Goal: Task Accomplishment & Management: Use online tool/utility

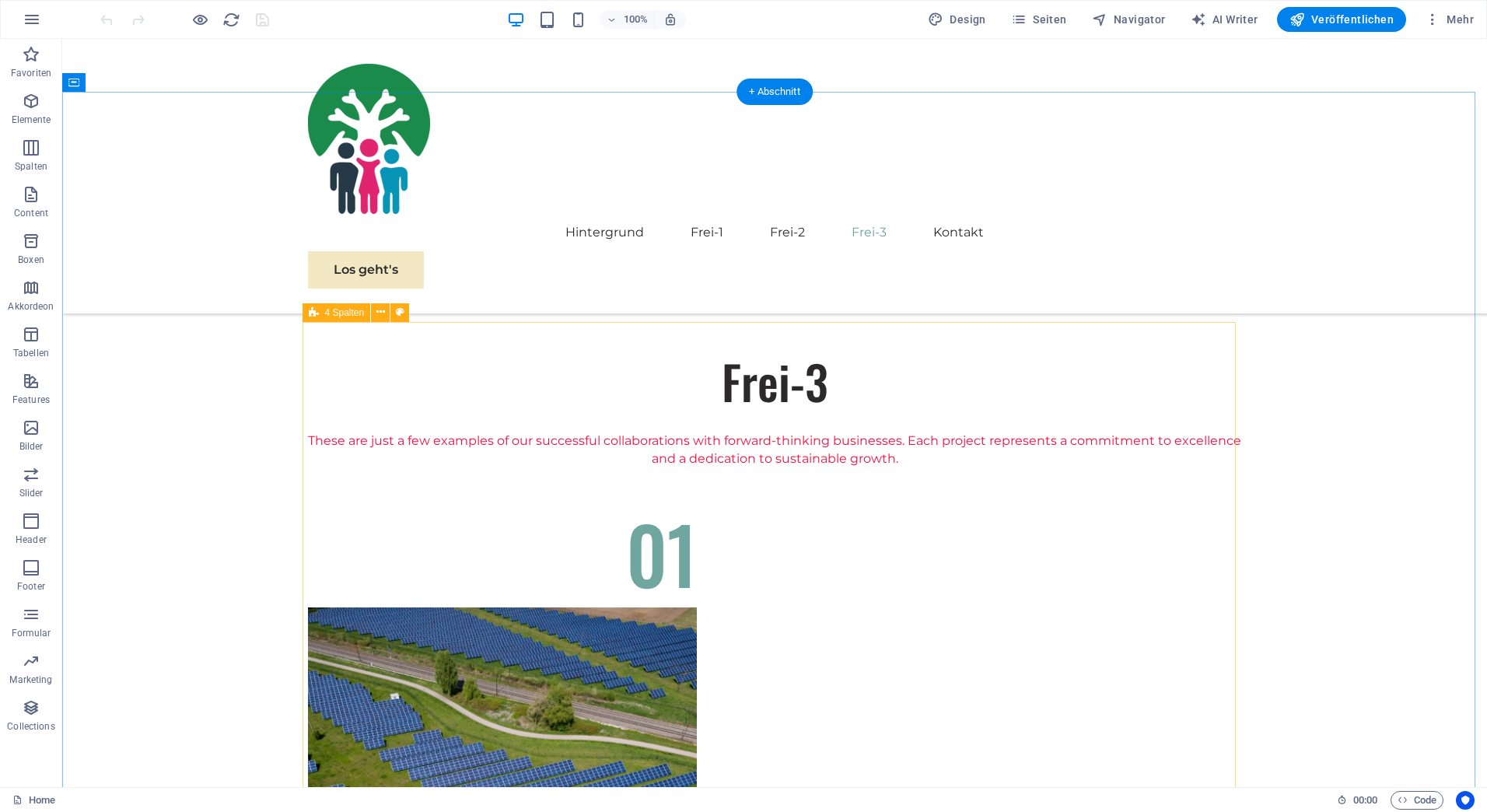
scroll to position [1374, 0]
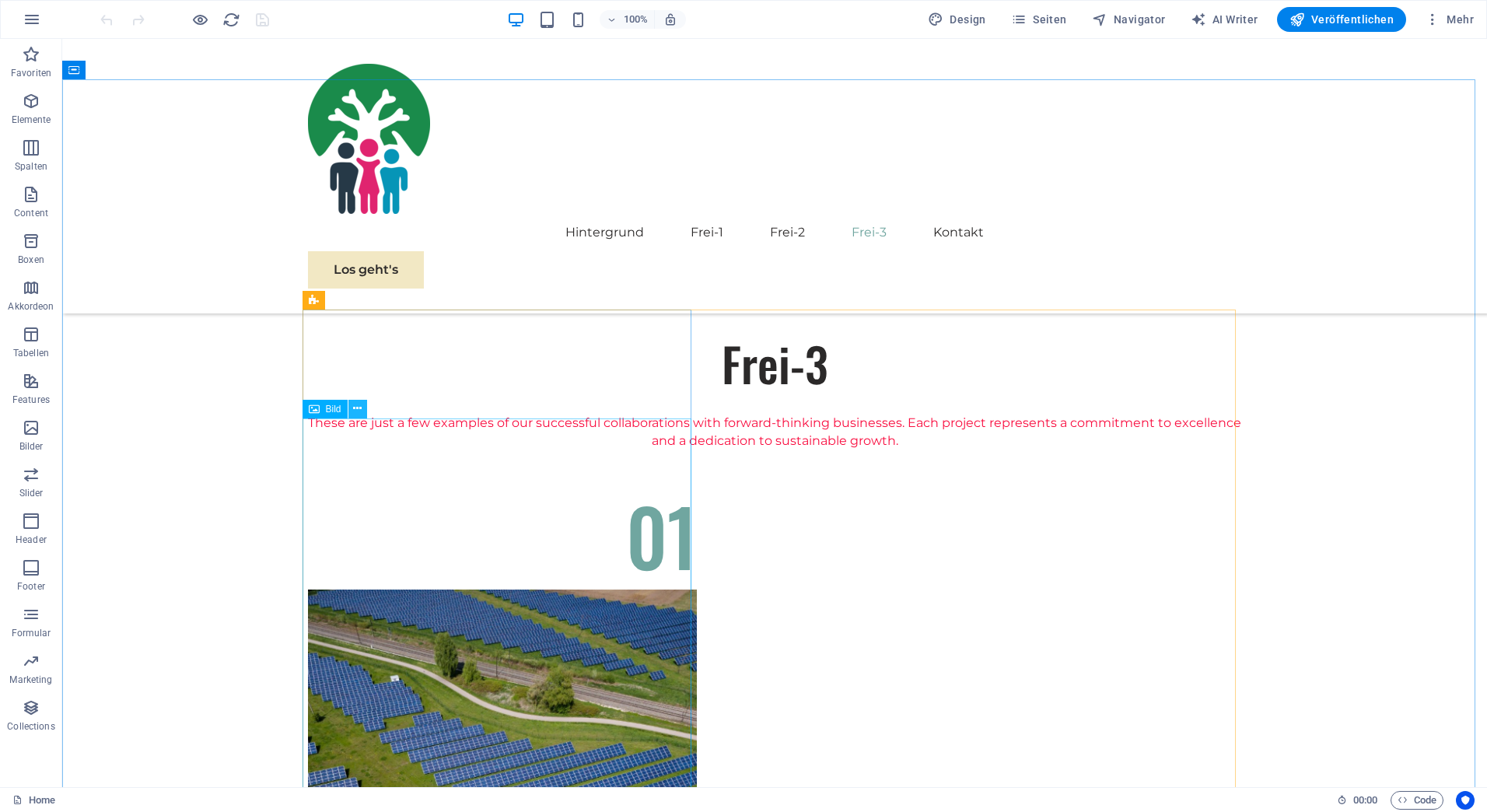
click at [353, 407] on icon at bounding box center [357, 408] width 9 height 17
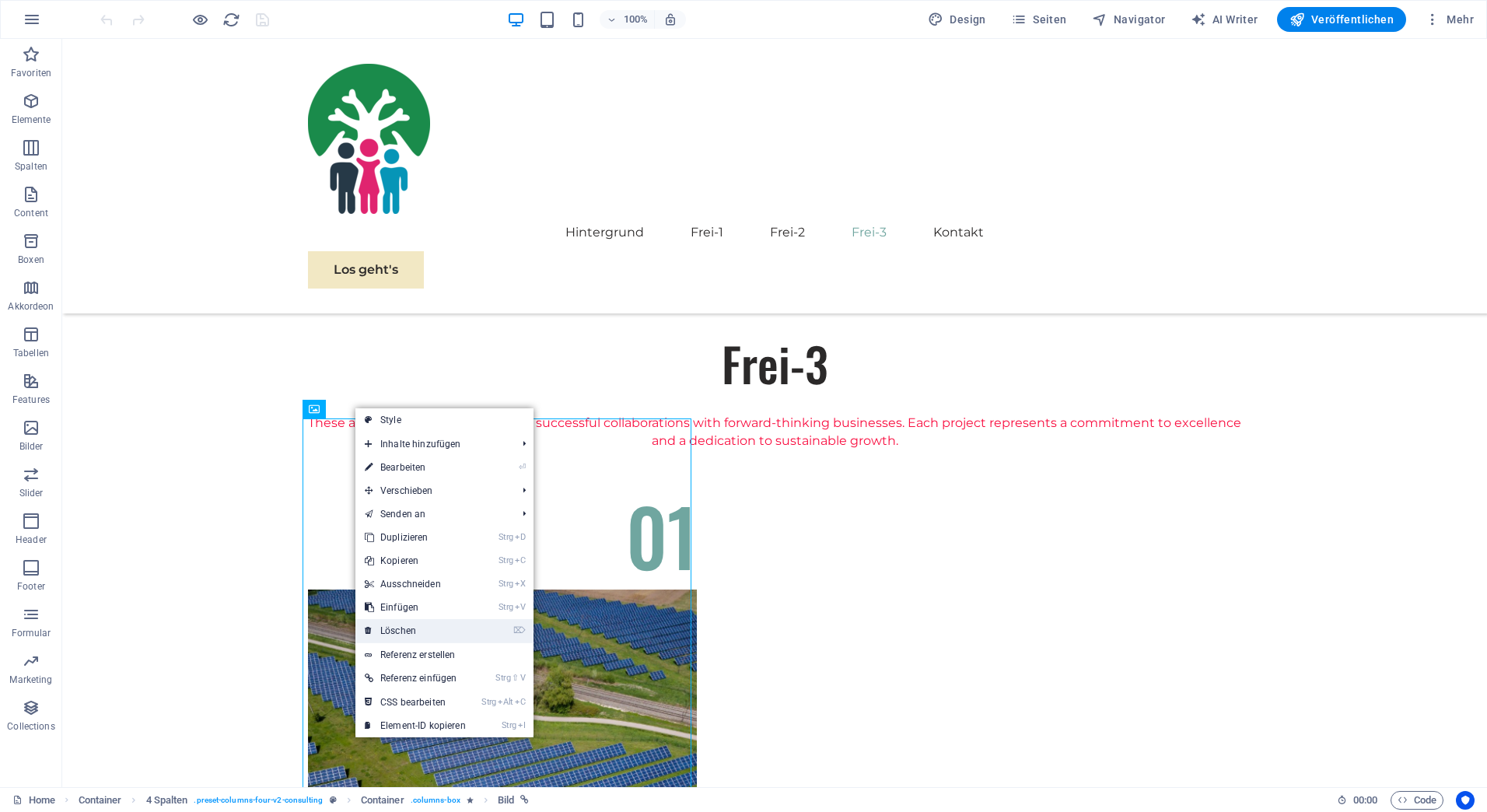
click at [406, 626] on link "⌦ Löschen" at bounding box center [415, 630] width 120 height 23
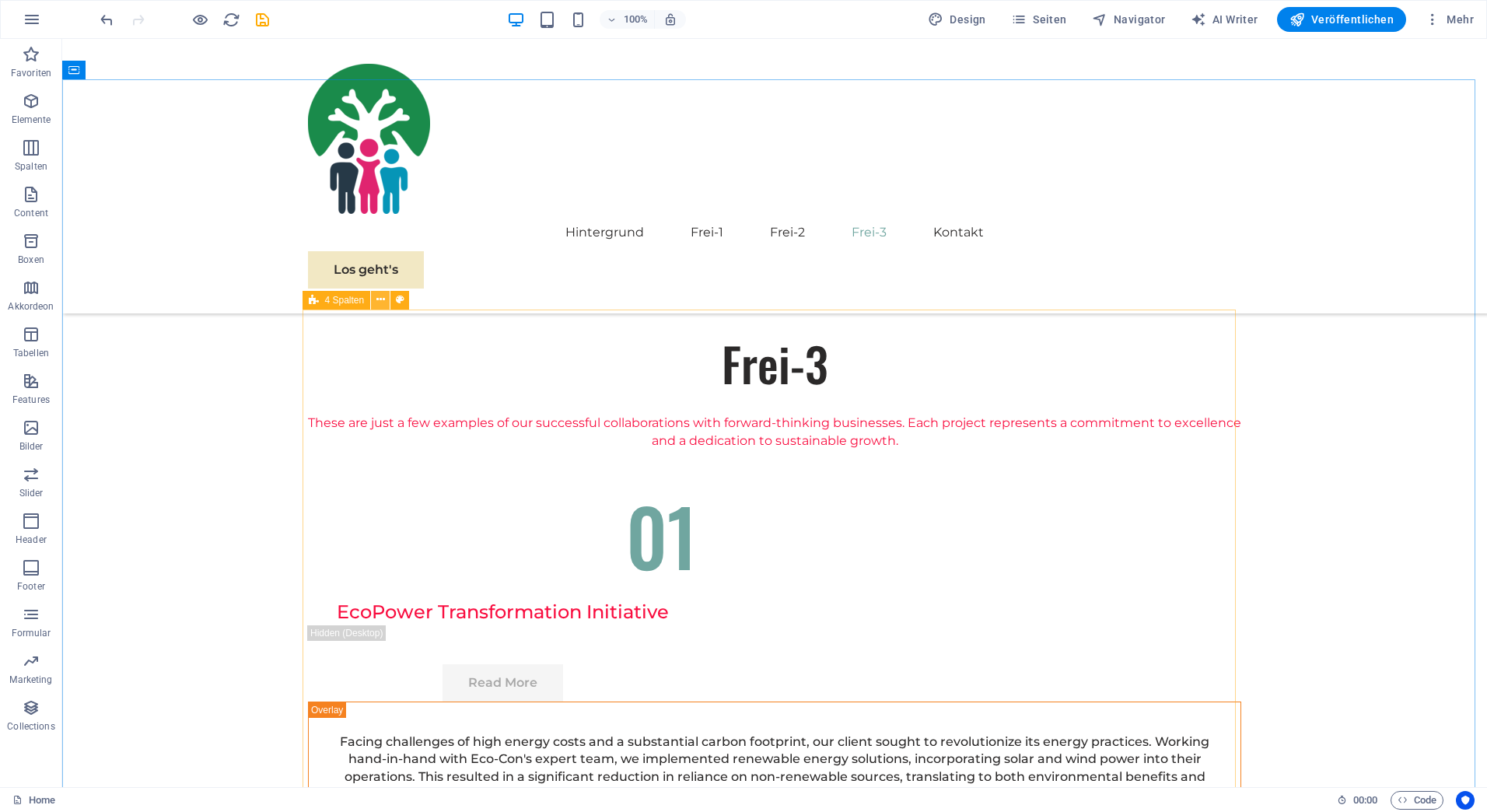
click at [380, 301] on icon at bounding box center [381, 300] width 9 height 17
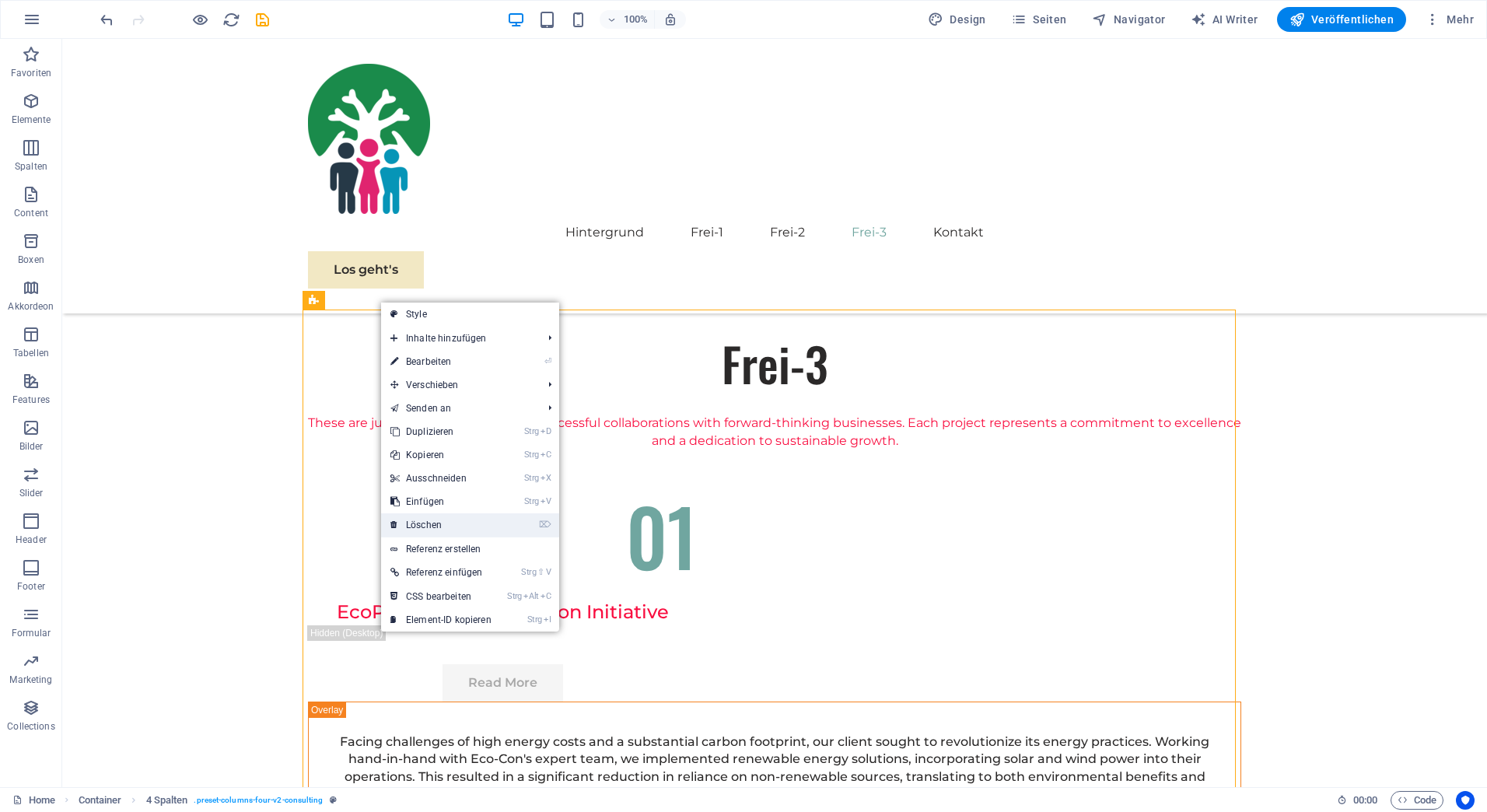
click at [418, 529] on link "⌦ Löschen" at bounding box center [440, 525] width 120 height 23
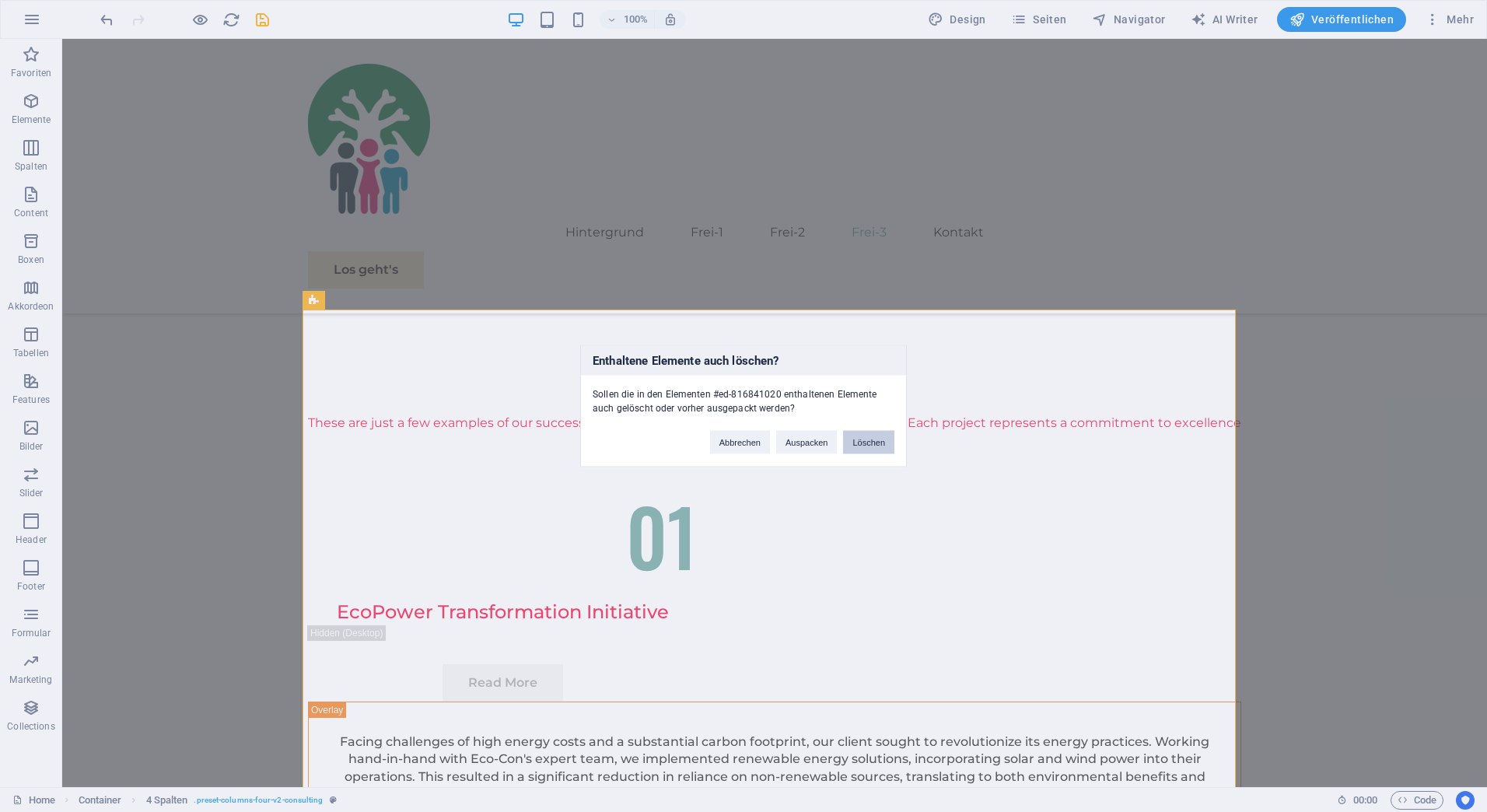
click at [889, 434] on button "Löschen" at bounding box center [869, 442] width 52 height 23
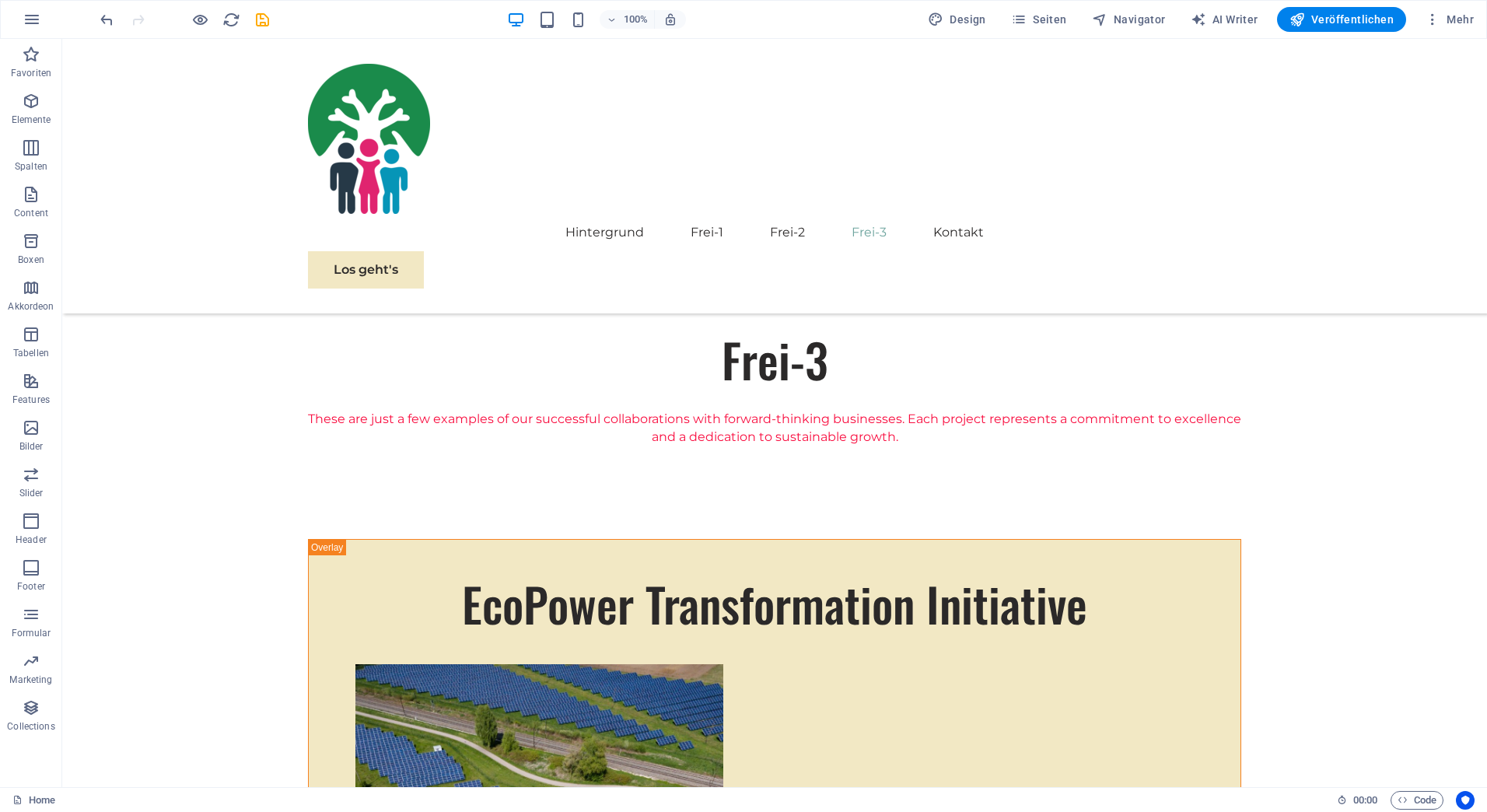
scroll to position [1338, 0]
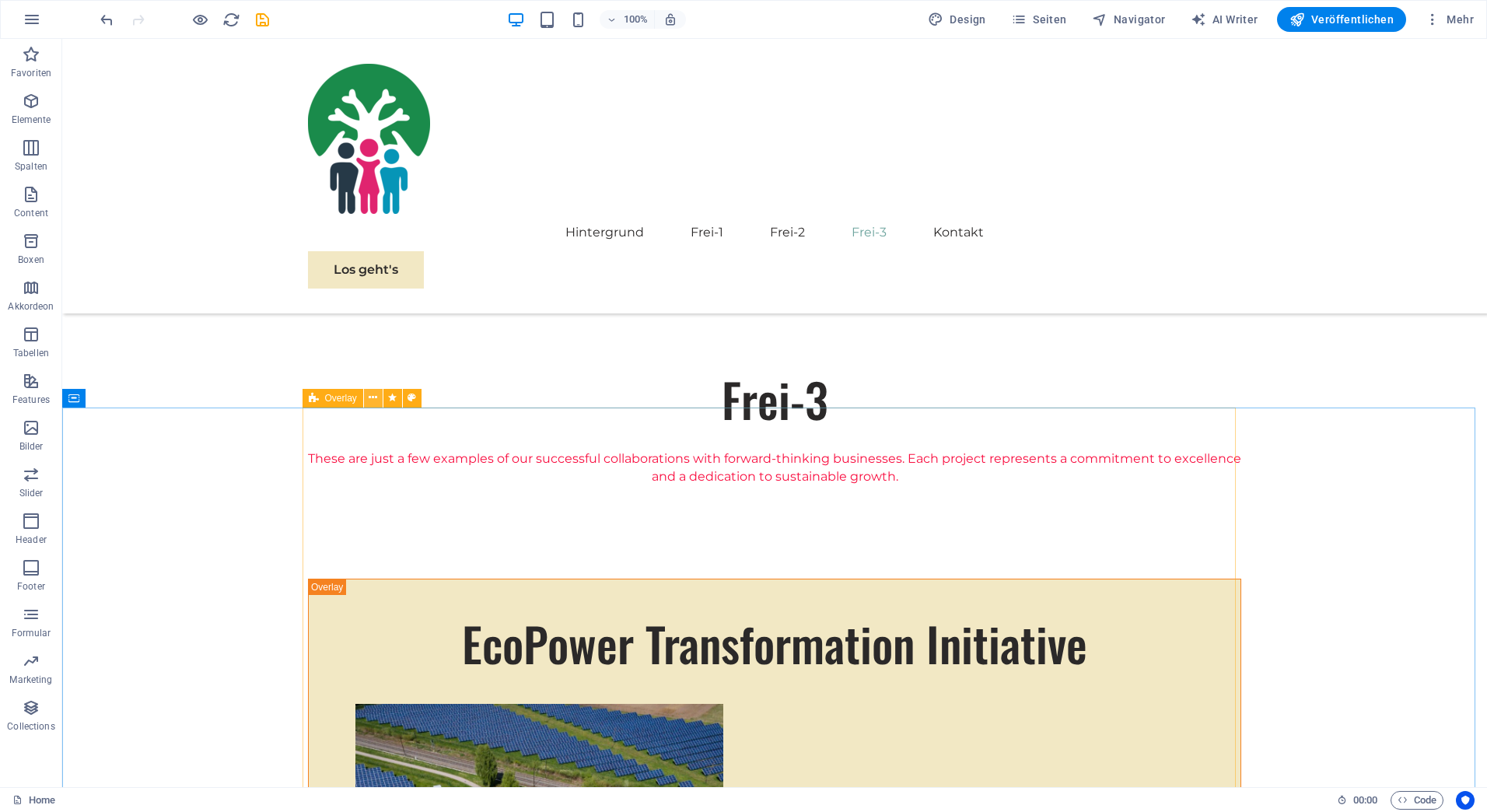
click at [374, 394] on icon at bounding box center [373, 397] width 9 height 17
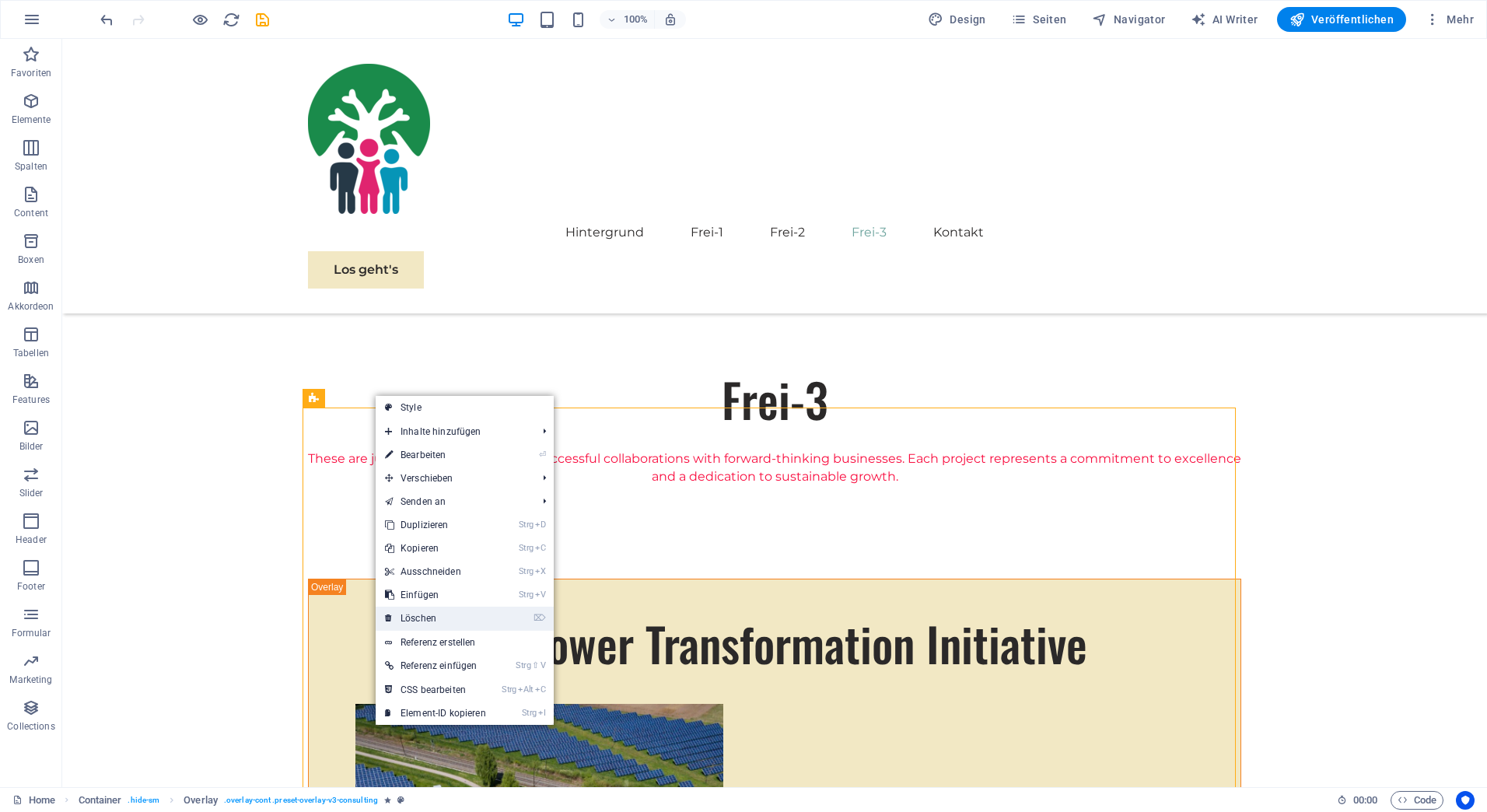
click at [428, 618] on link "⌦ Löschen" at bounding box center [435, 618] width 120 height 23
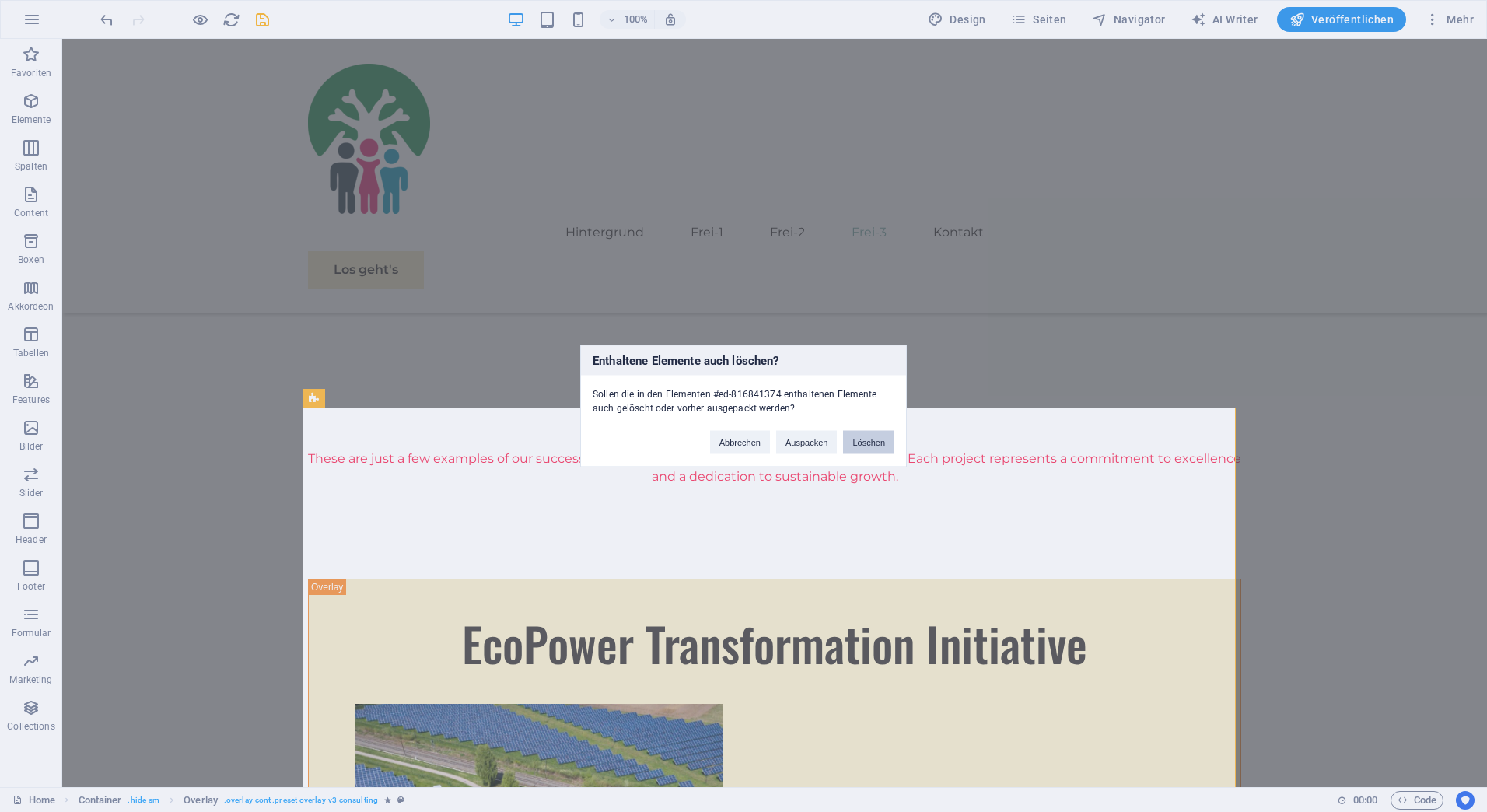
click at [860, 441] on button "Löschen" at bounding box center [869, 442] width 52 height 23
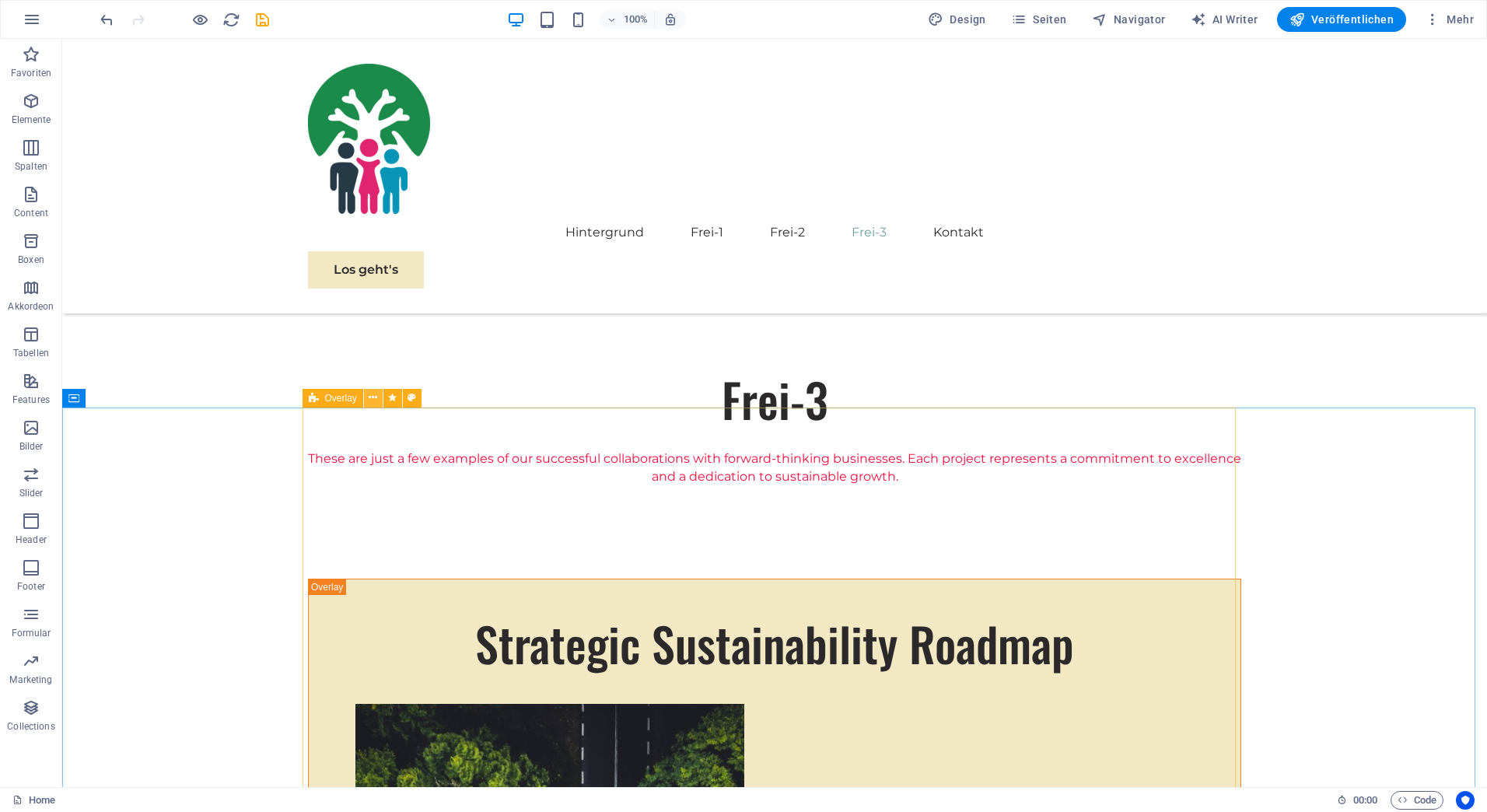
click at [372, 398] on icon at bounding box center [373, 397] width 9 height 17
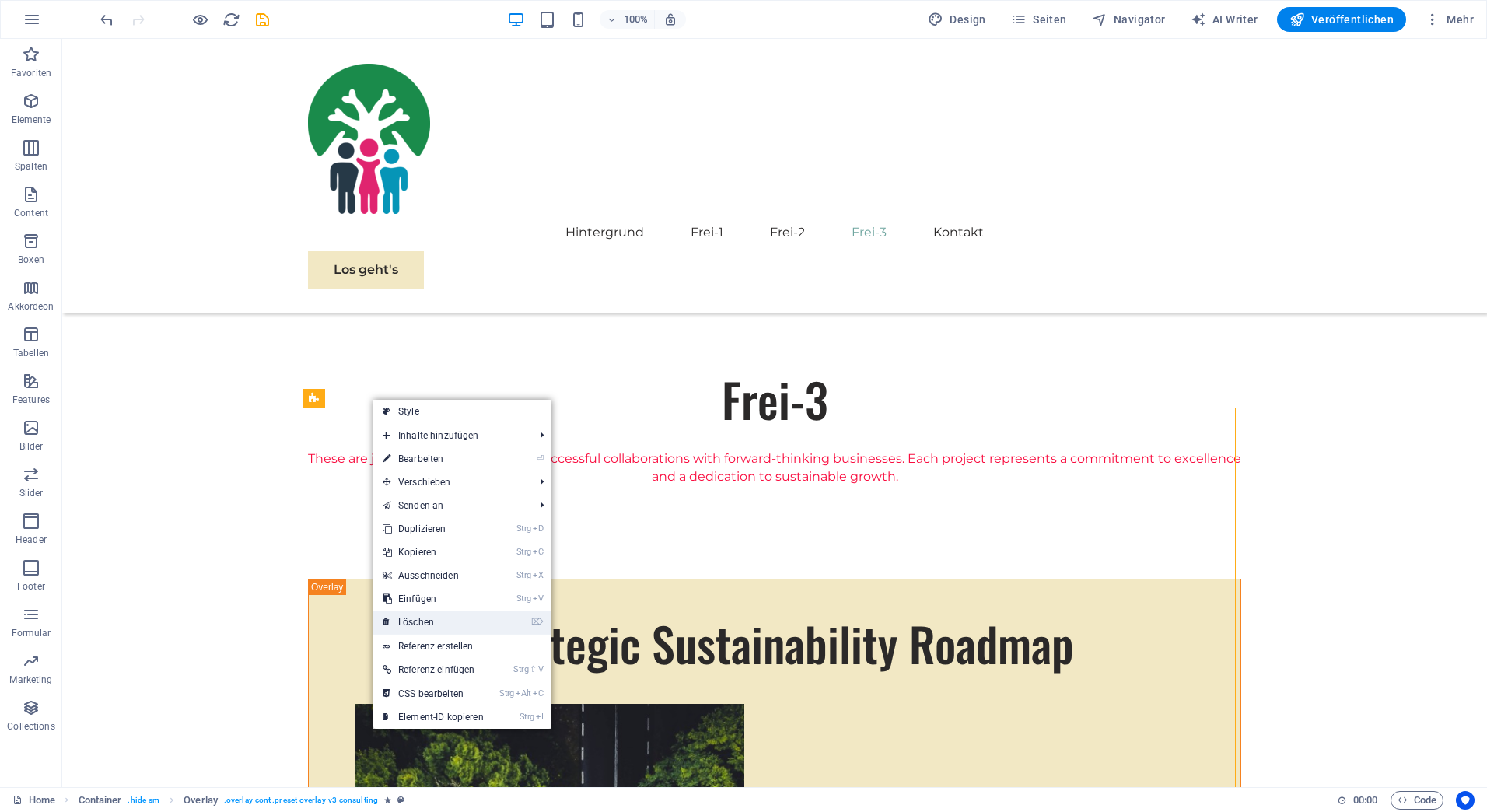
click at [437, 623] on link "⌦ Löschen" at bounding box center [433, 622] width 120 height 23
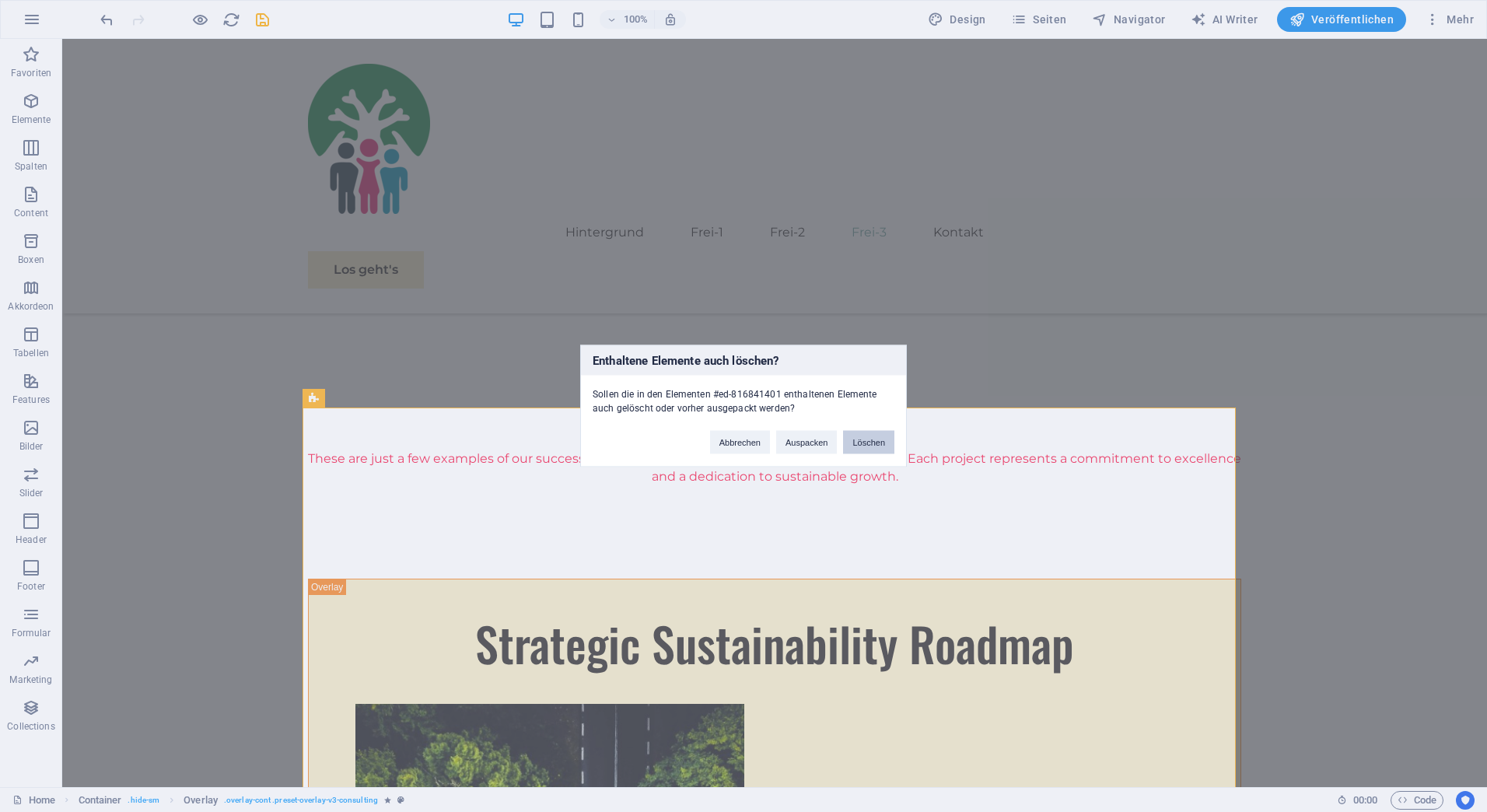
click at [857, 441] on button "Löschen" at bounding box center [869, 442] width 52 height 23
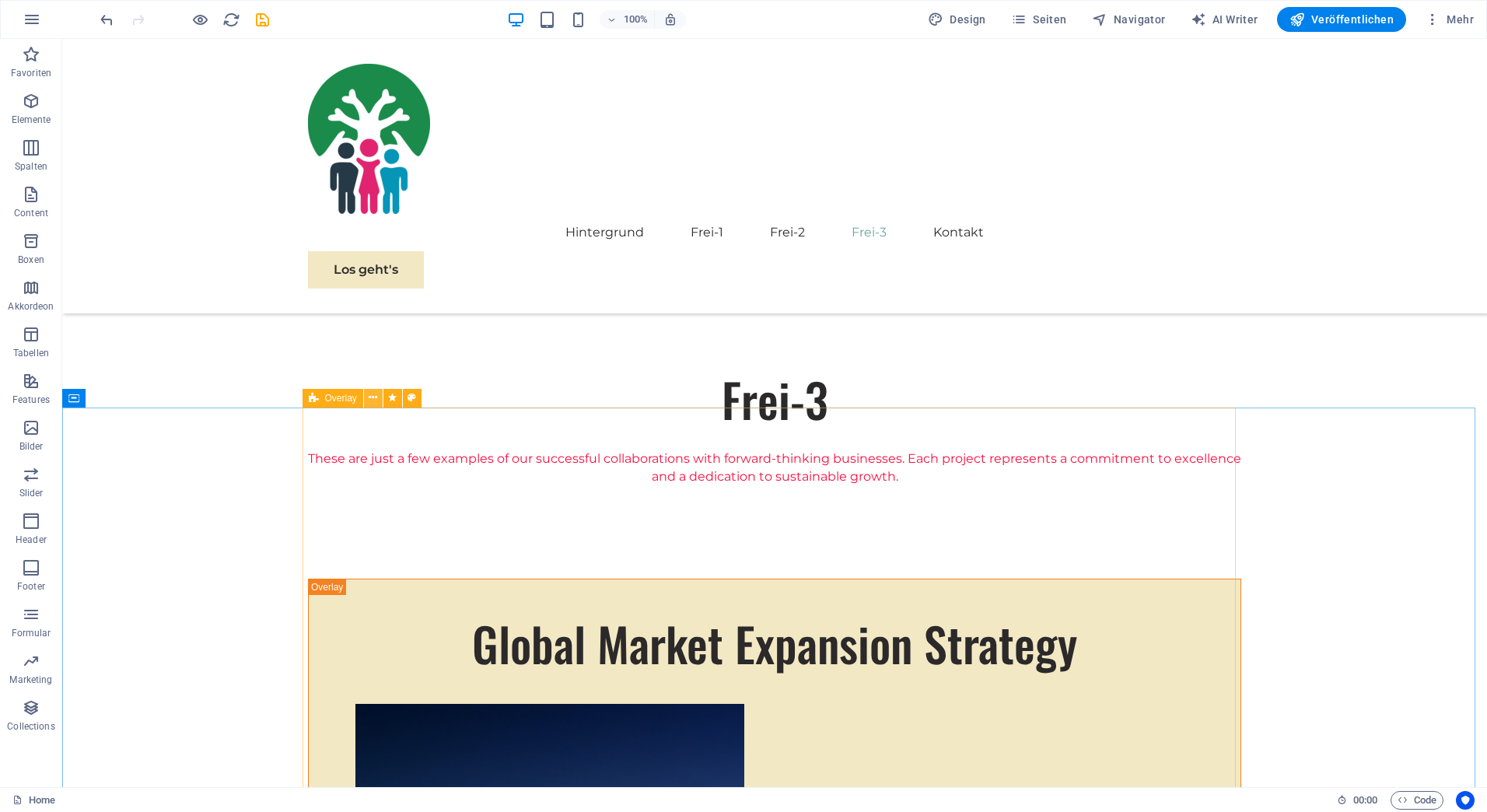
click at [372, 397] on icon at bounding box center [373, 397] width 9 height 17
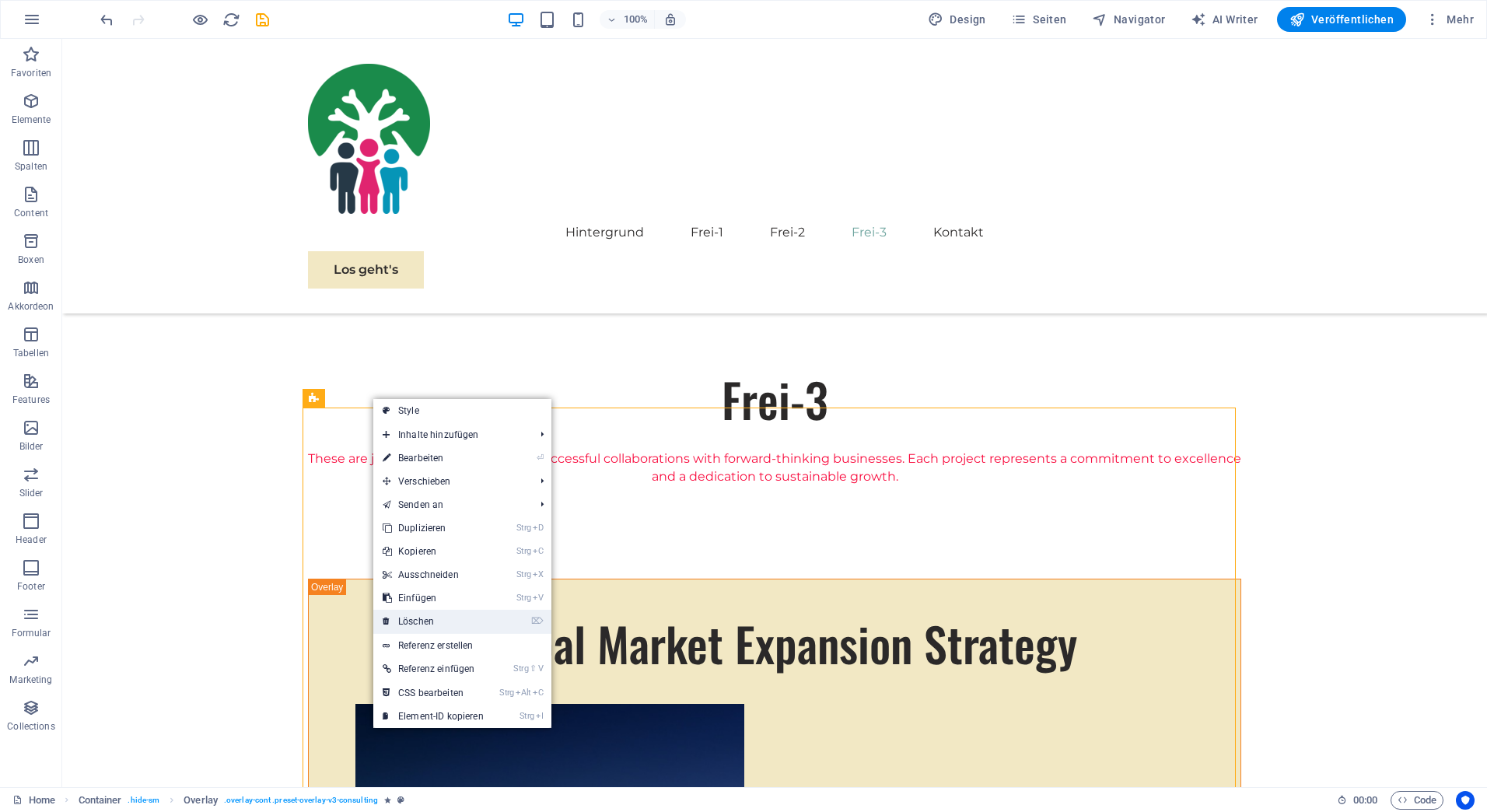
click at [434, 623] on link "⌦ Löschen" at bounding box center [433, 622] width 120 height 23
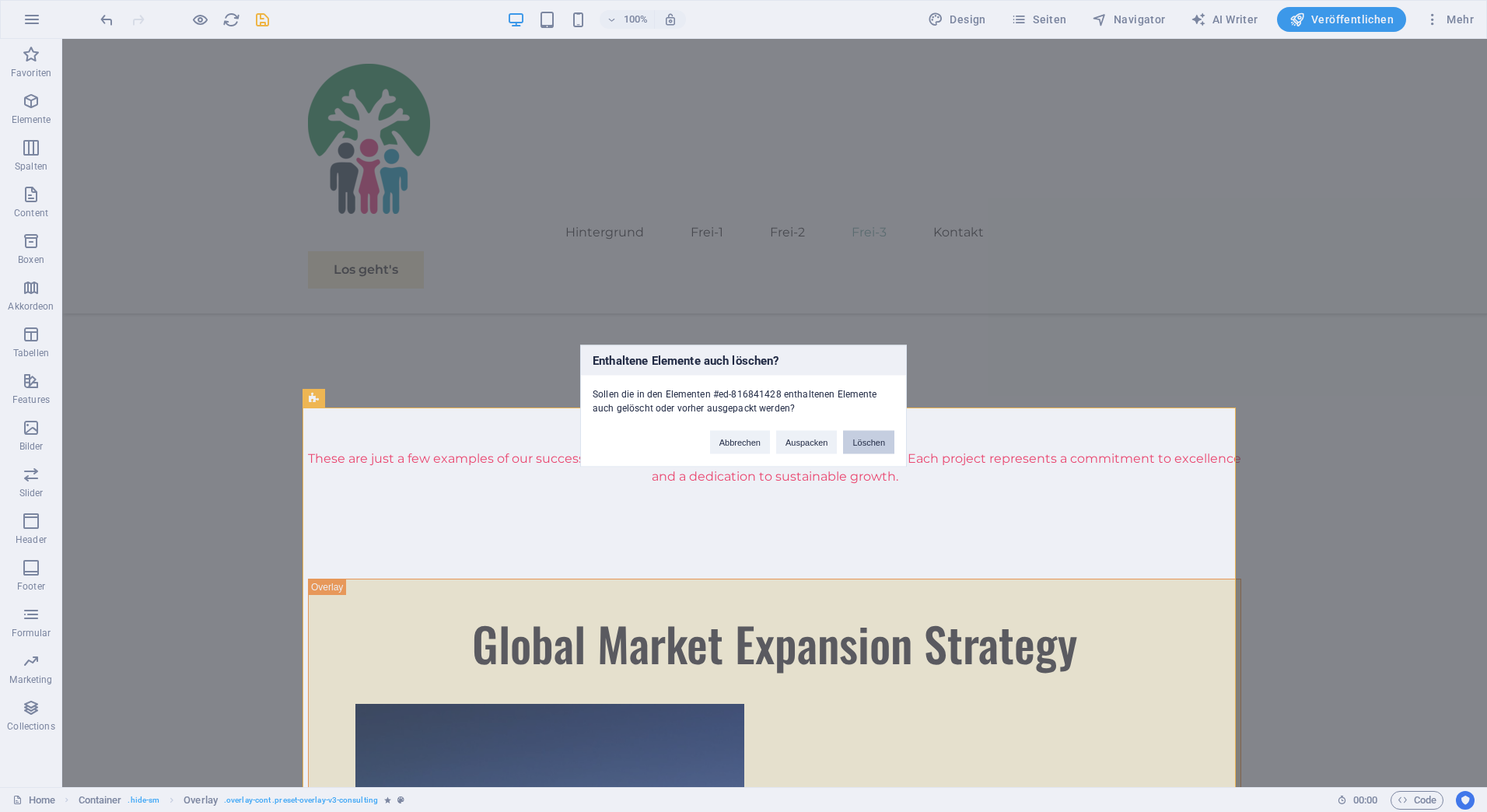
click at [862, 439] on button "Löschen" at bounding box center [869, 442] width 52 height 23
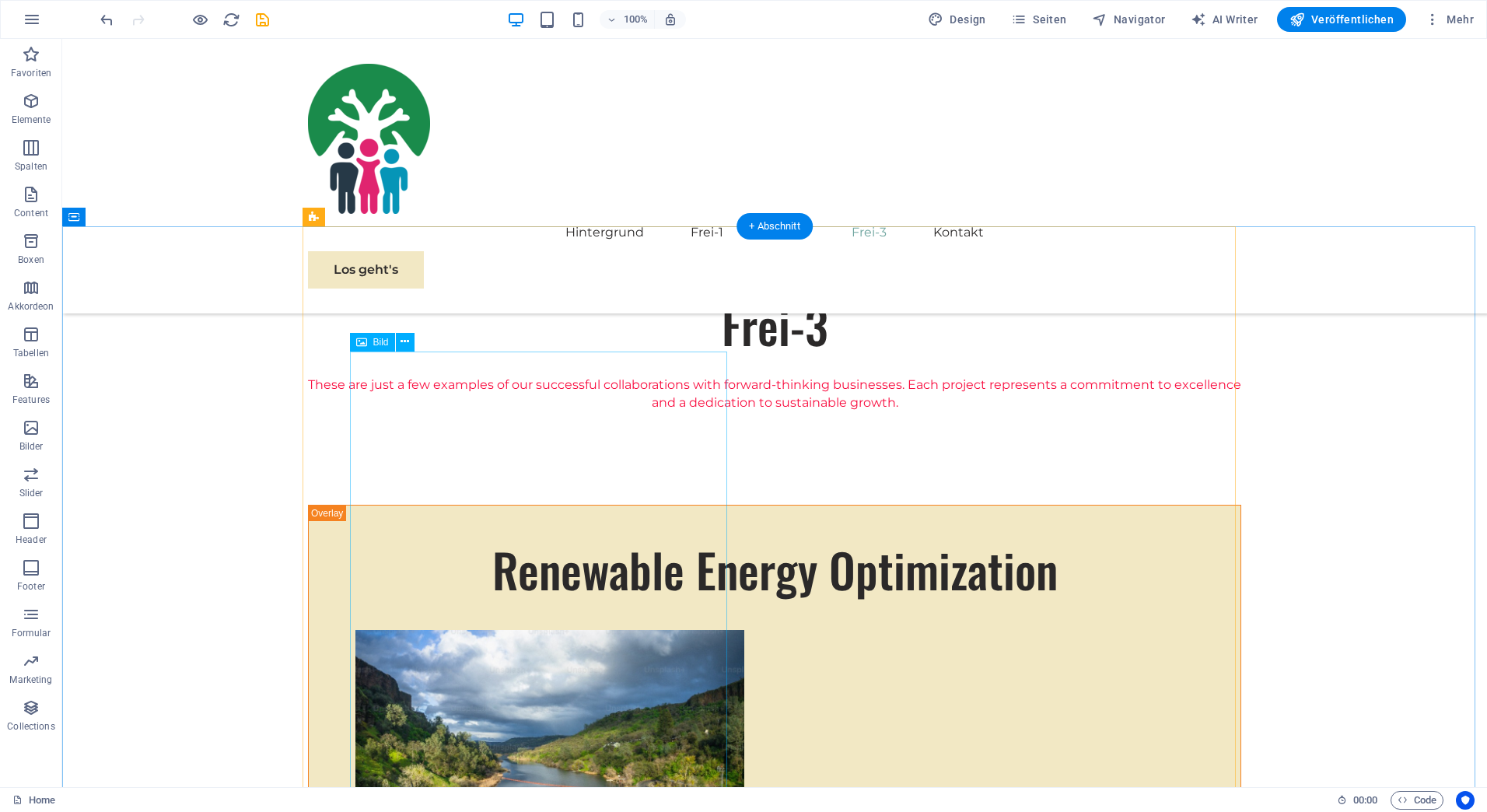
scroll to position [1390, 0]
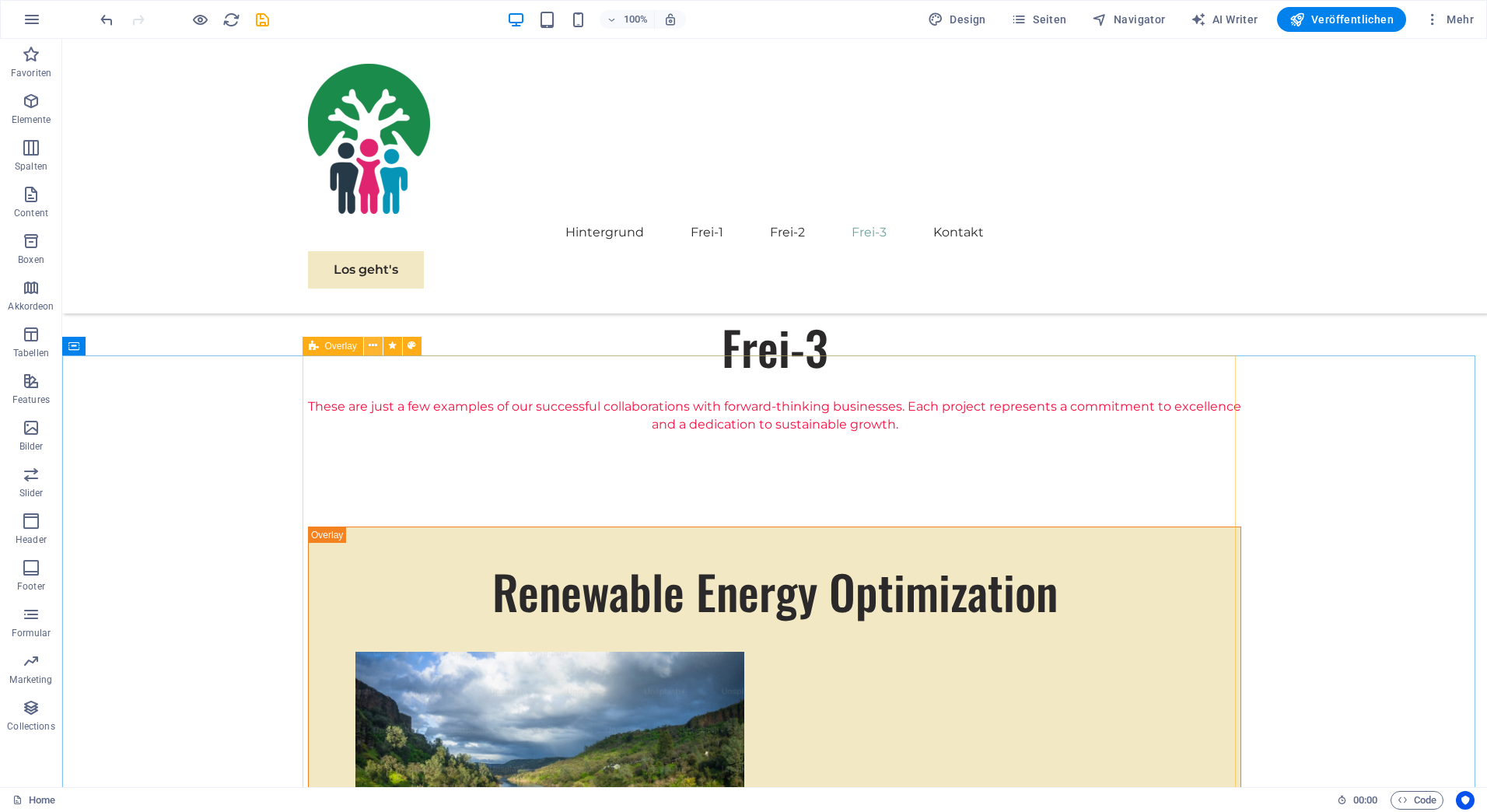
click at [371, 345] on icon at bounding box center [373, 345] width 9 height 17
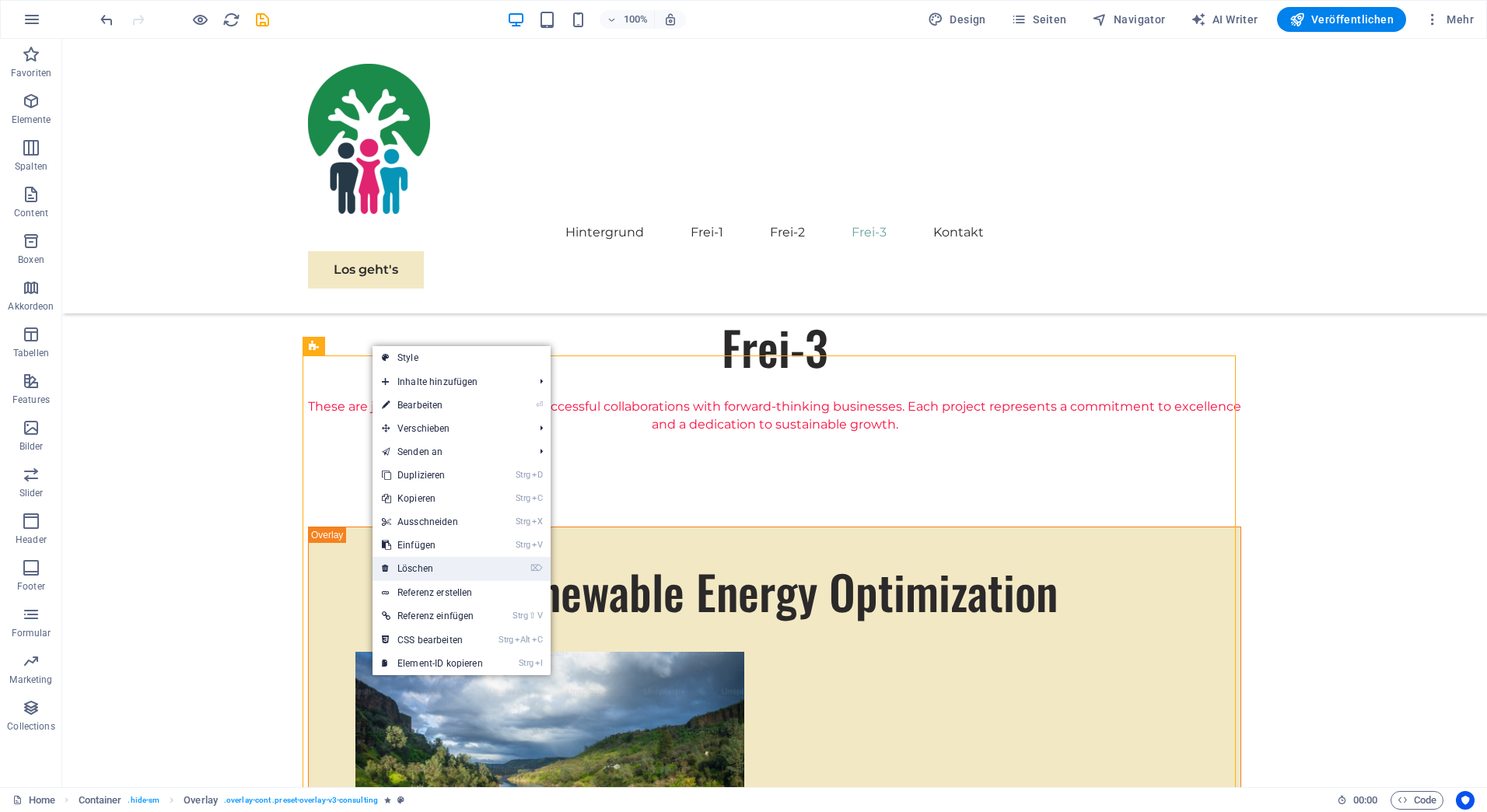
click at [429, 567] on link "⌦ Löschen" at bounding box center [433, 568] width 120 height 23
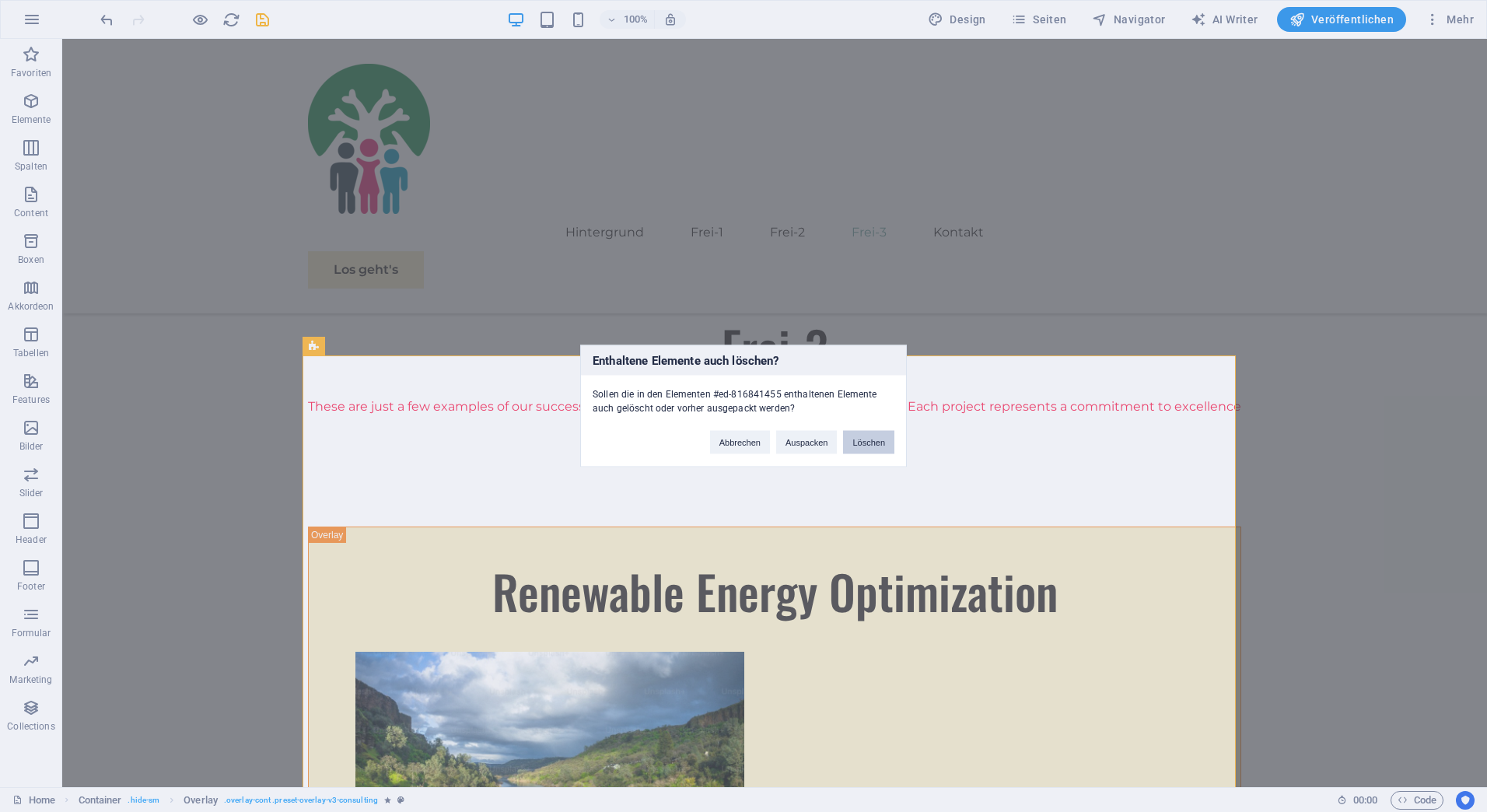
click at [863, 443] on button "Löschen" at bounding box center [869, 442] width 52 height 23
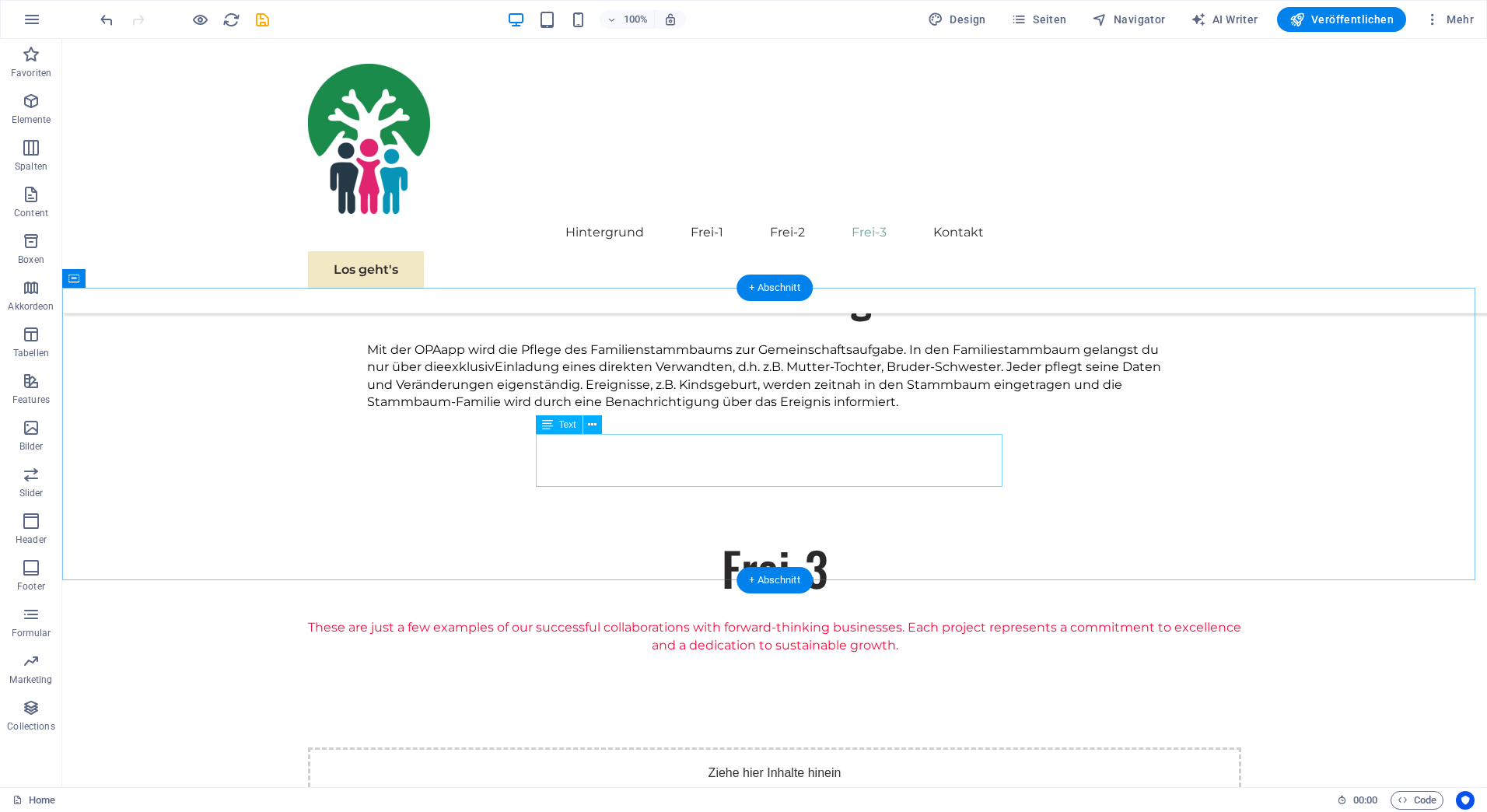
scroll to position [1183, 0]
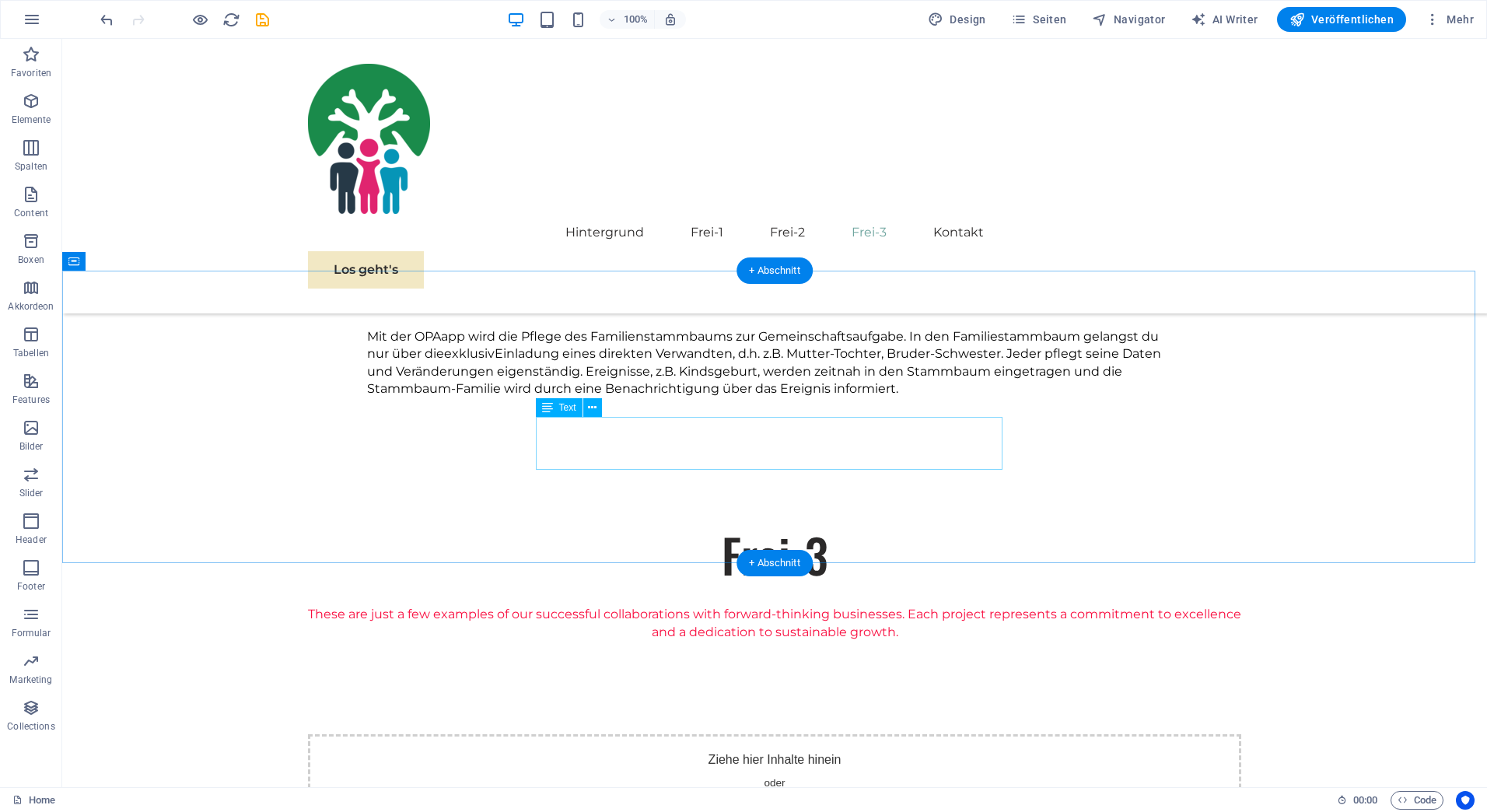
click at [710, 606] on div "These are just a few examples of our successful collaborations with forward-thi…" at bounding box center [774, 624] width 933 height 35
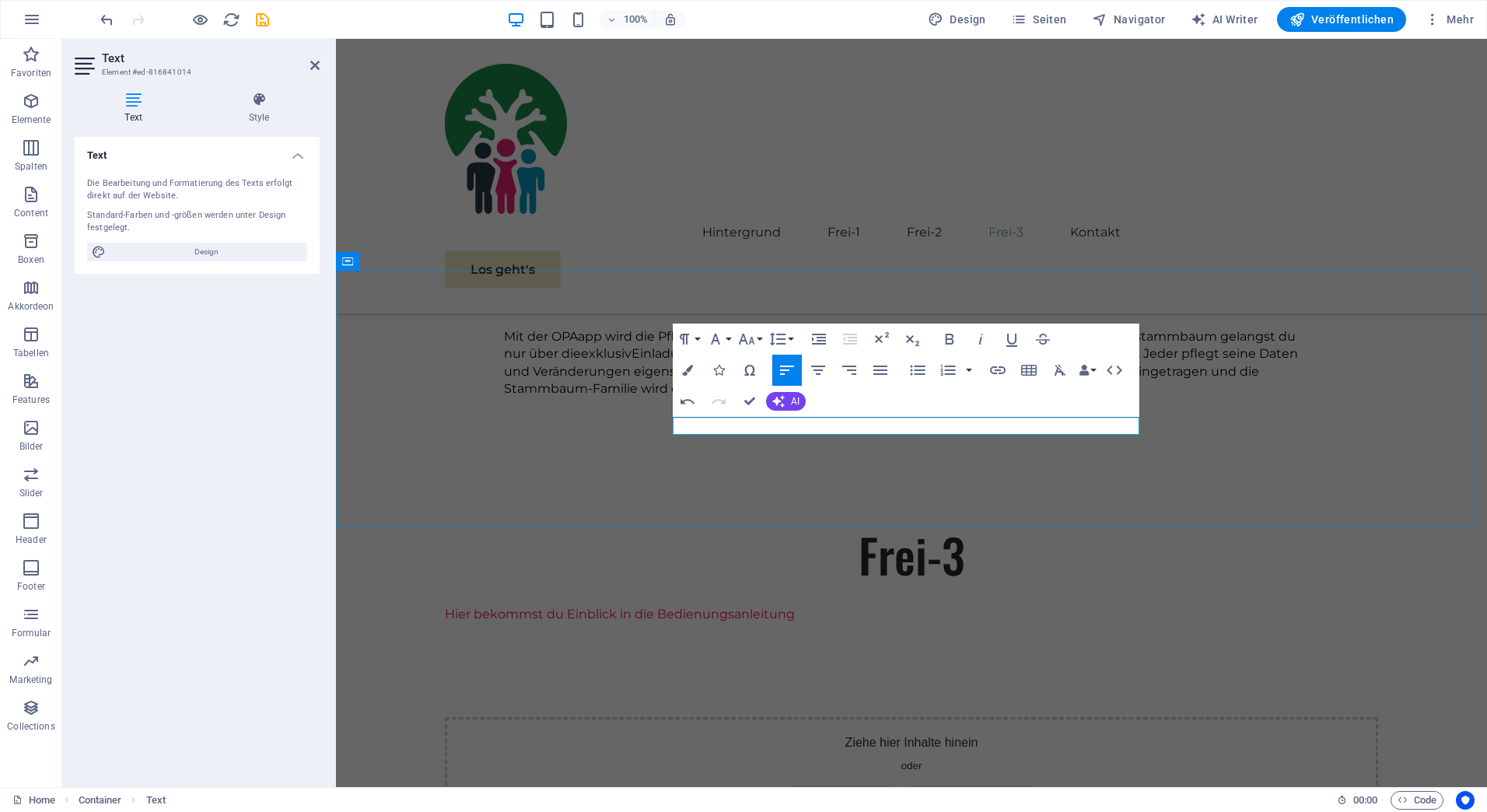
click at [887, 606] on p "Hier bekommst du Einblick in die Bedienungsanleitung" at bounding box center [912, 615] width 933 height 18
drag, startPoint x: 1078, startPoint y: 425, endPoint x: 668, endPoint y: 426, distance: 410.0
click at [668, 460] on div "Frei-3 Hier bekommst du Einblick in die OPAapp Bedienungsanleitung" at bounding box center [911, 588] width 1151 height 257
click at [728, 340] on button "Font Family" at bounding box center [719, 339] width 29 height 31
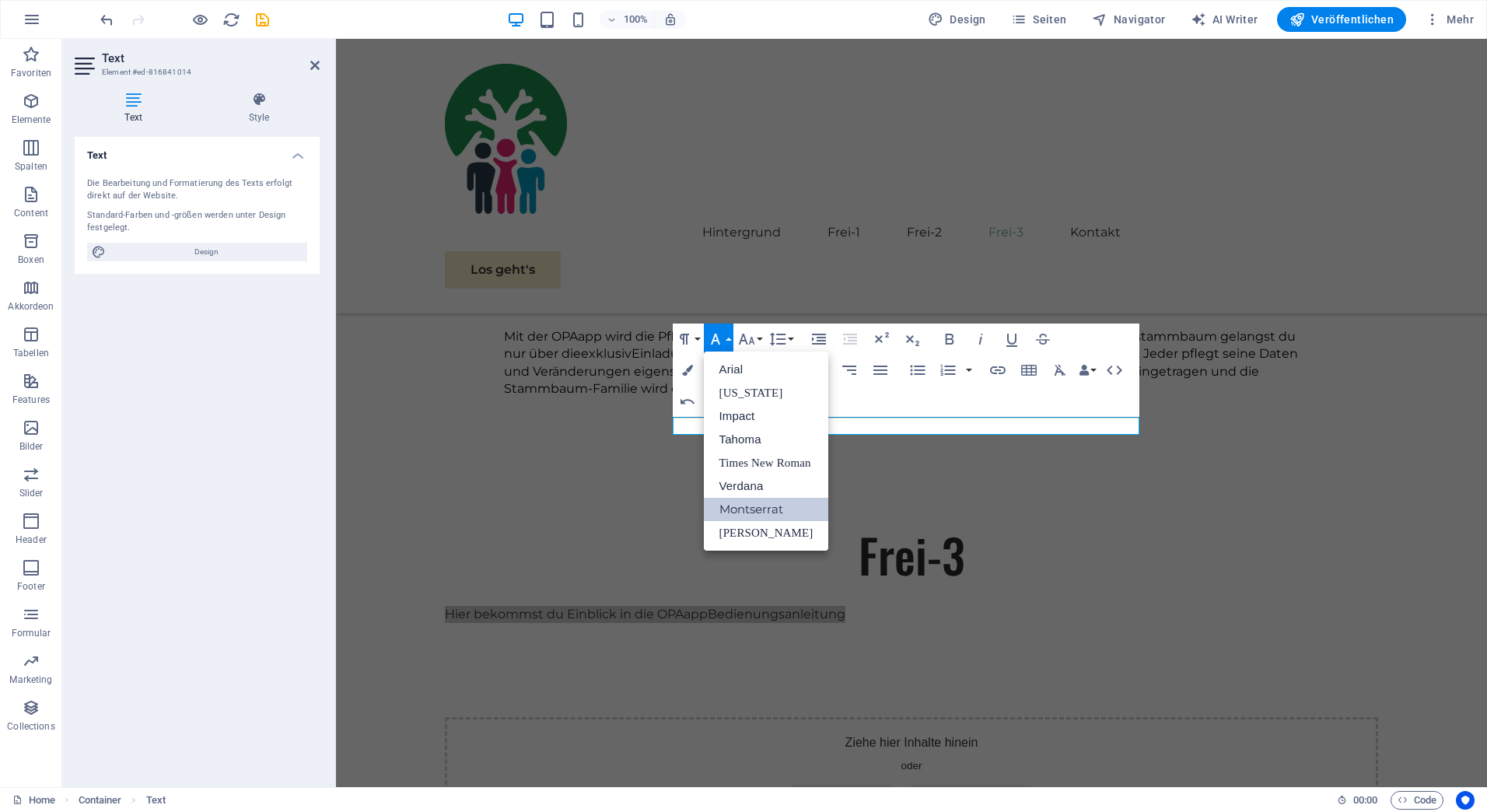
scroll to position [0, 0]
click at [728, 340] on button "Font Family" at bounding box center [719, 339] width 29 height 31
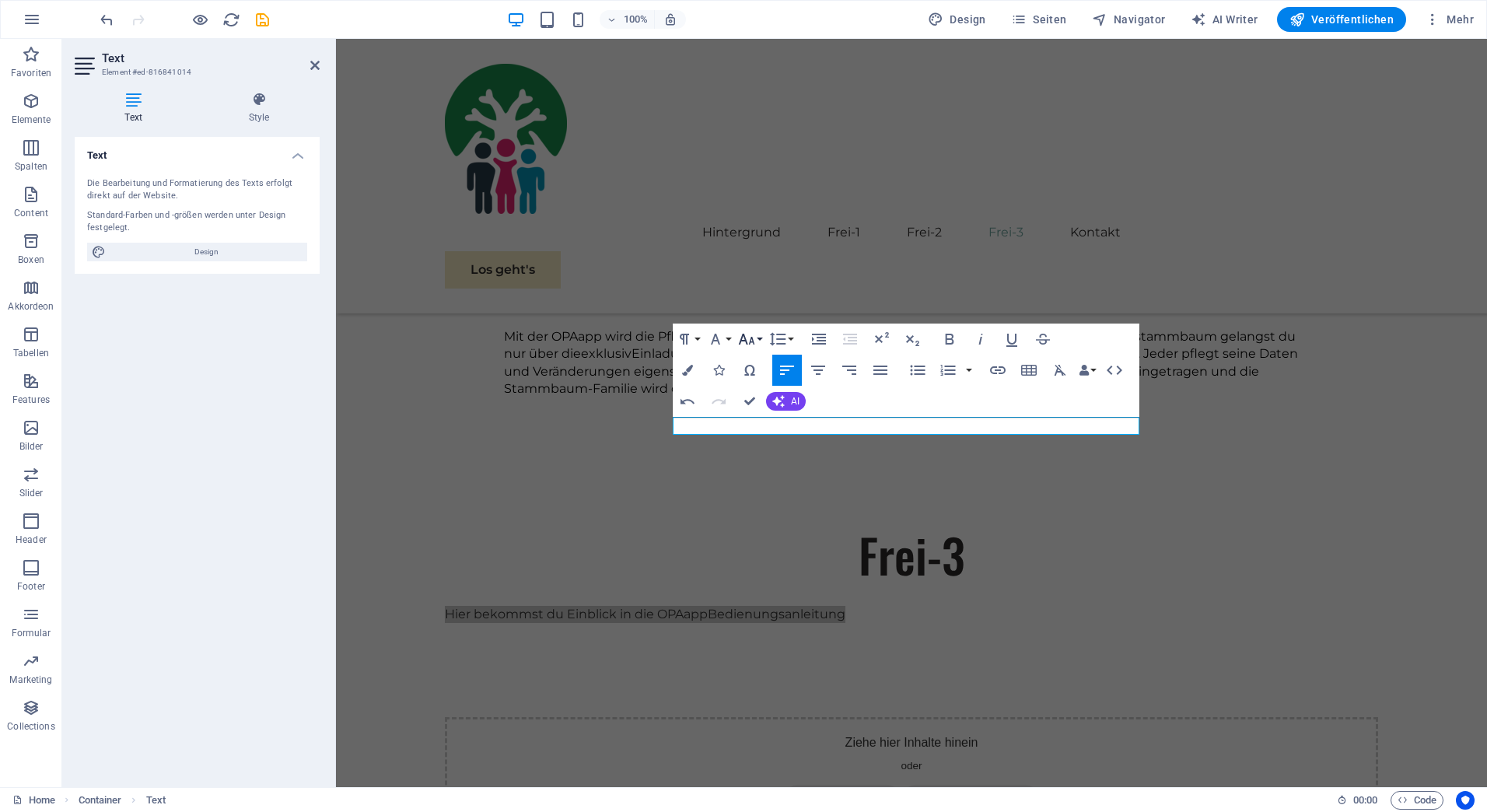
click at [760, 339] on button "Font Size" at bounding box center [750, 339] width 29 height 31
click at [688, 370] on icon "button" at bounding box center [687, 370] width 11 height 11
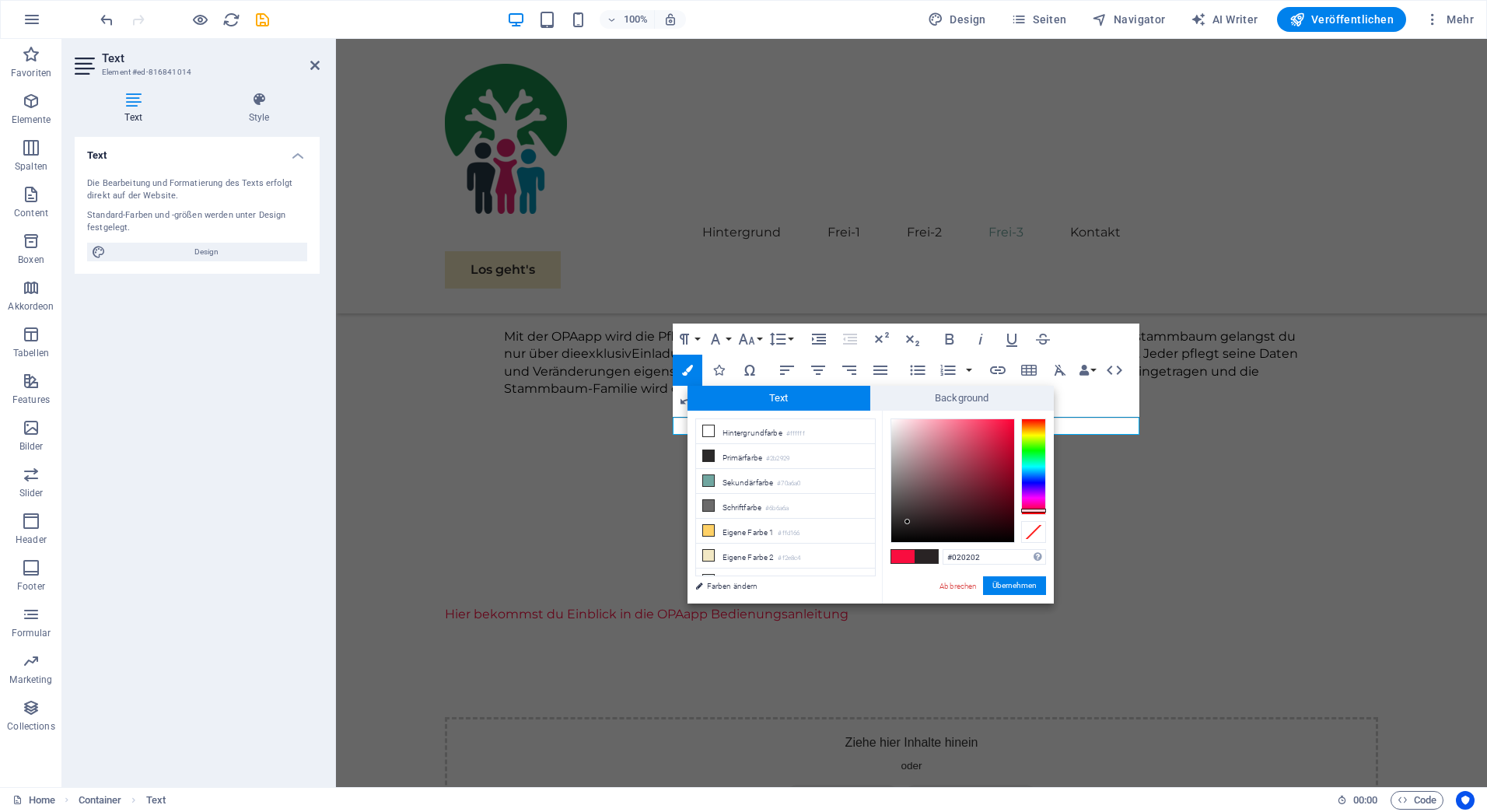
type input "#000000"
drag, startPoint x: 1006, startPoint y: 420, endPoint x: 889, endPoint y: 542, distance: 169.0
click at [889, 542] on div at bounding box center [890, 541] width 6 height 6
click at [1018, 583] on button "Übernehmen" at bounding box center [1014, 585] width 63 height 19
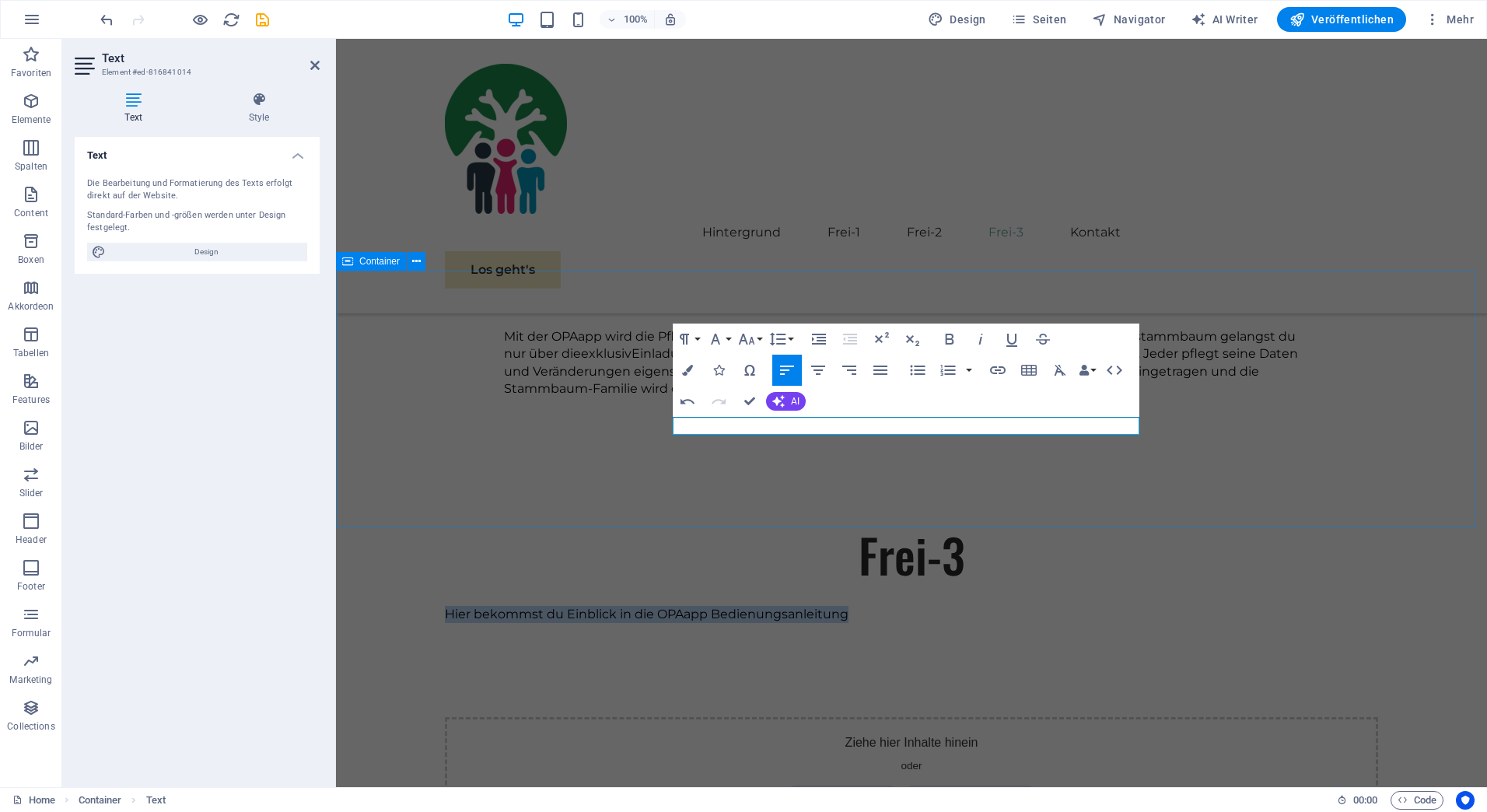
click at [964, 471] on div "Frei-3 Hier bekommst du Einblick in die OPAapp Bedienungsanleitung" at bounding box center [911, 588] width 1151 height 257
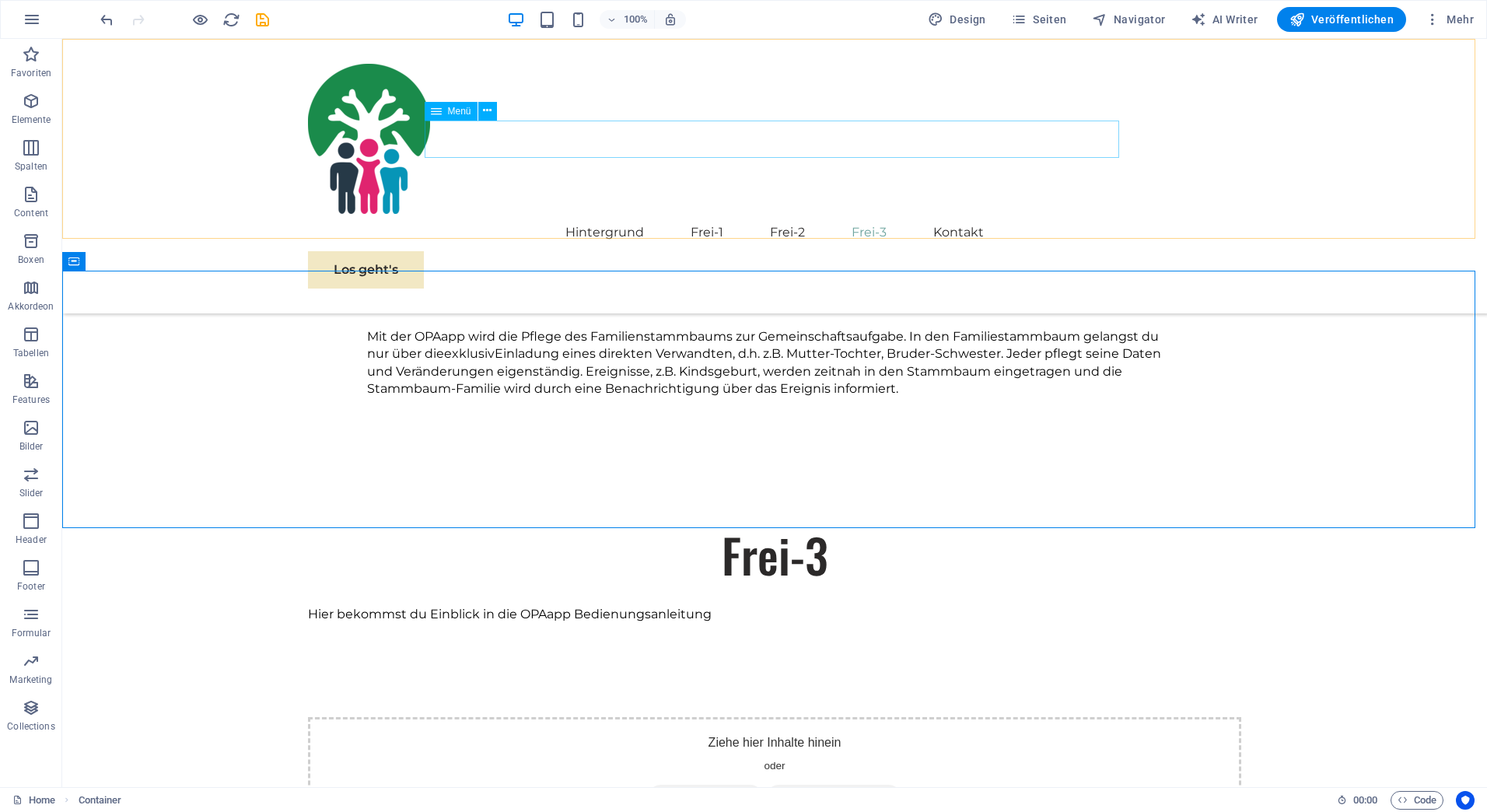
click at [706, 214] on nav "Hintergrund Frei-1 Frei-2 Frei-3 Kontakt" at bounding box center [774, 232] width 933 height 37
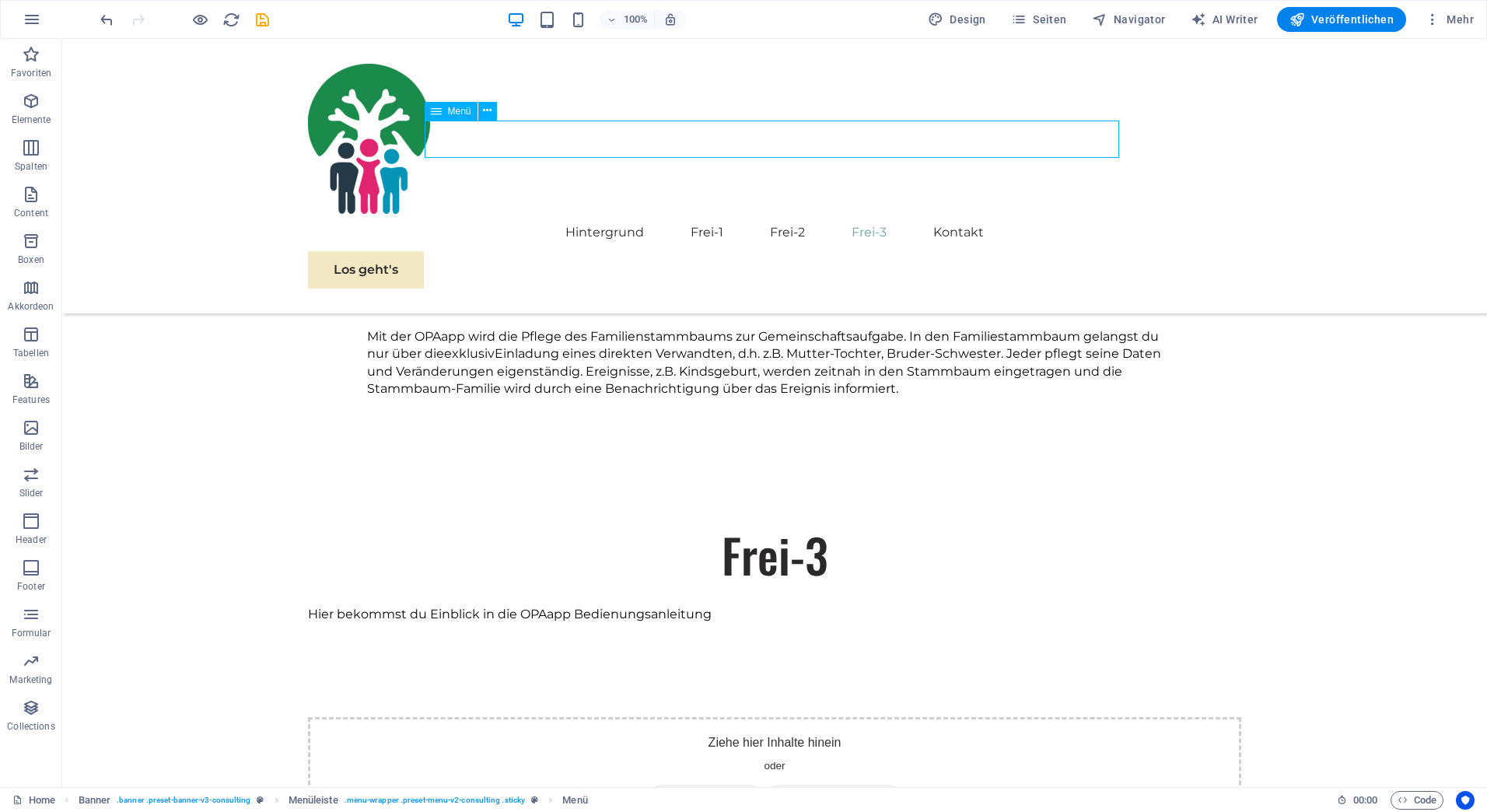
click at [705, 214] on nav "Hintergrund Frei-1 Frei-2 Frei-3 Kontakt" at bounding box center [774, 232] width 933 height 37
select select
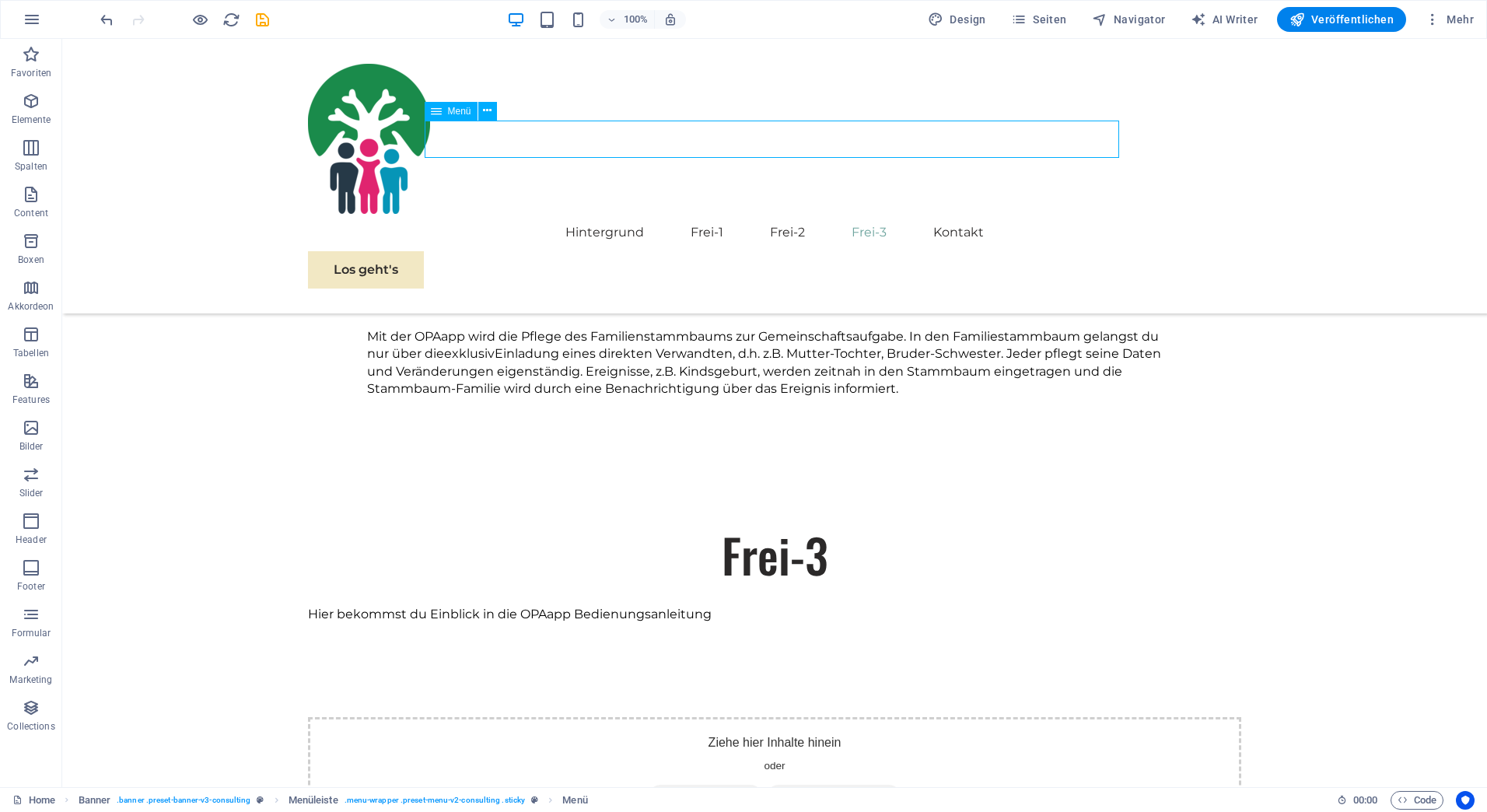
select select
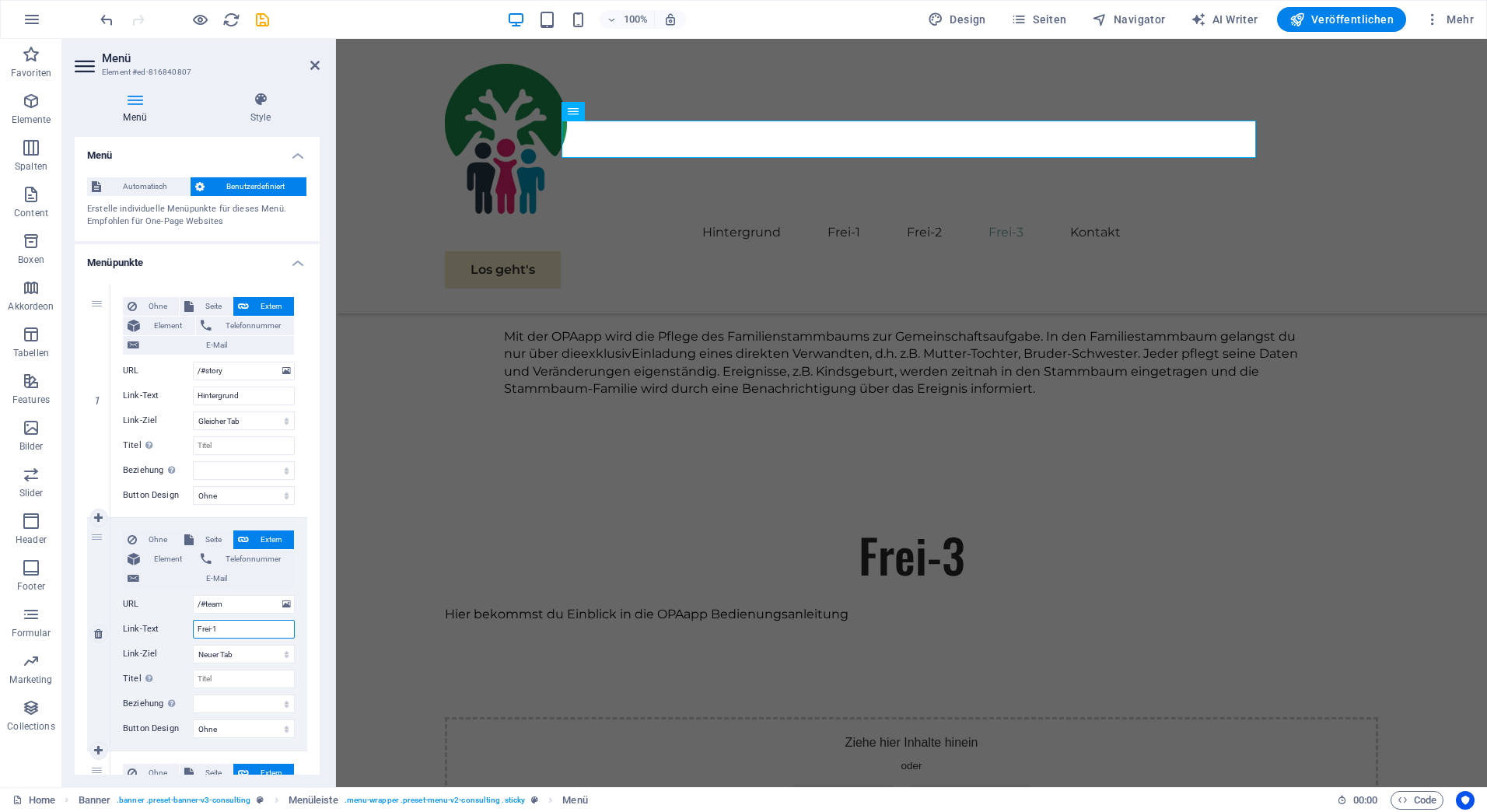
drag, startPoint x: 223, startPoint y: 630, endPoint x: 168, endPoint y: 630, distance: 55.0
click at [168, 630] on div "Link-Text Frei-1" at bounding box center [209, 629] width 172 height 19
type input "Bediensung"
select select
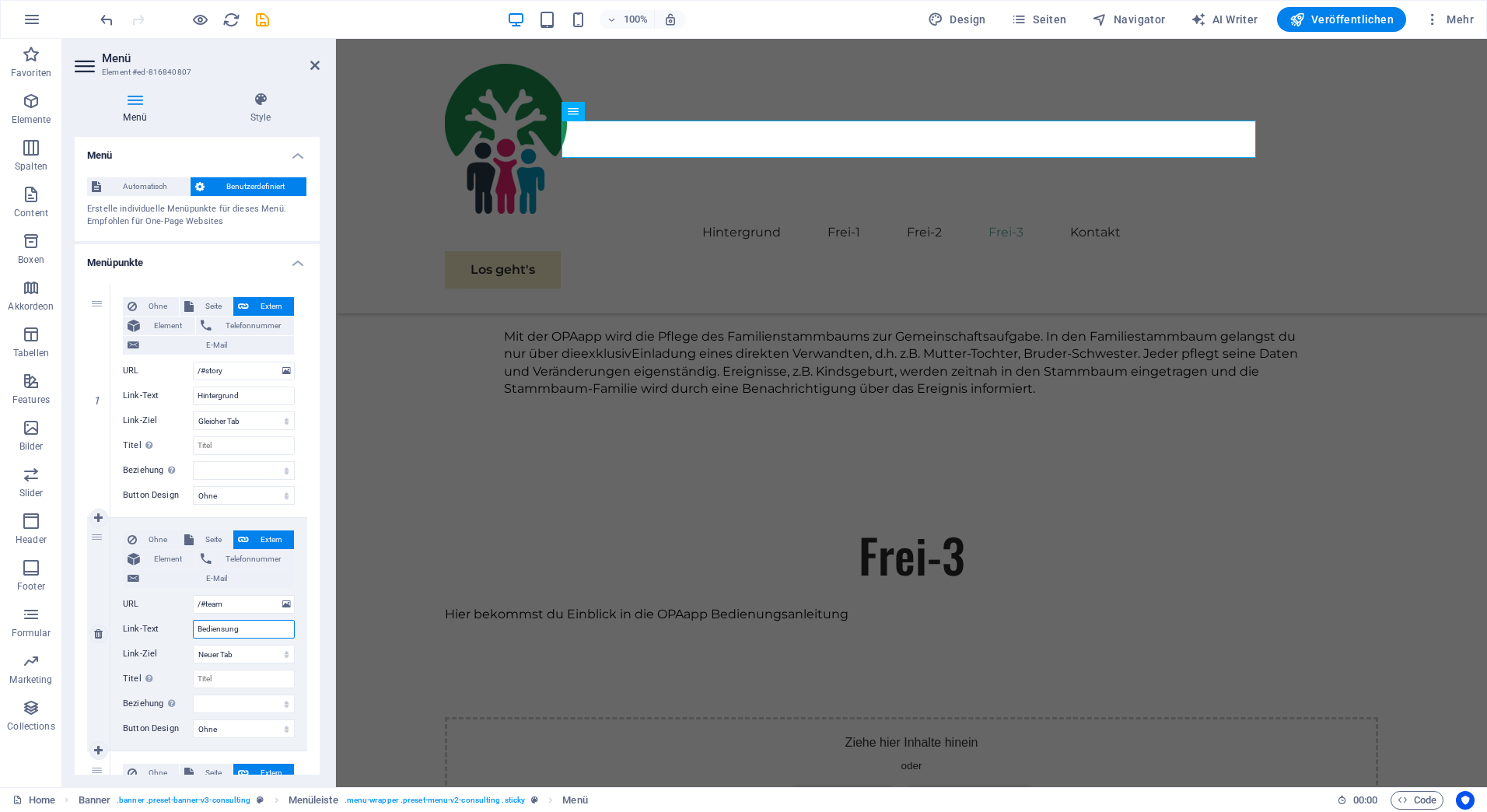
select select
type input "B"
type input "M"
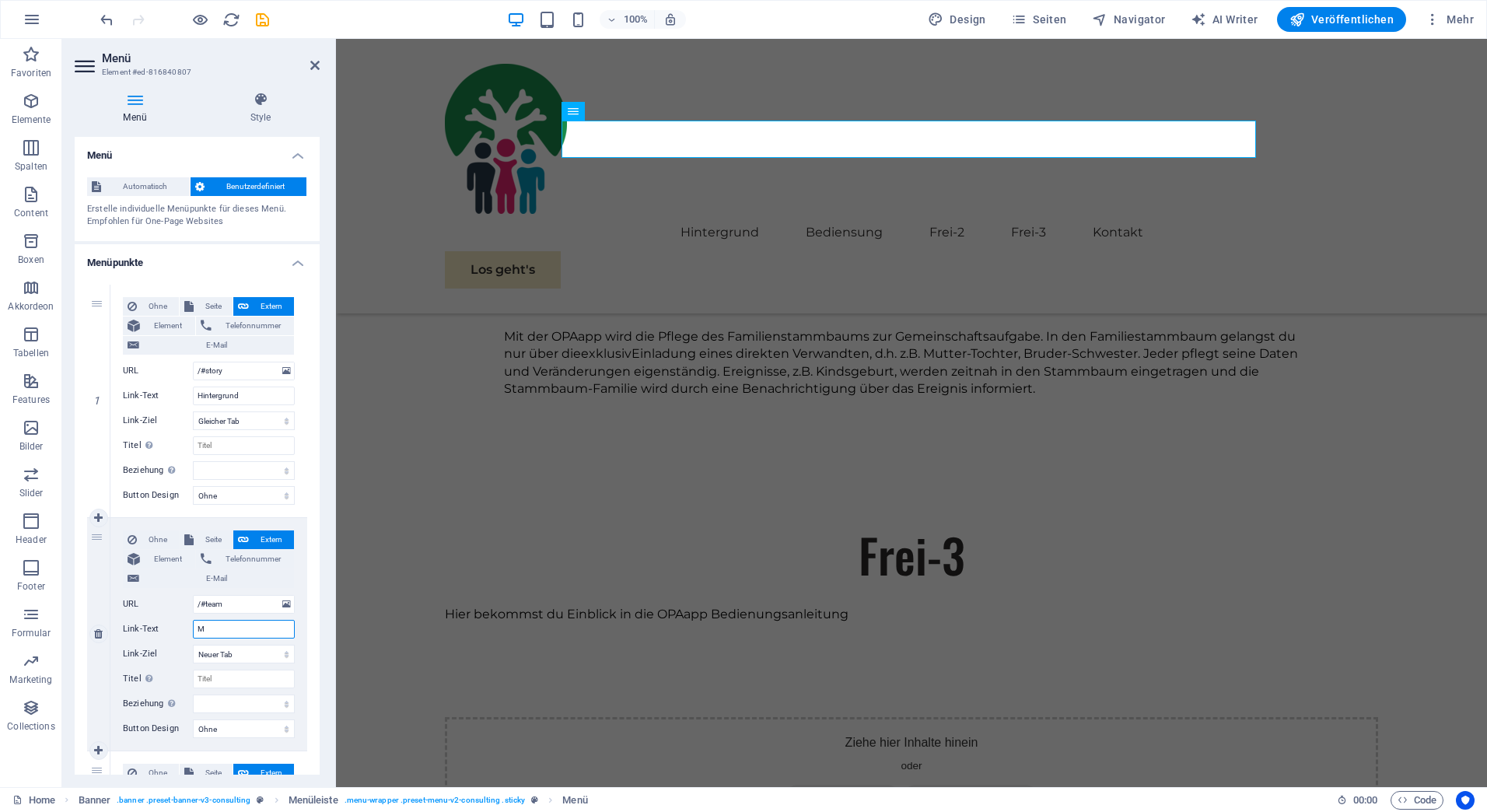
select select
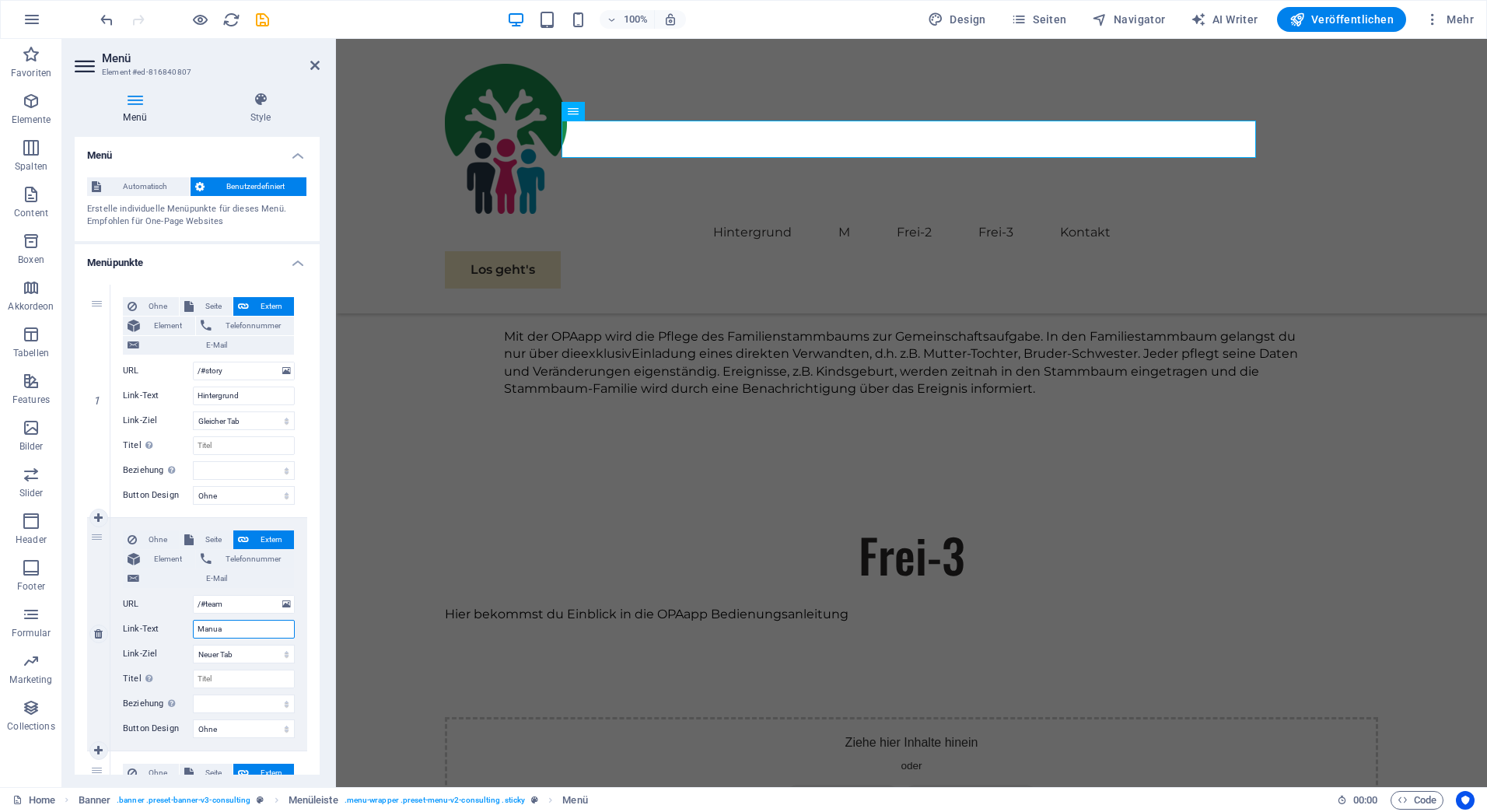
type input "Manual"
select select
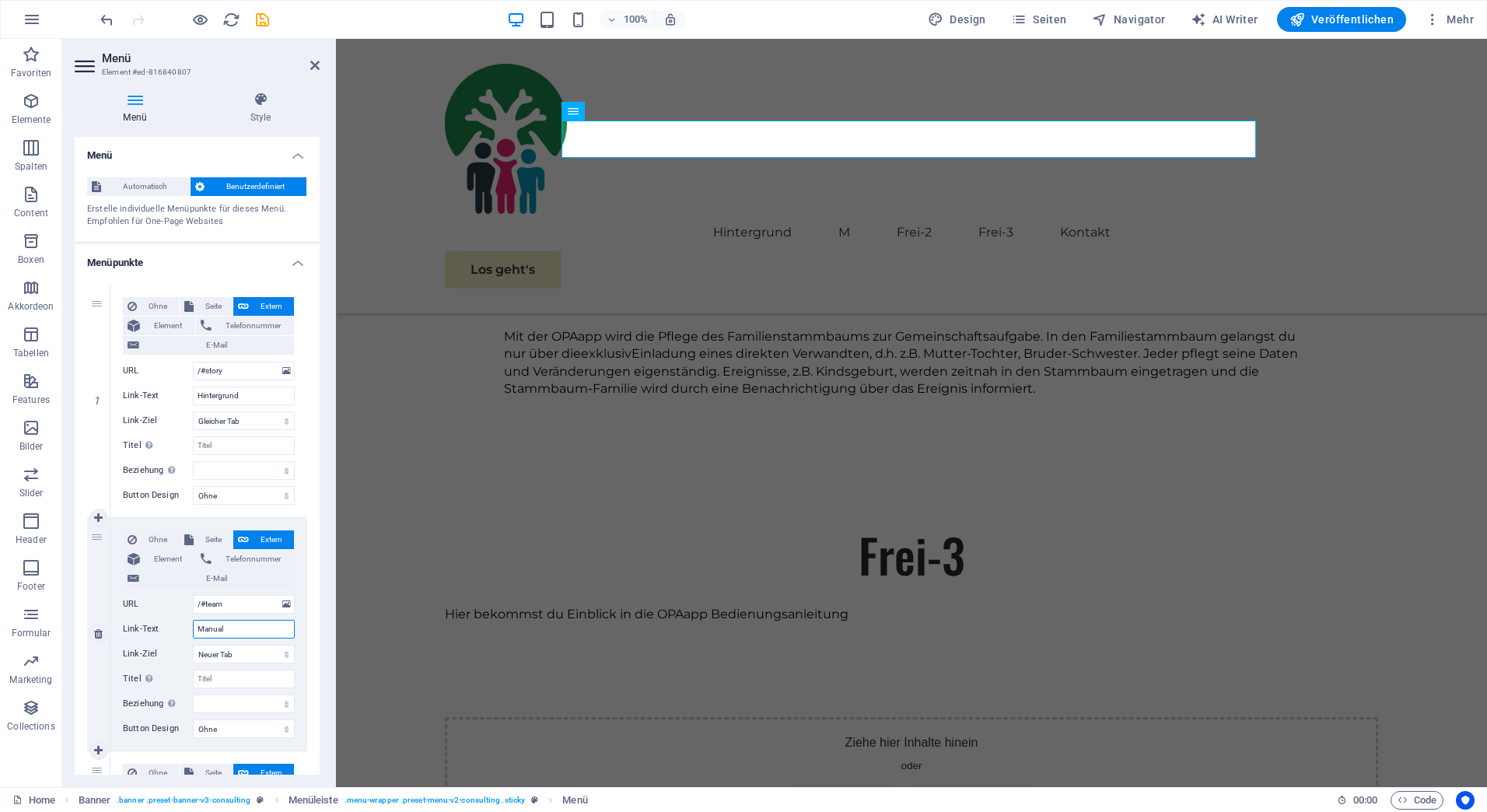
select select
type input "Manual"
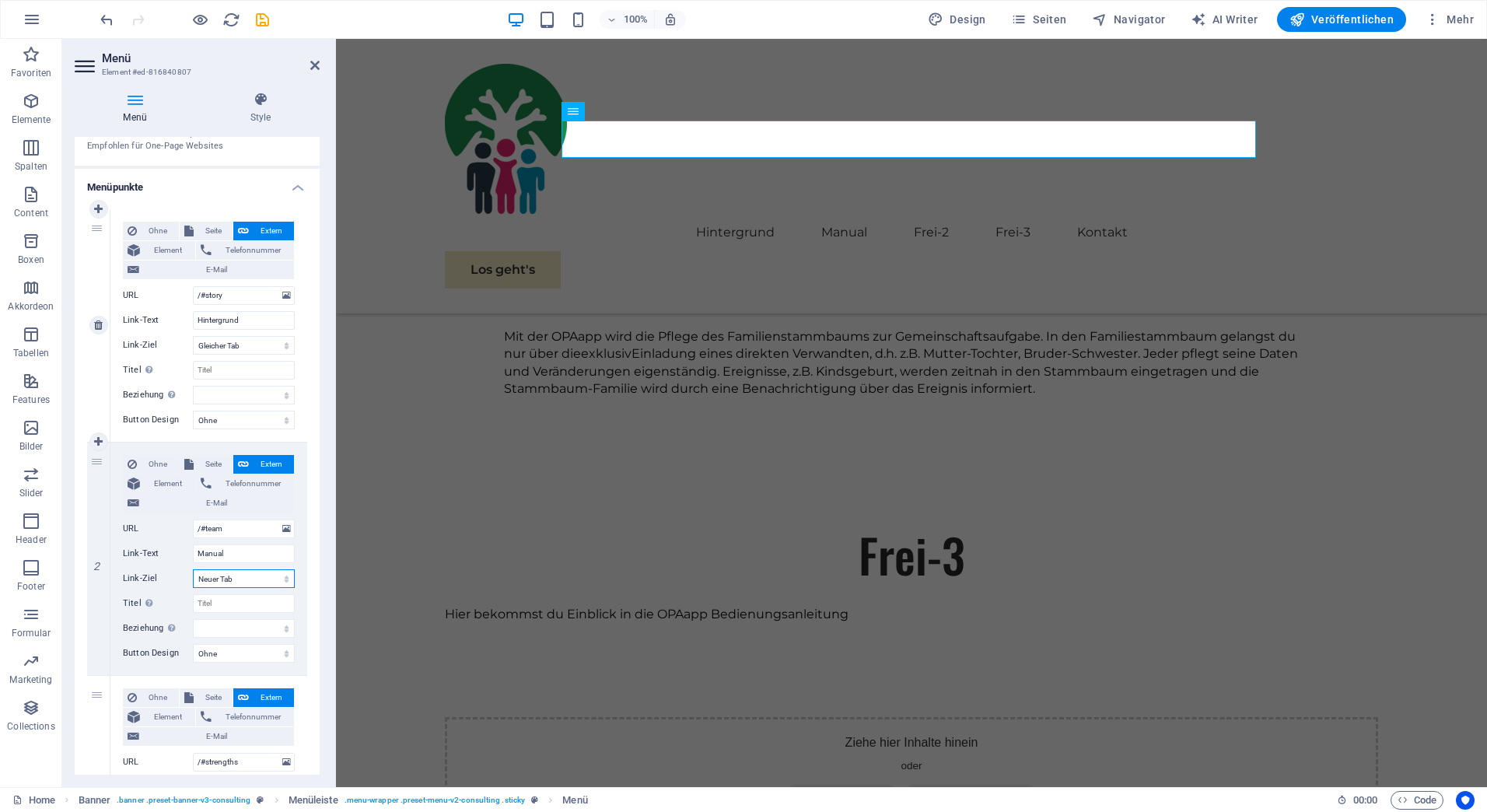
scroll to position [68, 0]
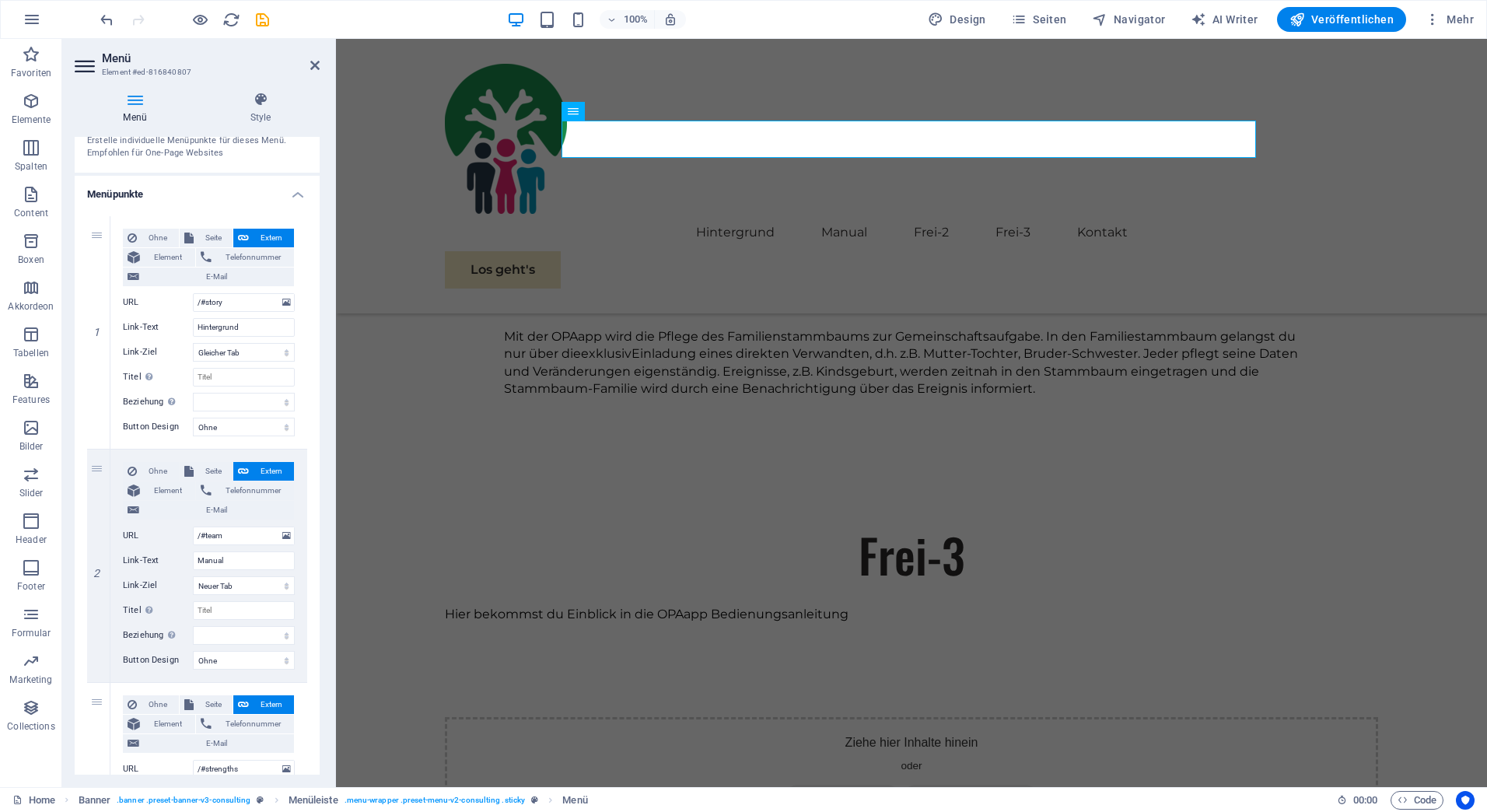
click at [226, 51] on header "Menü Element #ed-816840807" at bounding box center [196, 59] width 245 height 40
click at [313, 66] on icon at bounding box center [315, 65] width 10 height 13
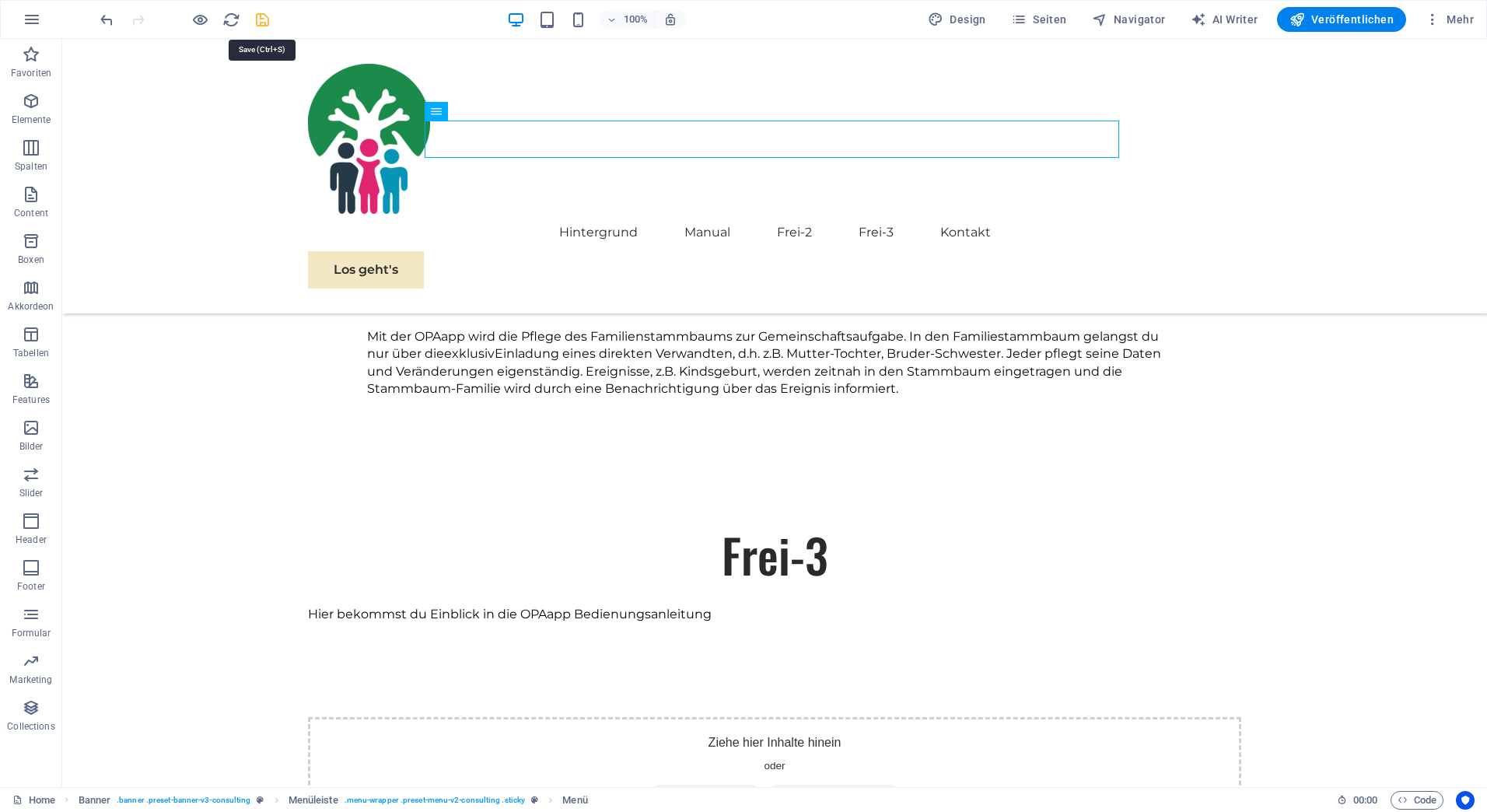
click at [261, 18] on icon "save" at bounding box center [263, 20] width 18 height 18
checkbox input "false"
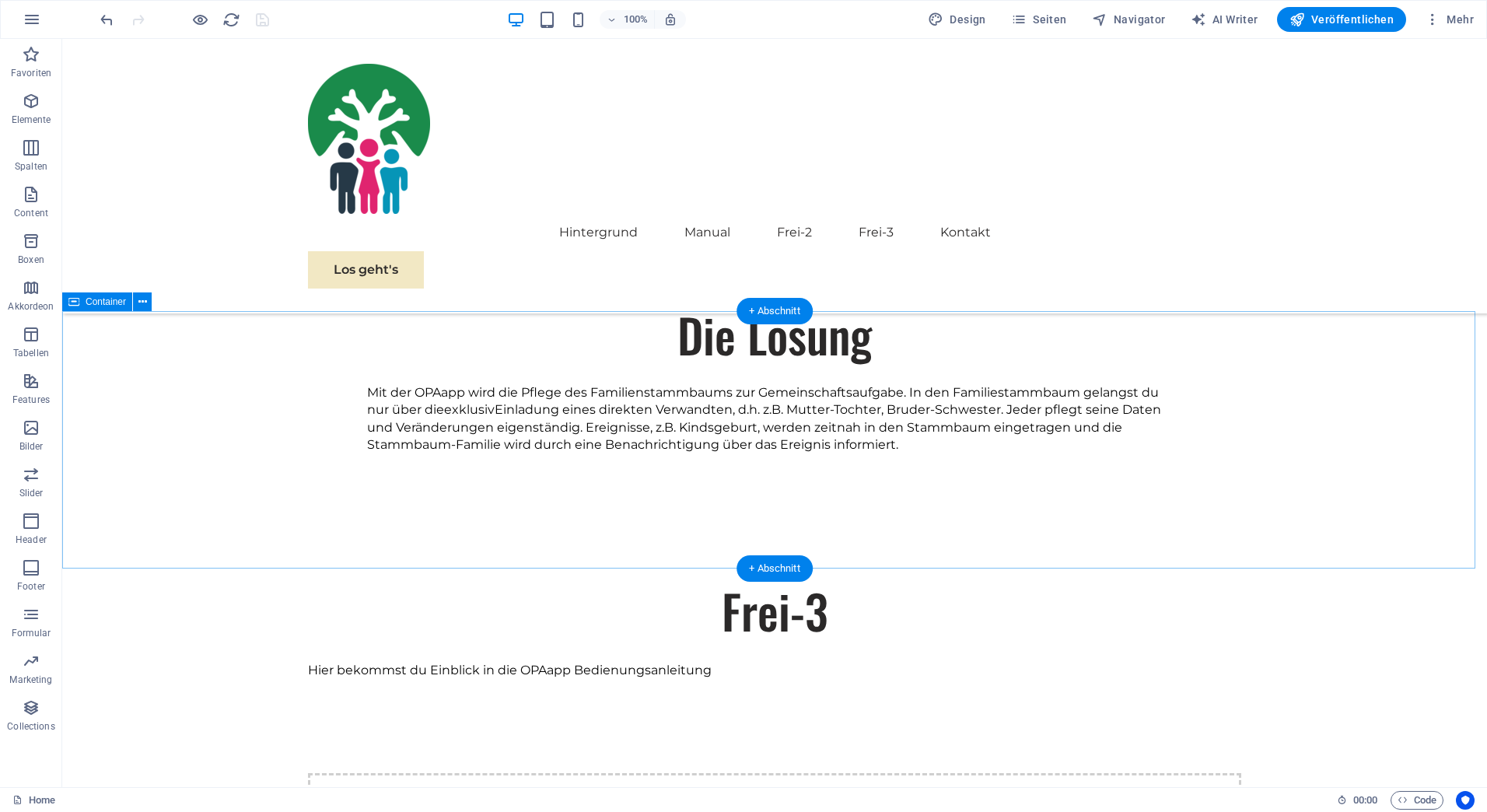
scroll to position [1105, 0]
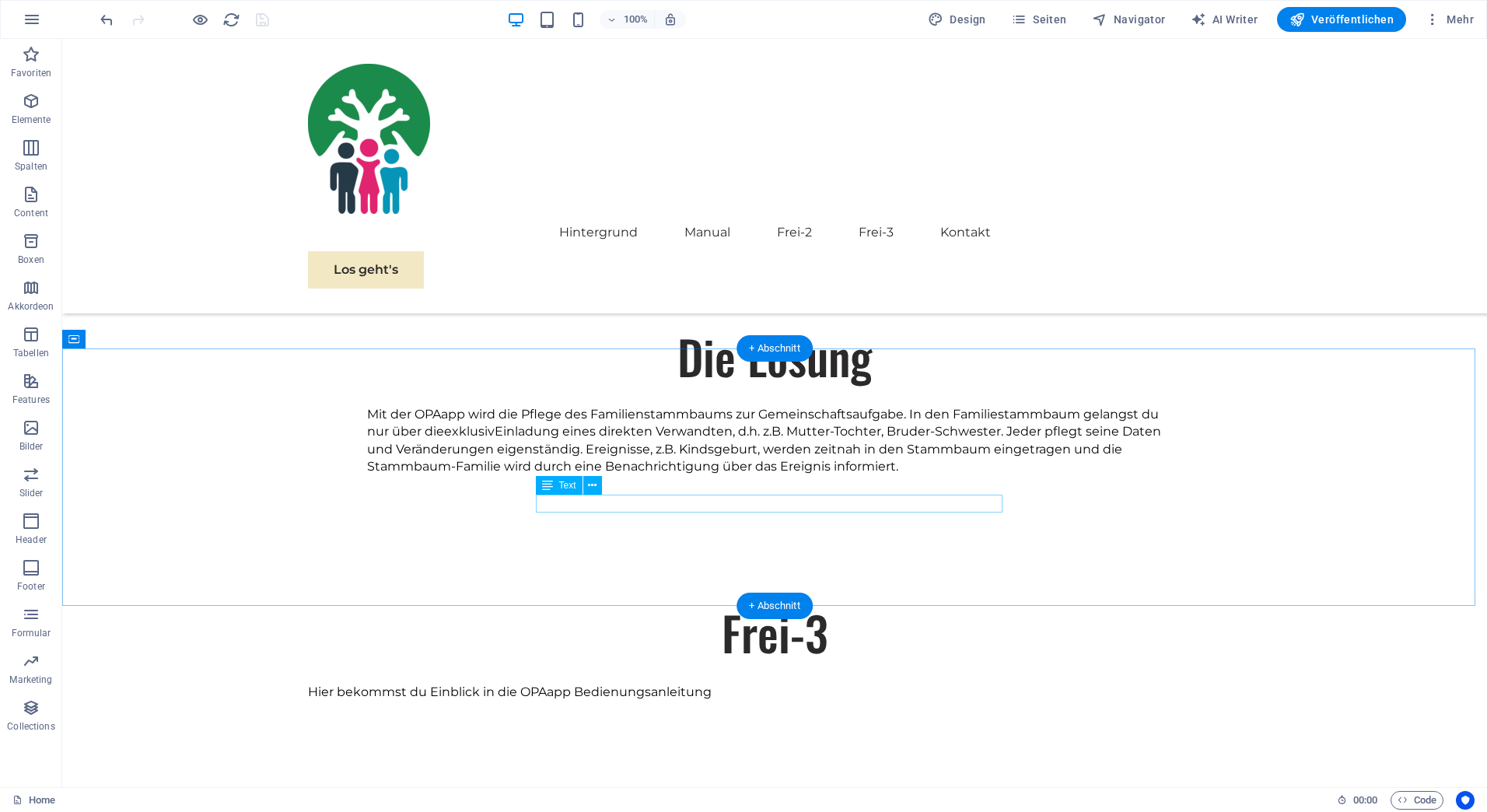
click at [668, 683] on div "Hier bekommst du Einblick in die OPAapp Bedienungsanleitung" at bounding box center [774, 692] width 933 height 18
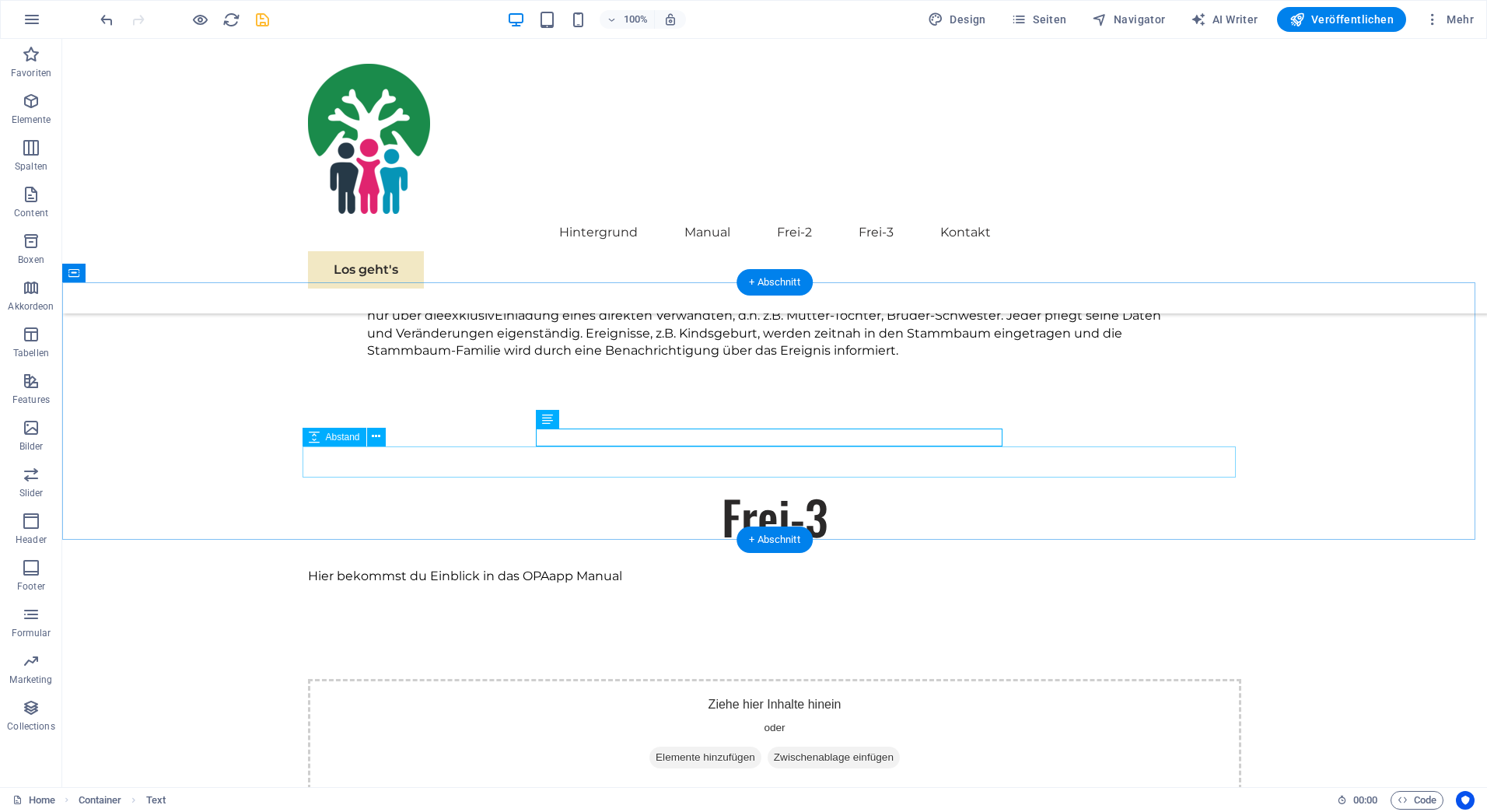
scroll to position [1170, 0]
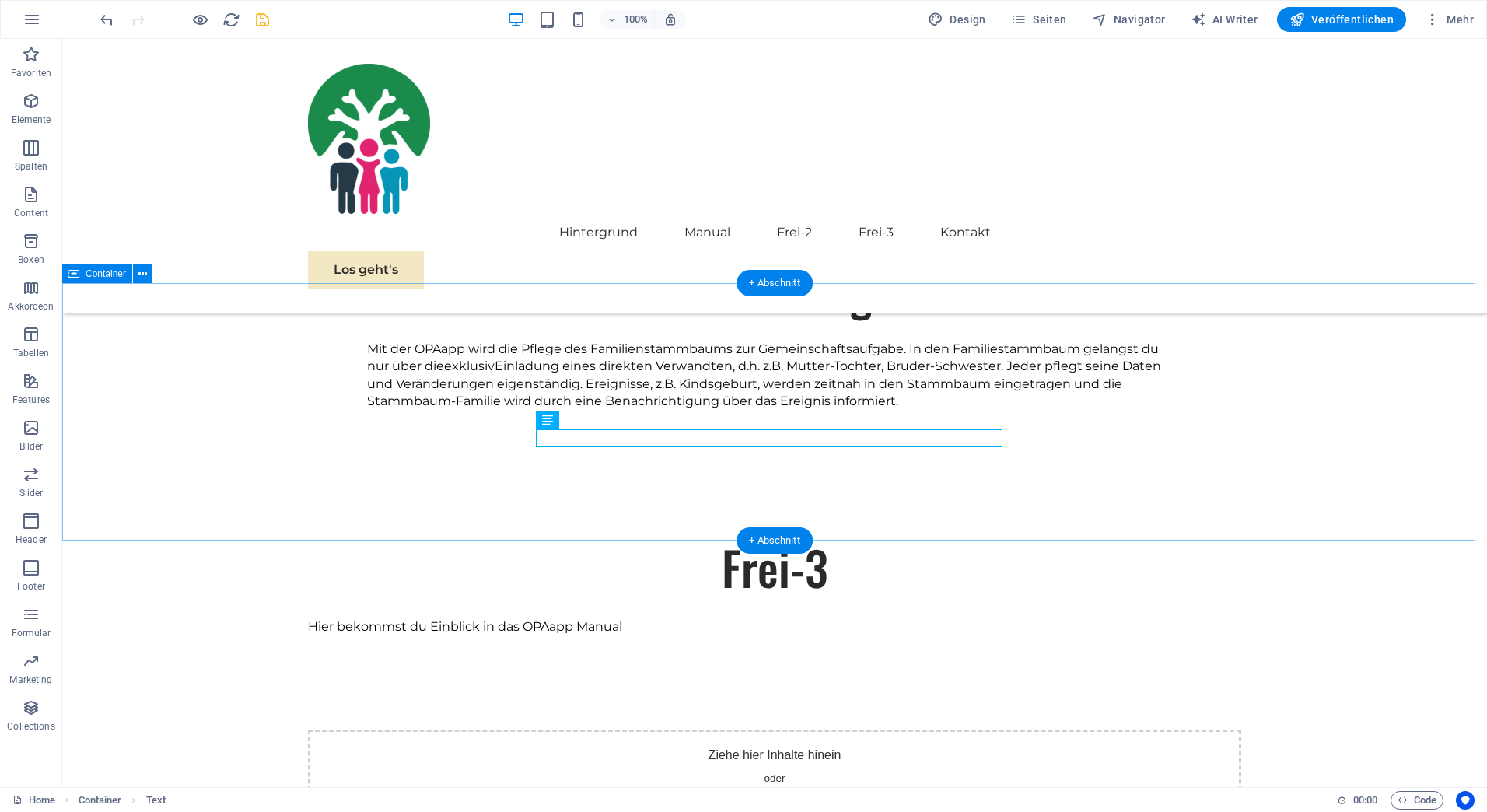
click at [428, 508] on div "Frei-3 Hier bekommst du Einblick in das OPAapp Manual" at bounding box center [774, 600] width 1425 height 257
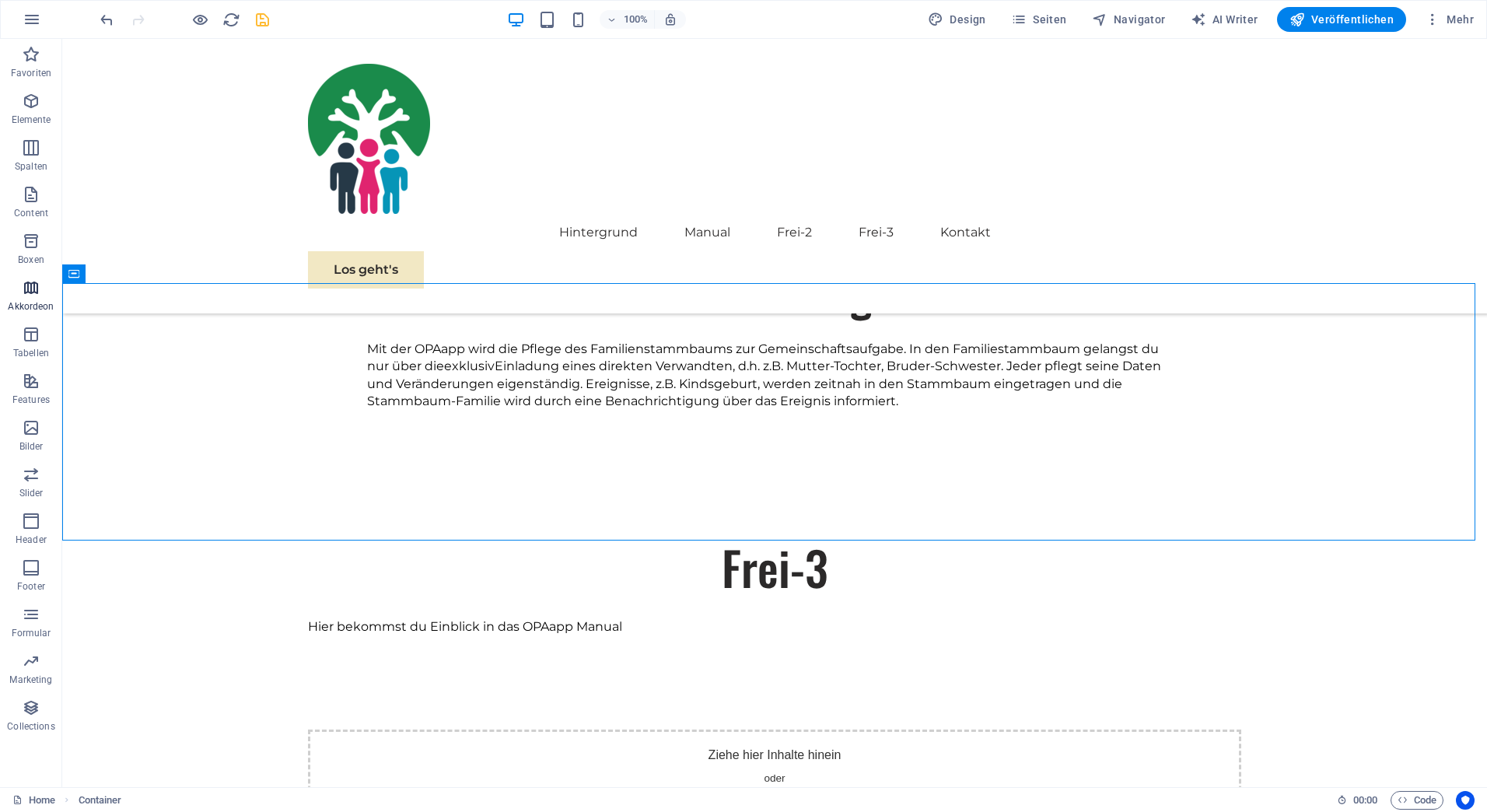
click at [31, 286] on icon "button" at bounding box center [30, 287] width 19 height 19
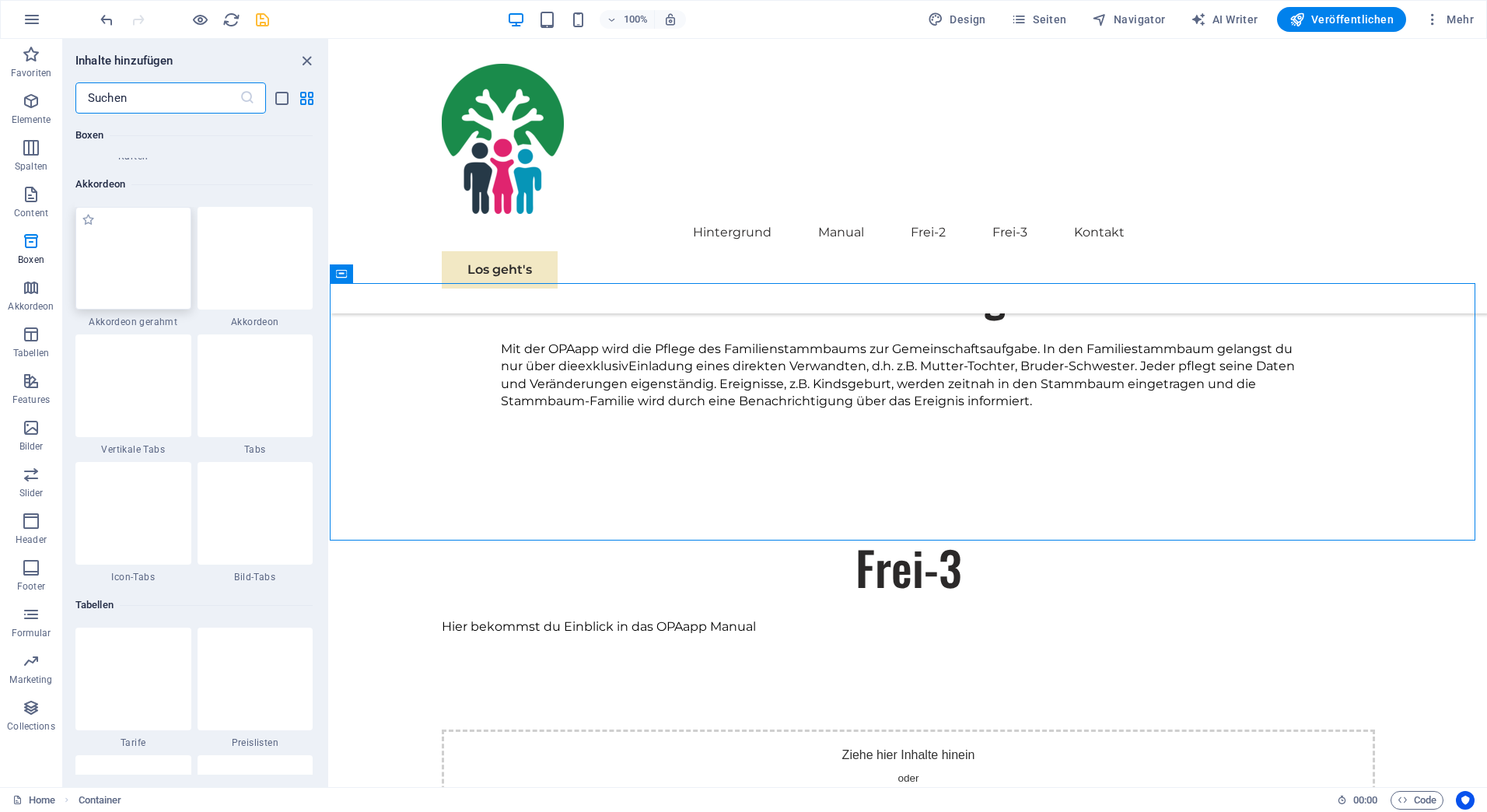
scroll to position [4938, 0]
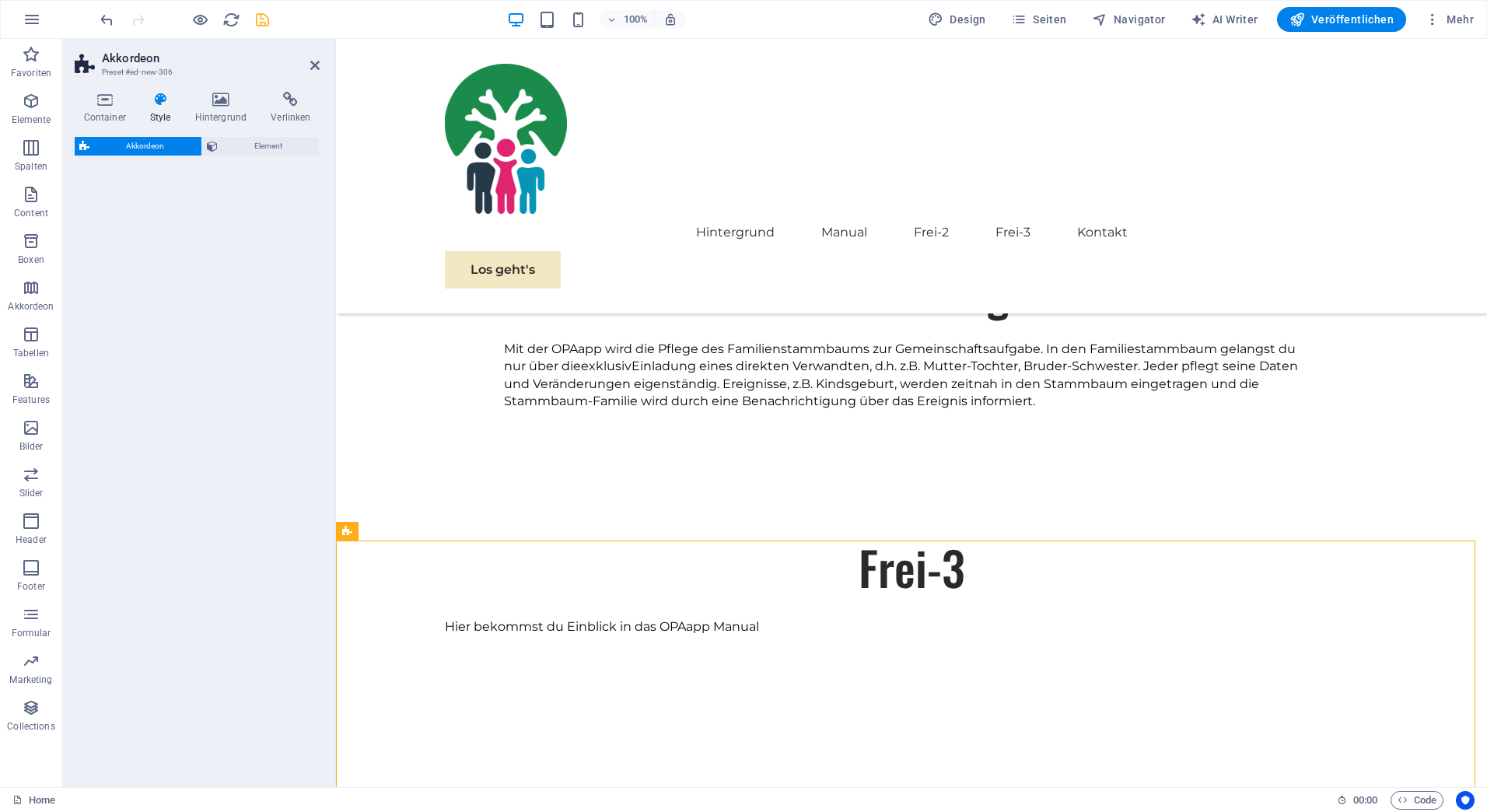
select select "rem"
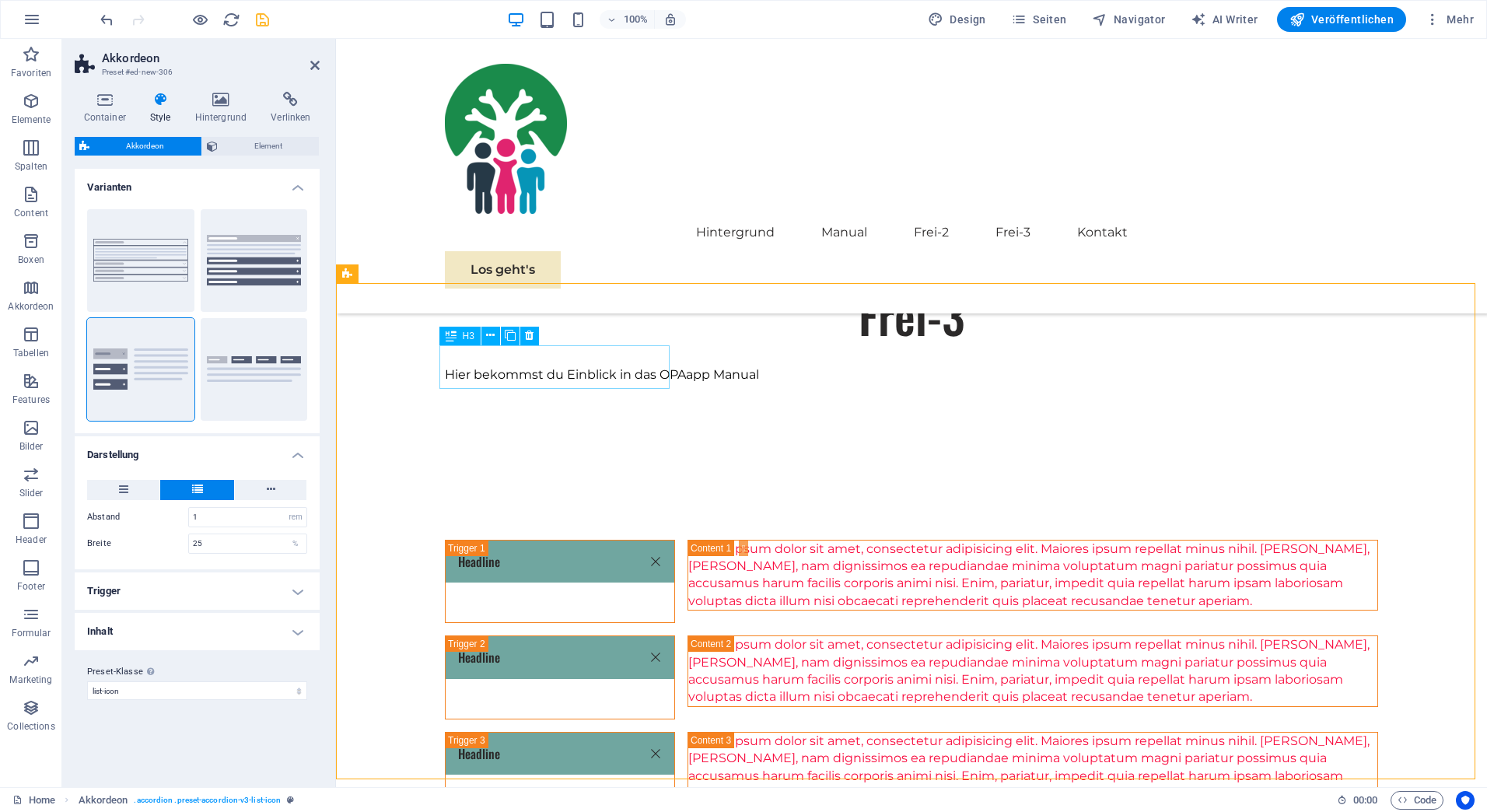
scroll to position [1429, 0]
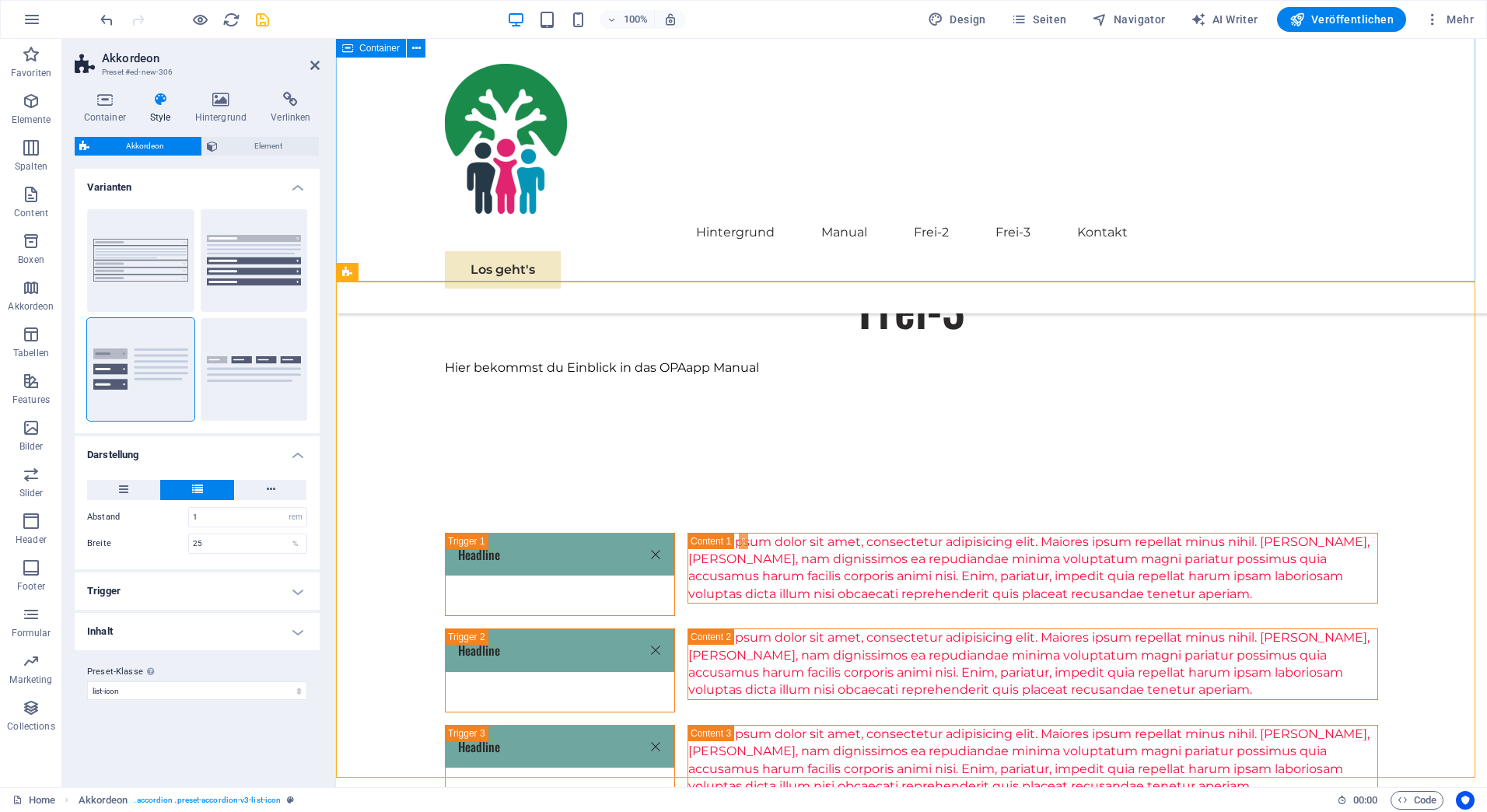
click at [541, 257] on div "Frei-3 Hier bekommst du Einblick in das OPAapp Manual" at bounding box center [911, 341] width 1151 height 257
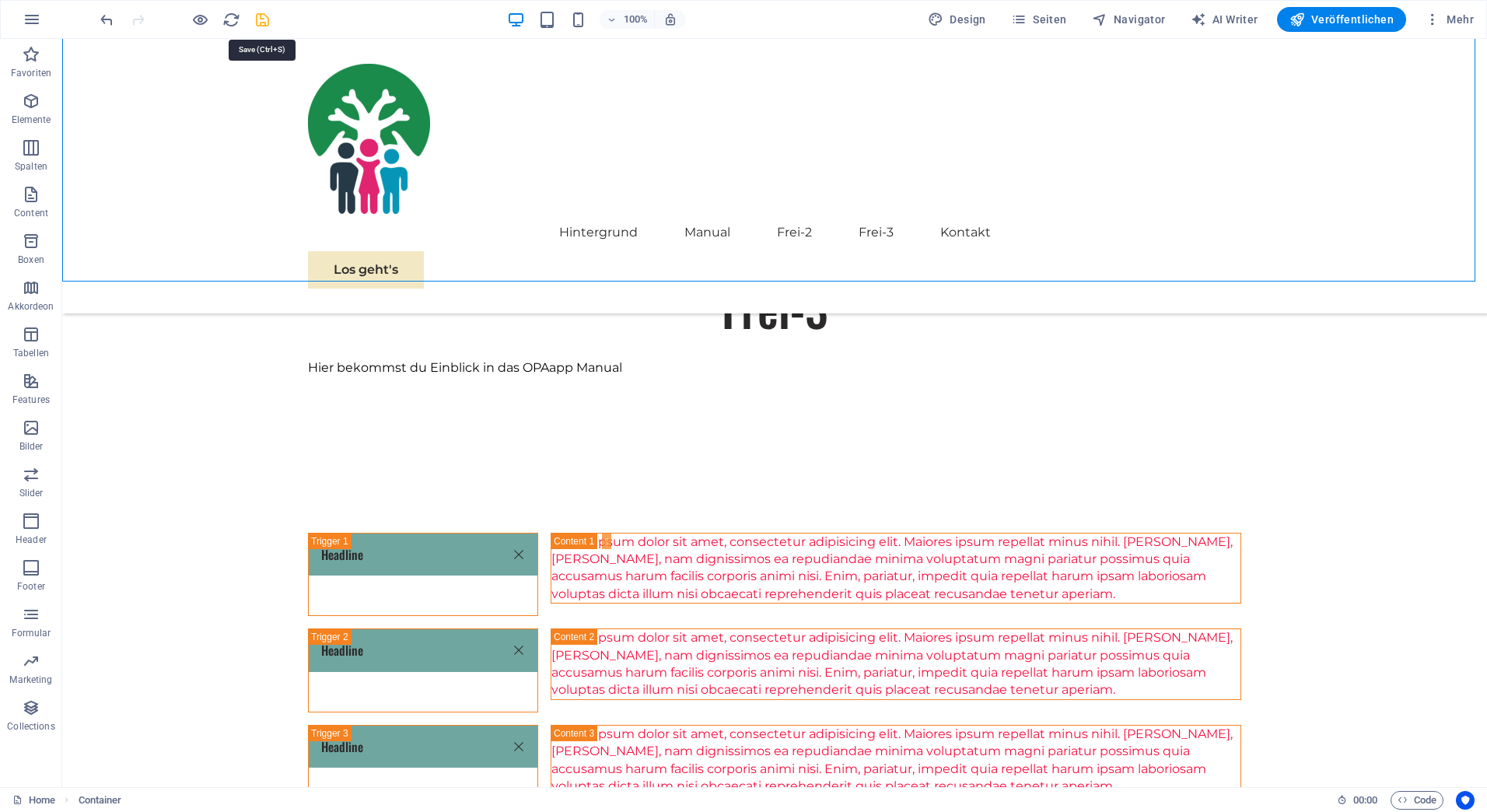
click at [259, 16] on icon "save" at bounding box center [263, 20] width 18 height 18
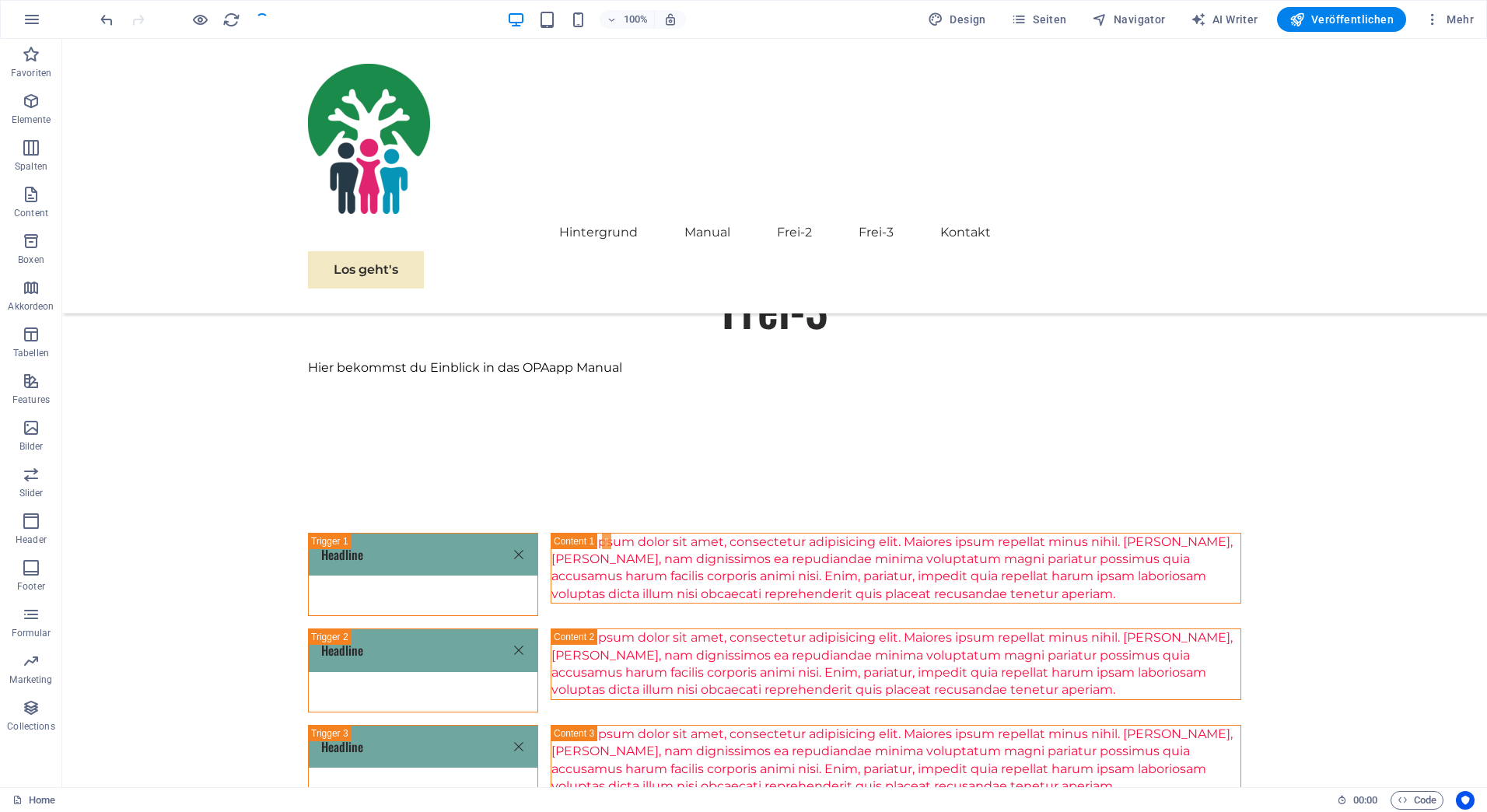
checkbox input "false"
click at [200, 17] on icon "button" at bounding box center [200, 20] width 18 height 18
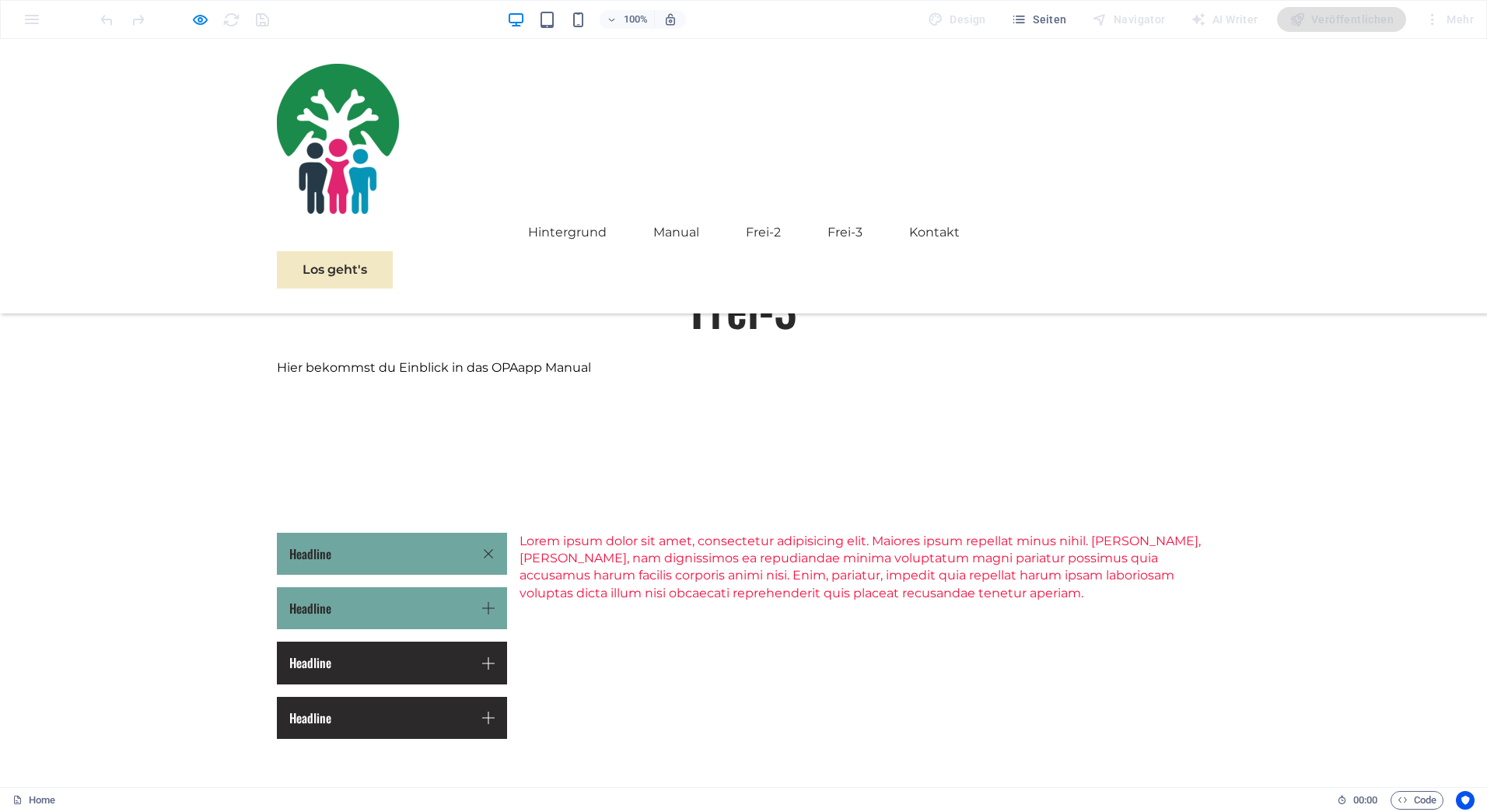
click at [423, 587] on link "Headline" at bounding box center [392, 607] width 230 height 42
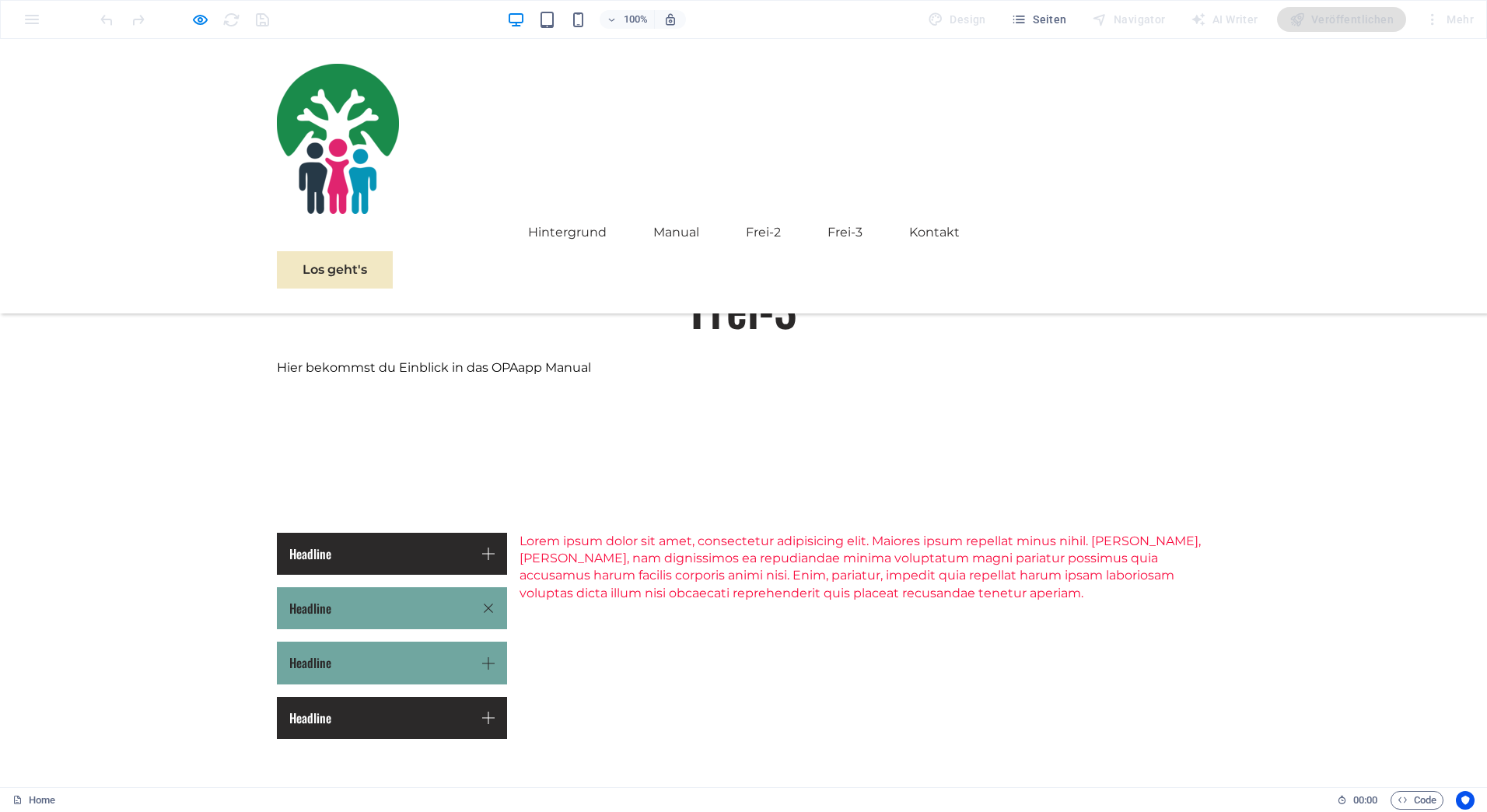
click at [415, 641] on link "Headline" at bounding box center [392, 662] width 230 height 42
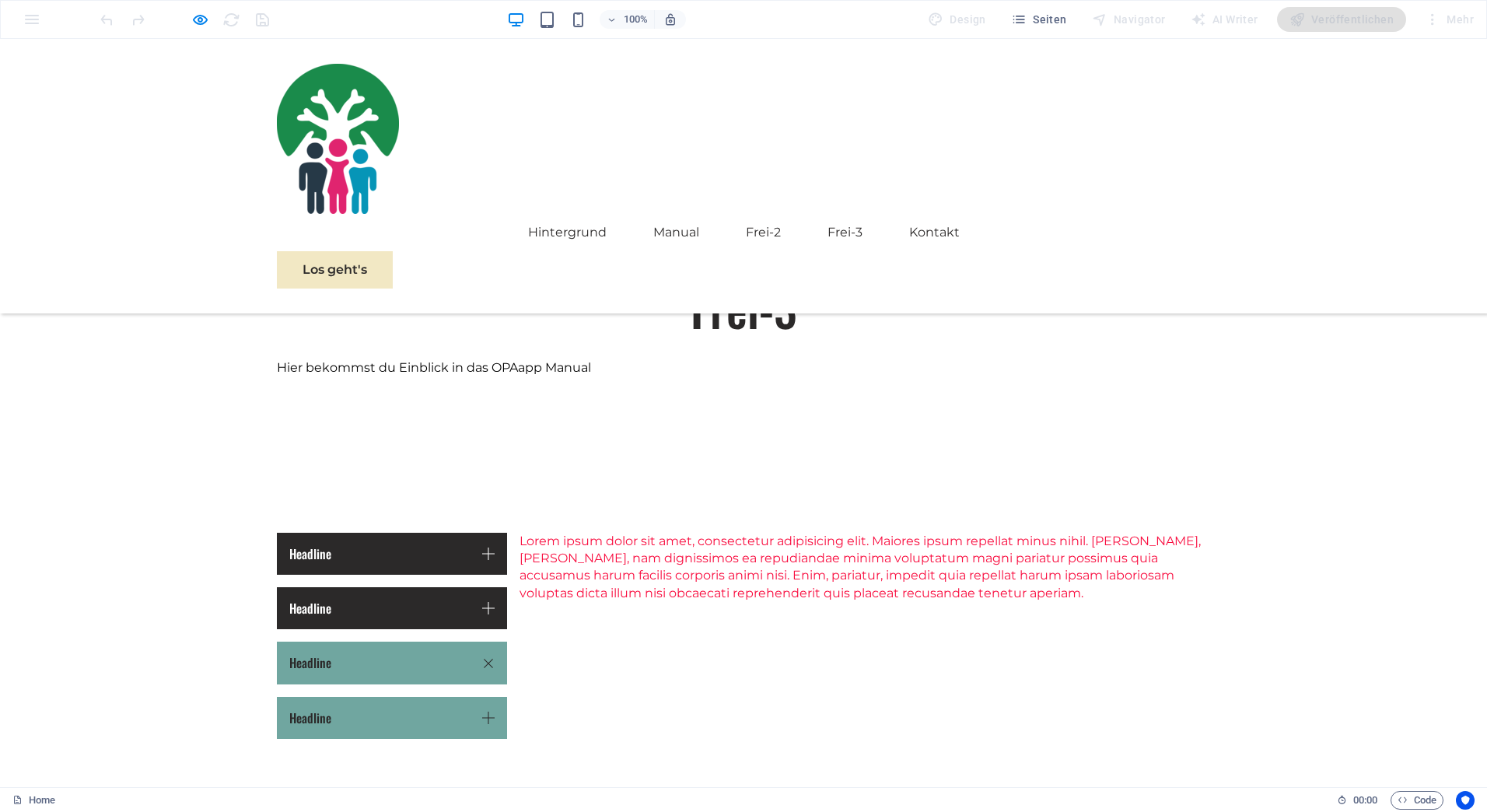
click at [406, 697] on link "Headline" at bounding box center [392, 717] width 230 height 42
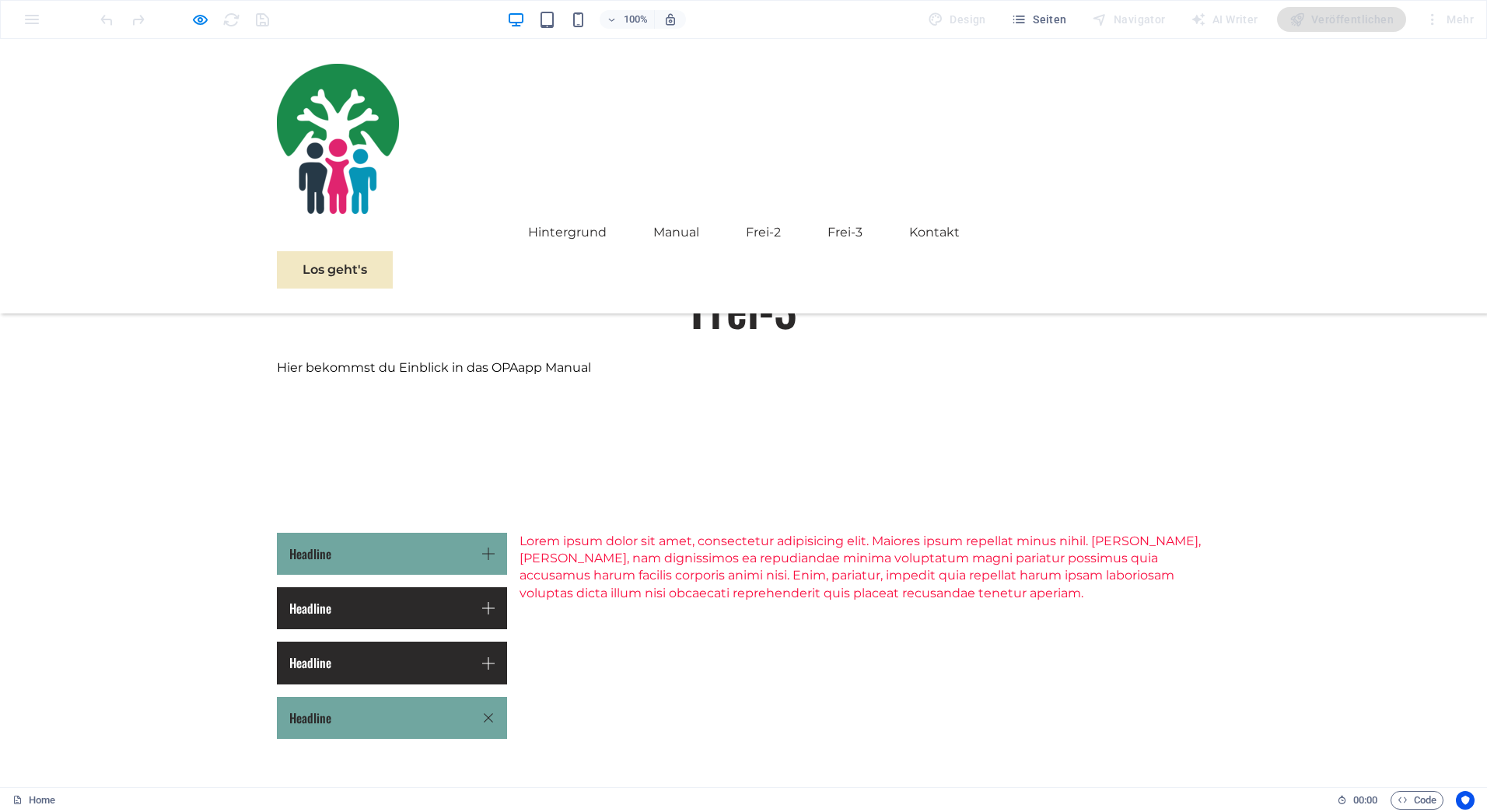
click at [480, 533] on link "Headline" at bounding box center [392, 553] width 230 height 42
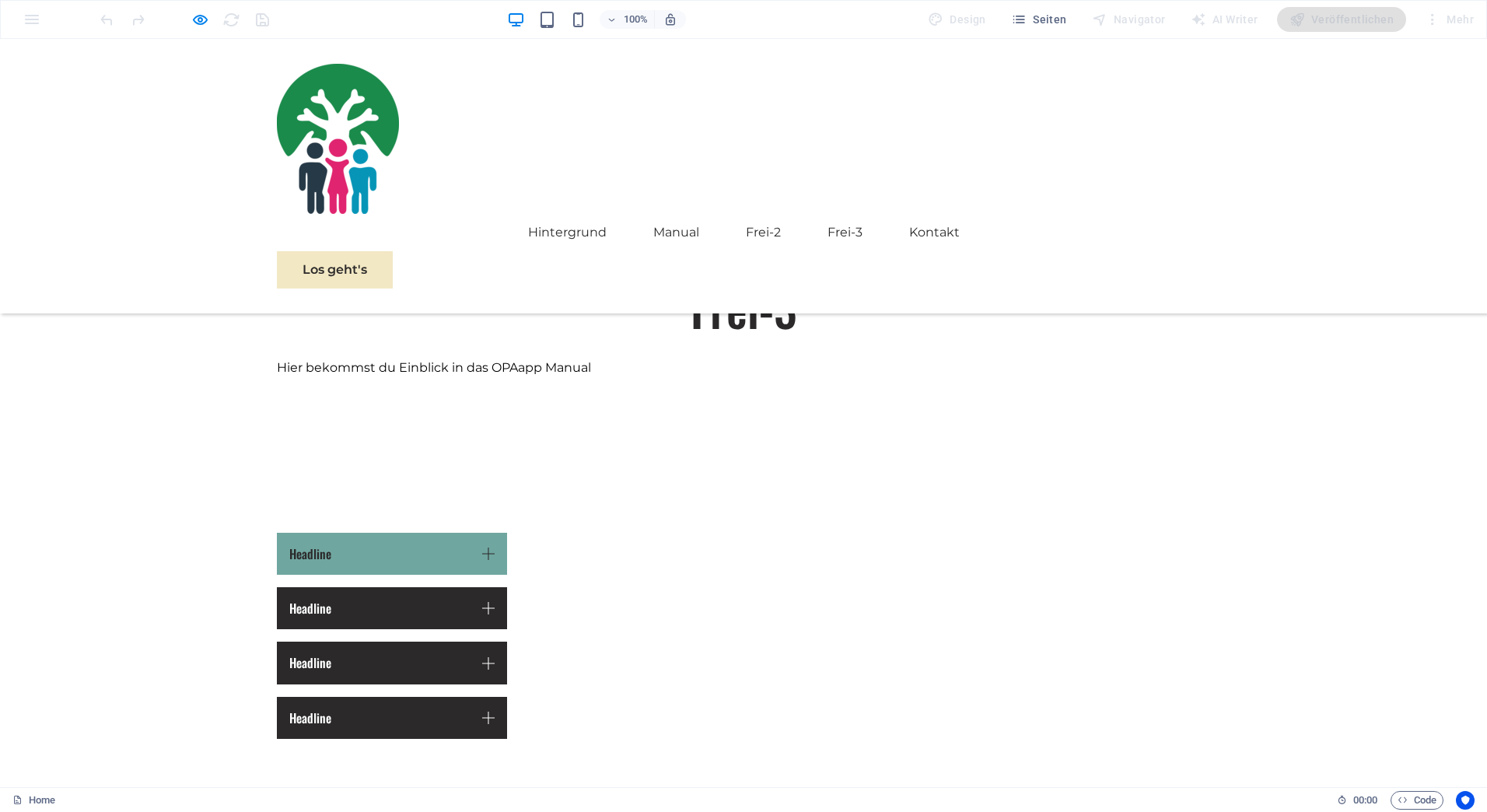
click at [480, 533] on link "Headline" at bounding box center [392, 553] width 230 height 42
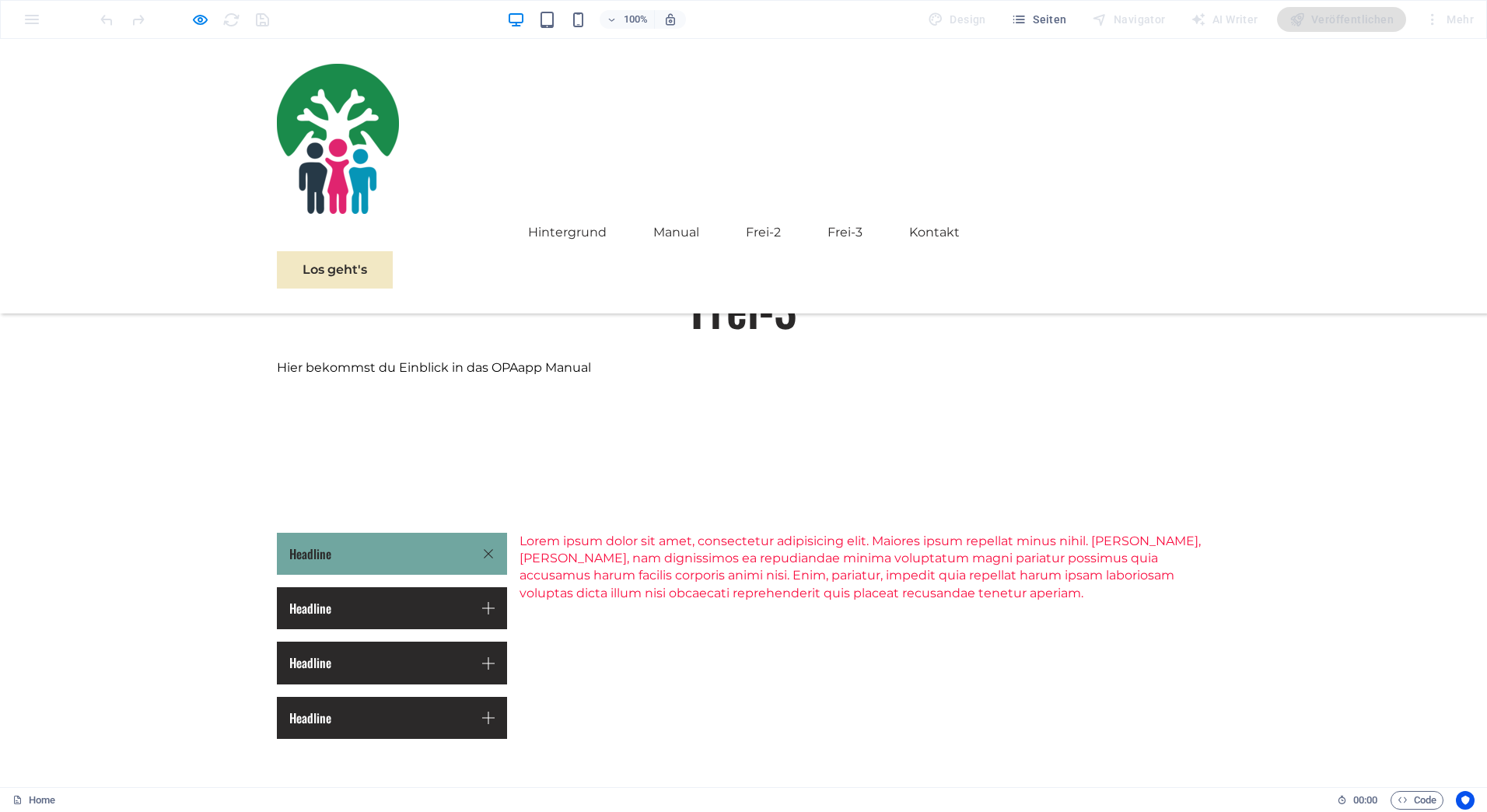
click at [480, 533] on link "Headline" at bounding box center [392, 553] width 230 height 42
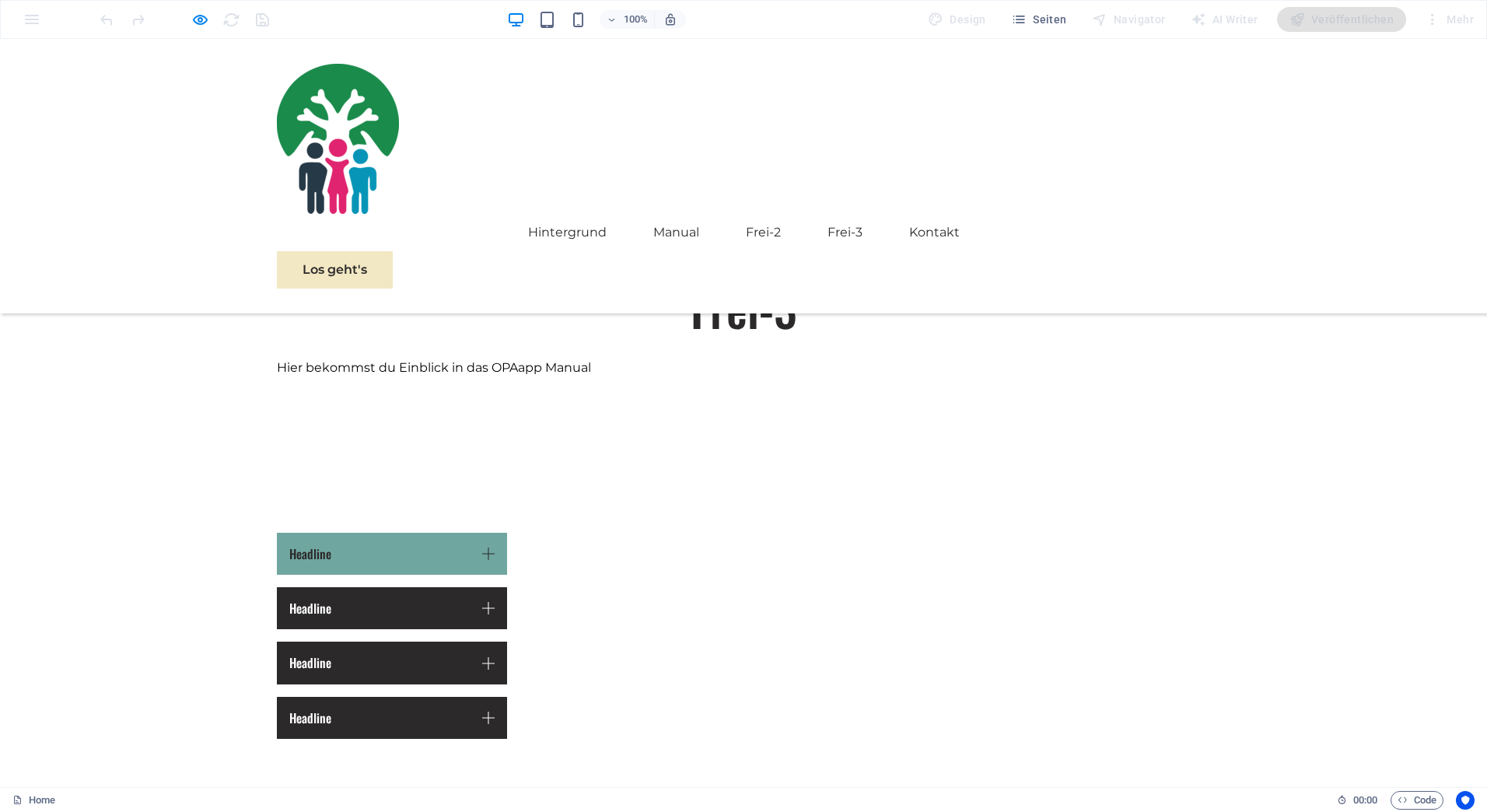
click at [480, 533] on link "Headline" at bounding box center [392, 553] width 230 height 42
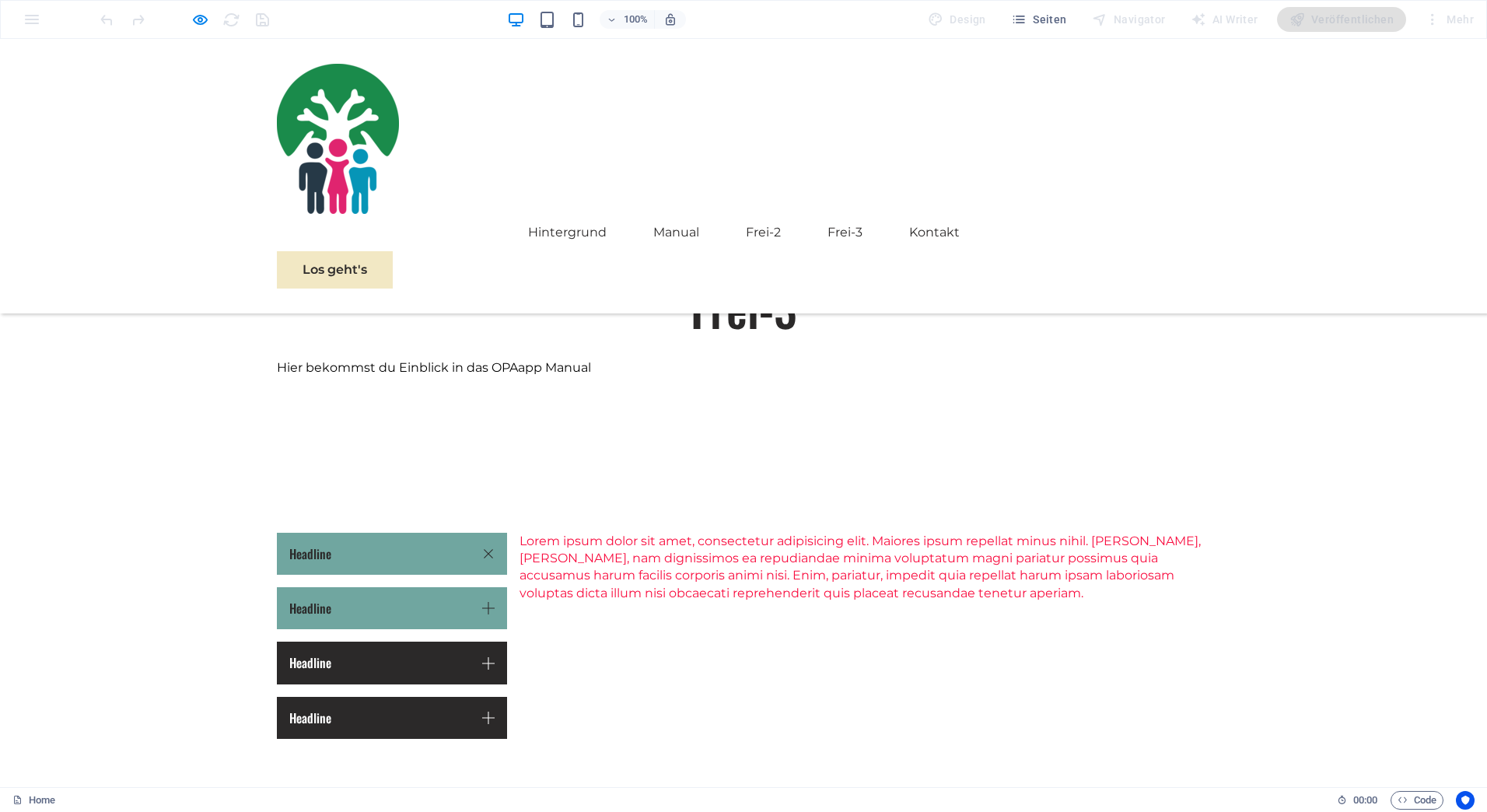
click at [482, 587] on link "Headline" at bounding box center [392, 607] width 230 height 42
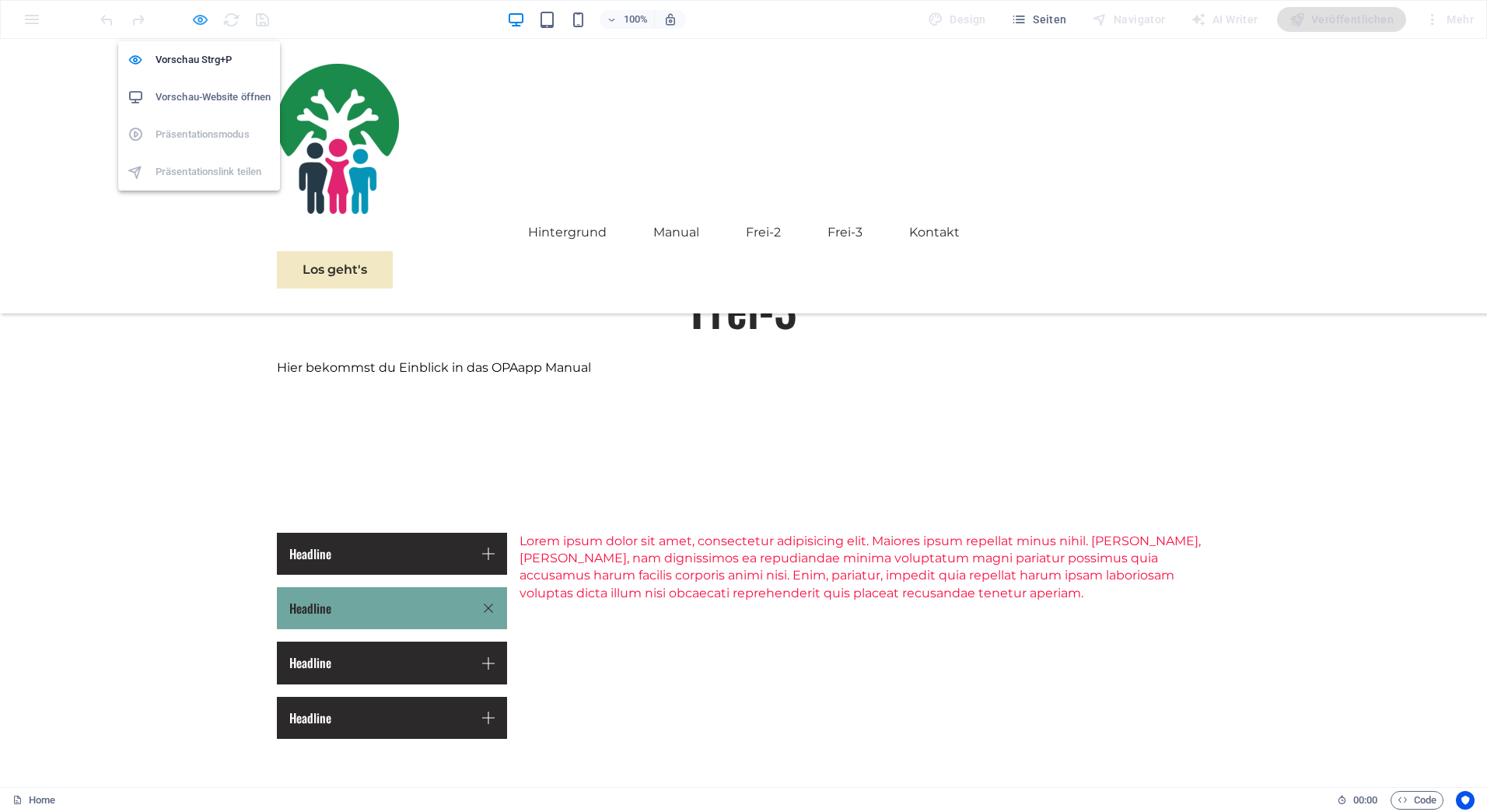
click at [200, 21] on icon "button" at bounding box center [200, 20] width 18 height 18
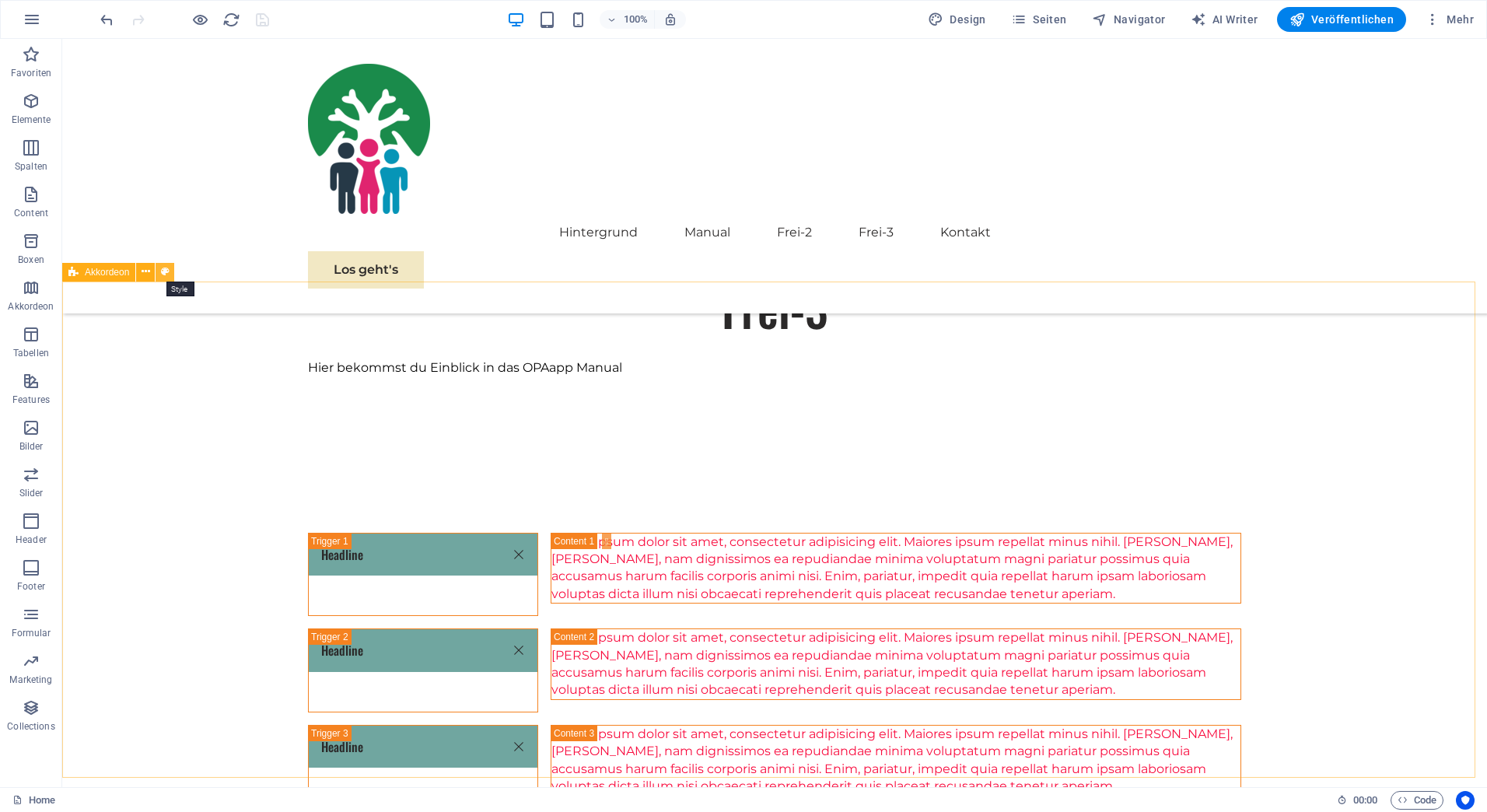
click at [166, 273] on icon at bounding box center [165, 271] width 9 height 17
select select "rem"
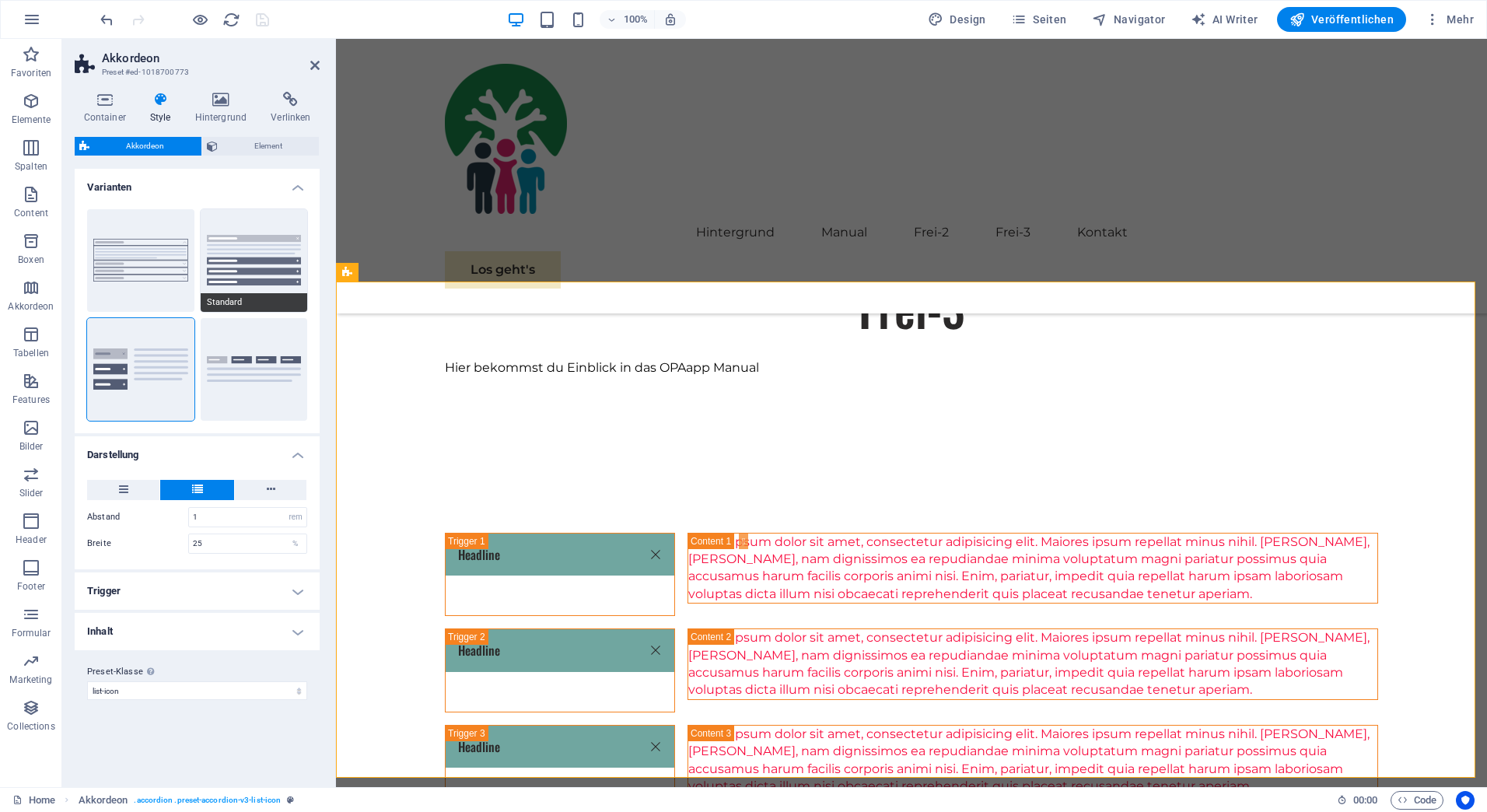
click at [242, 260] on button "Standard" at bounding box center [255, 260] width 107 height 102
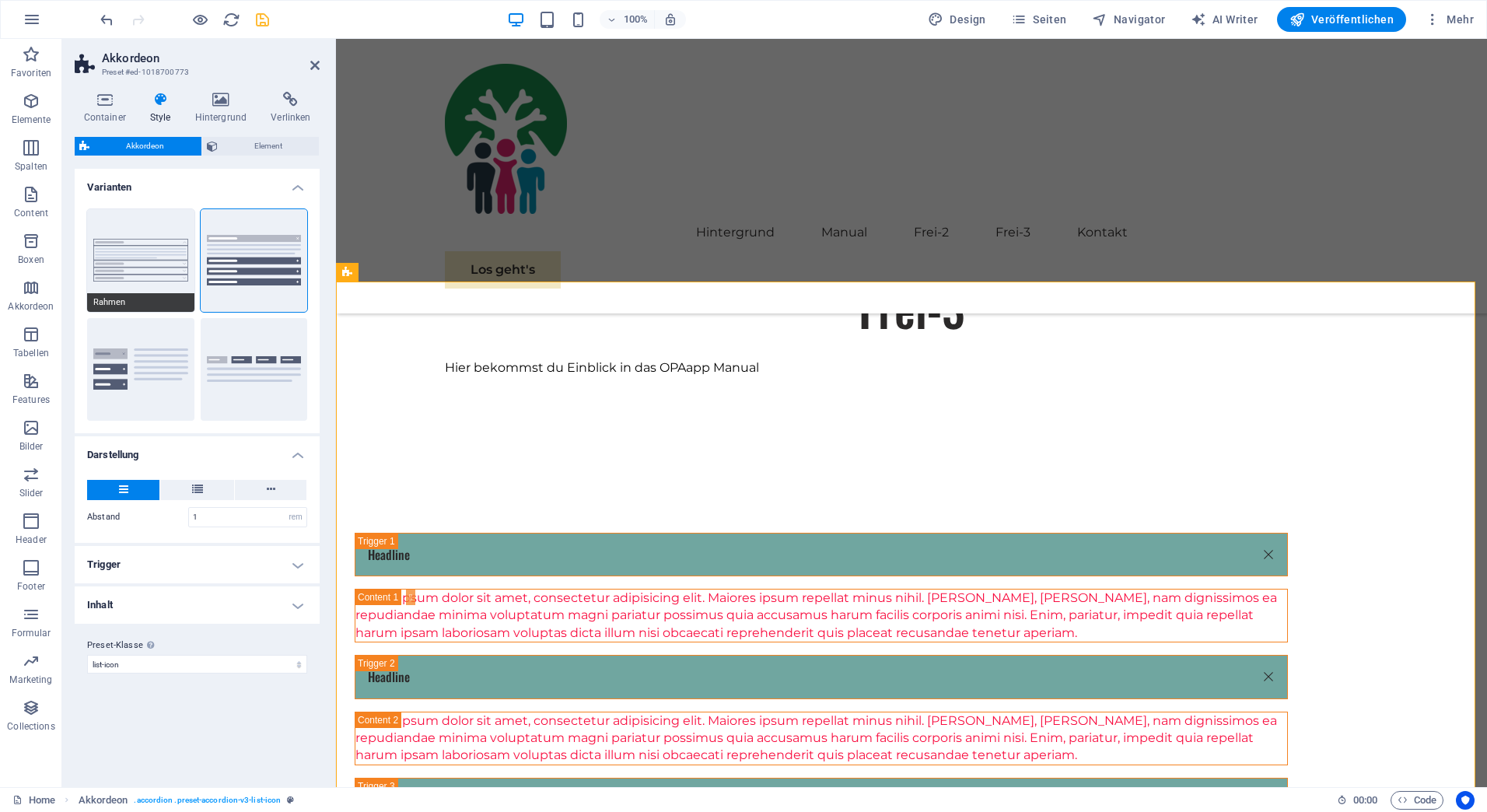
click at [139, 254] on button "Rahmen" at bounding box center [141, 260] width 107 height 102
type input "0"
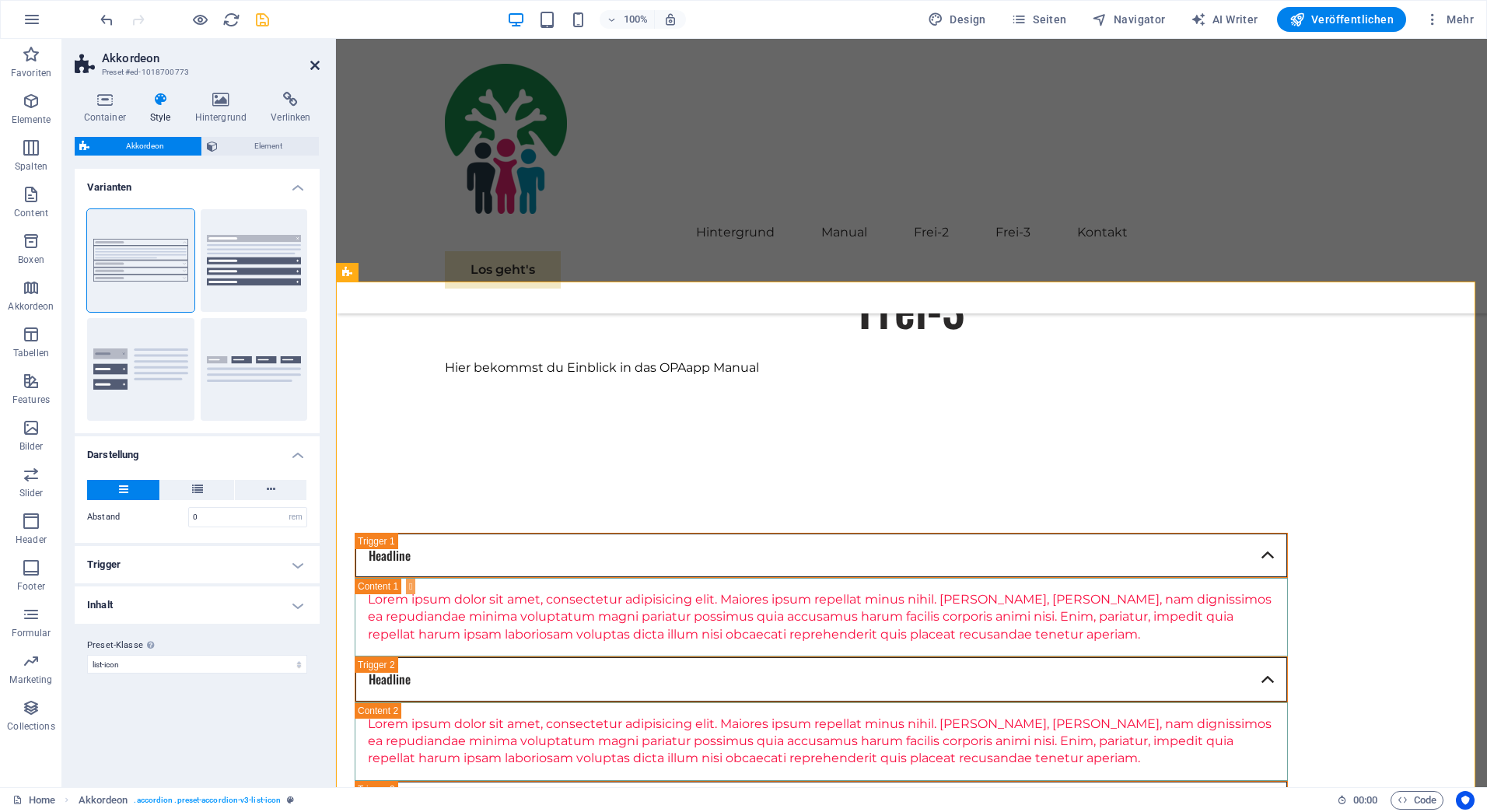
click at [312, 63] on icon at bounding box center [315, 65] width 10 height 13
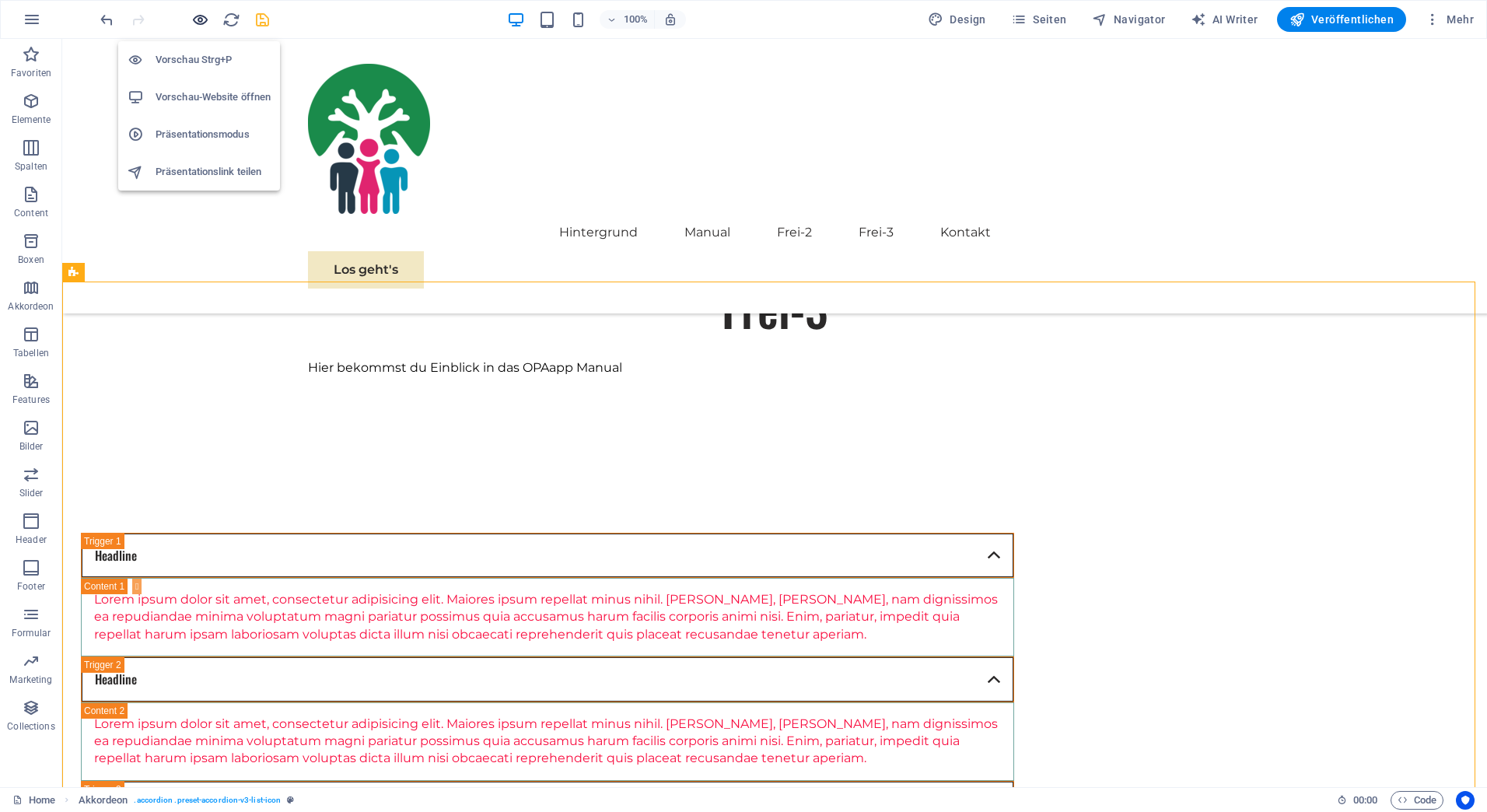
click at [198, 15] on icon "button" at bounding box center [200, 20] width 18 height 18
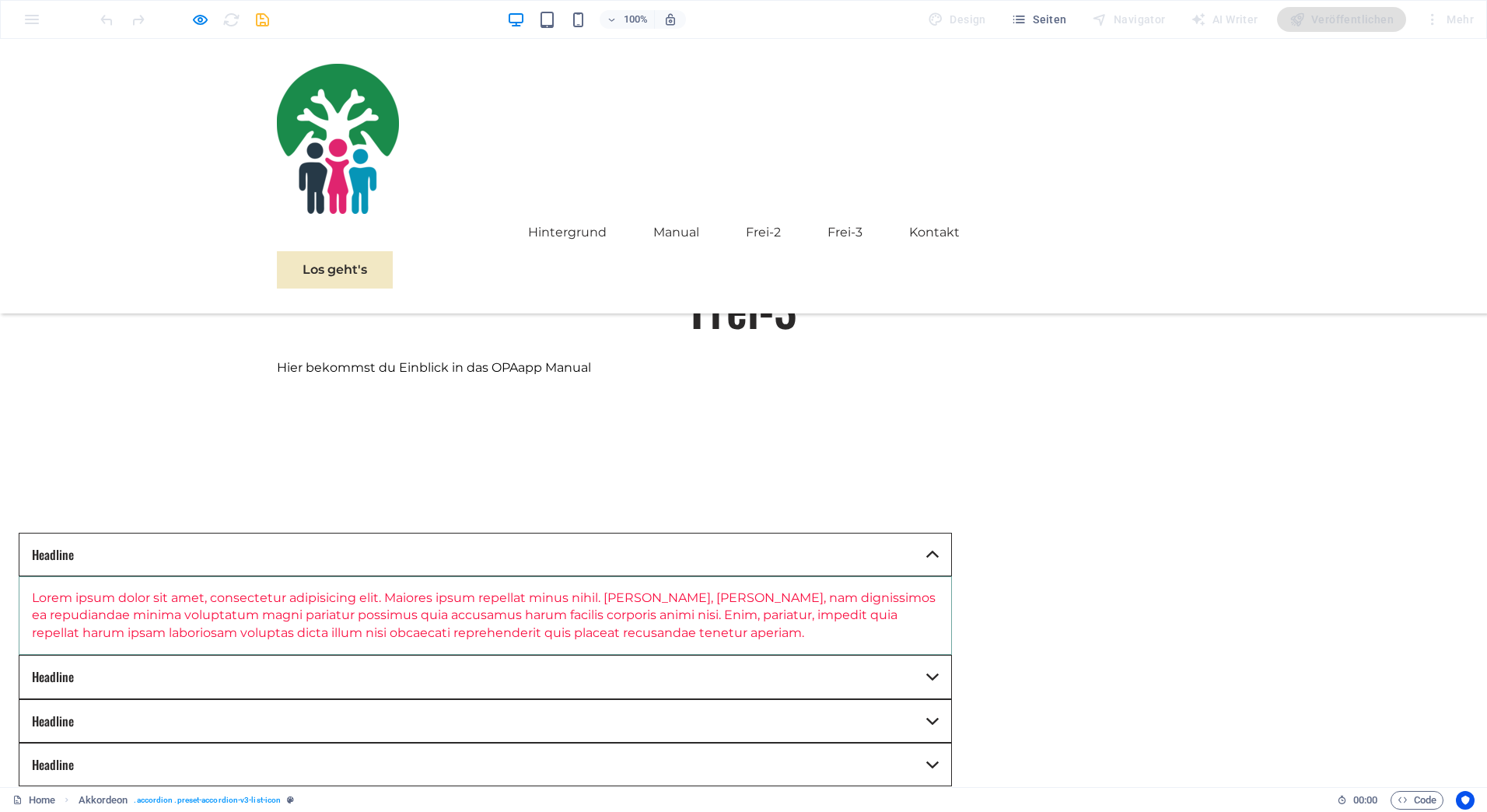
click at [952, 533] on link "Headline" at bounding box center [485, 554] width 933 height 44
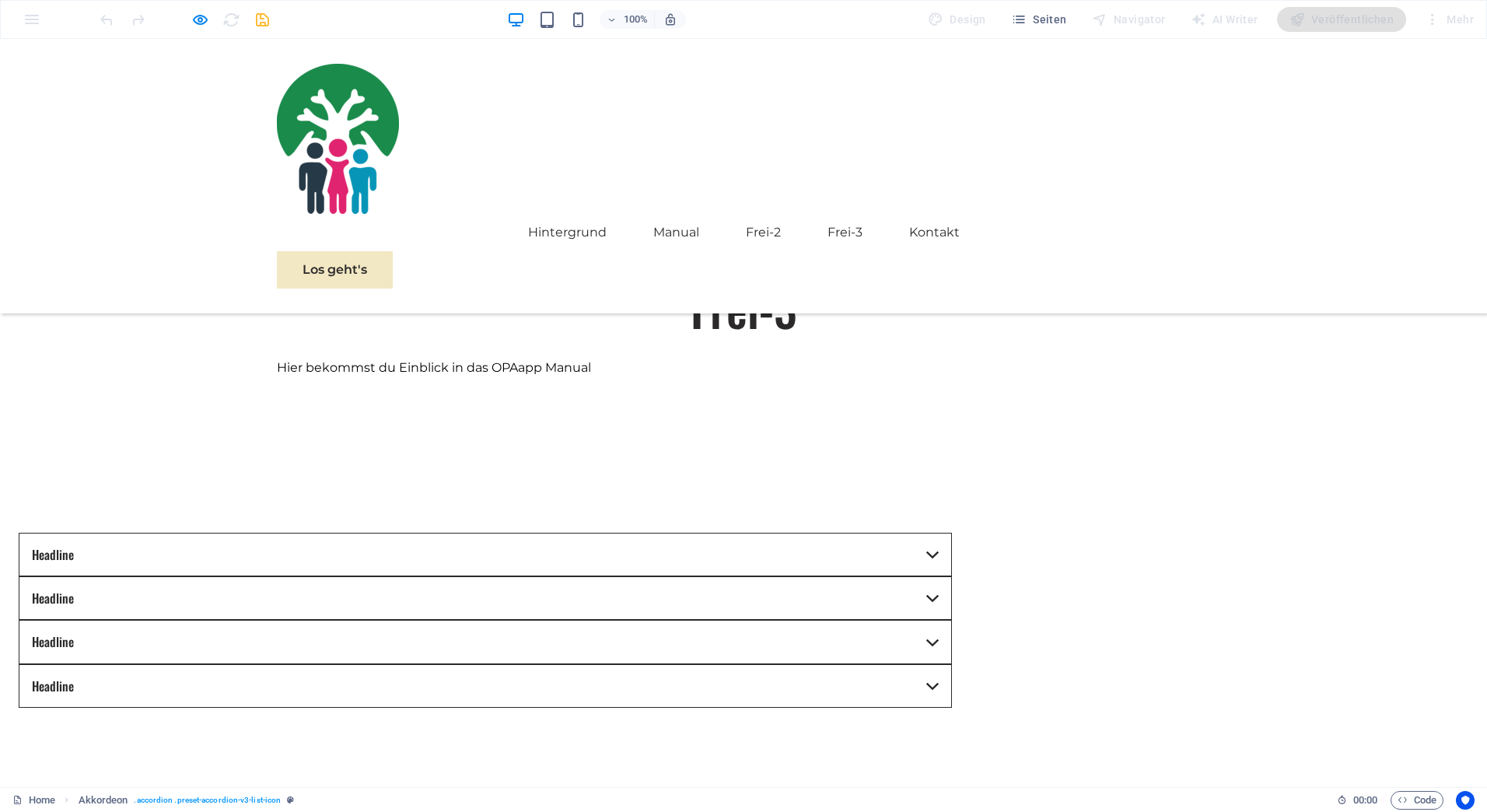
click at [952, 533] on link "Headline" at bounding box center [485, 554] width 933 height 44
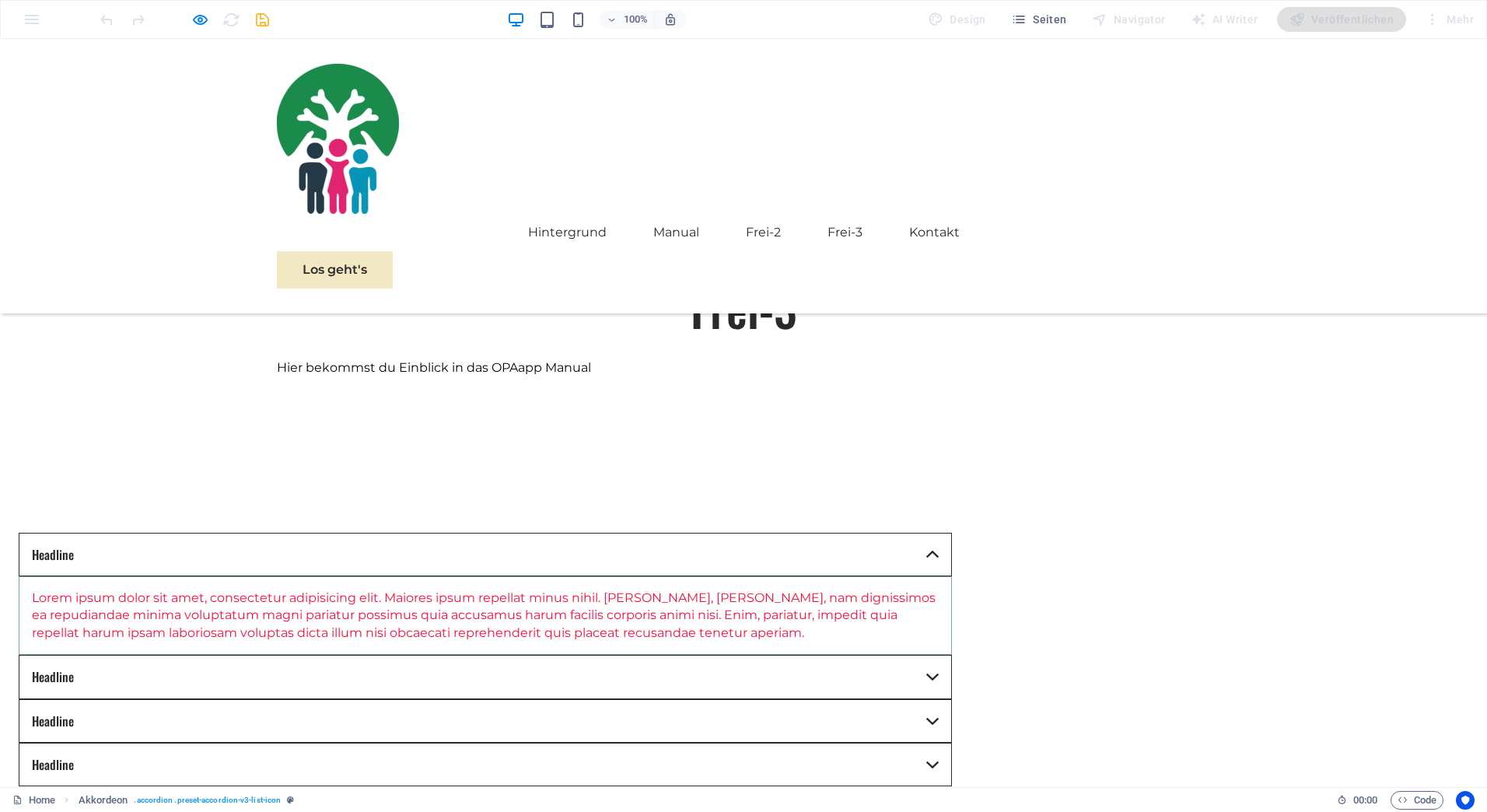
click at [952, 533] on link "Headline" at bounding box center [485, 554] width 933 height 44
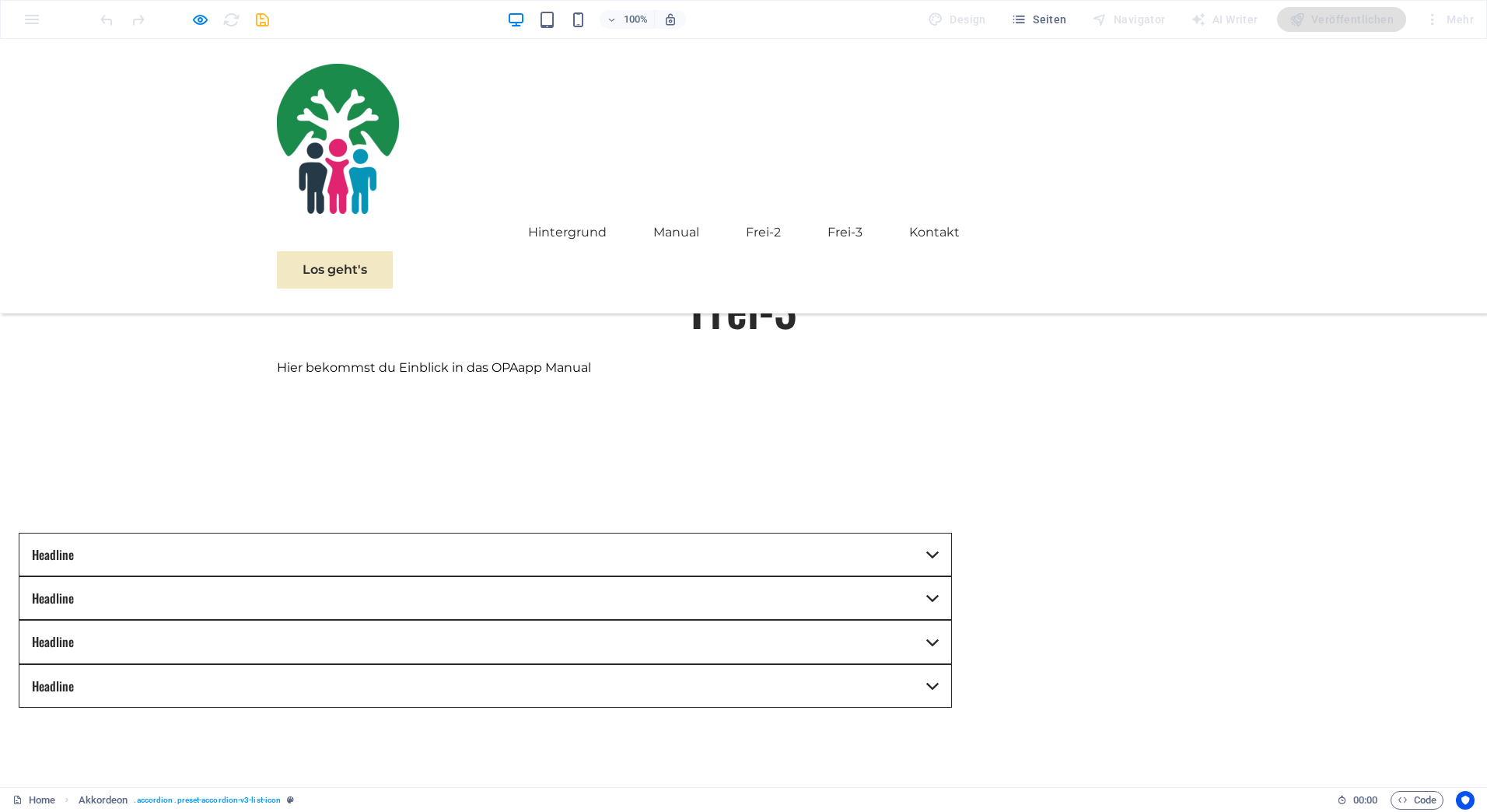
click at [952, 533] on link "Headline" at bounding box center [485, 554] width 933 height 44
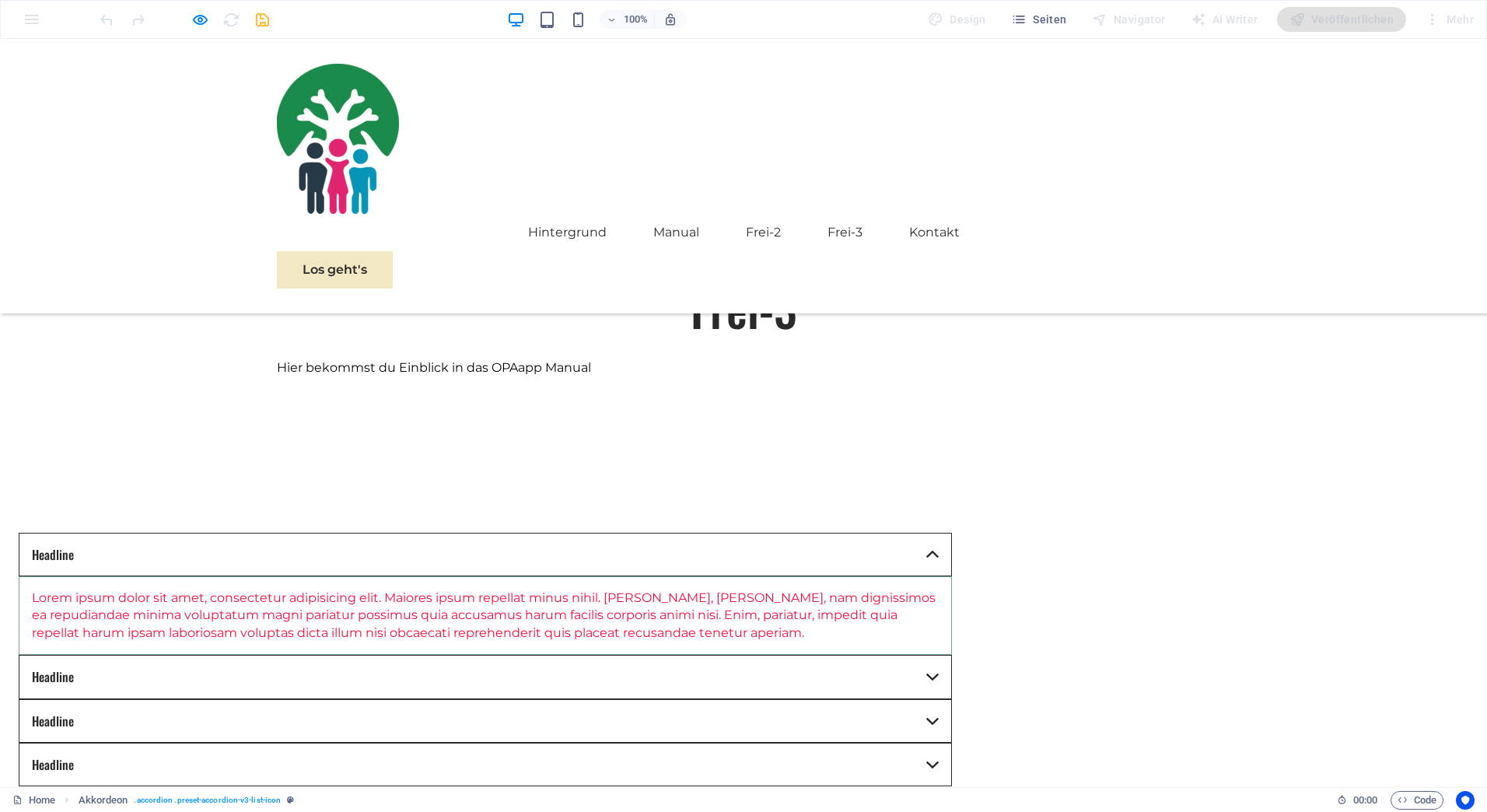
click at [309, 533] on link "Headline" at bounding box center [485, 554] width 933 height 44
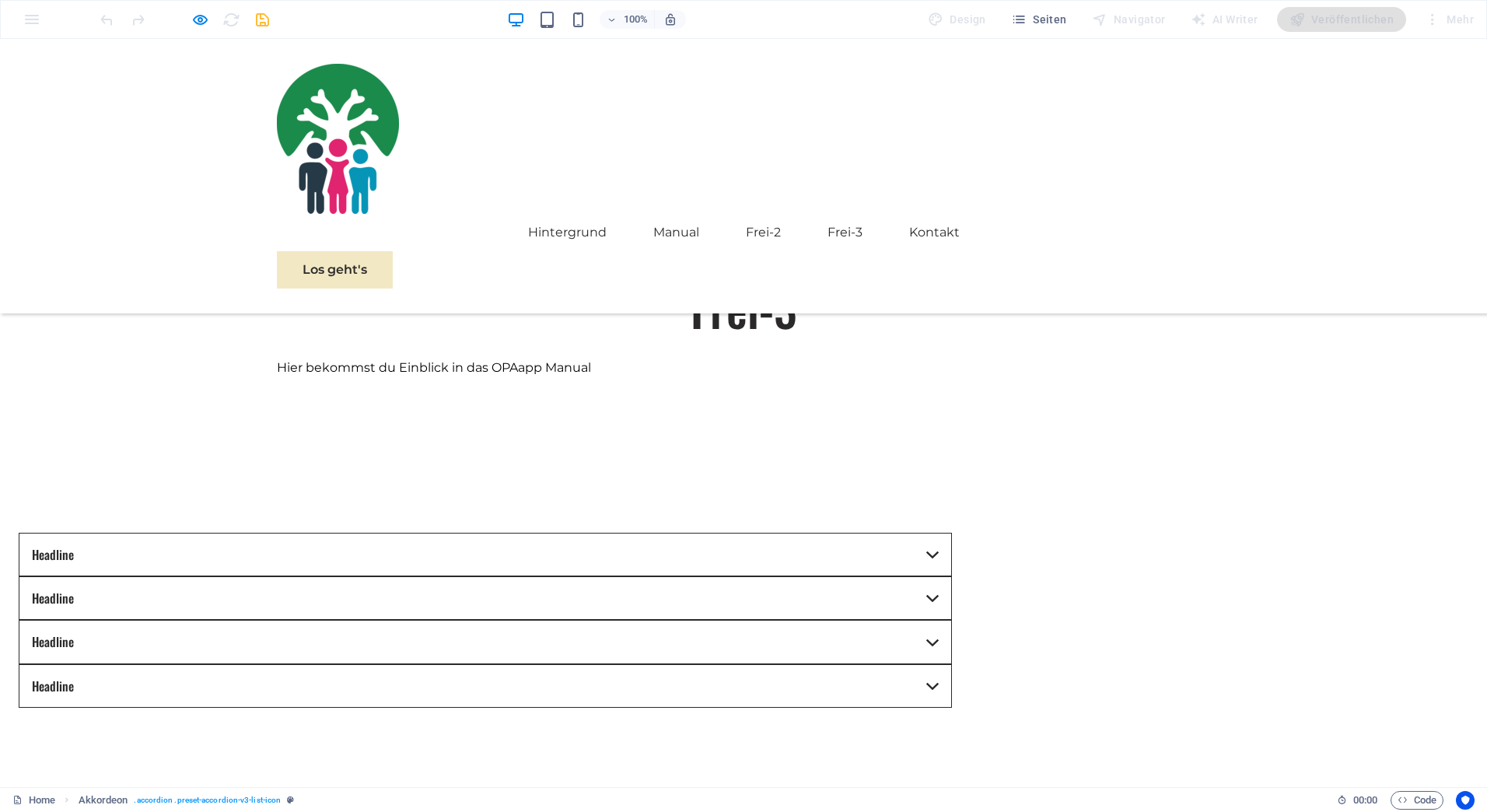
click at [309, 533] on link "Headline" at bounding box center [485, 554] width 933 height 44
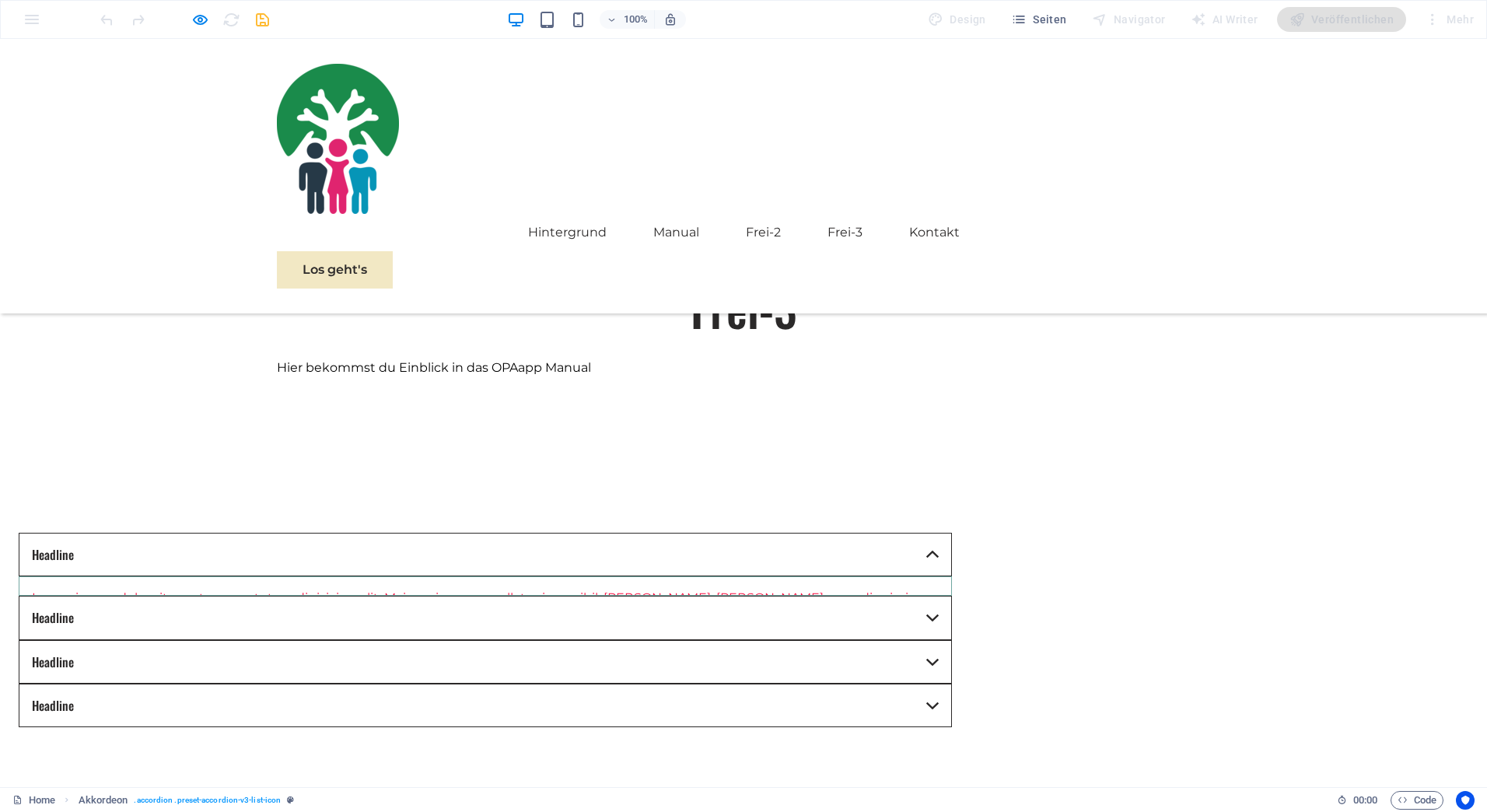
click at [309, 533] on link "Headline" at bounding box center [485, 554] width 933 height 44
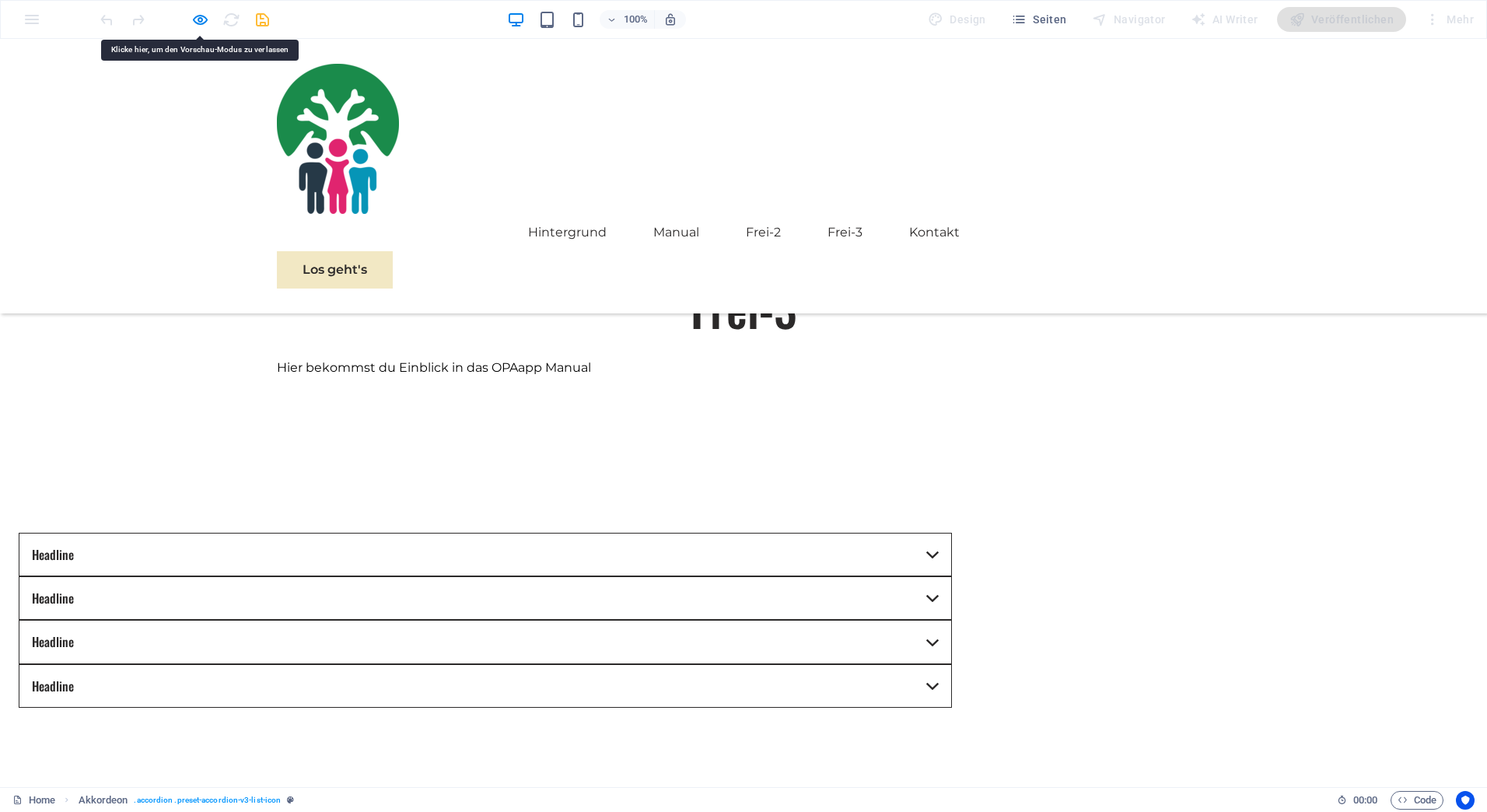
click at [309, 533] on link "Headline" at bounding box center [485, 554] width 933 height 44
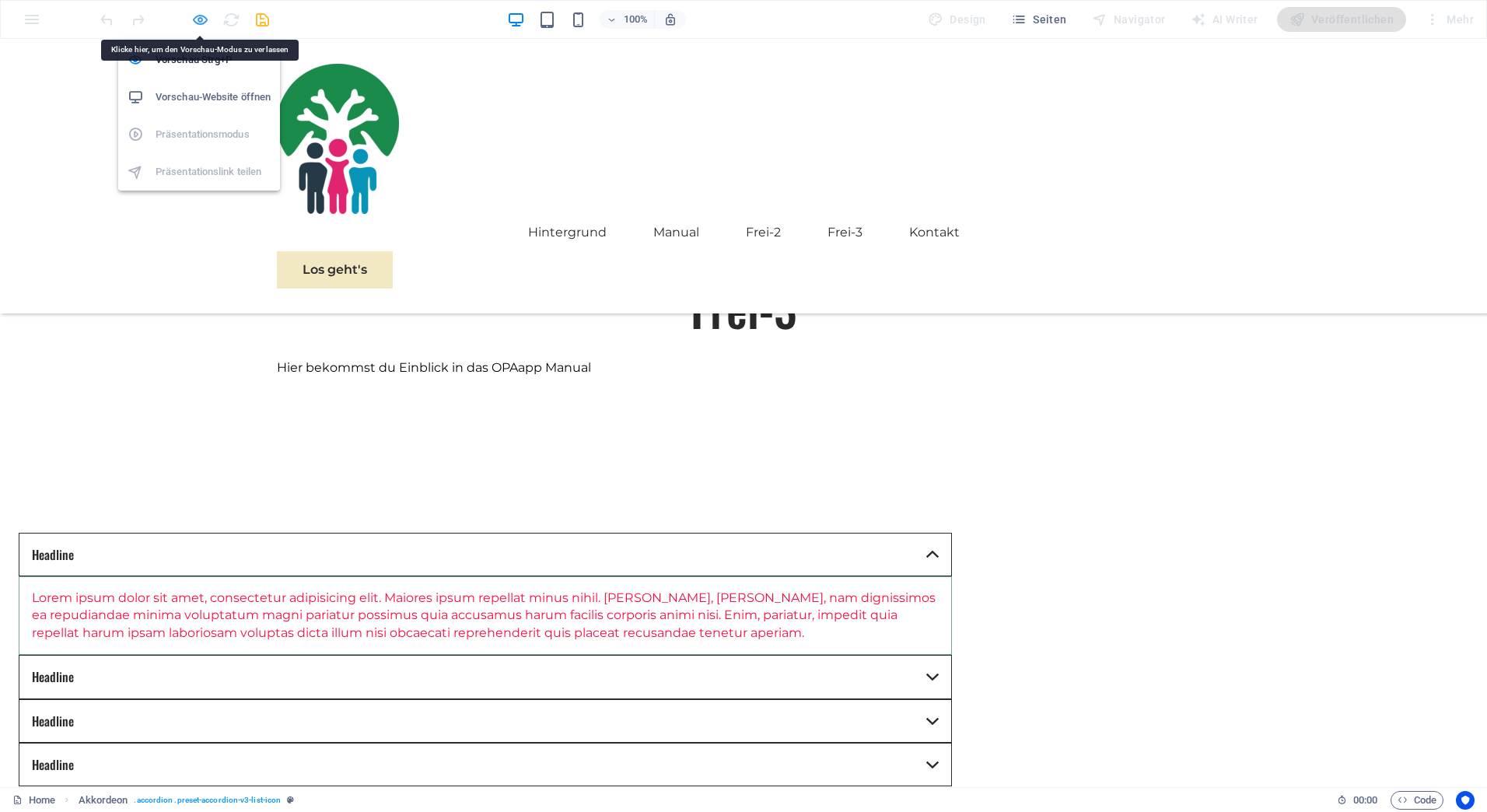
click at [197, 20] on icon "button" at bounding box center [200, 20] width 18 height 18
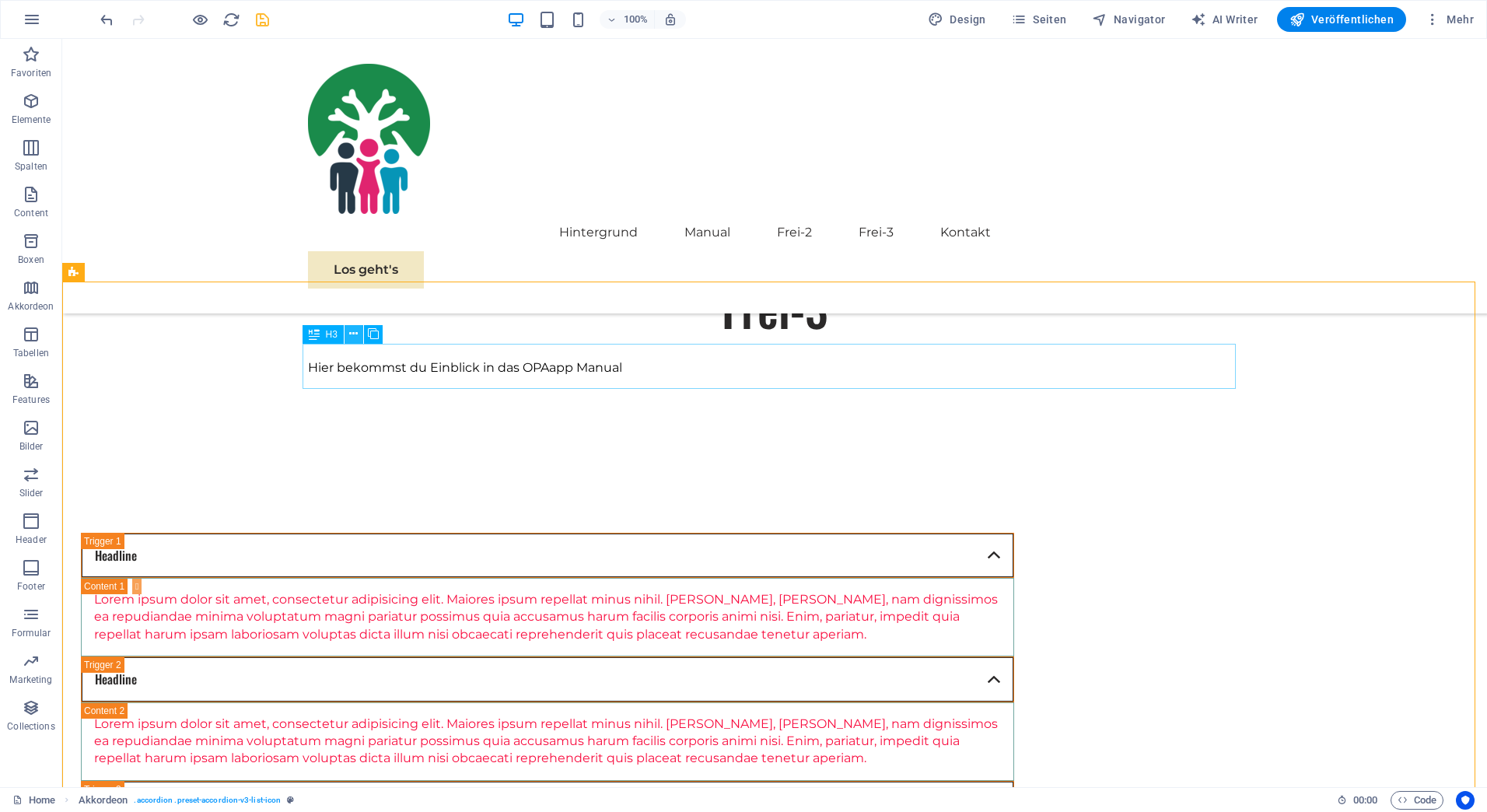
click at [354, 334] on icon at bounding box center [353, 334] width 9 height 17
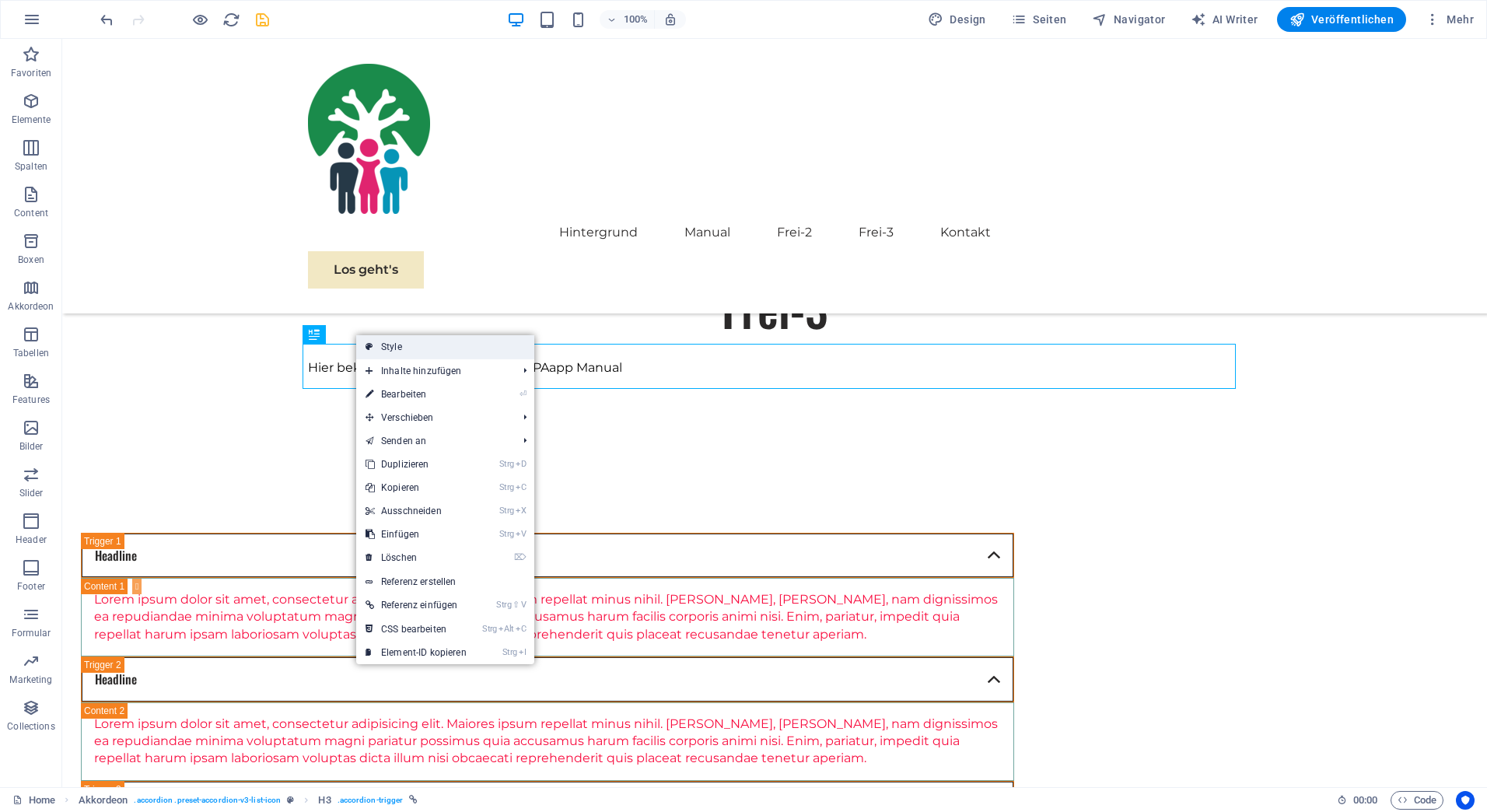
click at [385, 346] on link "Style" at bounding box center [445, 346] width 178 height 23
select select "rem"
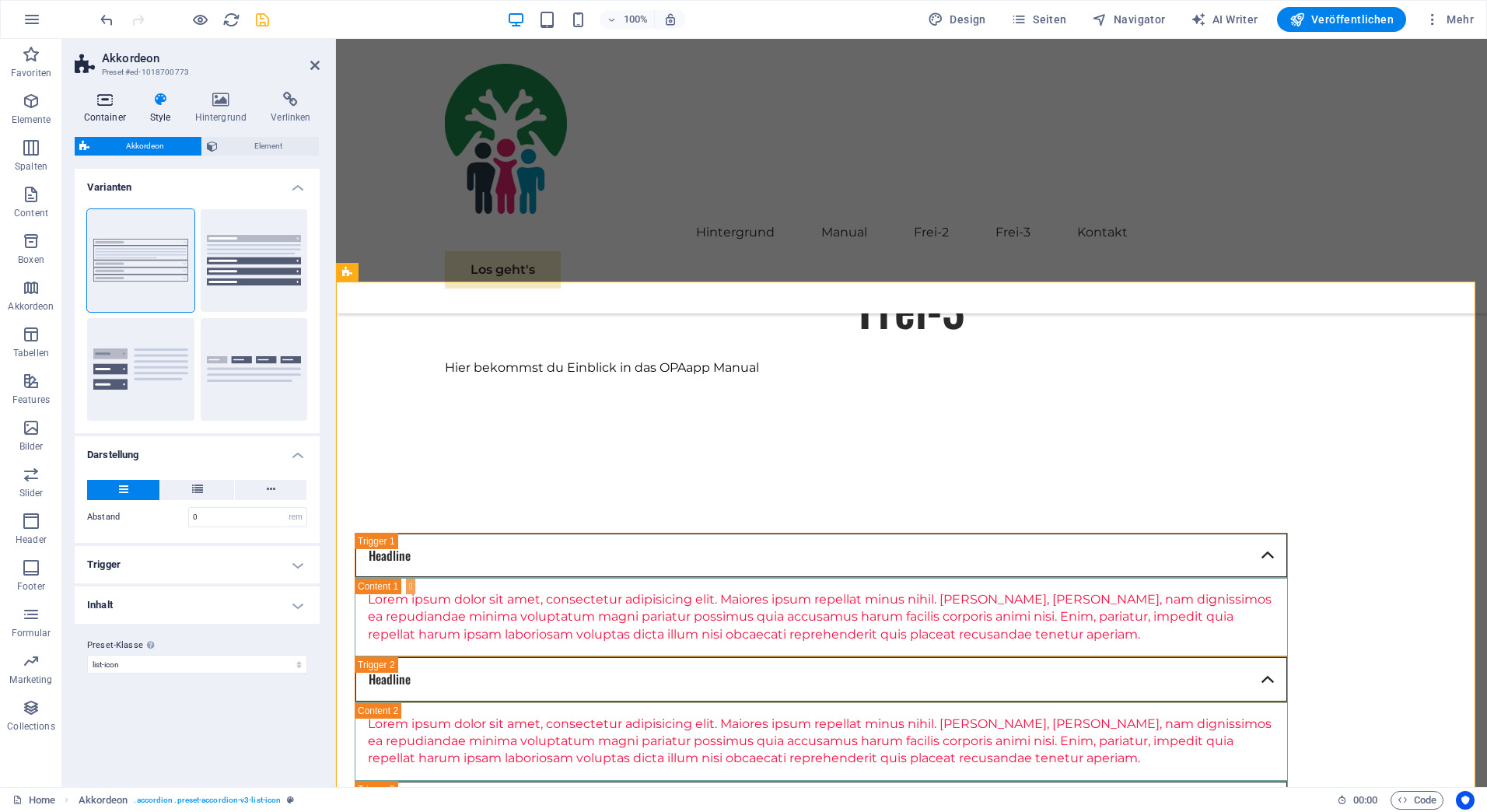
click at [102, 100] on icon at bounding box center [103, 100] width 60 height 16
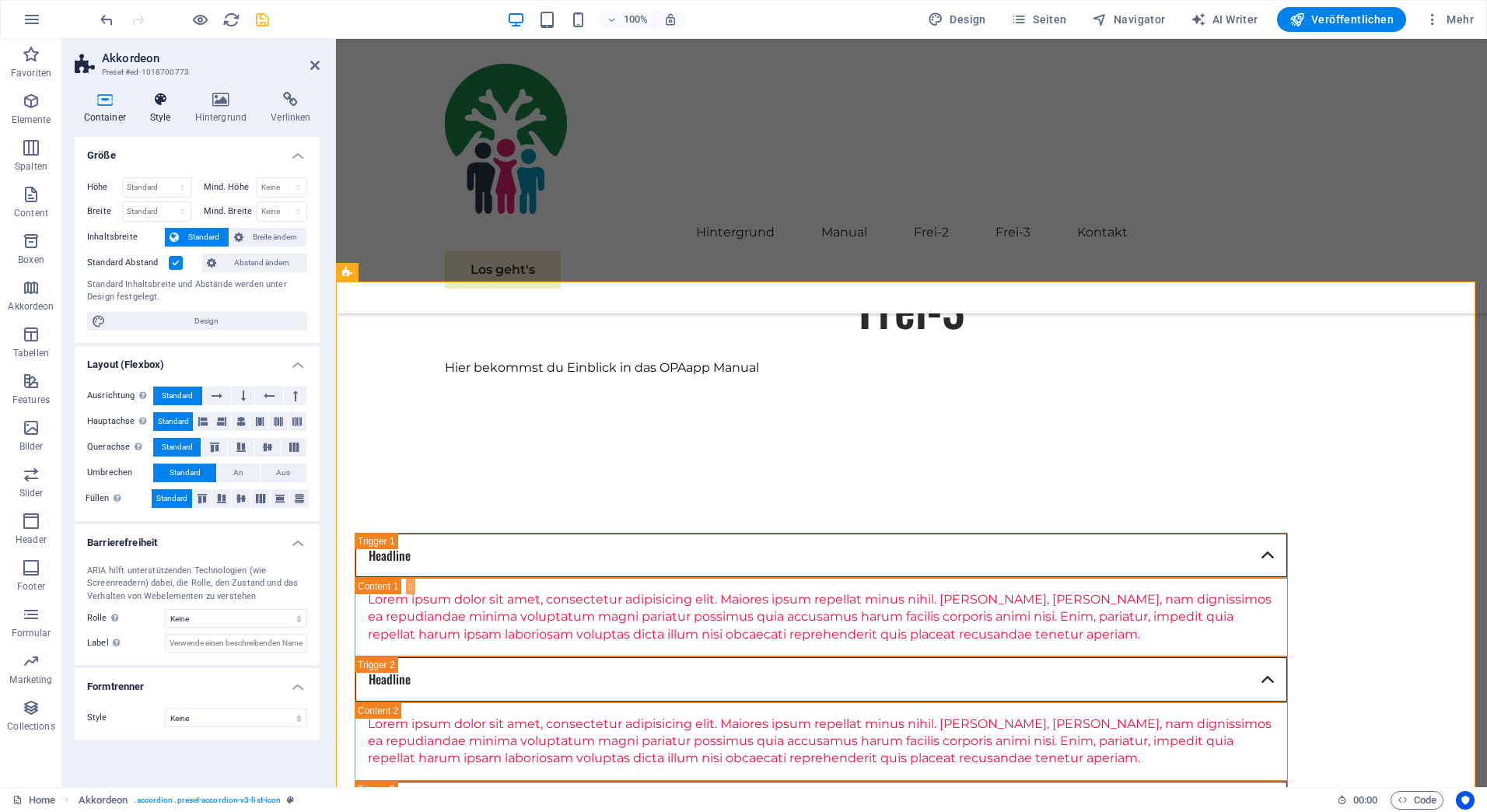
click at [163, 98] on icon at bounding box center [160, 100] width 39 height 16
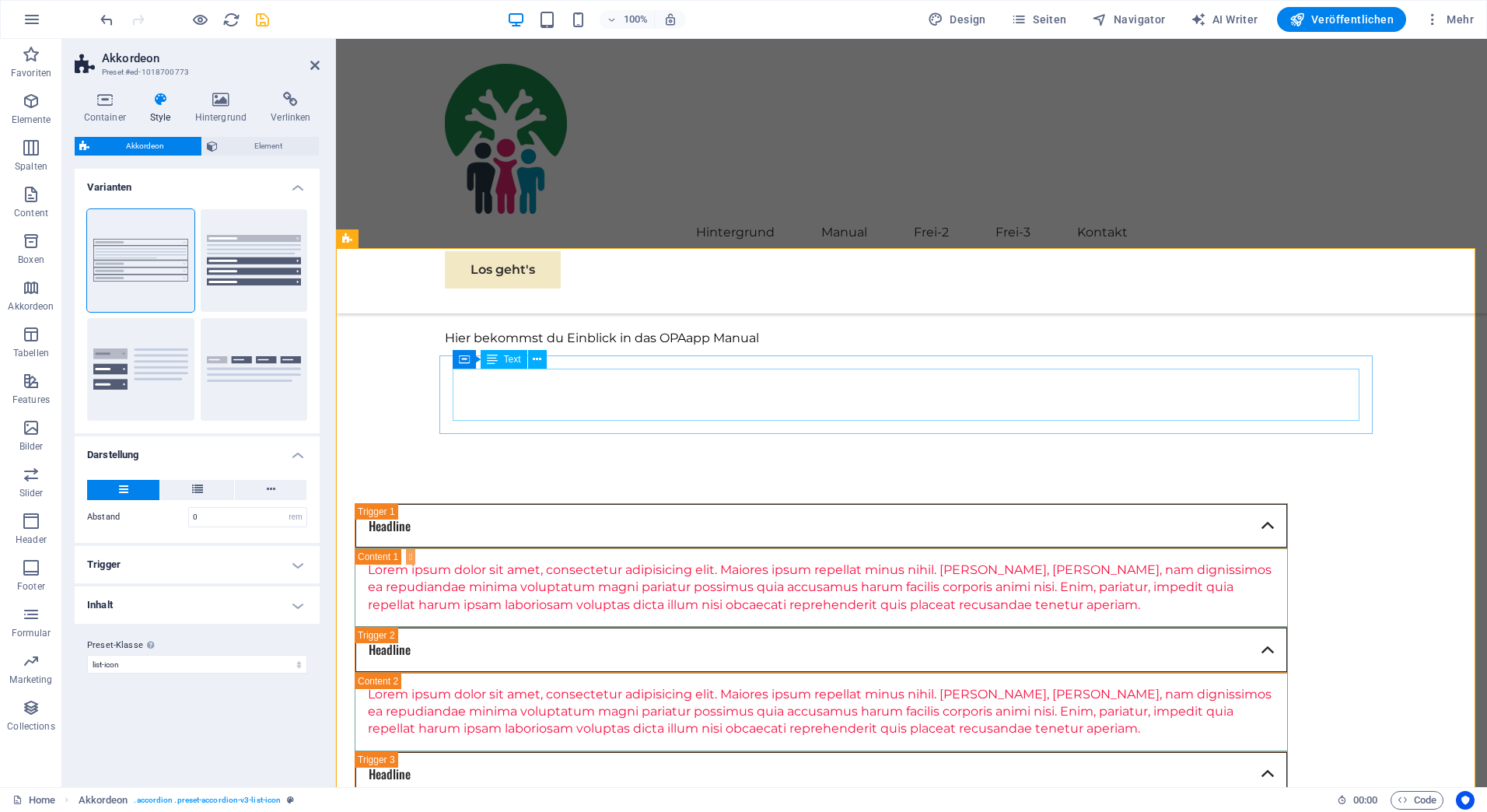
scroll to position [1454, 0]
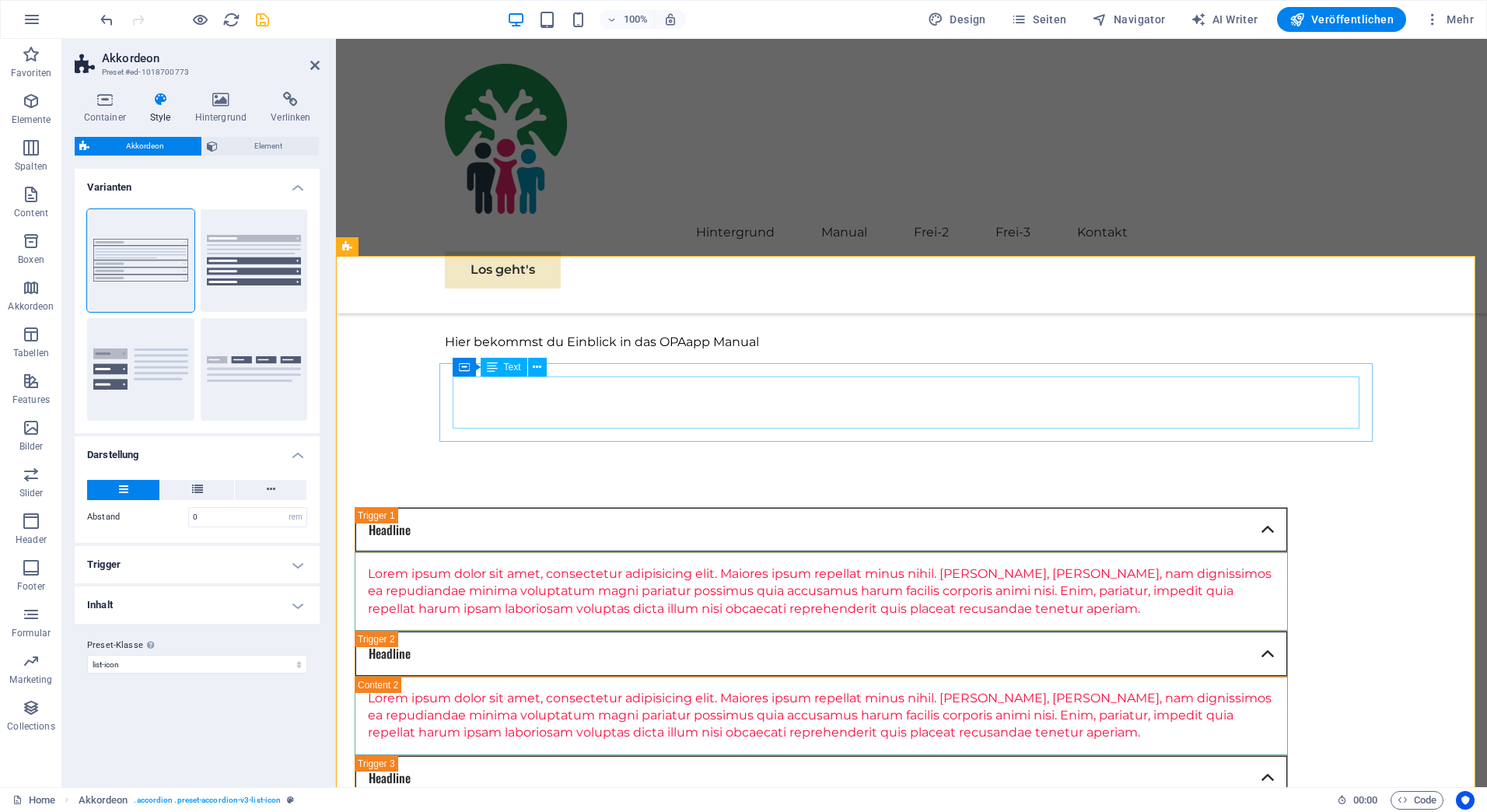
click at [602, 565] on div "Lorem ipsum dolor sit amet, consectetur adipisicing elit. Maiores ipsum repella…" at bounding box center [821, 590] width 907 height 52
click at [487, 368] on icon at bounding box center [492, 366] width 11 height 19
click at [538, 366] on icon at bounding box center [537, 367] width 9 height 17
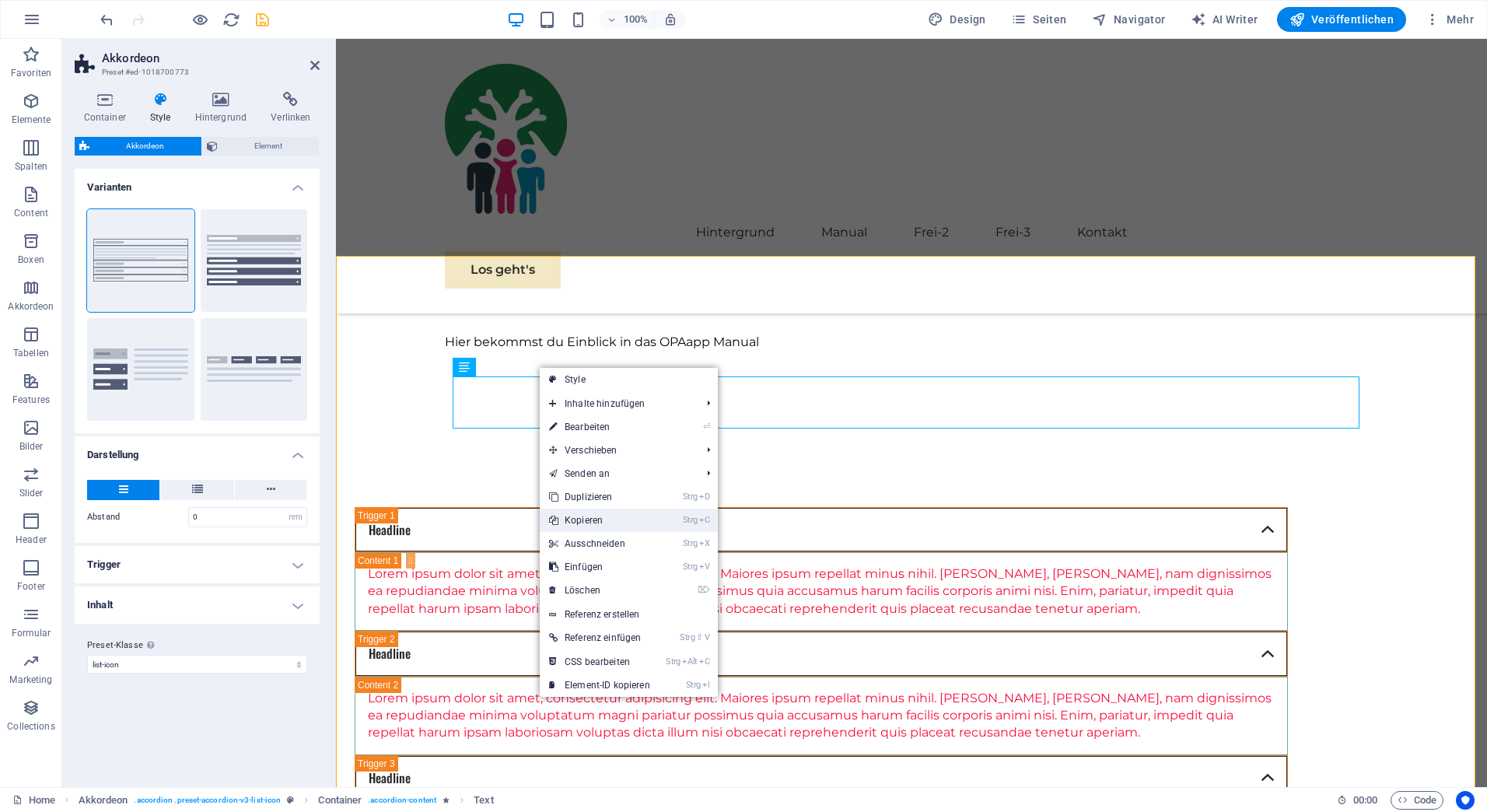
click at [588, 519] on link "Strg C Kopieren" at bounding box center [599, 520] width 120 height 23
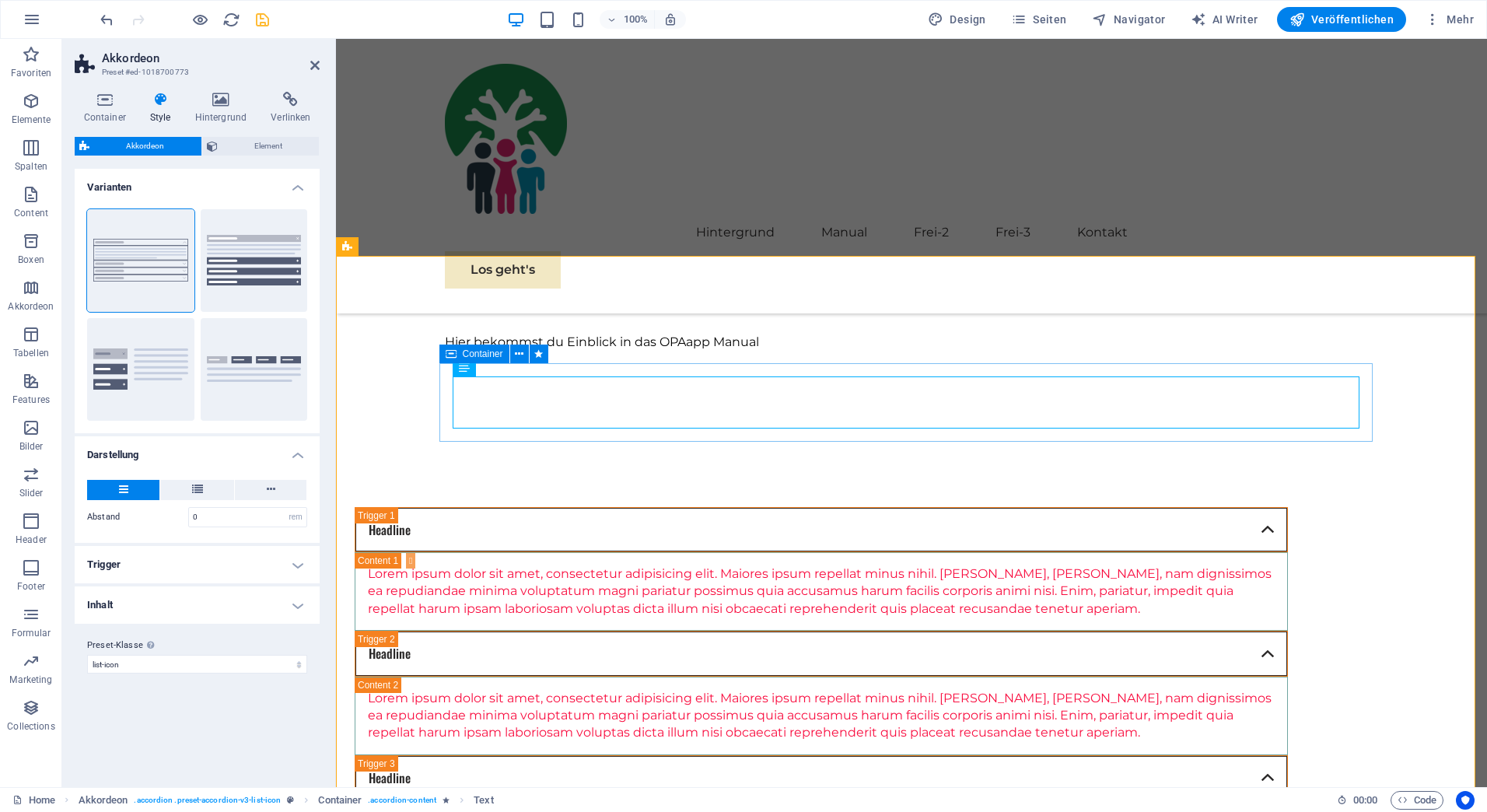
click at [468, 352] on span "Container" at bounding box center [482, 354] width 40 height 10
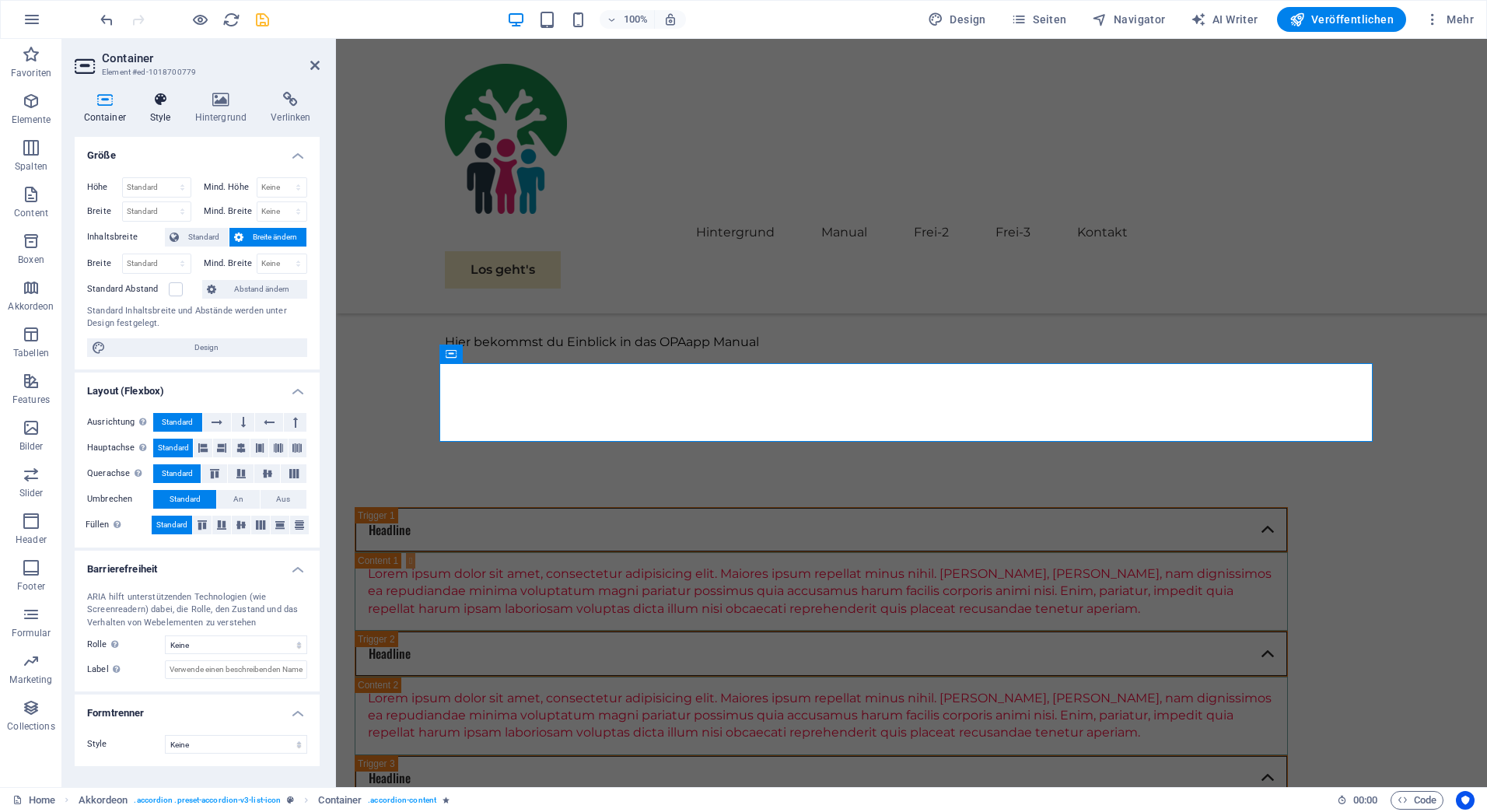
click at [155, 100] on icon at bounding box center [160, 100] width 39 height 16
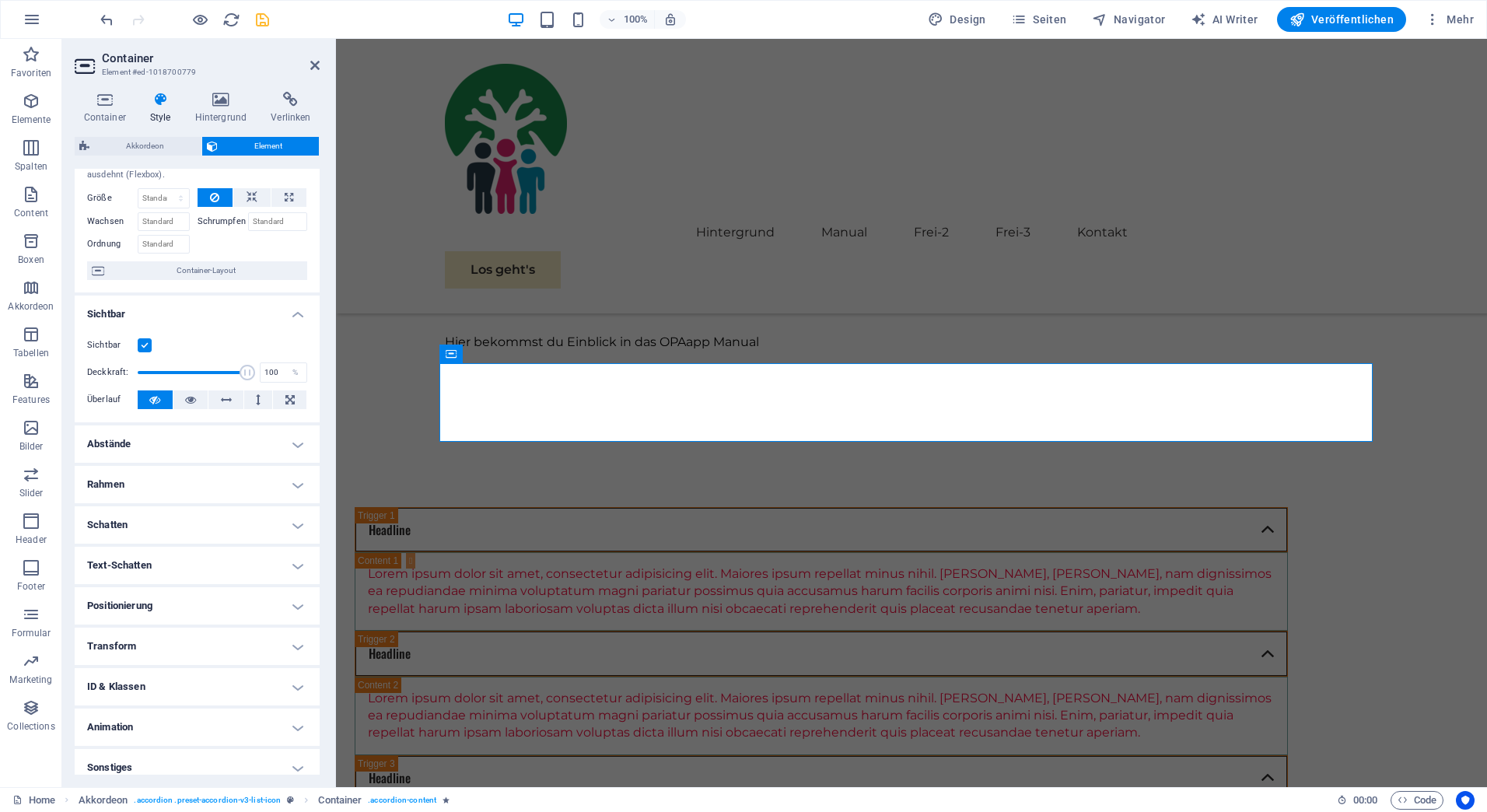
scroll to position [64, 0]
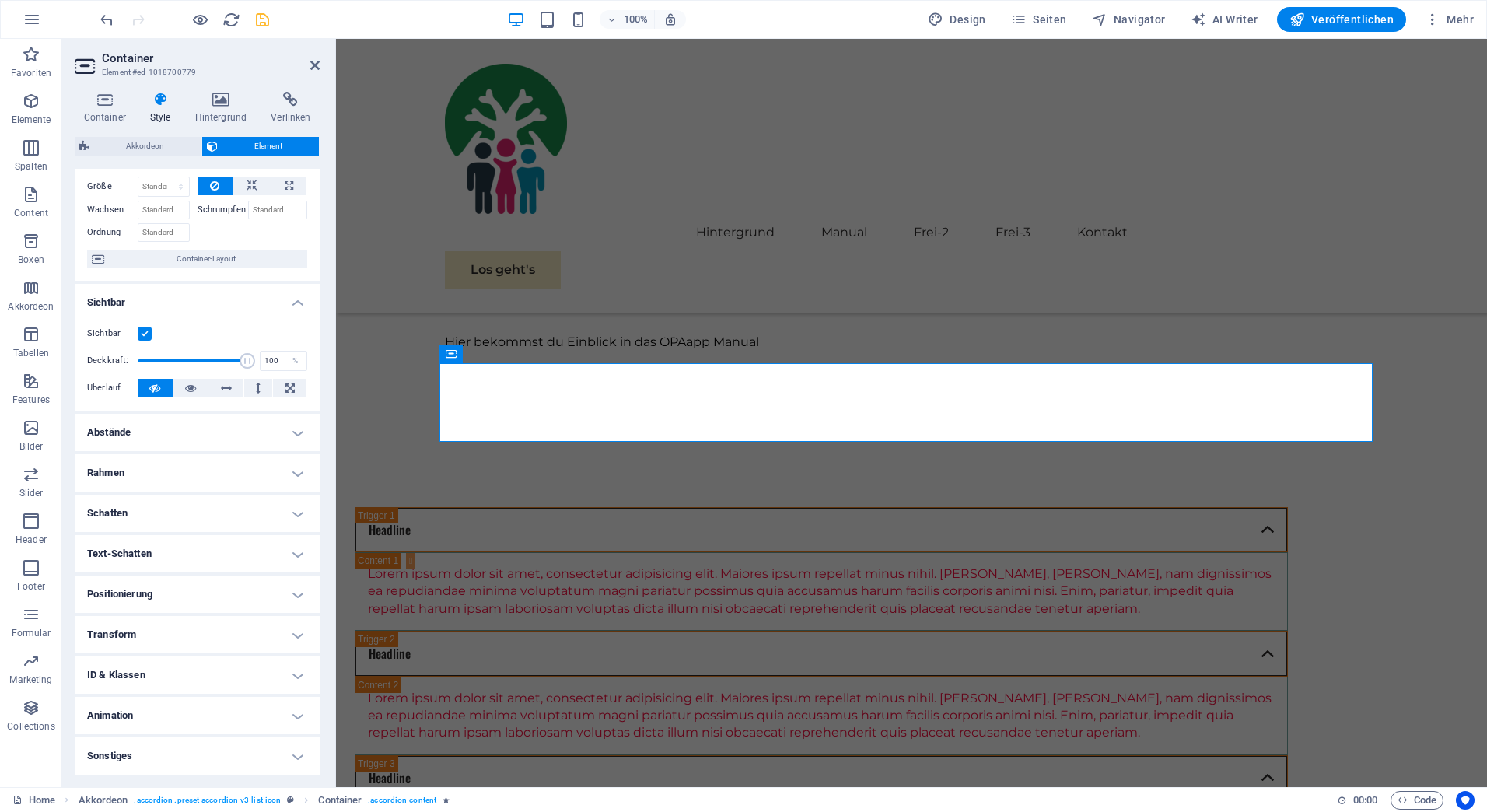
click at [293, 432] on h4 "Abstände" at bounding box center [196, 432] width 245 height 37
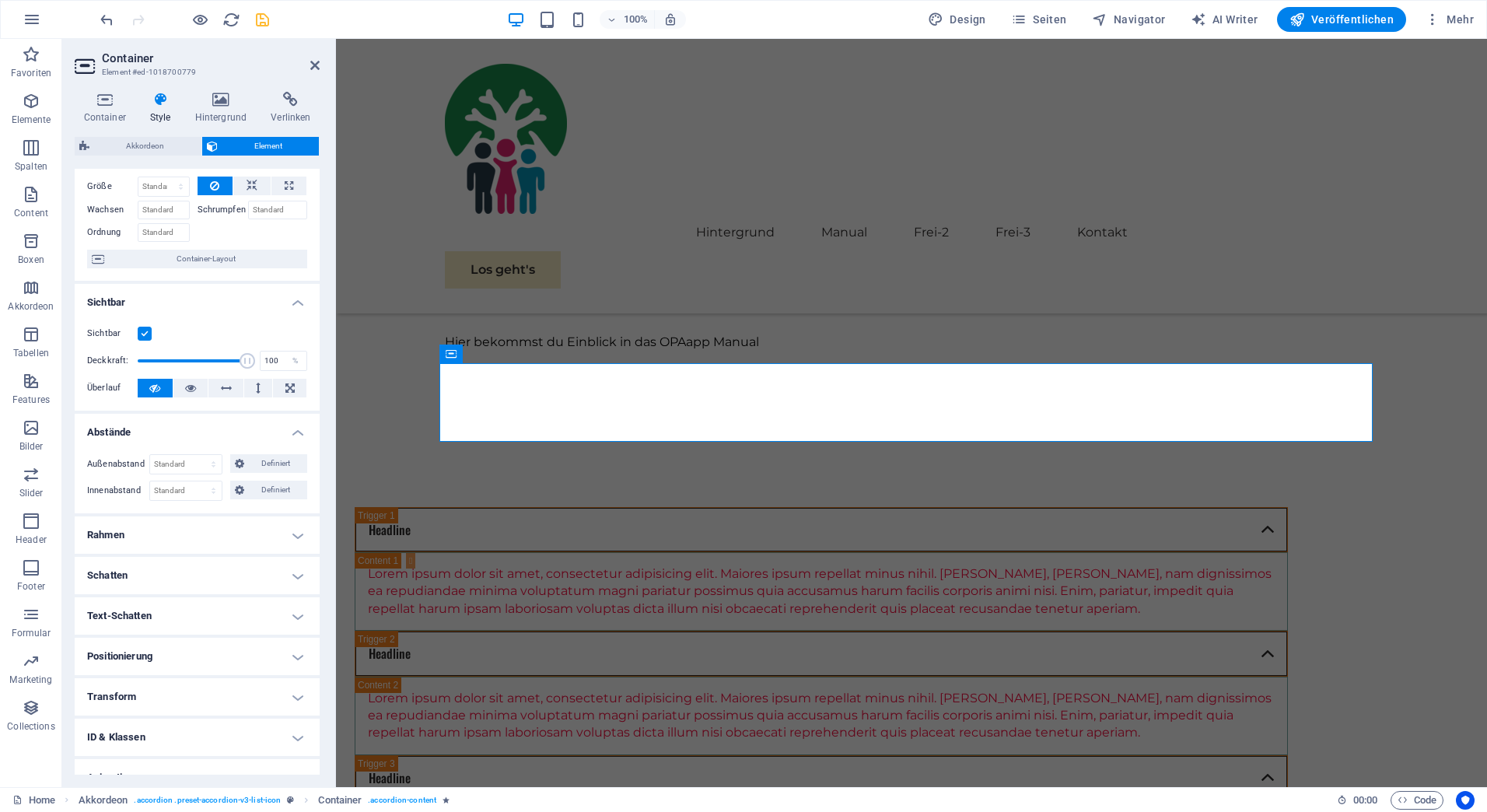
click at [293, 432] on h4 "Abstände" at bounding box center [196, 427] width 245 height 28
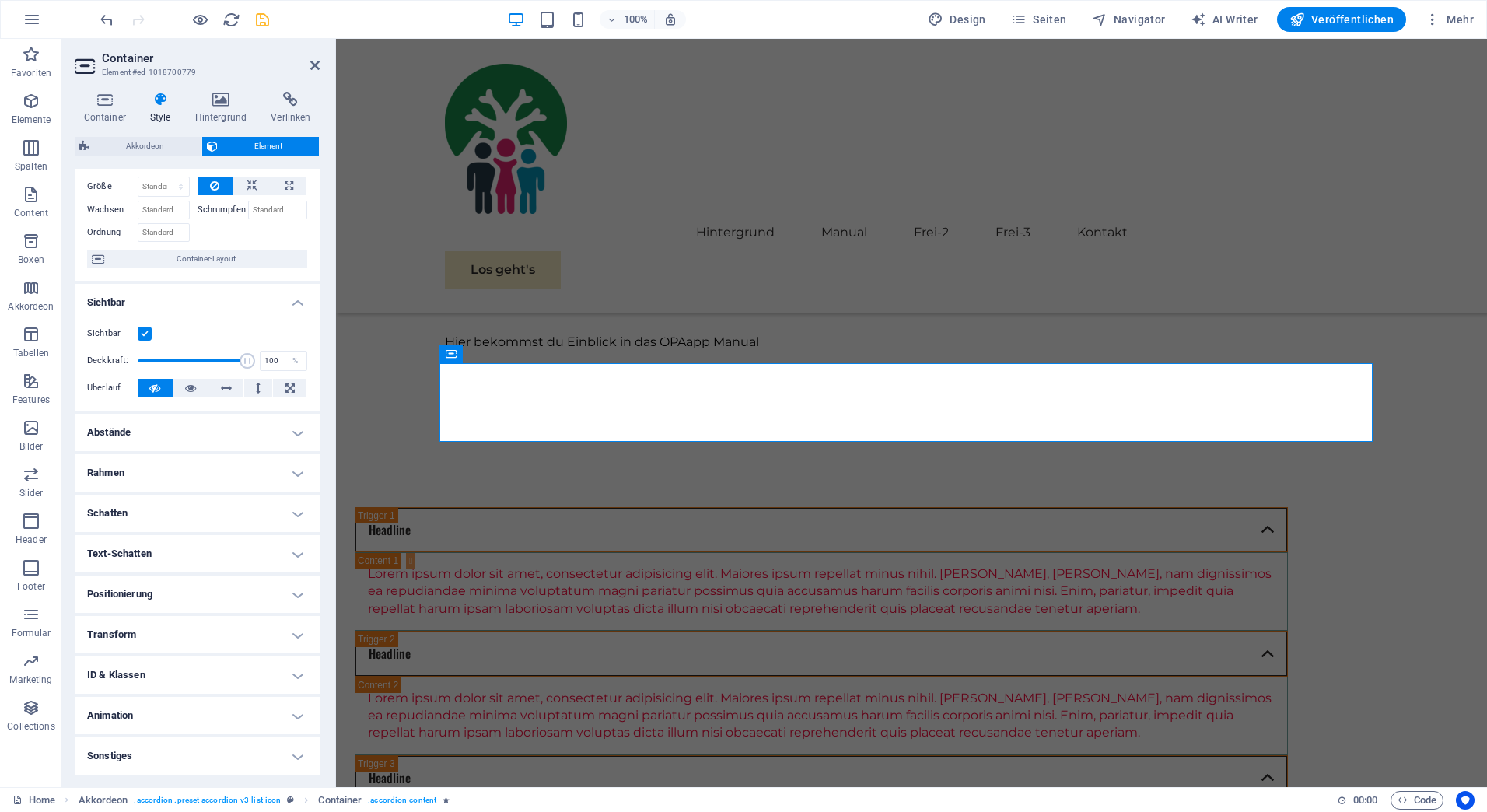
click at [290, 474] on h4 "Rahmen" at bounding box center [196, 472] width 245 height 37
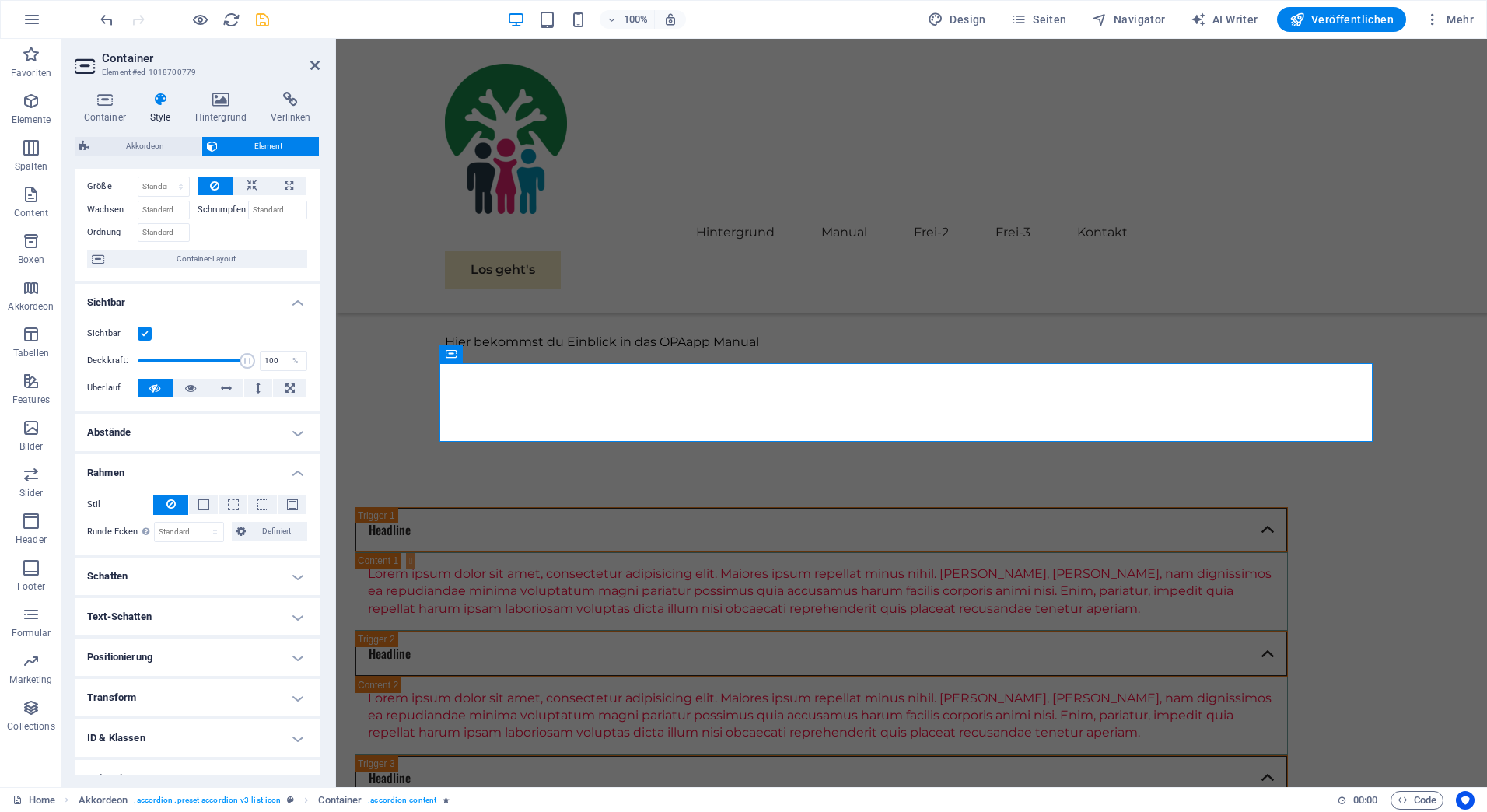
click at [290, 474] on h4 "Rahmen" at bounding box center [196, 467] width 245 height 28
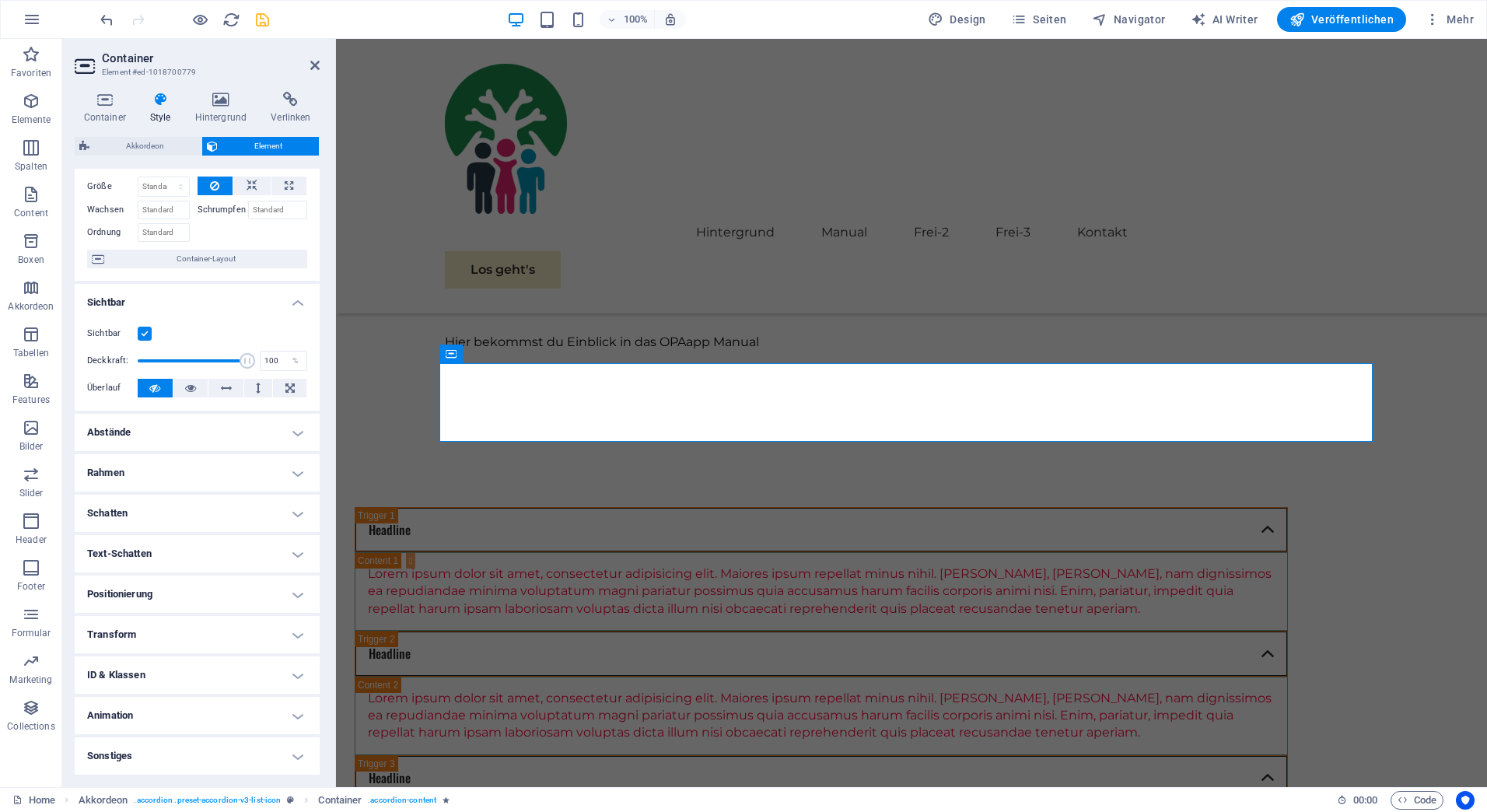
click at [293, 512] on h4 "Schatten" at bounding box center [196, 513] width 245 height 37
click at [293, 512] on h4 "Schatten" at bounding box center [196, 508] width 245 height 28
click at [293, 755] on h4 "Sonstiges" at bounding box center [196, 755] width 245 height 37
click at [293, 755] on h4 "Sonstiges" at bounding box center [196, 751] width 245 height 28
click at [313, 61] on icon at bounding box center [315, 65] width 10 height 13
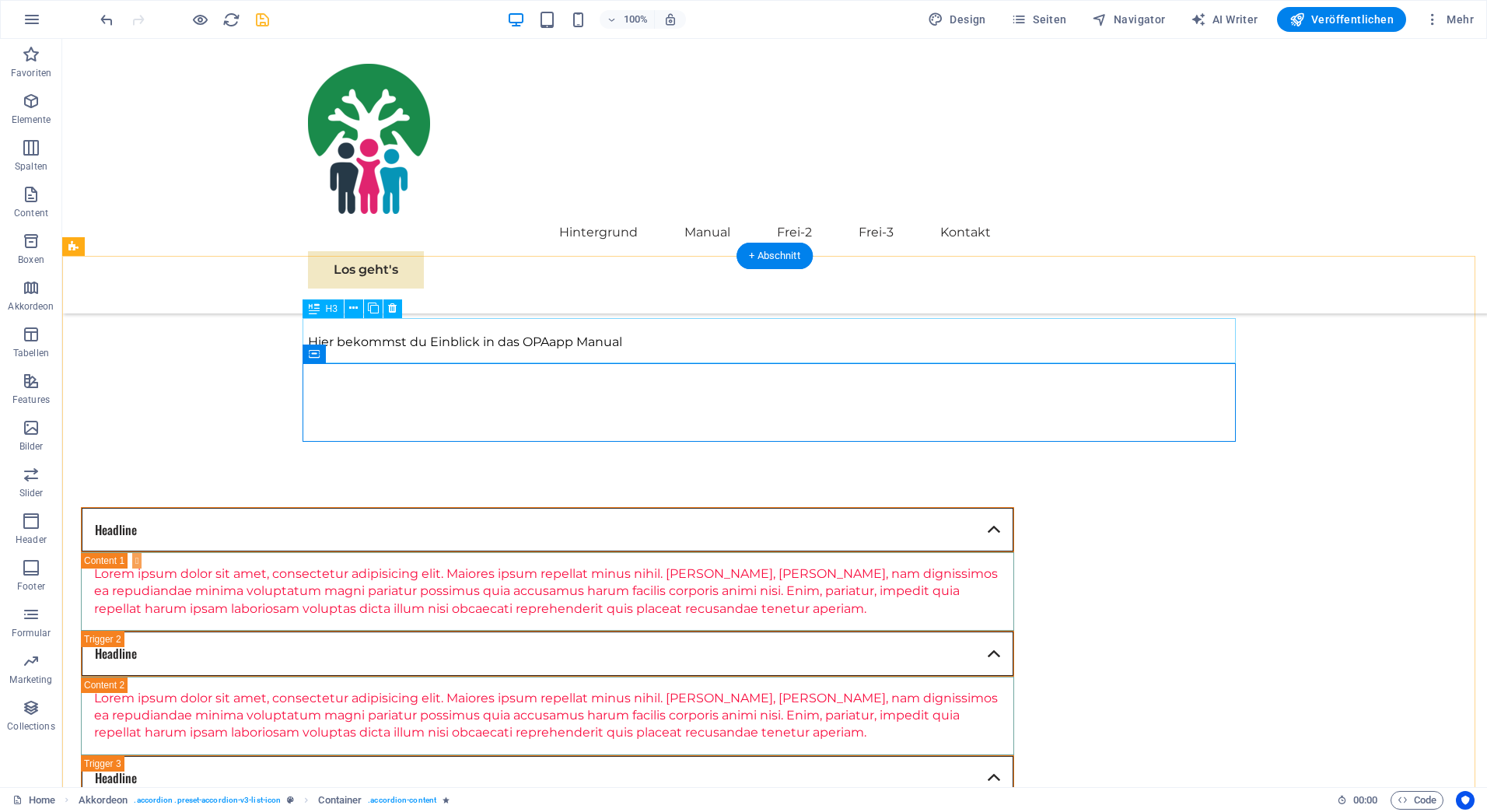
click at [1014, 507] on div "Headline" at bounding box center [548, 529] width 933 height 45
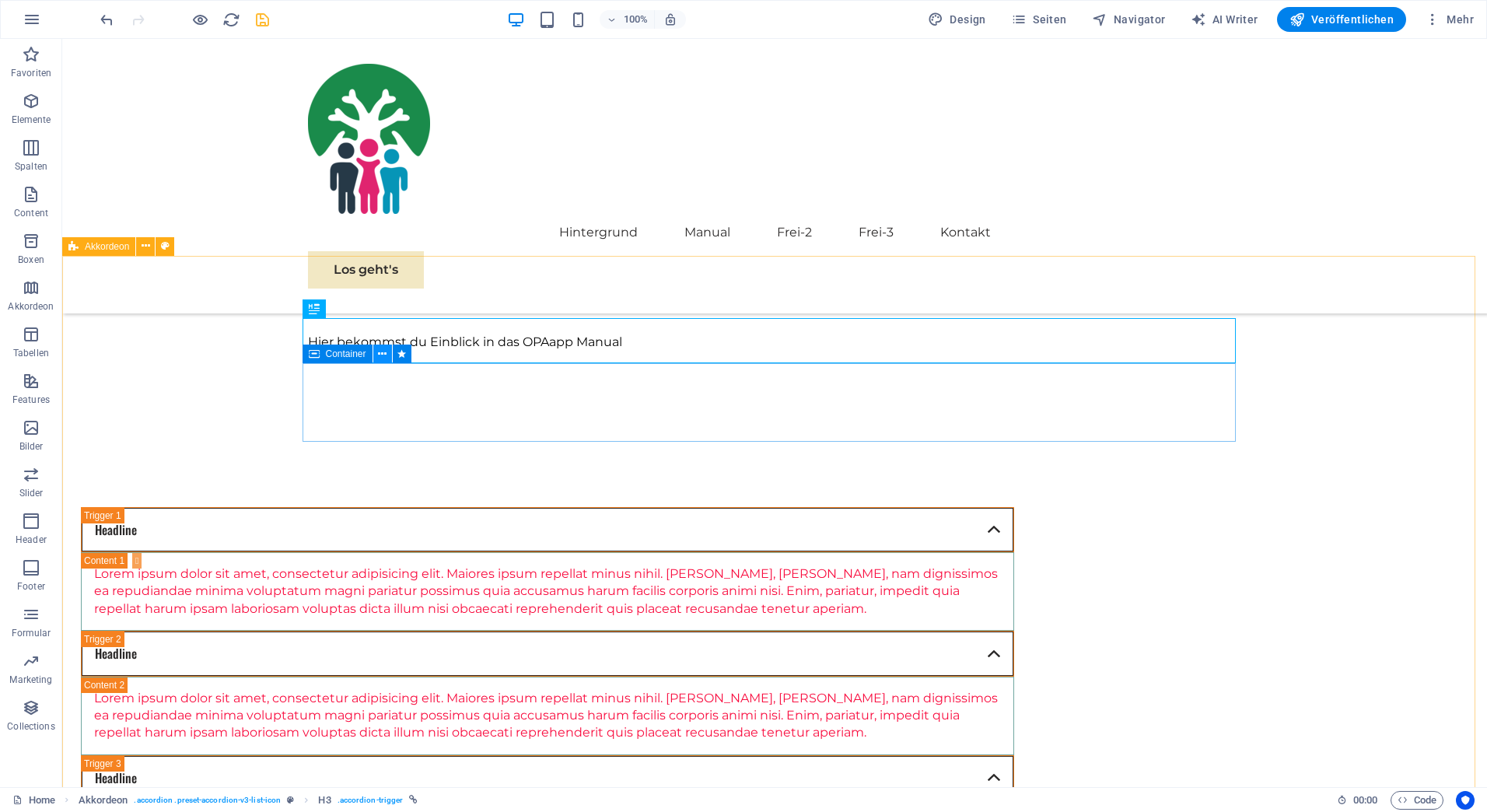
click at [381, 350] on icon at bounding box center [382, 353] width 9 height 17
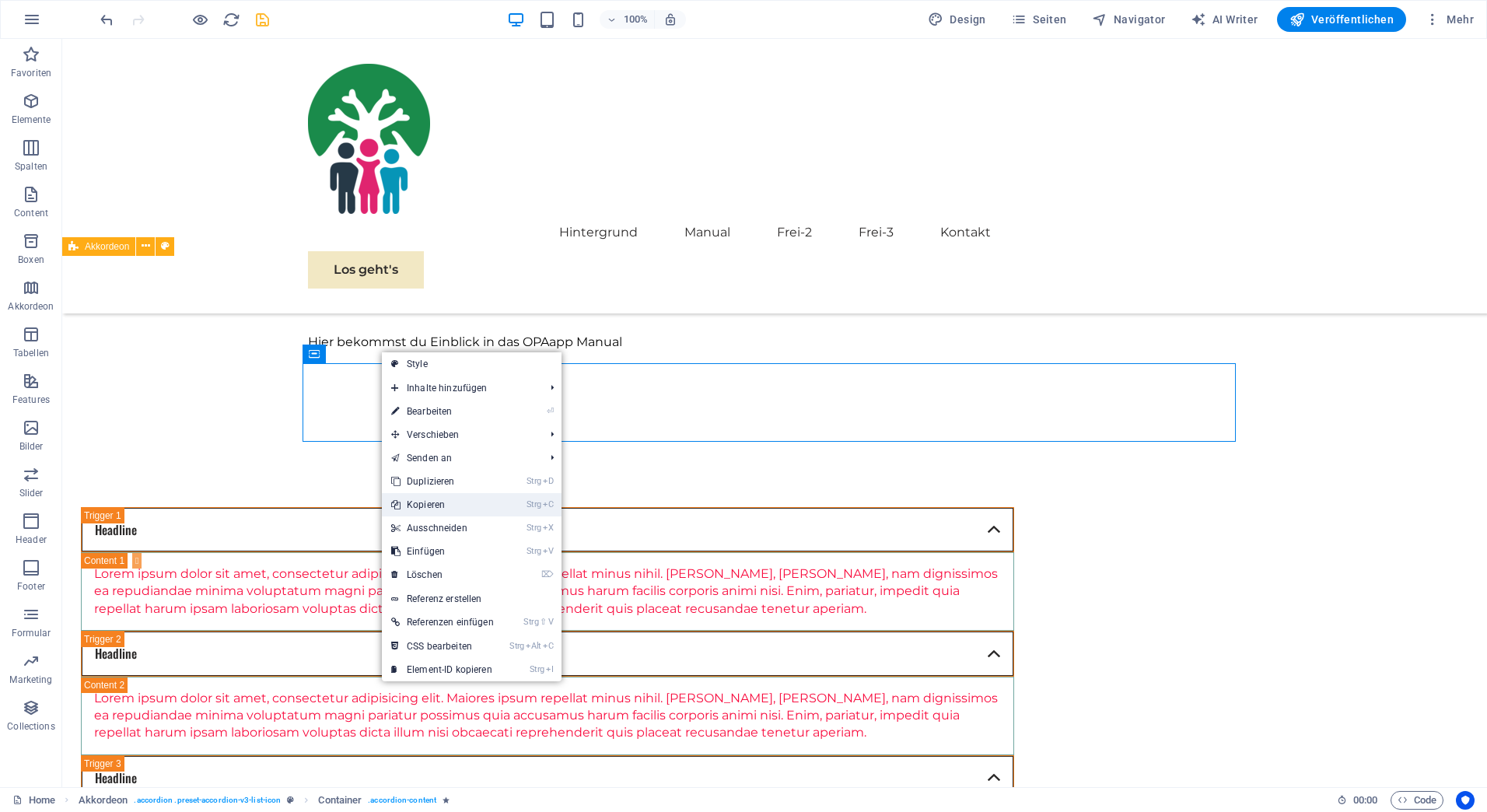
click at [419, 506] on link "Strg C Kopieren" at bounding box center [442, 505] width 121 height 23
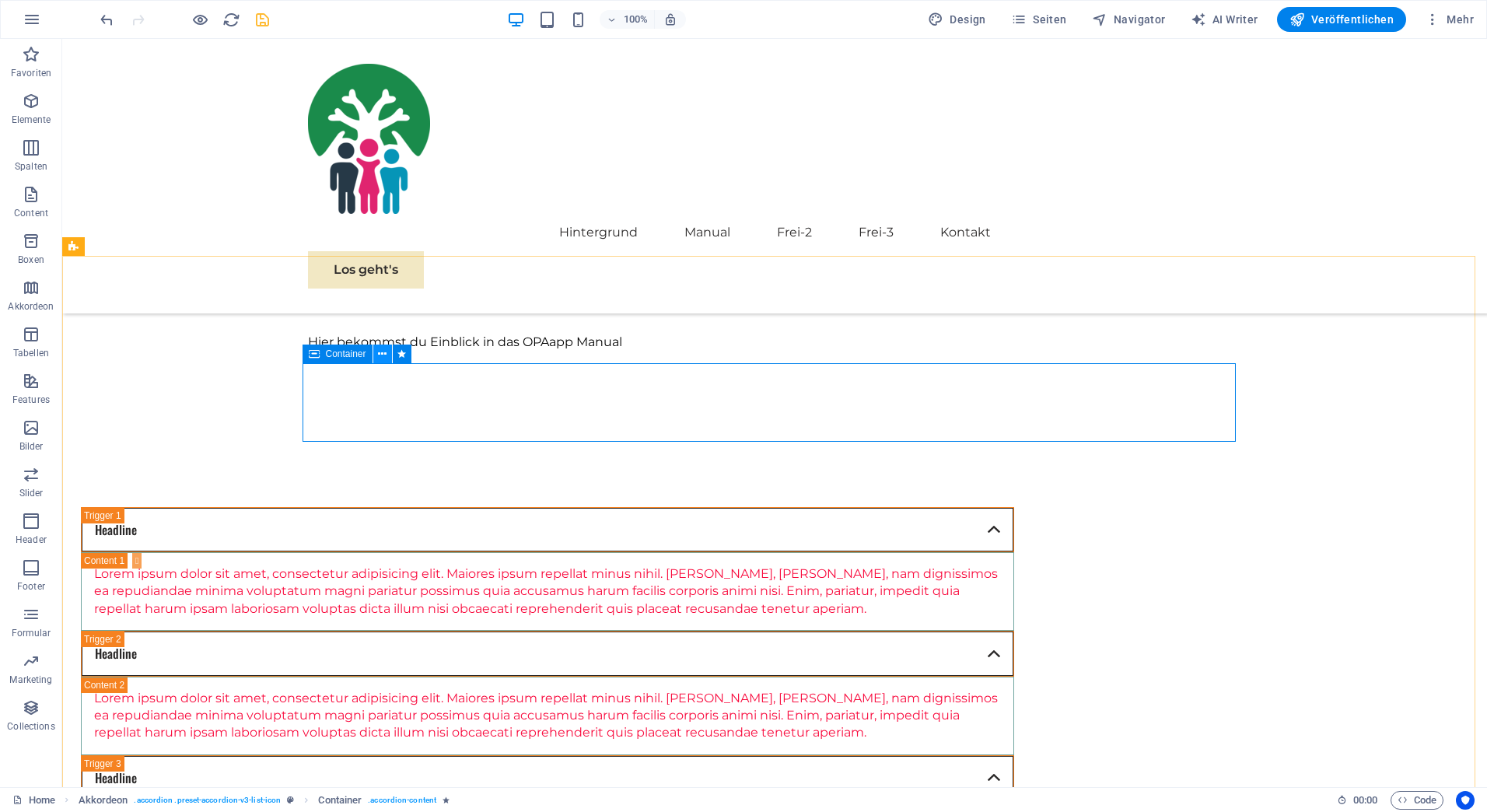
click at [381, 352] on icon at bounding box center [382, 353] width 9 height 17
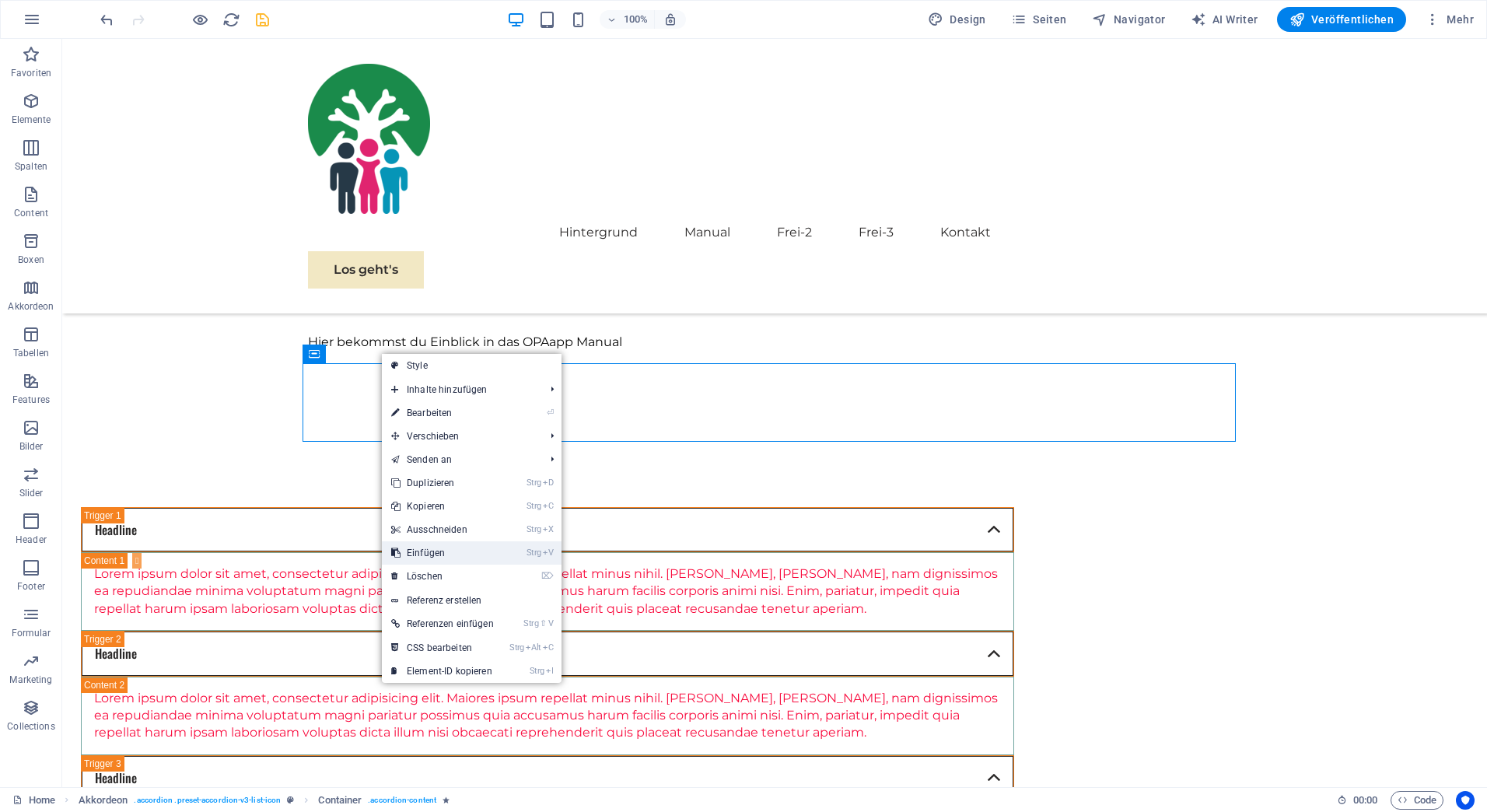
click at [408, 550] on link "Strg V Einfügen" at bounding box center [442, 552] width 121 height 23
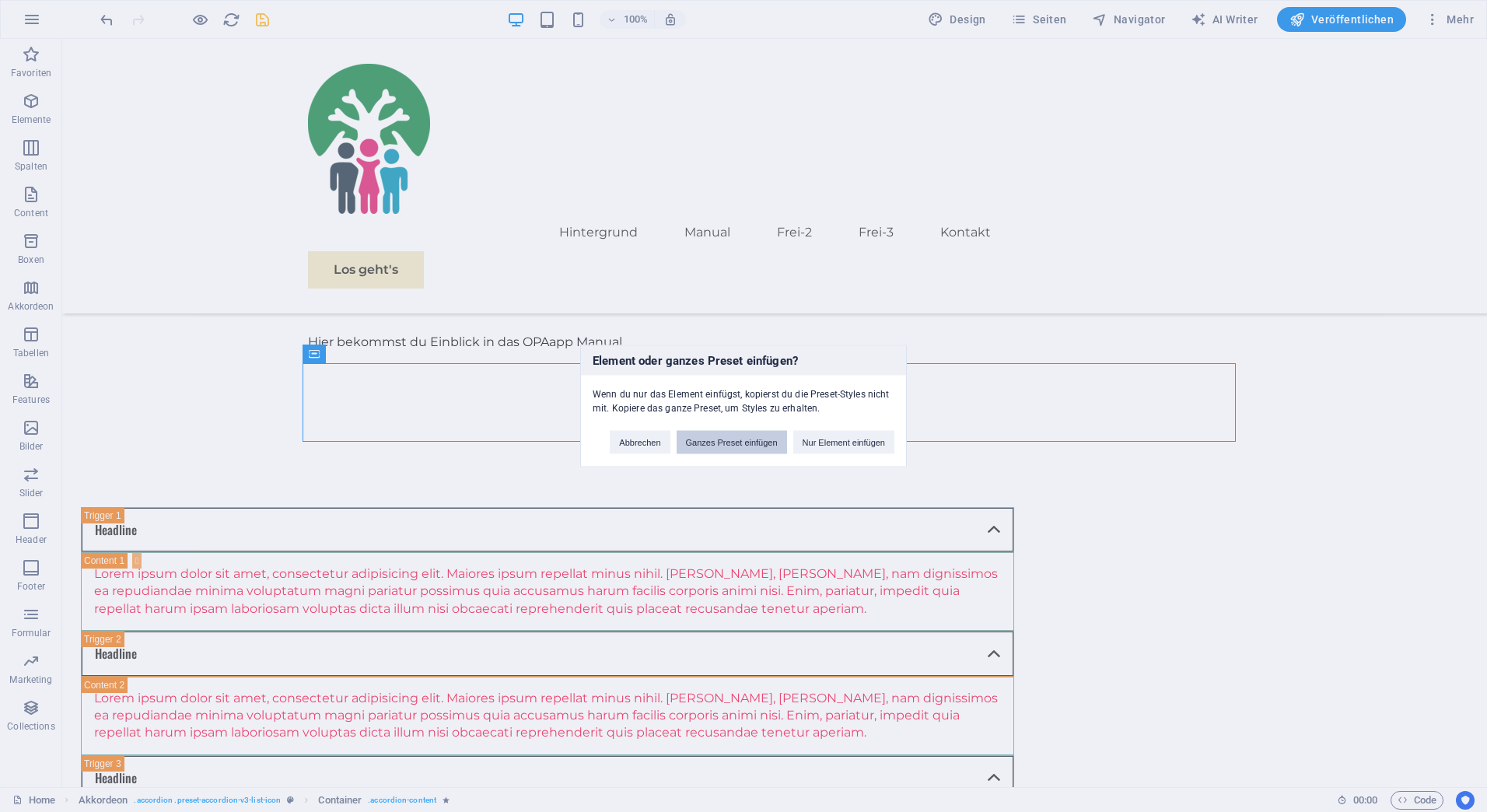
click at [760, 438] on button "Ganzes Preset einfügen" at bounding box center [731, 442] width 110 height 23
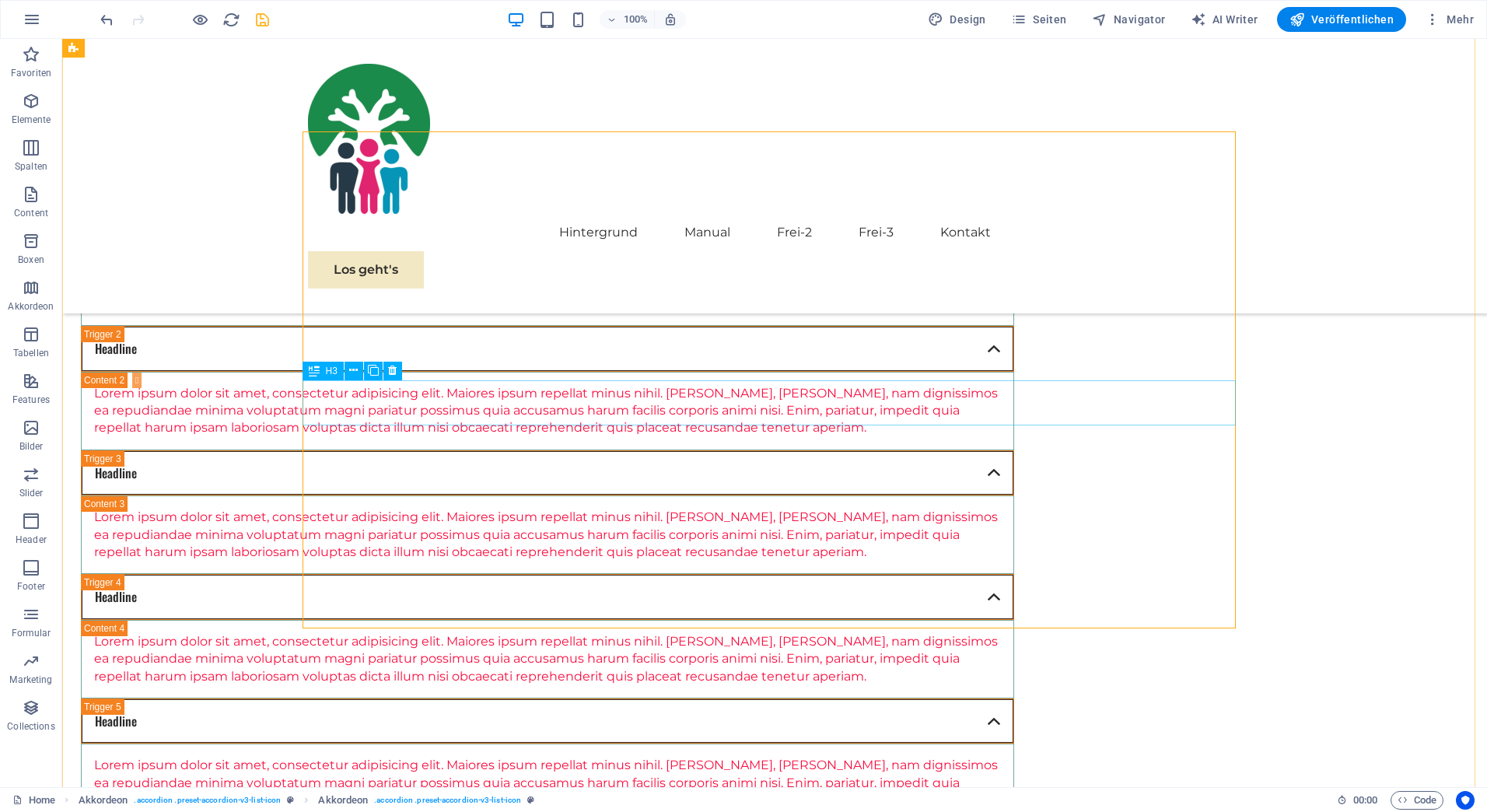
scroll to position [1740, 0]
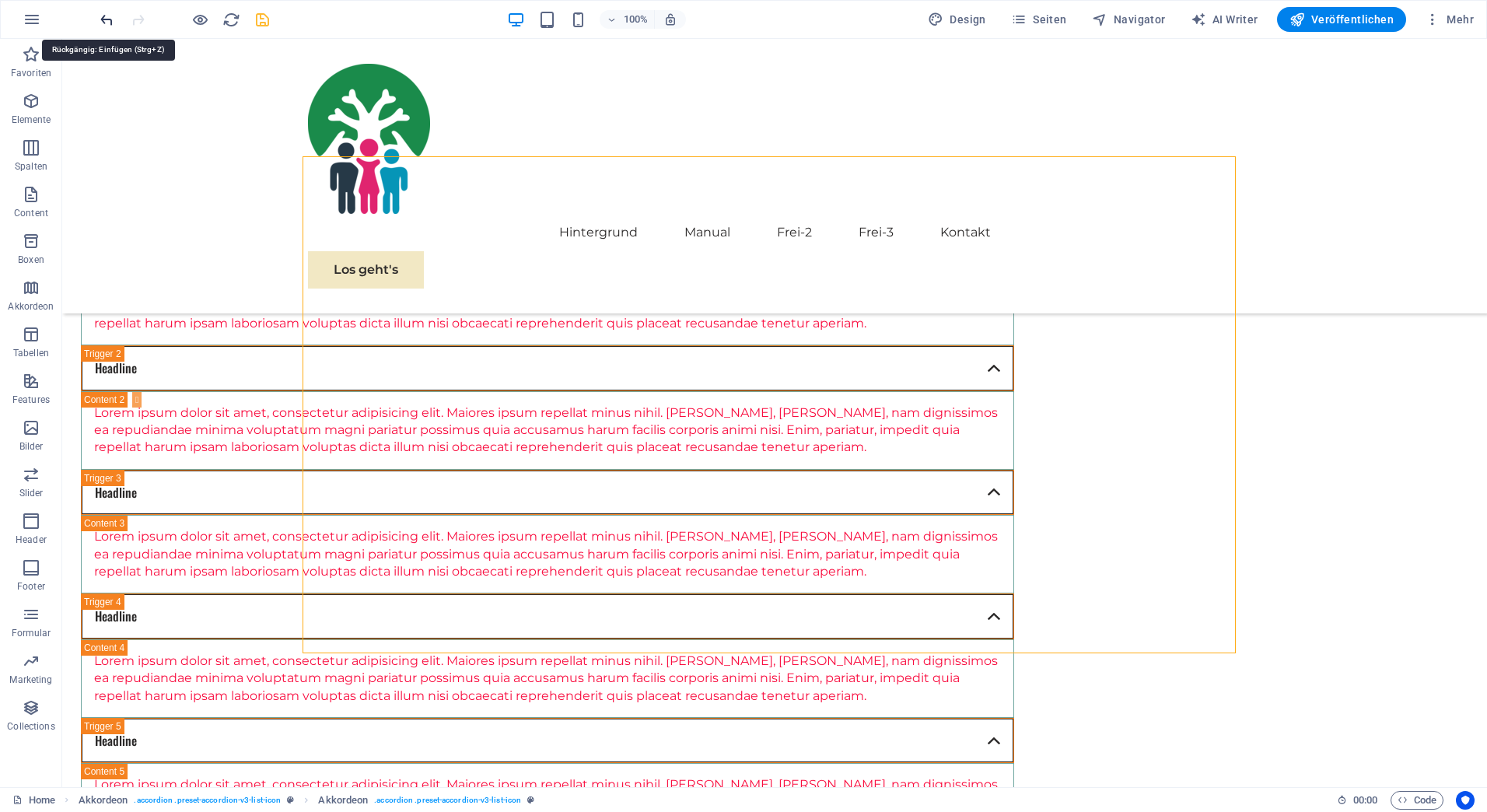
click at [108, 17] on icon "undo" at bounding box center [106, 20] width 18 height 18
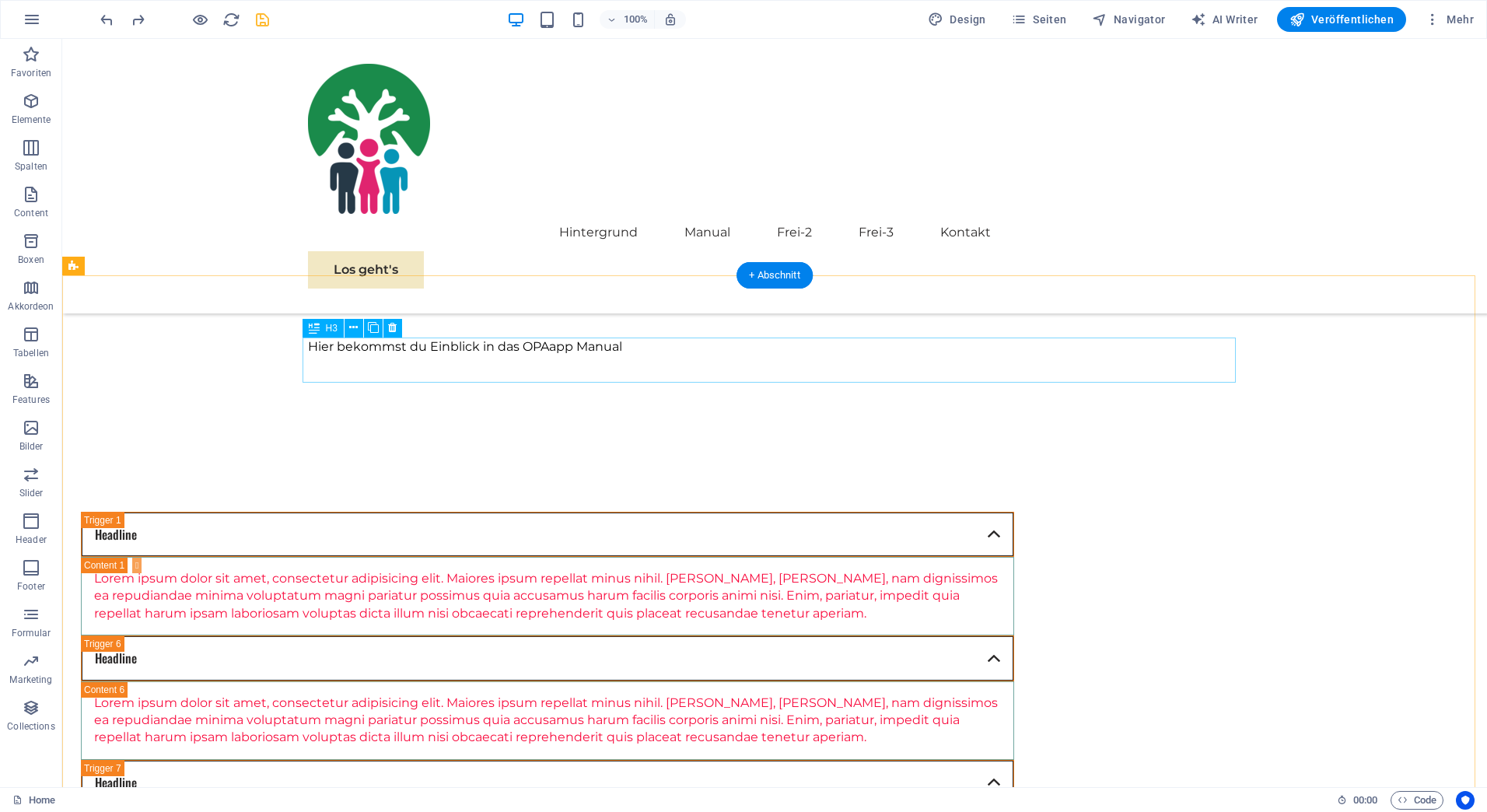
scroll to position [1429, 0]
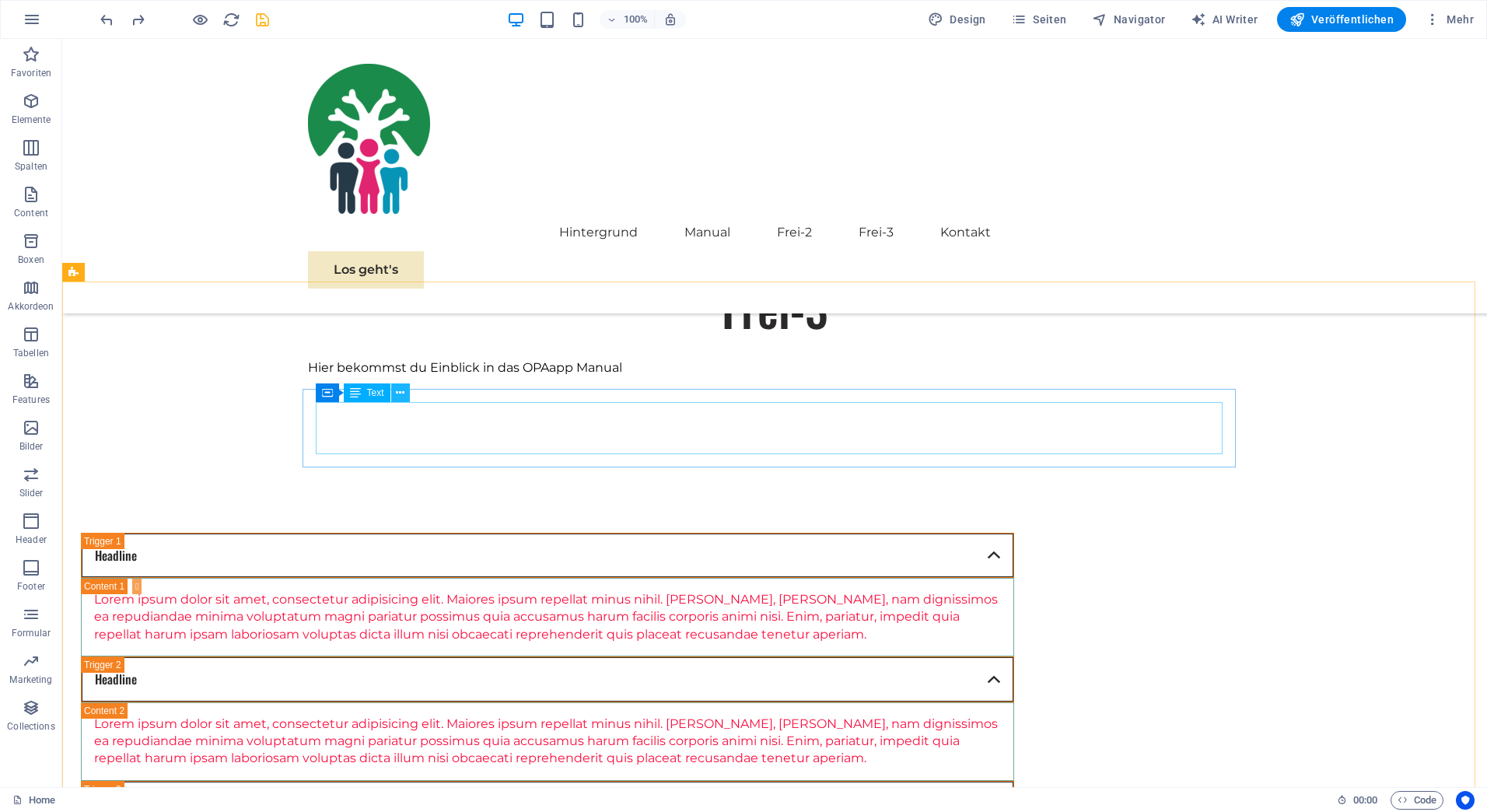
click at [398, 389] on icon at bounding box center [399, 392] width 9 height 17
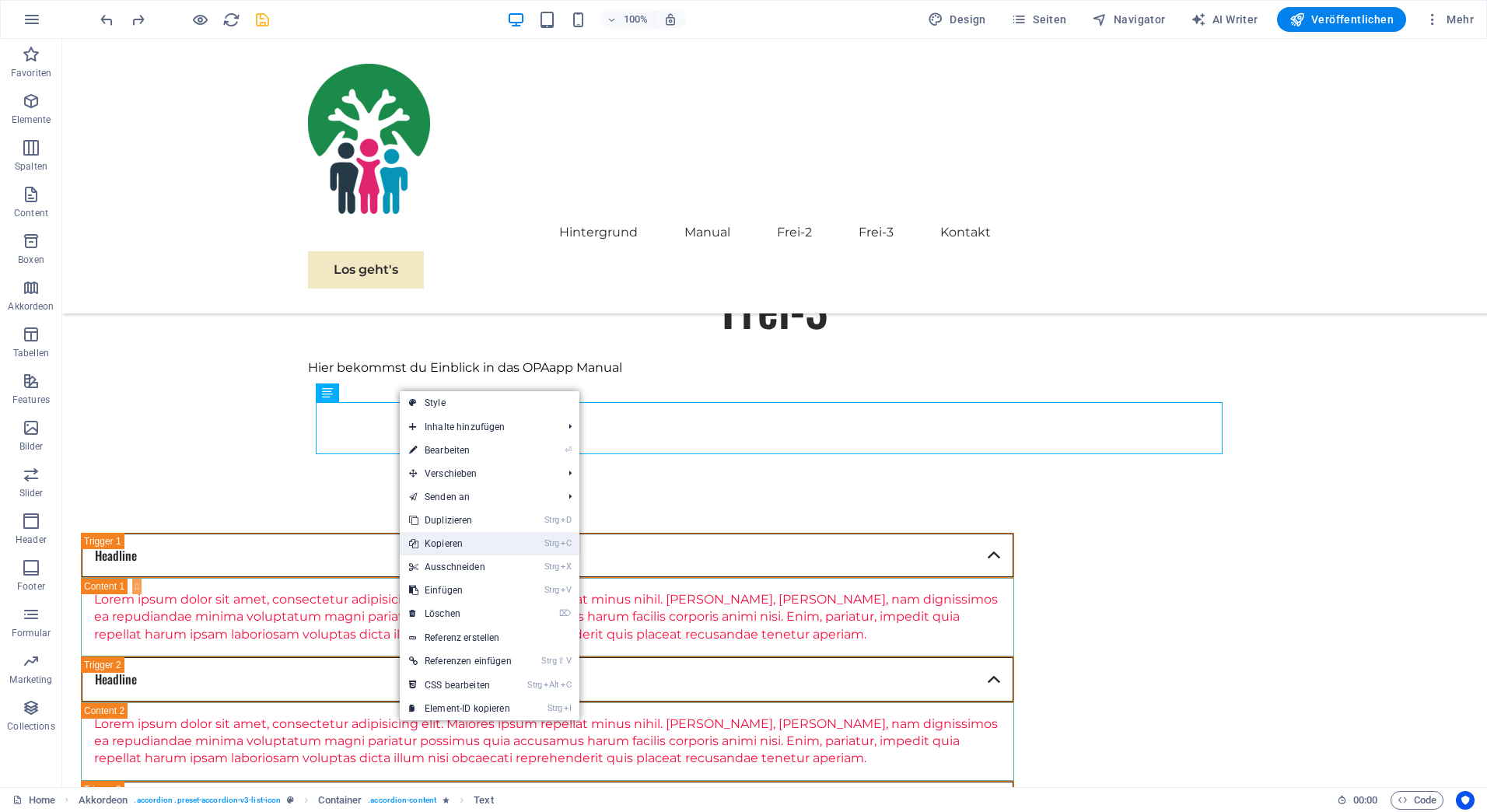
click at [440, 542] on link "Strg C Kopieren" at bounding box center [460, 544] width 121 height 23
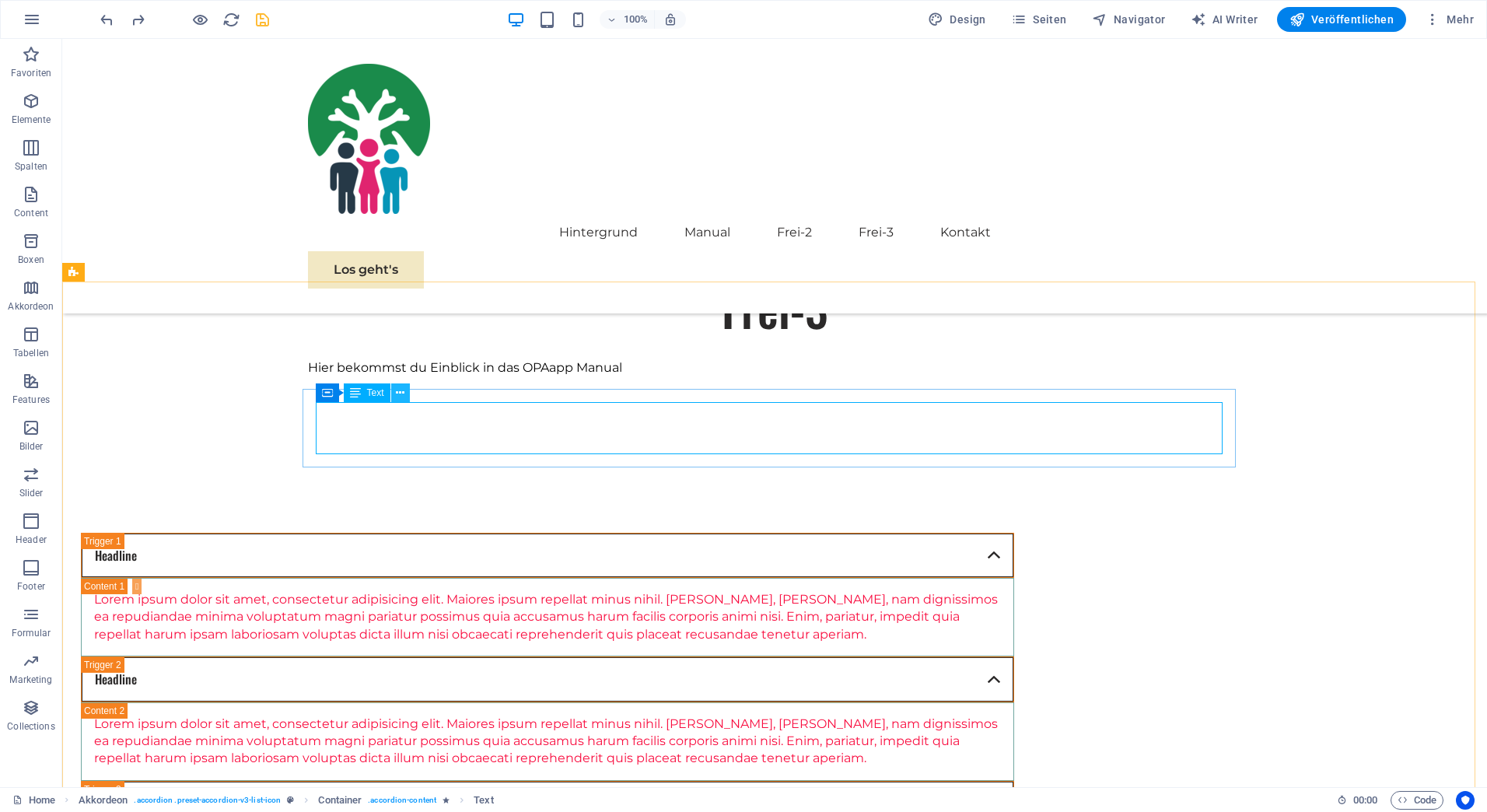
click at [399, 392] on icon at bounding box center [399, 392] width 9 height 17
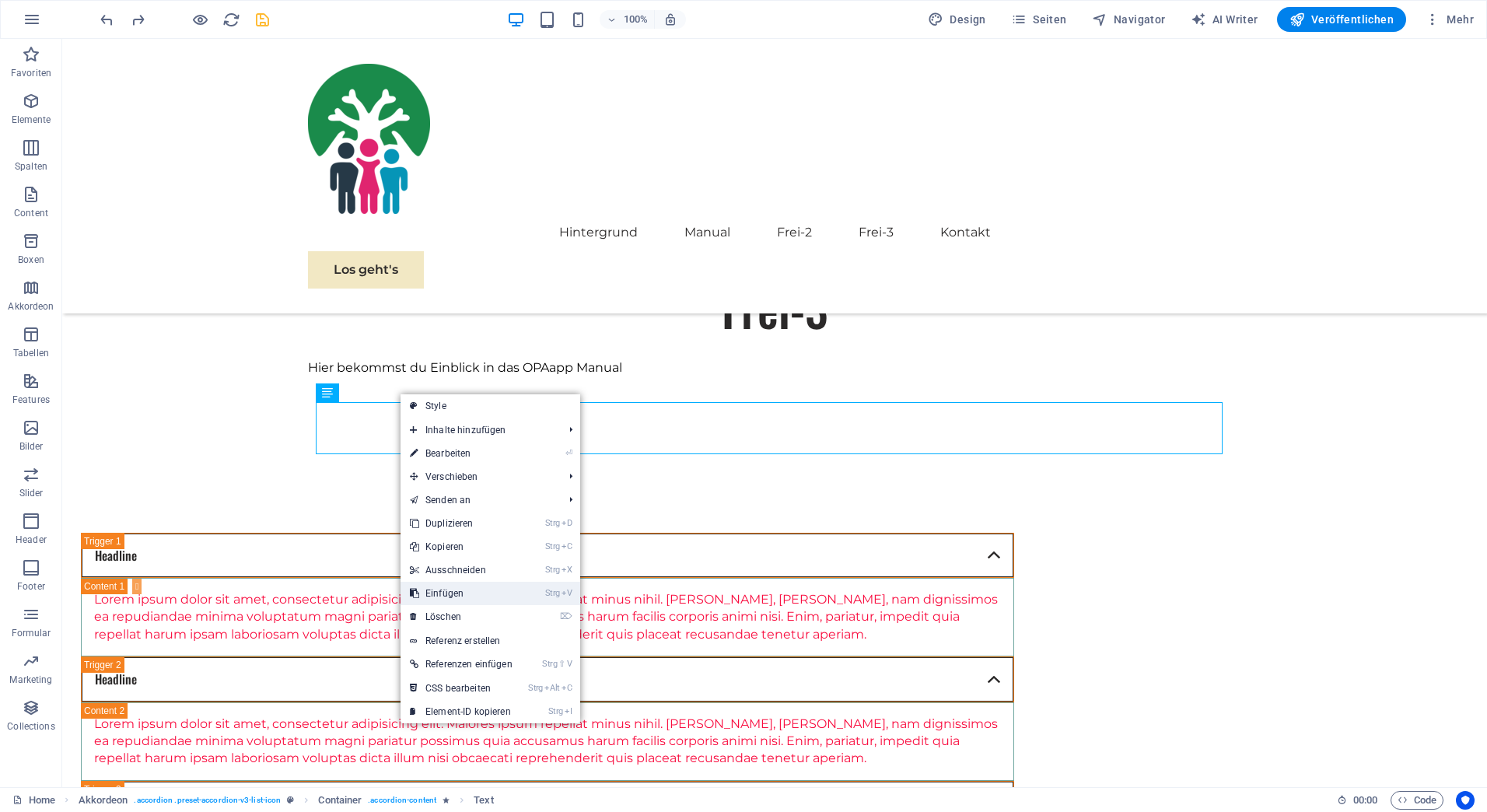
click at [448, 590] on link "Strg V Einfügen" at bounding box center [461, 593] width 121 height 23
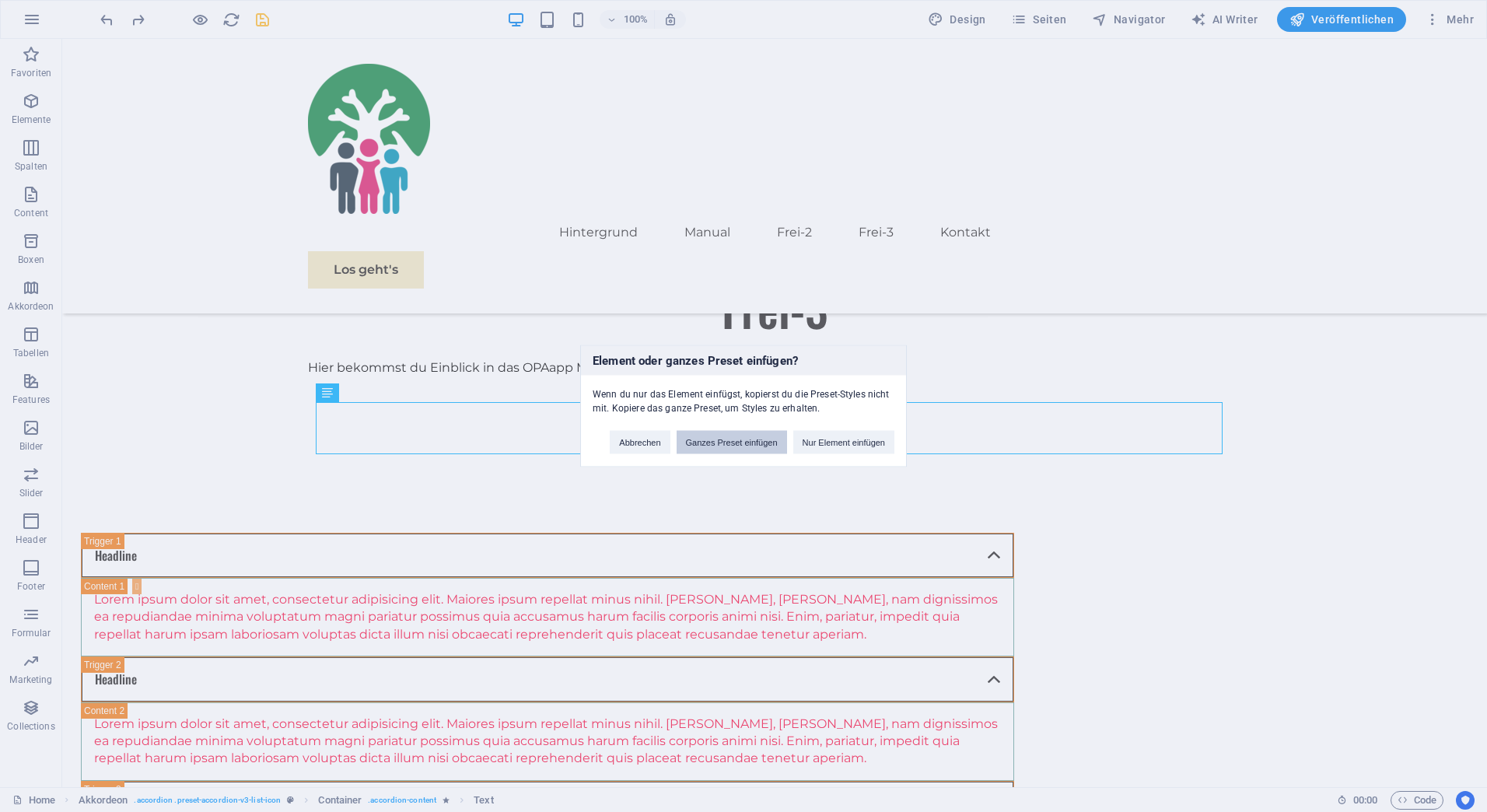
click at [720, 438] on button "Ganzes Preset einfügen" at bounding box center [731, 442] width 110 height 23
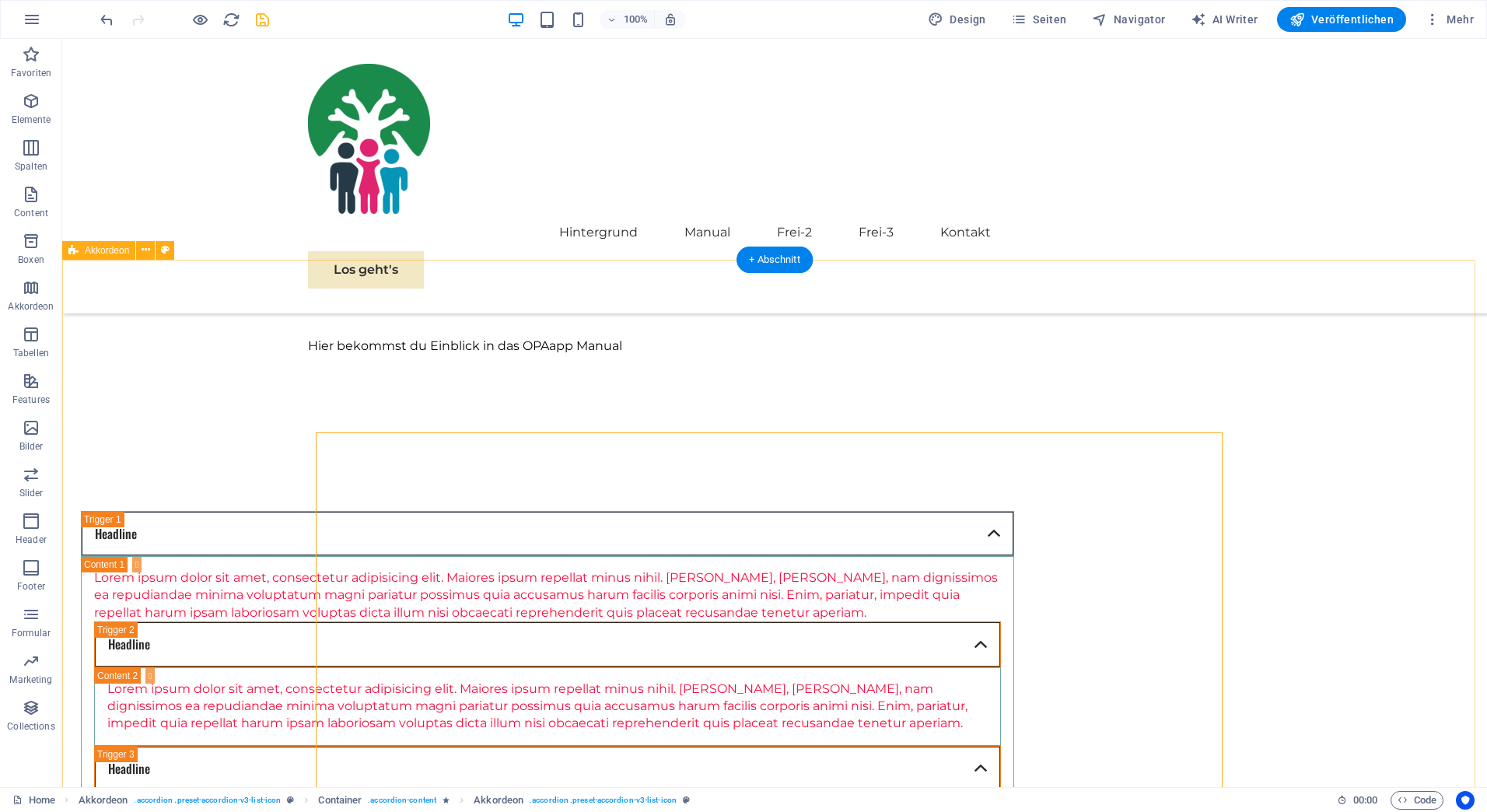
scroll to position [1403, 0]
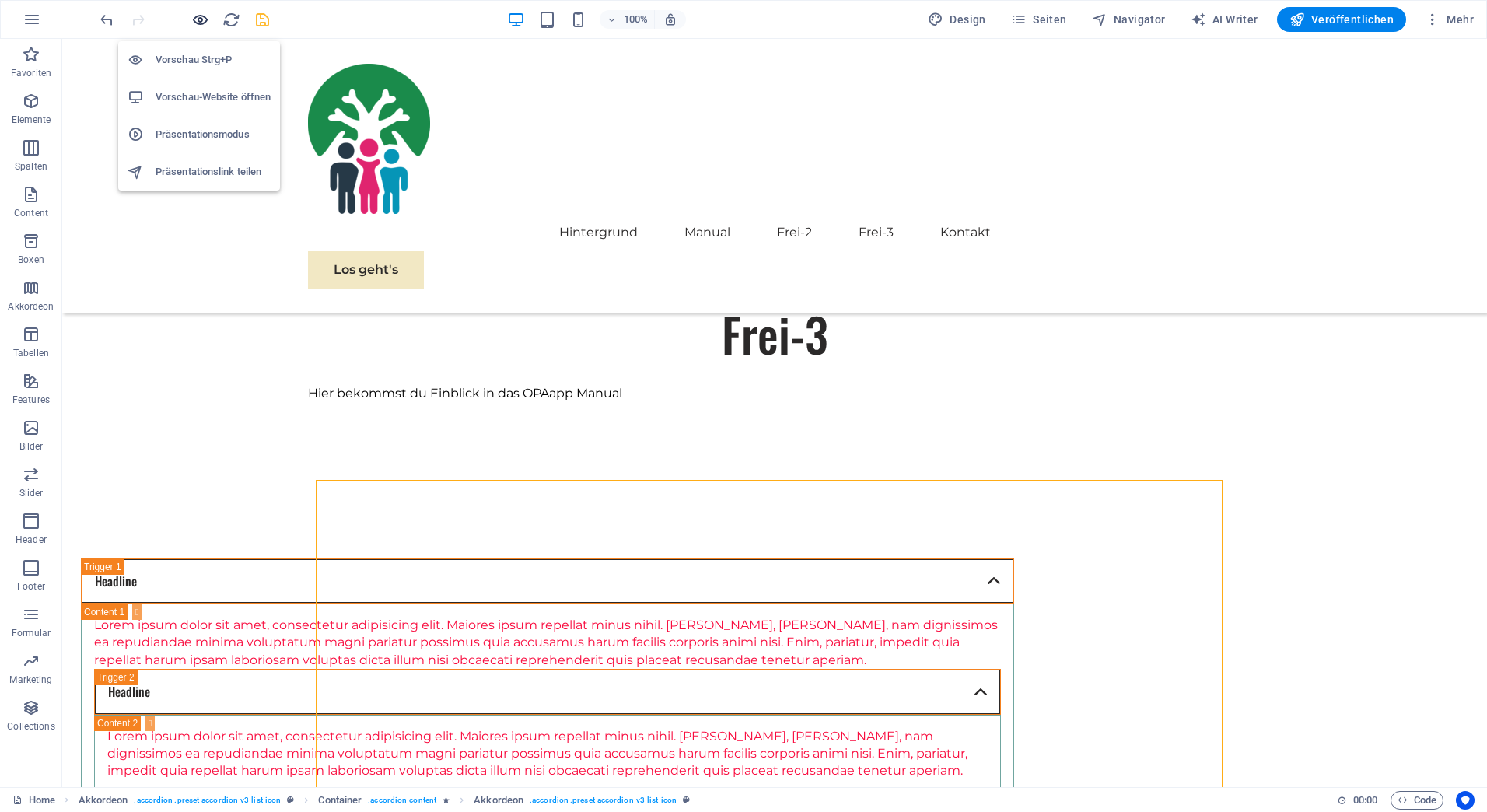
click at [198, 18] on icon "button" at bounding box center [200, 20] width 18 height 18
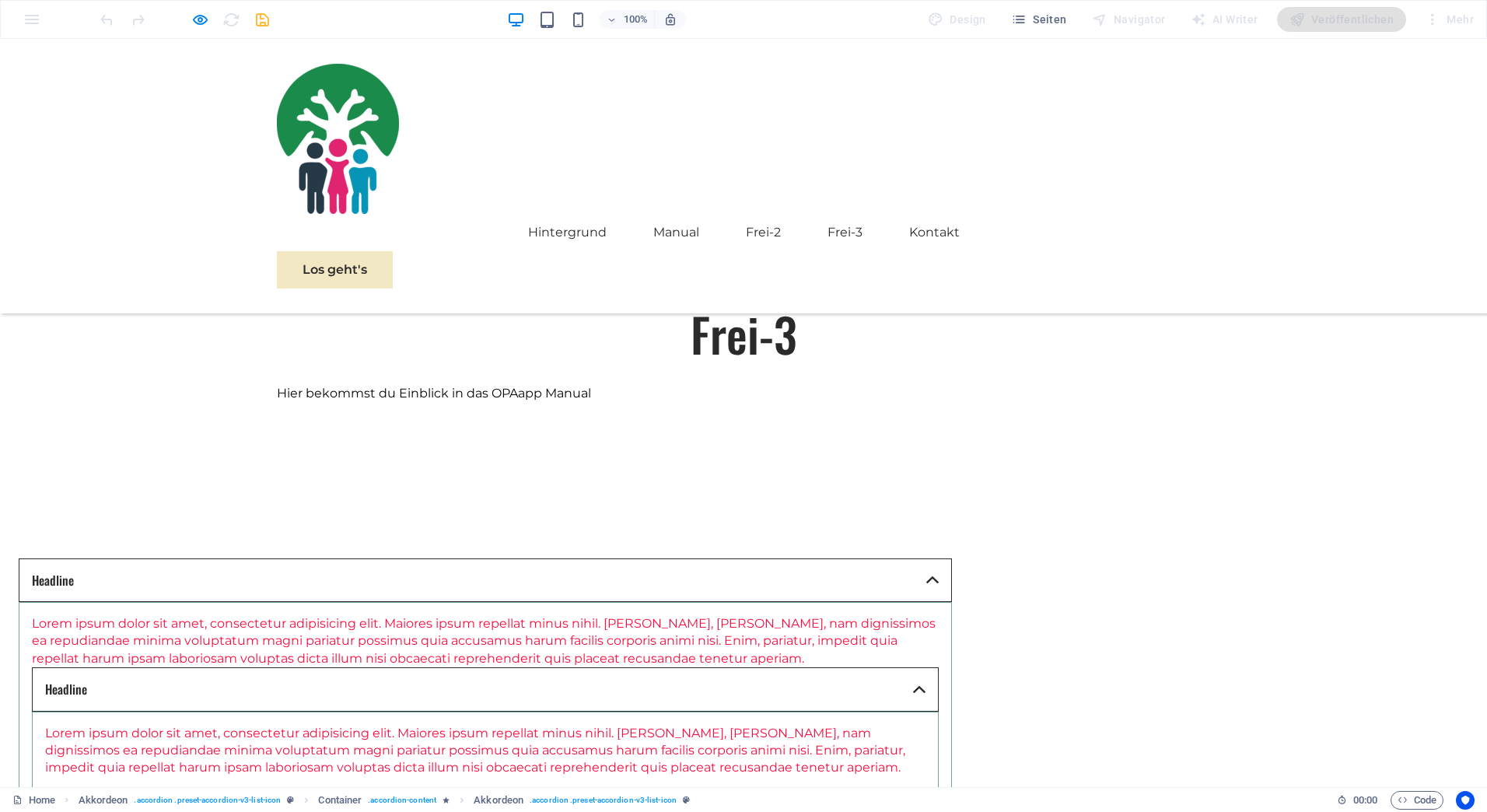
click at [939, 668] on link "Headline" at bounding box center [485, 689] width 907 height 44
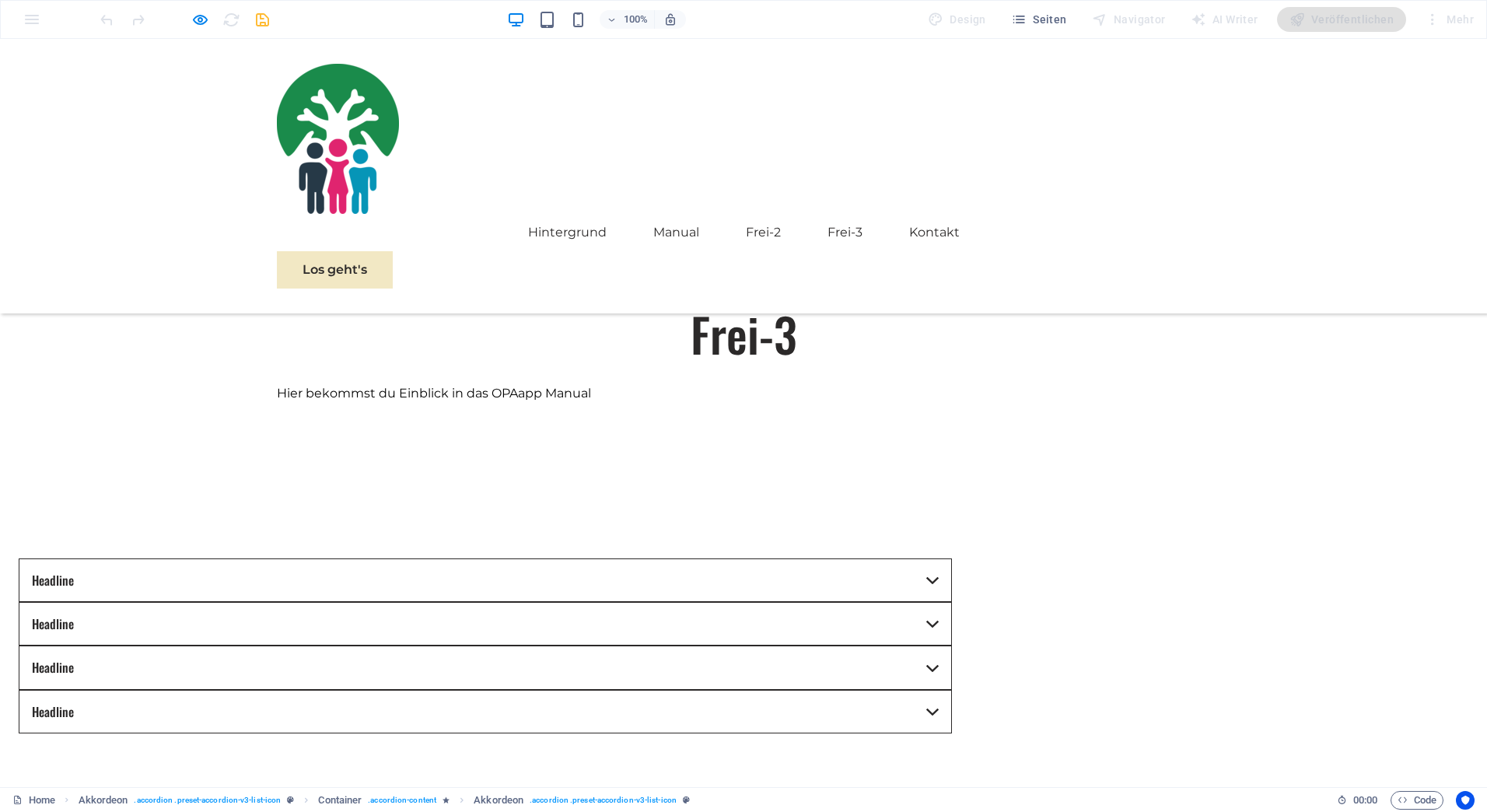
click at [952, 558] on link "Headline" at bounding box center [485, 580] width 933 height 44
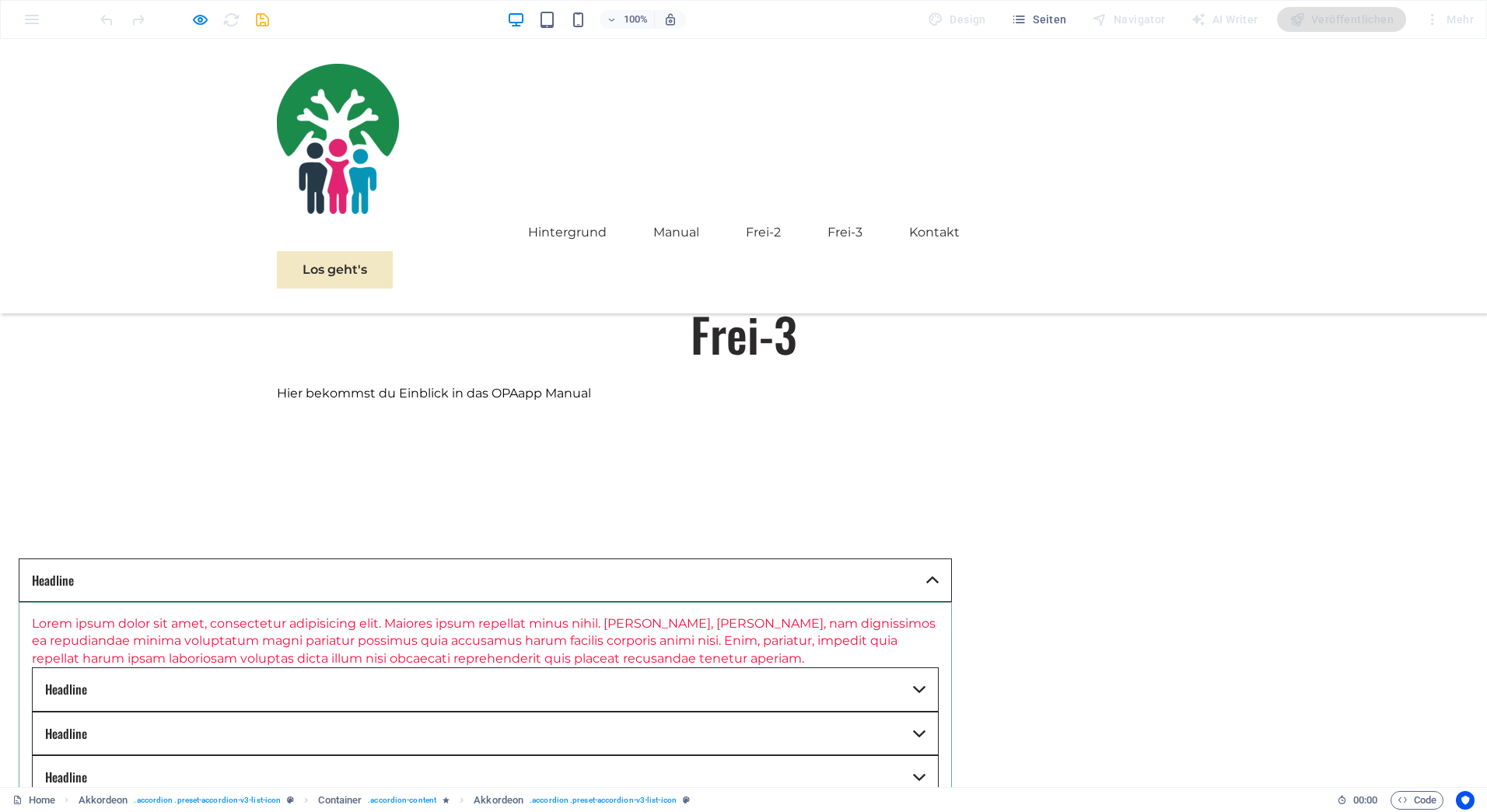
click at [939, 668] on link "Headline" at bounding box center [485, 689] width 907 height 44
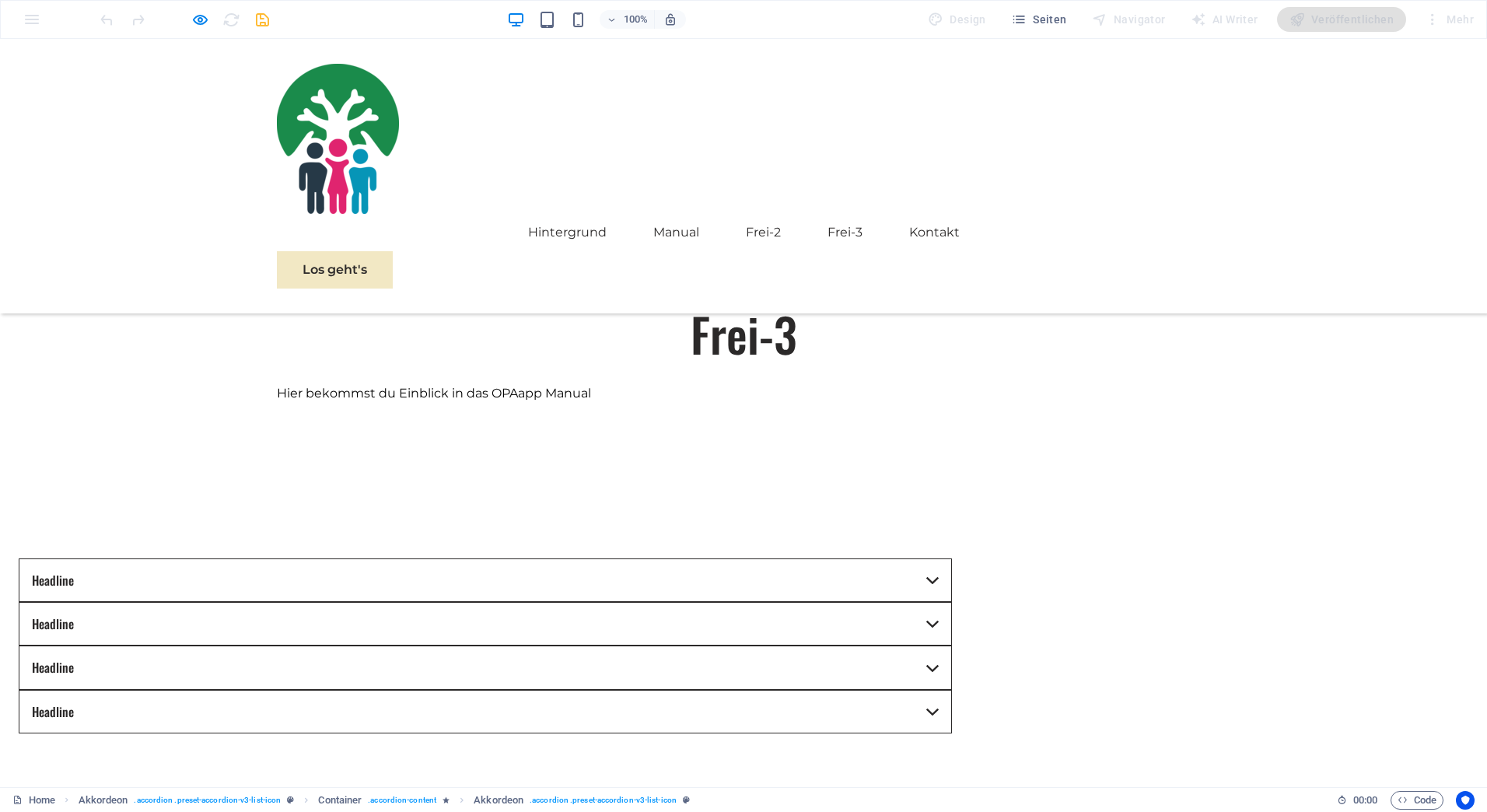
click at [952, 558] on link "Headline" at bounding box center [485, 580] width 933 height 44
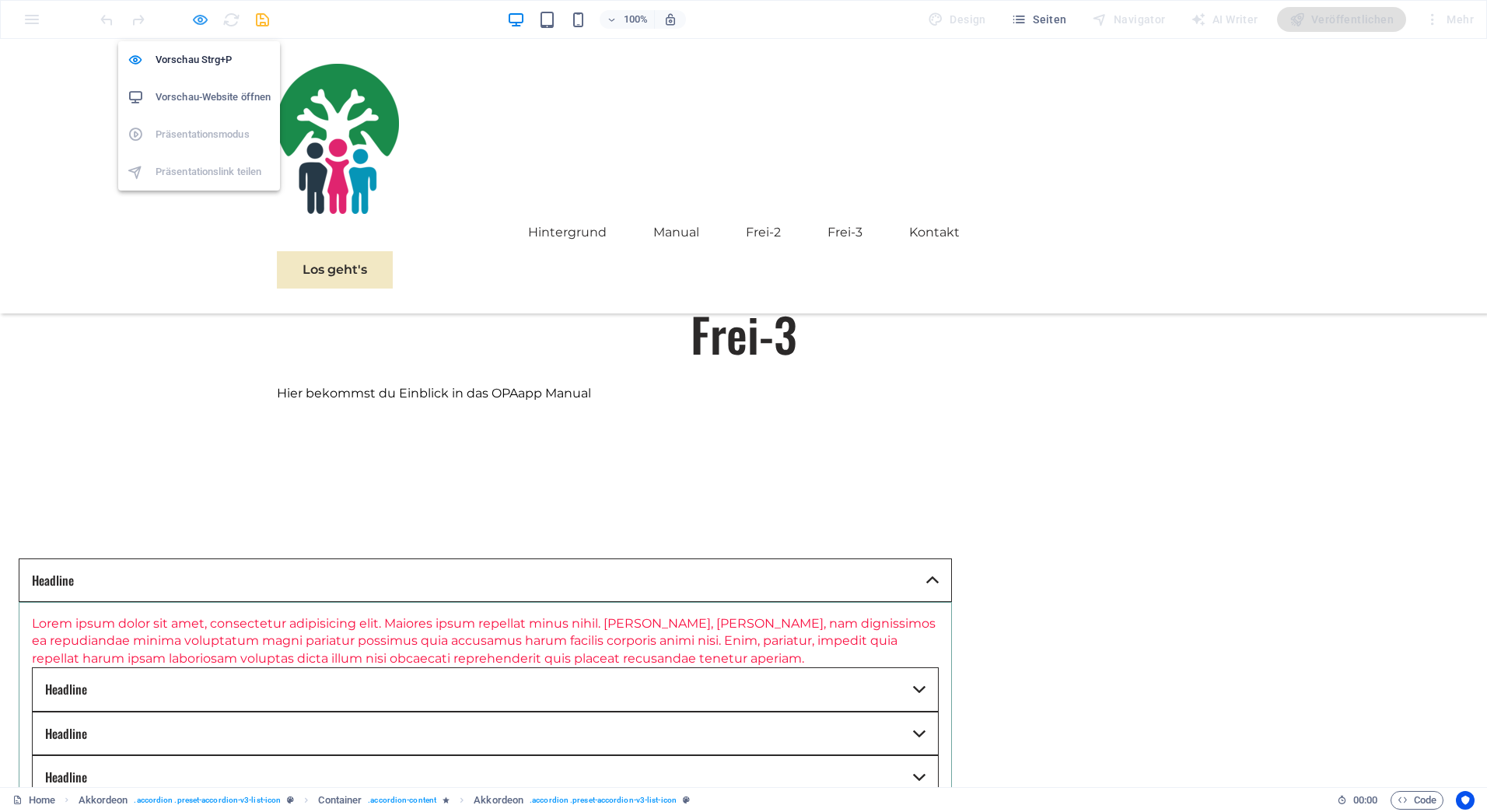
click at [197, 17] on icon "button" at bounding box center [200, 20] width 18 height 18
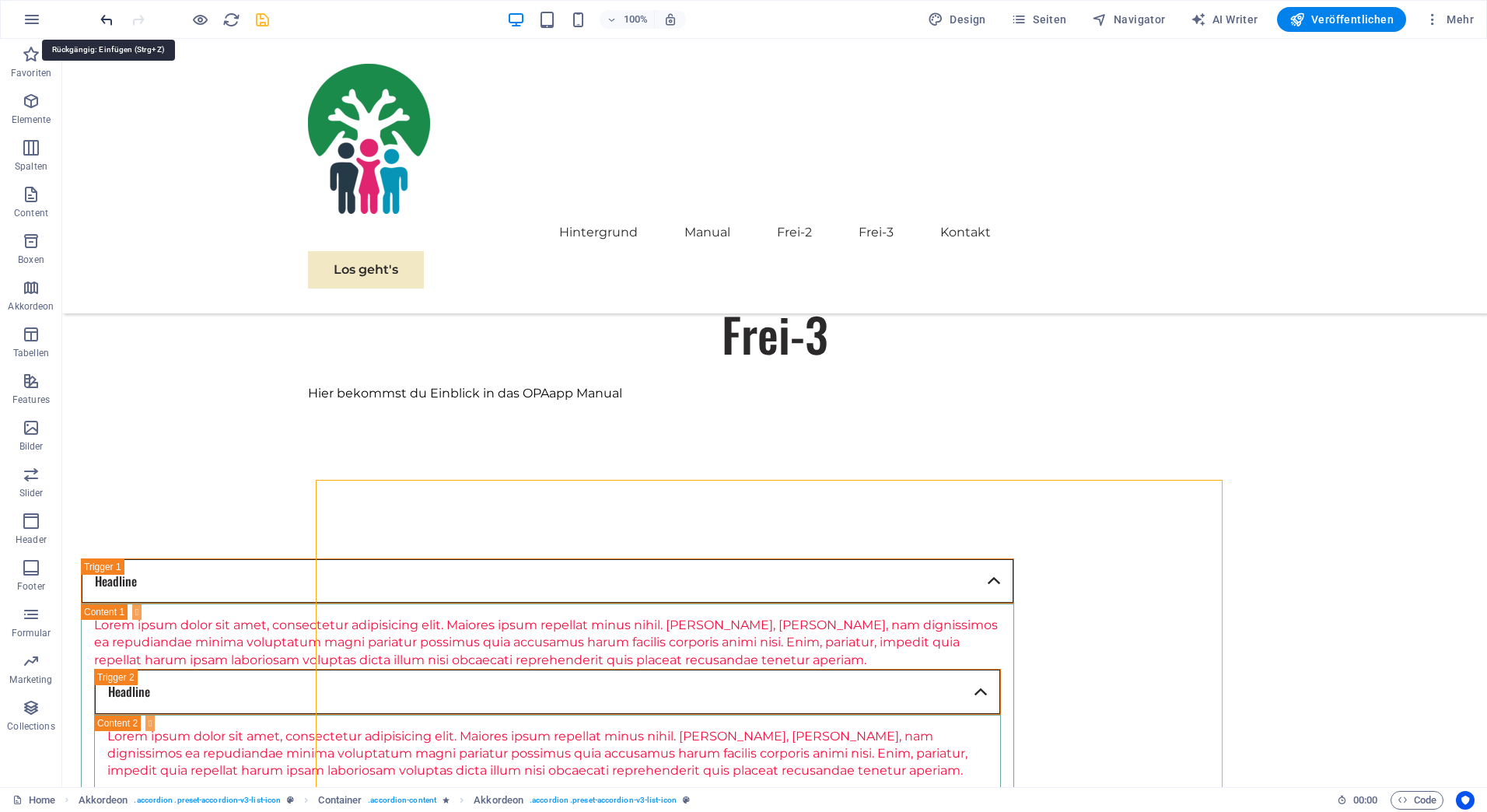
click at [105, 18] on icon "undo" at bounding box center [106, 20] width 18 height 18
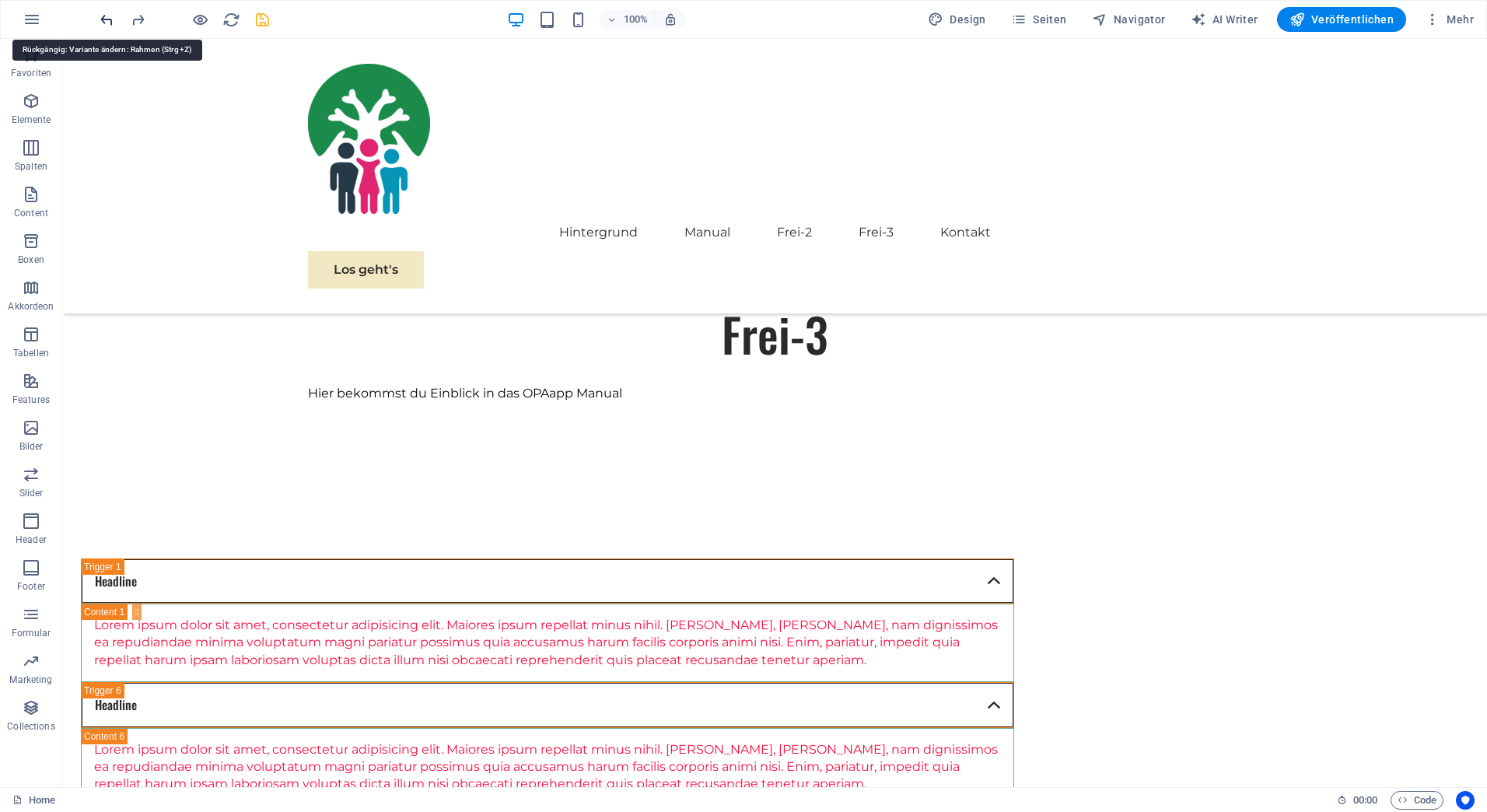
click at [105, 18] on icon "undo" at bounding box center [106, 20] width 18 height 18
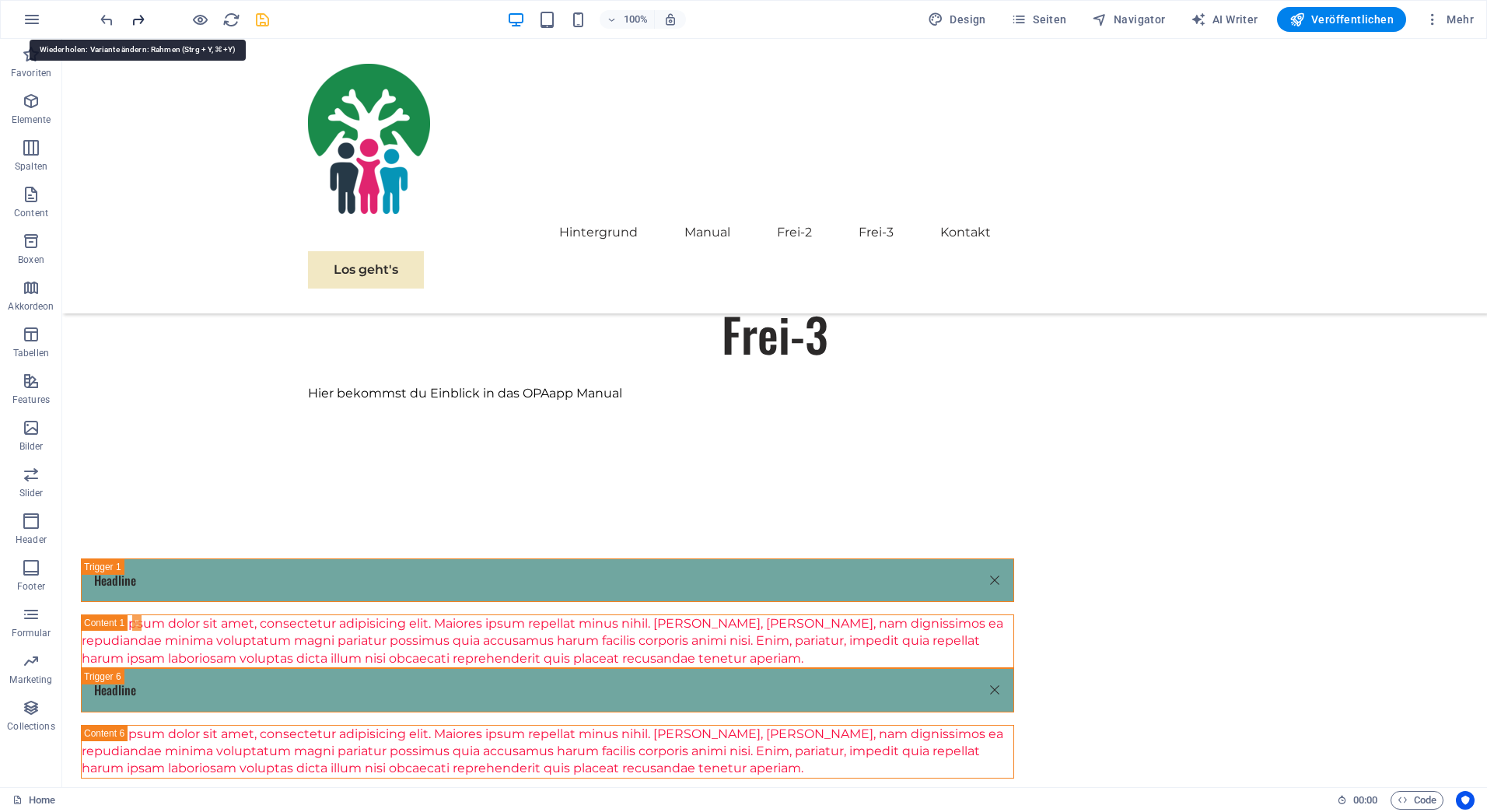
click at [136, 16] on icon "redo" at bounding box center [138, 20] width 18 height 18
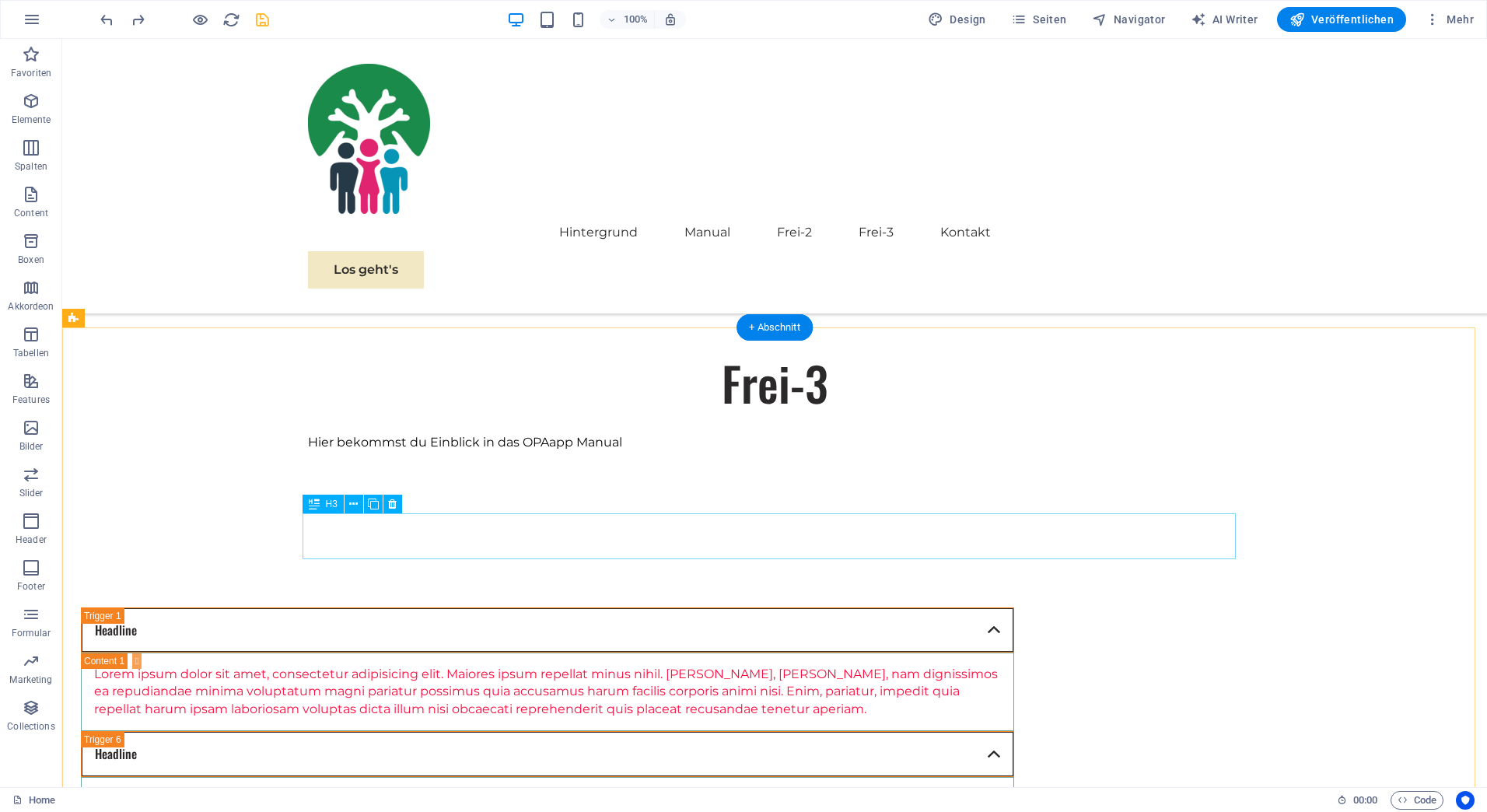
scroll to position [1352, 0]
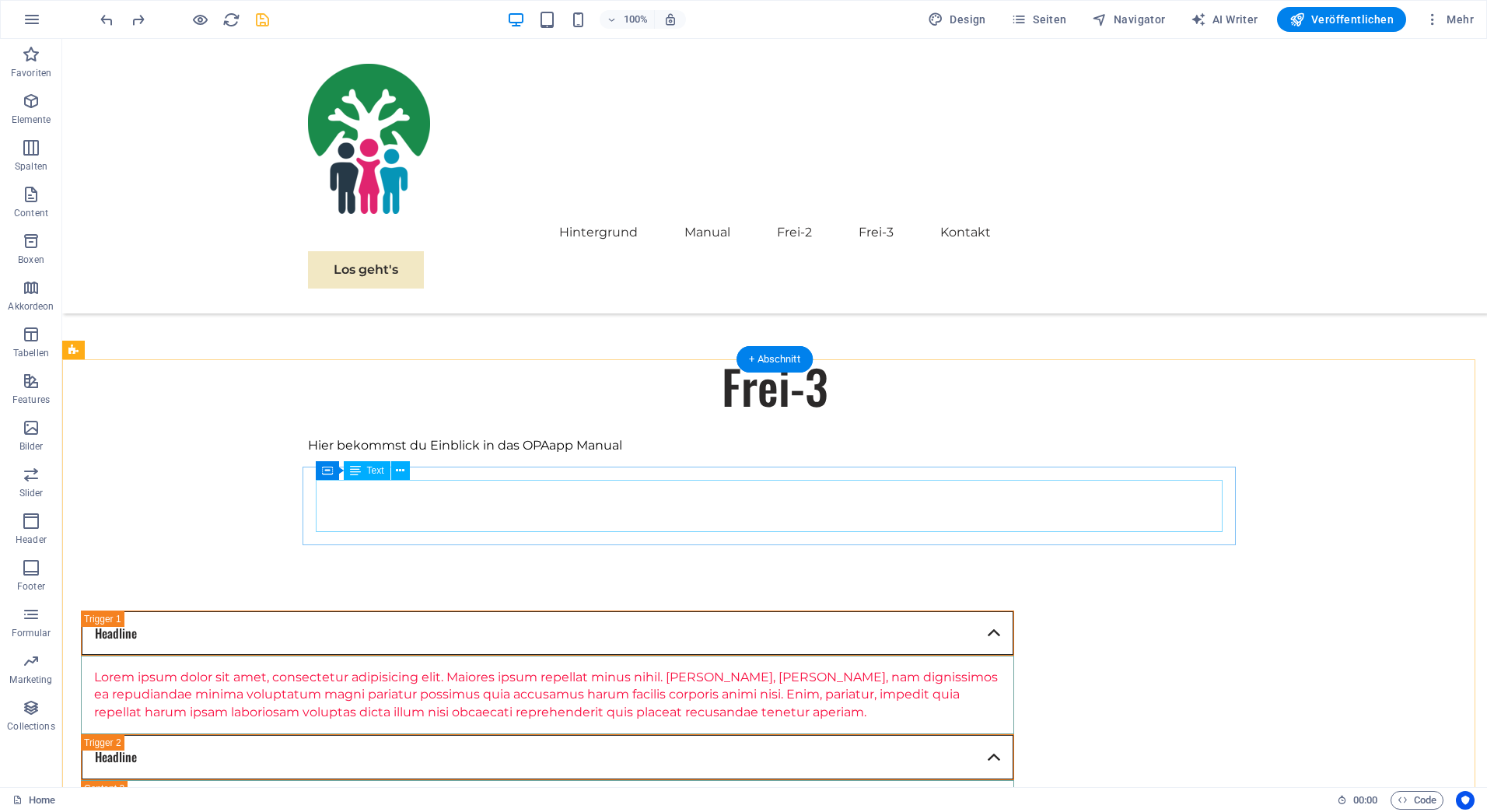
click at [358, 669] on div "Lorem ipsum dolor sit amet, consectetur adipisicing elit. Maiores ipsum repella…" at bounding box center [547, 694] width 907 height 52
click at [1001, 669] on div "Lorem ipsum dolor sit amet, consectetur adipisicing elit. Maiores ipsum repella…" at bounding box center [547, 694] width 907 height 52
click at [971, 669] on div "Lorem ipsum dolor sit amet, consectetur adipisicing elit. Maiores ipsum repella…" at bounding box center [547, 694] width 907 height 52
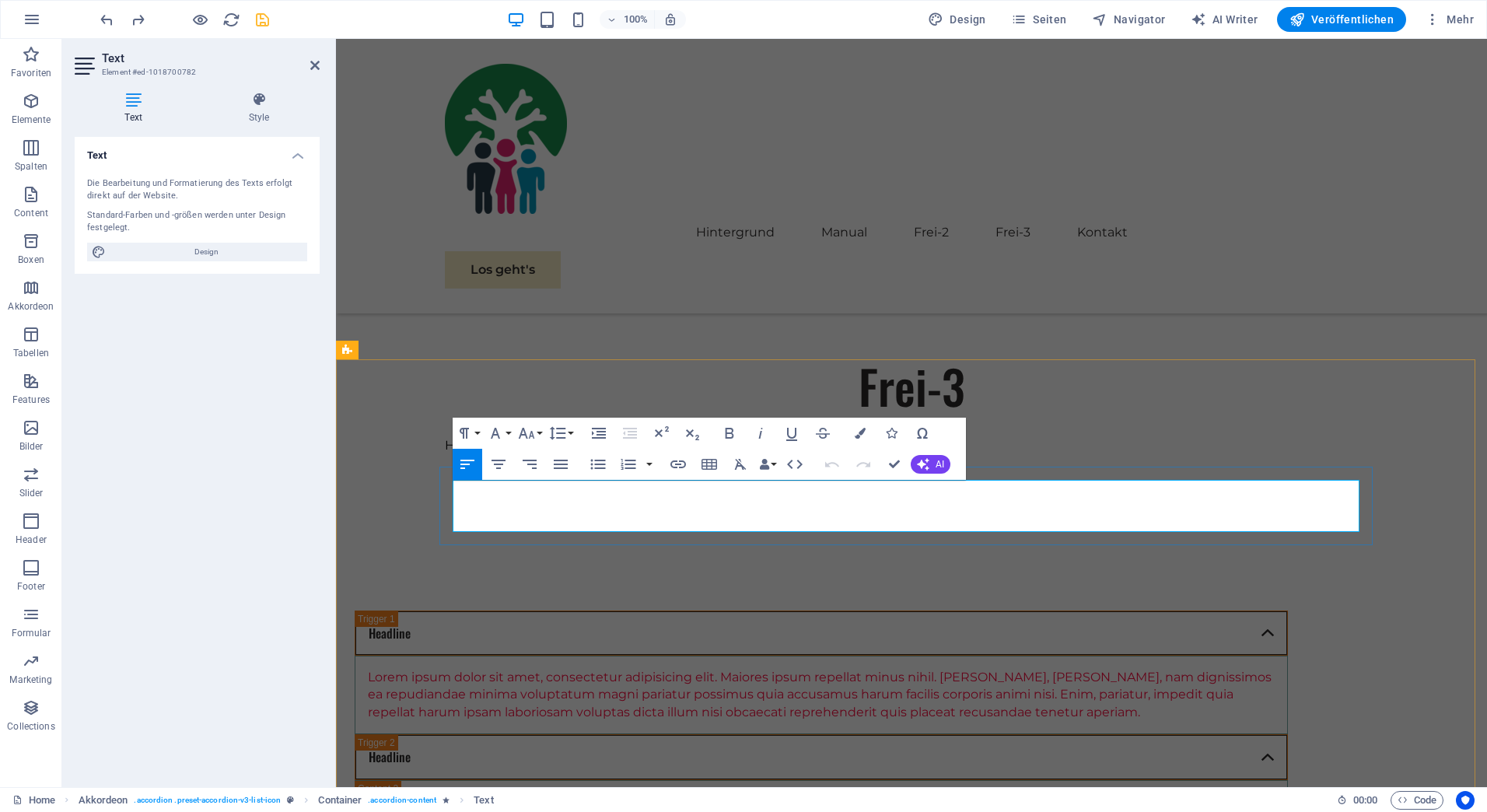
click at [1137, 669] on p "Lorem ipsum dolor sit amet, consectetur adipisicing elit. Maiores ipsum repella…" at bounding box center [821, 694] width 907 height 52
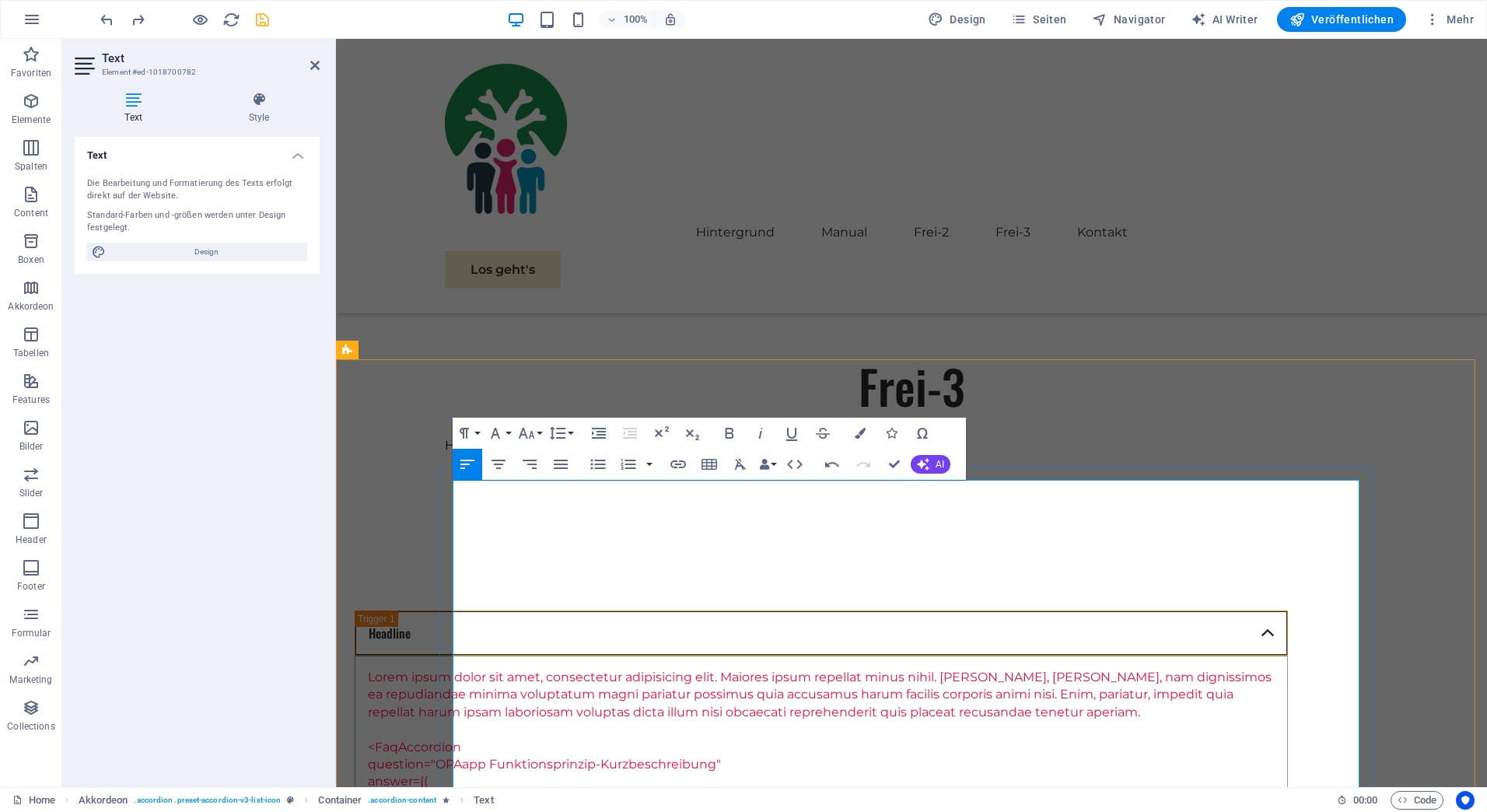
scroll to position [21566, 0]
click at [553, 308] on div "Frei-3 Hier bekommst du Einblick in das OPAapp Manual" at bounding box center [911, 419] width 1151 height 257
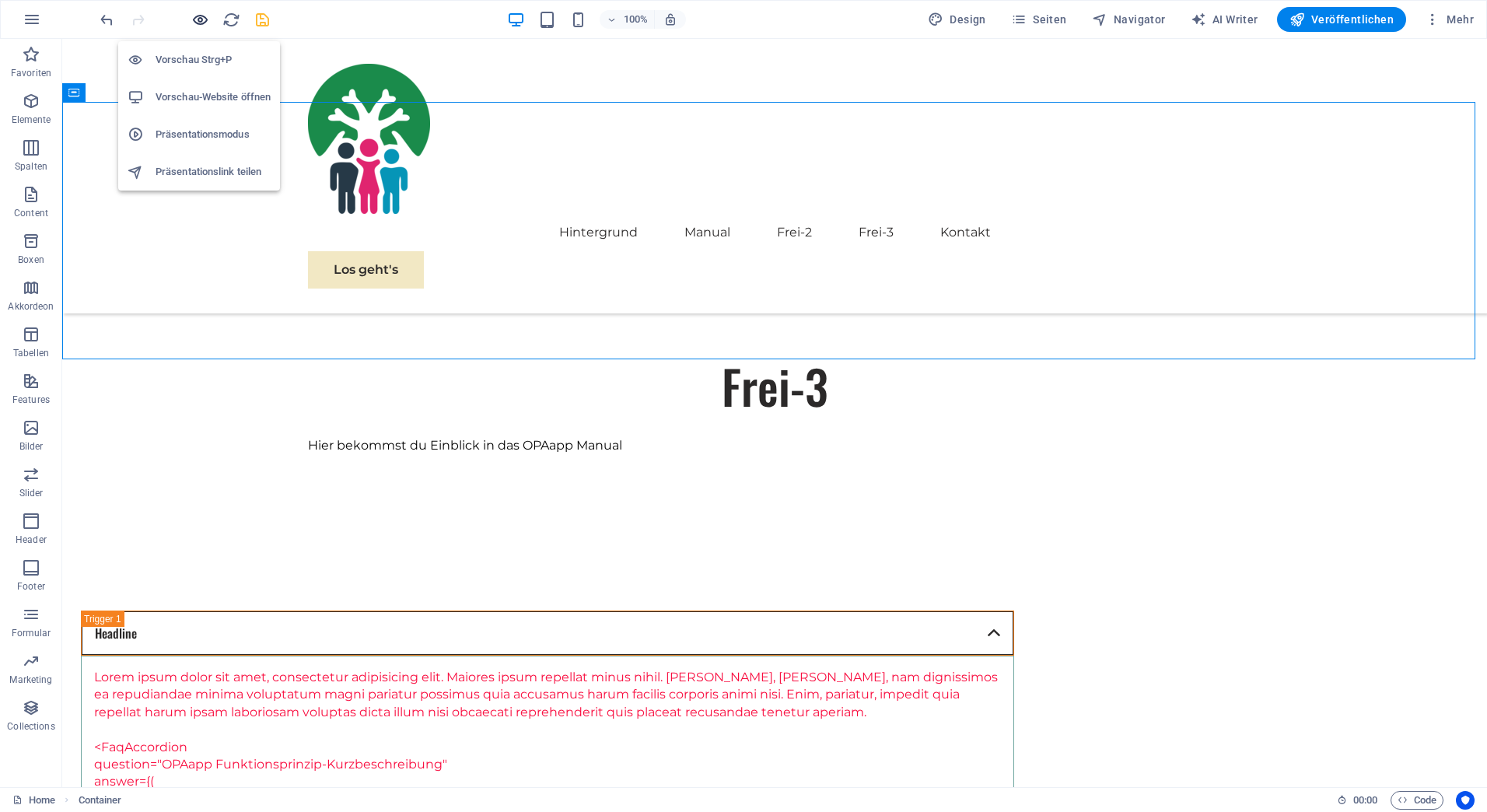
click at [197, 18] on icon "button" at bounding box center [200, 20] width 18 height 18
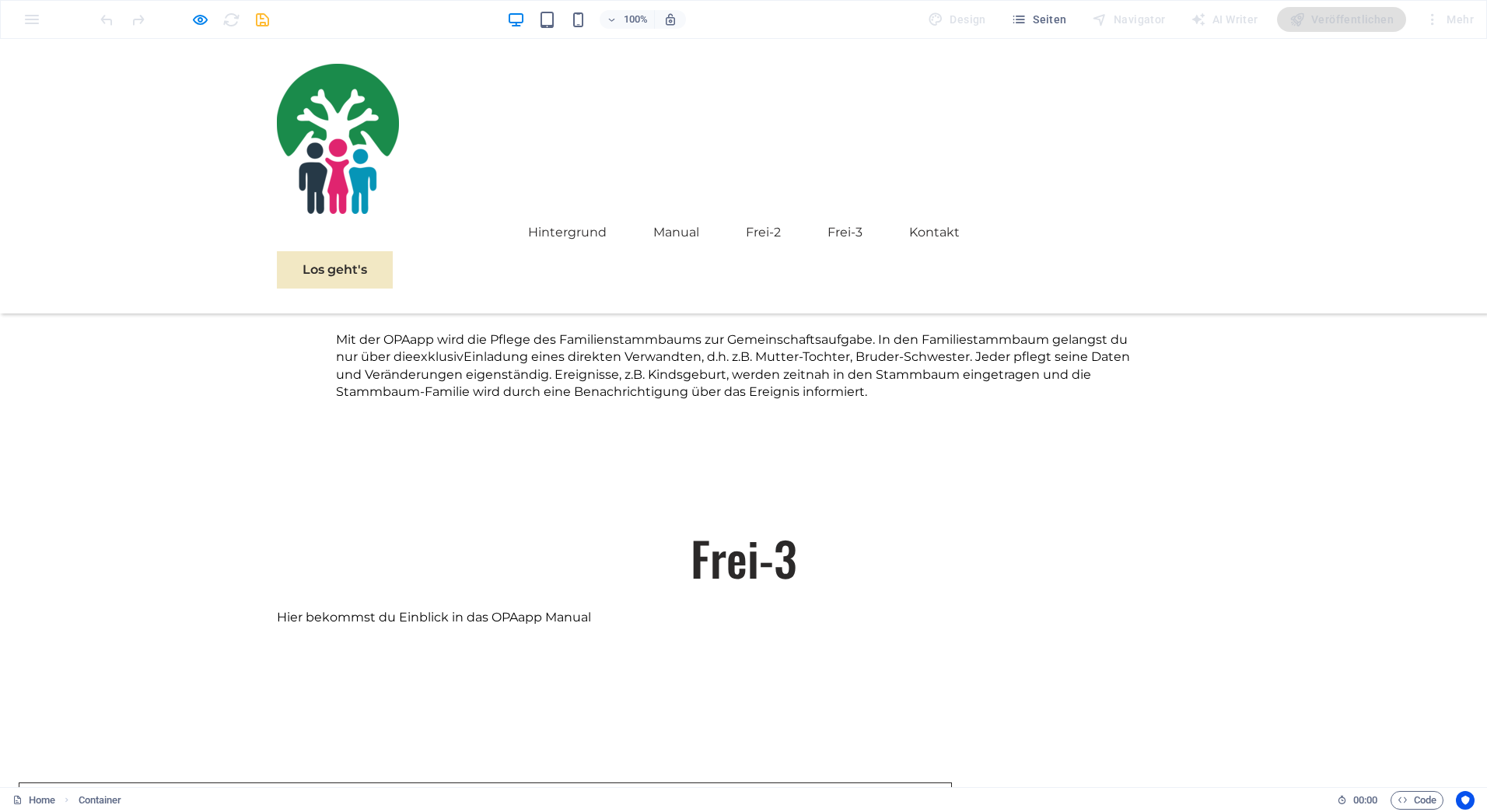
scroll to position [1144, 0]
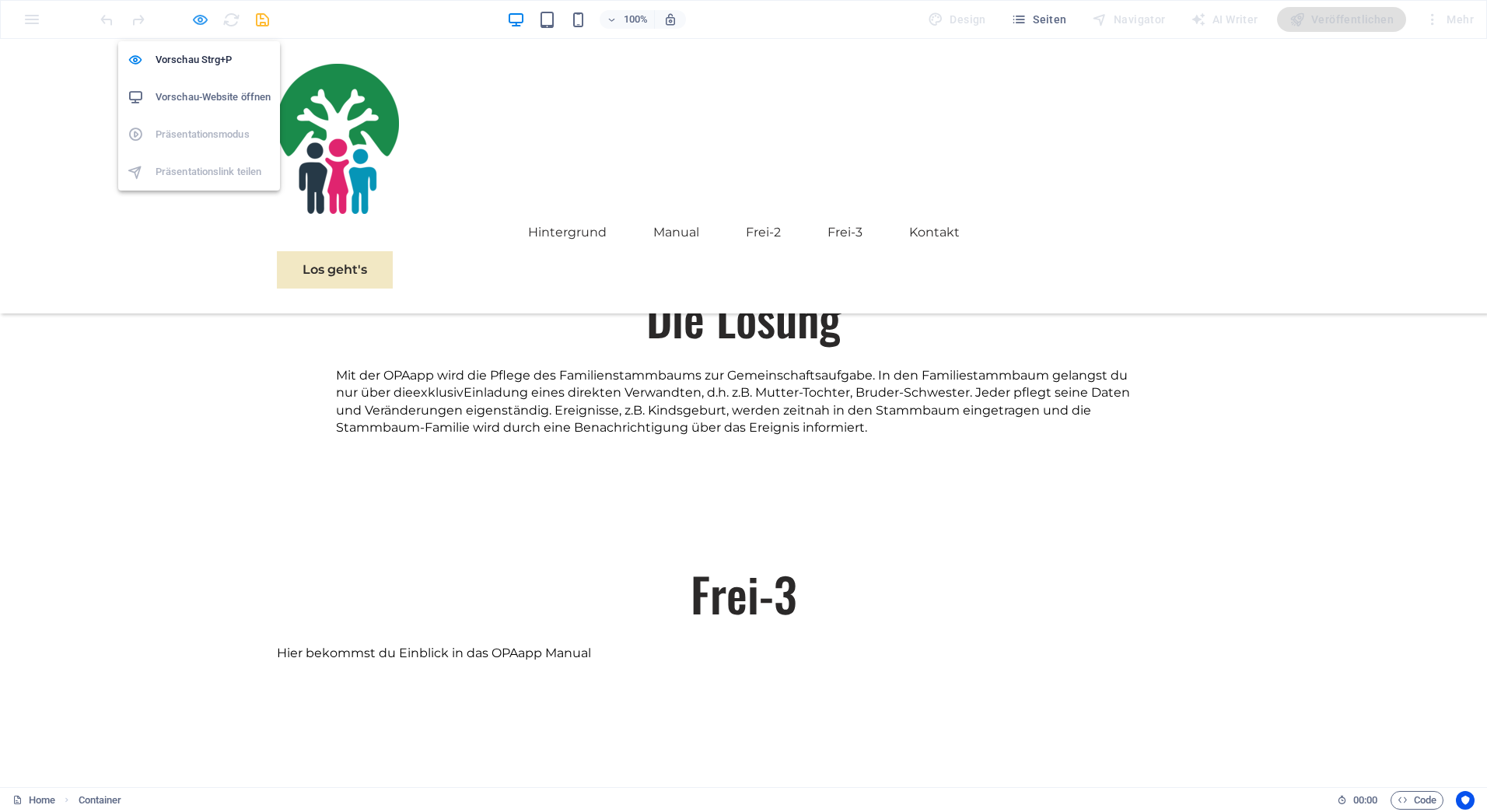
click at [196, 18] on icon "button" at bounding box center [200, 20] width 18 height 18
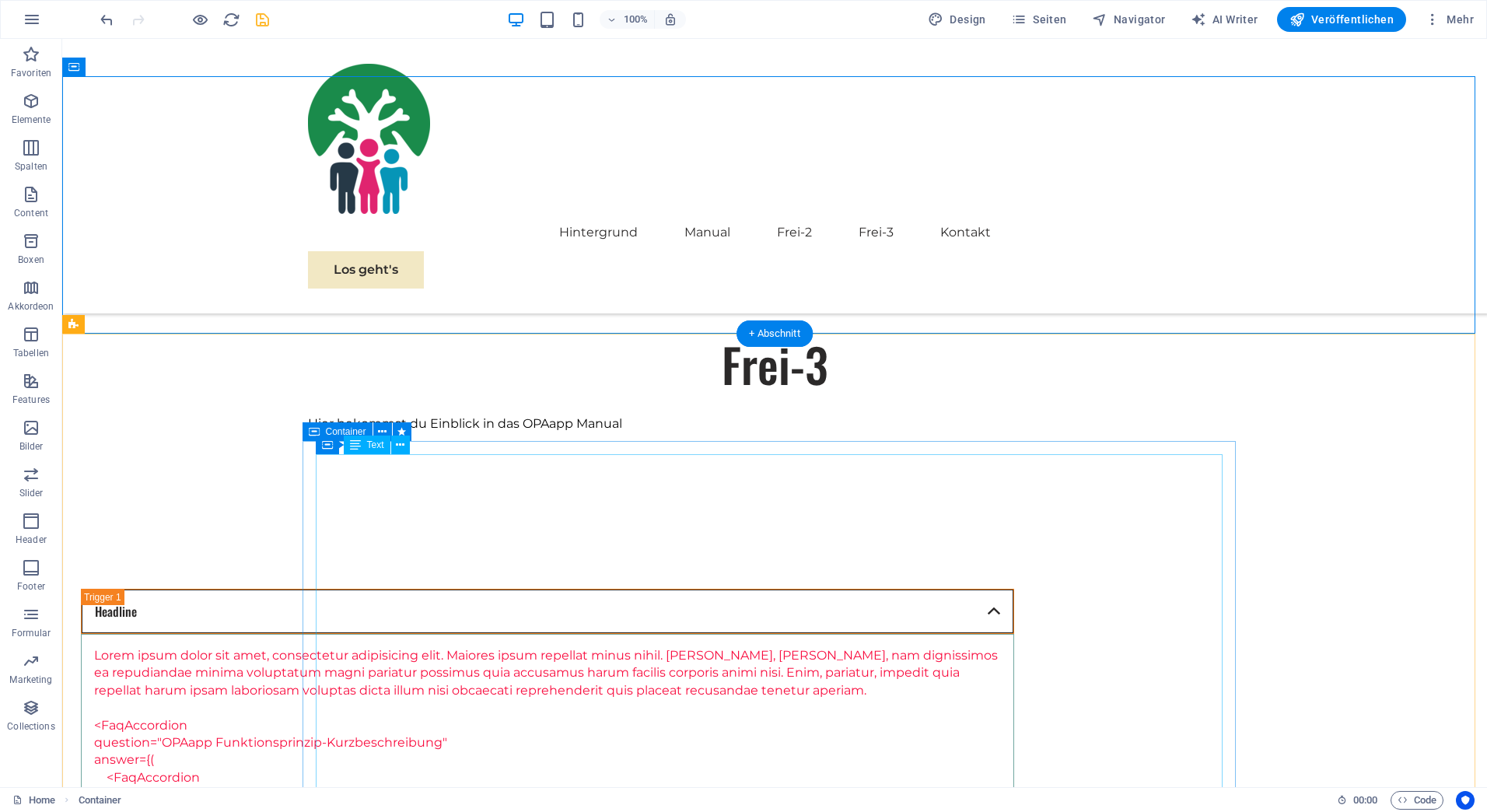
scroll to position [1377, 0]
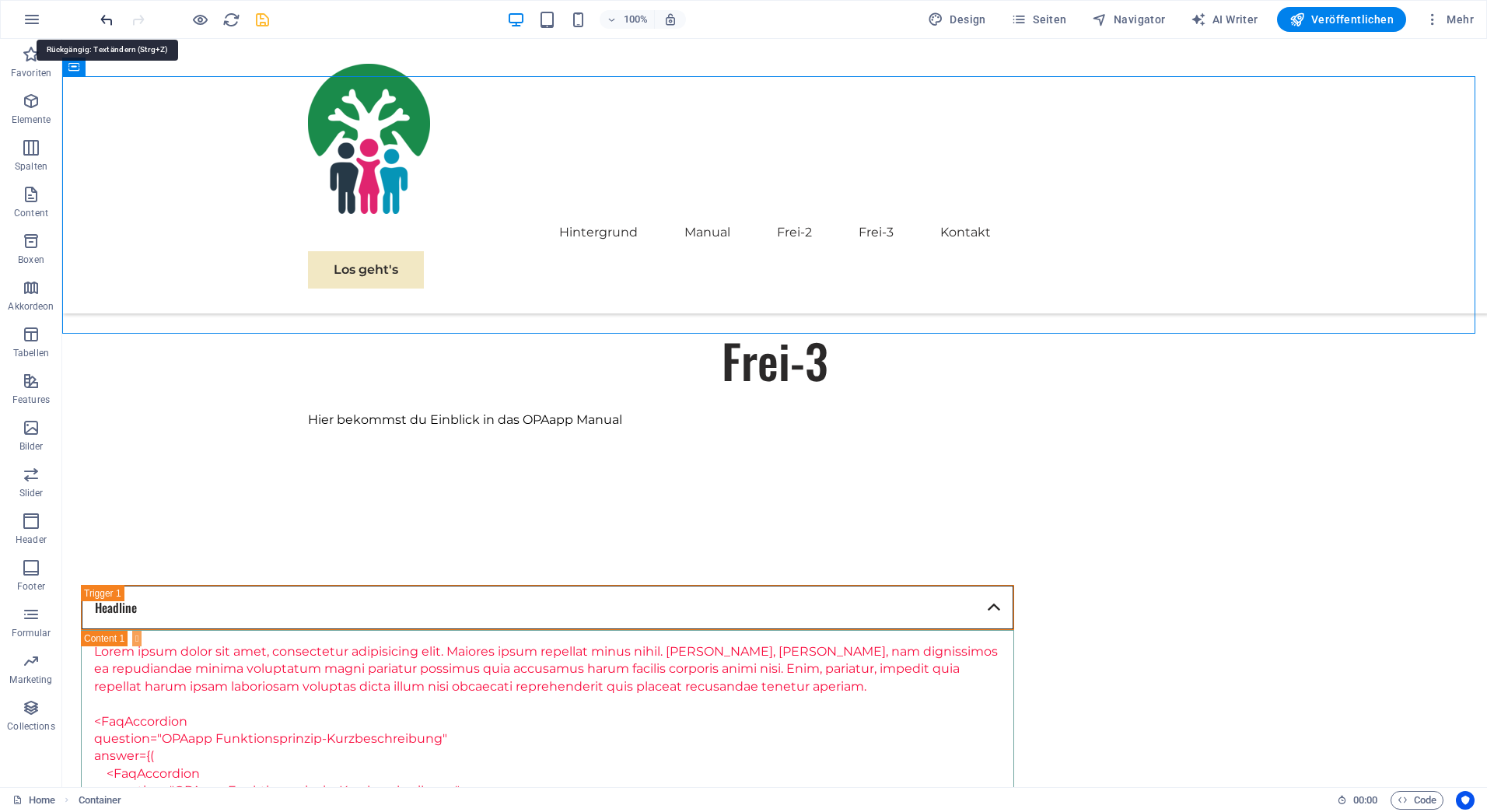
click at [104, 19] on icon "undo" at bounding box center [106, 20] width 18 height 18
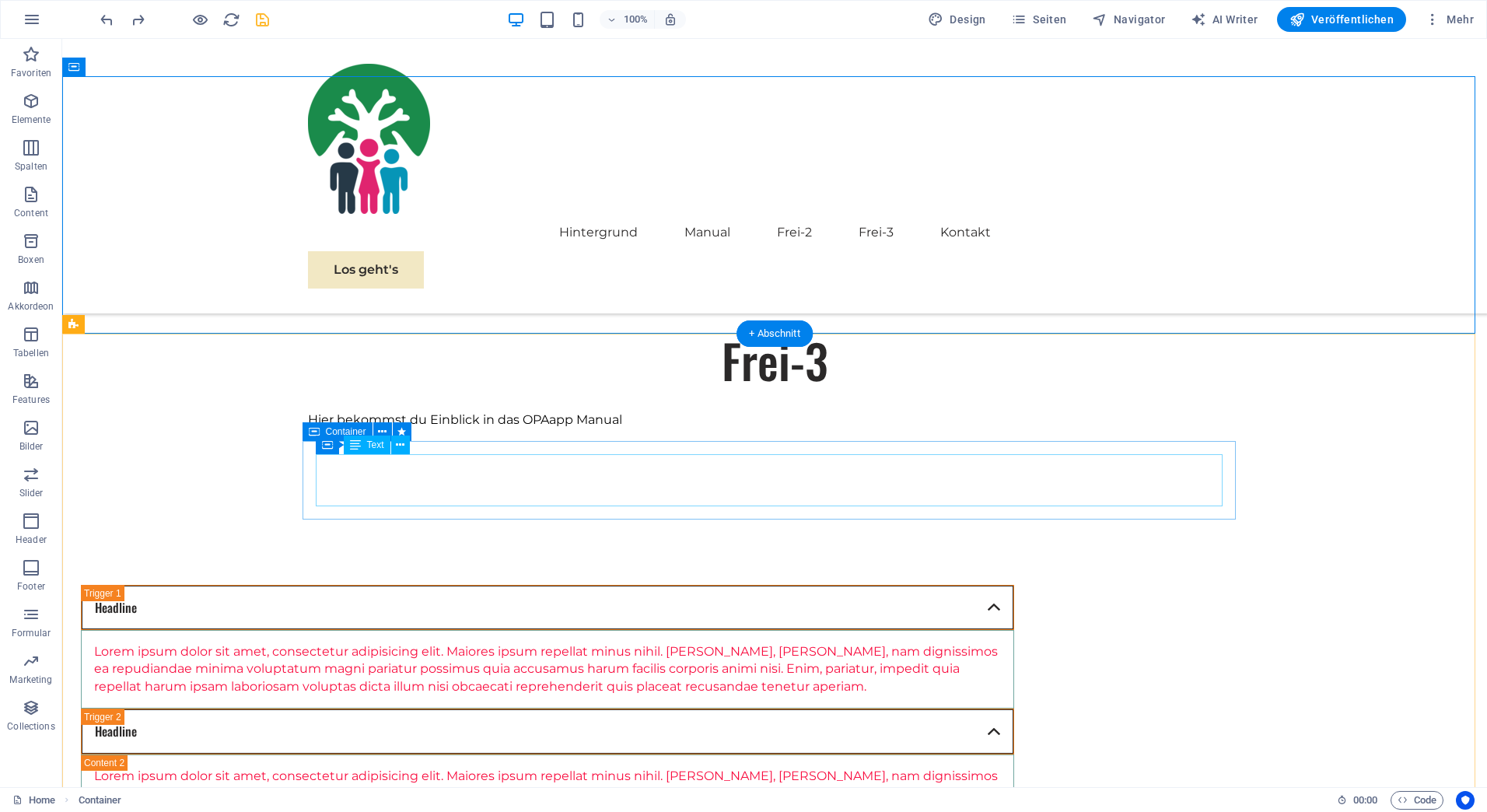
click at [1001, 643] on div "Lorem ipsum dolor sit amet, consectetur adipisicing elit. Maiores ipsum repella…" at bounding box center [547, 669] width 907 height 52
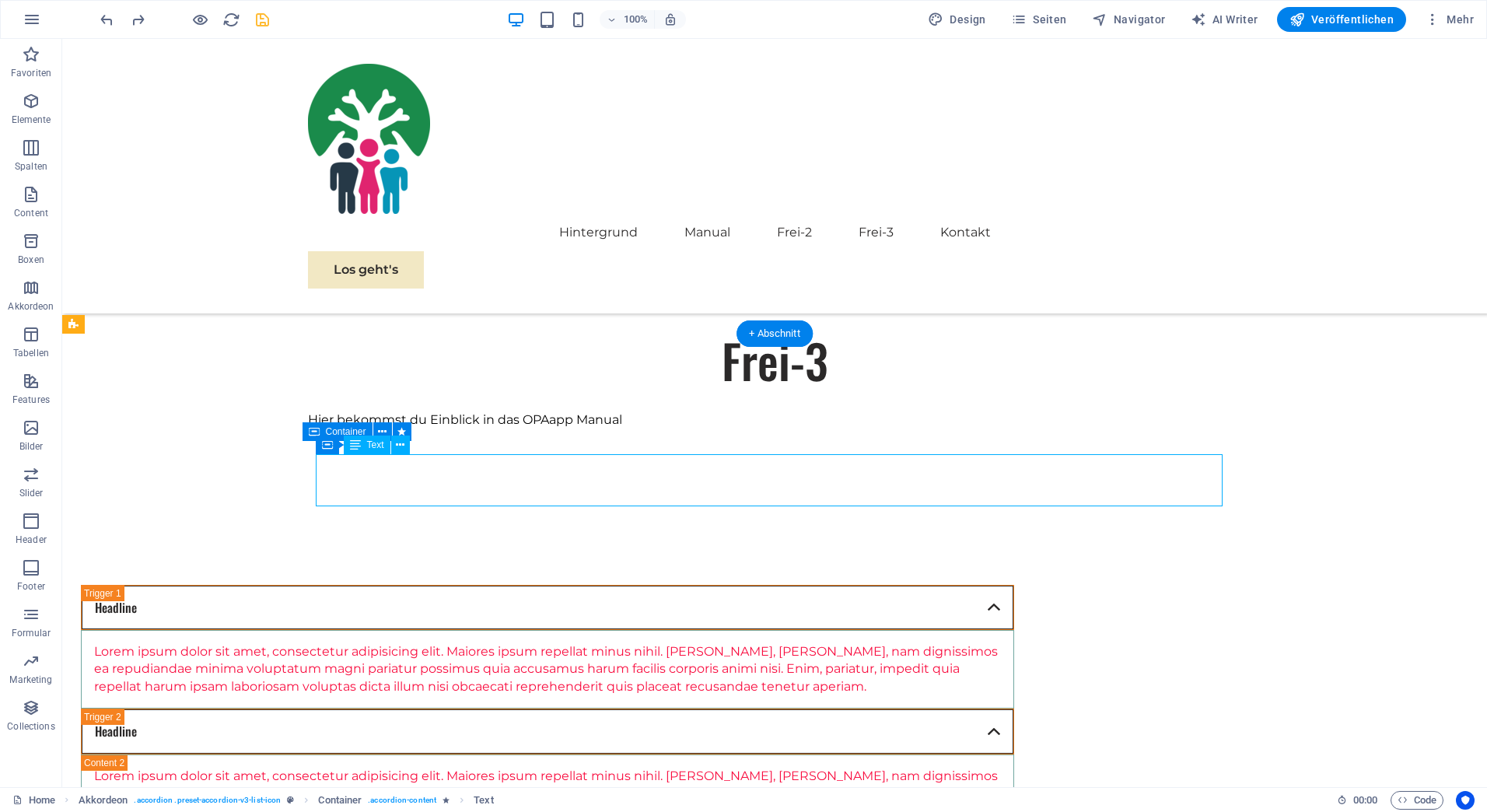
click at [1001, 643] on div "Lorem ipsum dolor sit amet, consectetur adipisicing elit. Maiores ipsum repella…" at bounding box center [547, 669] width 907 height 52
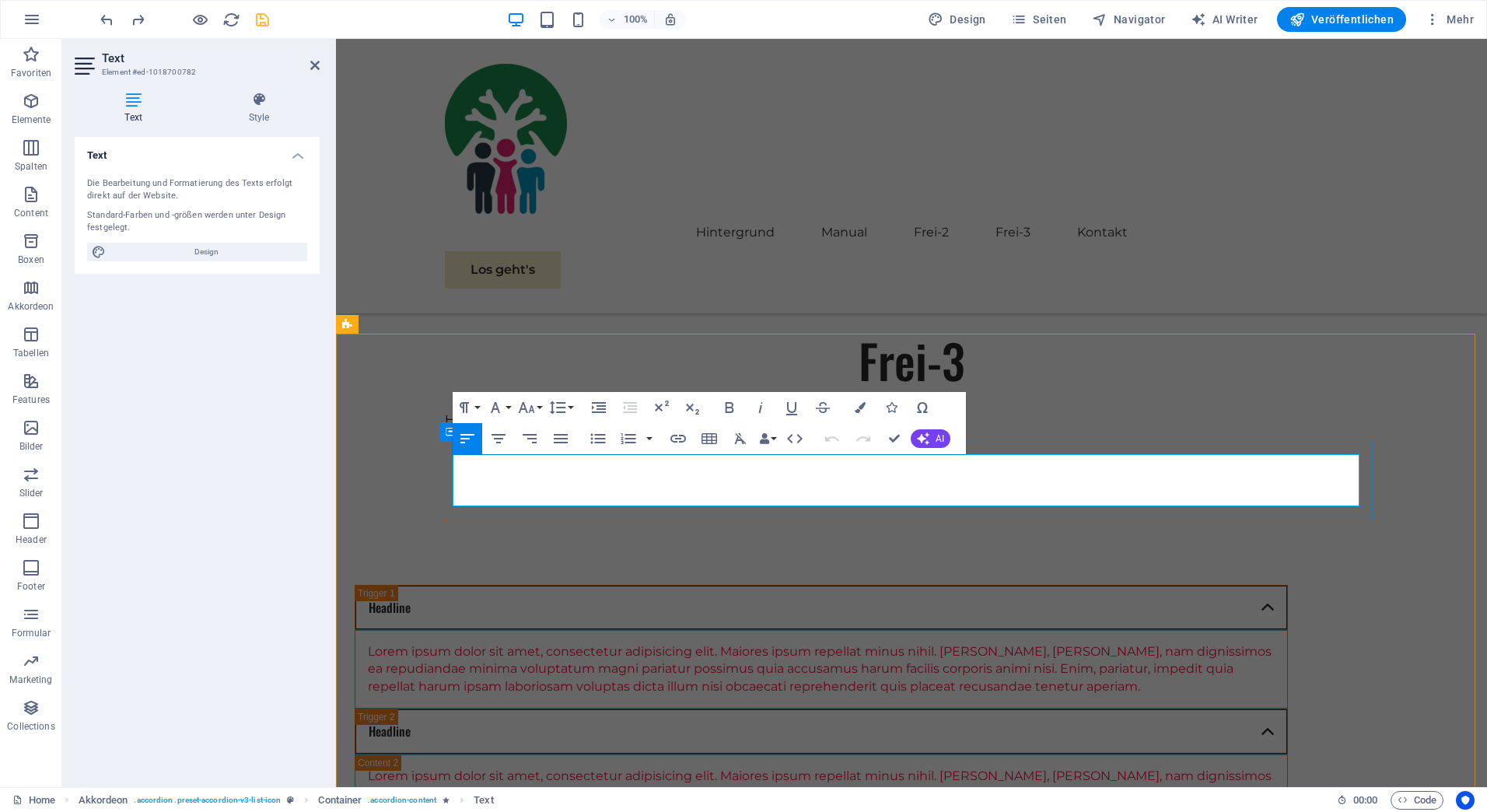
click at [1152, 643] on p "Lorem ipsum dolor sit amet, consectetur adipisicing elit. Maiores ipsum repella…" at bounding box center [821, 669] width 907 height 52
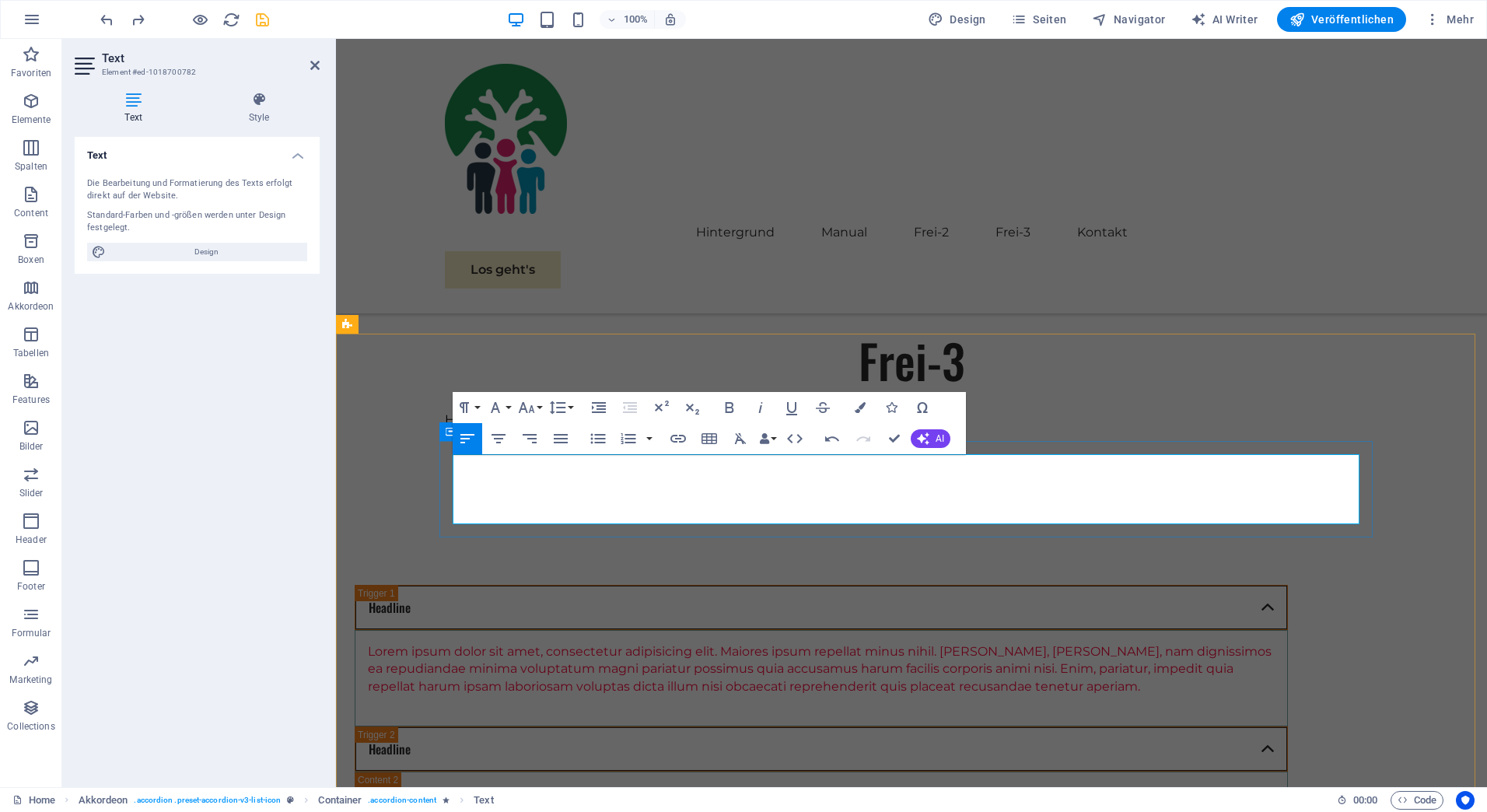
click at [1172, 643] on p "Lorem ipsum dolor sit amet, consectetur adipisicing elit. Maiores ipsum repella…" at bounding box center [821, 669] width 907 height 52
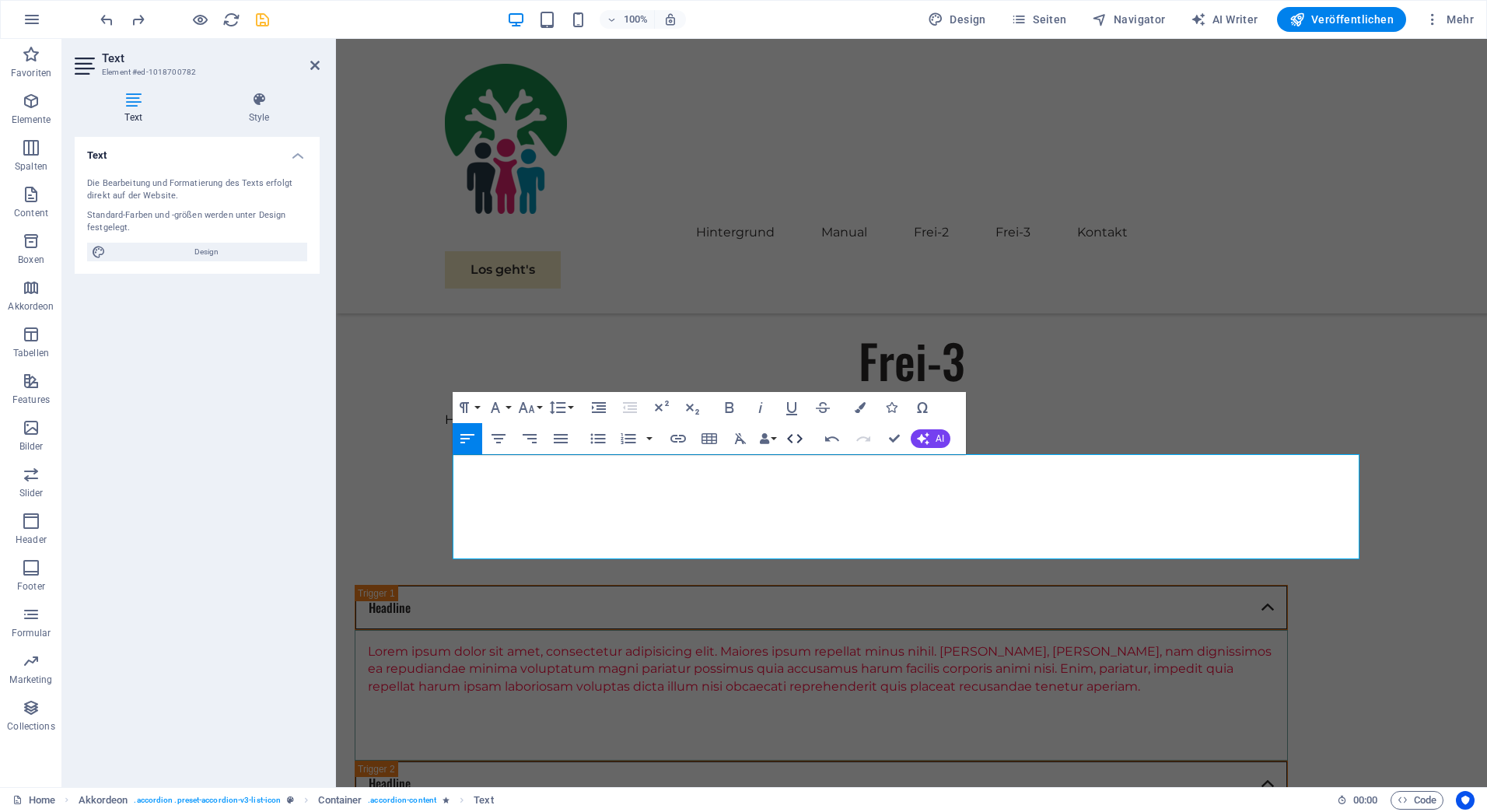
click at [794, 437] on icon "button" at bounding box center [795, 438] width 19 height 19
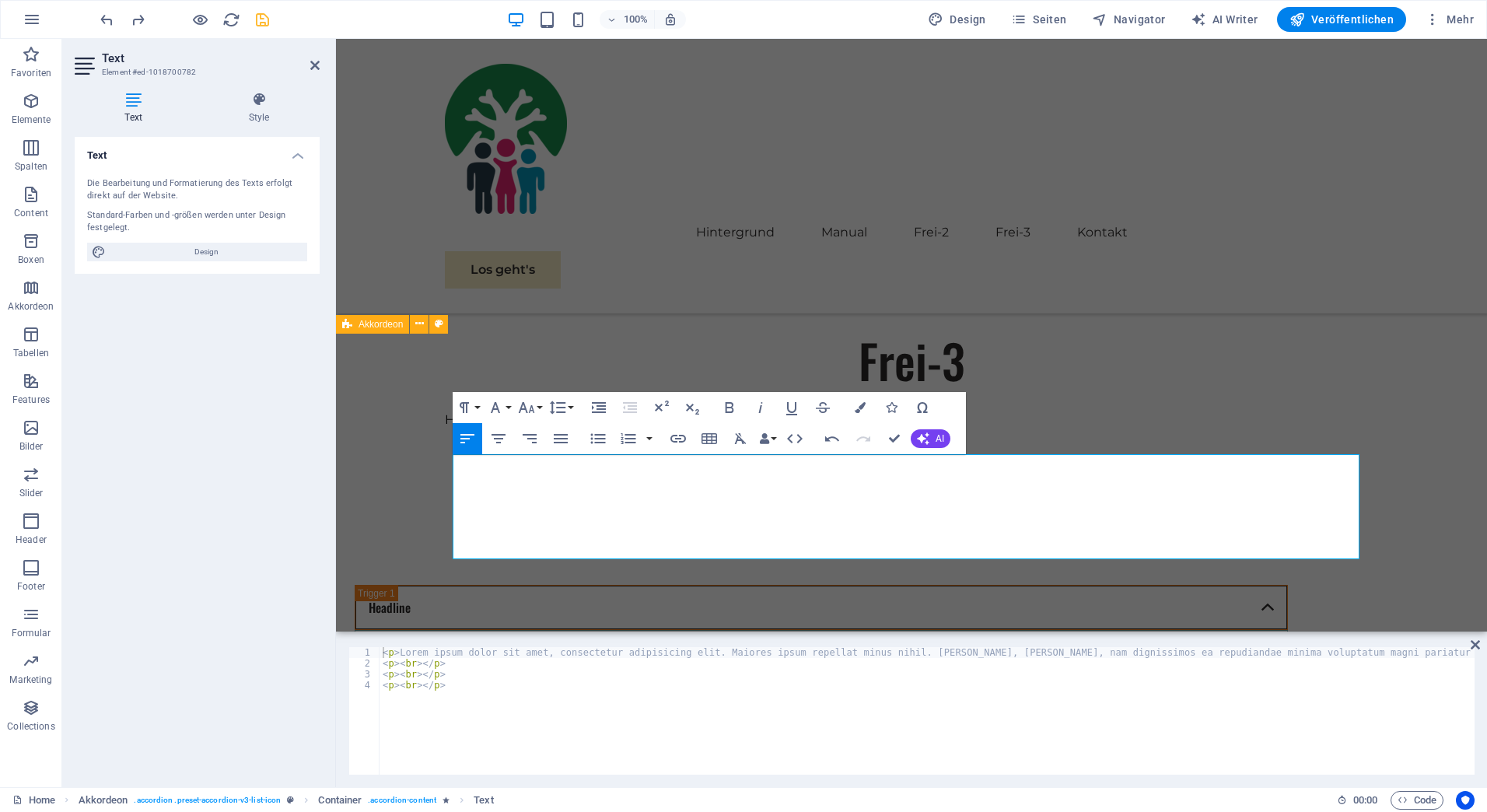
type textarea "<p><br></p>"
click at [477, 695] on div "< p > Lorem ipsum dolor sit amet, consectetur adipisicing elit. Maiores ipsum r…" at bounding box center [1413, 720] width 2066 height 146
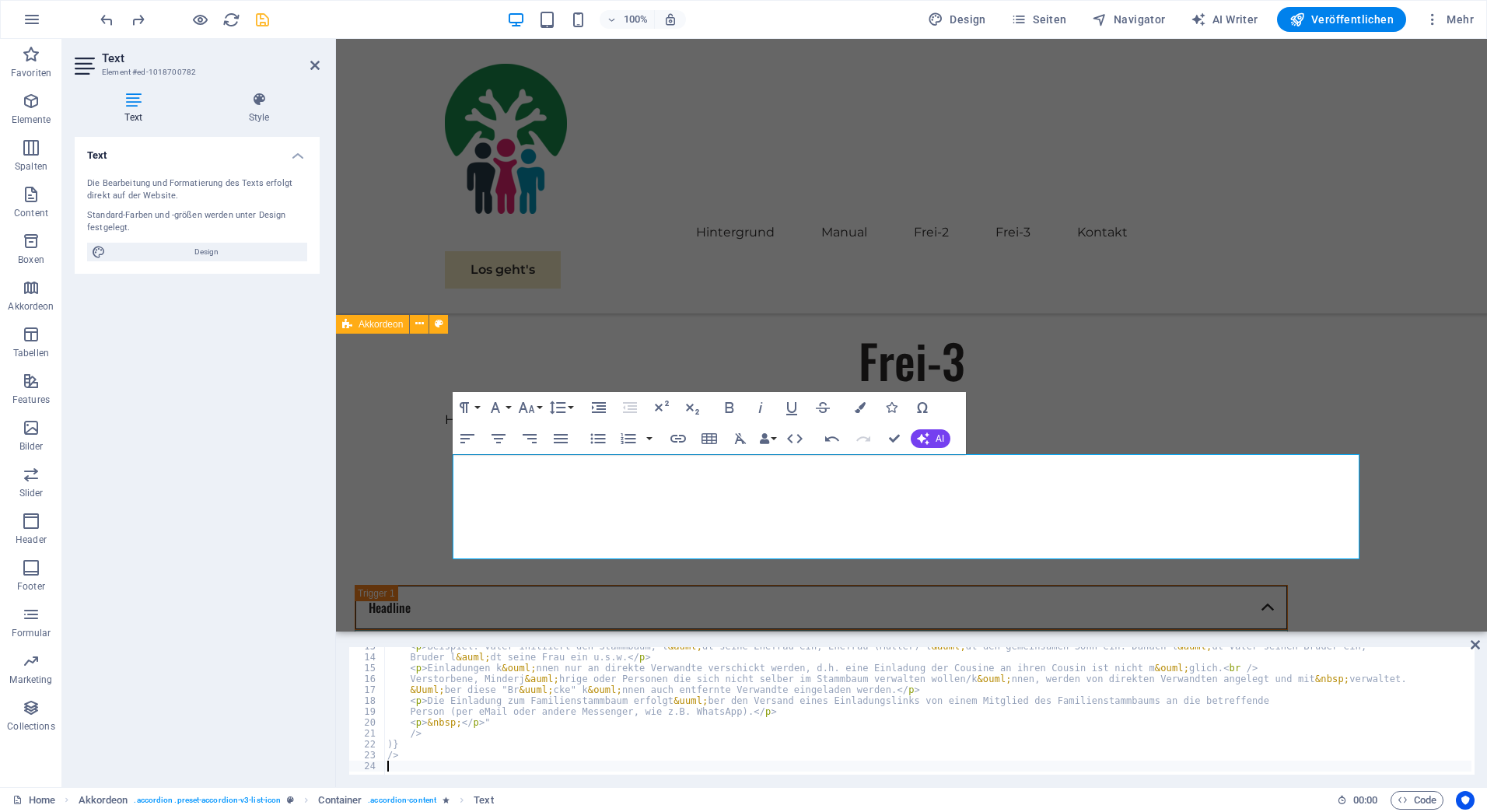
scroll to position [137, 0]
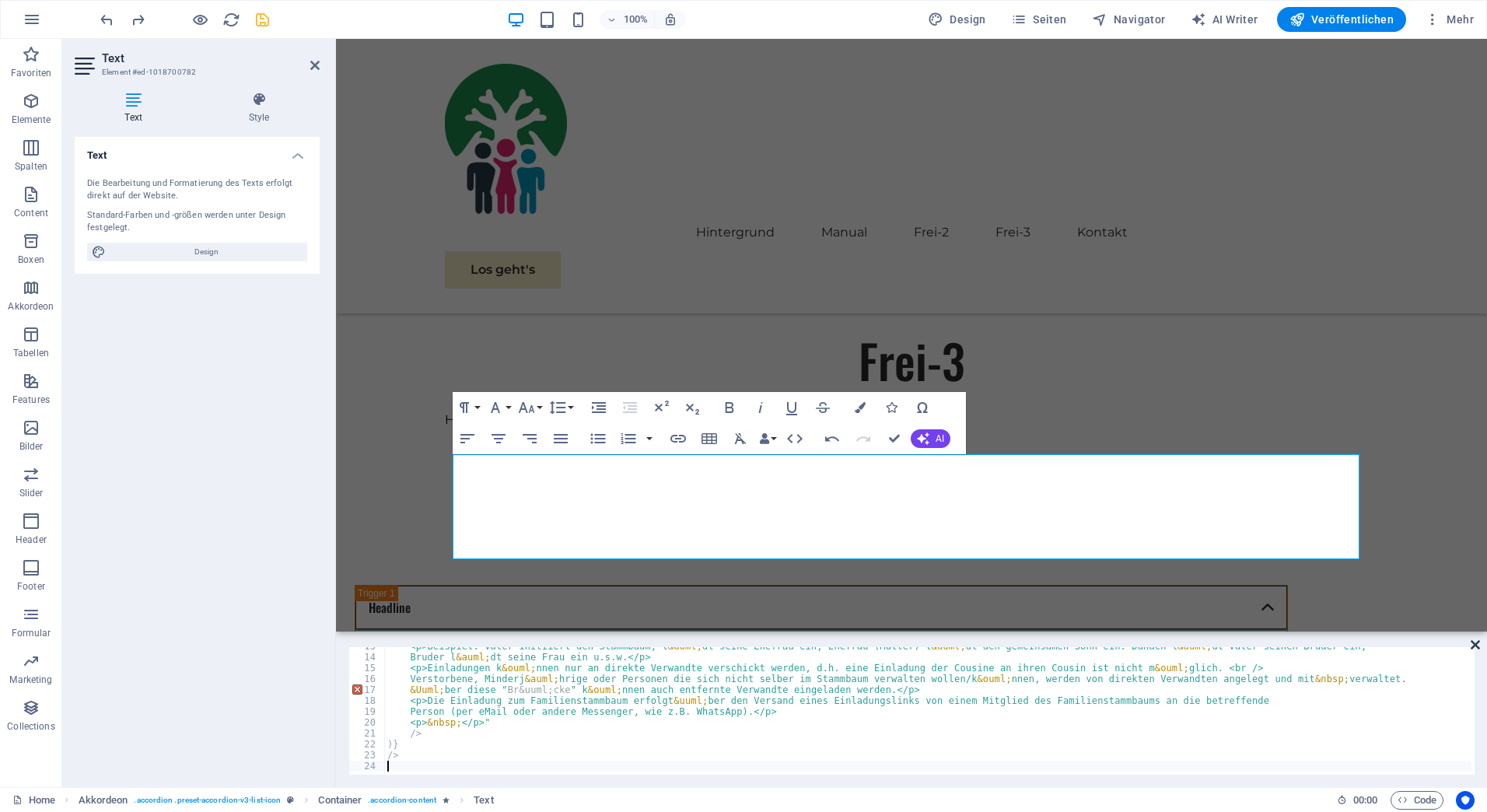
click at [1473, 643] on icon at bounding box center [1475, 644] width 10 height 13
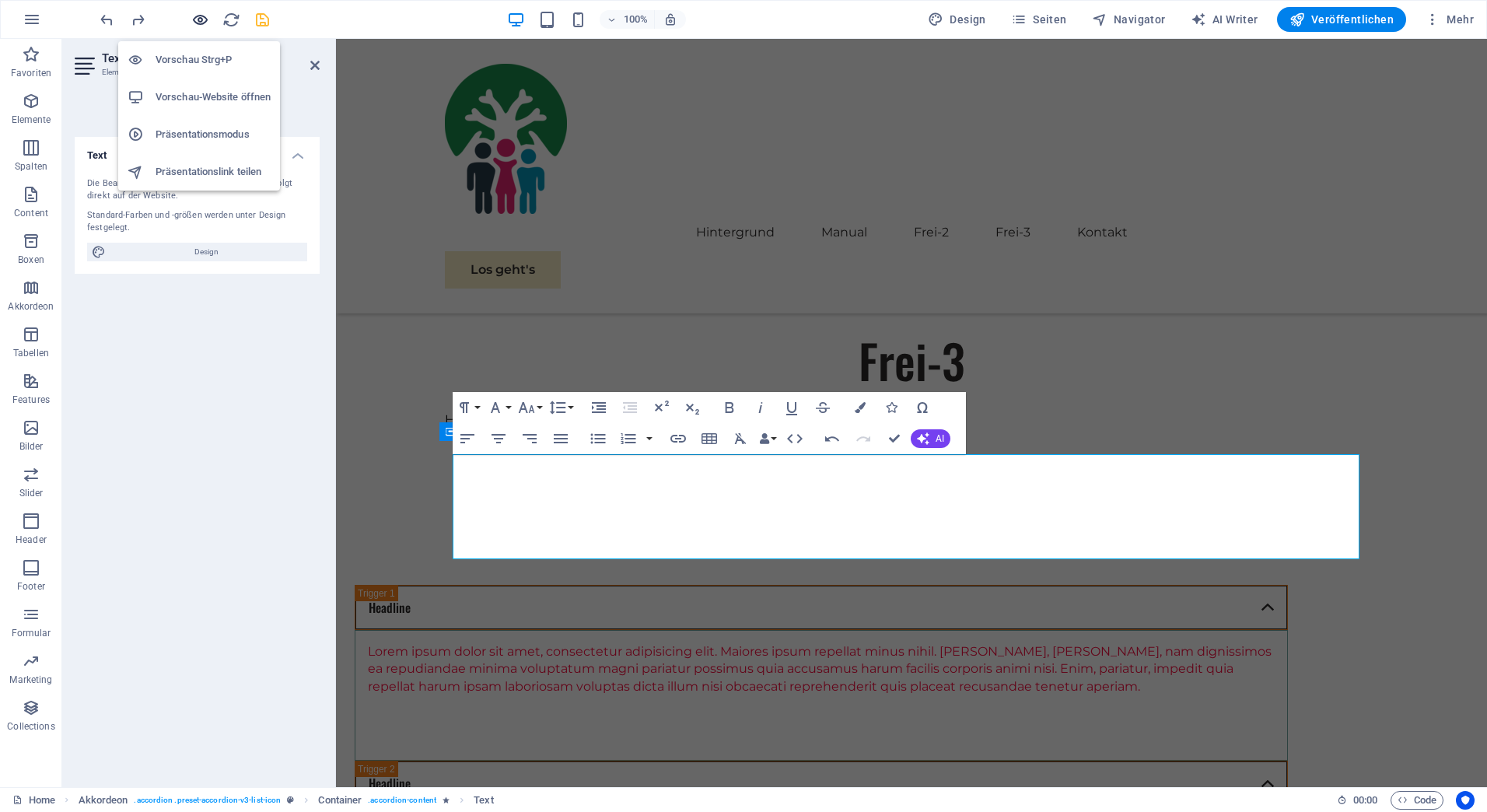
click at [198, 18] on icon "button" at bounding box center [200, 20] width 18 height 18
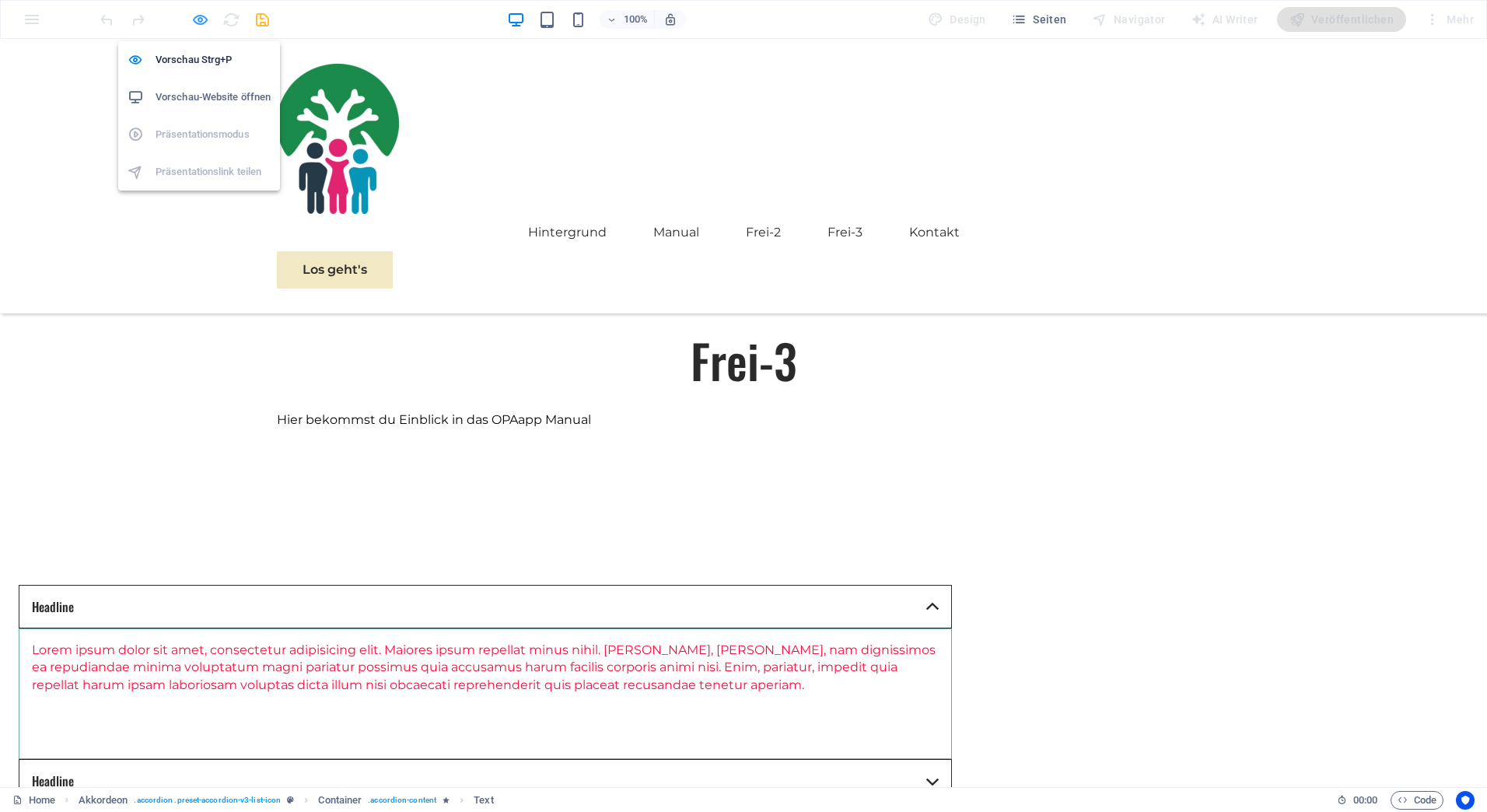
click at [198, 18] on icon "button" at bounding box center [200, 20] width 18 height 18
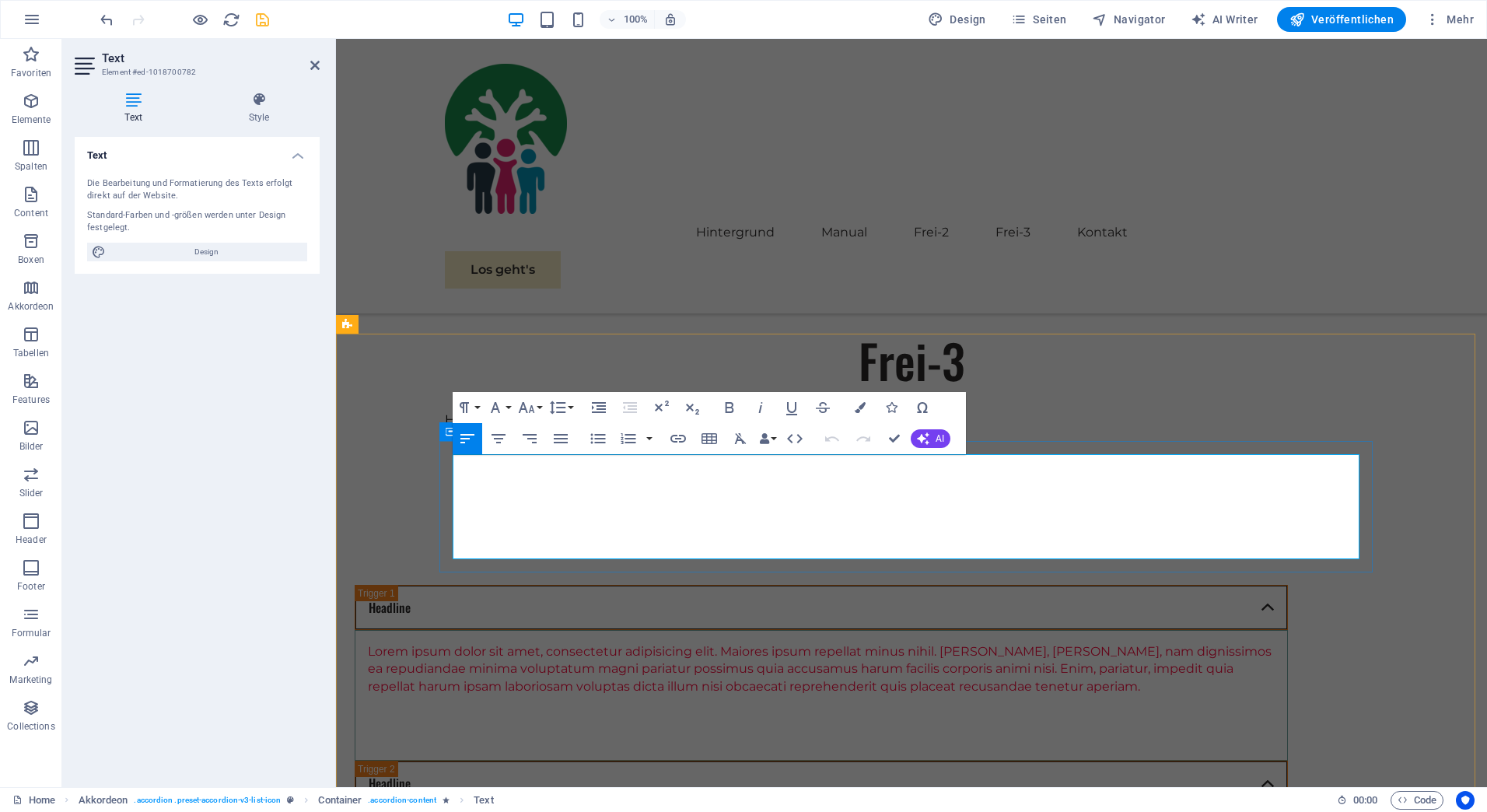
click at [914, 713] on p "Content 1" at bounding box center [821, 722] width 907 height 18
click at [1187, 643] on p "Lorem ipsum dolor sit amet, consectetur adipisicing elit. Maiores ipsum repella…" at bounding box center [821, 669] width 907 height 52
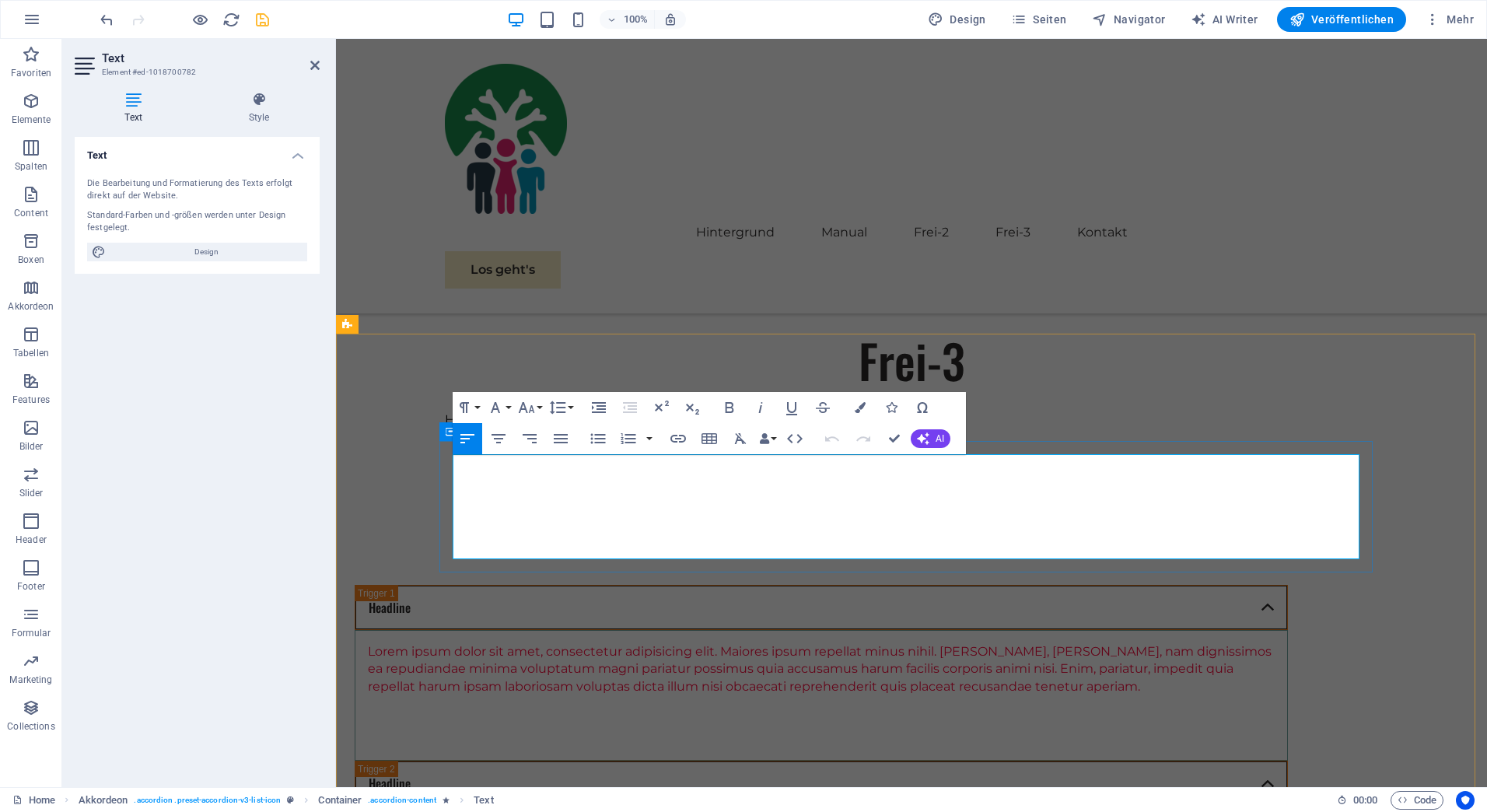
click at [883, 643] on p "Lorem ipsum dolor sit amet, consectetur adipisicing elit. Maiores ipsum repella…" at bounding box center [821, 669] width 907 height 52
click at [879, 730] on p "Content 1" at bounding box center [821, 739] width 907 height 18
drag, startPoint x: 879, startPoint y: 552, endPoint x: 805, endPoint y: 510, distance: 85.1
click at [805, 643] on div "Lorem ipsum dolor sit amet, consectetur adipisicing elit. Maiores ipsum repella…" at bounding box center [821, 695] width 907 height 104
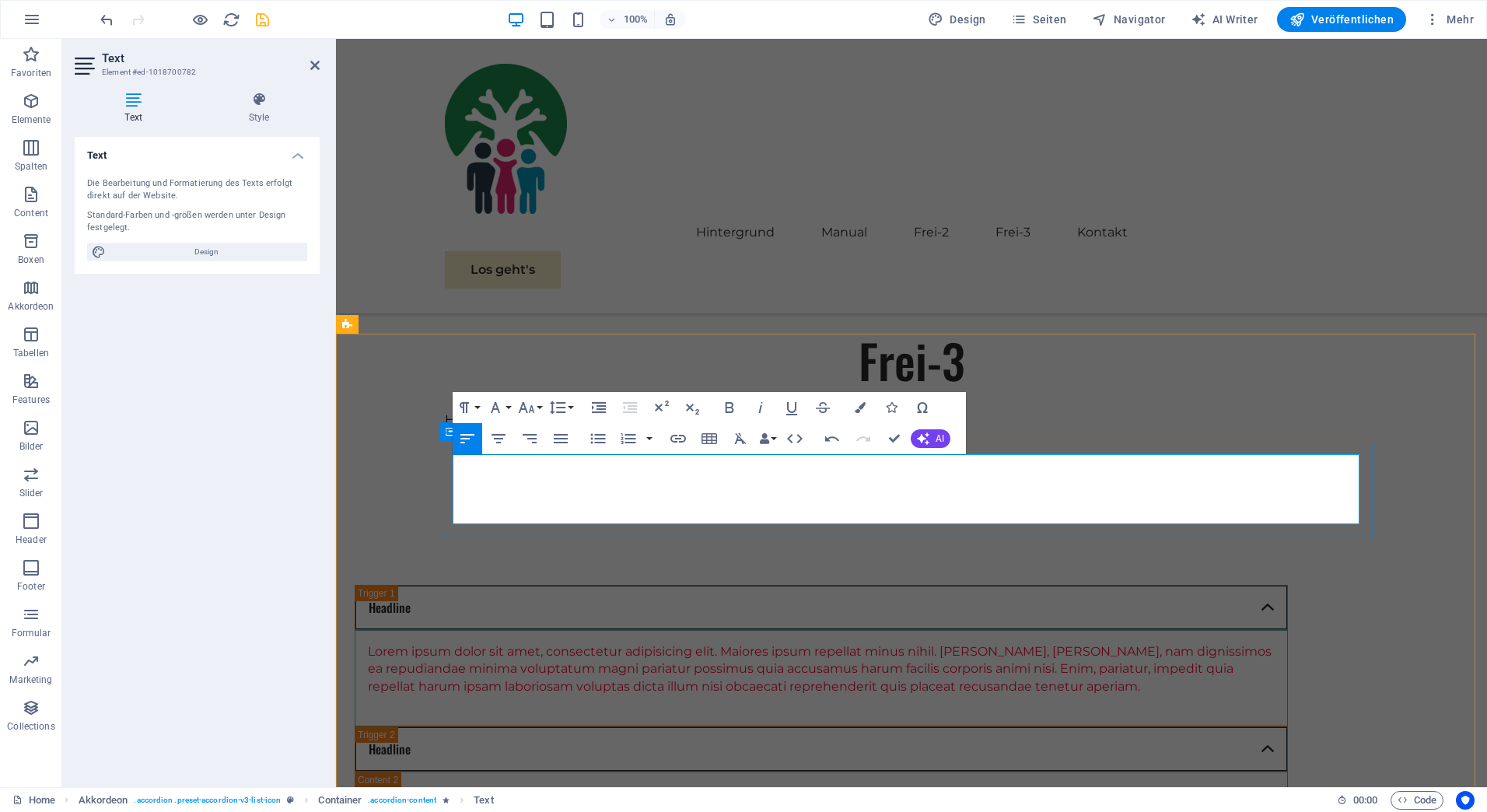
click at [1141, 643] on p "Lorem ipsum dolor sit amet, consectetur adipisicing elit. Maiores ipsum repella…" at bounding box center [821, 669] width 907 height 52
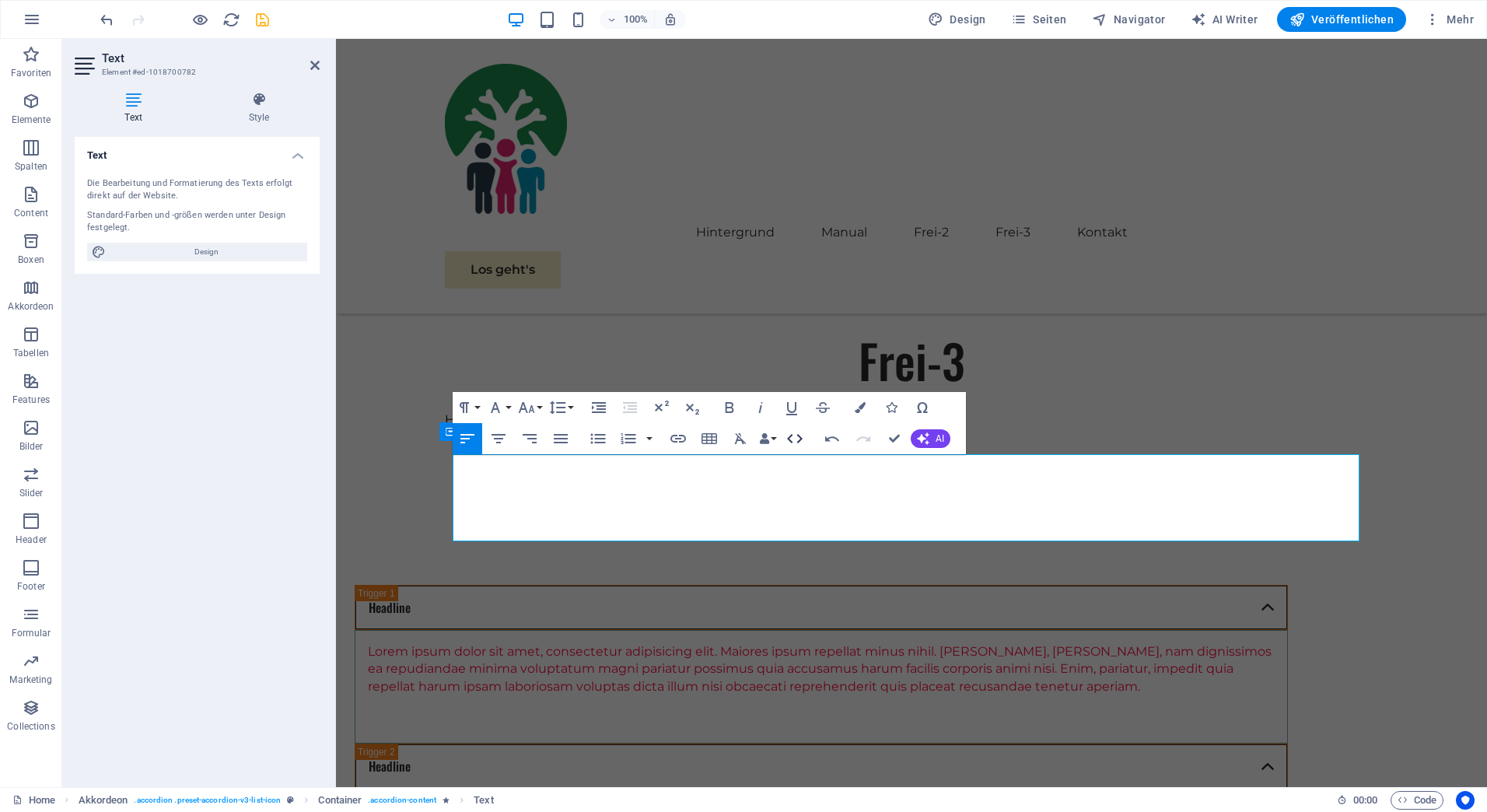
click at [795, 437] on icon "button" at bounding box center [795, 438] width 19 height 19
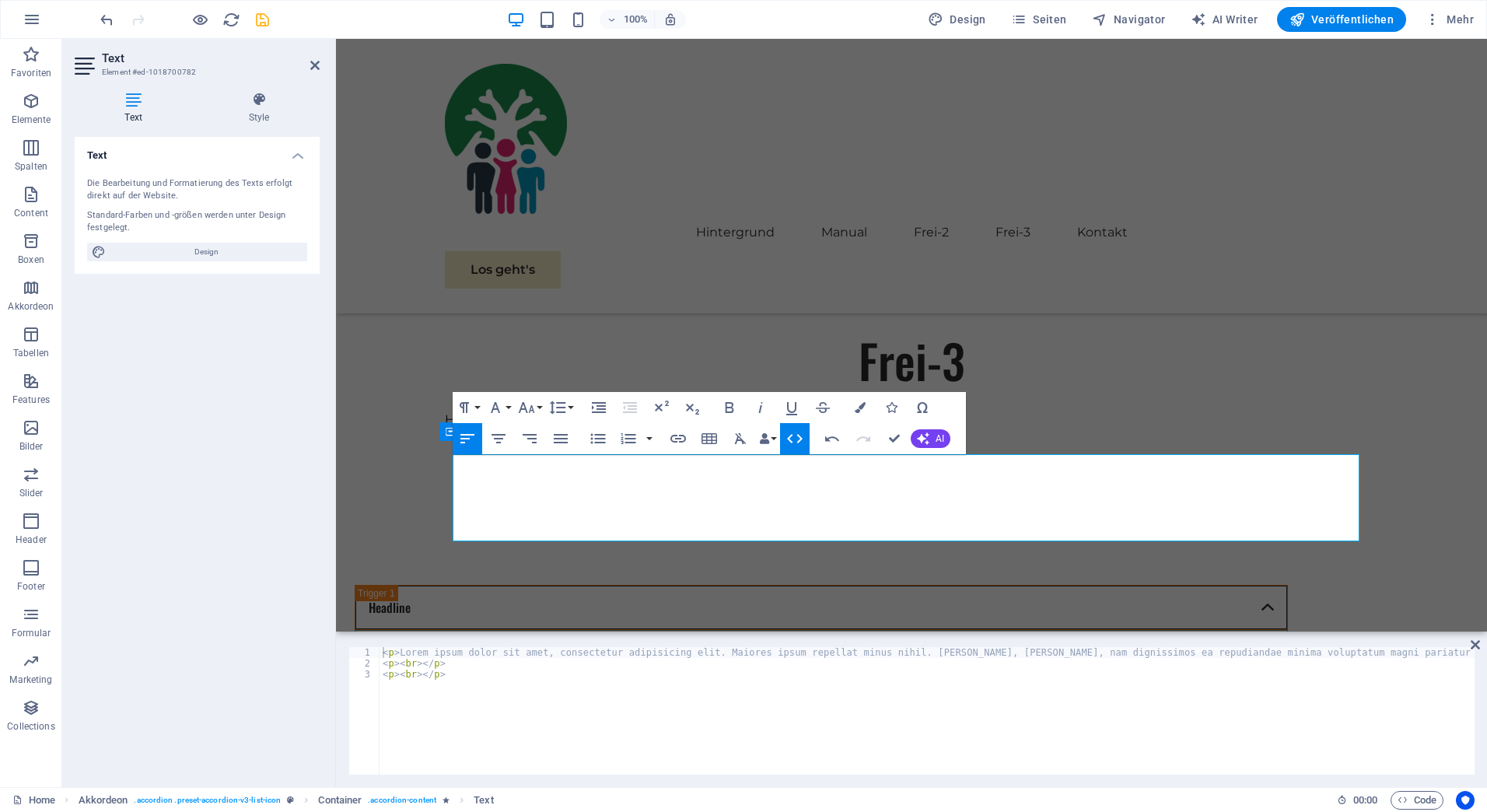
type textarea "<p><br></p>"
click at [480, 686] on div "< p > Lorem ipsum dolor sit amet, consectetur adipisicing elit. Maiores ipsum r…" at bounding box center [1413, 720] width 2066 height 146
click at [412, 687] on div "< p > Lorem ipsum dolor sit amet, consectetur adipisicing elit. Maiores ipsum r…" at bounding box center [1413, 720] width 2066 height 146
paste textarea "<p>&nbsp;</p>""
type textarea "<p>&nbsp;</p>""
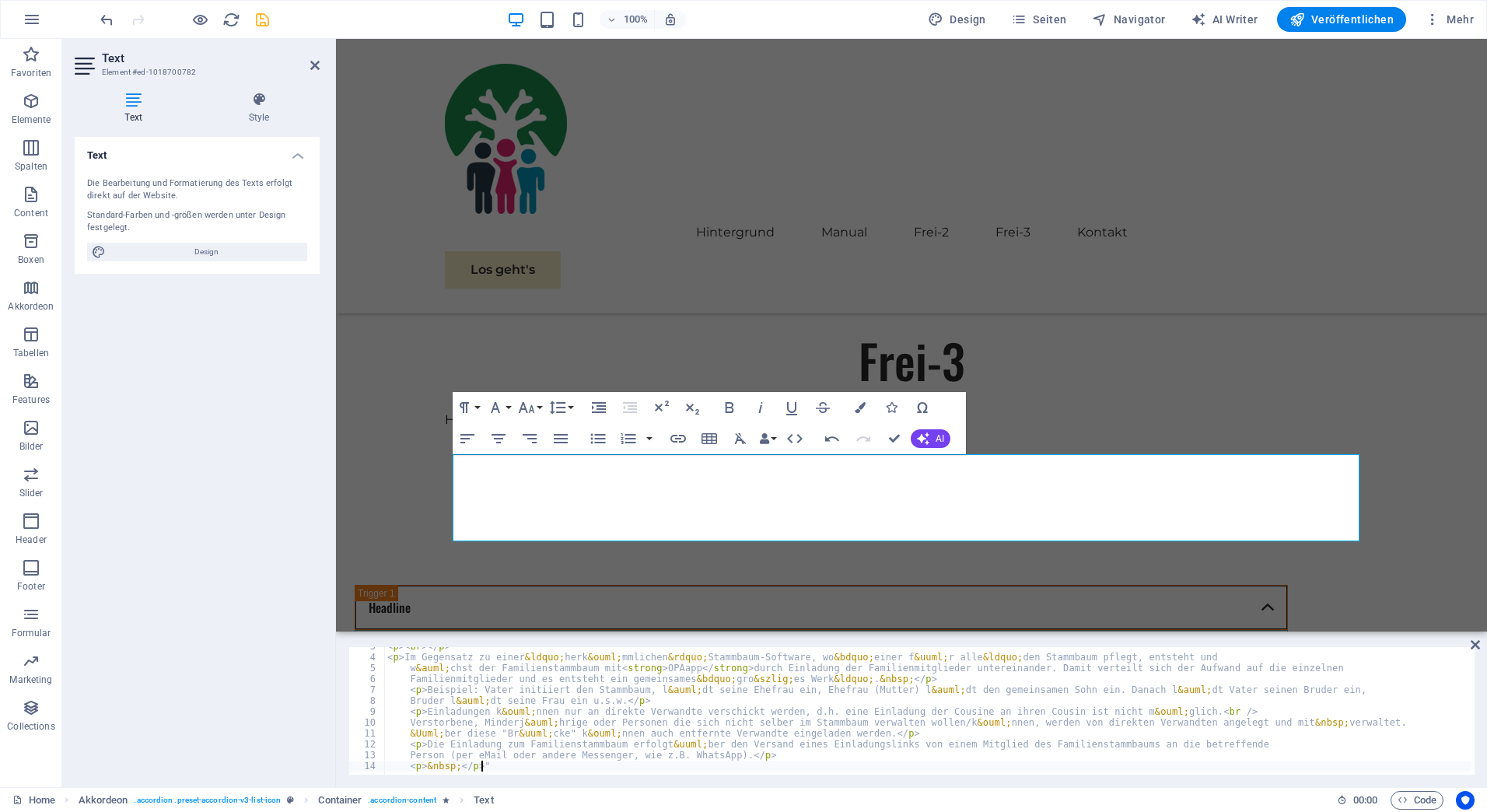
scroll to position [28, 0]
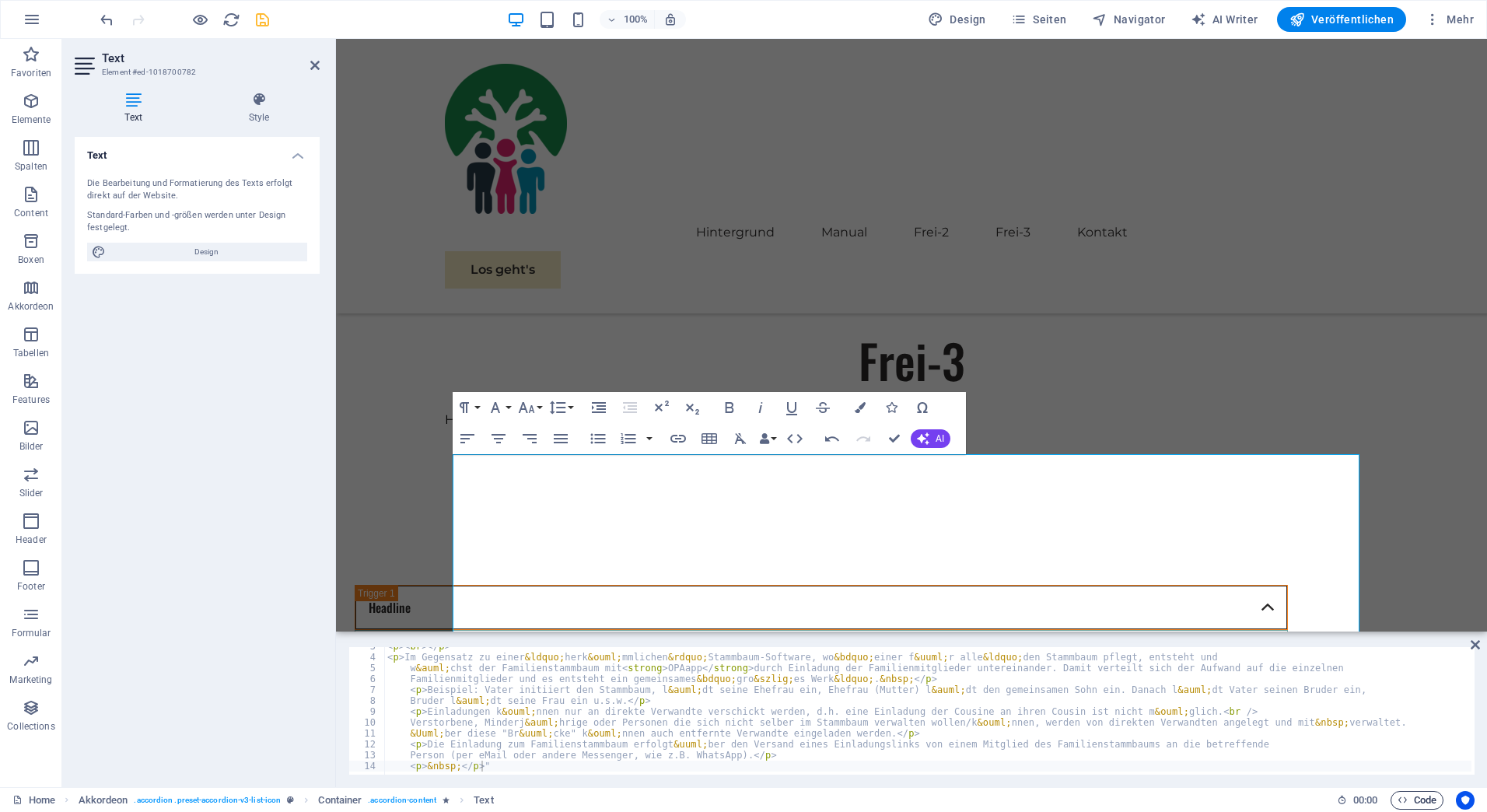
click at [1417, 798] on span "Code" at bounding box center [1418, 799] width 39 height 19
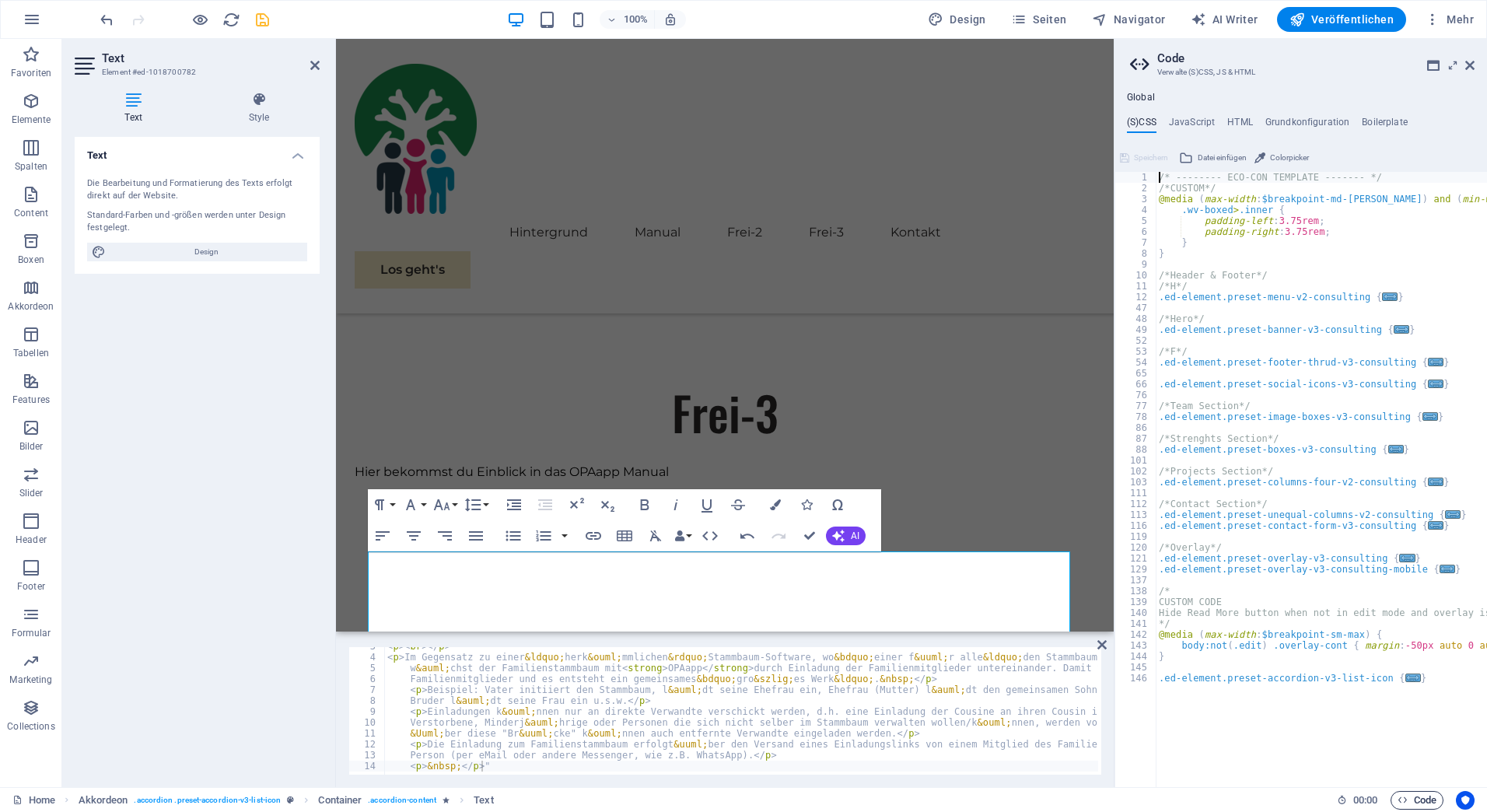
click at [1418, 801] on span "Code" at bounding box center [1418, 799] width 39 height 19
click at [1413, 801] on span "Code" at bounding box center [1418, 799] width 39 height 19
click at [1196, 121] on h4 "JavaScript" at bounding box center [1191, 125] width 46 height 18
type textarea "/* JS for preset "Menu V2" */"
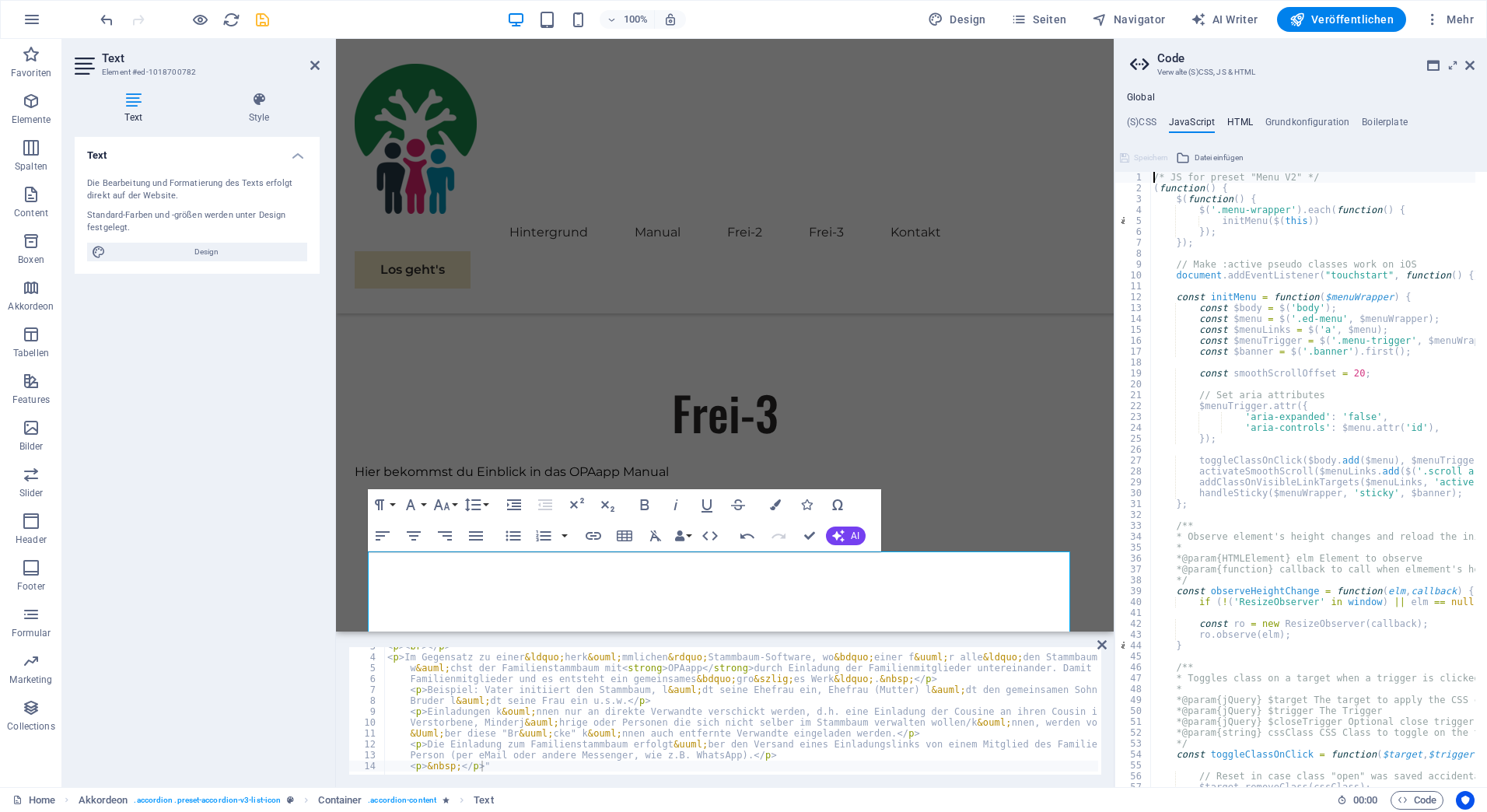
click at [1240, 117] on h4 "HTML" at bounding box center [1240, 125] width 25 height 18
type textarea "<a href="#main-content" class="wv-link-content button">Skip to main content</a>"
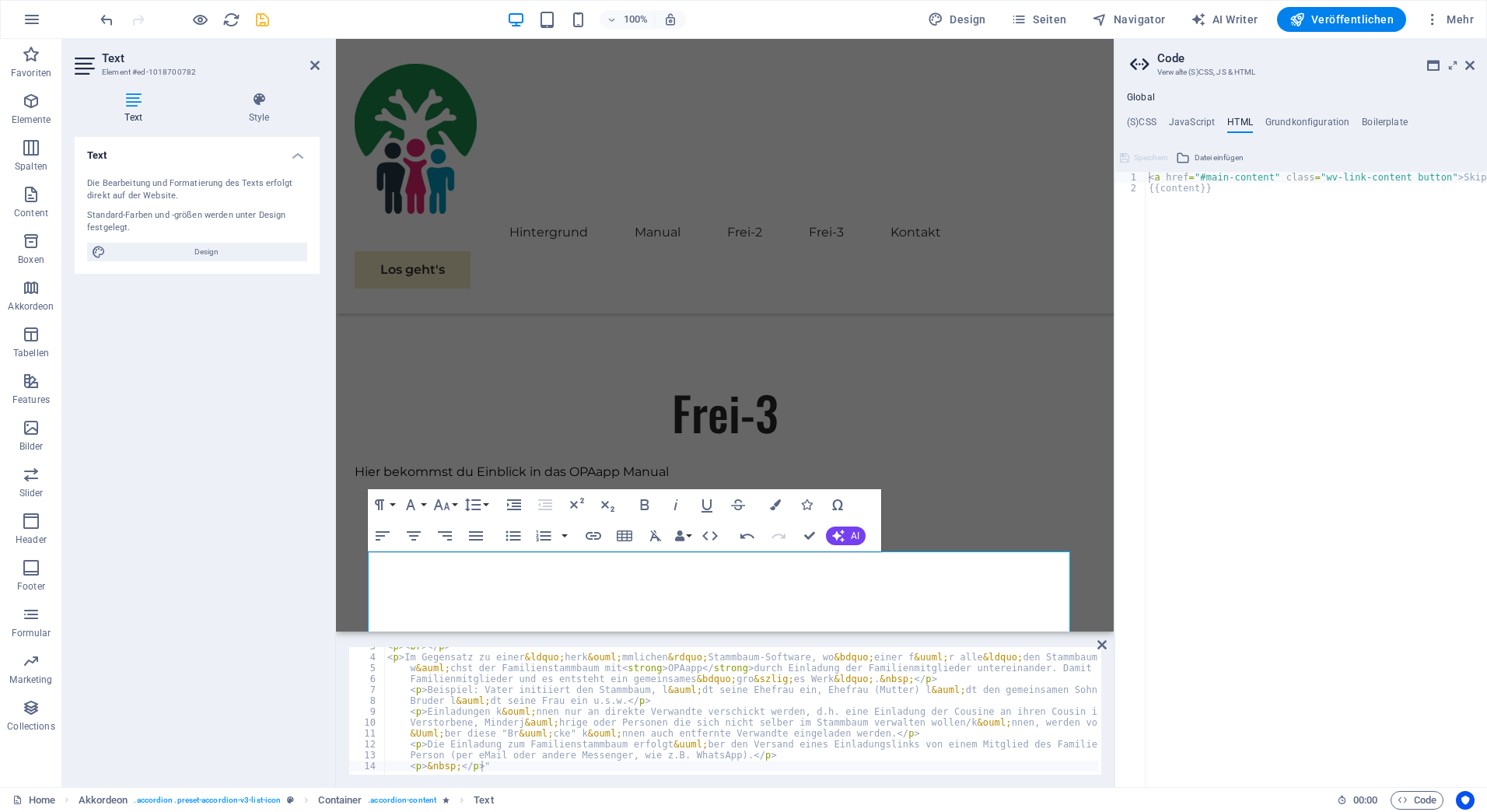
click at [1136, 61] on icon at bounding box center [1141, 64] width 23 height 21
click at [1471, 63] on icon at bounding box center [1470, 65] width 10 height 13
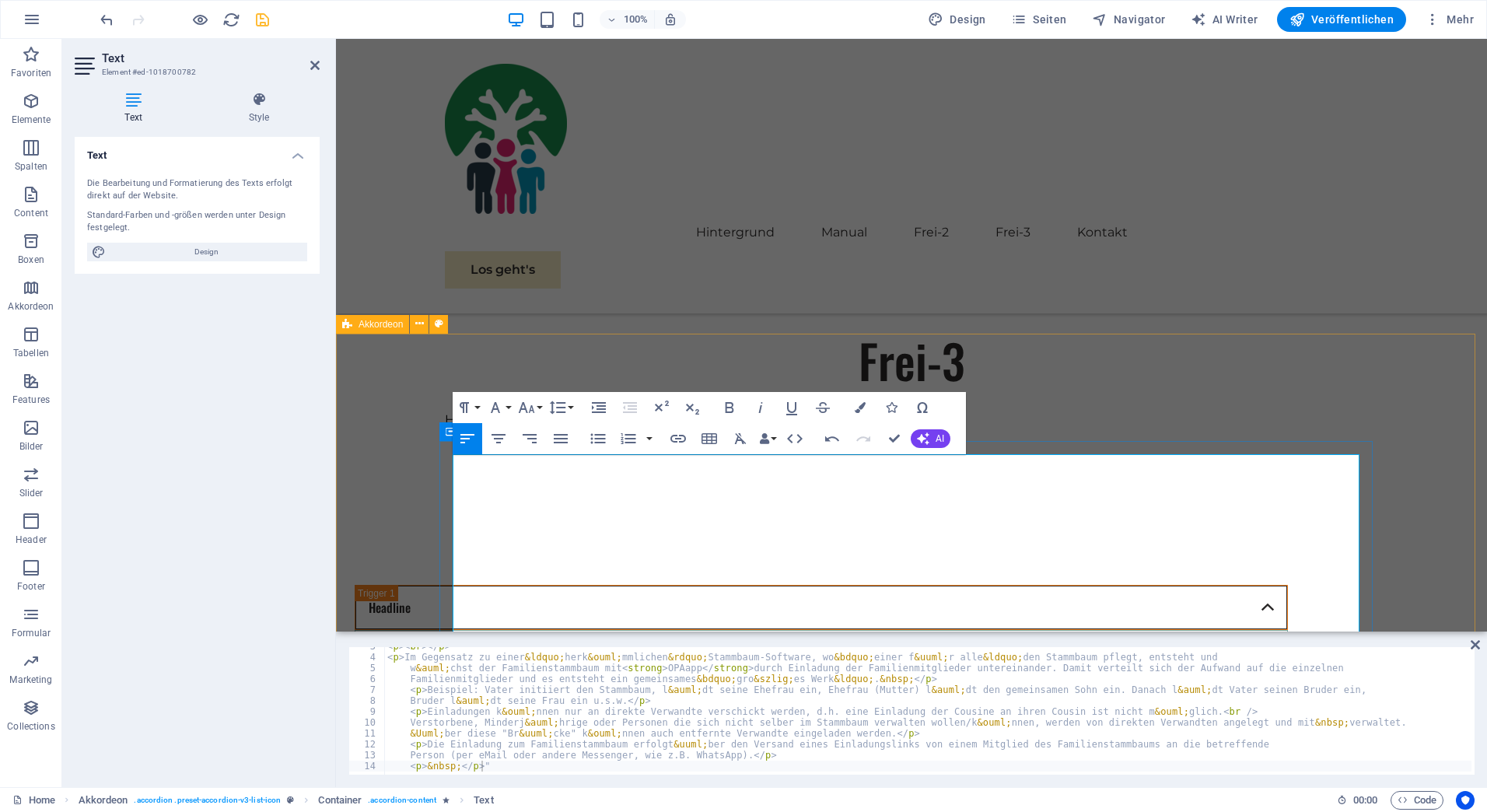
drag, startPoint x: 1153, startPoint y: 500, endPoint x: 453, endPoint y: 461, distance: 701.1
click at [453, 643] on p "Lorem ipsum dolor sit amet, consectetur adipisicing elit. Maiores ipsum repella…" at bounding box center [821, 669] width 907 height 52
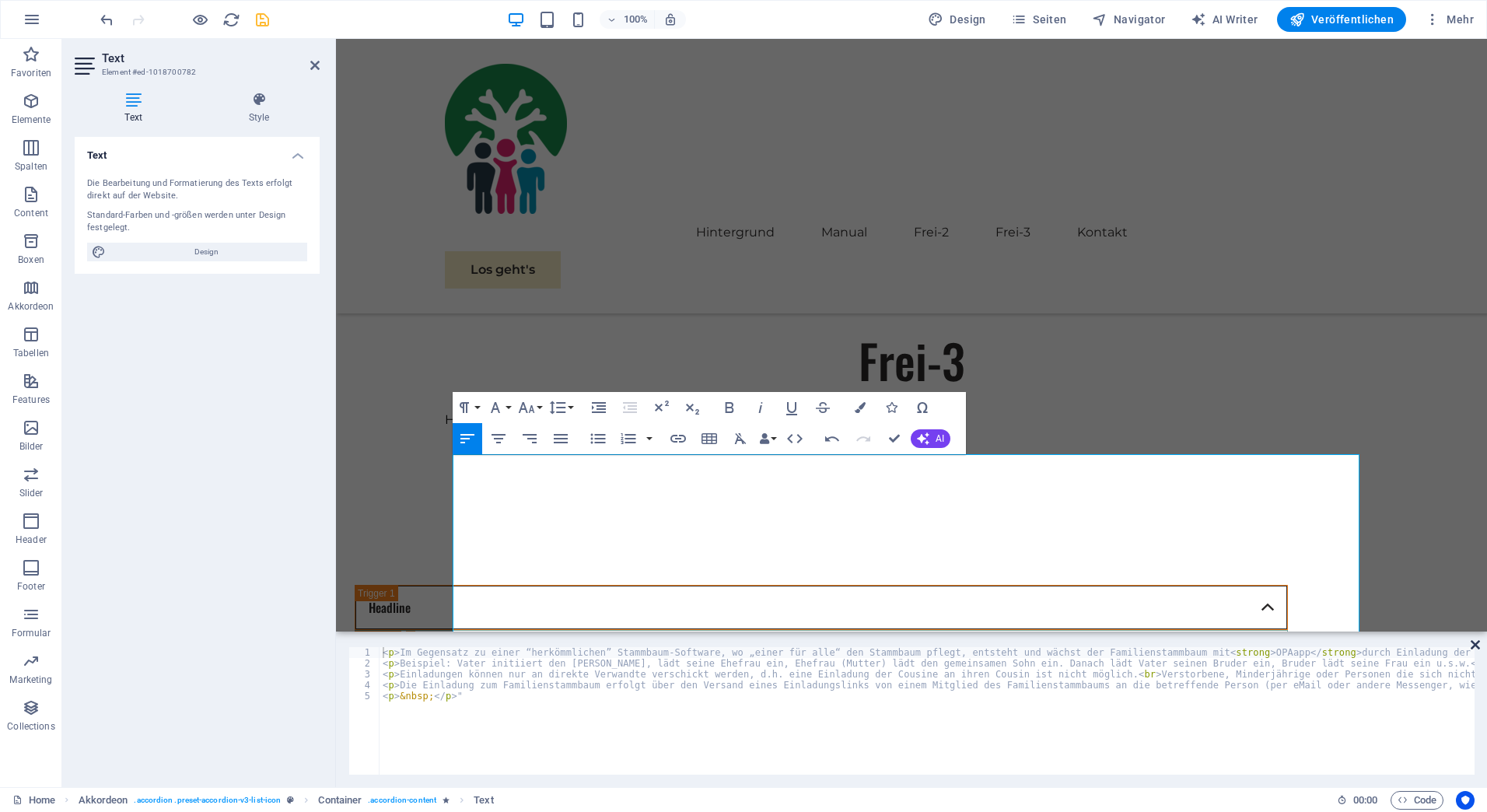
click at [1474, 648] on icon at bounding box center [1475, 644] width 10 height 13
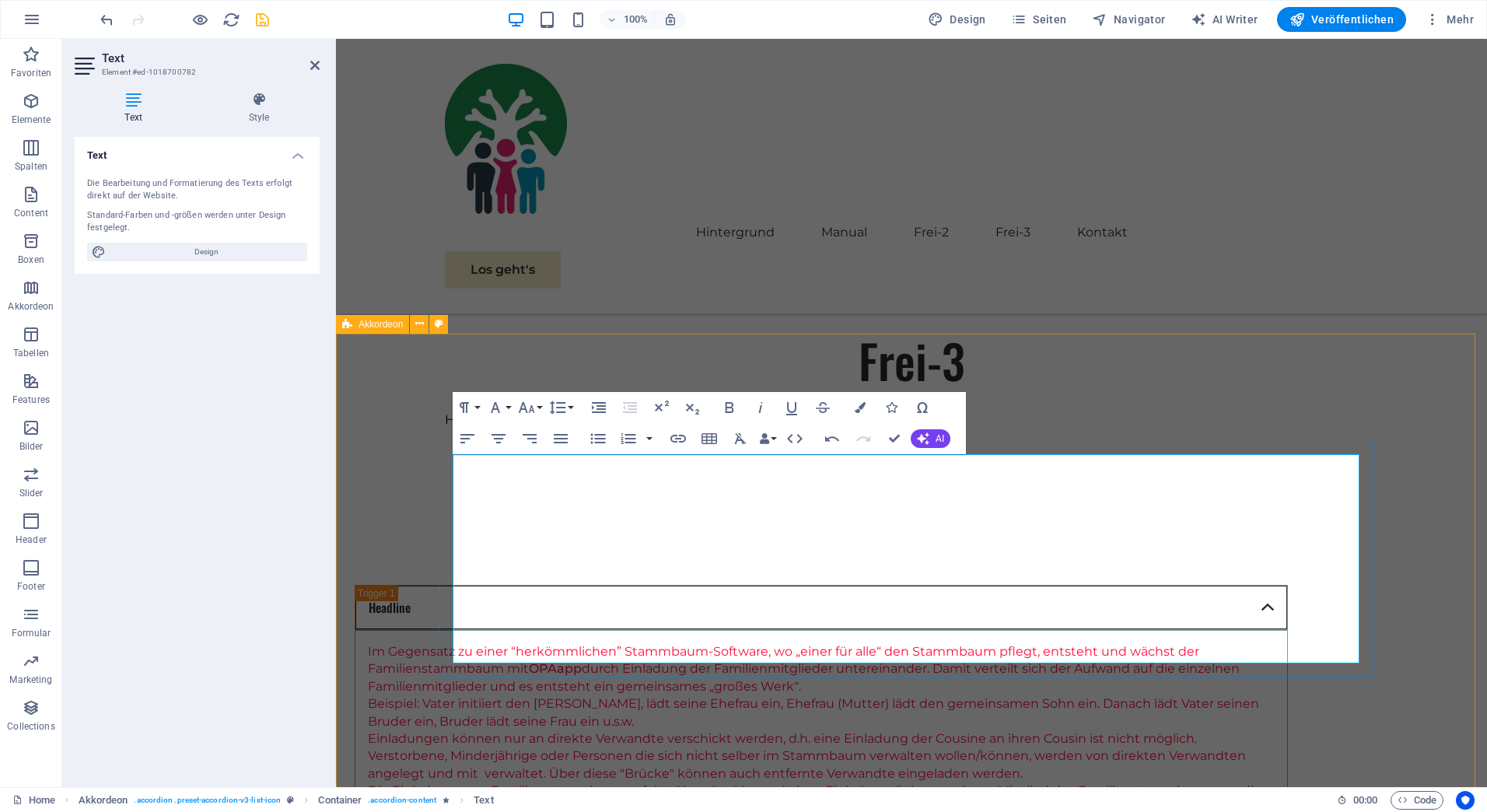
click at [454, 643] on p "Im Gegensatz zu einer “herkömmlichen” Stammbaum-Software, wo „einer für alle“ d…" at bounding box center [821, 669] width 907 height 52
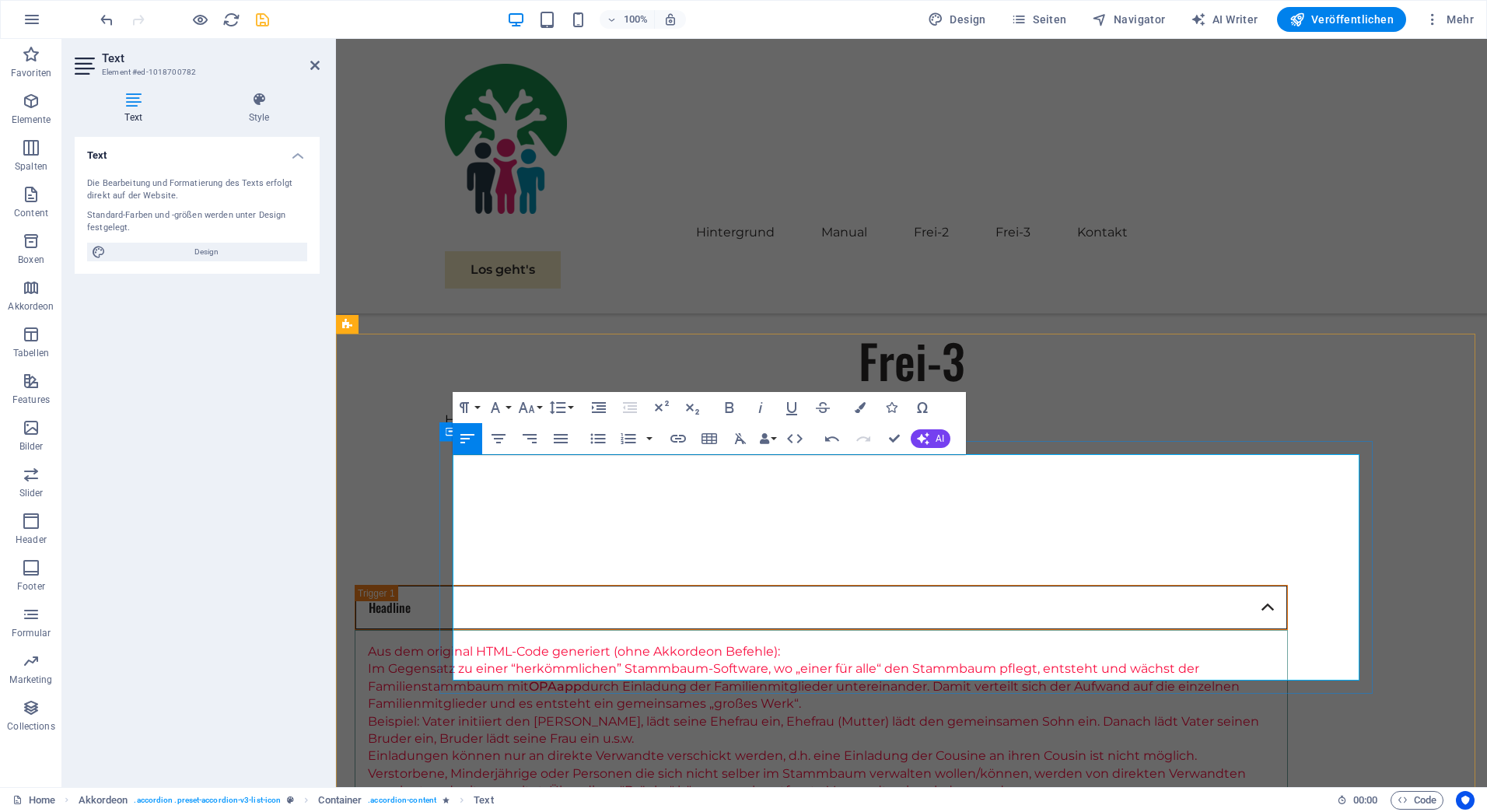
click at [933, 800] on p "Die Einladung zum Familienstammbaum erfolgt über den Versand eines Einladungsli…" at bounding box center [821, 818] width 907 height 35
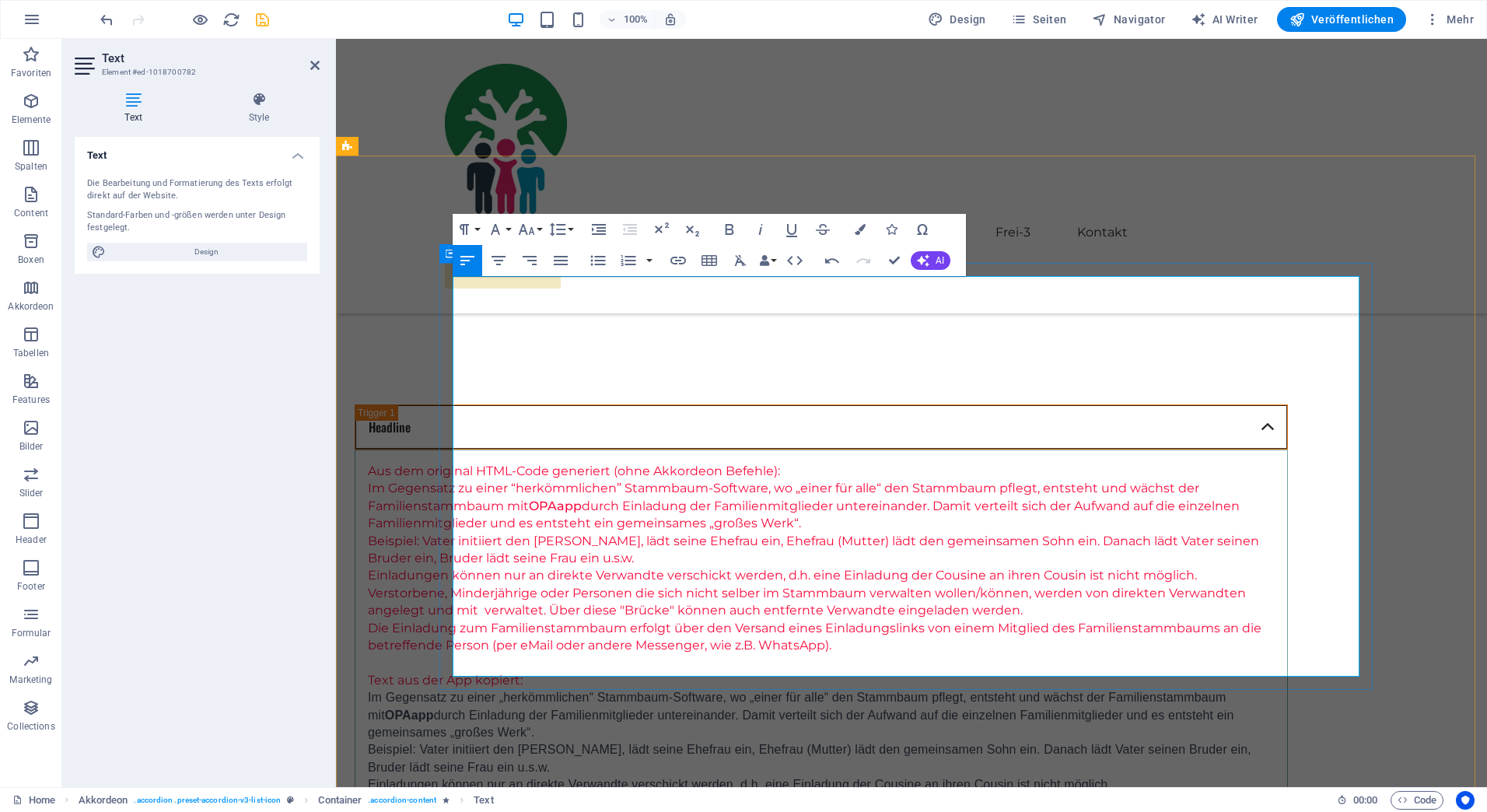
scroll to position [1559, 0]
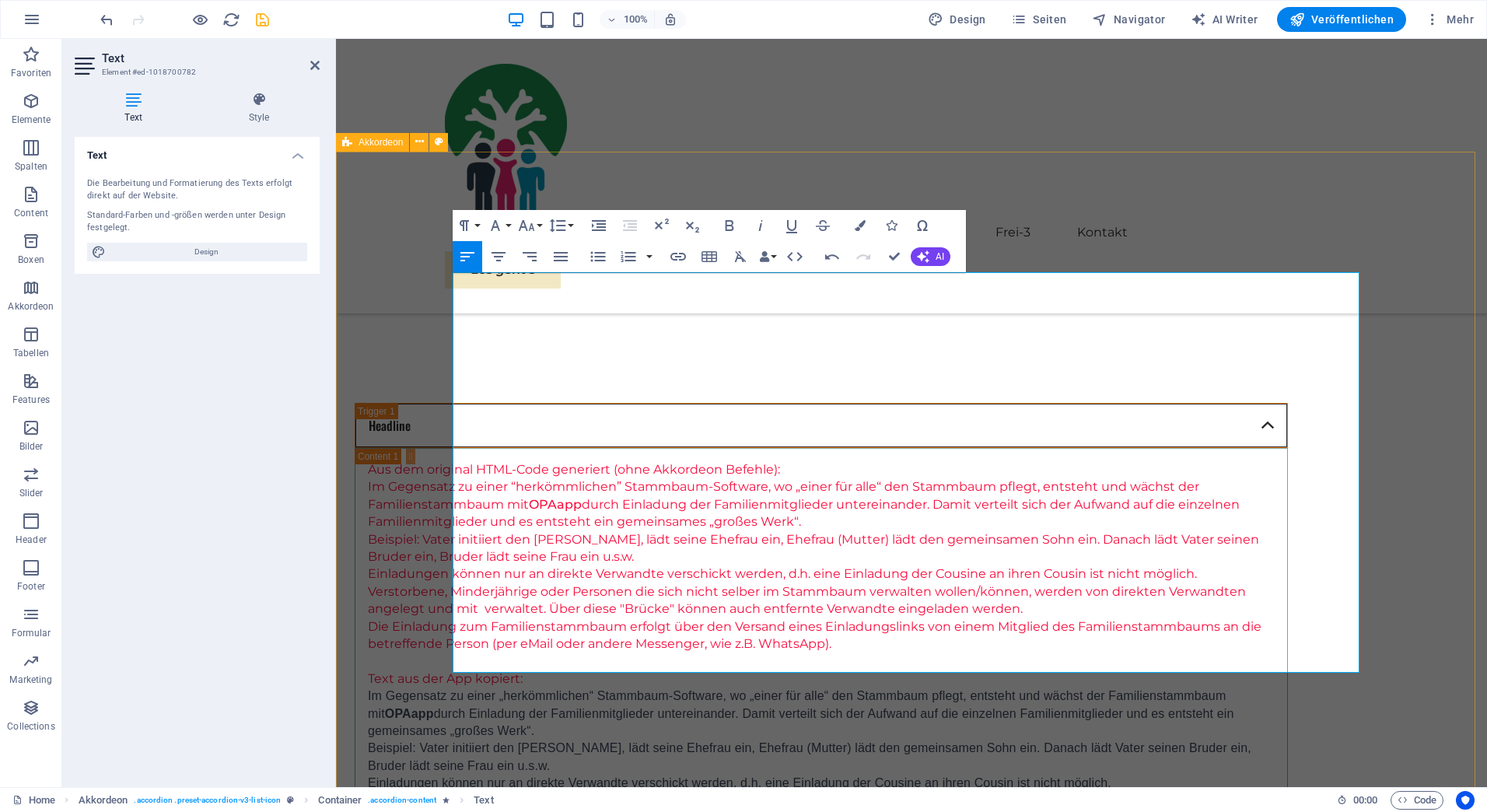
click at [371, 345] on div "Headline Aus dem original HTML-Code generiert (ohne Akkordeon Befehle): Im Gege…" at bounding box center [911, 825] width 1151 height 969
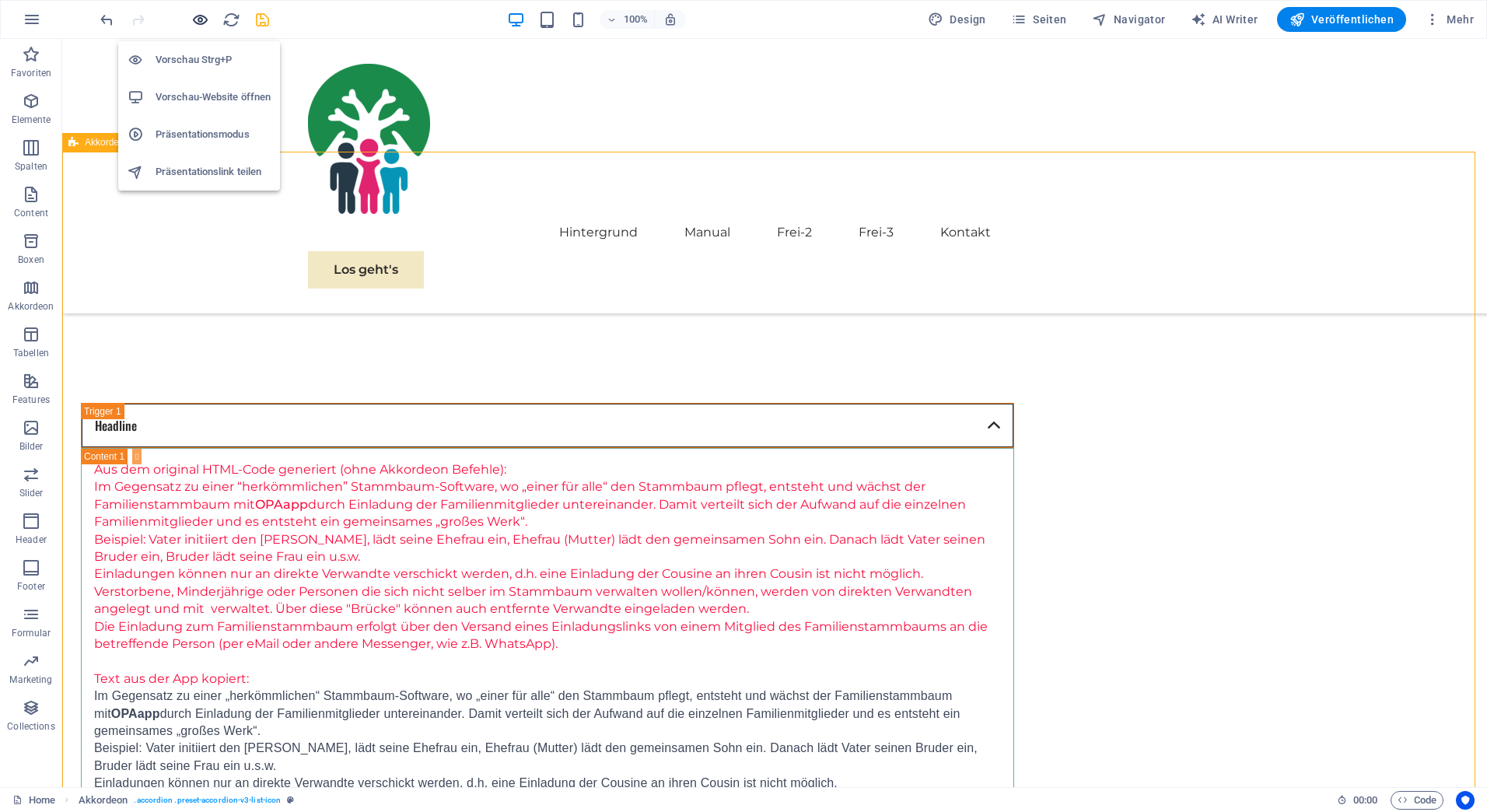
click at [197, 18] on icon "button" at bounding box center [200, 20] width 18 height 18
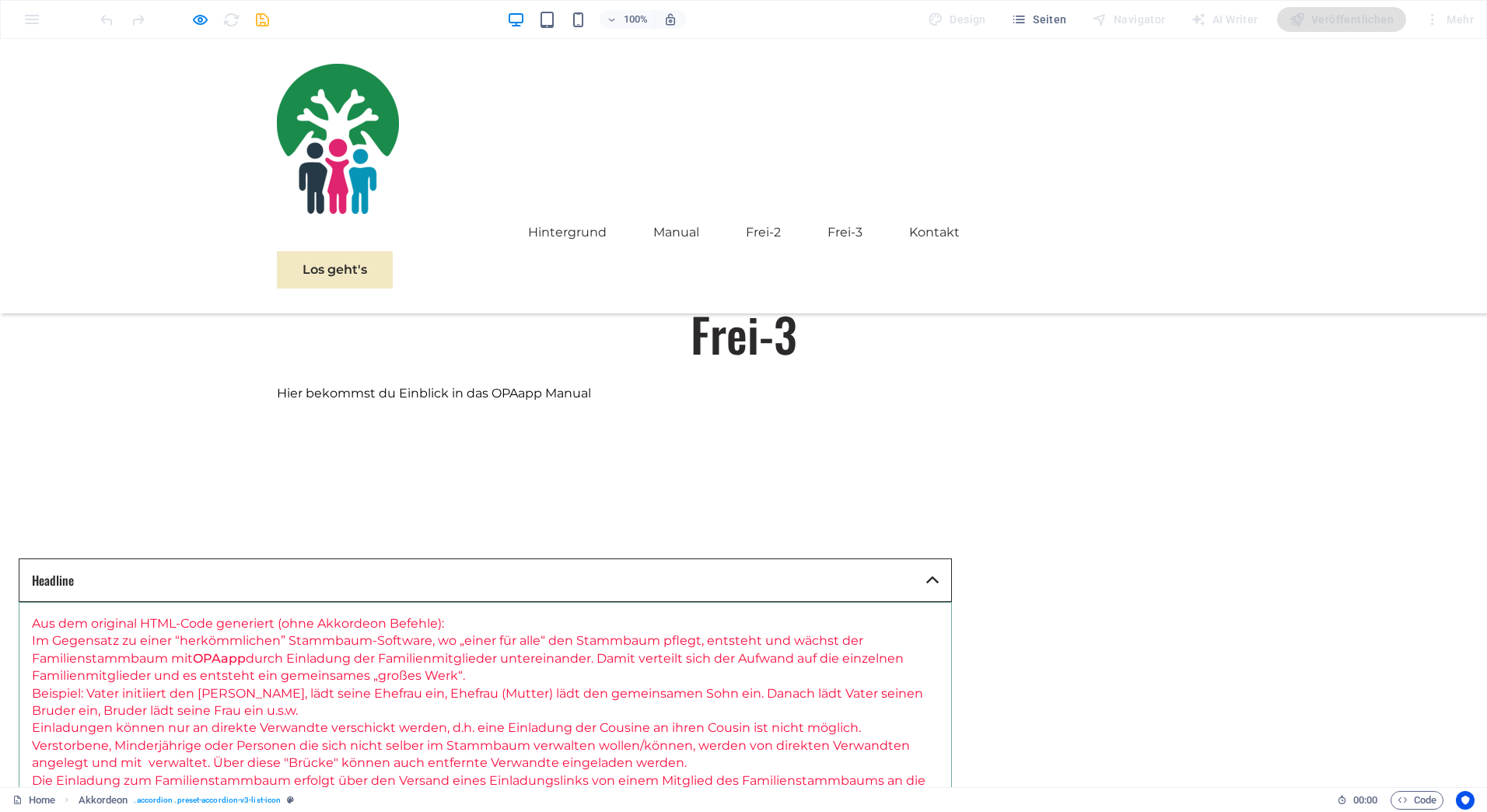
scroll to position [1377, 0]
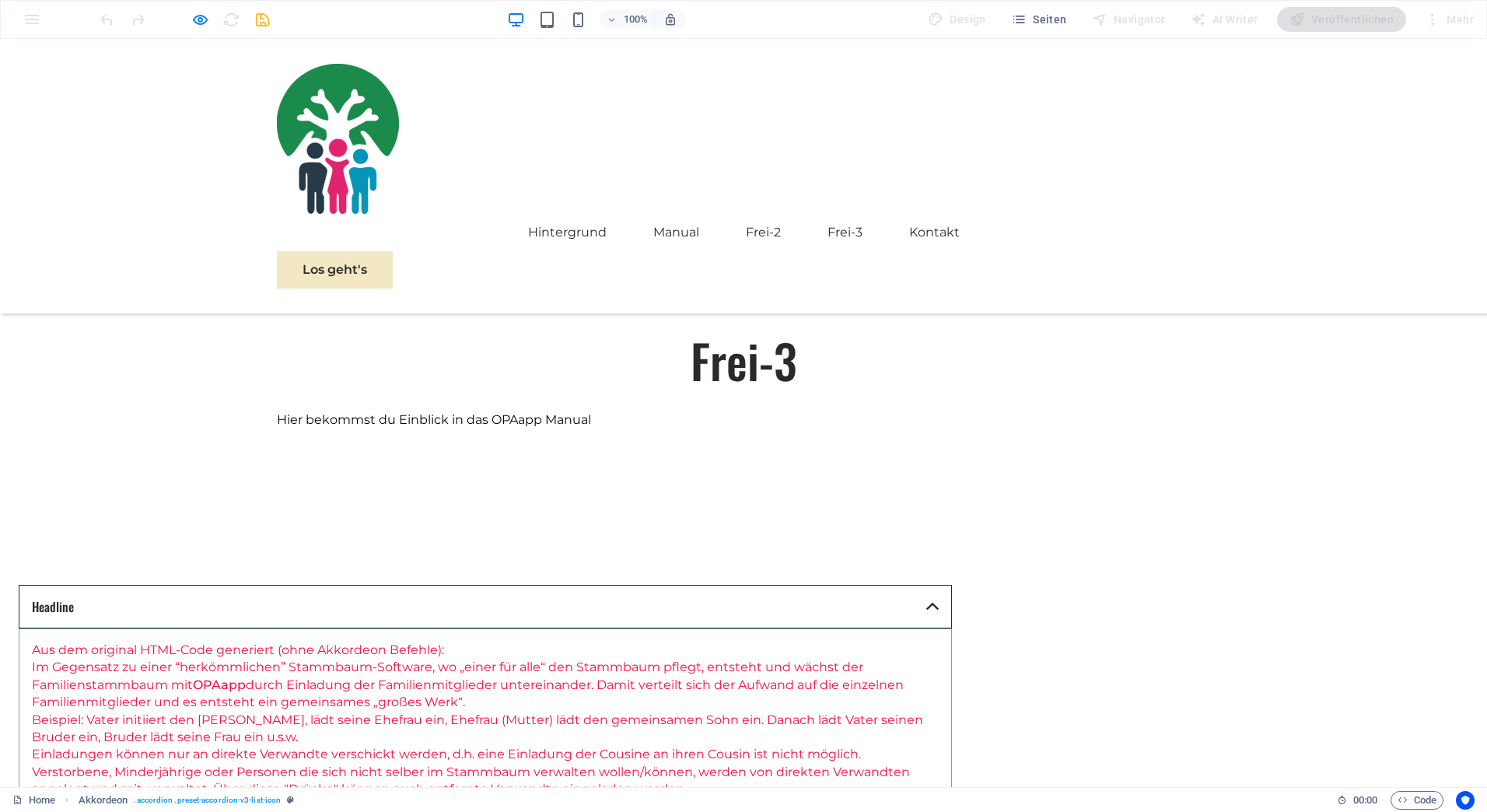
click at [317, 585] on link "Headline" at bounding box center [485, 606] width 933 height 44
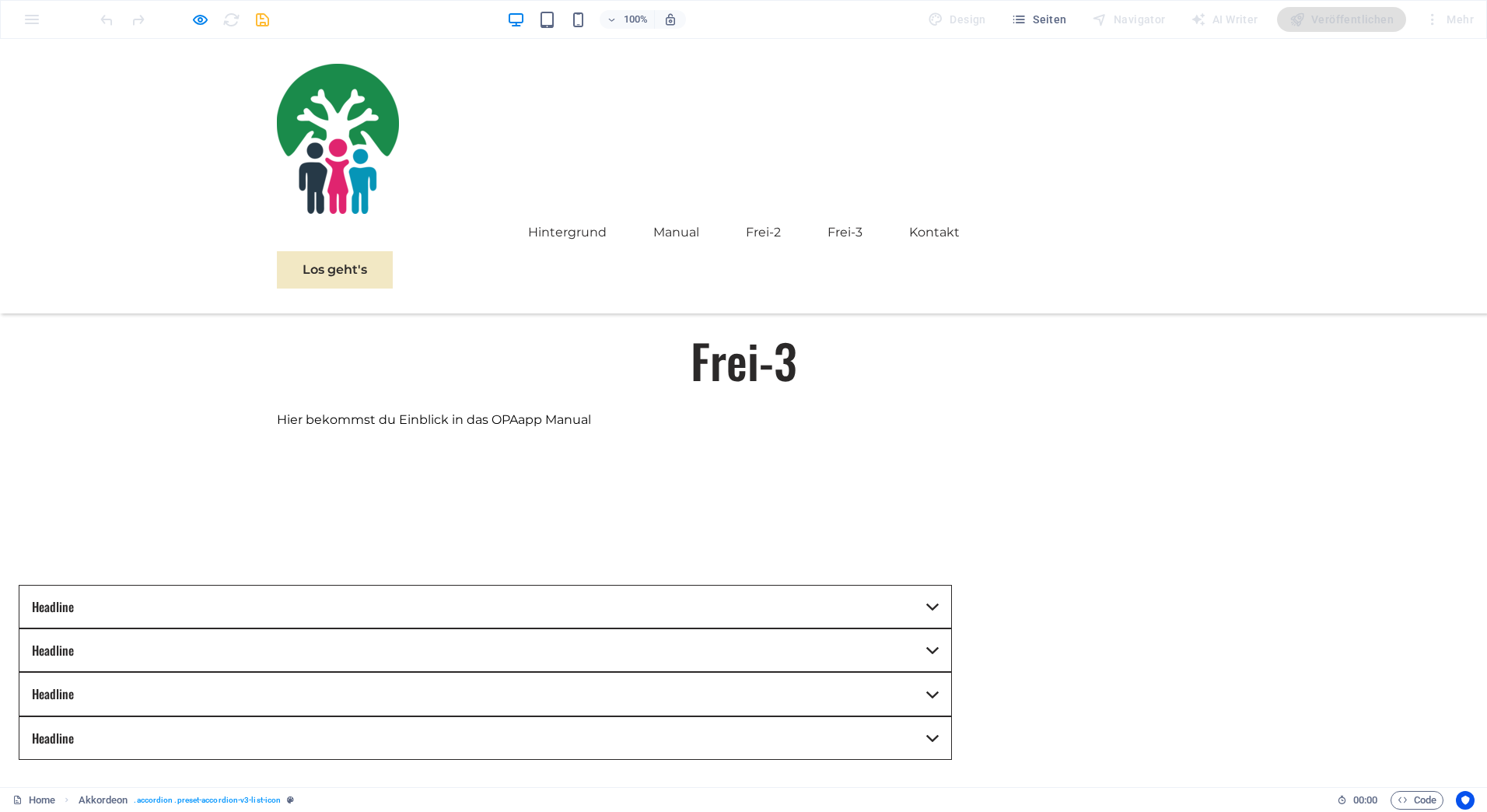
click at [317, 585] on link "Headline" at bounding box center [485, 606] width 933 height 44
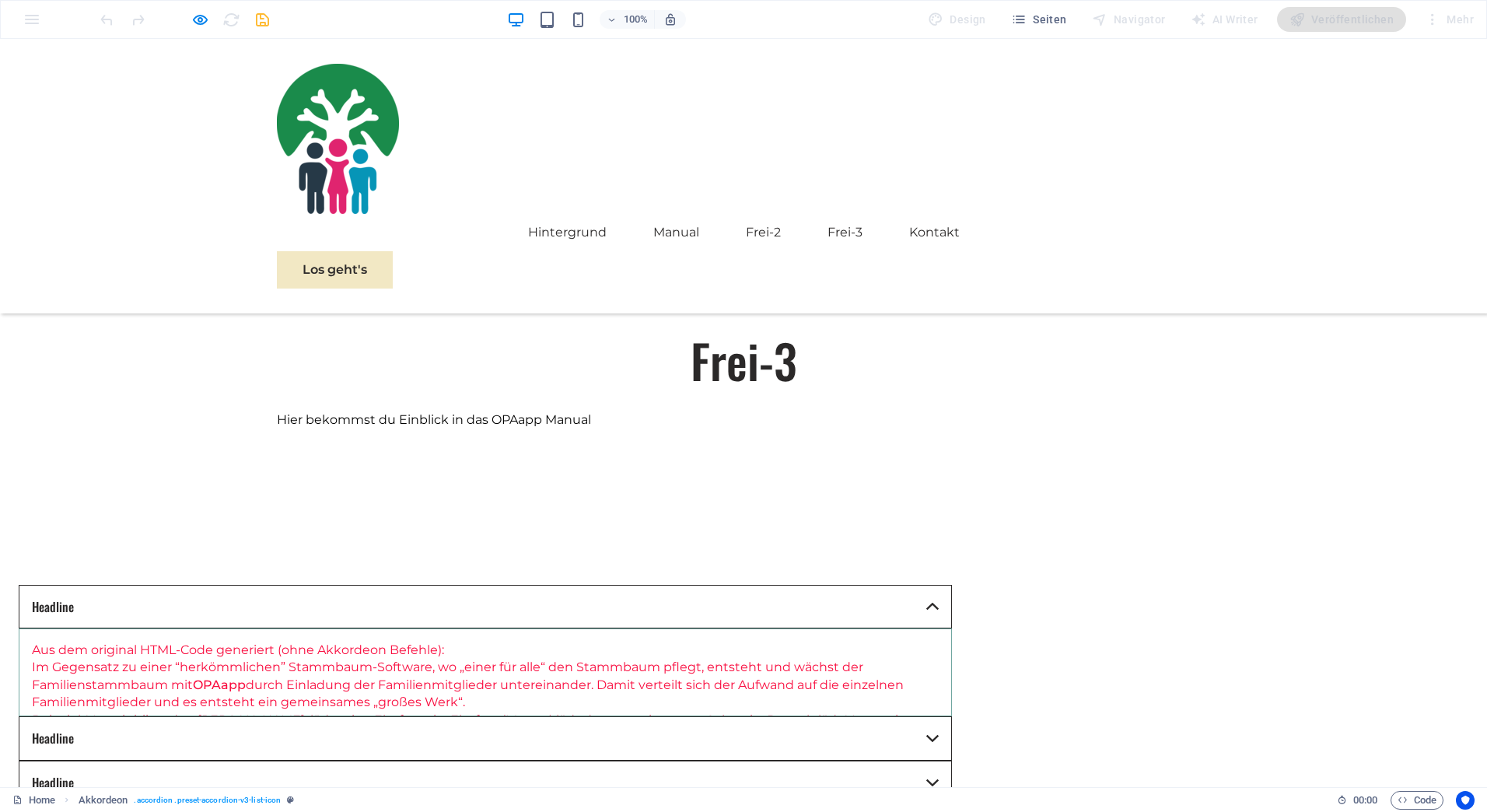
click at [317, 585] on link "Headline" at bounding box center [485, 606] width 933 height 44
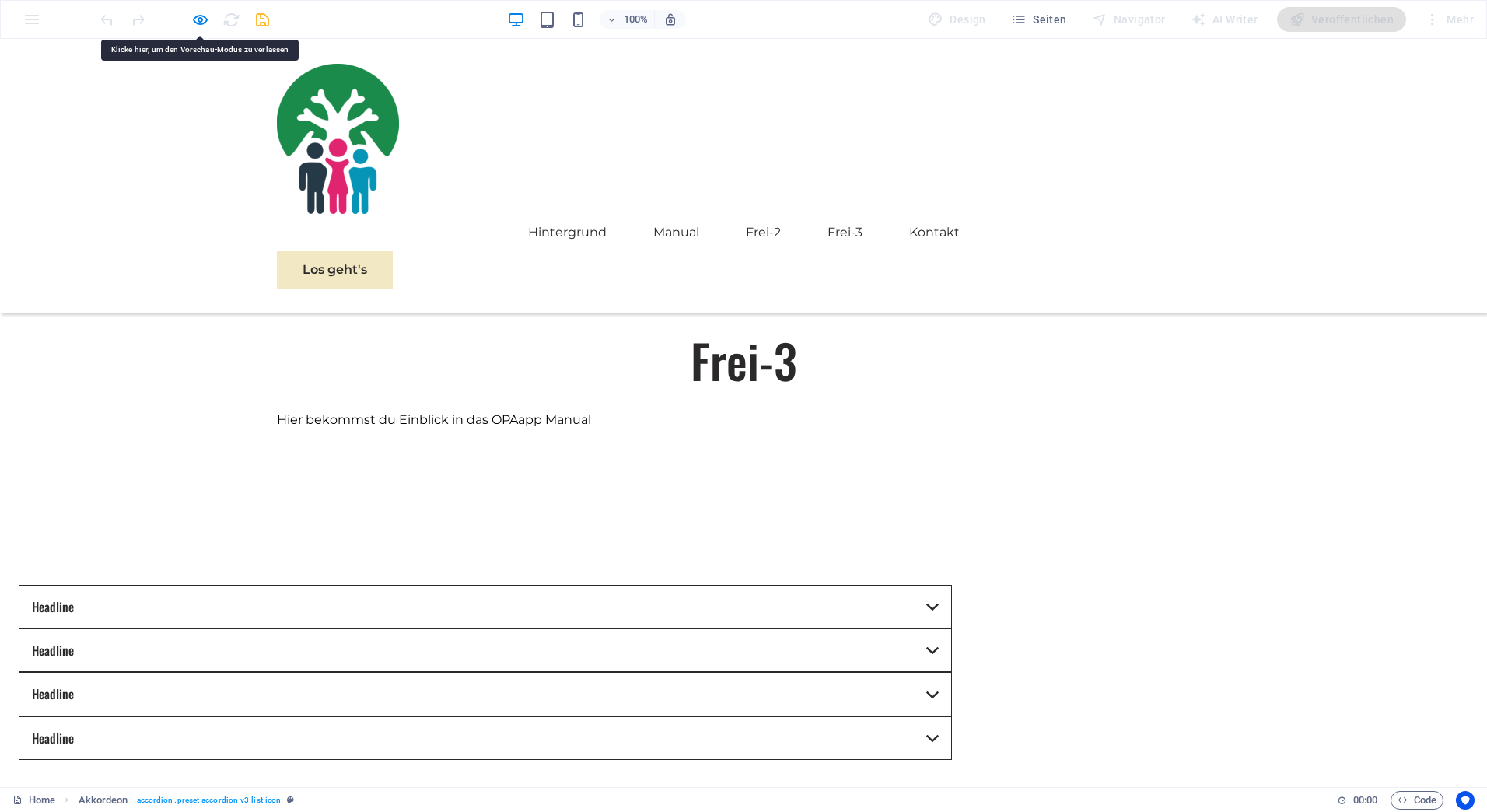
click at [317, 585] on link "Headline" at bounding box center [485, 606] width 933 height 44
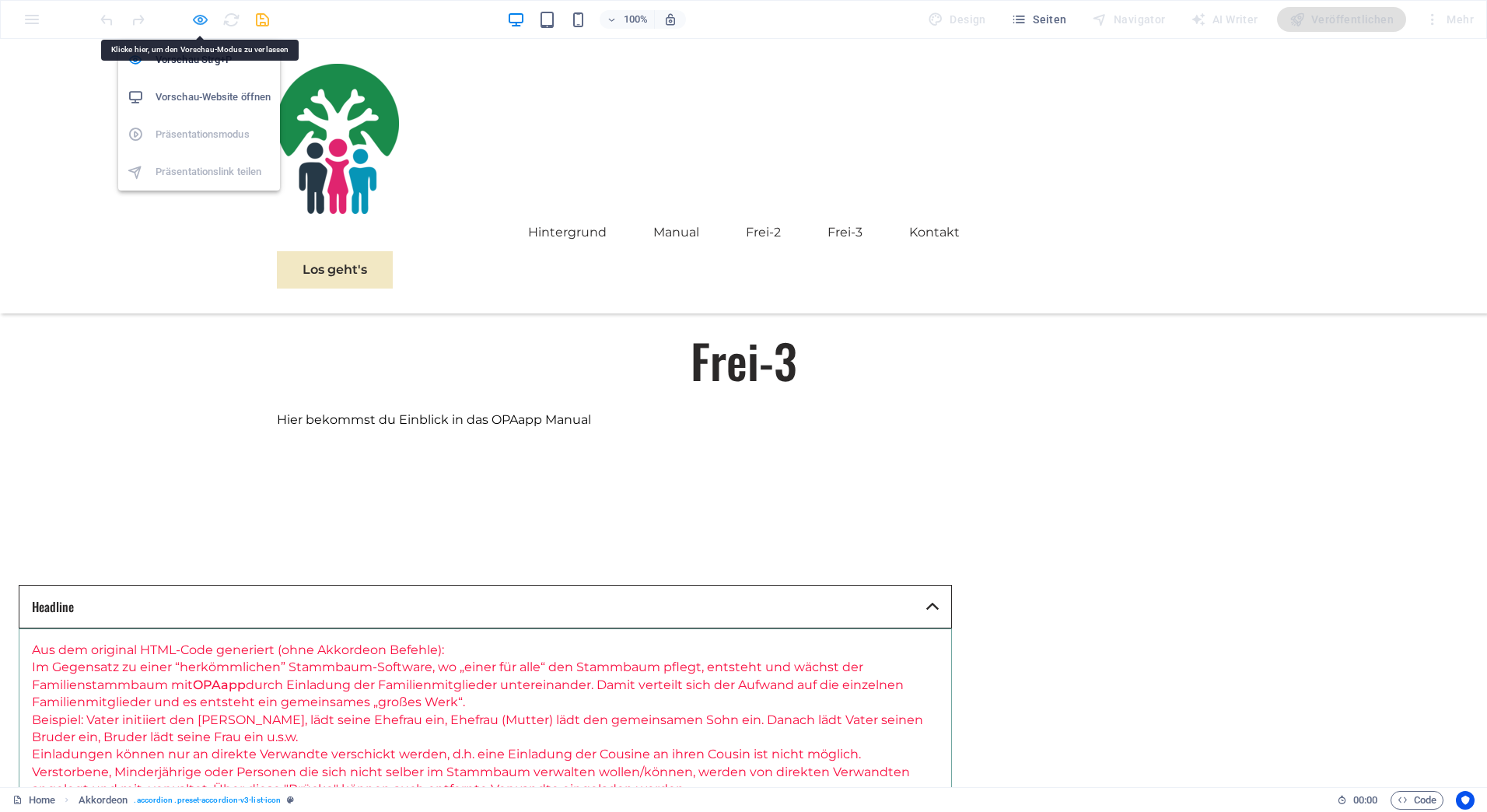
click at [202, 18] on icon "button" at bounding box center [200, 20] width 18 height 18
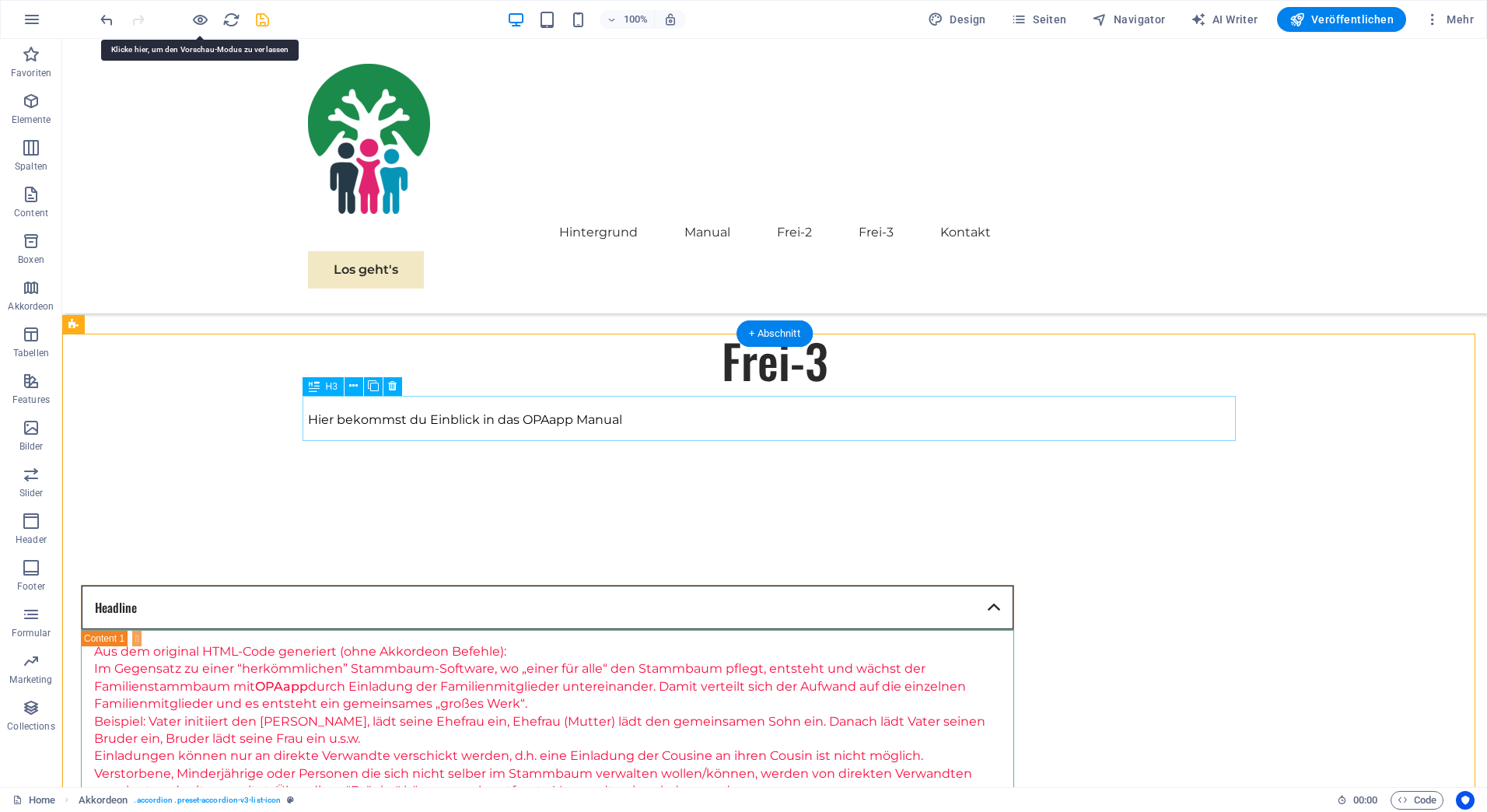
click at [339, 585] on div "Headline" at bounding box center [548, 607] width 933 height 45
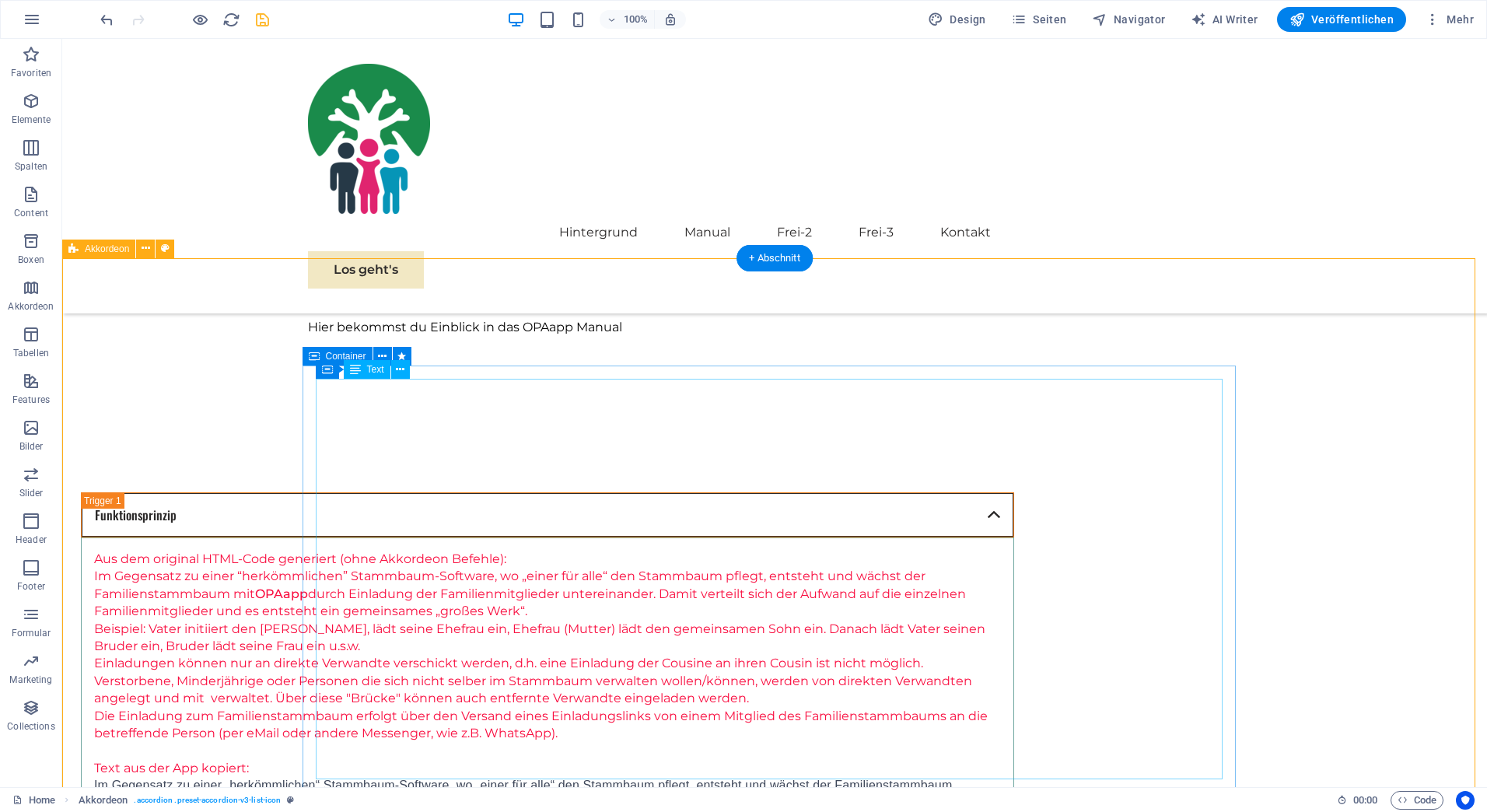
scroll to position [1482, 0]
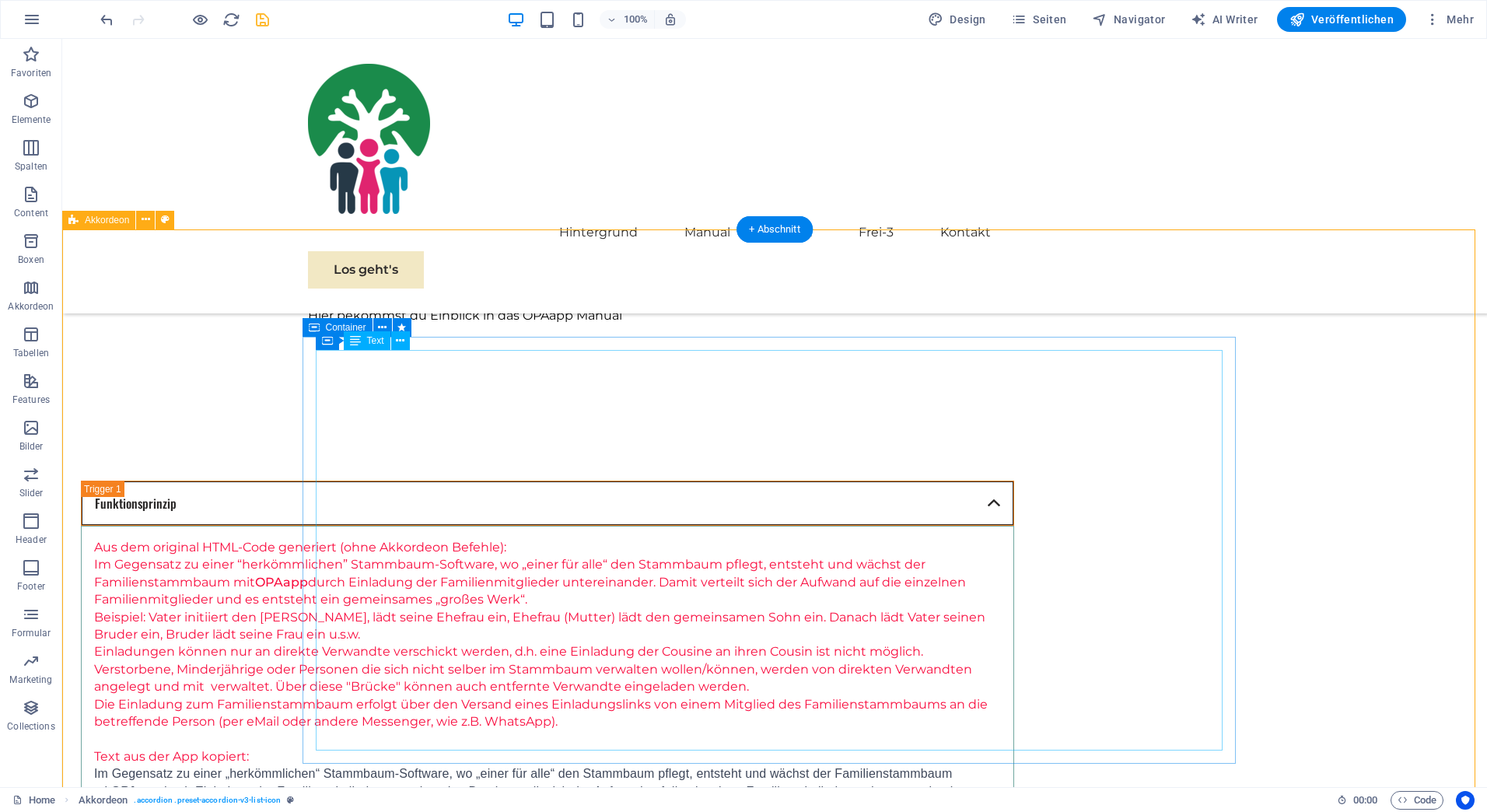
click at [781, 539] on div "Aus dem original HTML-Code generiert (ohne Akkordeon Befehle): Im Gegensatz zu …" at bounding box center [547, 739] width 907 height 400
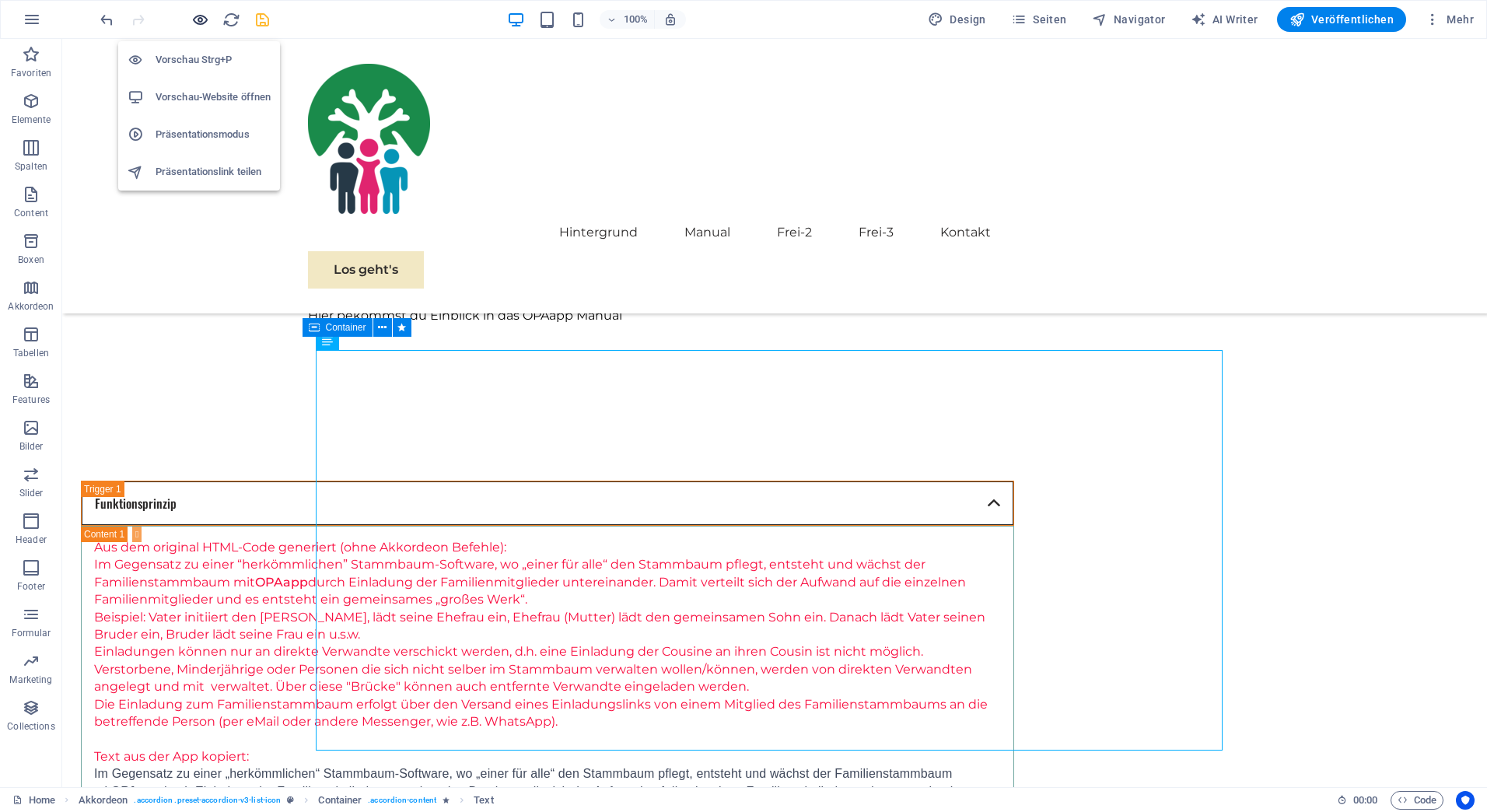
click at [202, 20] on icon "button" at bounding box center [200, 20] width 18 height 18
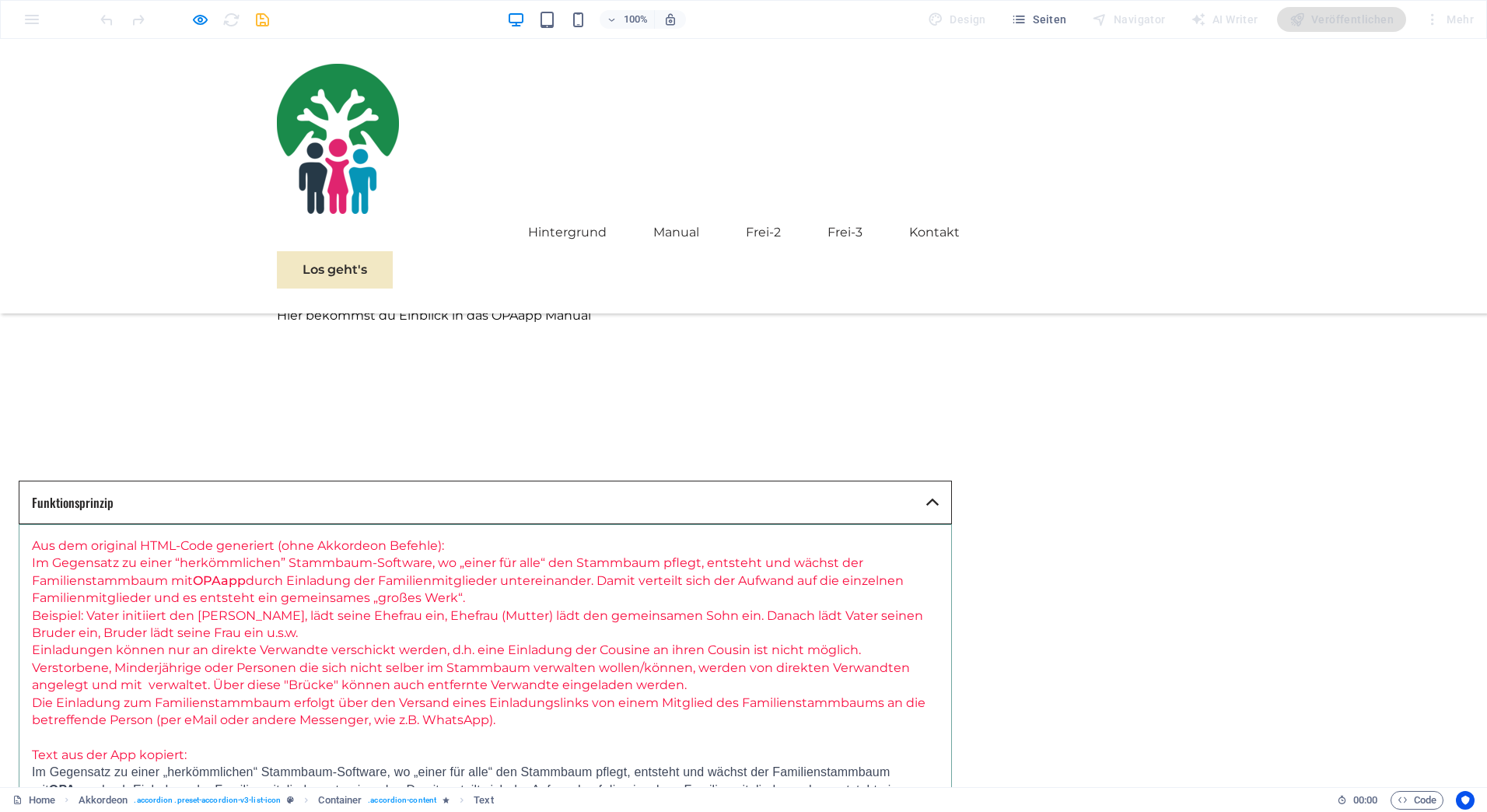
click at [758, 694] on p "Die Einladung zum Familienstammbaum erfolgt über den Versand eines Einladungsli…" at bounding box center [485, 711] width 907 height 35
click at [753, 694] on p "Die Einladung zum Familienstammbaum erfolgt über den Versand eines Einladungsli…" at bounding box center [485, 711] width 907 height 35
click at [454, 747] on p "Text aus der App kopiert:" at bounding box center [485, 755] width 907 height 18
click at [443, 763] on p "Im Gegensatz zu einer „herkömmlichen“ Stammbaum-Software, wo „einer für alle“ d…" at bounding box center [485, 789] width 907 height 52
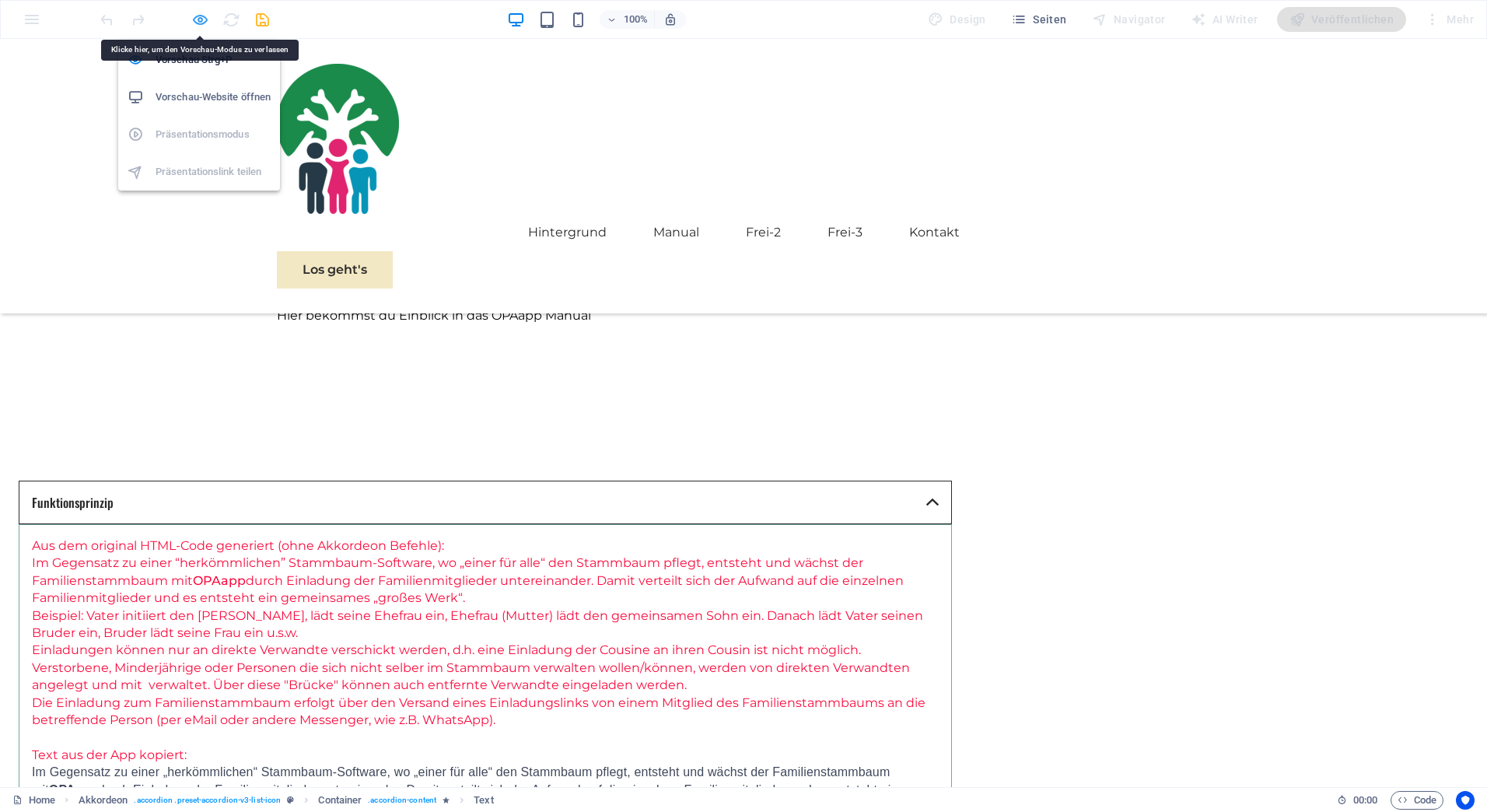
click at [193, 18] on icon "button" at bounding box center [200, 20] width 18 height 18
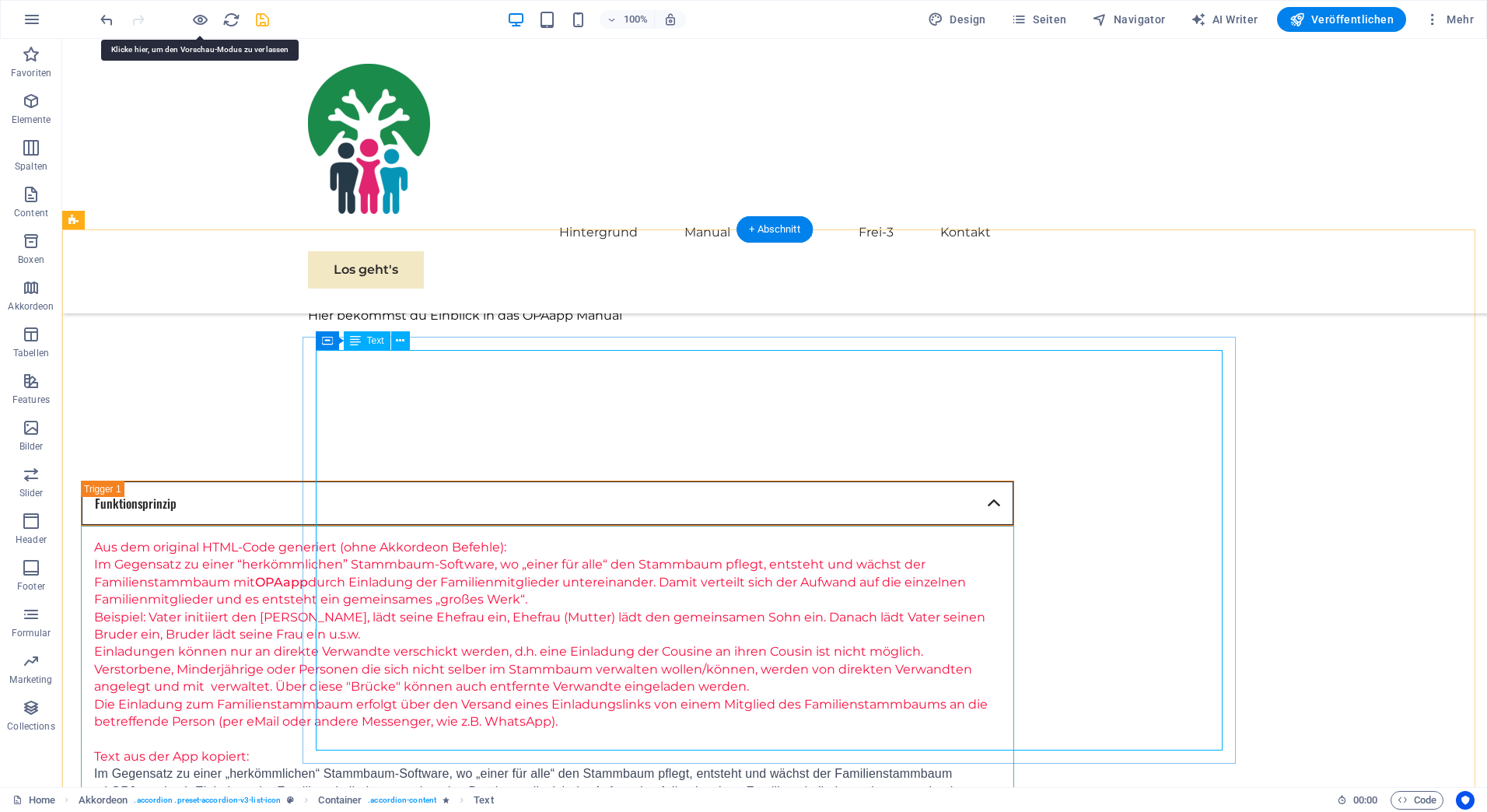
click at [418, 632] on div "Aus dem original HTML-Code generiert (ohne Akkordeon Befehle): Im Gegensatz zu …" at bounding box center [547, 739] width 907 height 400
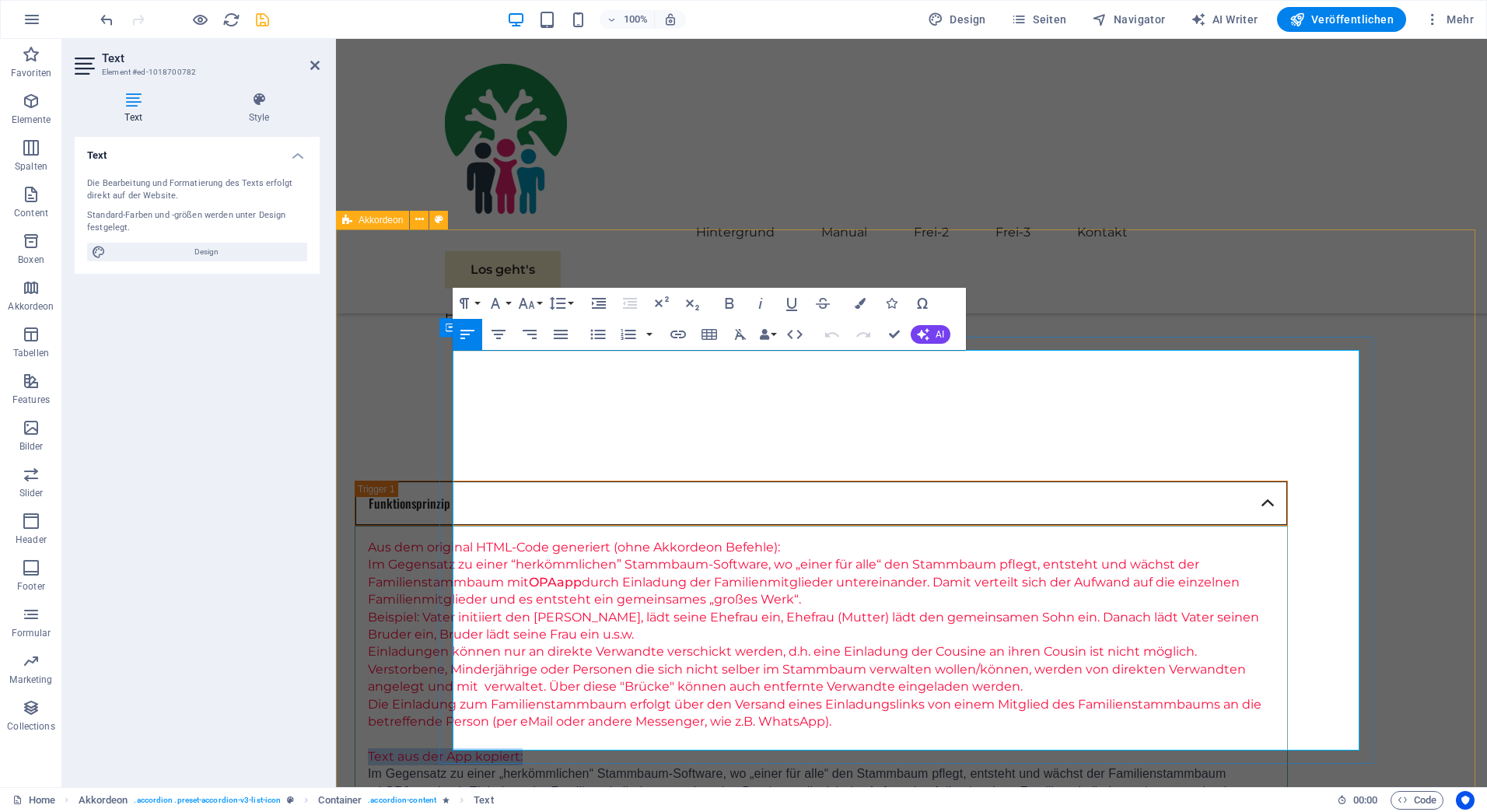
drag, startPoint x: 610, startPoint y: 567, endPoint x: 448, endPoint y: 562, distance: 162.1
click at [448, 562] on div "Aus dem original HTML-Code generiert (ohne Akkordeon Befehle): Im Gegensatz zu …" at bounding box center [821, 739] width 933 height 426
click at [858, 304] on icon "button" at bounding box center [859, 303] width 11 height 11
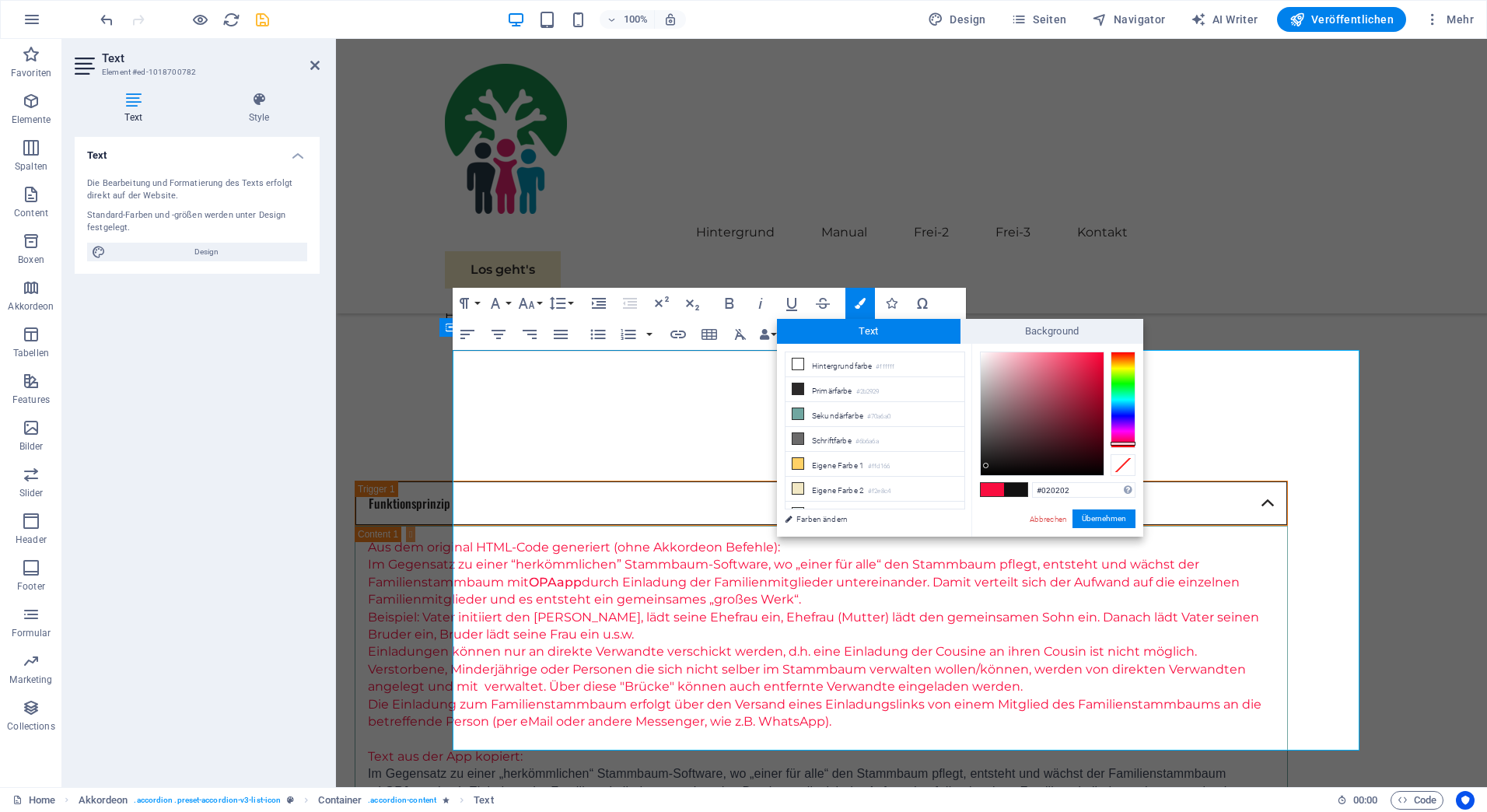
type input "#000000"
drag, startPoint x: 1096, startPoint y: 353, endPoint x: 984, endPoint y: 477, distance: 167.1
click at [984, 477] on div "#000000 Unterstützte Formate: #0852ed rgb(8, 82, 237) rgba(8, 82, 237, 90%) hsv…" at bounding box center [1057, 552] width 172 height 419
click at [1095, 518] on button "Übernehmen" at bounding box center [1104, 518] width 63 height 19
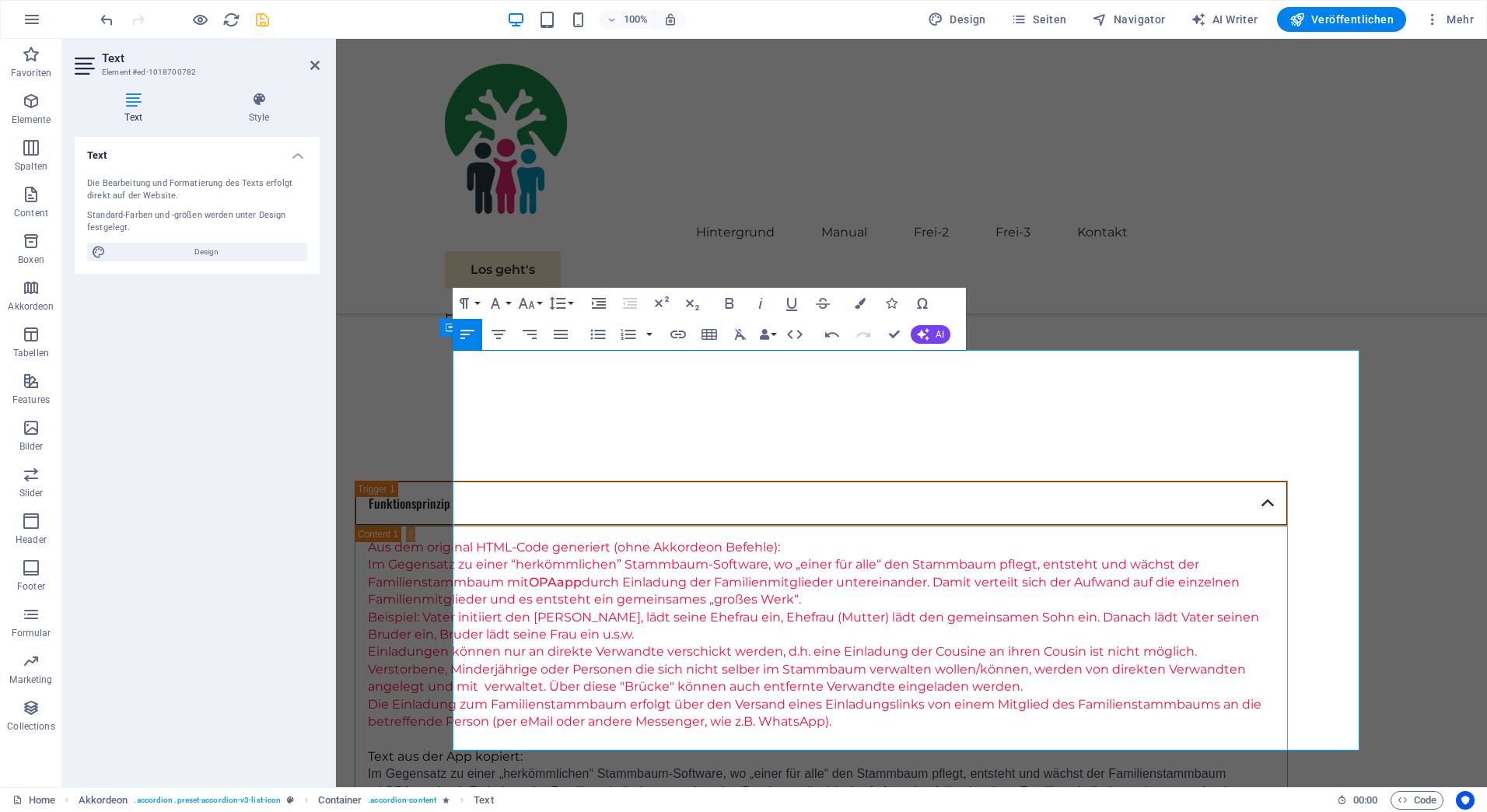
drag, startPoint x: 903, startPoint y: 609, endPoint x: 566, endPoint y: 569, distance: 339.4
click at [903, 609] on div "Ziehe hier rein, um den vorhandenen Inhalt zu ersetzen. Drücke "Strg", wenn du …" at bounding box center [911, 413] width 1151 height 748
click at [1200, 195] on div "Hintergrund Manual Frei-2 Frei-3 Kontakt Los geht's" at bounding box center [911, 176] width 1151 height 274
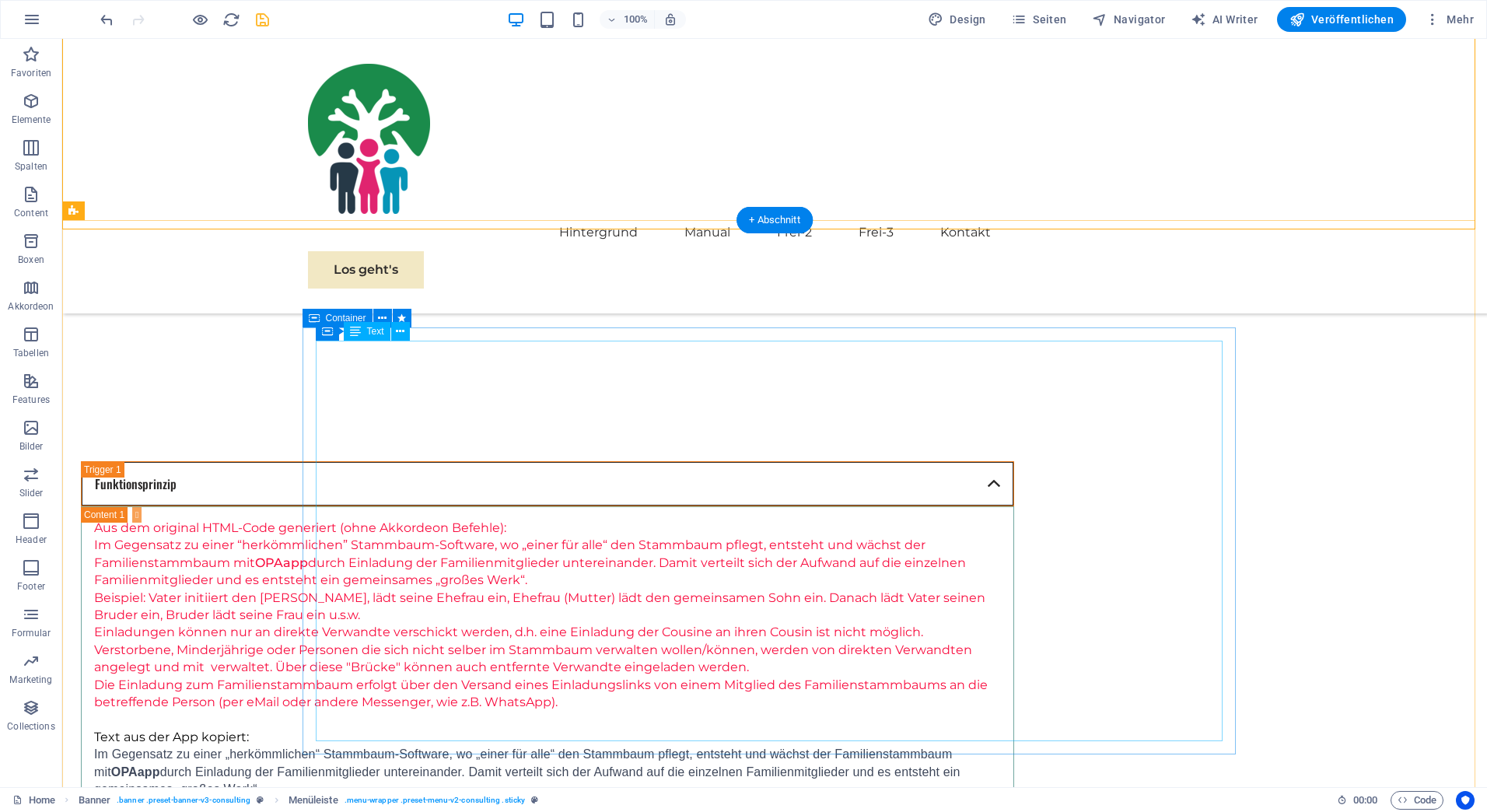
scroll to position [1507, 0]
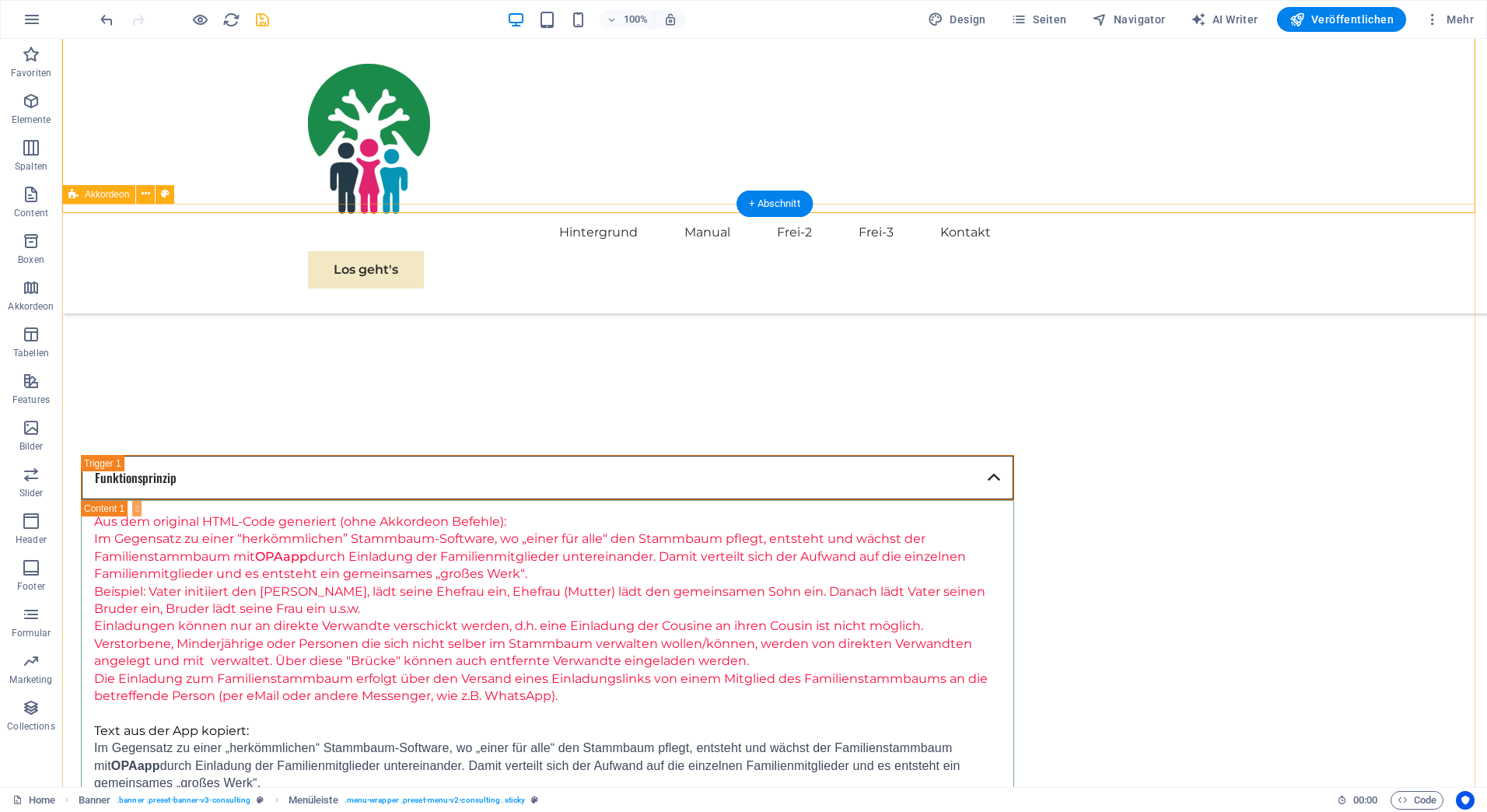
click at [164, 192] on icon at bounding box center [165, 193] width 9 height 17
select select "rem"
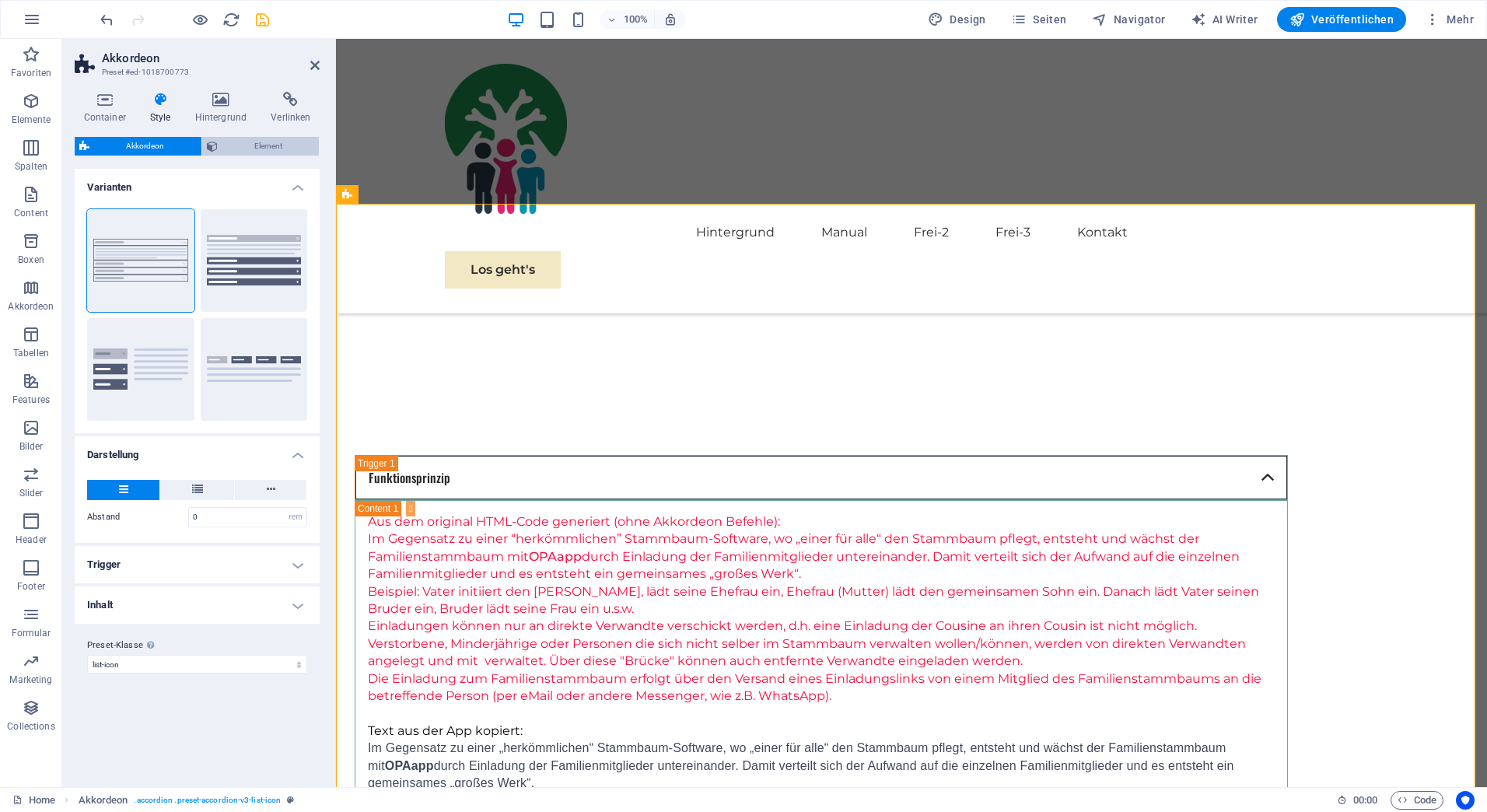
click at [237, 142] on span "Element" at bounding box center [268, 145] width 93 height 19
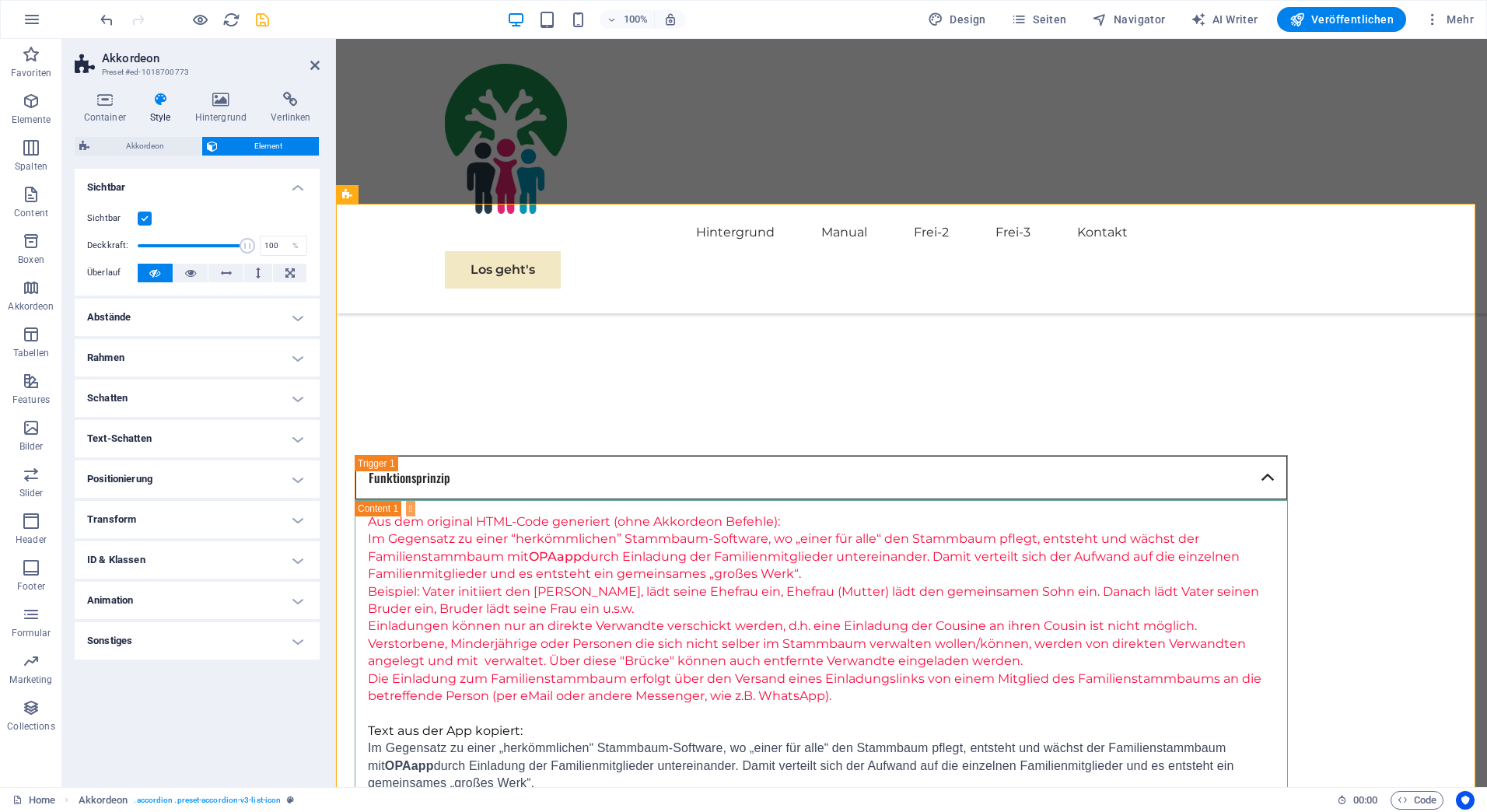
click at [299, 315] on h4 "Abstände" at bounding box center [196, 317] width 245 height 37
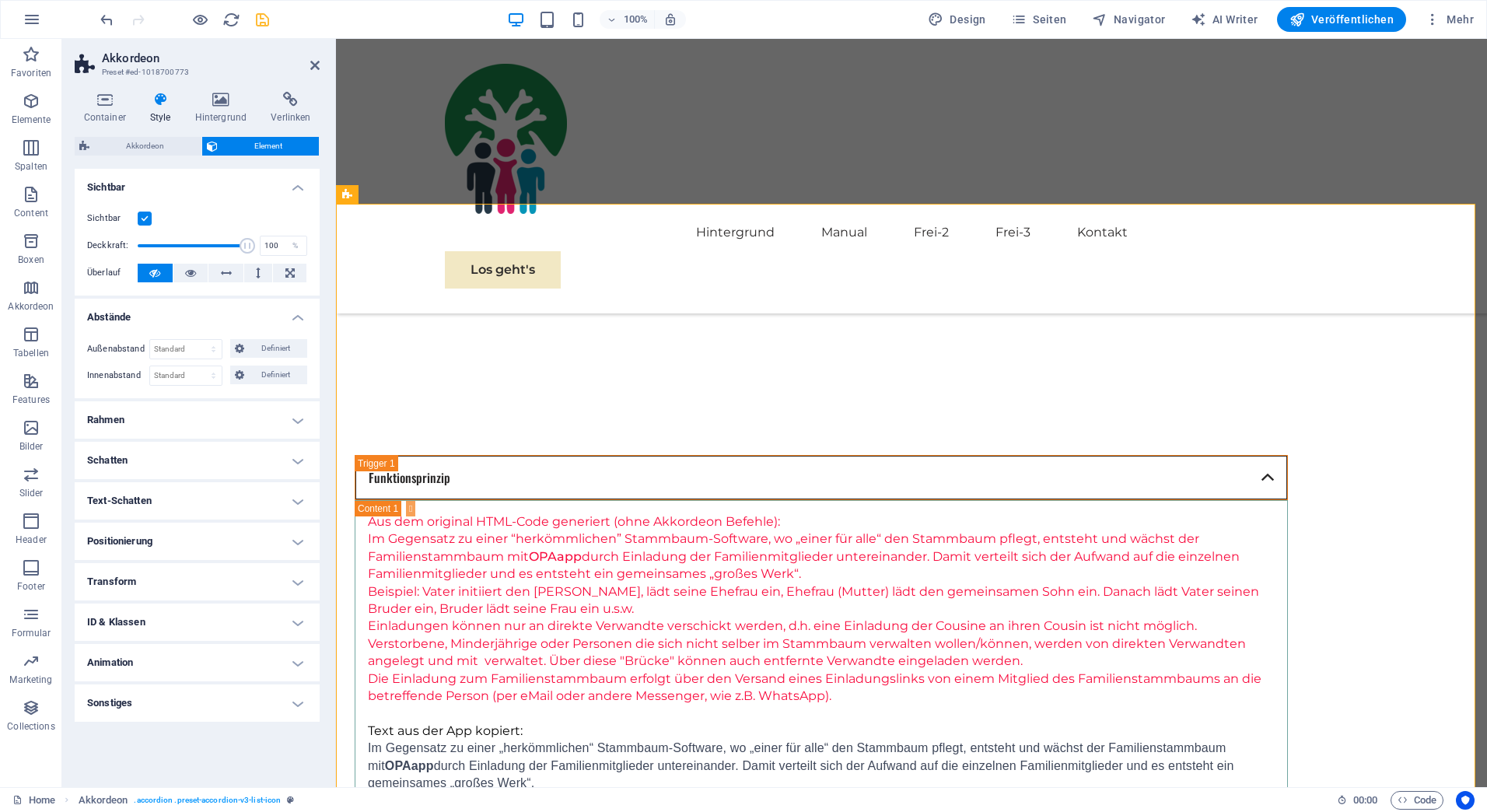
click at [299, 315] on h4 "Abstände" at bounding box center [196, 312] width 245 height 28
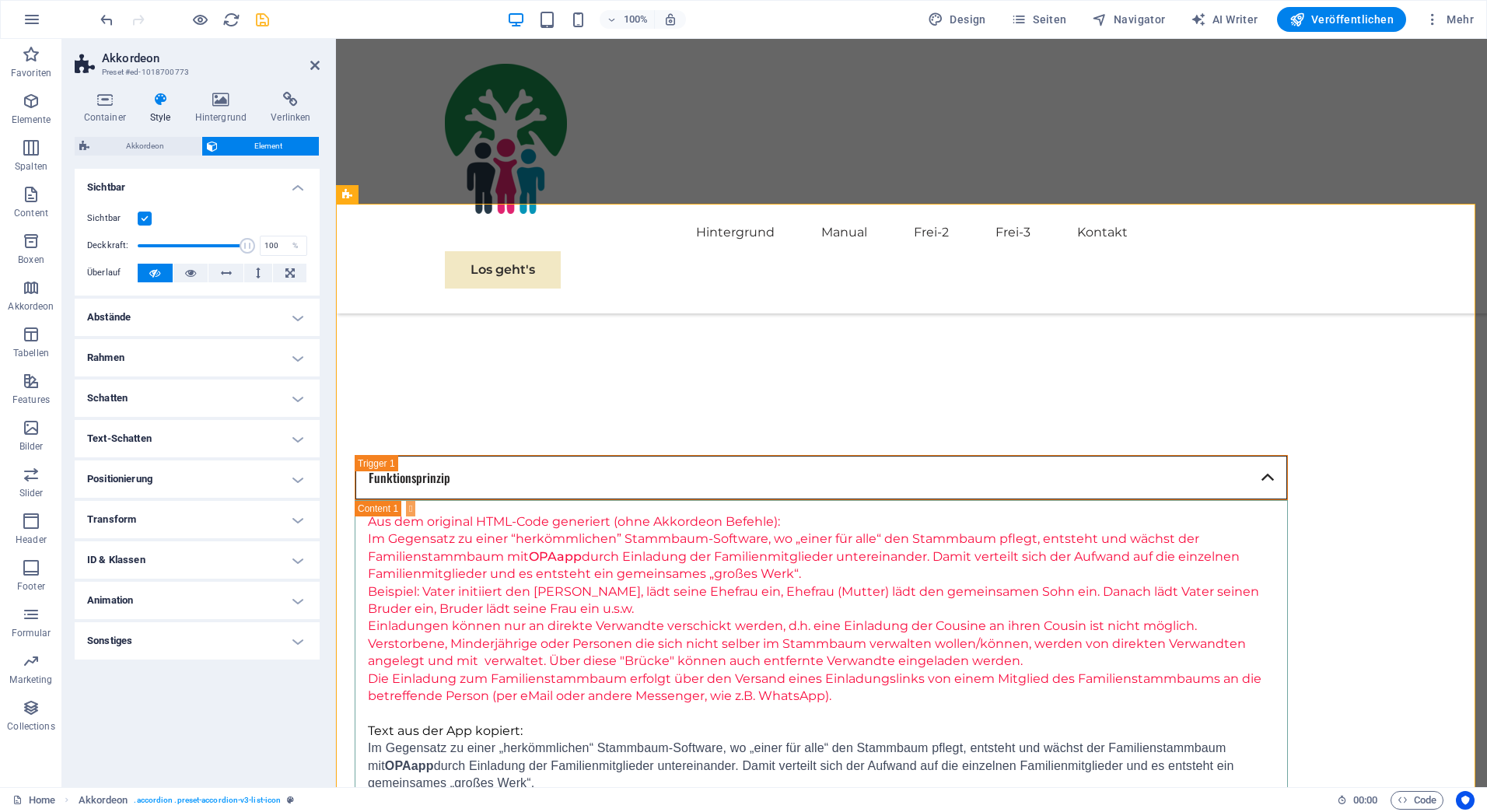
click at [297, 480] on h4 "Positionierung" at bounding box center [196, 479] width 245 height 37
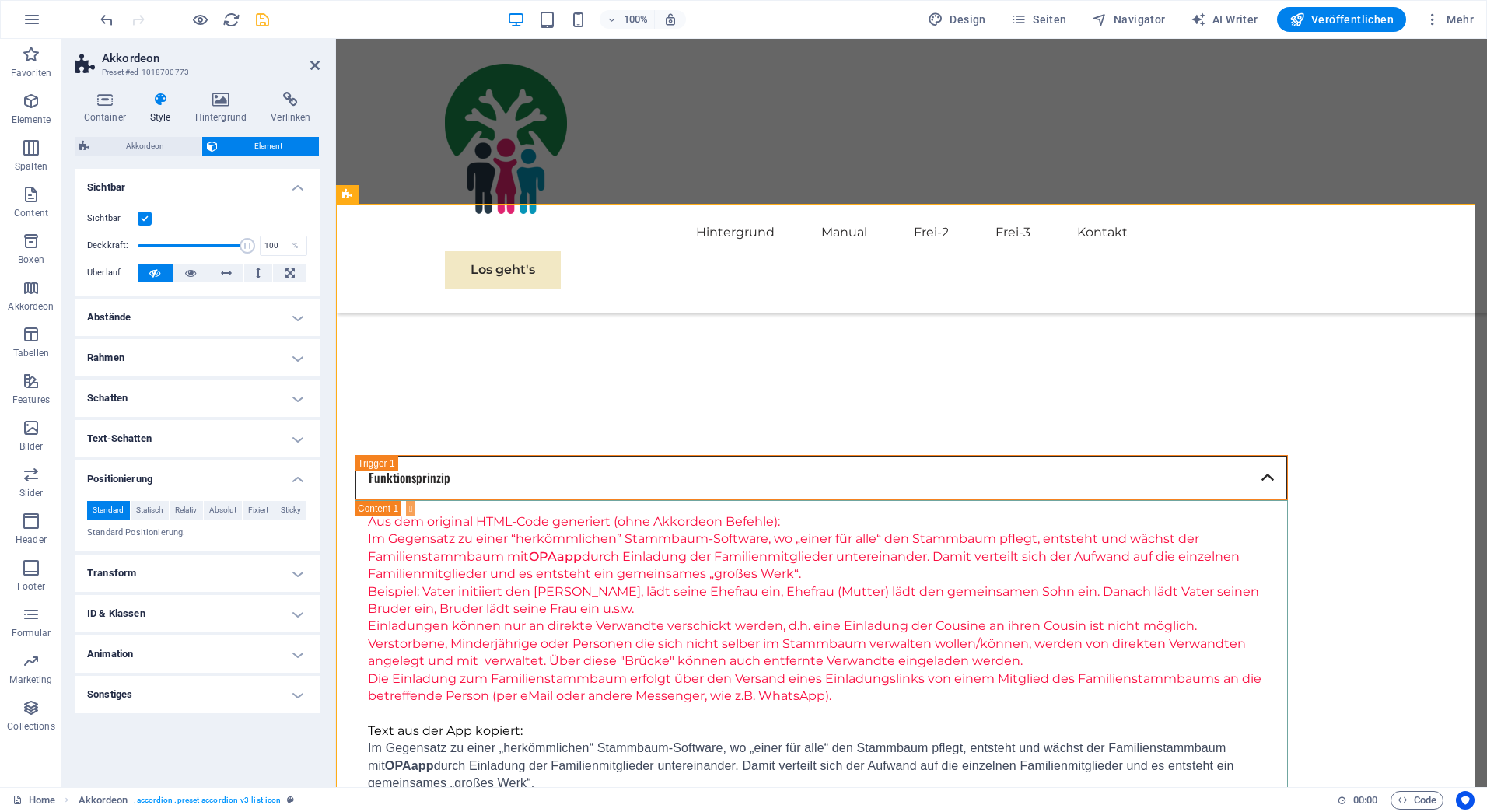
click at [297, 480] on h4 "Positionierung" at bounding box center [196, 474] width 245 height 28
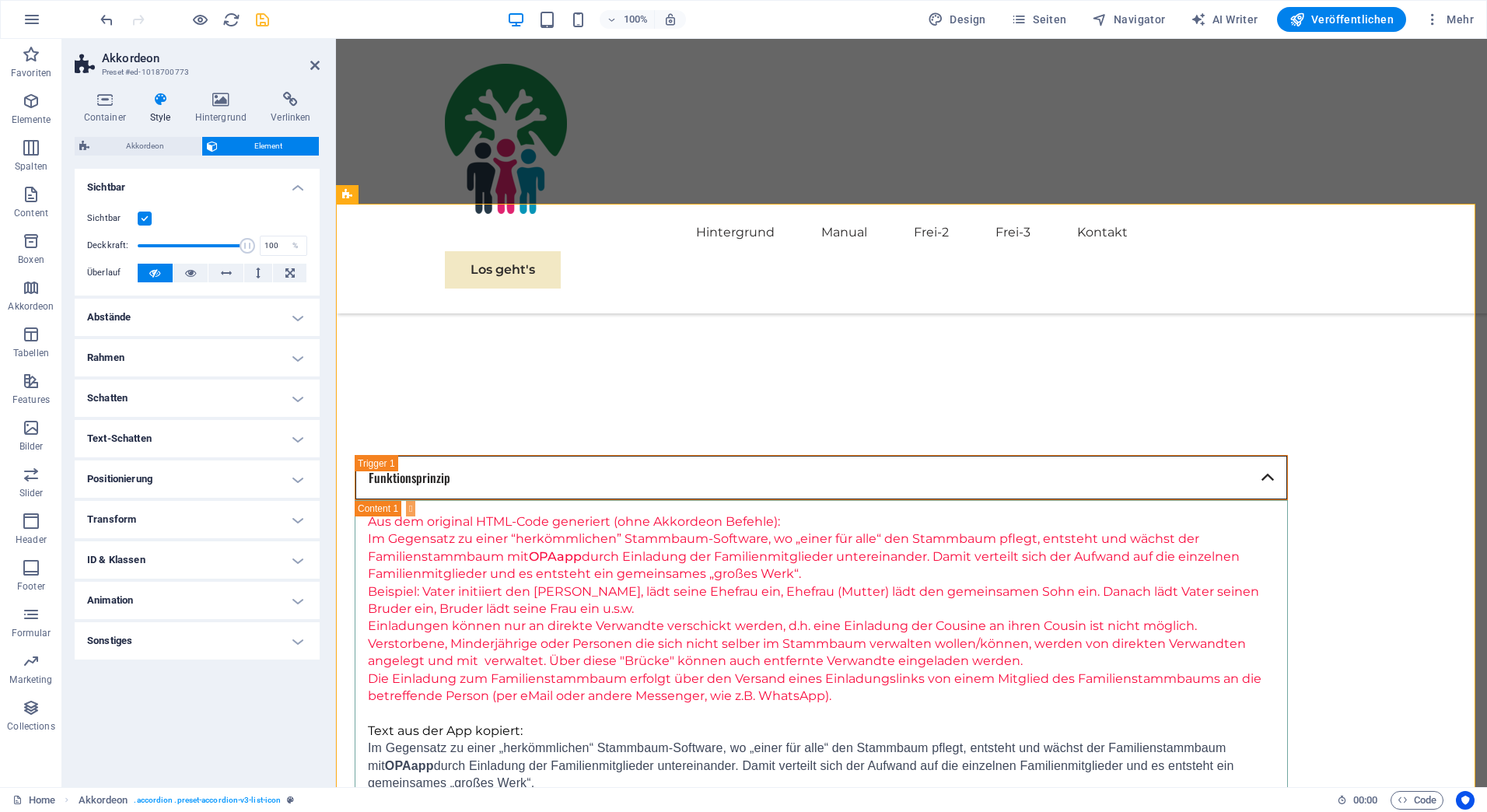
click at [293, 518] on h4 "Transform" at bounding box center [196, 519] width 245 height 37
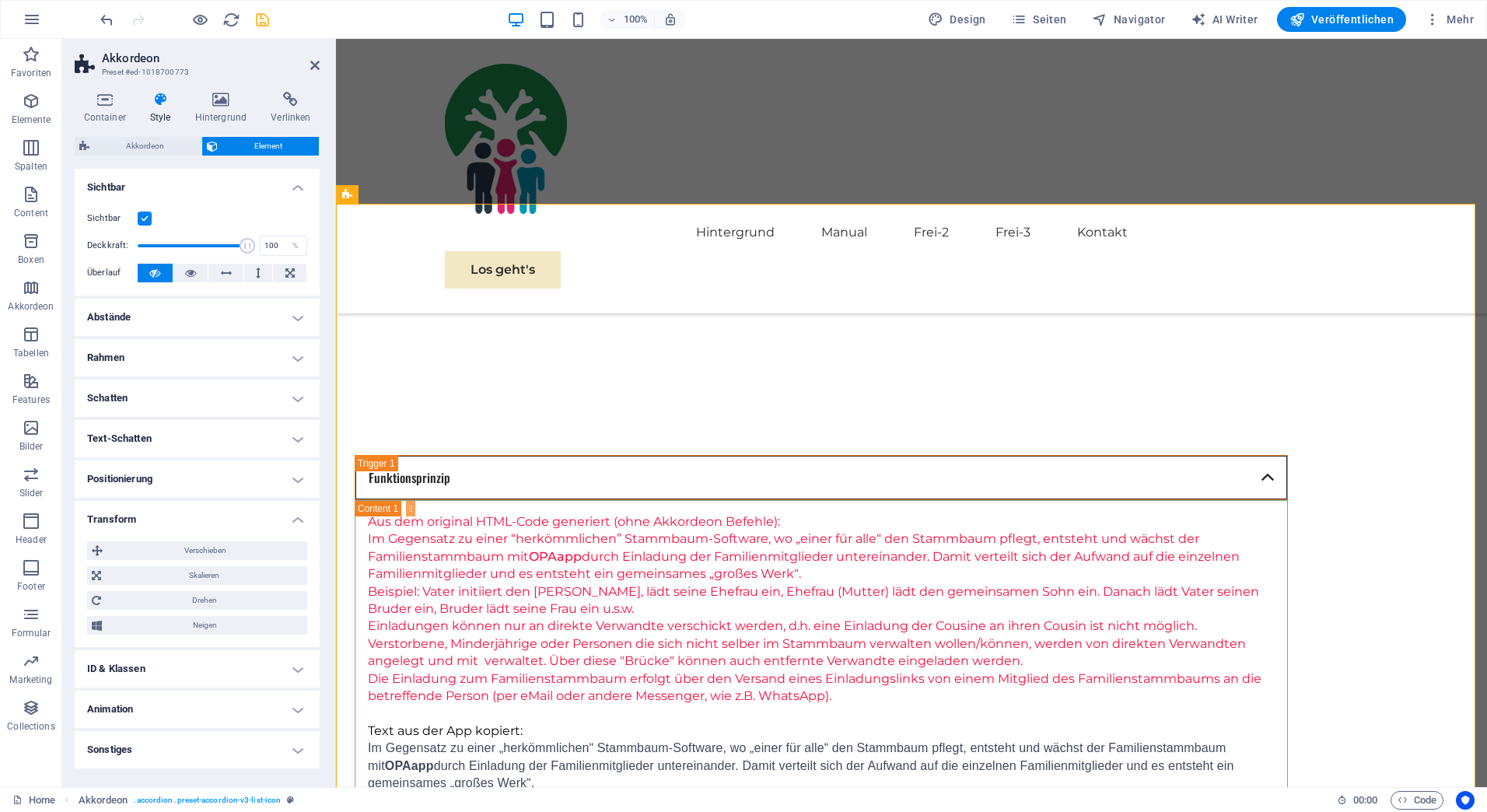
click at [293, 518] on h4 "Transform" at bounding box center [196, 514] width 245 height 28
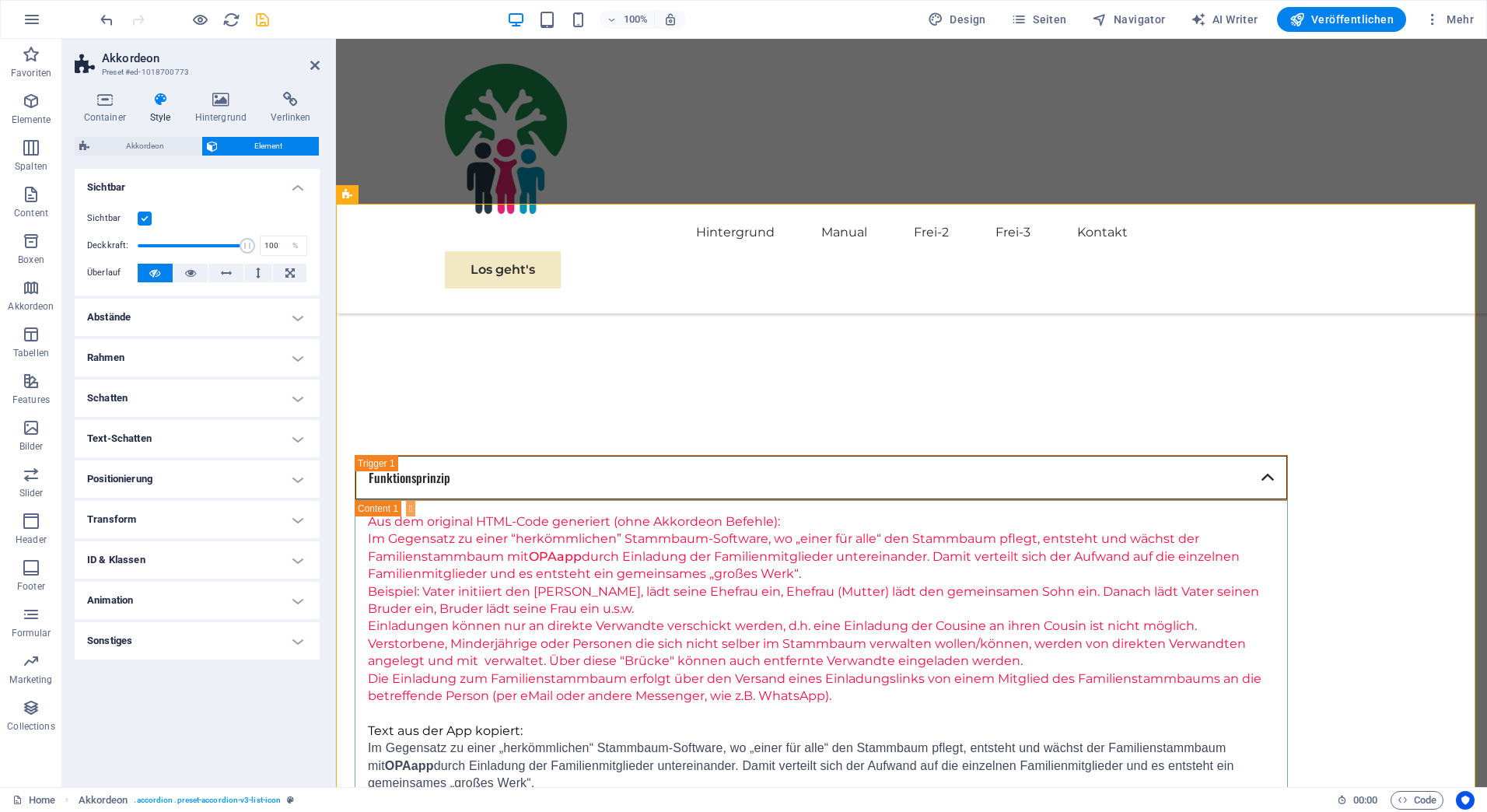
click at [296, 561] on h4 "ID & Klassen" at bounding box center [196, 559] width 245 height 37
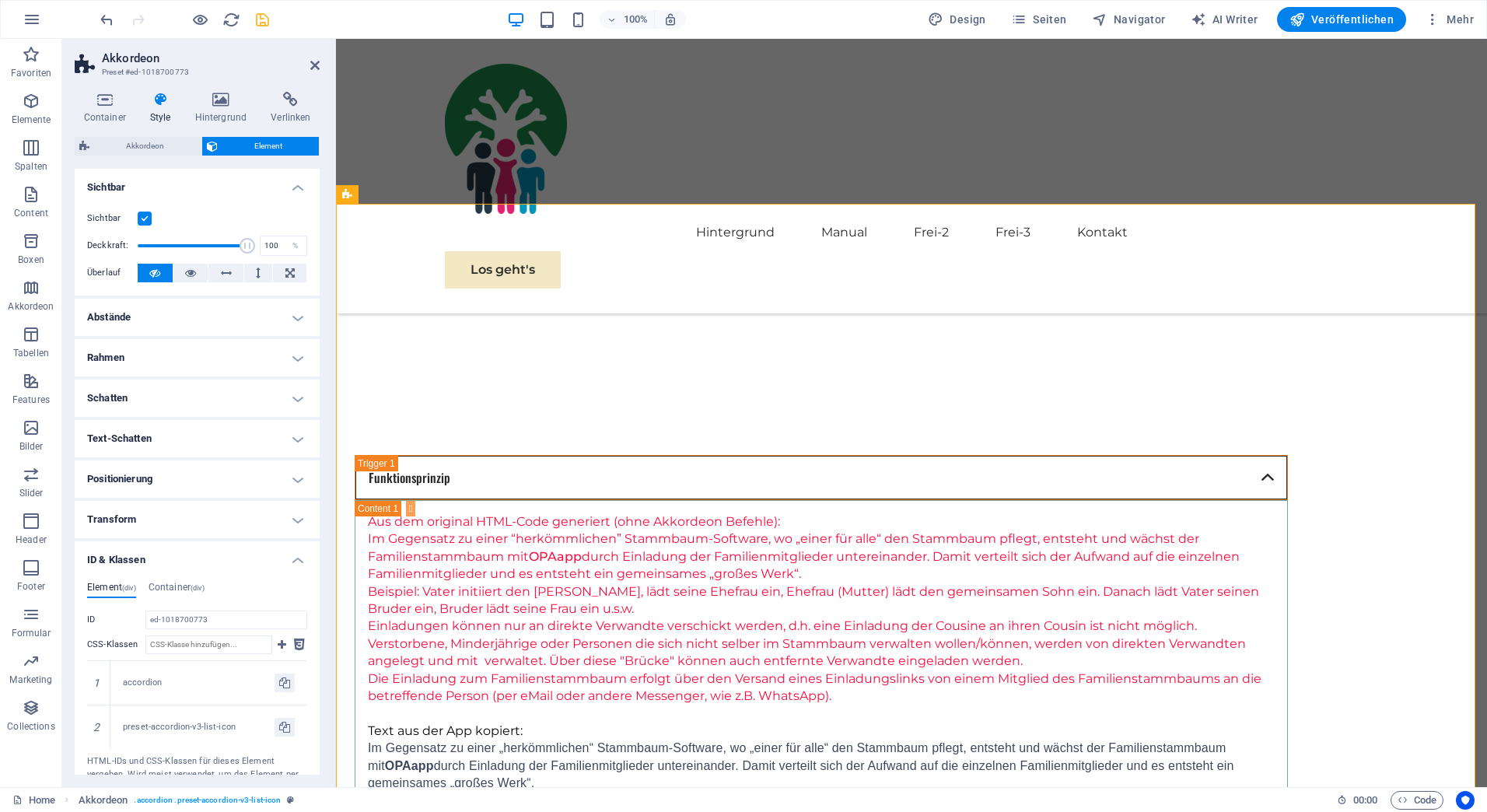
click at [296, 561] on h4 "ID & Klassen" at bounding box center [196, 554] width 245 height 28
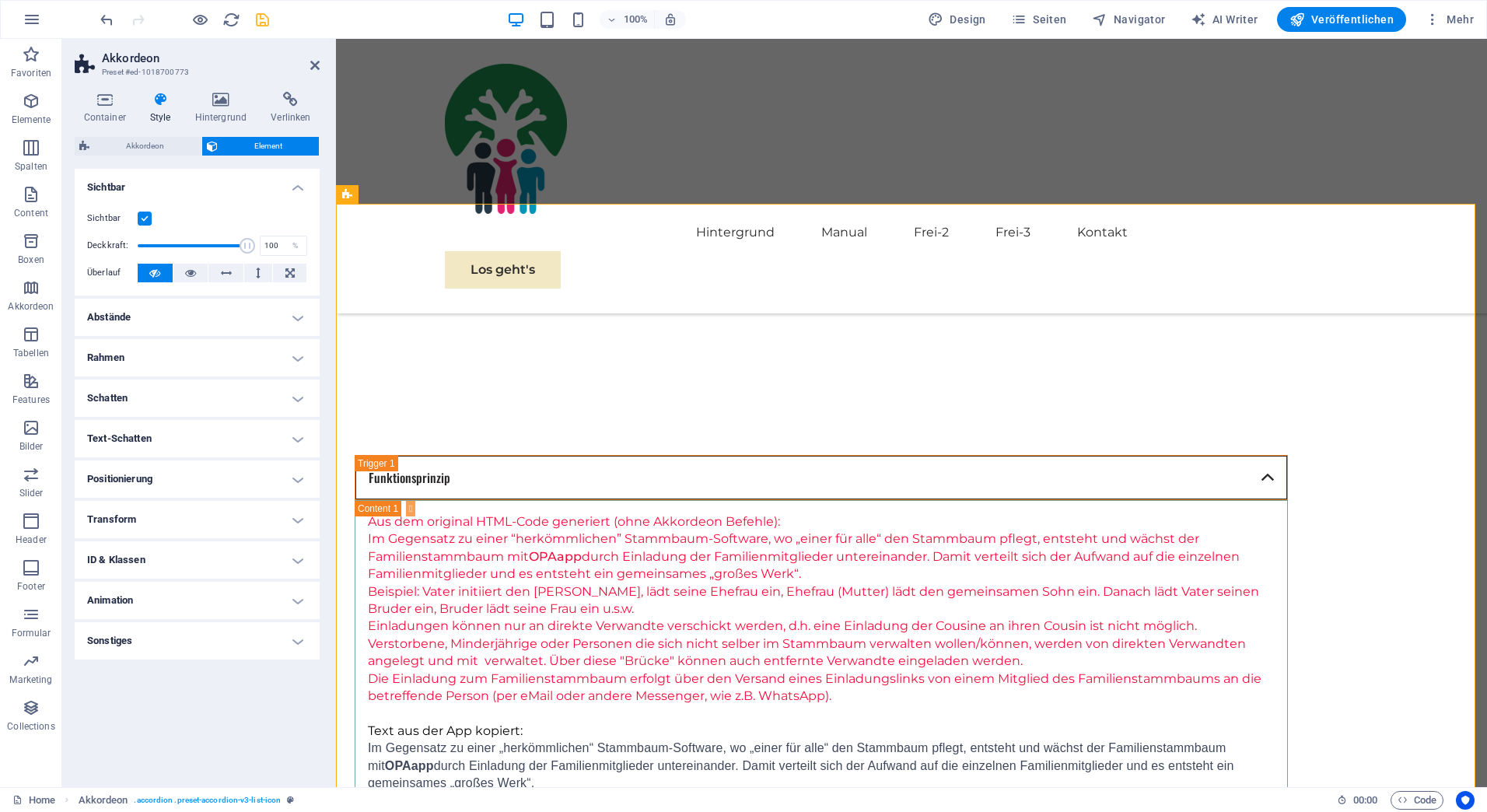
click at [295, 604] on h4 "Animation" at bounding box center [196, 600] width 245 height 37
click at [295, 604] on h4 "Animation" at bounding box center [196, 595] width 245 height 28
click at [292, 641] on h4 "Sonstiges" at bounding box center [196, 640] width 245 height 37
click at [292, 641] on h4 "Sonstiges" at bounding box center [196, 635] width 245 height 28
click at [261, 19] on icon "save" at bounding box center [263, 20] width 18 height 18
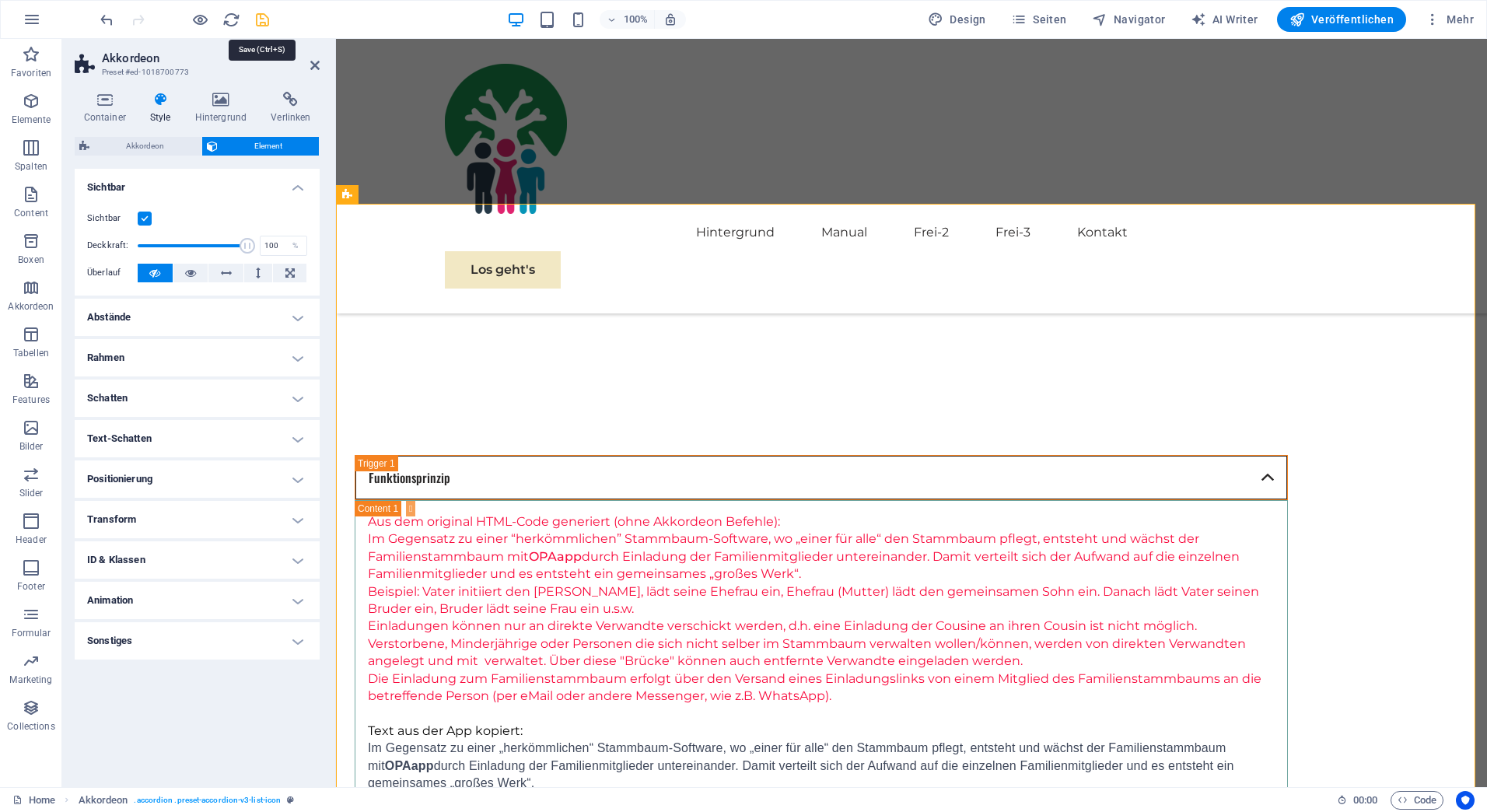
checkbox input "false"
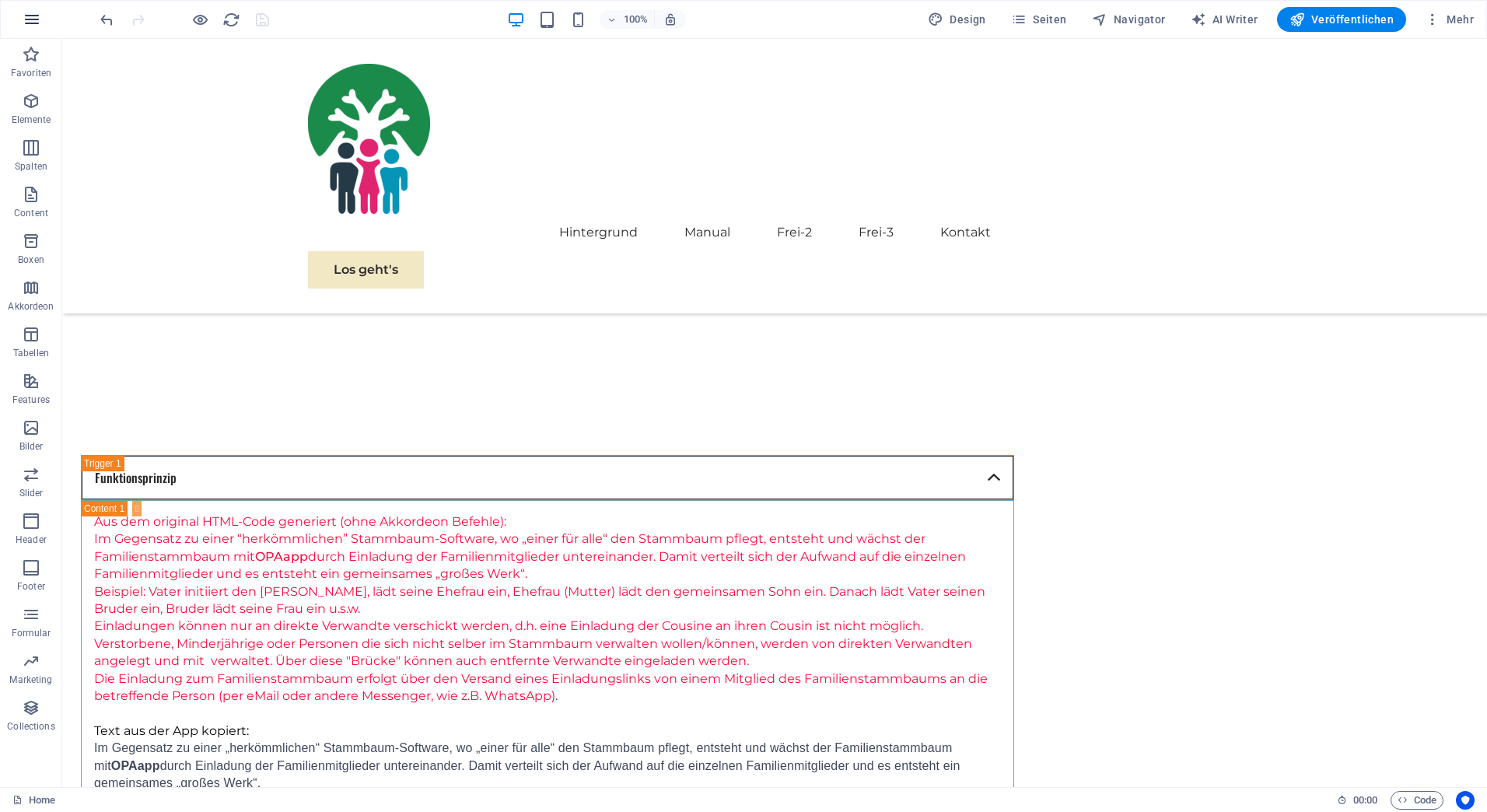
click at [32, 19] on icon "button" at bounding box center [31, 19] width 19 height 19
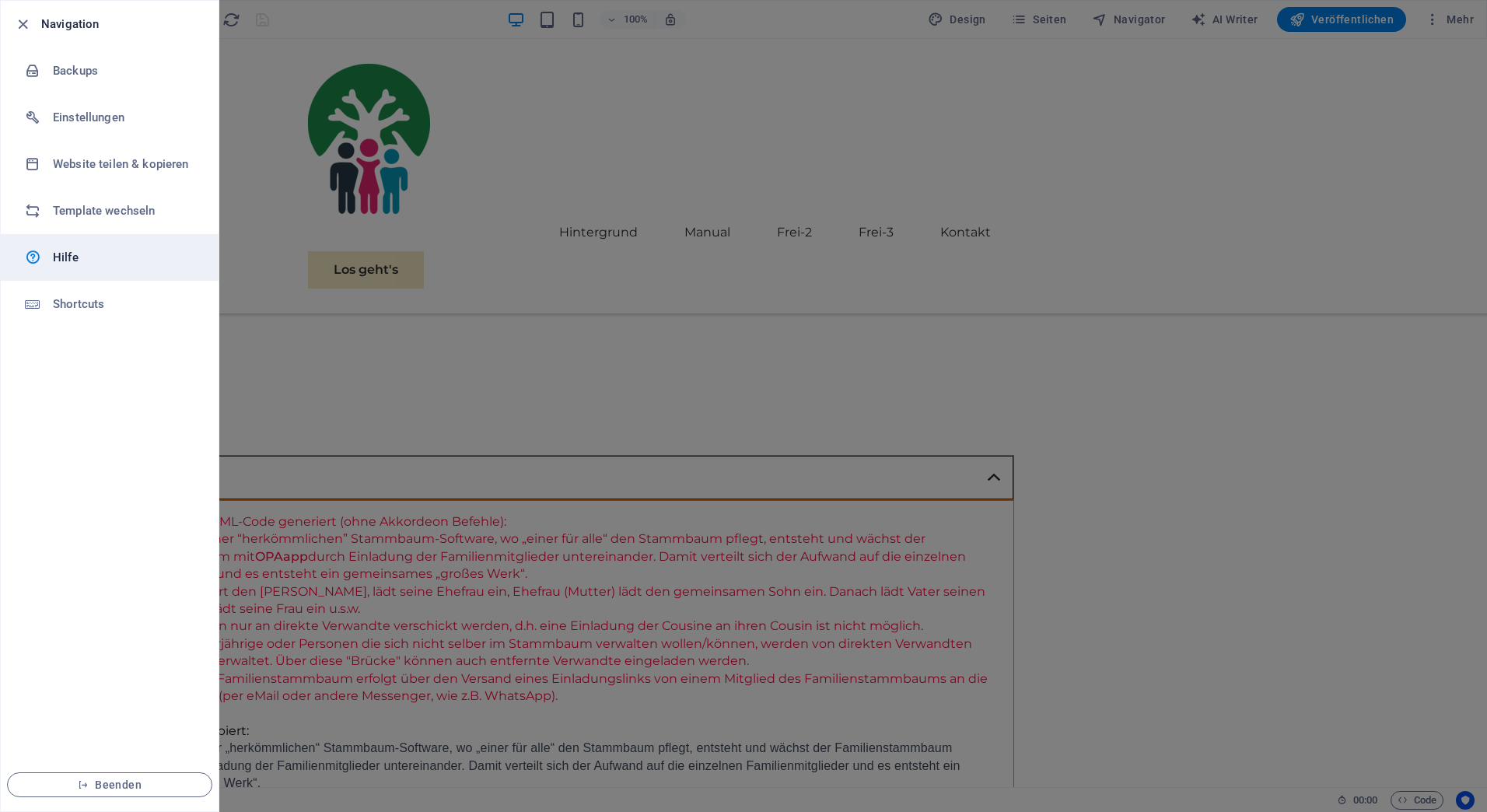
click at [58, 259] on h6 "Hilfe" at bounding box center [124, 257] width 144 height 19
click at [21, 24] on icon "button" at bounding box center [22, 24] width 18 height 18
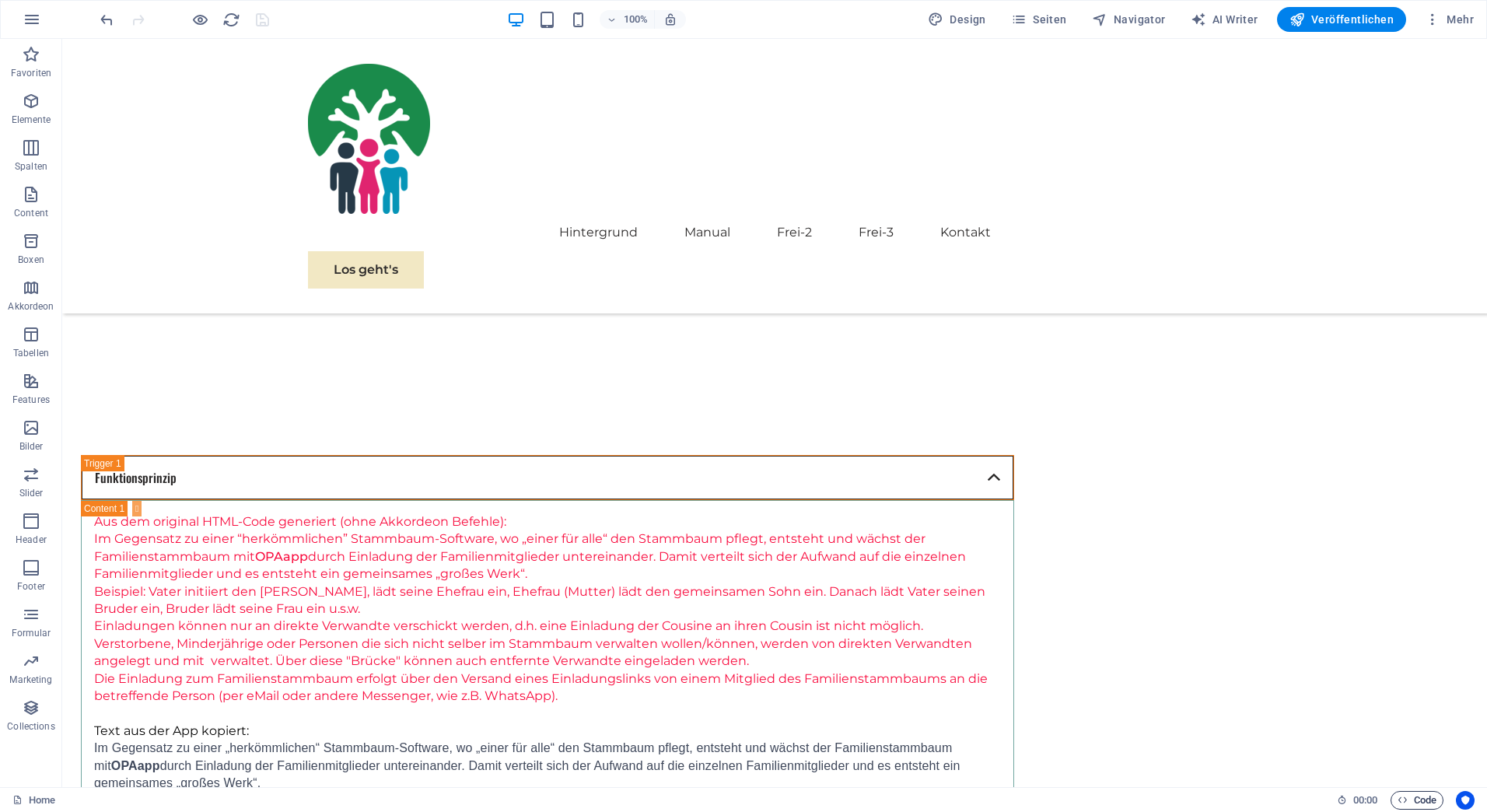
click at [1420, 800] on span "Code" at bounding box center [1418, 799] width 39 height 19
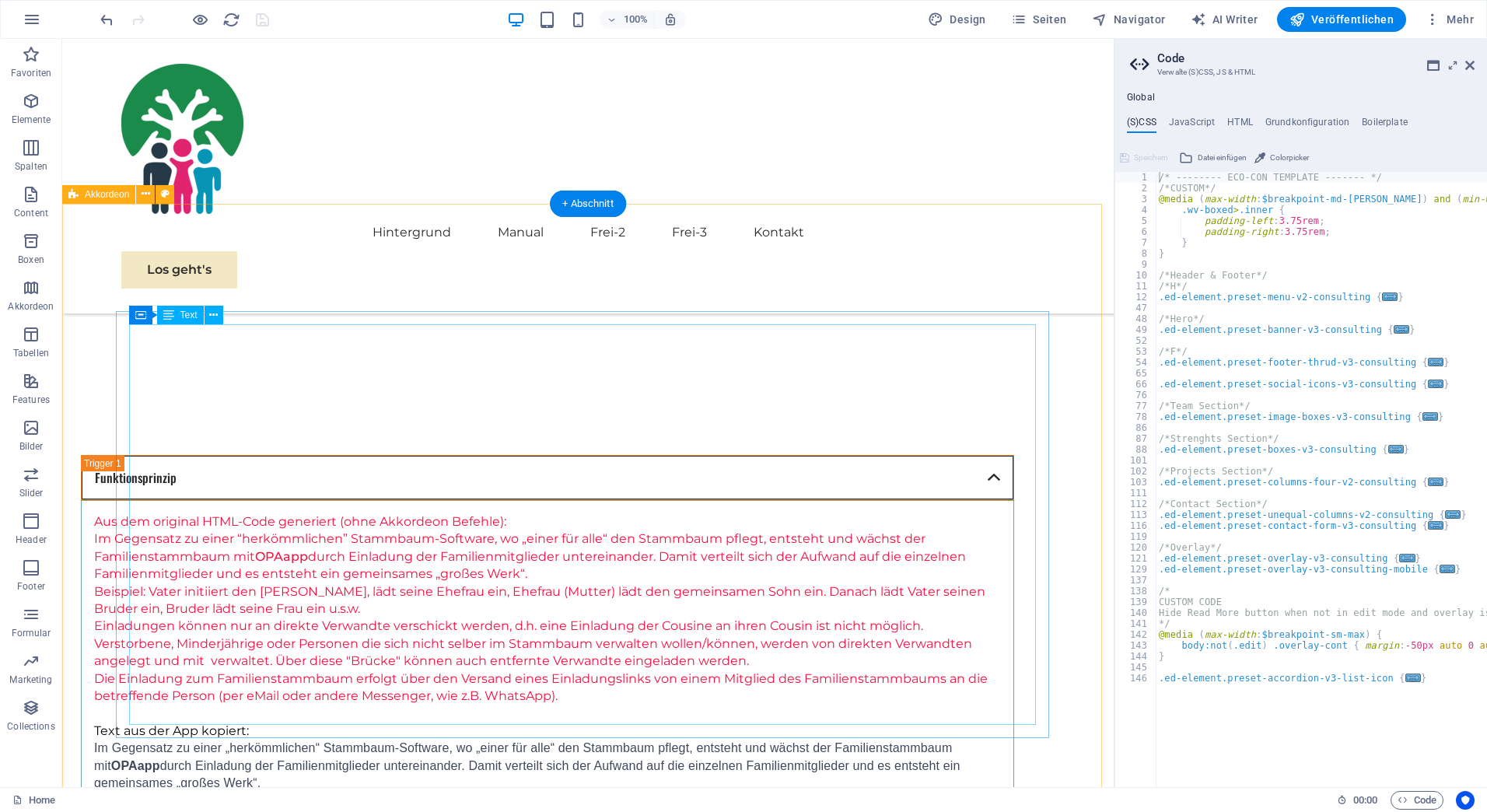
click at [573, 513] on div "Aus dem original HTML-Code generiert (ohne Akkordeon Befehle): Im Gegensatz zu …" at bounding box center [547, 713] width 907 height 400
click at [564, 513] on div "Aus dem original HTML-Code generiert (ohne Akkordeon Befehle): Im Gegensatz zu …" at bounding box center [547, 713] width 907 height 400
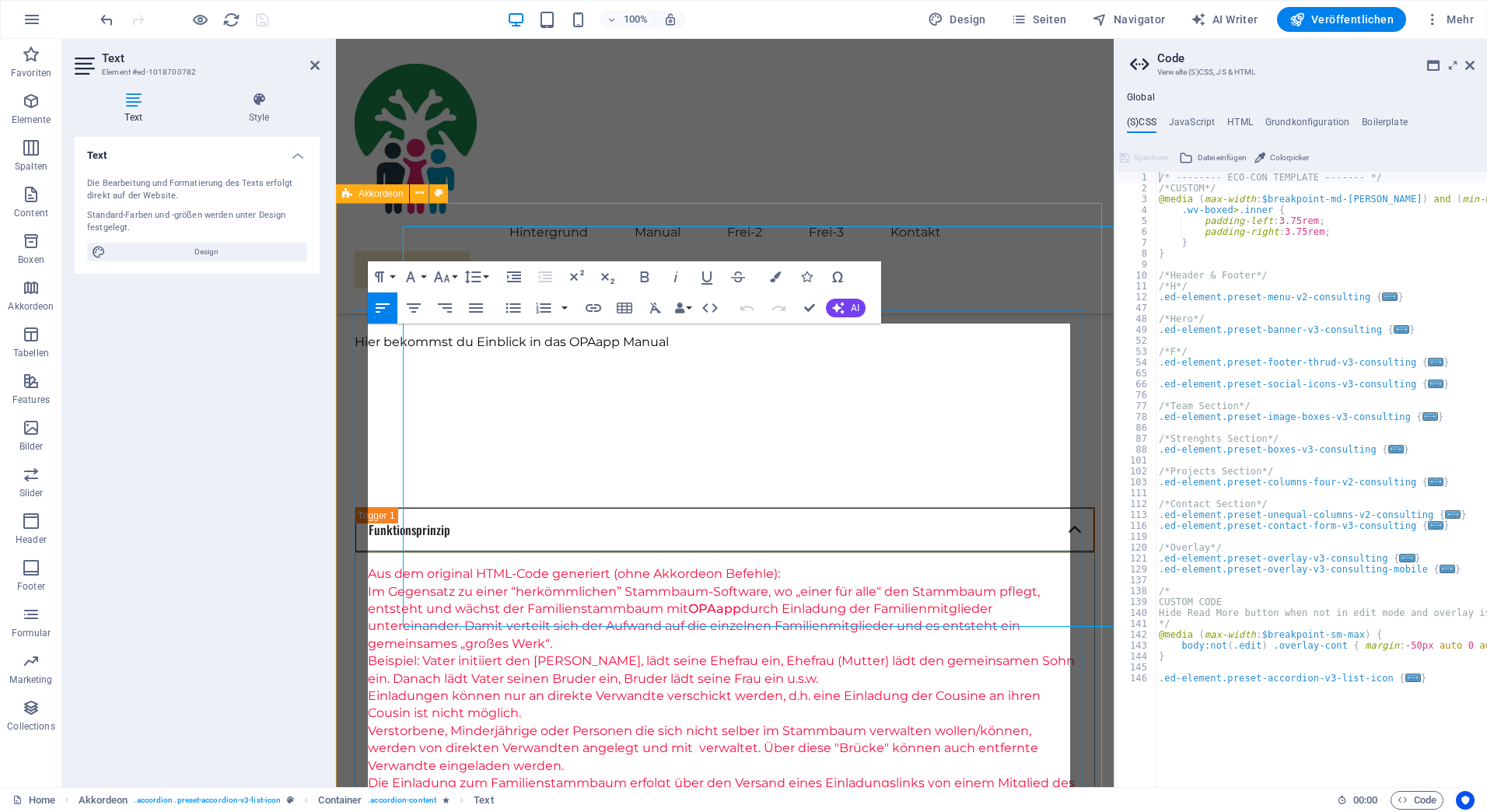
scroll to position [1604, 0]
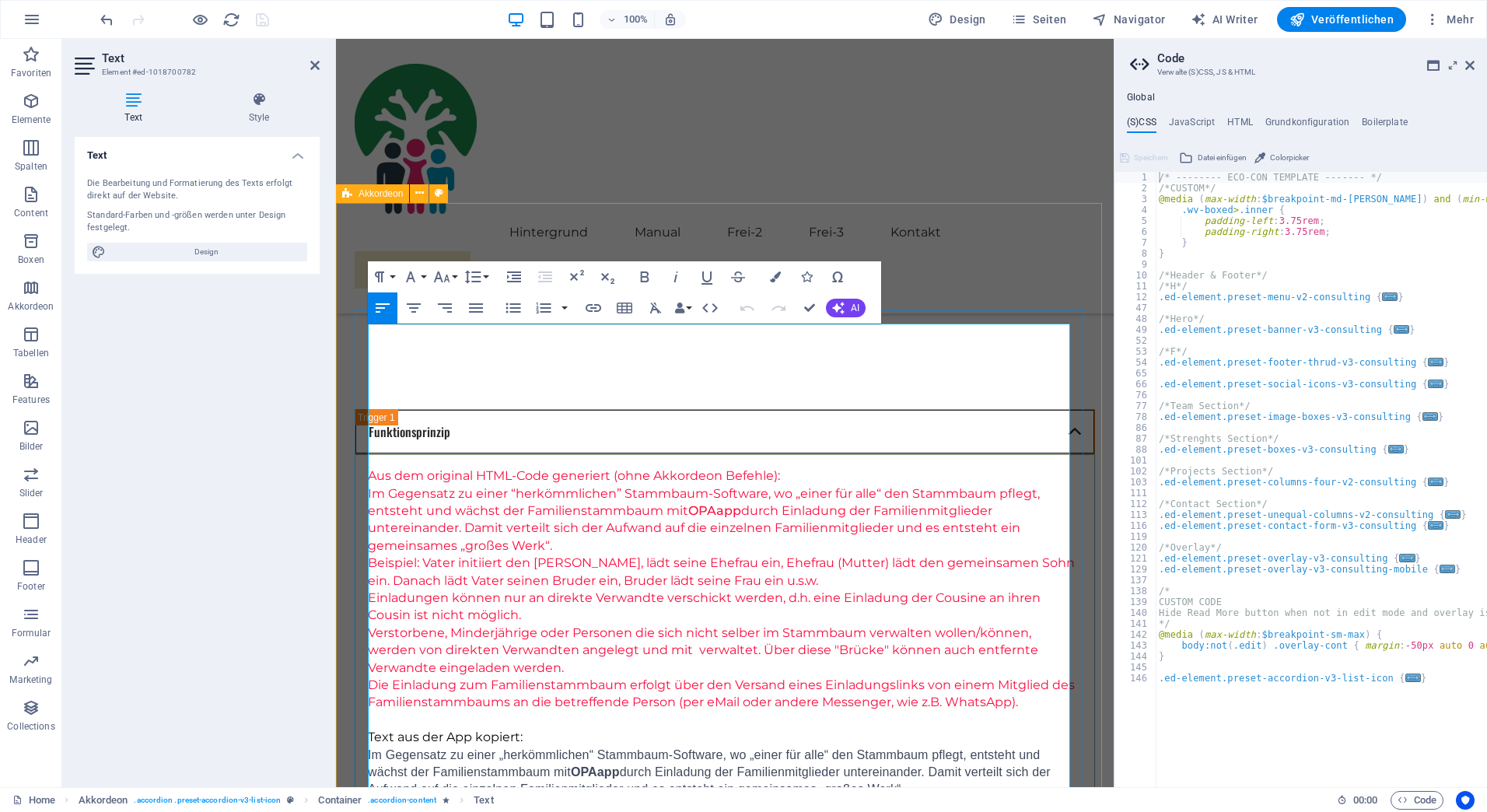
click at [564, 554] on p "Beispiel: Vater initiiert den [PERSON_NAME], lädt seine Ehefrau ein, Ehefrau (M…" at bounding box center [724, 572] width 714 height 35
click at [1235, 120] on h4 "HTML" at bounding box center [1240, 125] width 25 height 18
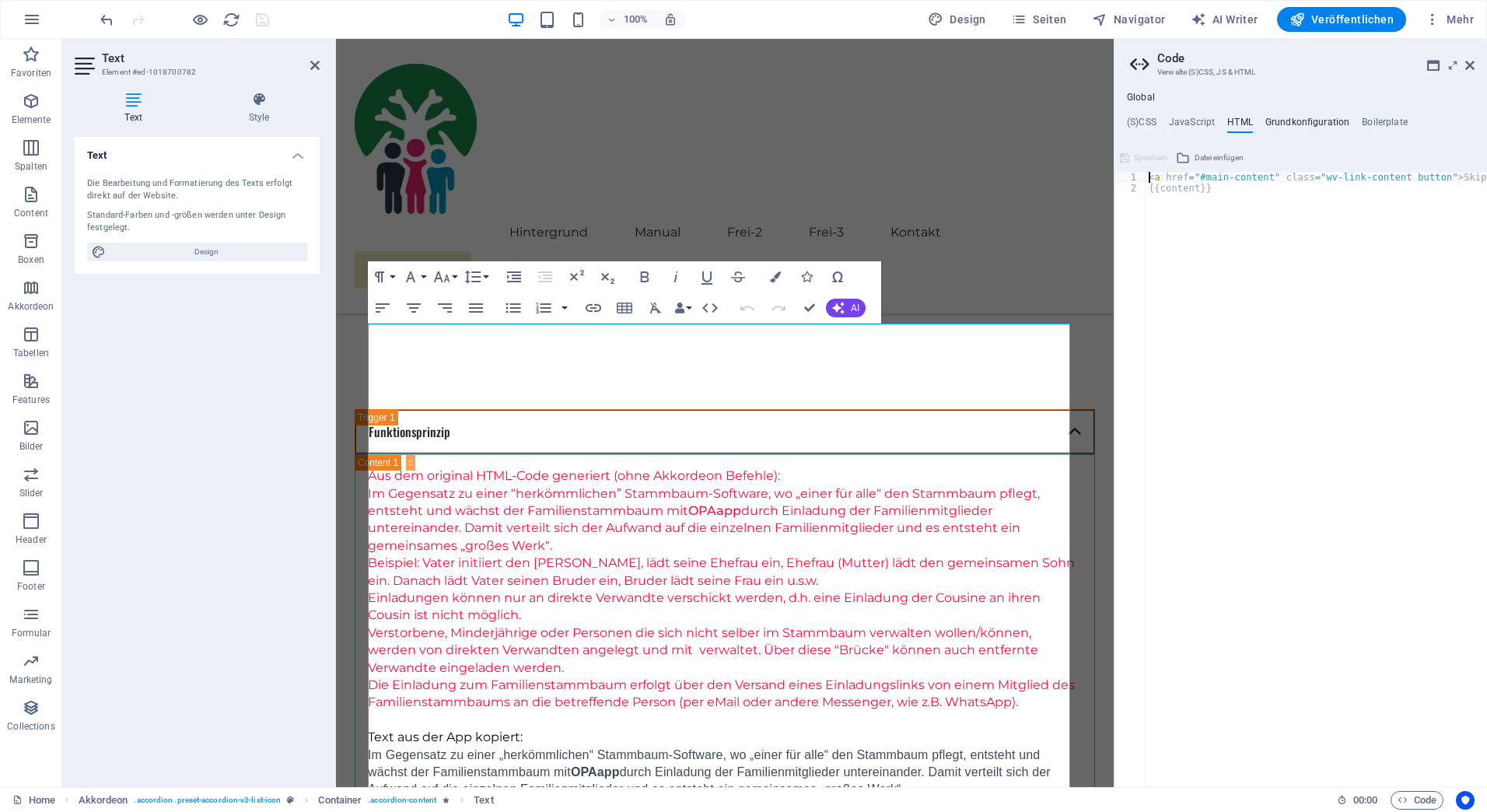
click at [1296, 120] on h4 "Grundkonfiguration" at bounding box center [1307, 125] width 85 height 18
type textarea "$color-background: #ffffff;"
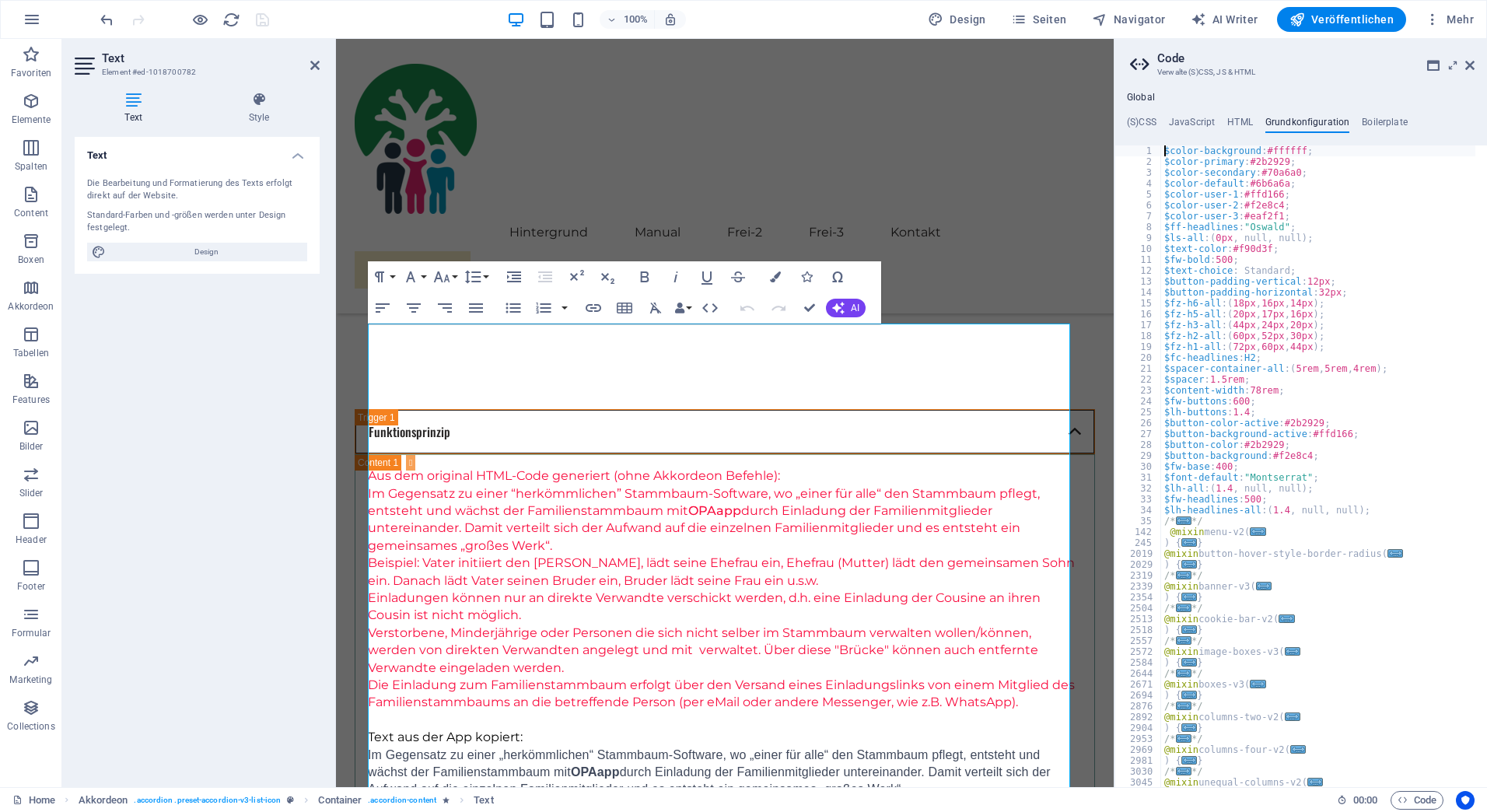
scroll to position [0, 0]
click at [1469, 62] on icon at bounding box center [1470, 65] width 10 height 13
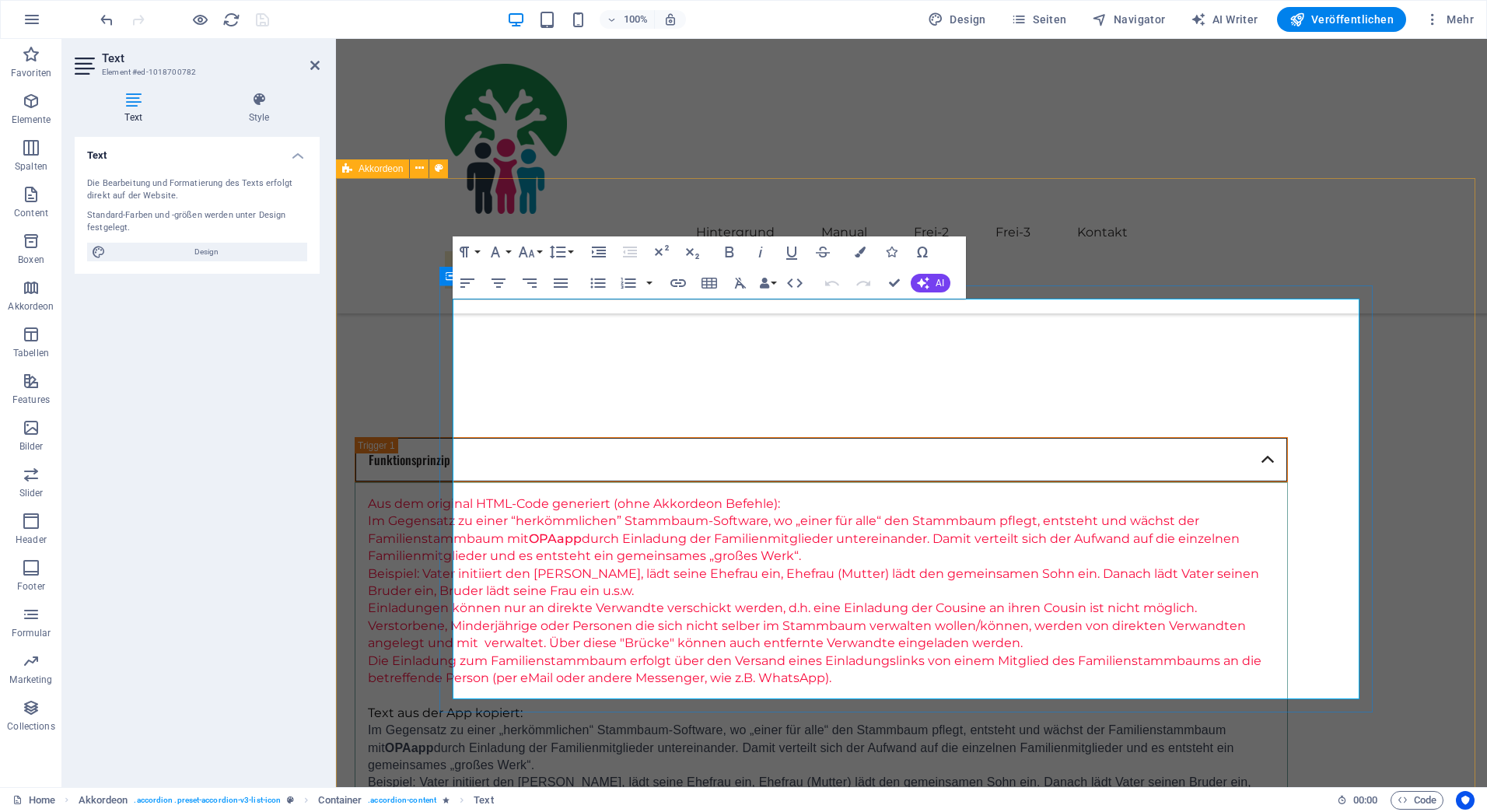
scroll to position [1532, 0]
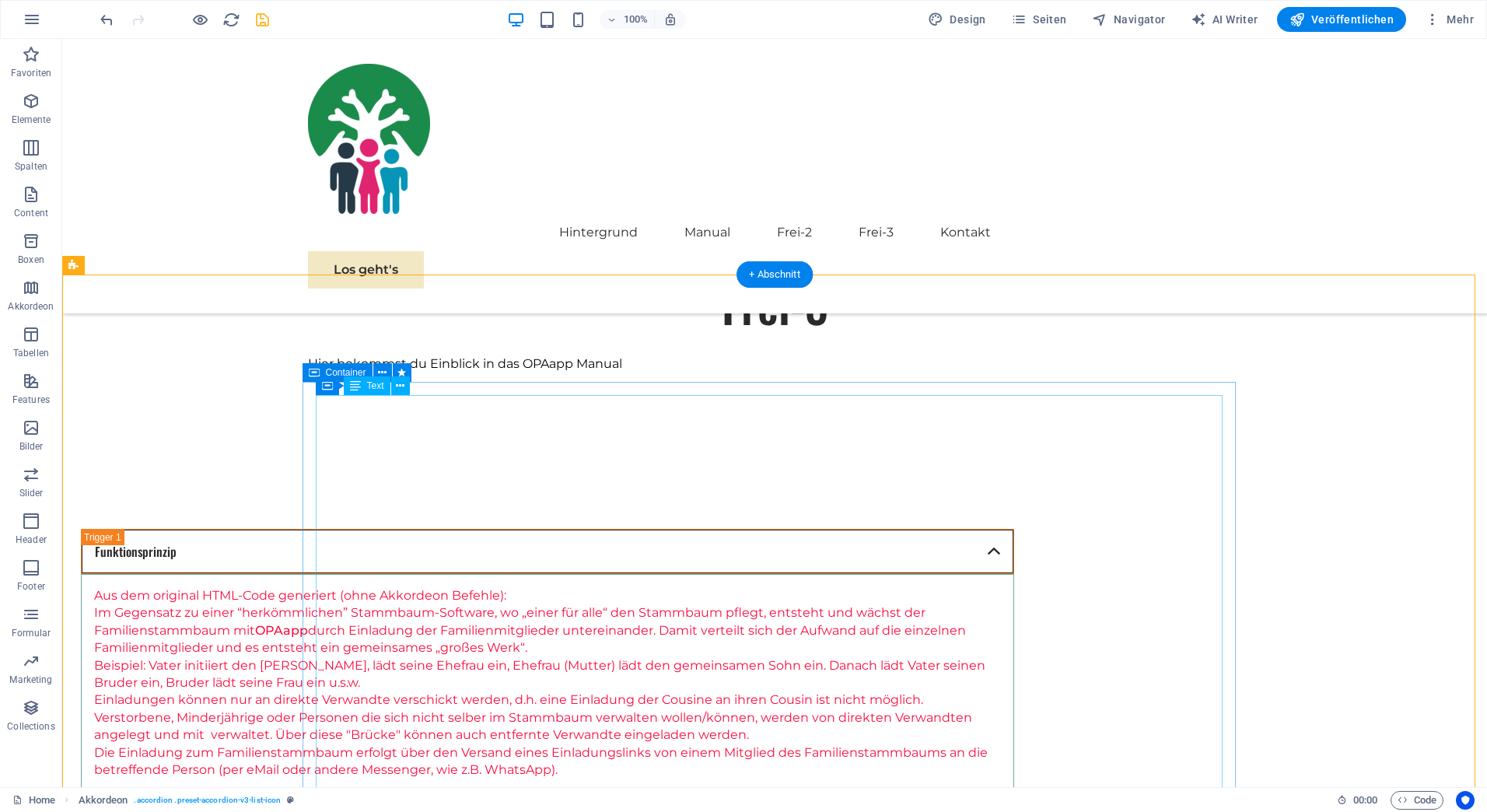
scroll to position [1429, 0]
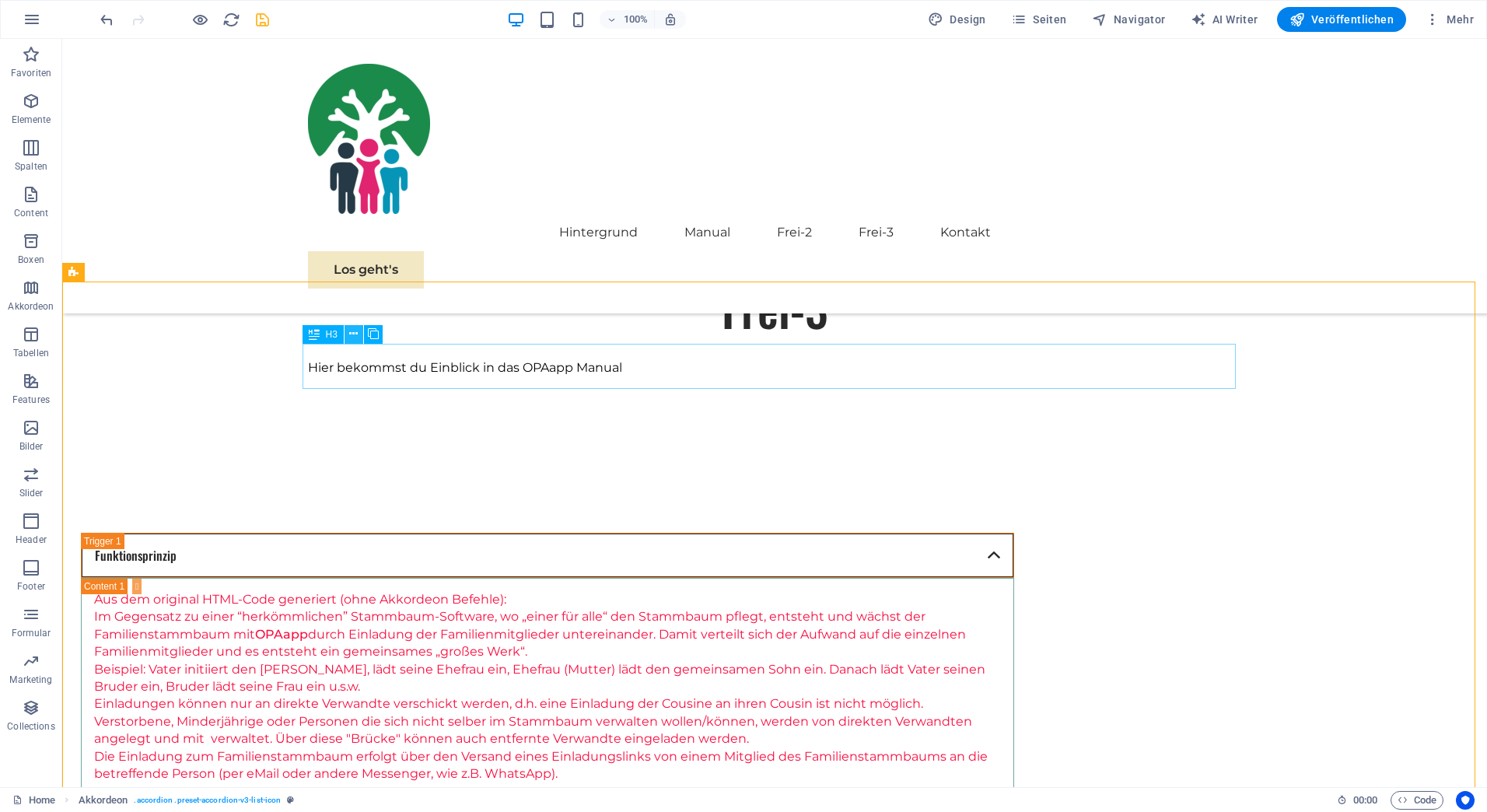
click at [352, 332] on icon at bounding box center [353, 334] width 9 height 17
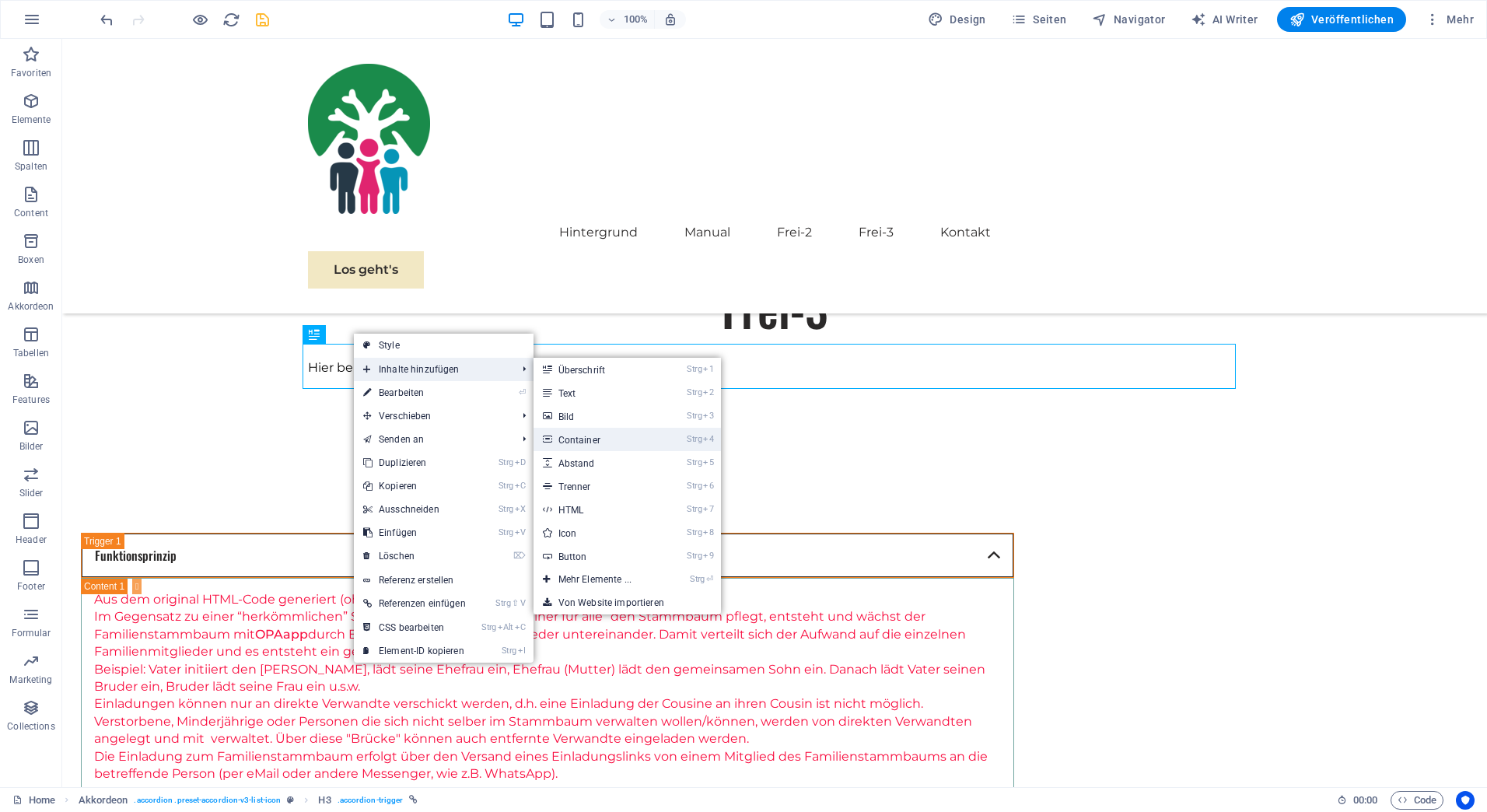
click at [581, 438] on link "Strg 4 Container" at bounding box center [598, 439] width 129 height 23
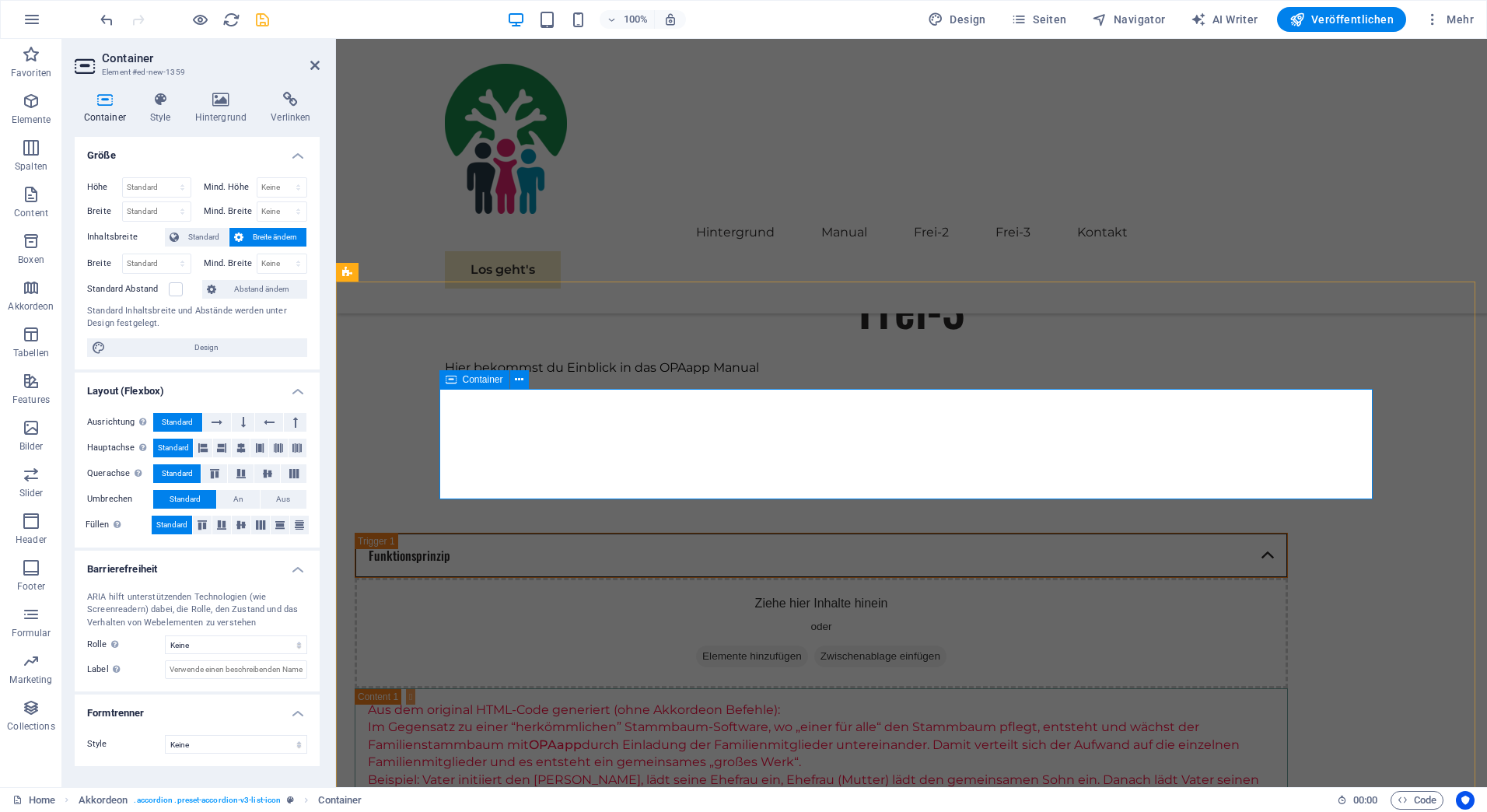
click at [803, 645] on span "Elemente hinzufügen" at bounding box center [752, 656] width 112 height 21
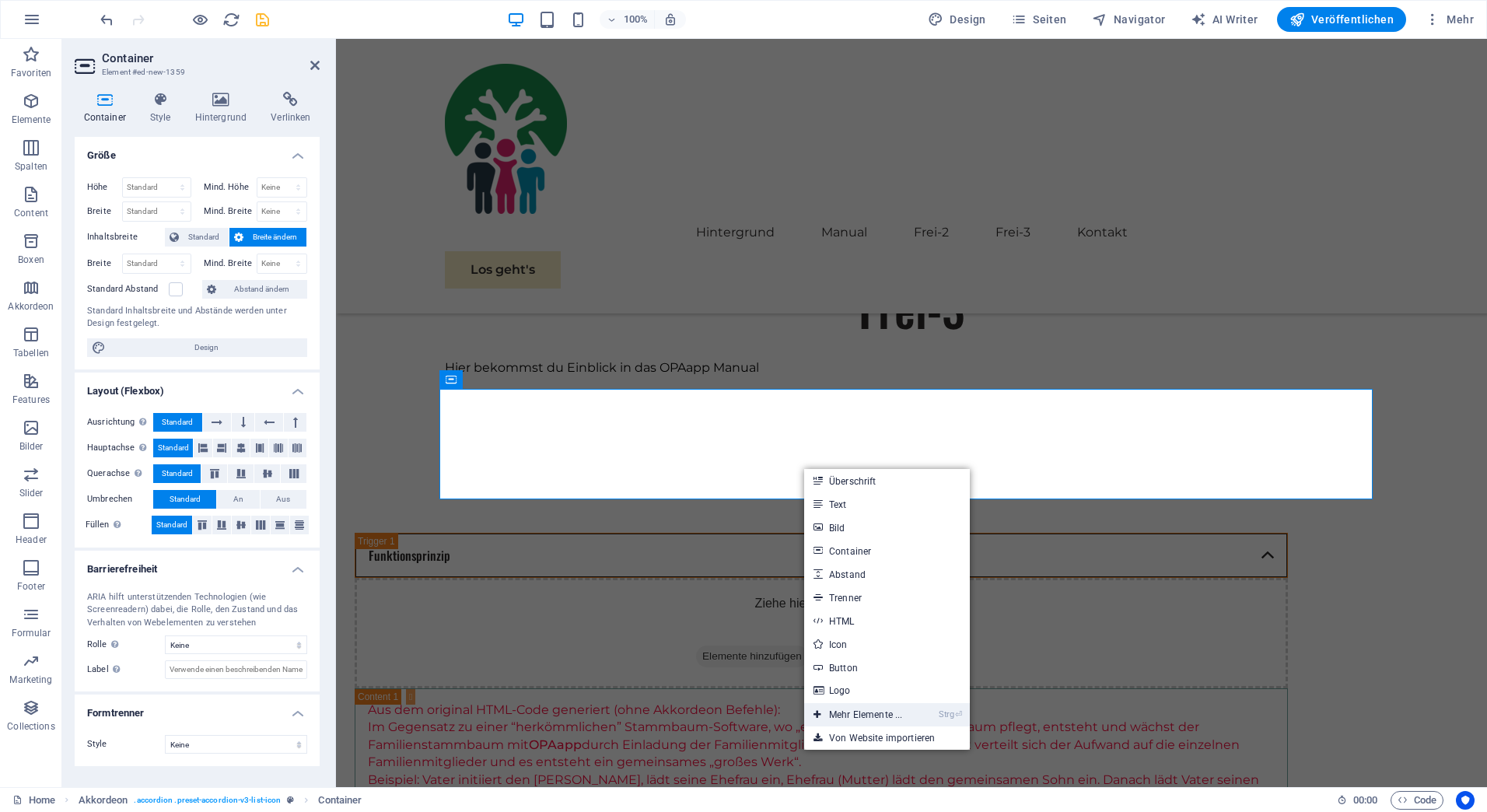
click at [818, 713] on icon at bounding box center [817, 714] width 8 height 23
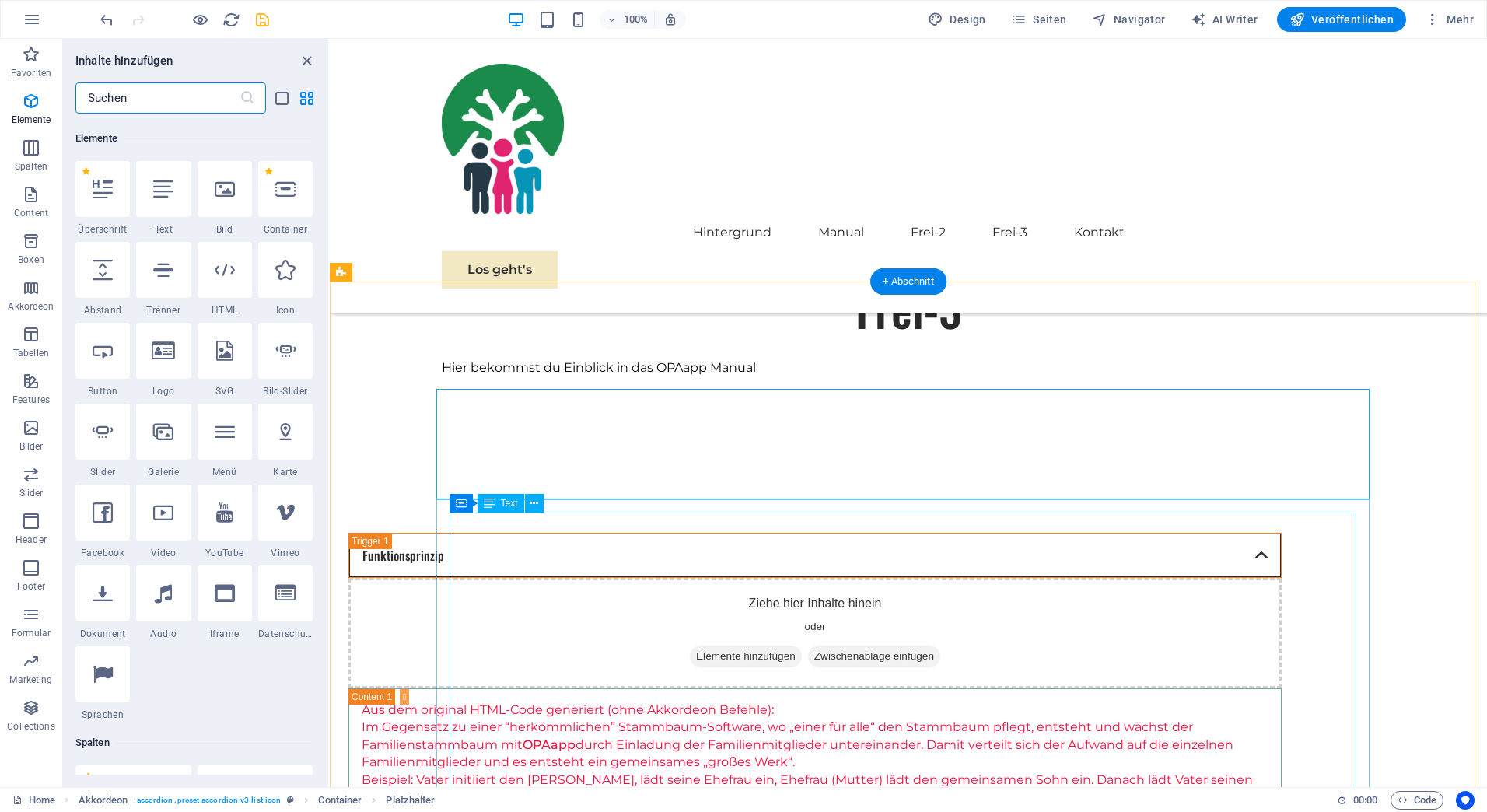
scroll to position [166, 0]
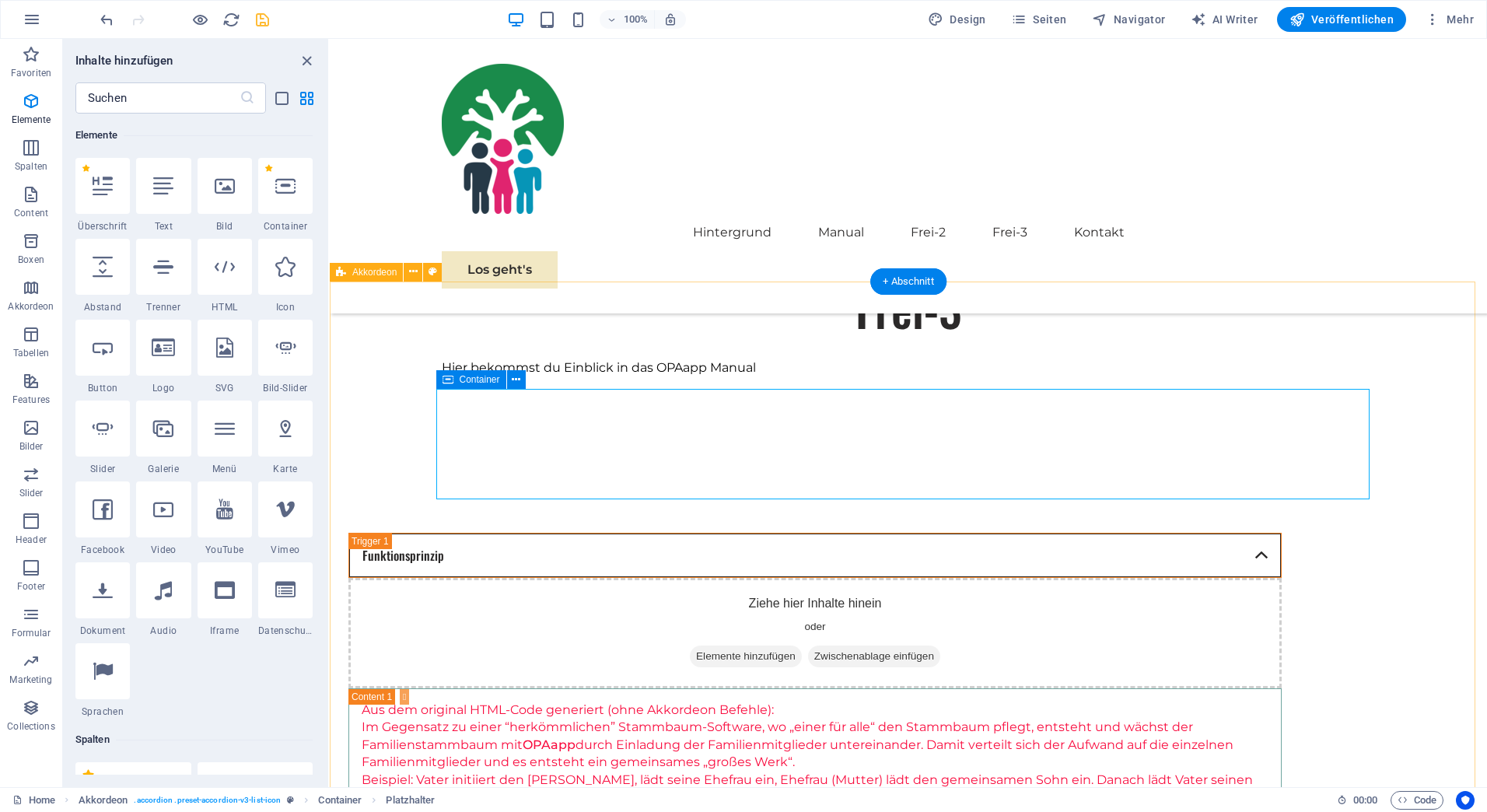
drag, startPoint x: 360, startPoint y: 327, endPoint x: 678, endPoint y: 460, distance: 344.7
click at [28, 289] on icon "button" at bounding box center [30, 287] width 19 height 19
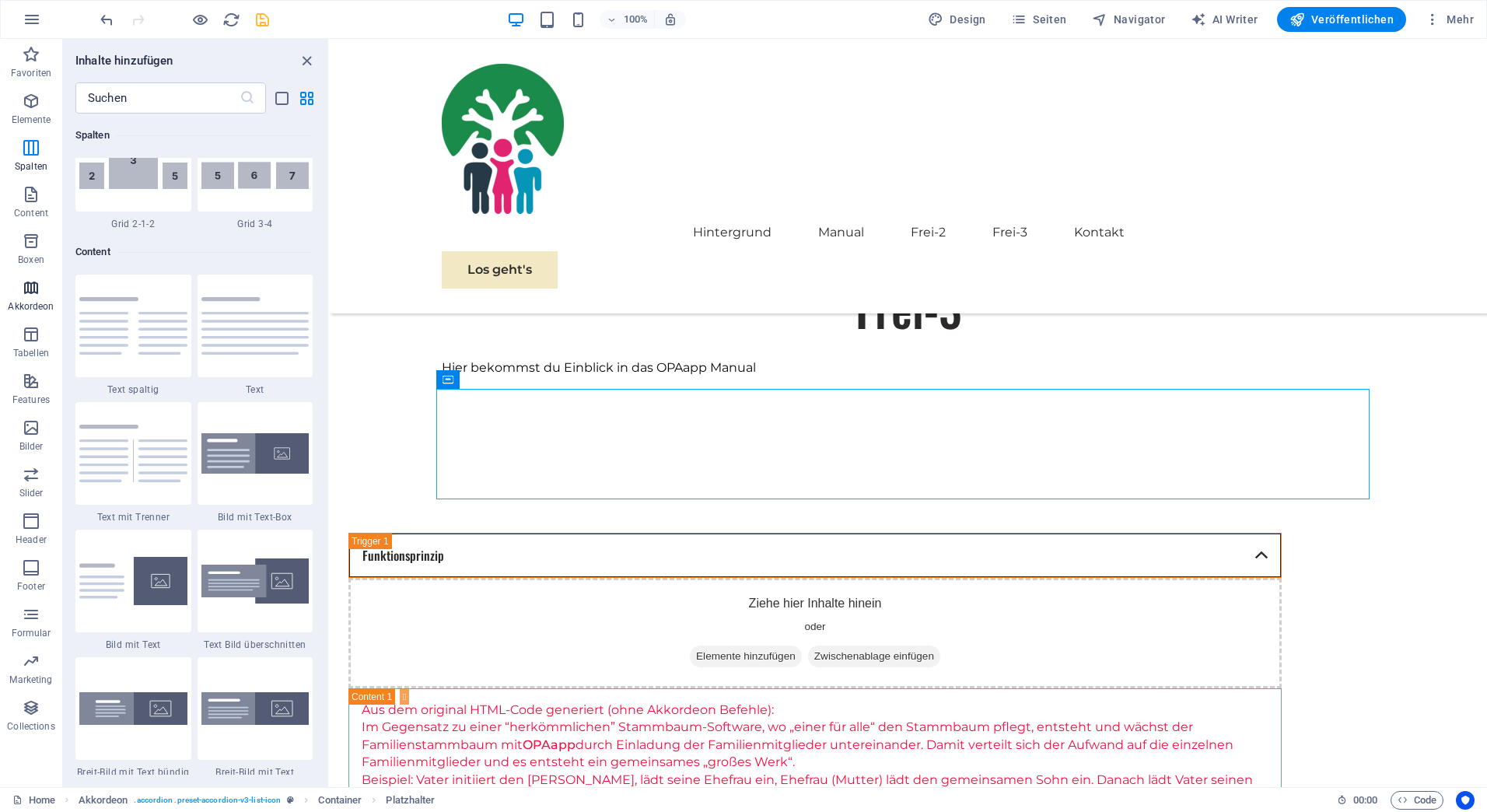
scroll to position [4964, 0]
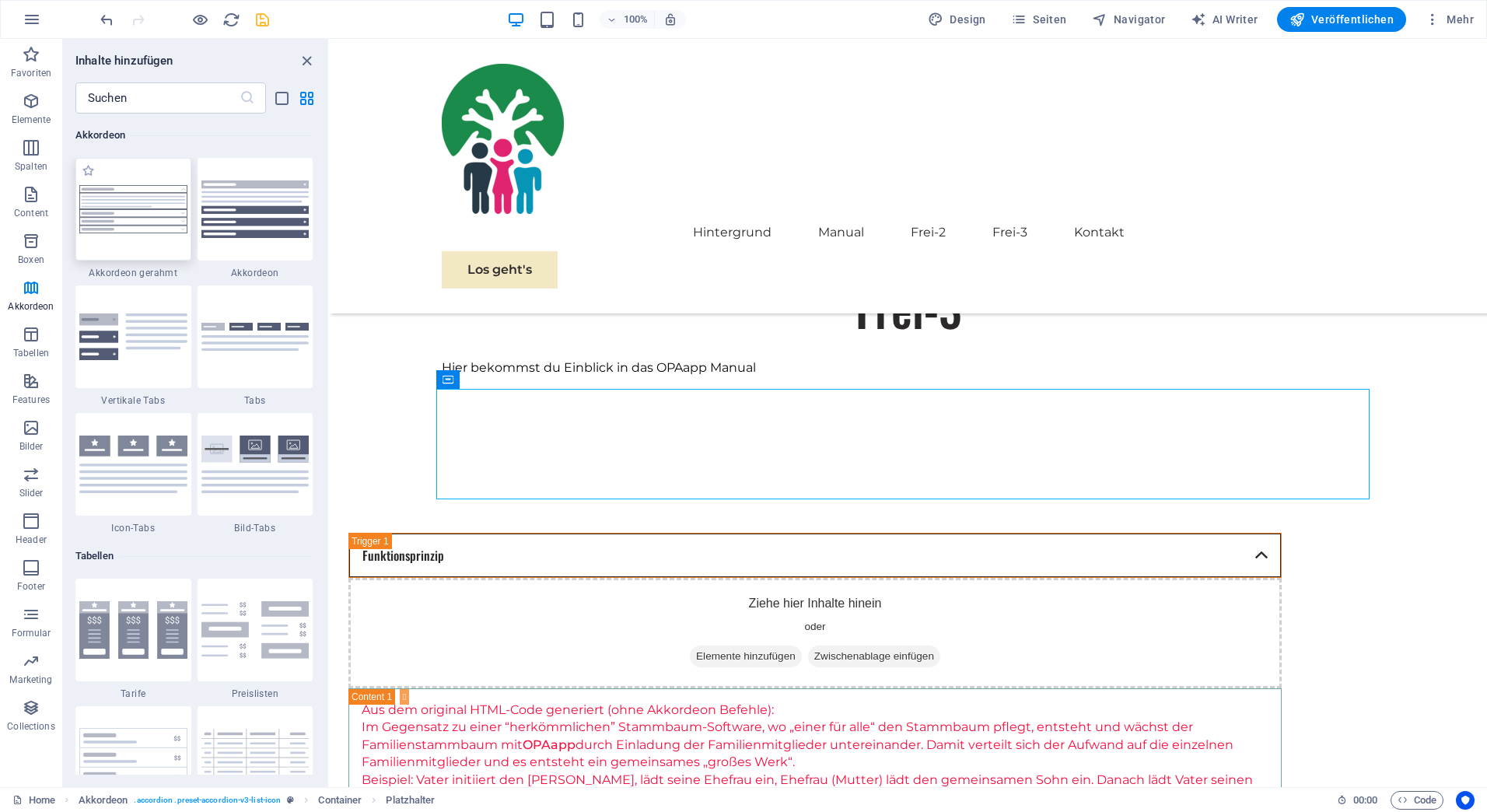
click at [133, 187] on img at bounding box center [133, 209] width 108 height 48
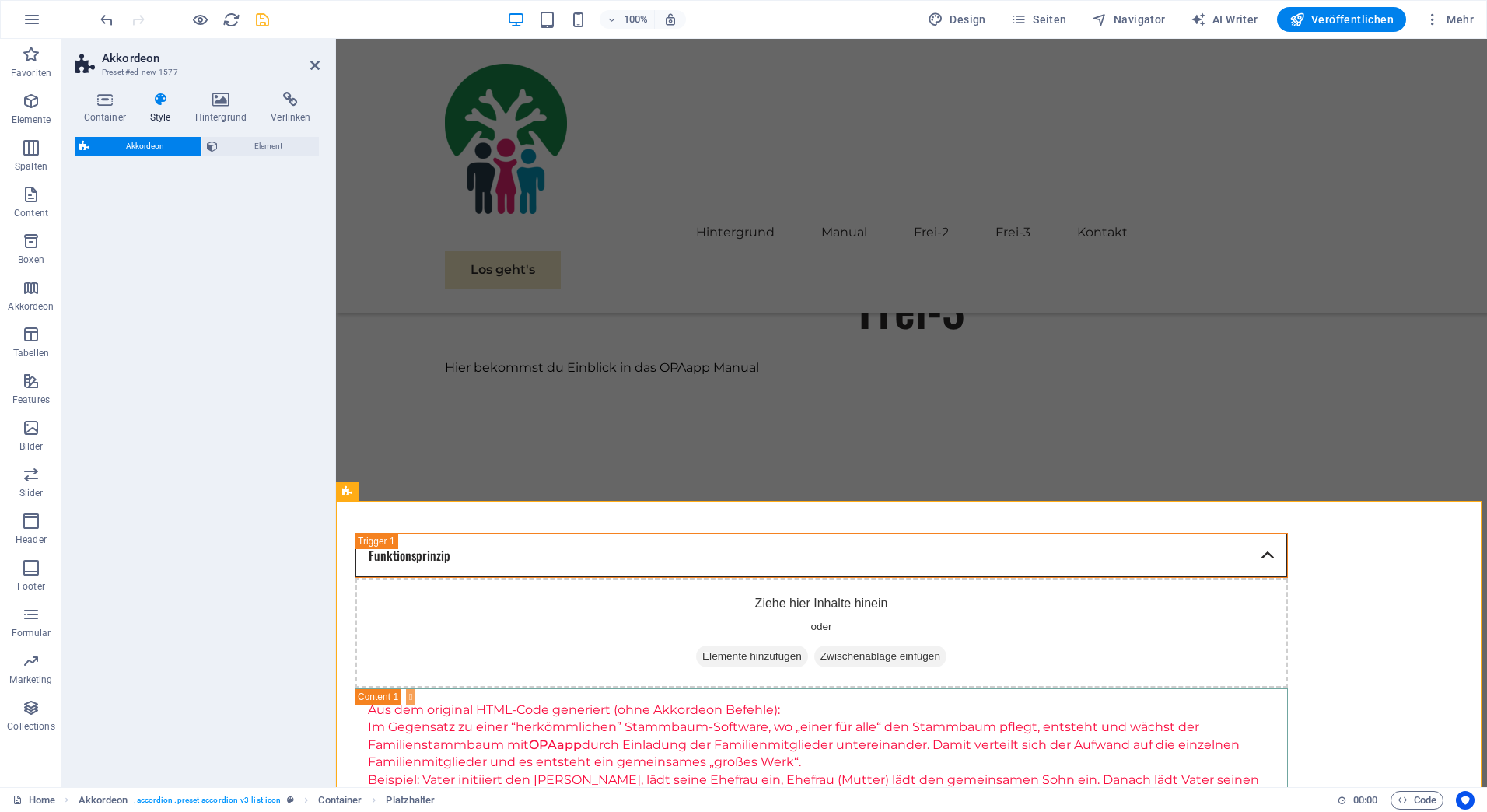
select select "rem"
select select "preset-accordion-v3-border"
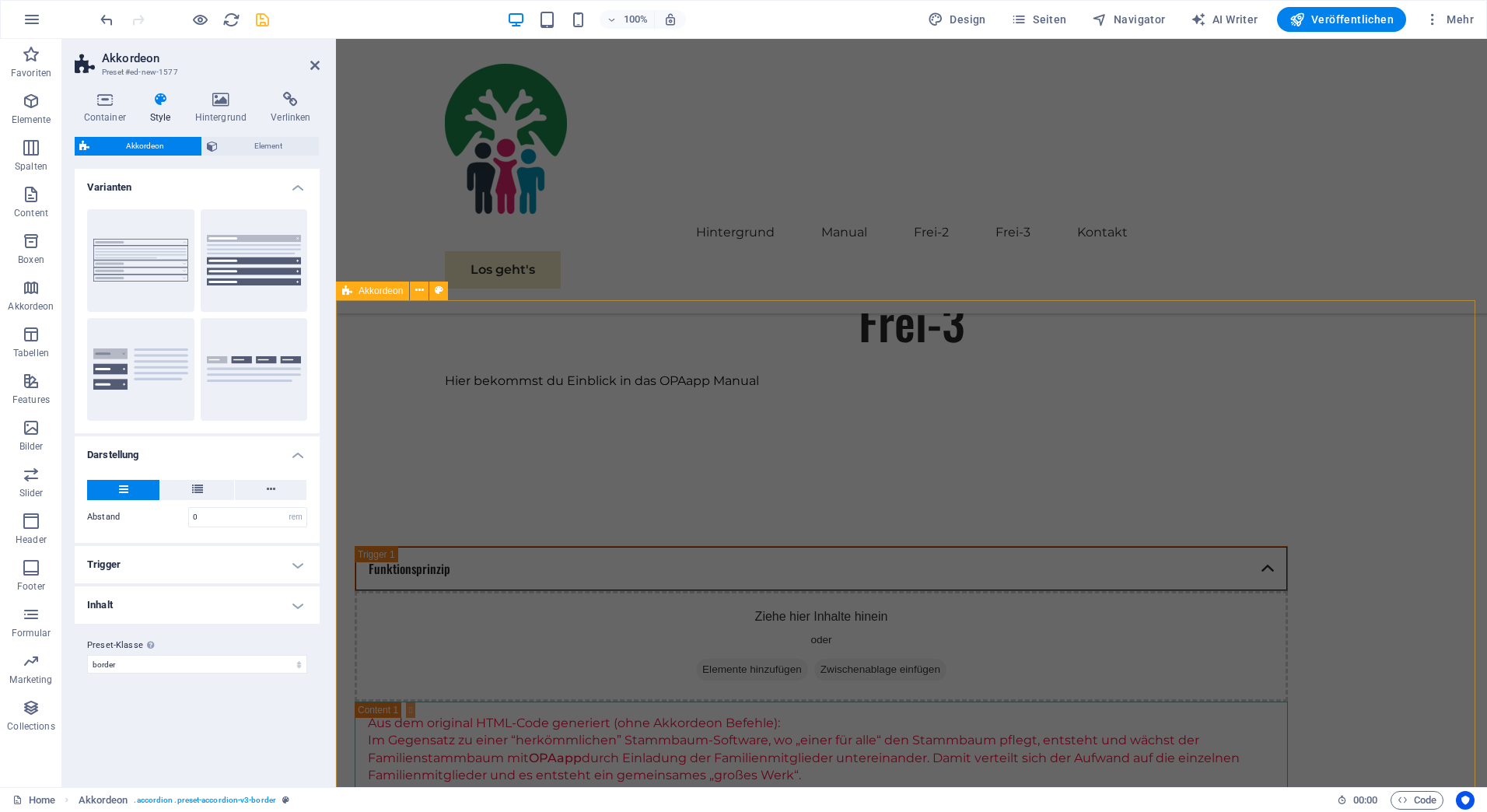
scroll to position [1421, 0]
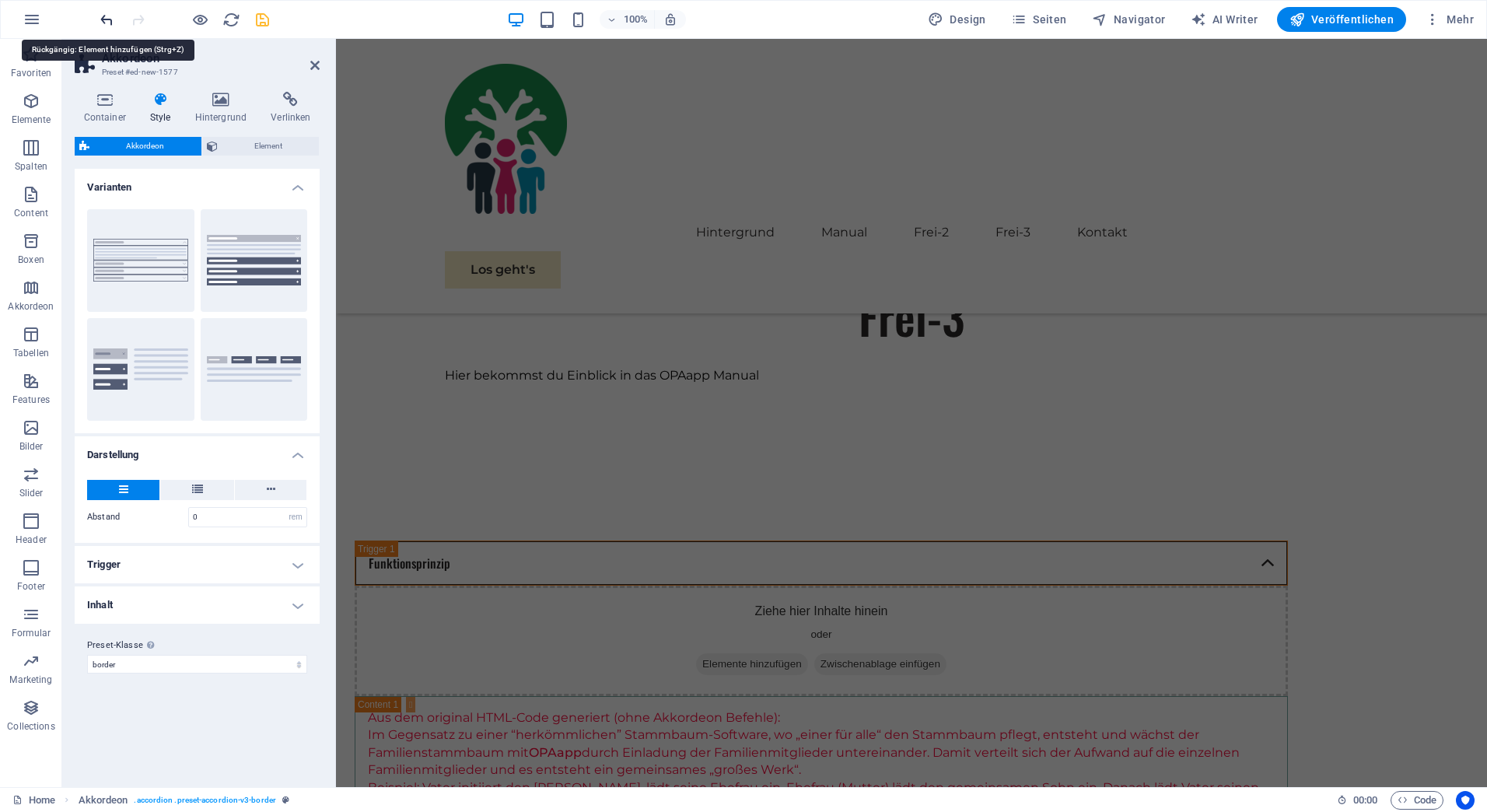
click at [103, 19] on icon "undo" at bounding box center [106, 20] width 18 height 18
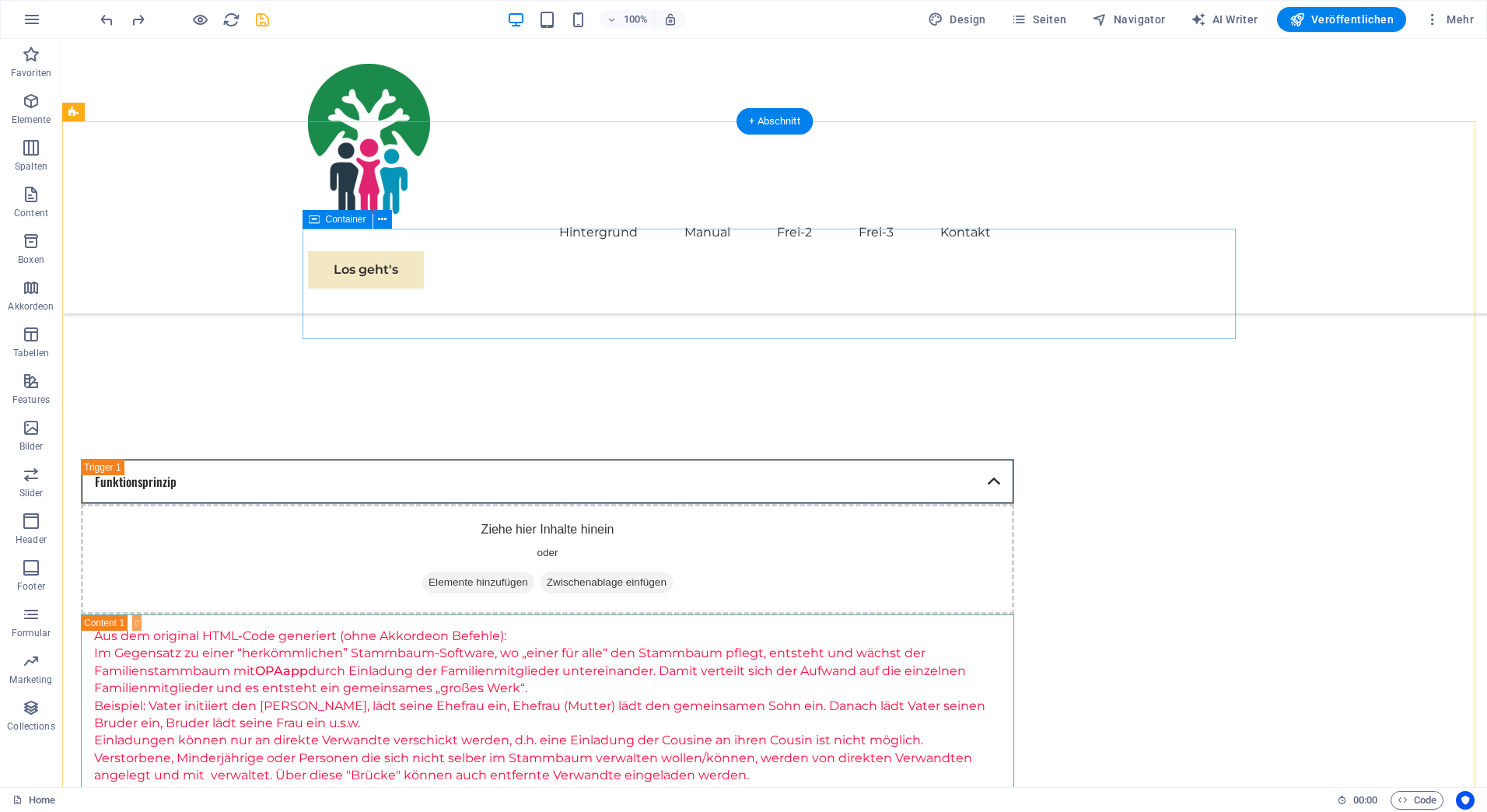
scroll to position [1469, 0]
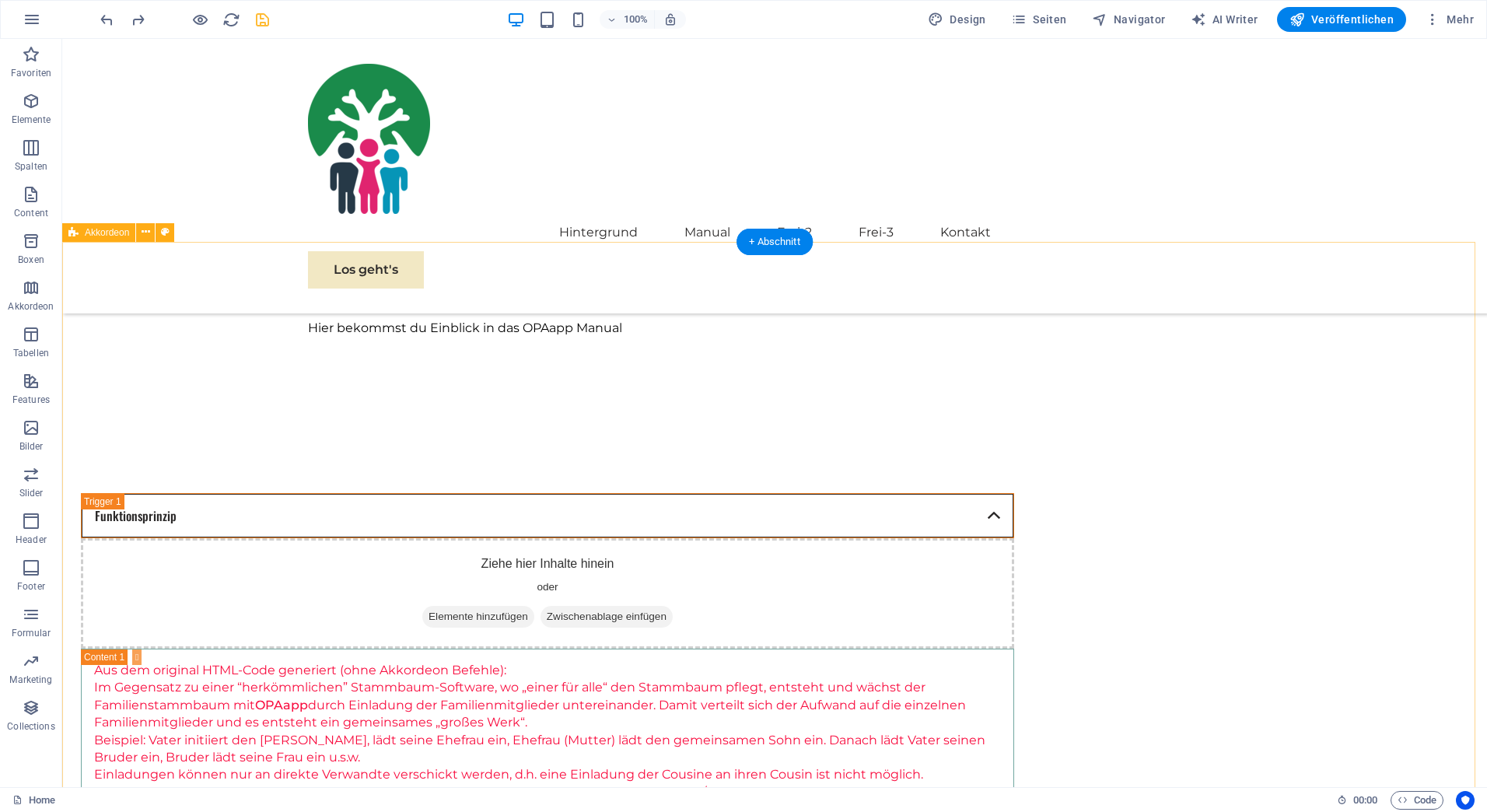
click at [380, 338] on icon at bounding box center [382, 340] width 9 height 17
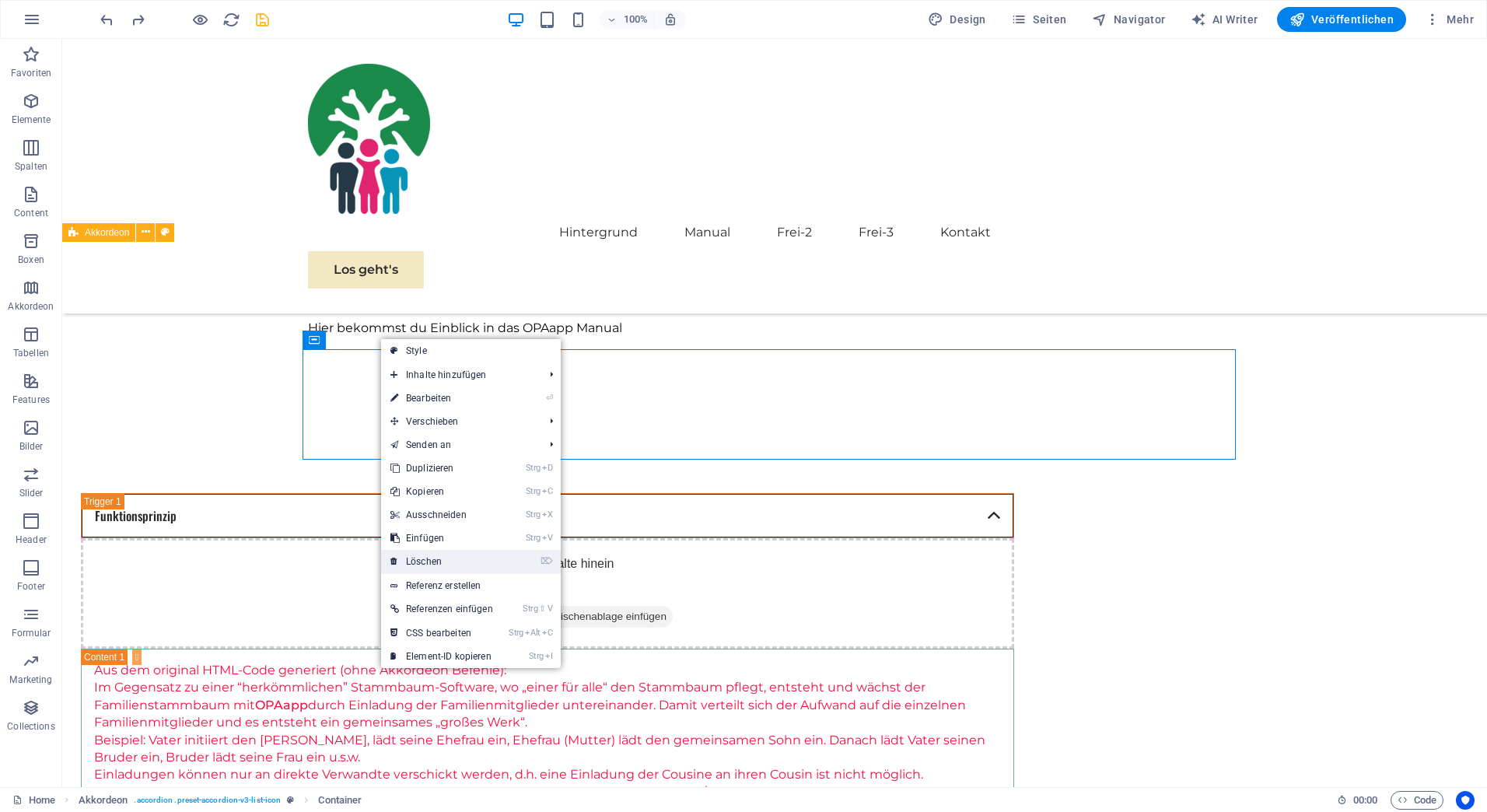
click at [431, 561] on link "⌦ Löschen" at bounding box center [441, 561] width 121 height 23
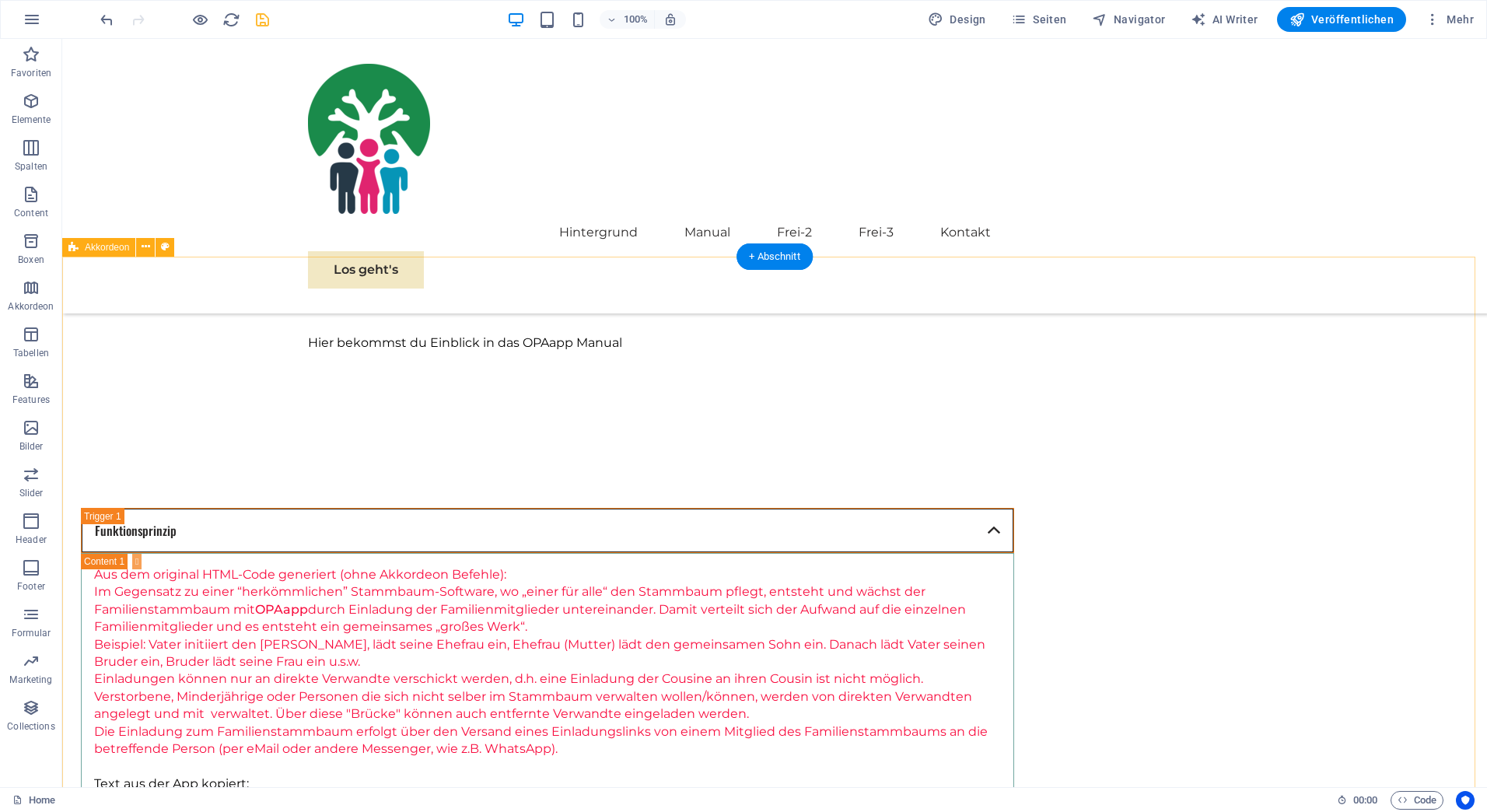
scroll to position [1443, 0]
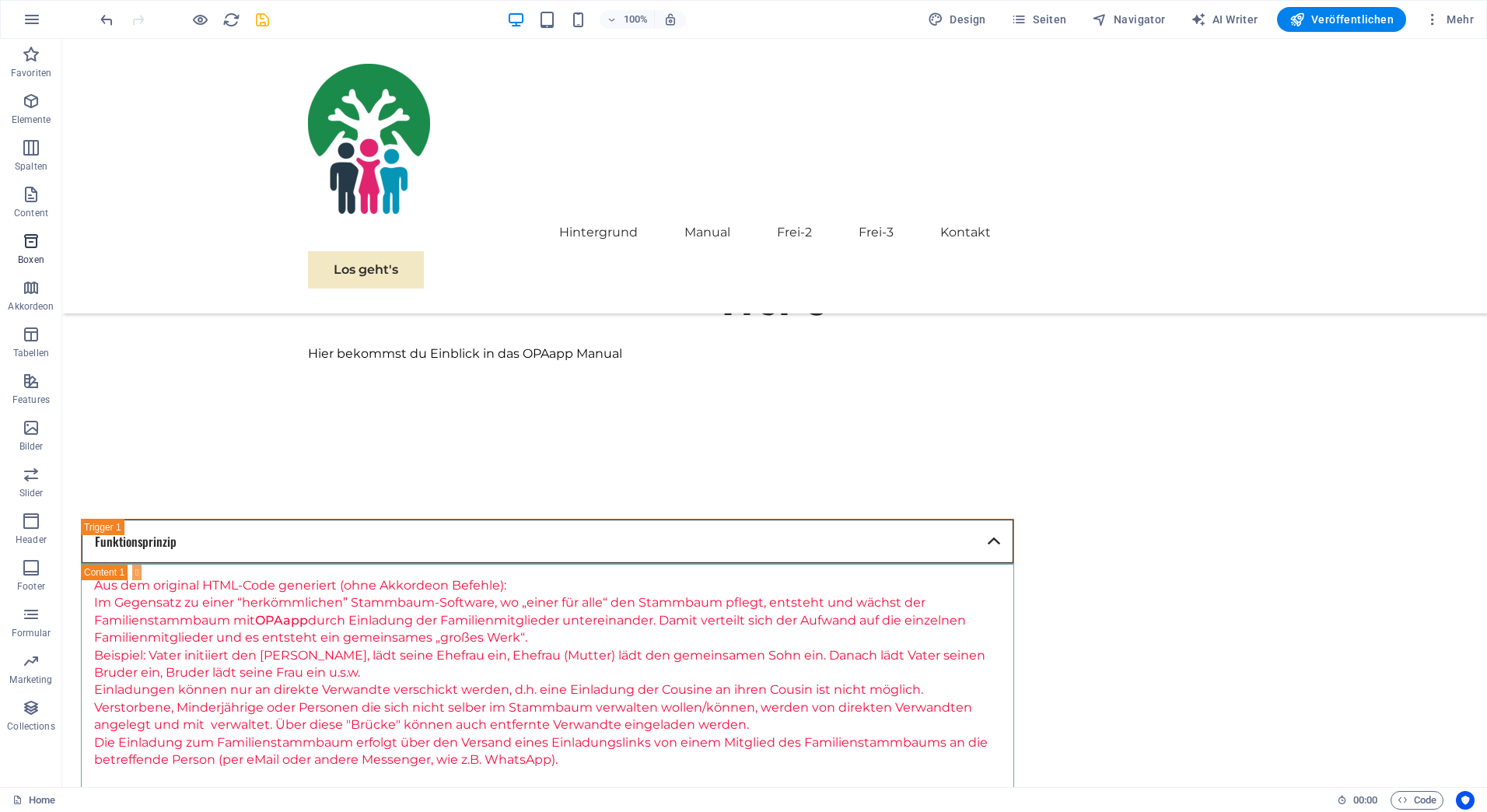
click at [29, 242] on icon "button" at bounding box center [30, 240] width 19 height 19
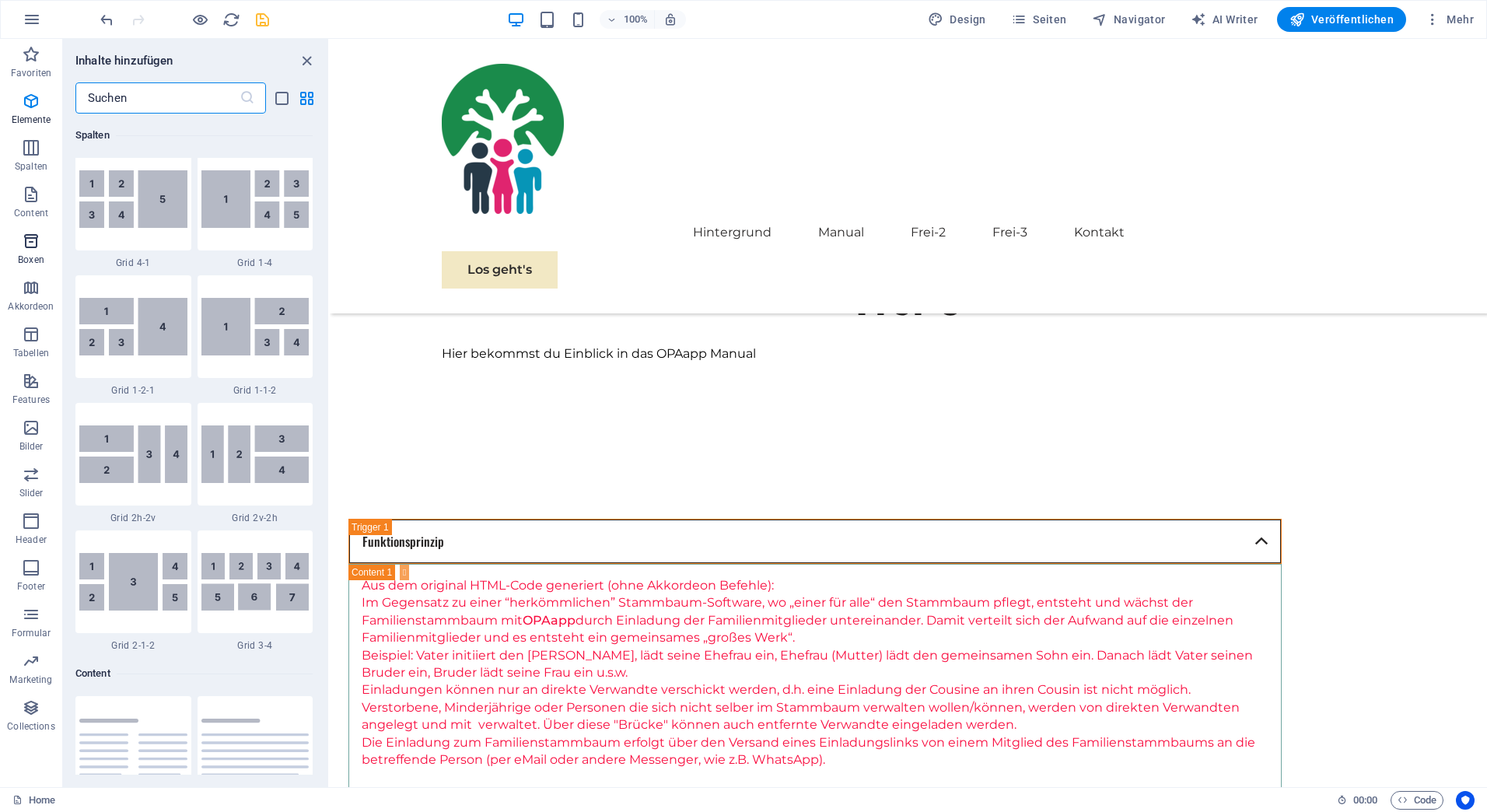
scroll to position [4288, 0]
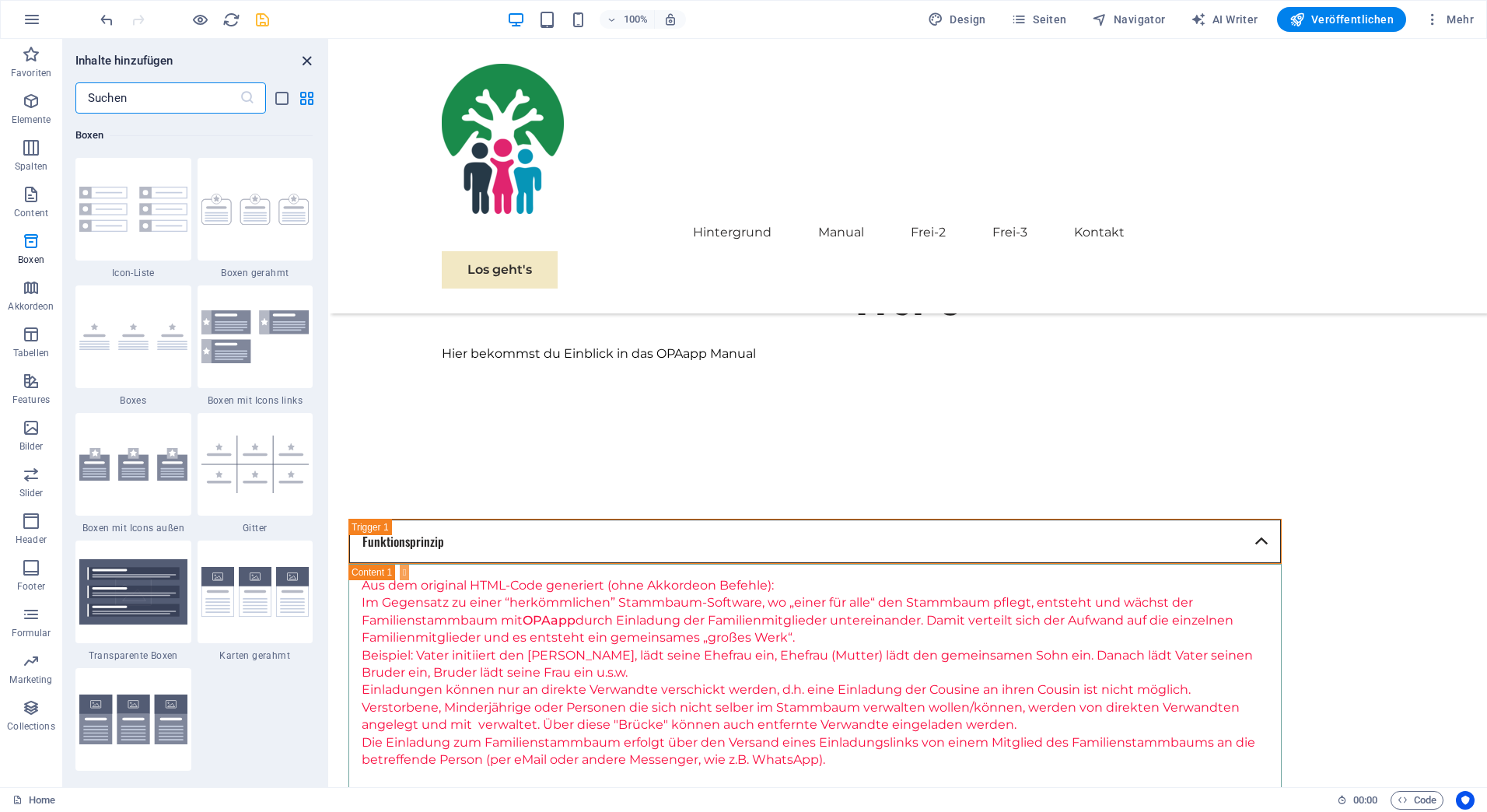
click at [308, 61] on icon "close panel" at bounding box center [307, 61] width 18 height 18
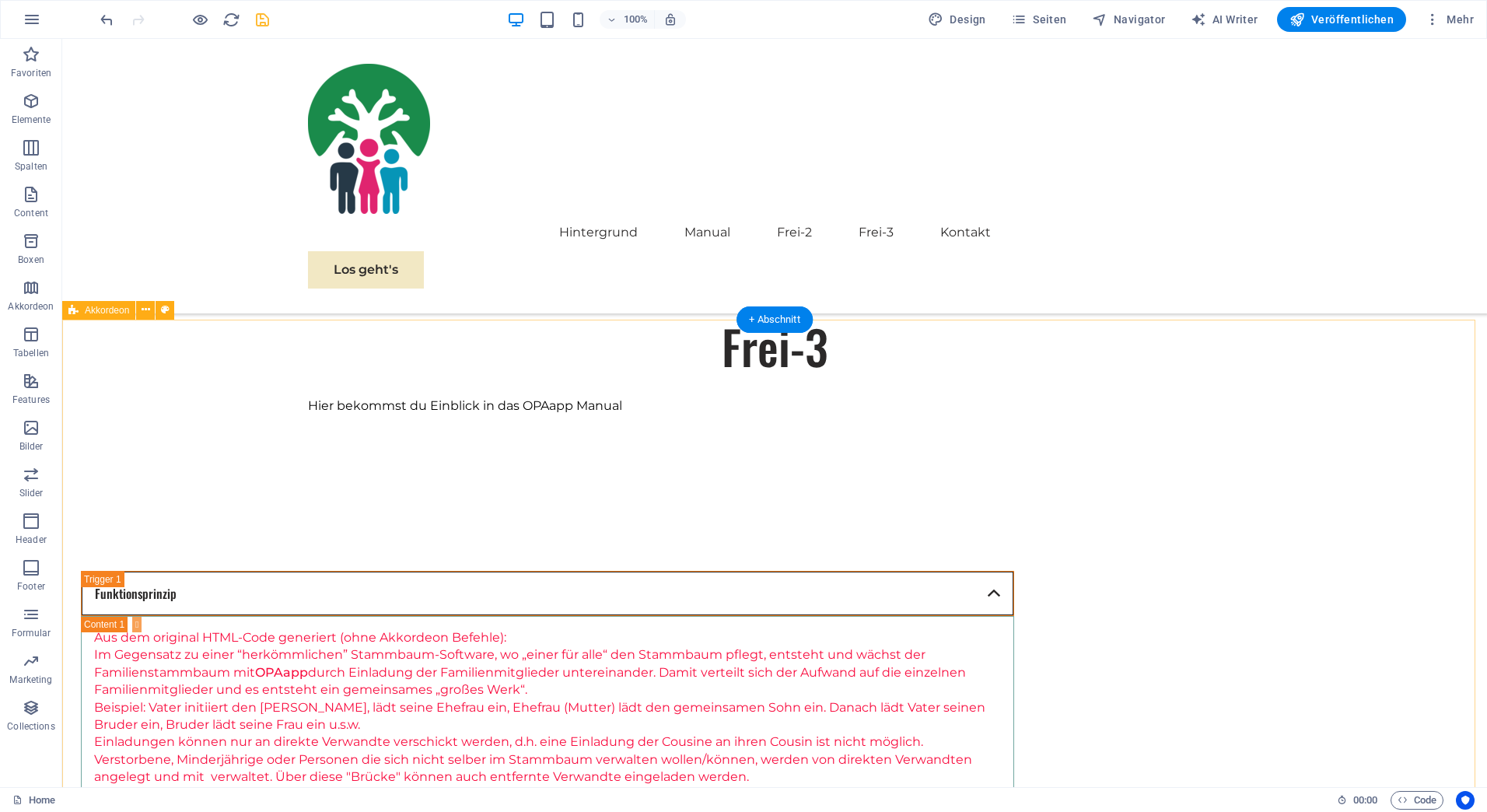
scroll to position [1365, 0]
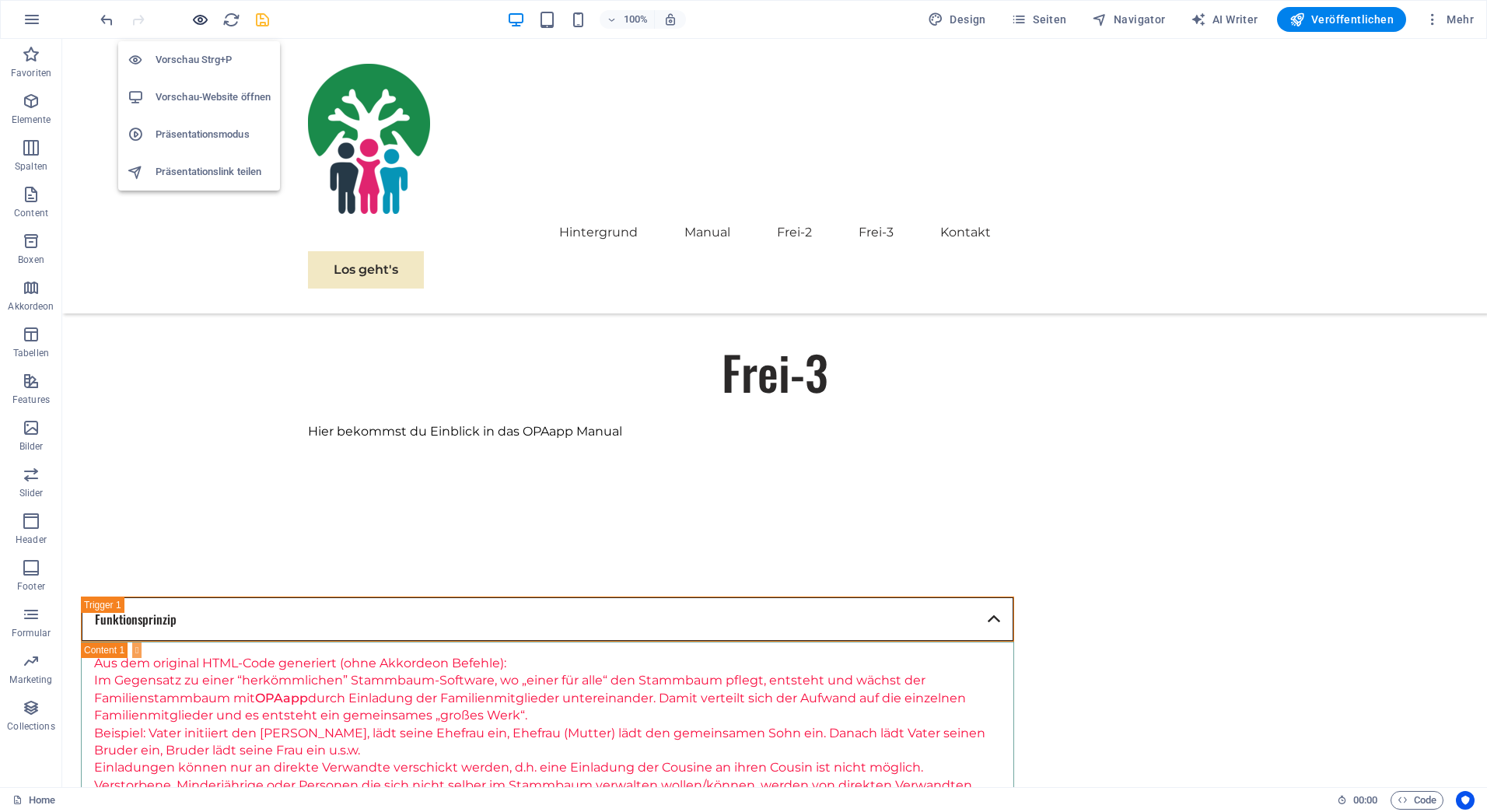
click at [203, 15] on icon "button" at bounding box center [200, 20] width 18 height 18
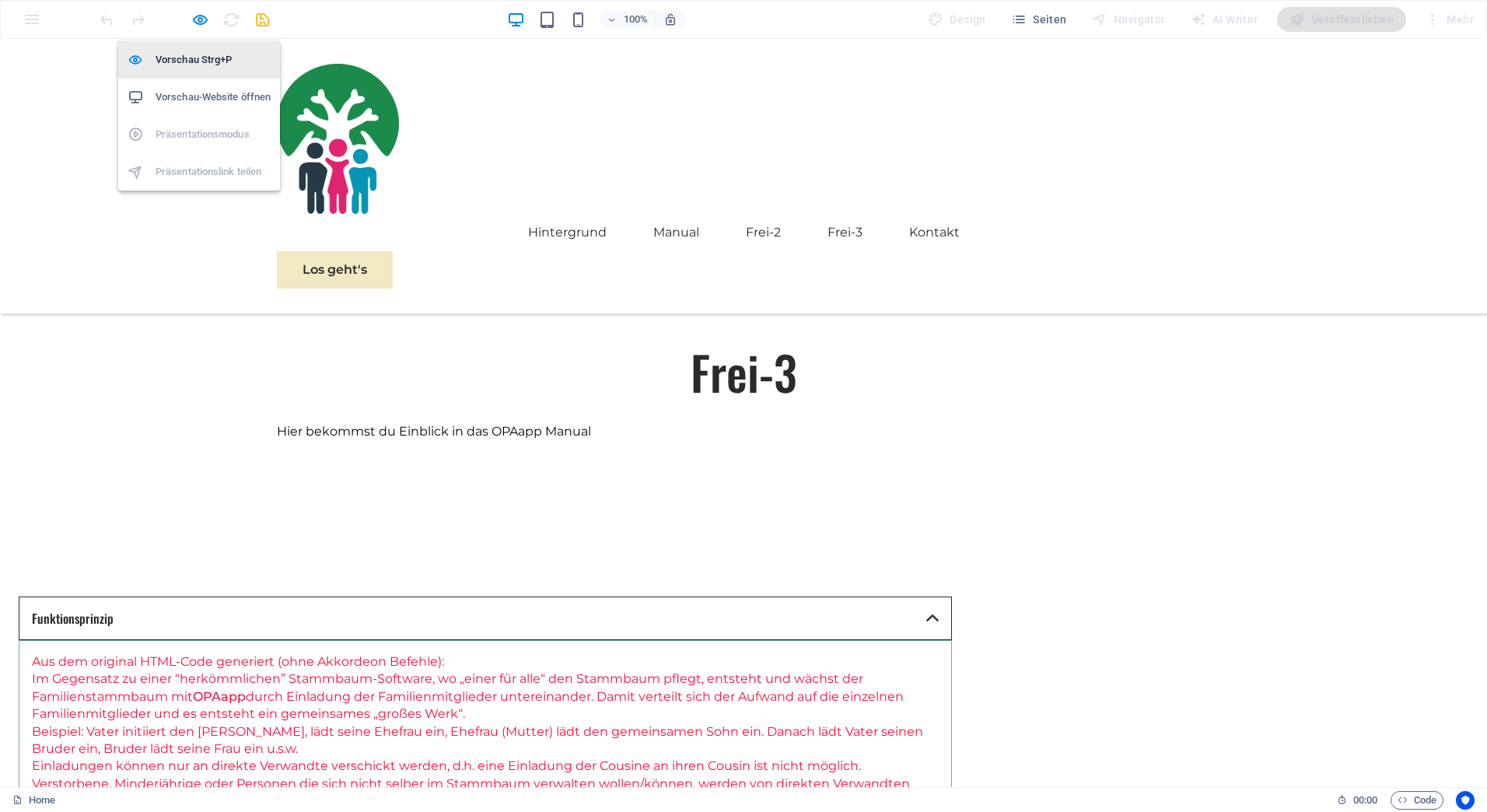
click at [170, 60] on h6 "Vorschau Strg+P" at bounding box center [213, 60] width 115 height 19
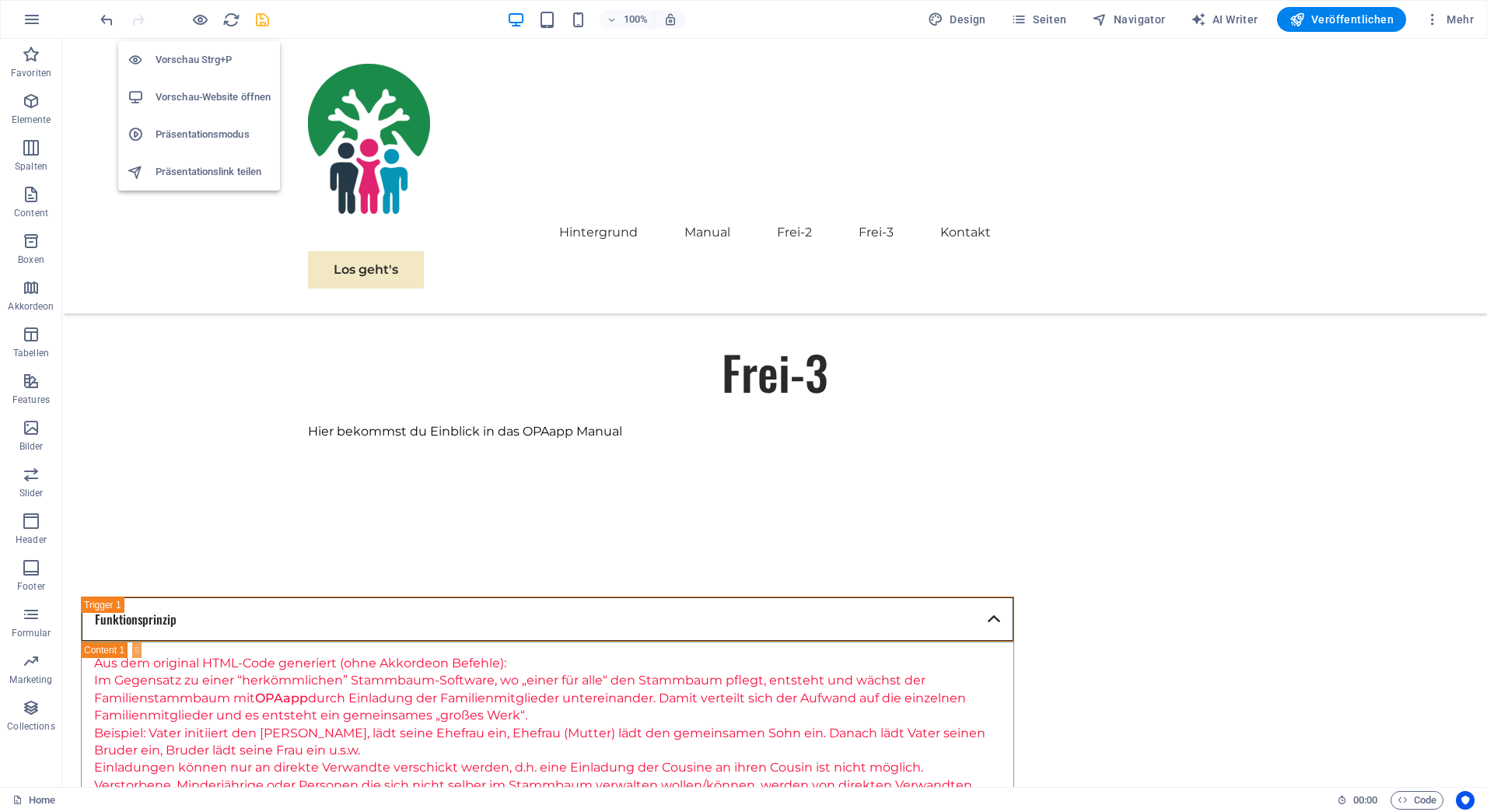
click at [170, 60] on h6 "Vorschau Strg+P" at bounding box center [213, 60] width 115 height 19
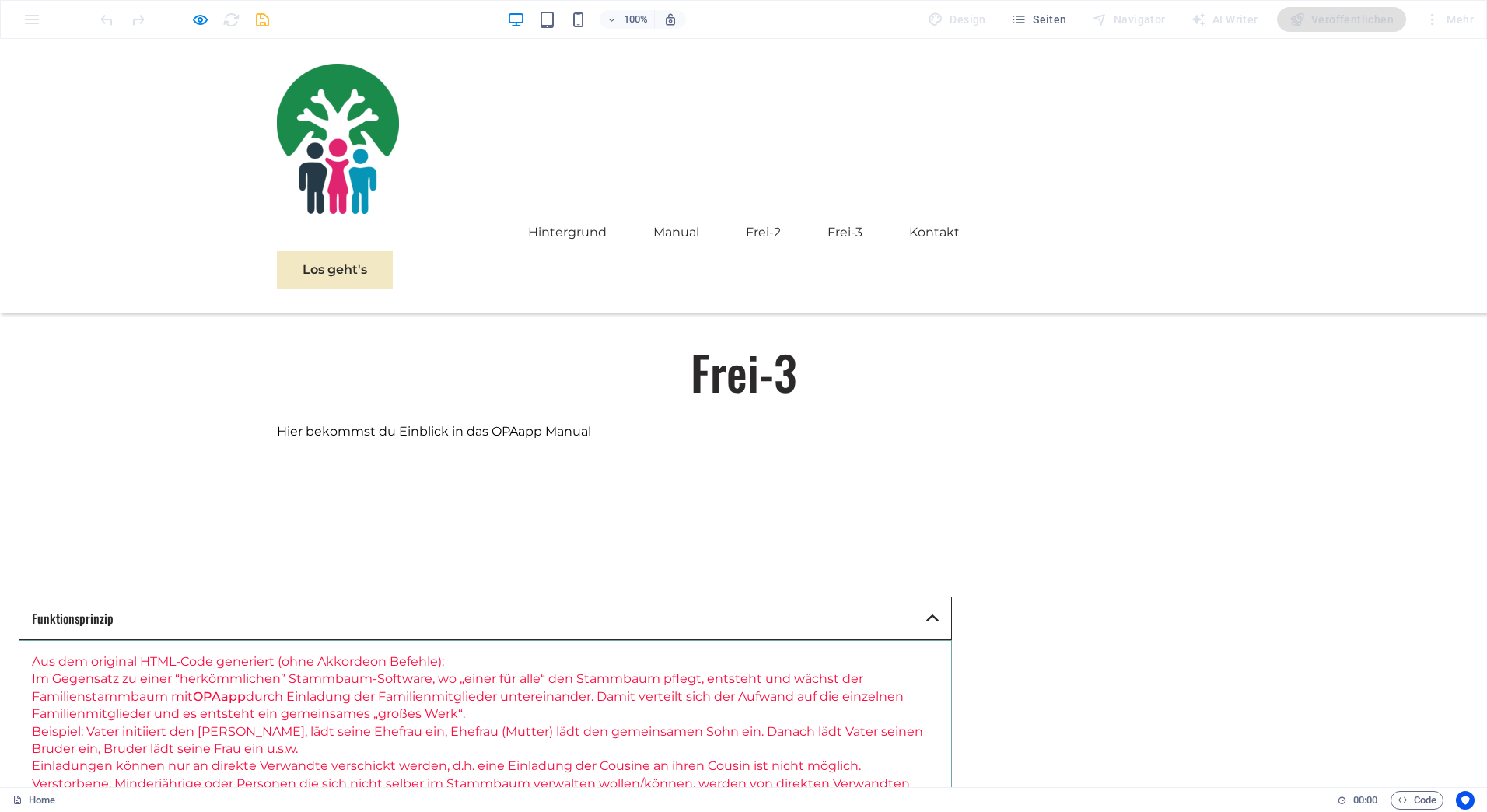
scroll to position [1391, 0]
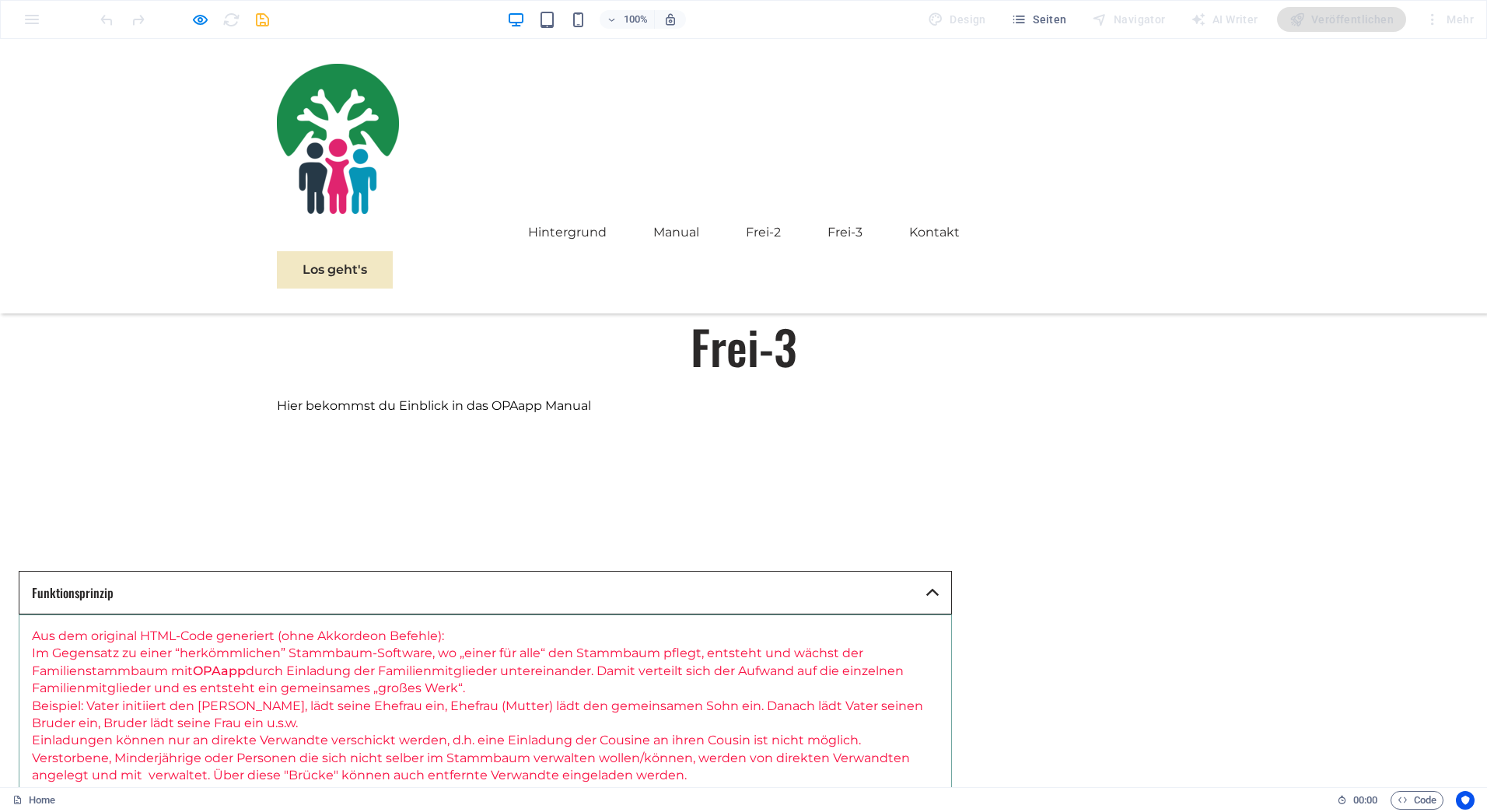
click at [952, 571] on link "Funktionsprinzip" at bounding box center [485, 592] width 933 height 44
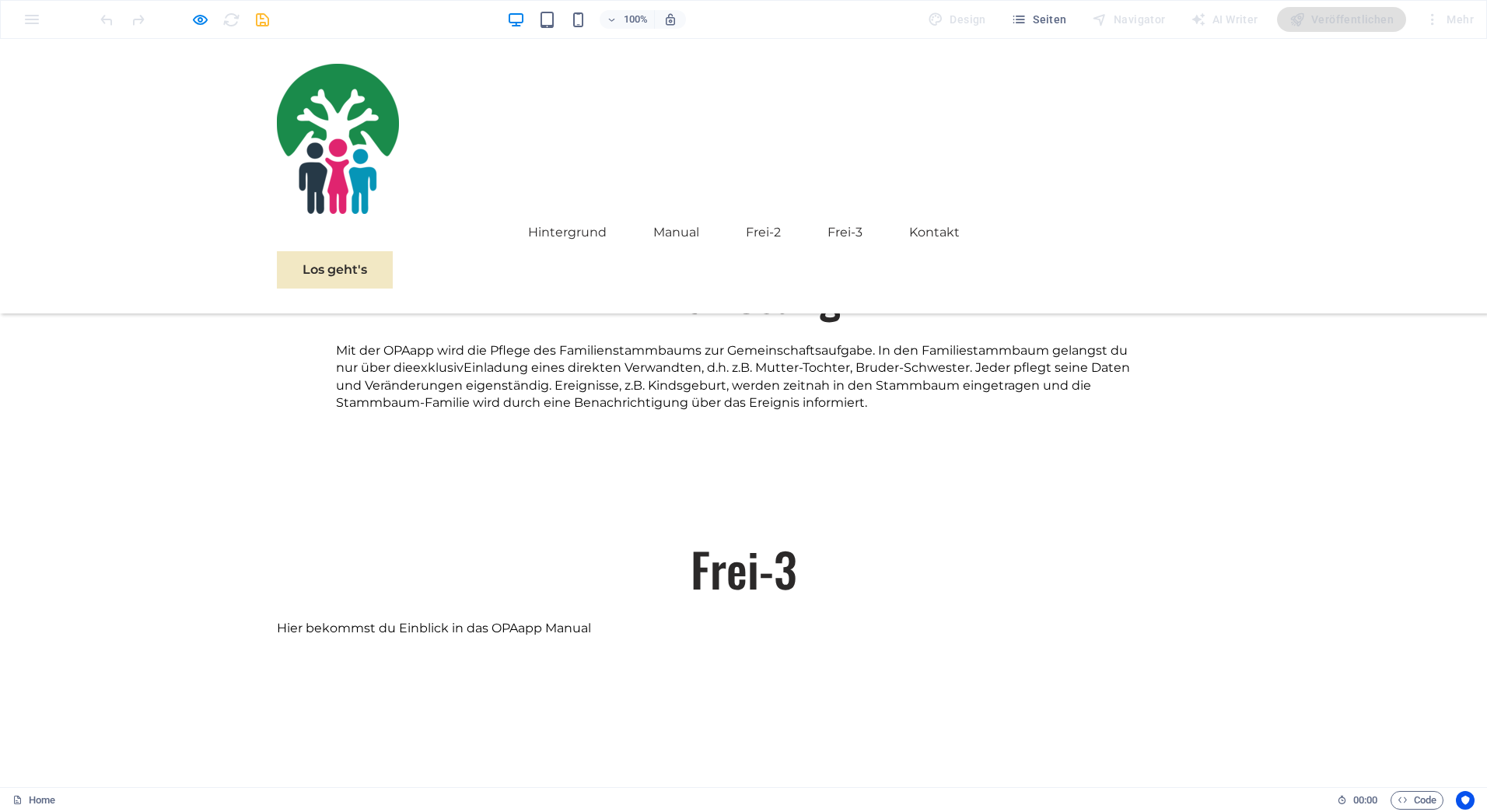
scroll to position [1236, 0]
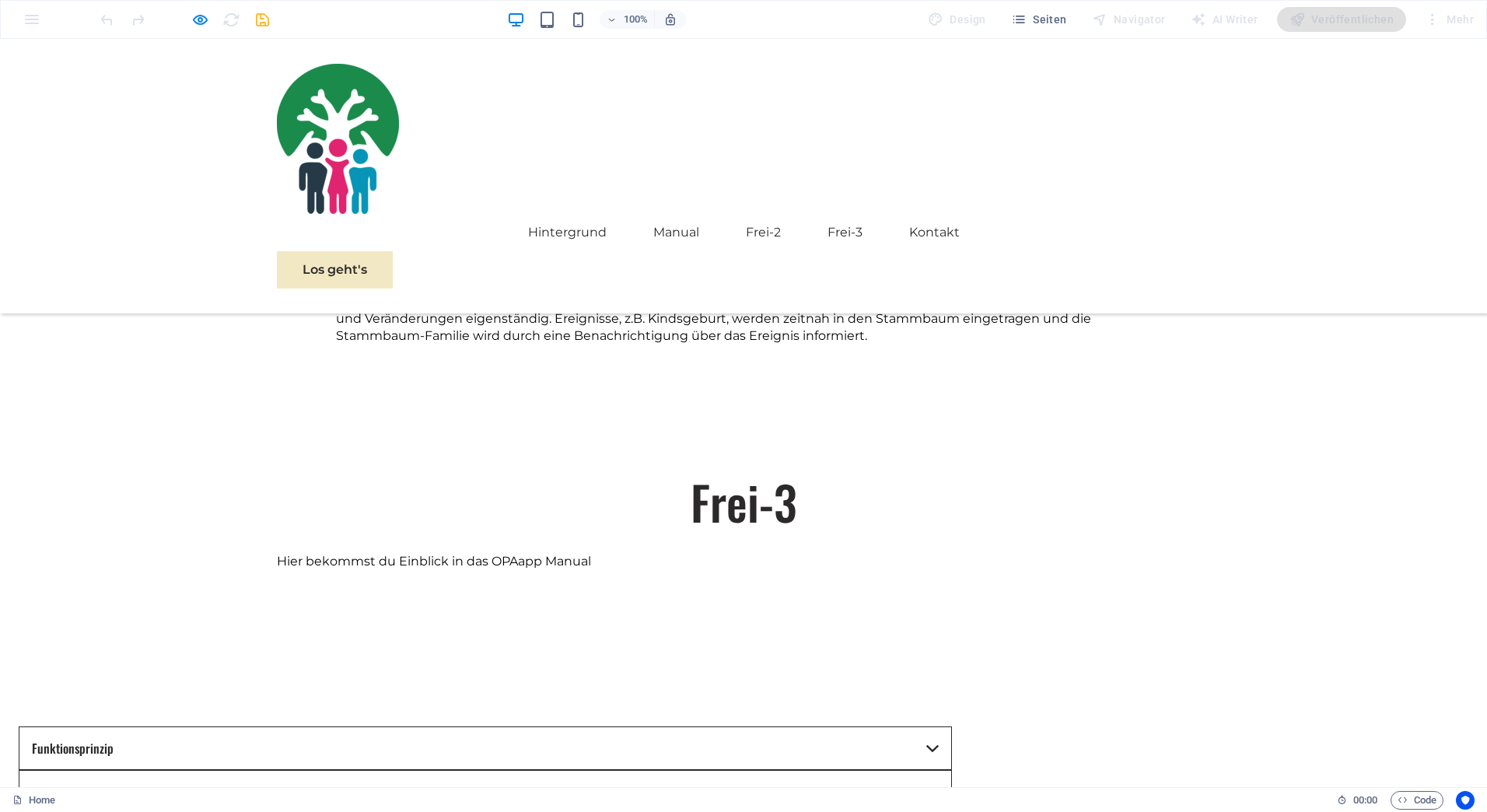
click at [591, 553] on span "Hier bekommst du Einblick in das OPAapp Manual" at bounding box center [434, 560] width 314 height 15
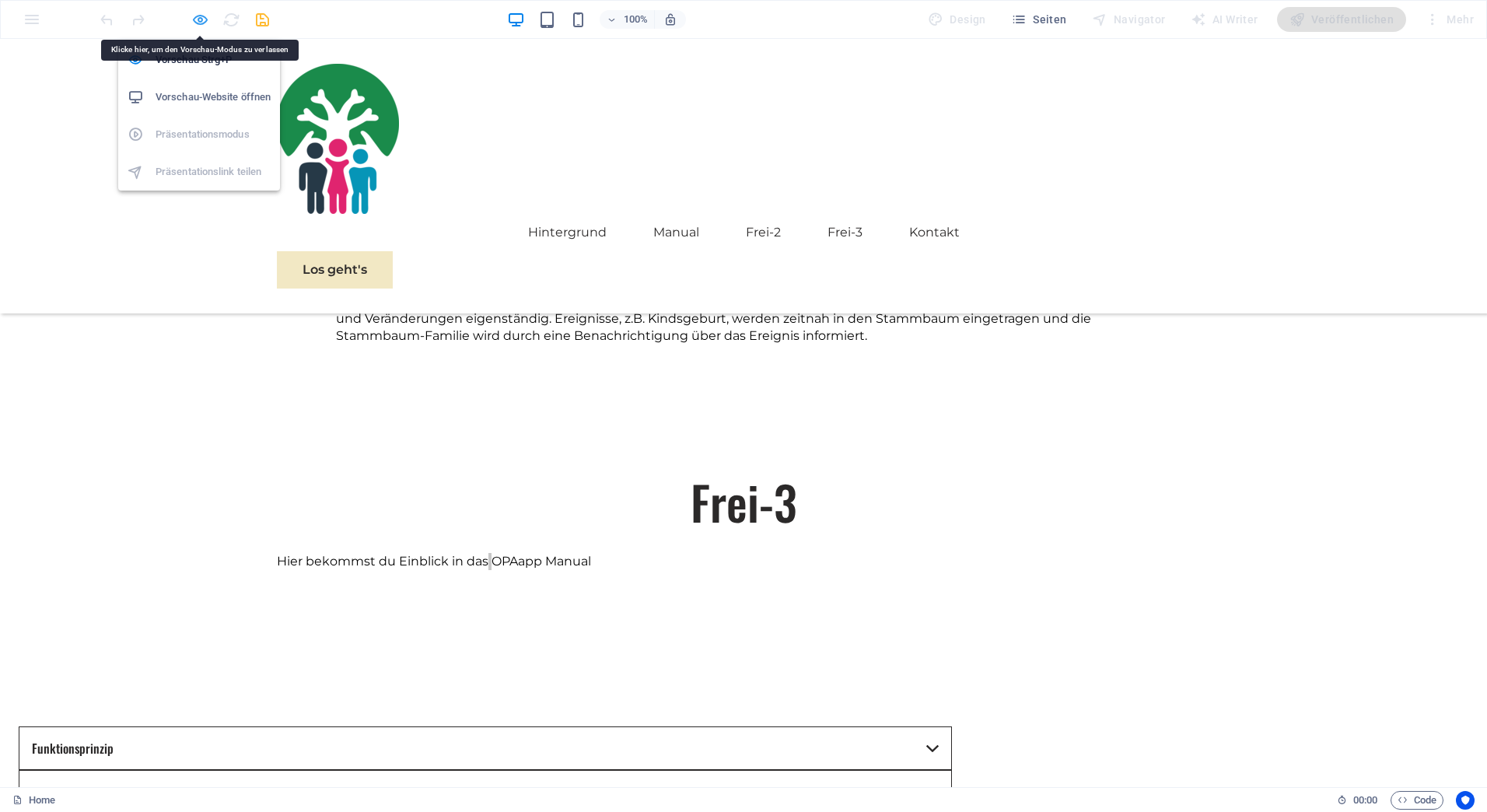
click at [199, 16] on icon "button" at bounding box center [200, 20] width 18 height 18
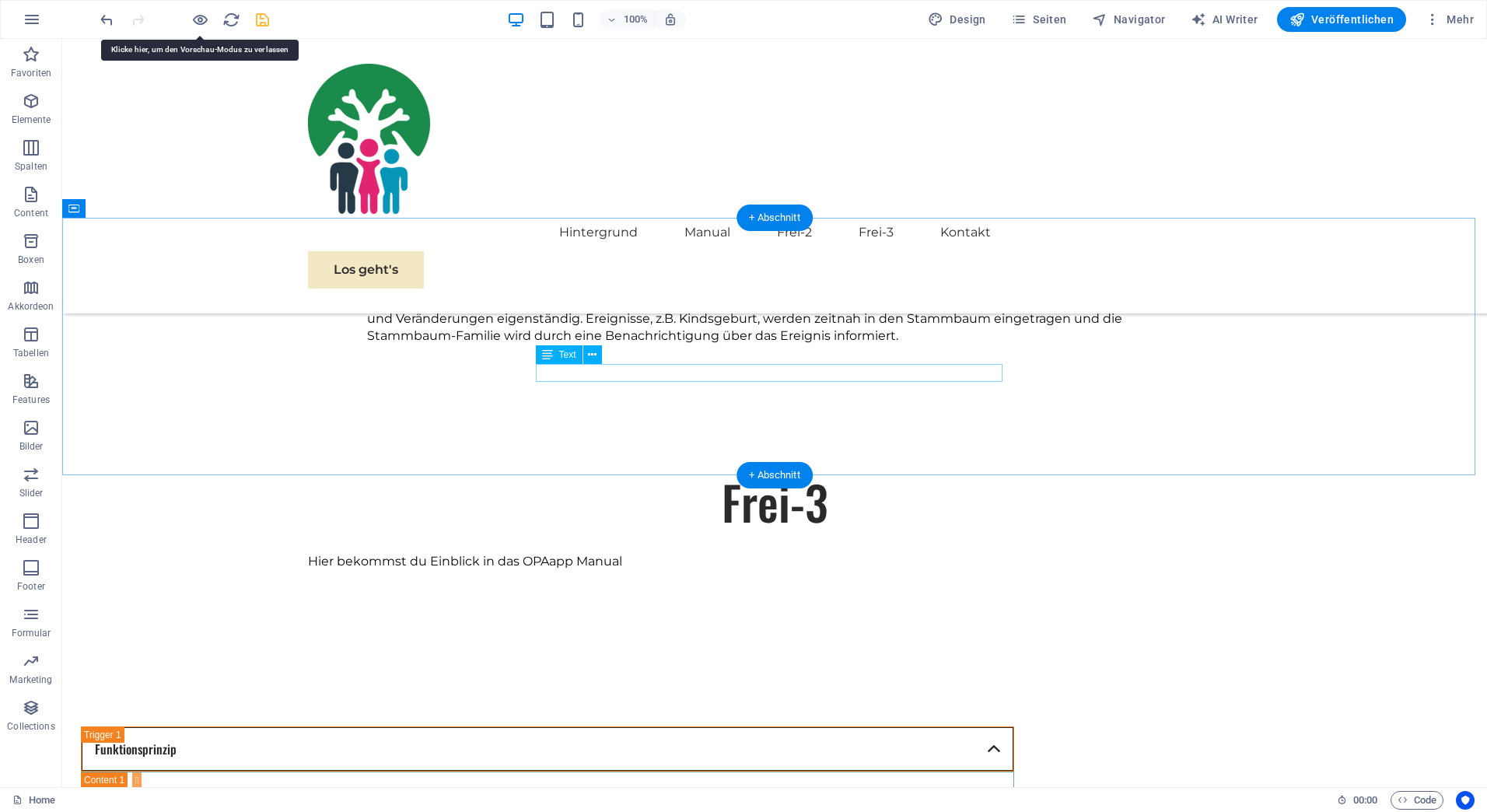
click at [715, 552] on div "Hier bekommst du Einblick in das OPAapp Manual" at bounding box center [774, 561] width 933 height 18
click at [857, 552] on div "Hier bekommst du Einblick in das OPAapp Manual" at bounding box center [774, 561] width 933 height 18
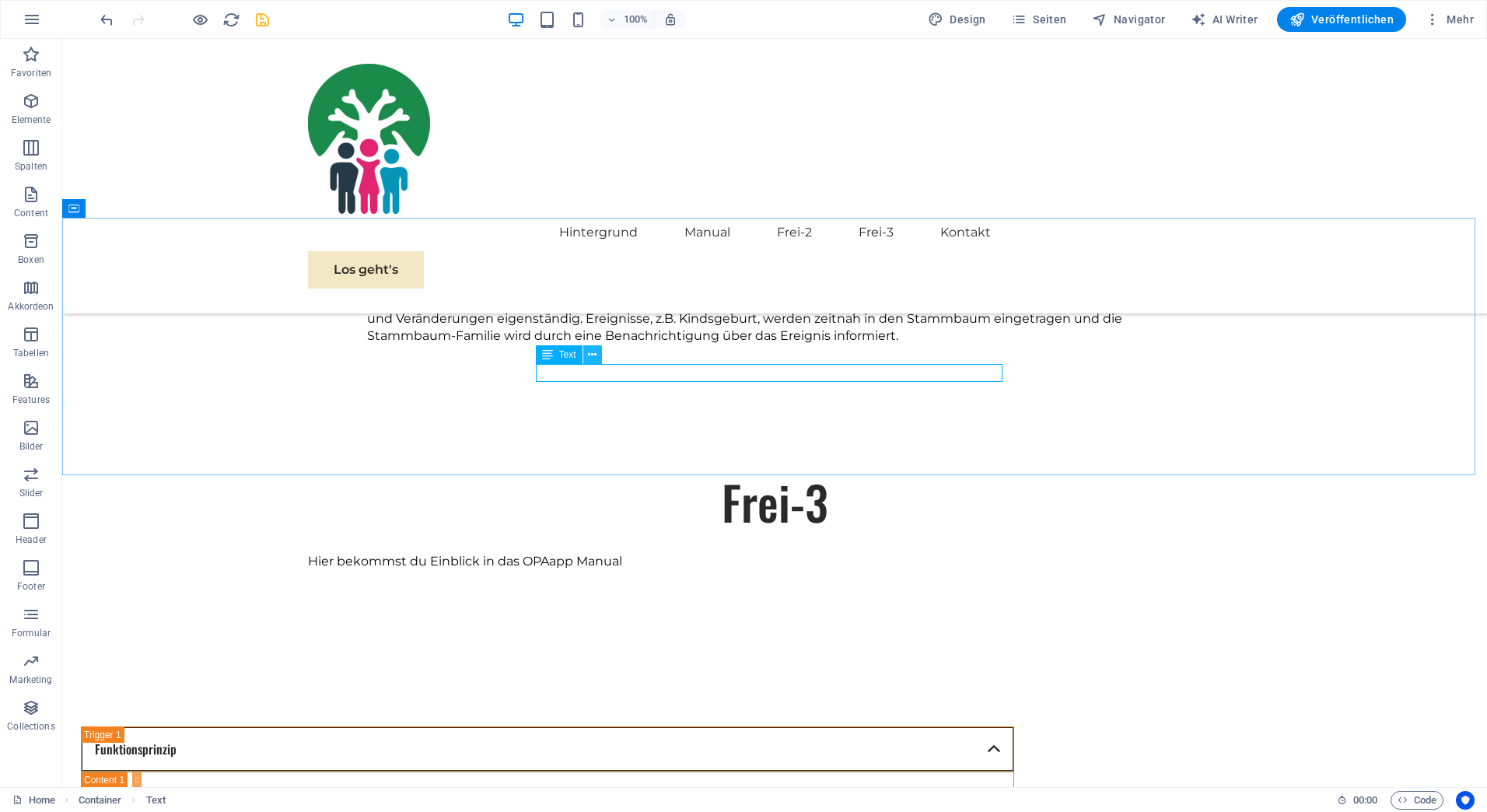
click at [595, 355] on icon at bounding box center [592, 354] width 9 height 17
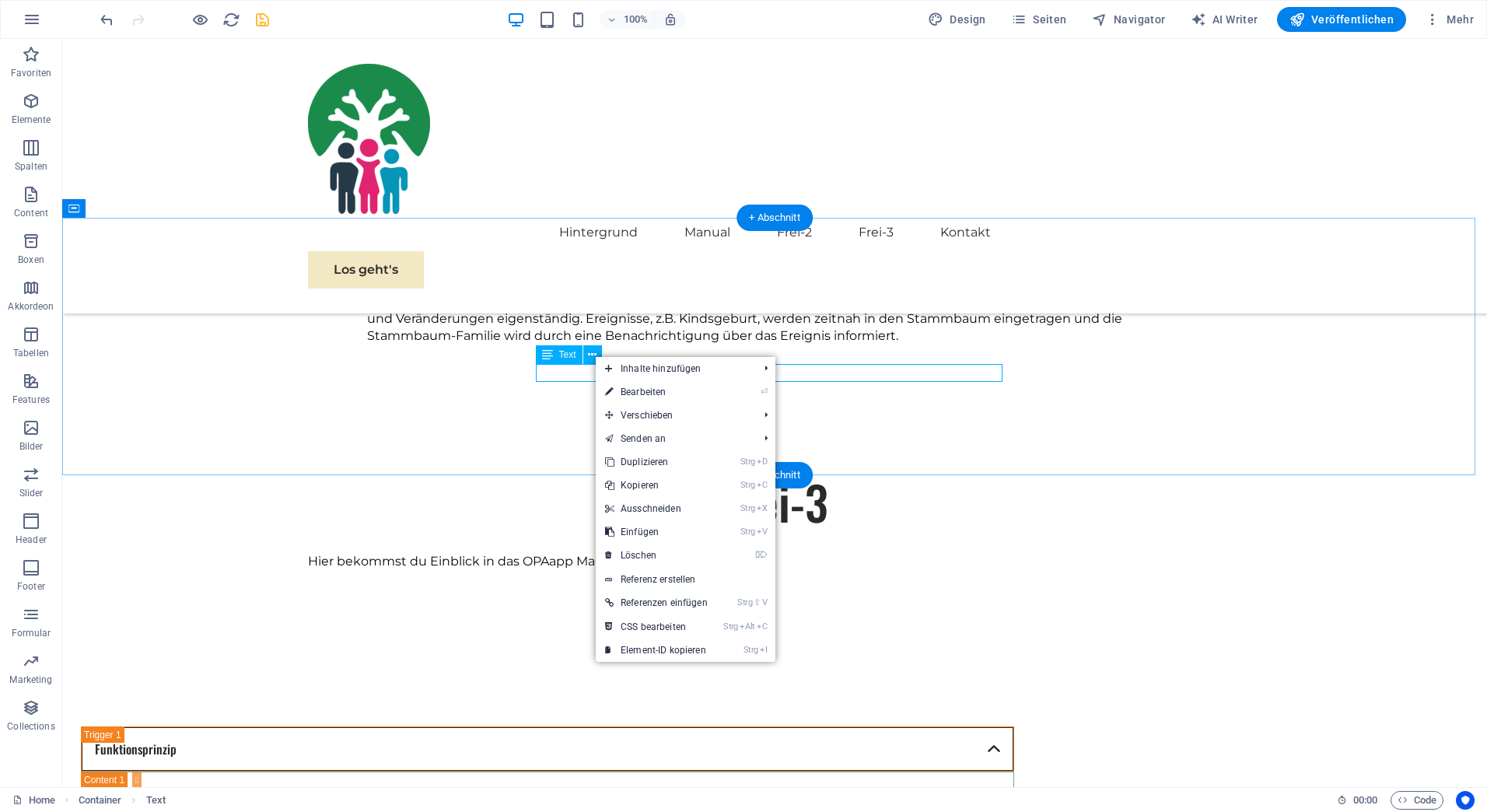
click at [584, 552] on div "Hier bekommst du Einblick in das OPAapp Manual" at bounding box center [774, 561] width 933 height 18
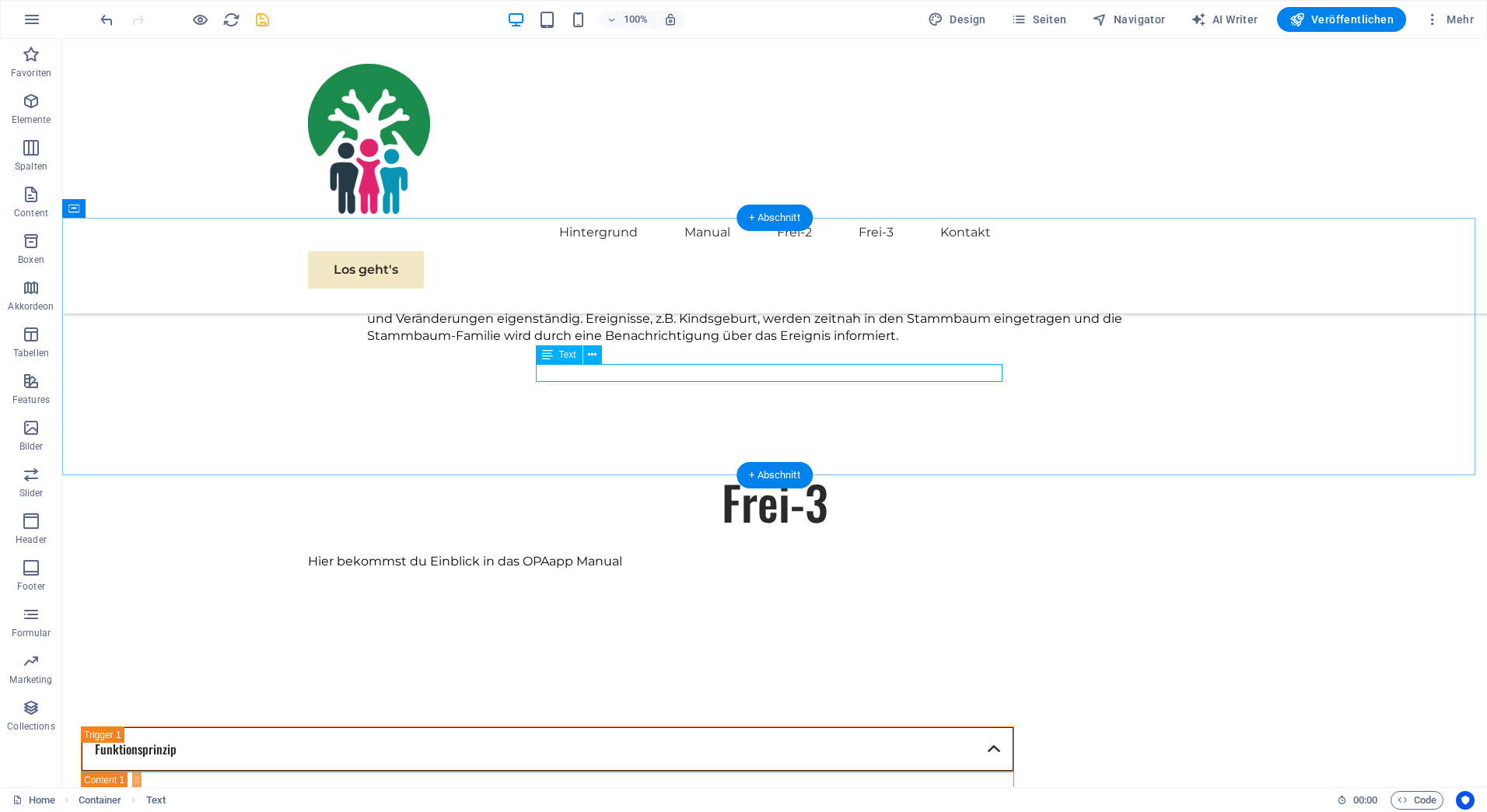
click at [584, 552] on div "Hier bekommst du Einblick in das OPAapp Manual" at bounding box center [774, 561] width 933 height 18
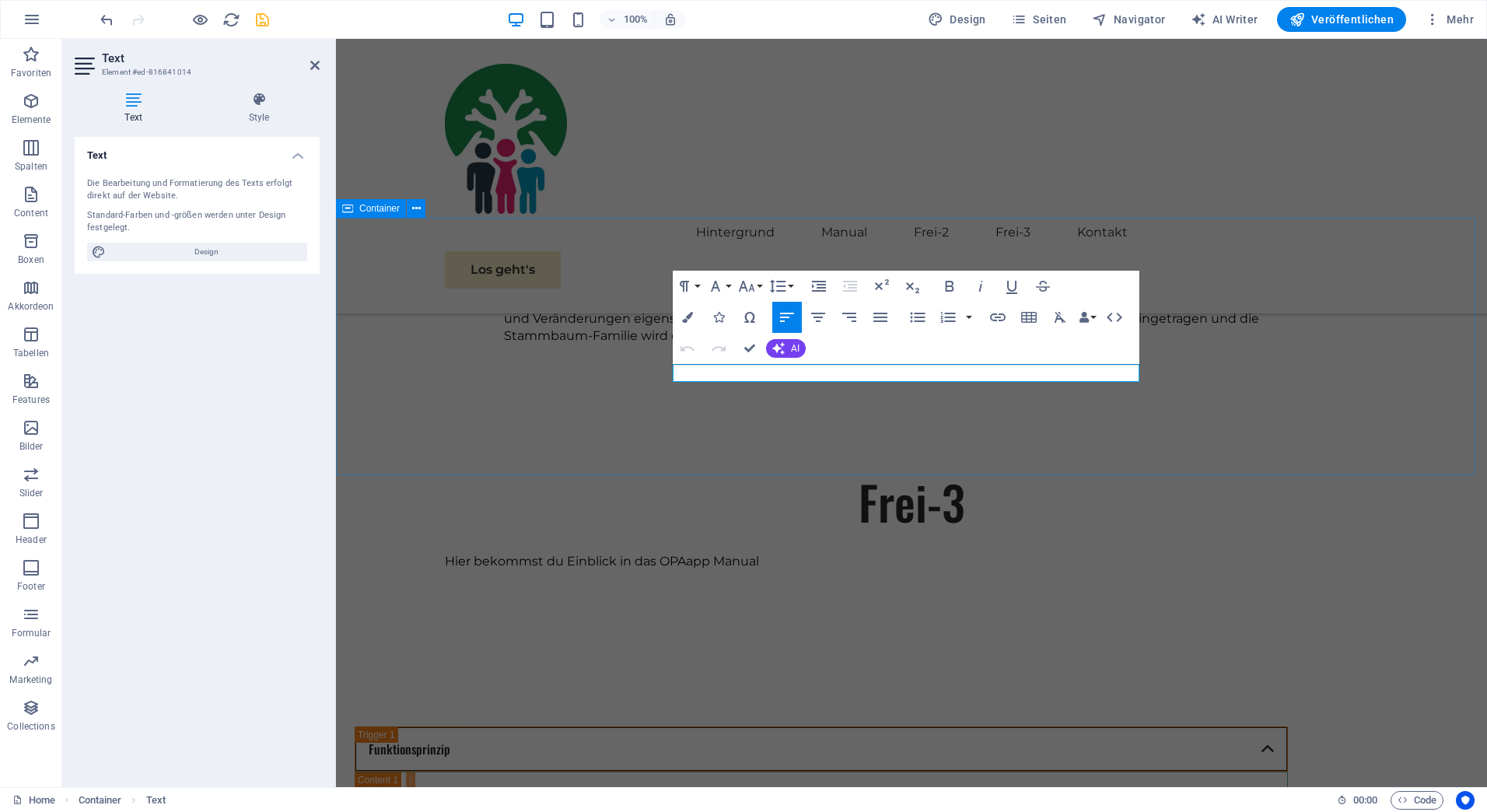
click at [706, 445] on div "Frei-3 Hier bekommst du Einblick in das OPAapp Manual" at bounding box center [911, 535] width 1151 height 257
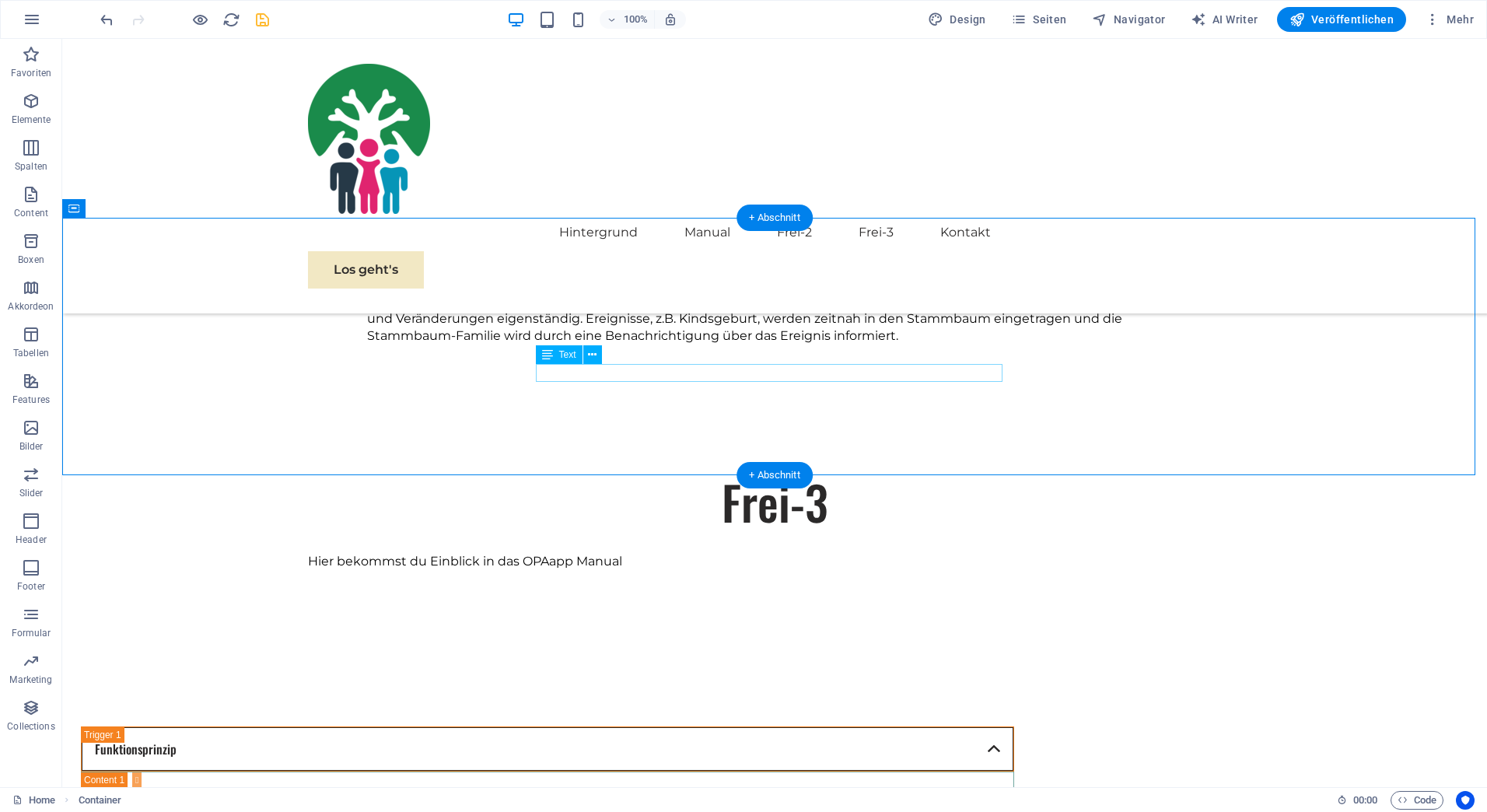
click at [583, 552] on div "Hier bekommst du Einblick in das OPAapp Manual" at bounding box center [774, 561] width 933 height 18
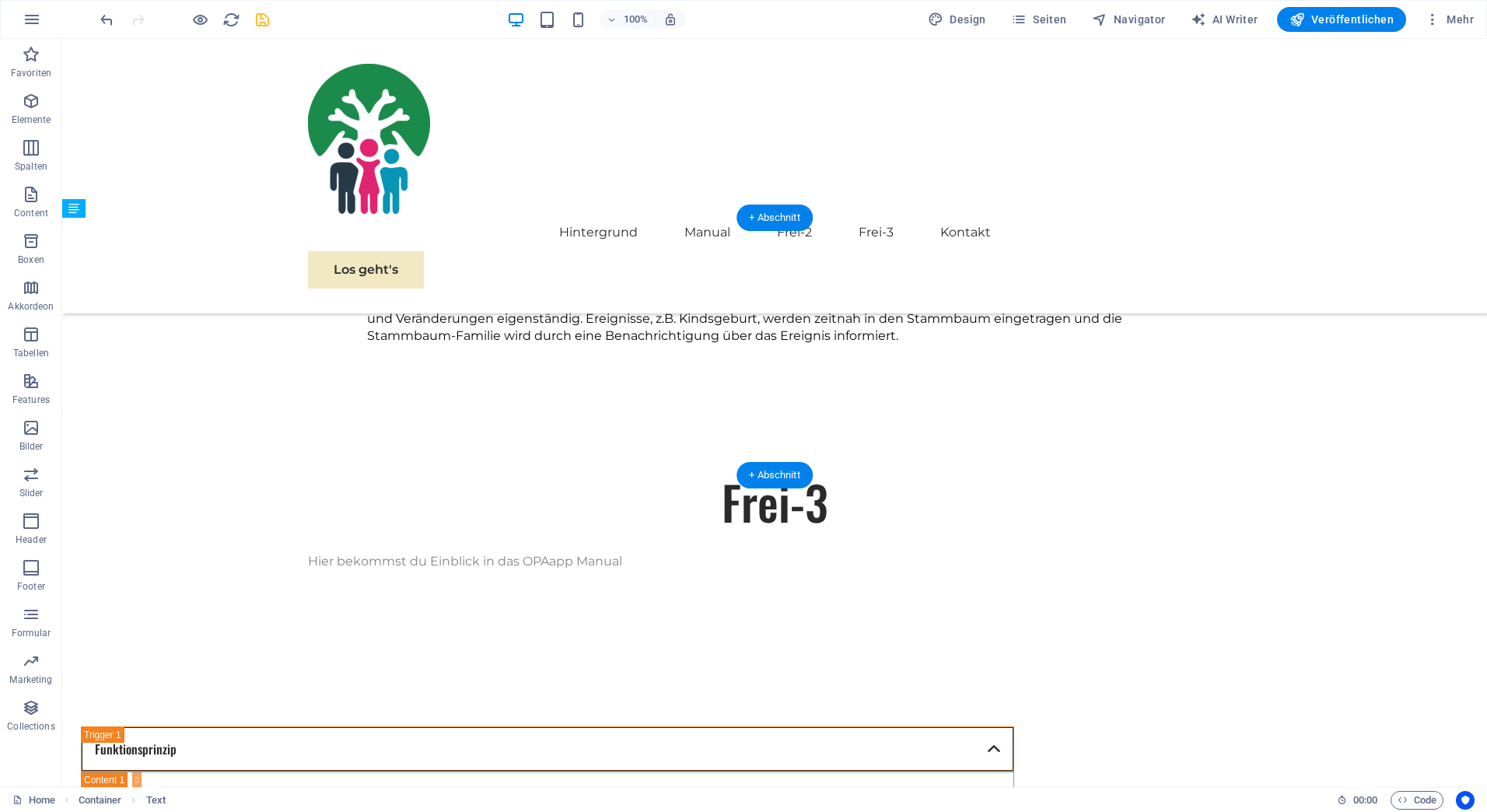
drag, startPoint x: 610, startPoint y: 395, endPoint x: 725, endPoint y: 371, distance: 117.5
drag, startPoint x: 614, startPoint y: 395, endPoint x: 610, endPoint y: 357, distance: 38.2
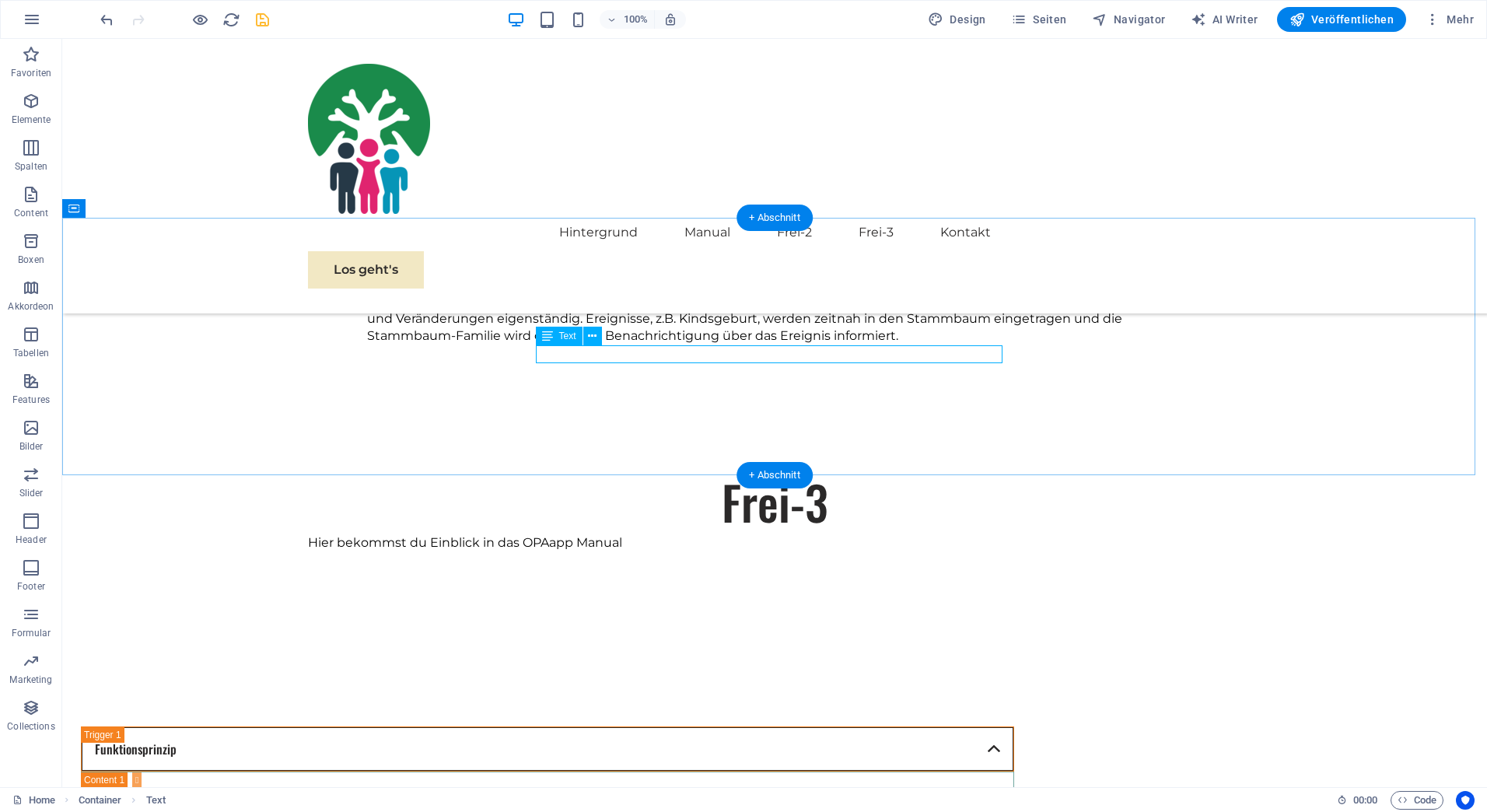
click at [539, 534] on div "Hier bekommst du Einblick in das OPAapp Manual" at bounding box center [774, 543] width 933 height 18
click at [541, 534] on div "Hier bekommst du Einblick in das OPAapp Manual" at bounding box center [774, 543] width 933 height 18
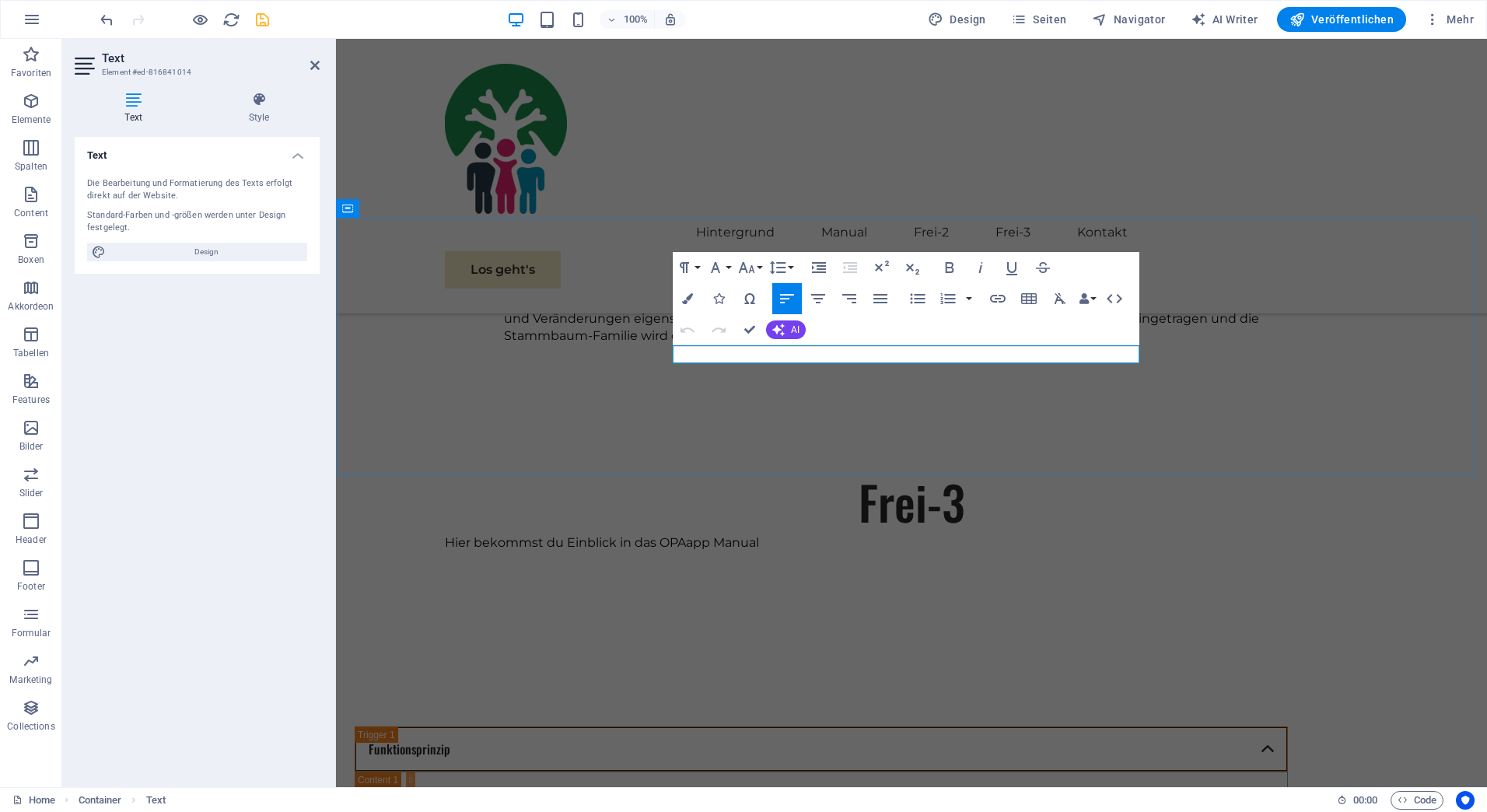
click at [709, 535] on span "Hier bekommst du Einblick in das OPAapp Manual" at bounding box center [602, 542] width 314 height 15
click at [816, 298] on icon "button" at bounding box center [817, 298] width 19 height 19
click at [863, 426] on div "Frei-3 Hier bekommst du Einblick in das OPAapp Manual" at bounding box center [911, 535] width 1151 height 257
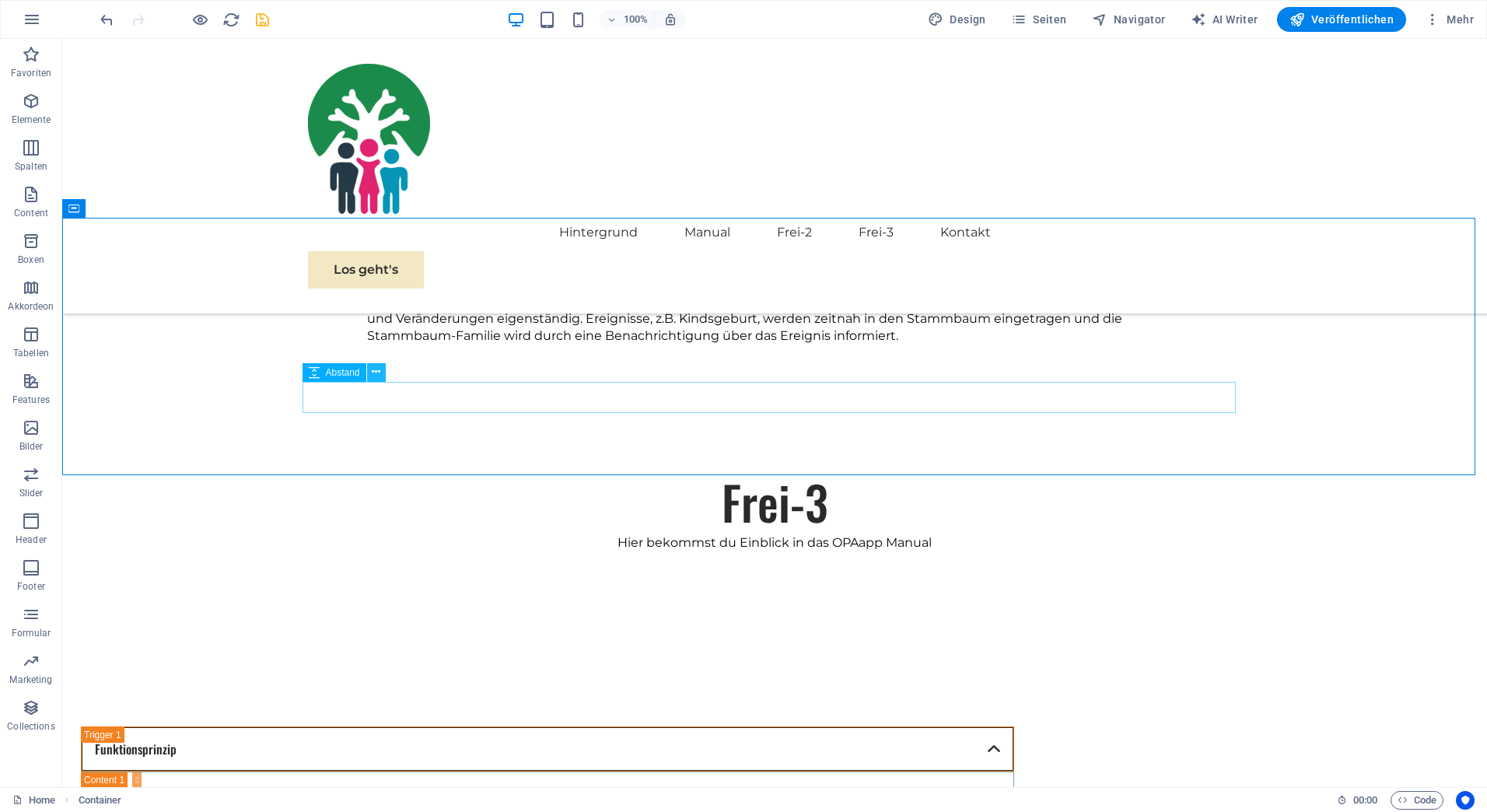
click at [376, 372] on icon at bounding box center [376, 372] width 9 height 17
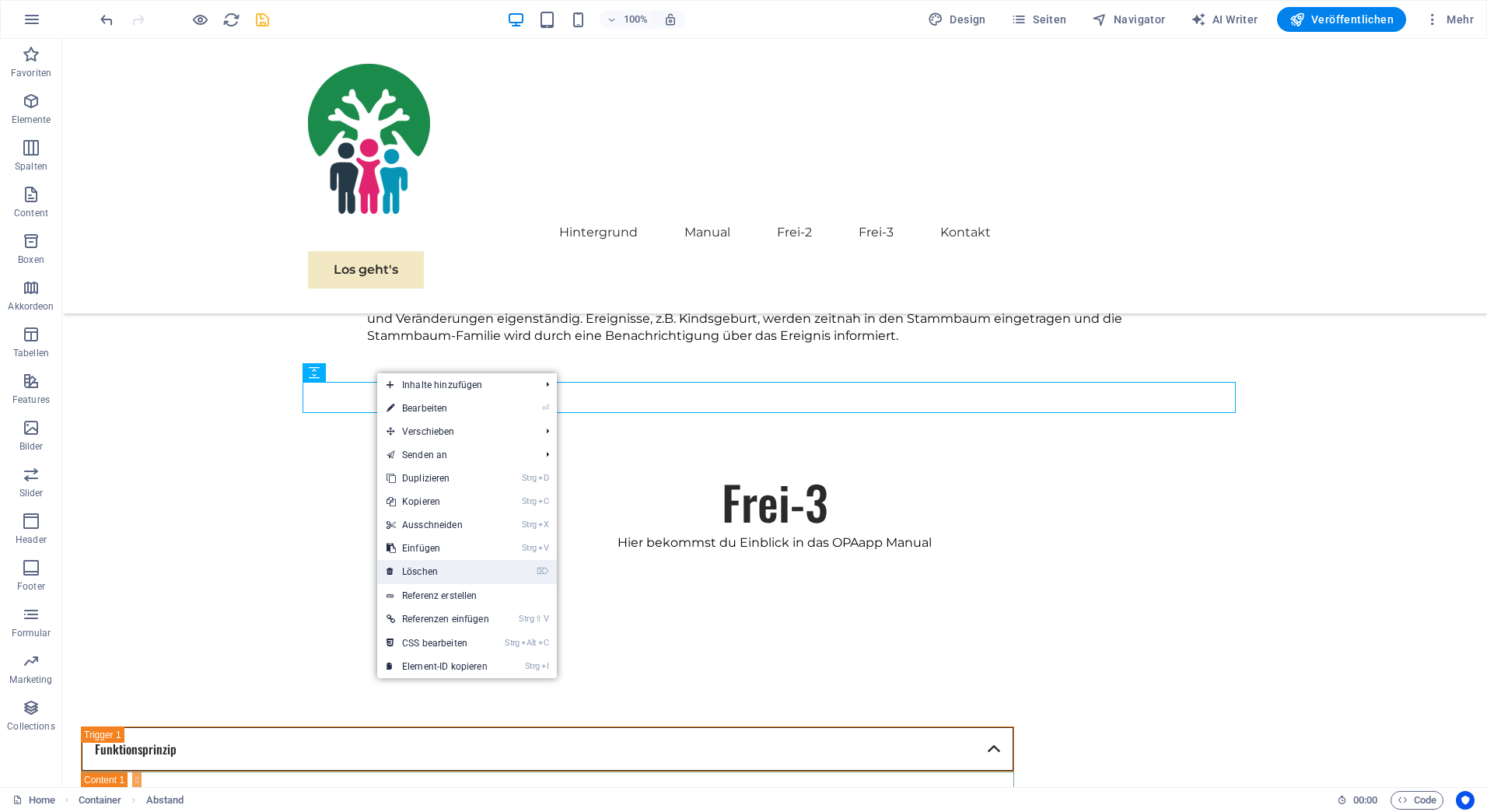
click at [430, 571] on link "⌦ Löschen" at bounding box center [437, 572] width 121 height 23
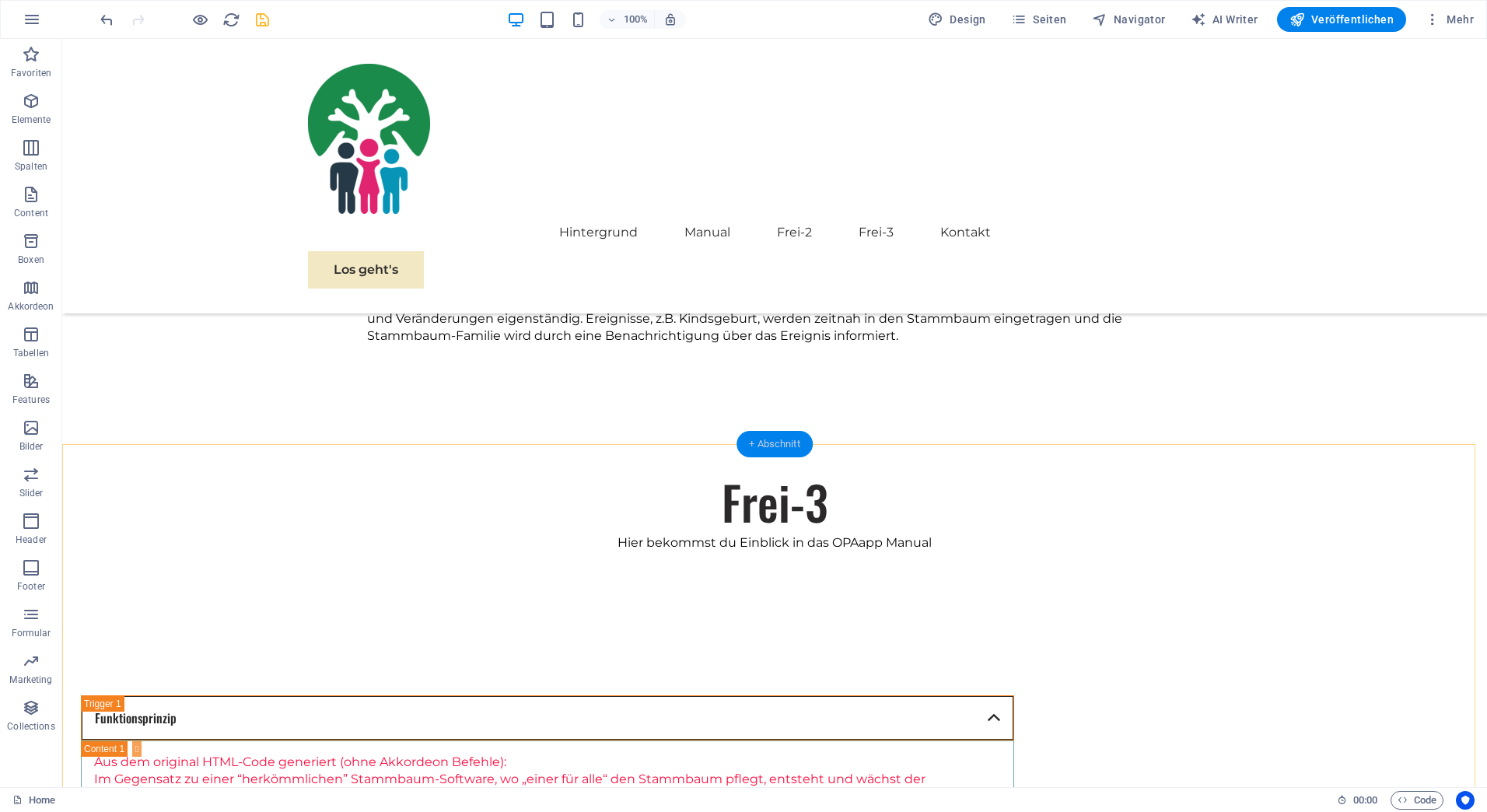
click at [757, 446] on div "+ Abschnitt" at bounding box center [774, 443] width 76 height 26
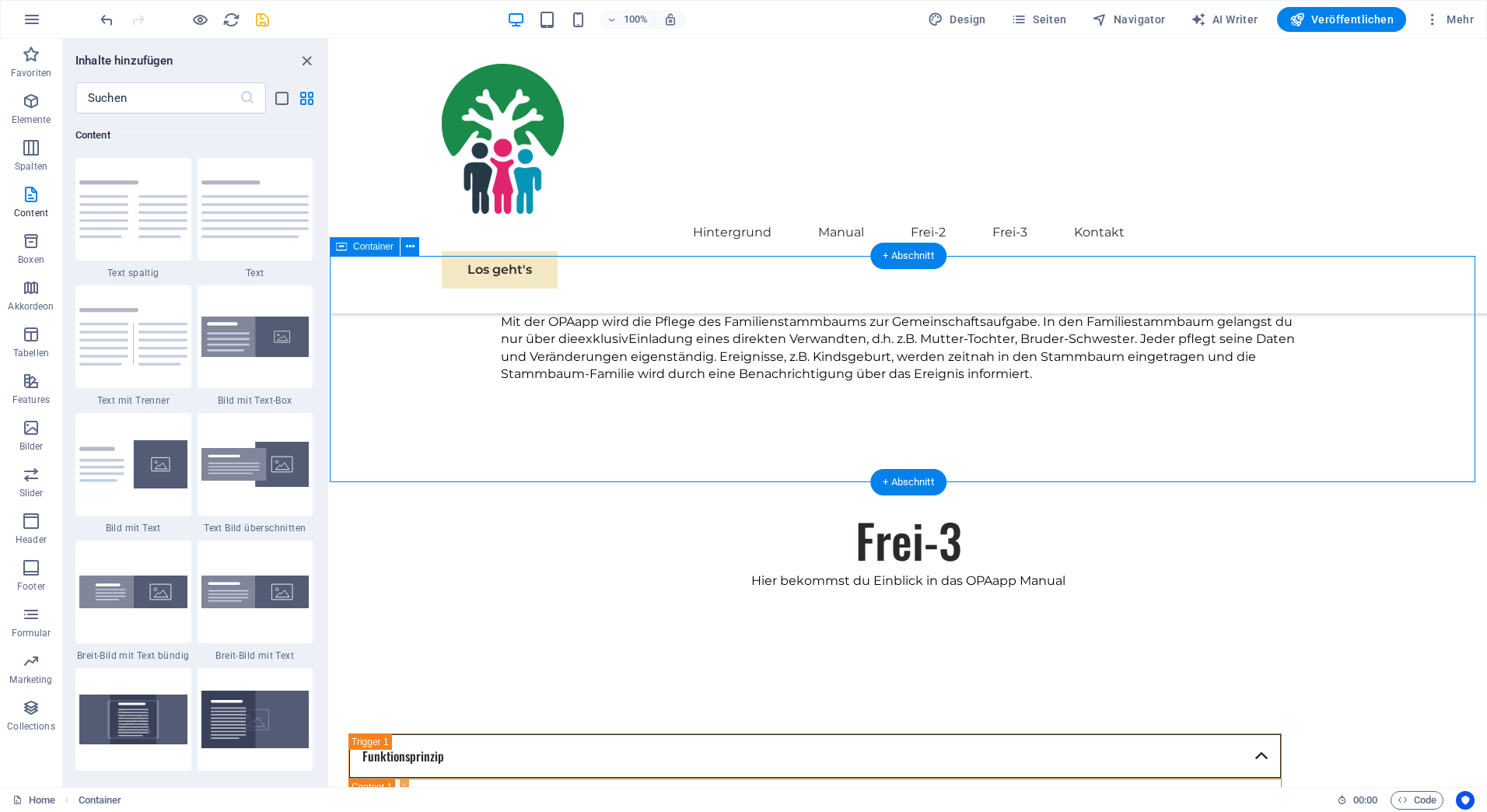
scroll to position [1183, 0]
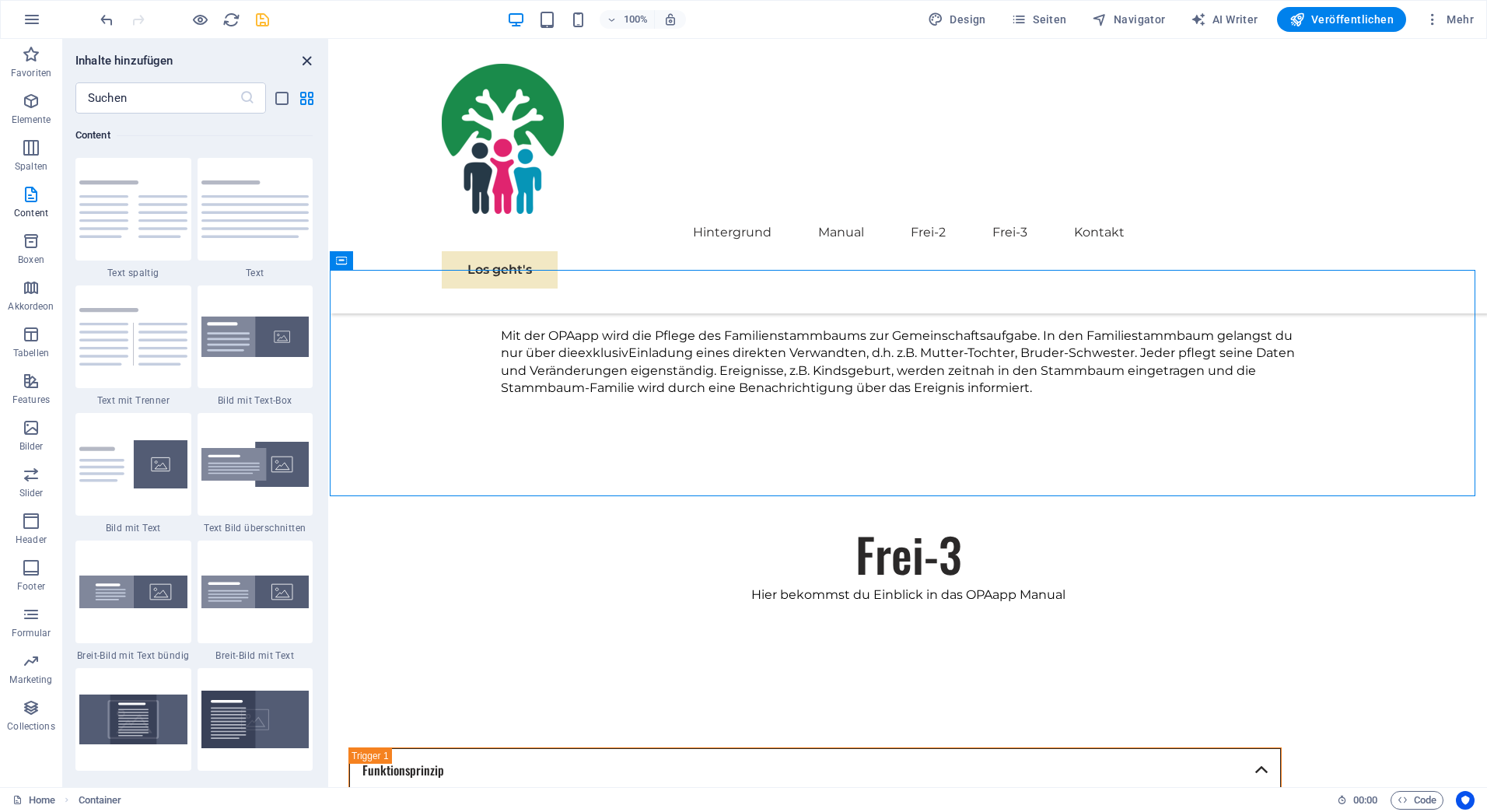
click at [305, 57] on icon "close panel" at bounding box center [307, 61] width 18 height 18
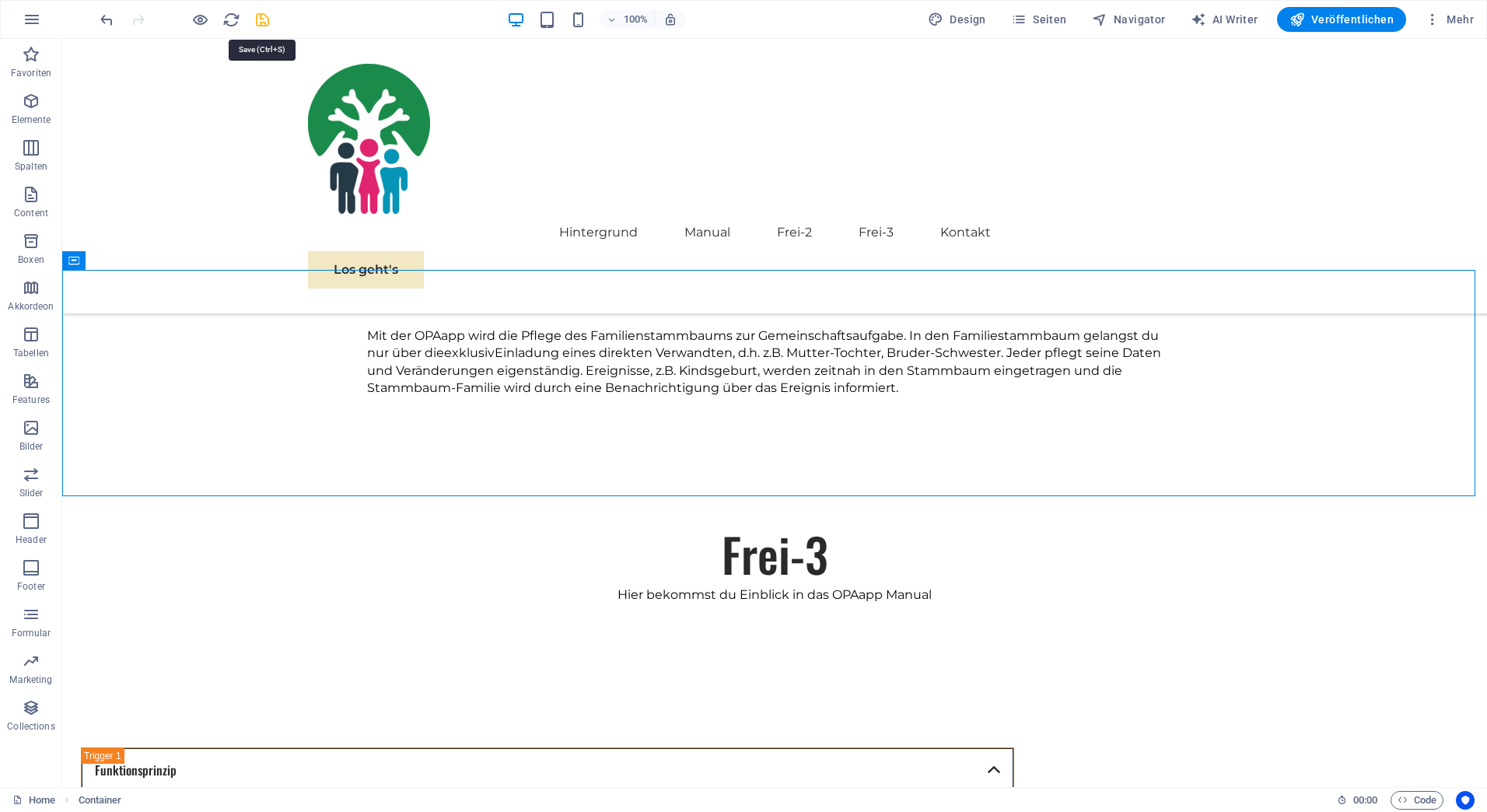
click at [261, 19] on icon "save" at bounding box center [263, 20] width 18 height 18
checkbox input "false"
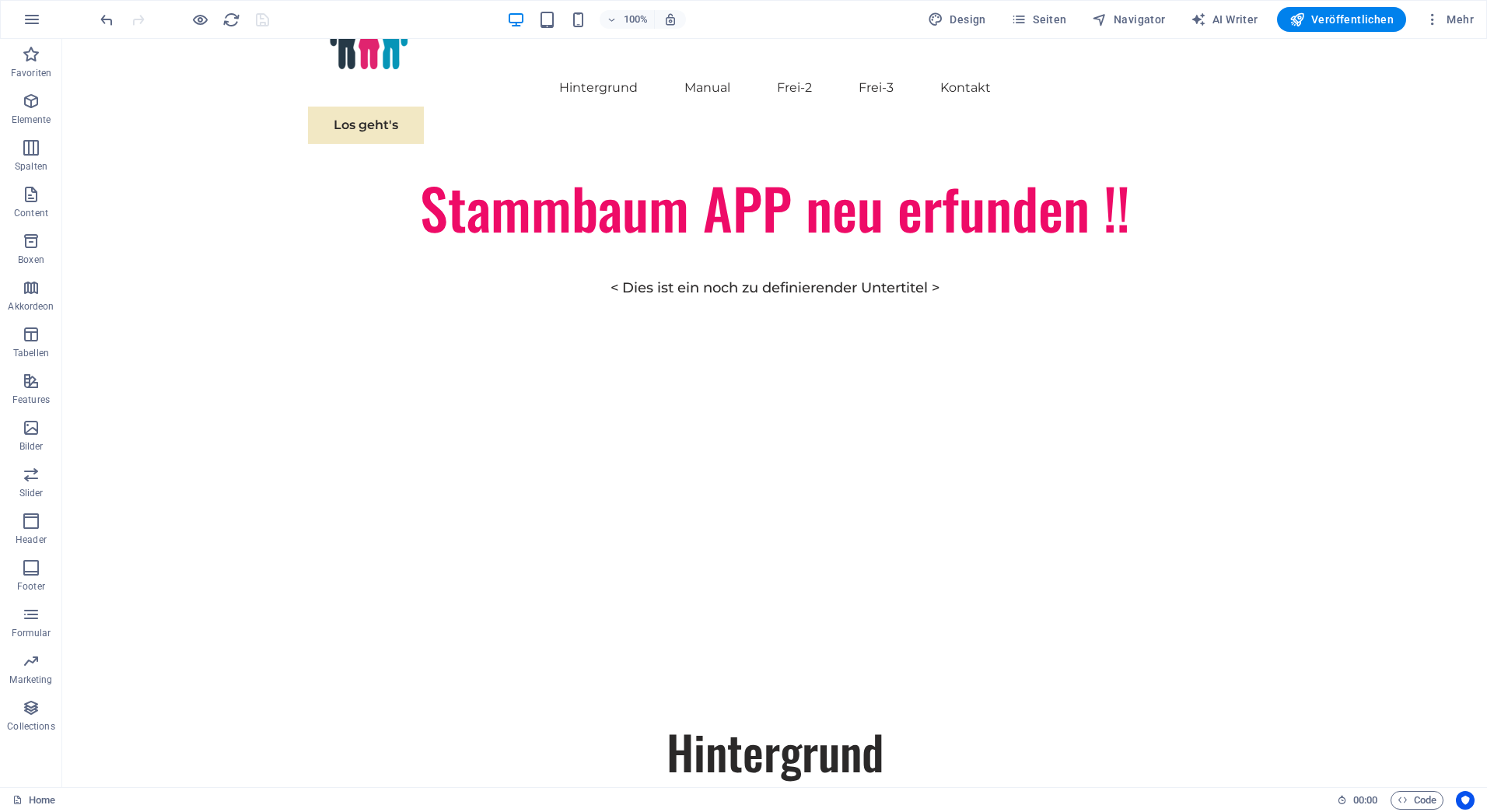
scroll to position [0, 0]
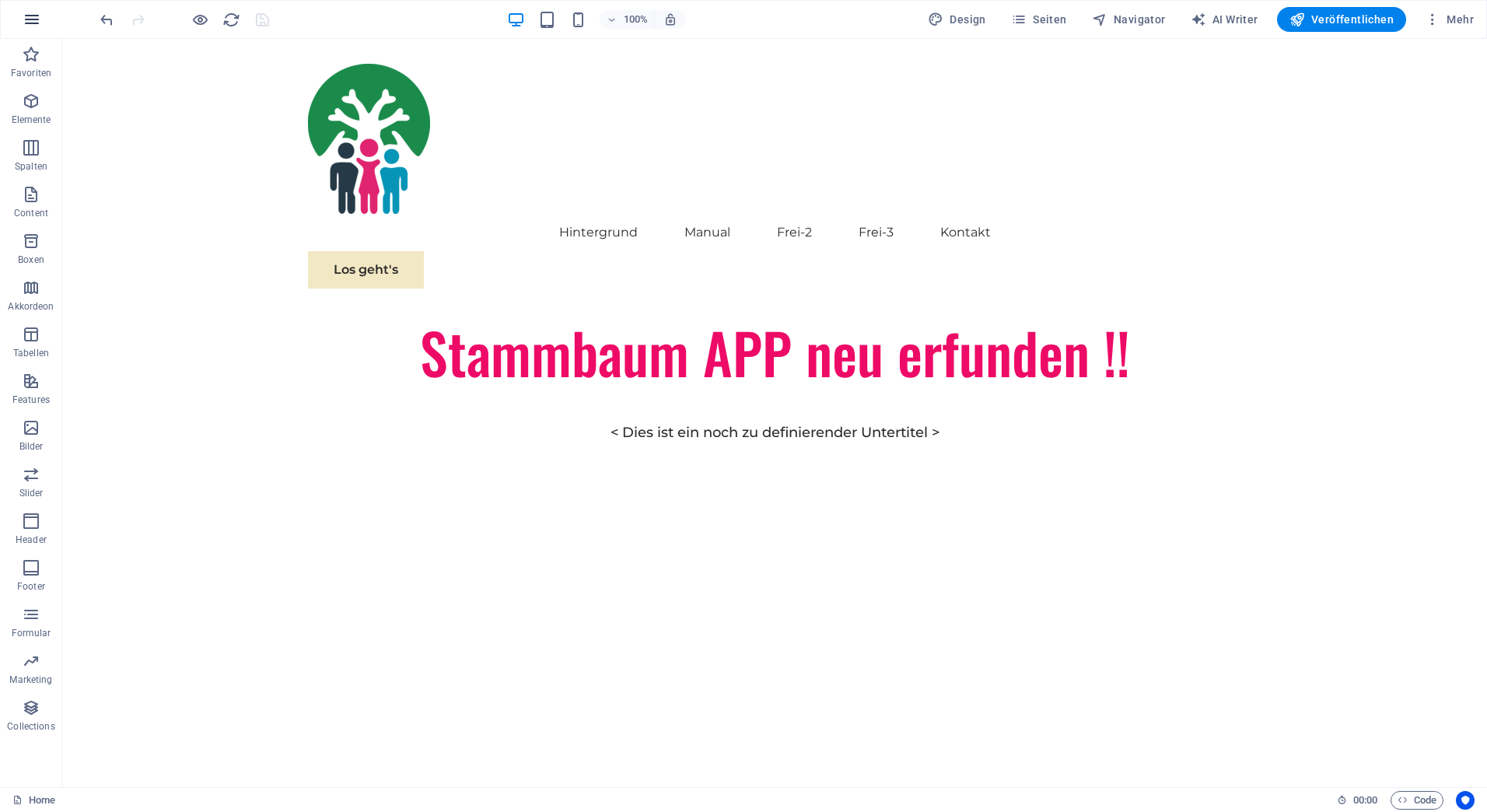
click at [30, 20] on icon "button" at bounding box center [31, 19] width 19 height 19
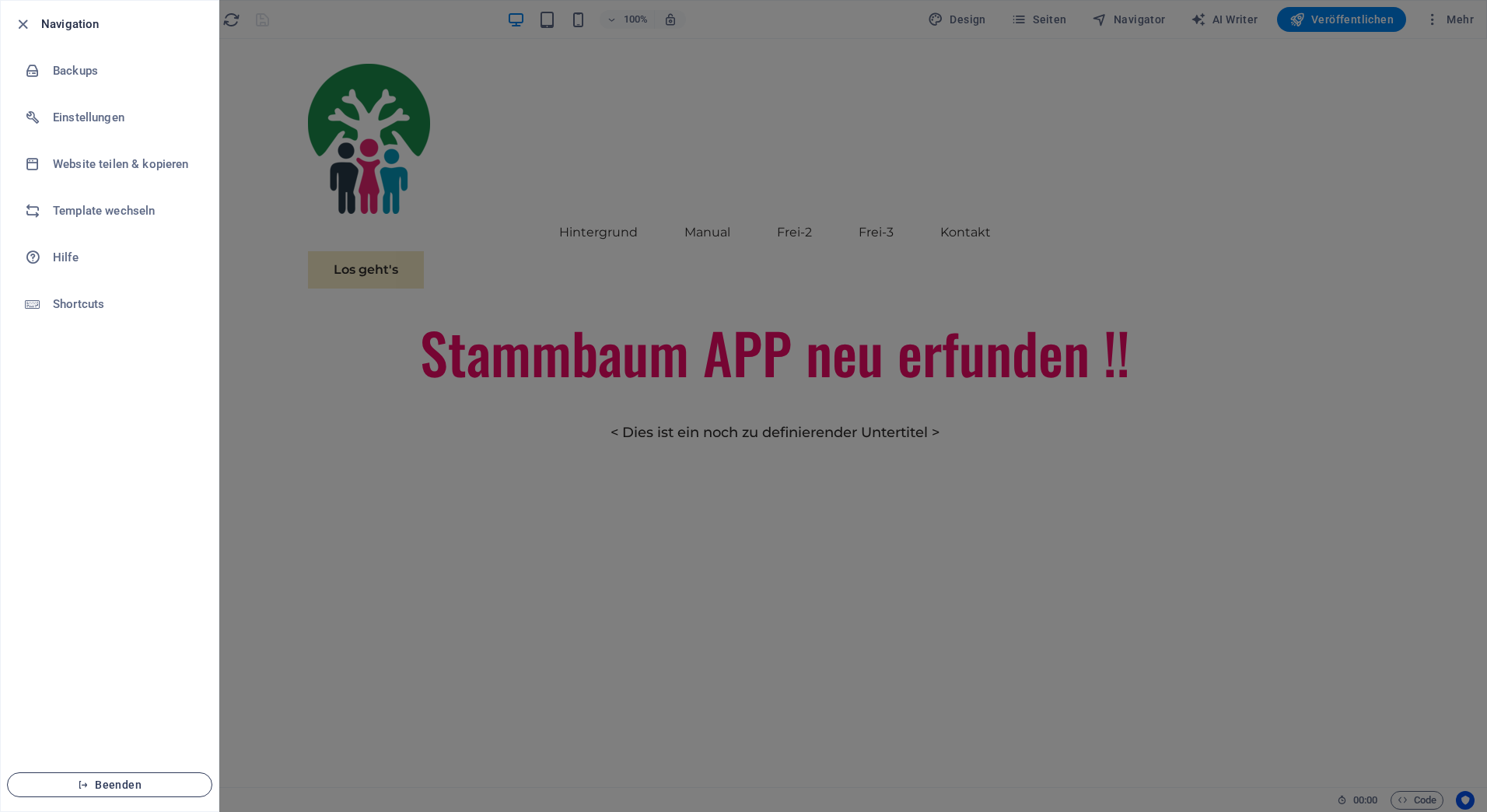
click at [133, 781] on span "Beenden" at bounding box center [109, 784] width 179 height 13
